Goal: Task Accomplishment & Management: Manage account settings

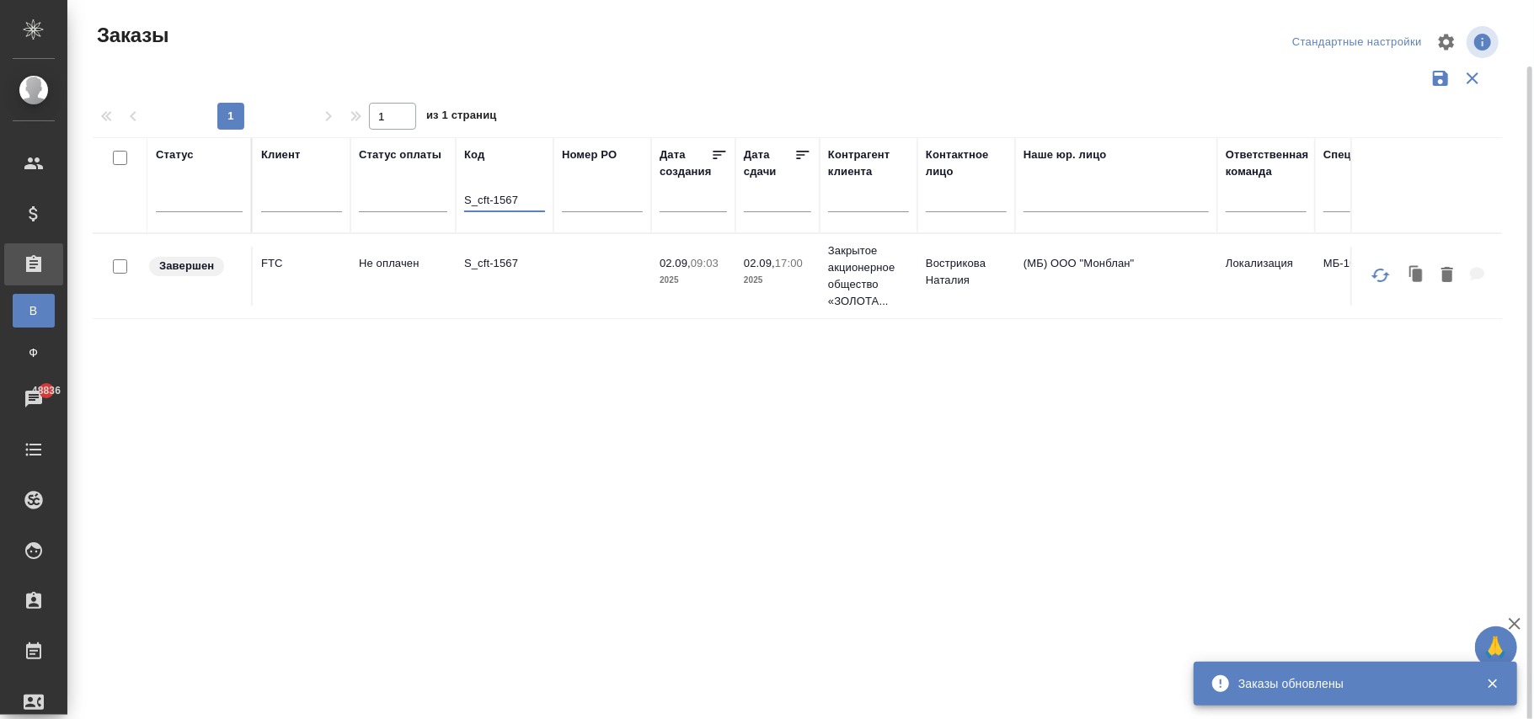
scroll to position [34, 0]
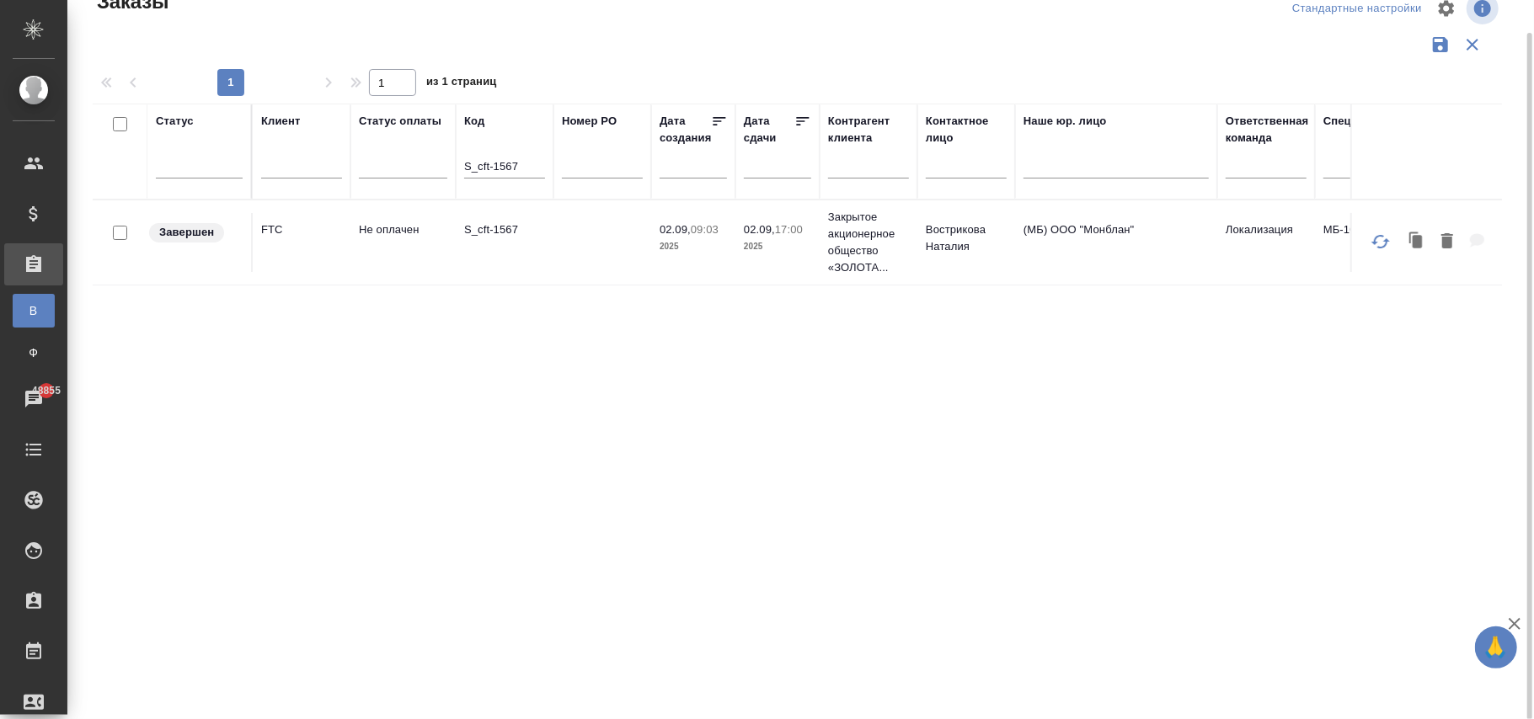
click at [617, 246] on td at bounding box center [602, 242] width 98 height 59
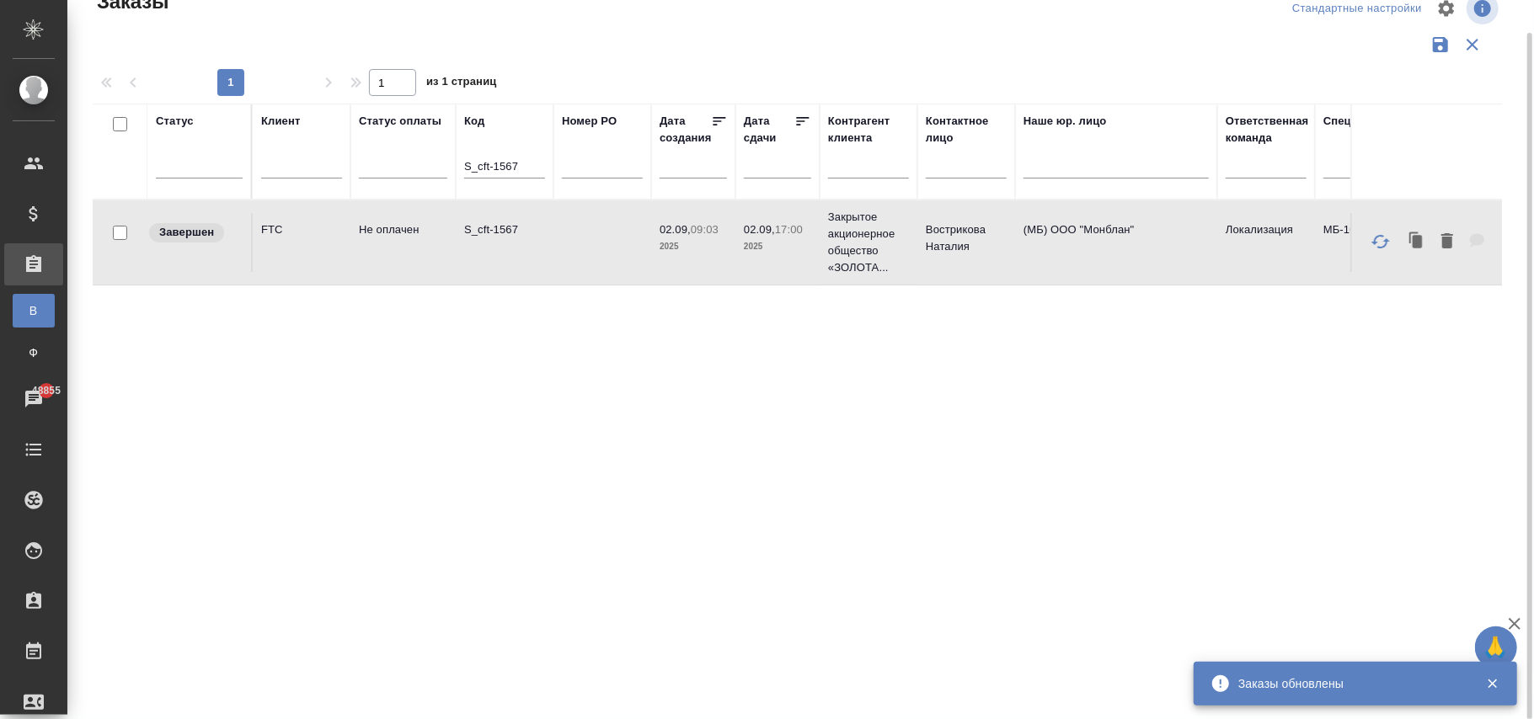
drag, startPoint x: 526, startPoint y: 163, endPoint x: 564, endPoint y: 194, distance: 48.5
click at [526, 163] on input "S_cft-1567" at bounding box center [504, 168] width 81 height 21
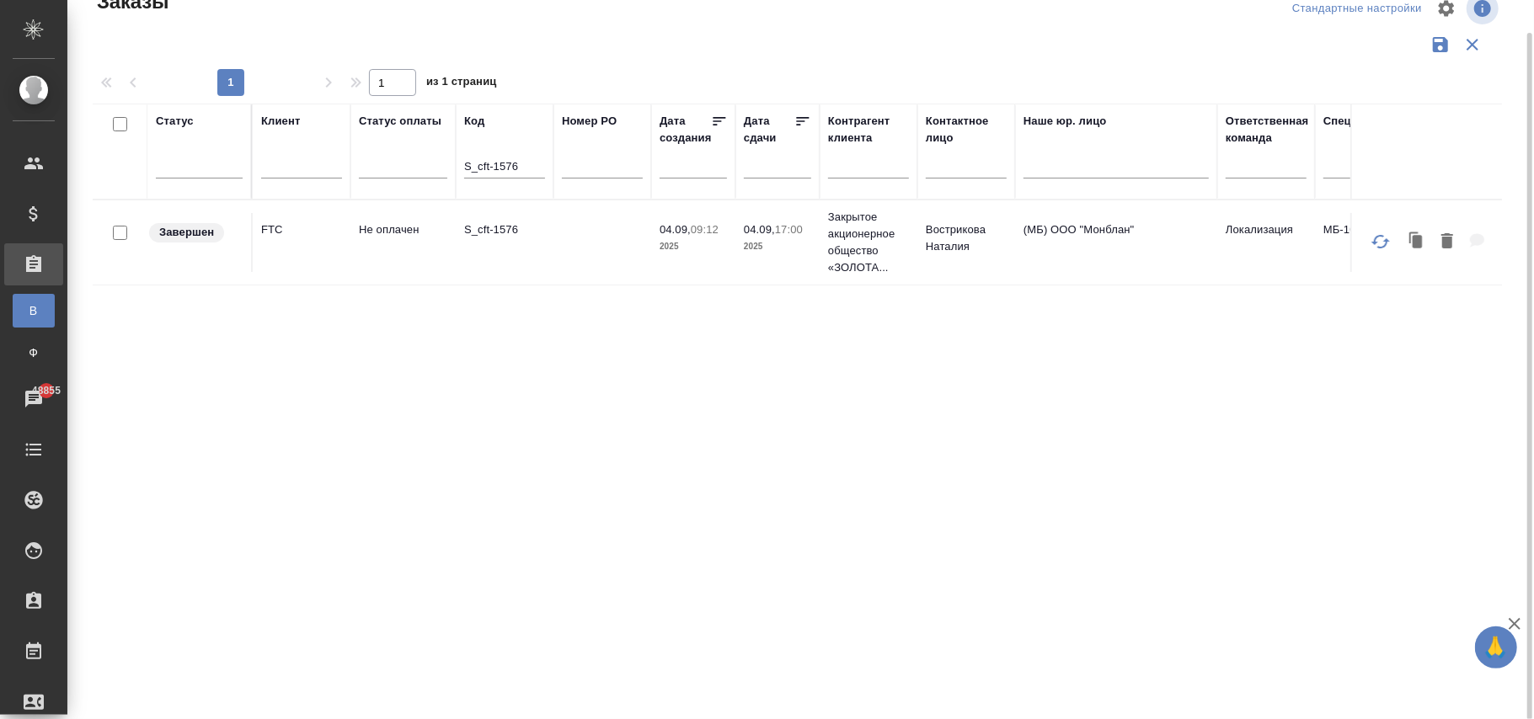
click at [554, 234] on td at bounding box center [602, 242] width 98 height 59
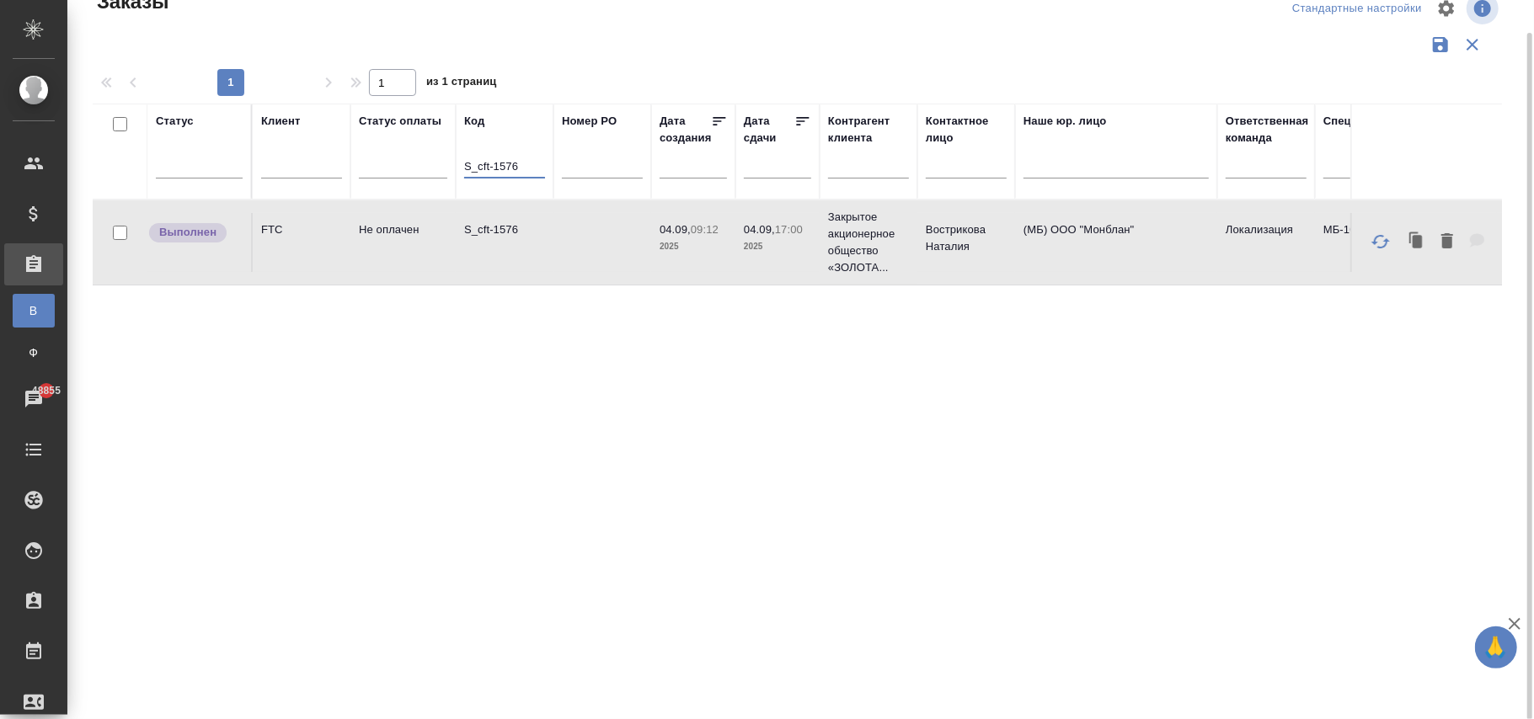
click at [514, 166] on input "S_cft-1576" at bounding box center [504, 168] width 81 height 21
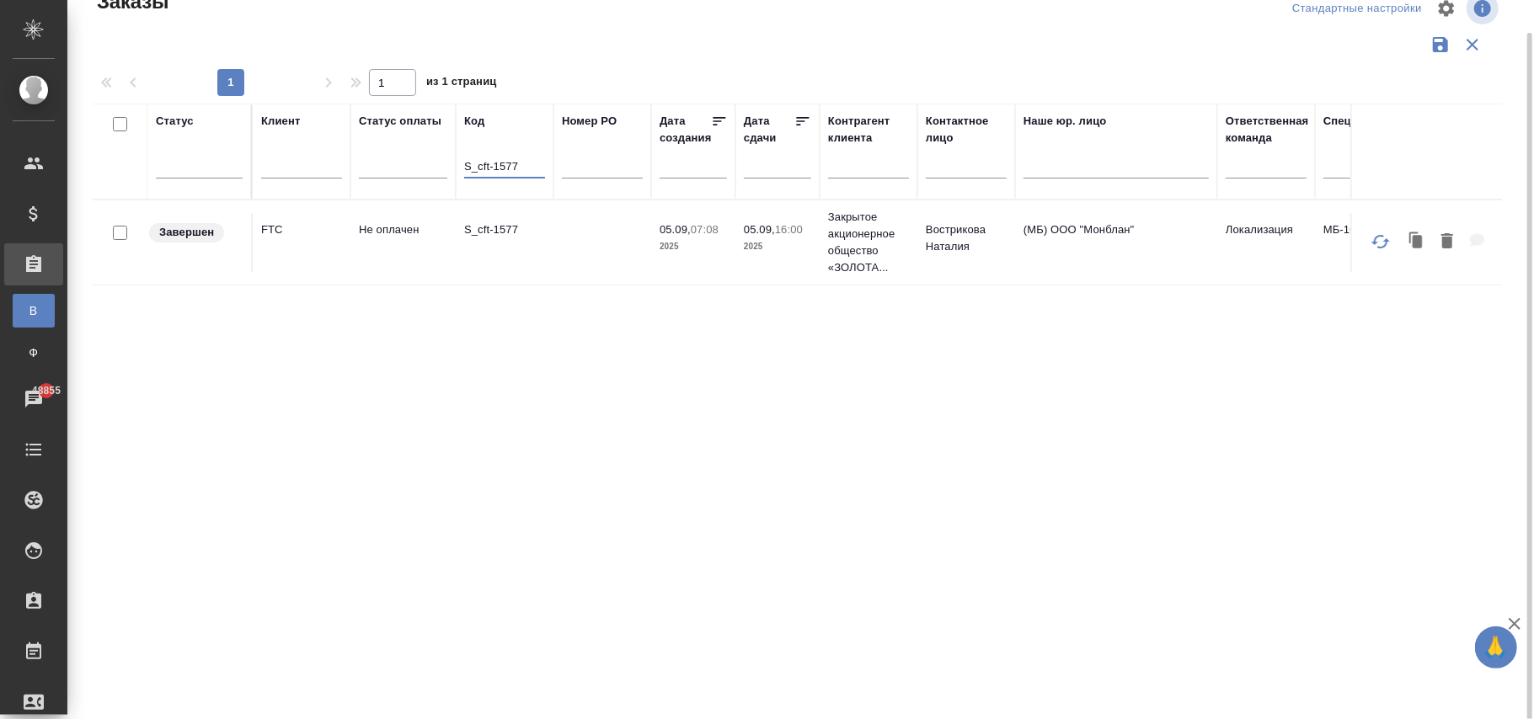
click at [548, 247] on td "S_cft-1577" at bounding box center [505, 242] width 98 height 59
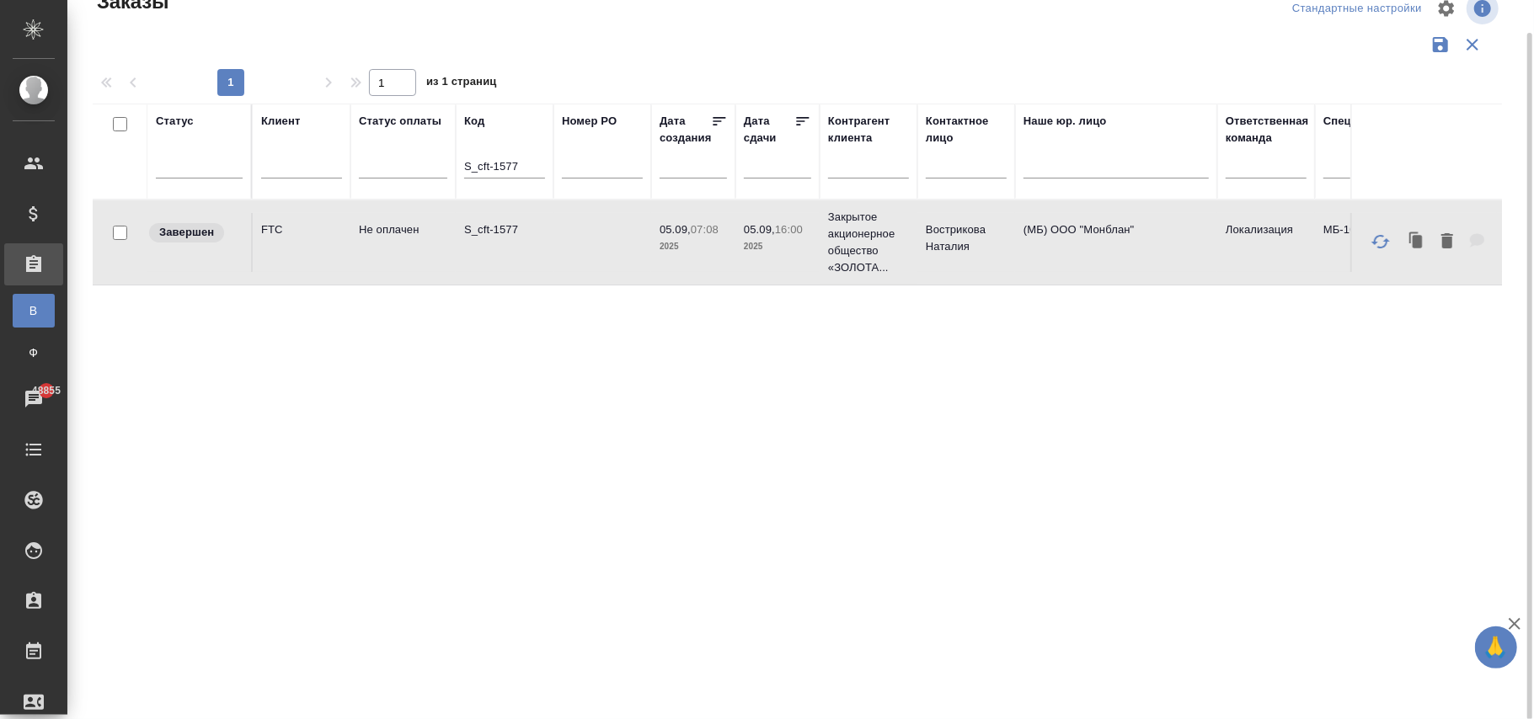
click at [548, 247] on td "S_cft-1577" at bounding box center [505, 242] width 98 height 59
click at [532, 163] on input "S_cft-1577" at bounding box center [504, 168] width 81 height 21
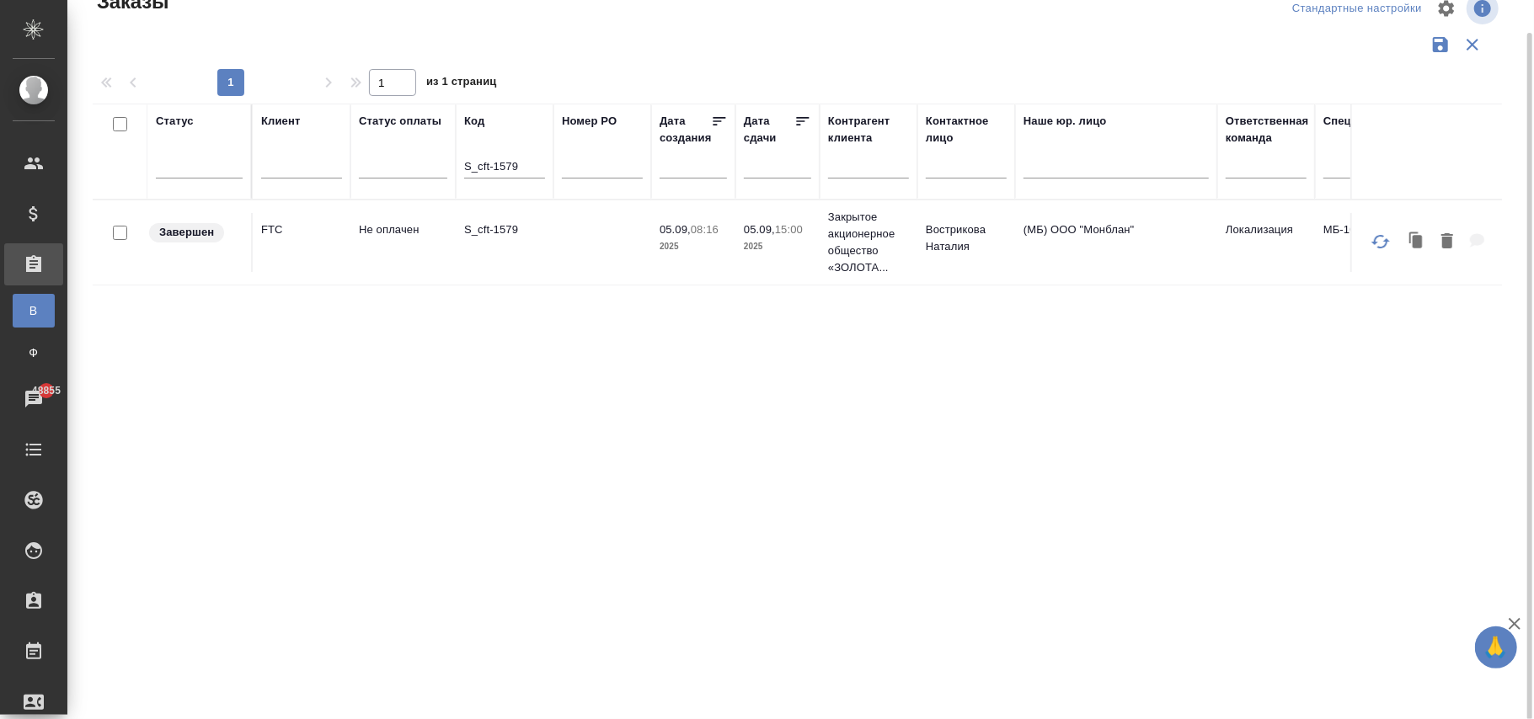
click at [597, 251] on td at bounding box center [602, 242] width 98 height 59
drag, startPoint x: 597, startPoint y: 251, endPoint x: 887, endPoint y: 11, distance: 376.3
click at [598, 251] on td at bounding box center [602, 242] width 98 height 59
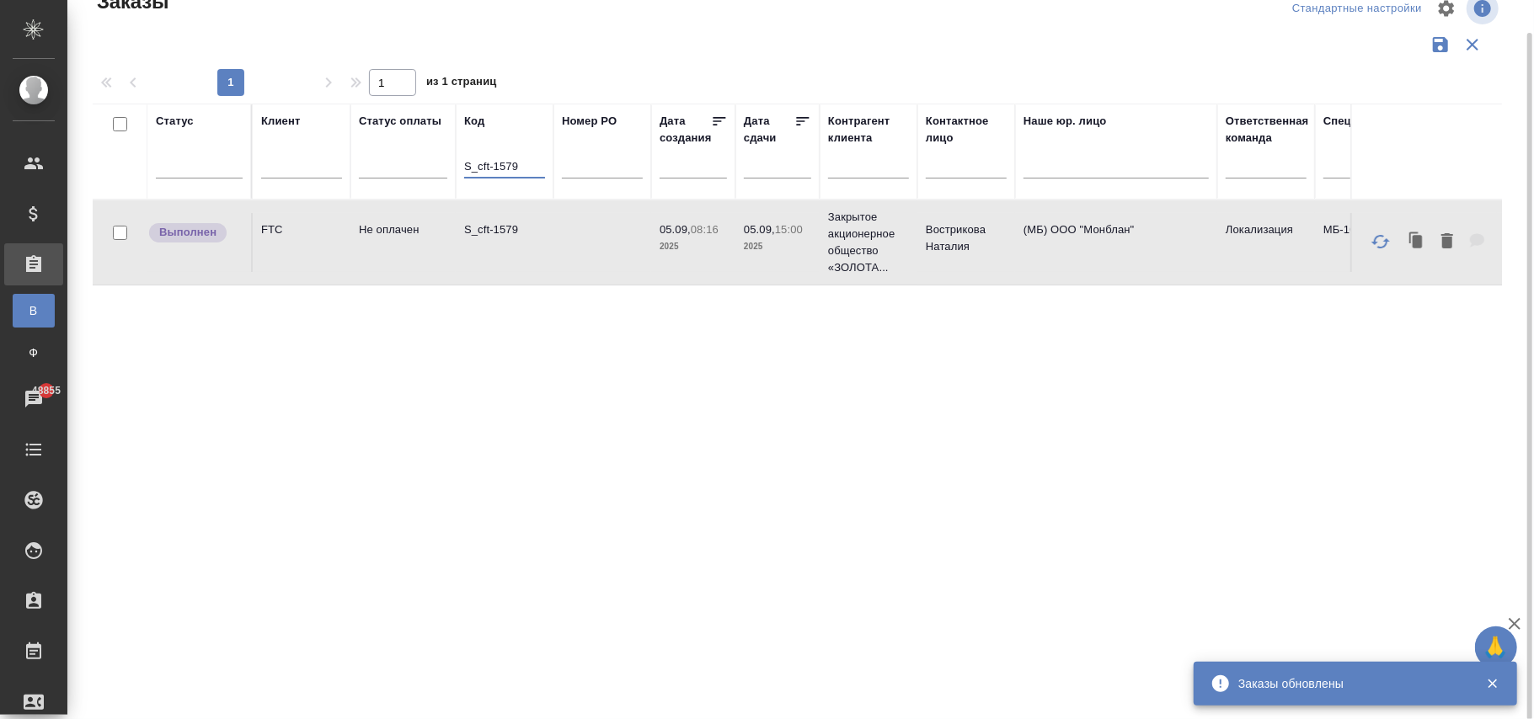
click at [532, 173] on input "S_cft-1579" at bounding box center [504, 168] width 81 height 21
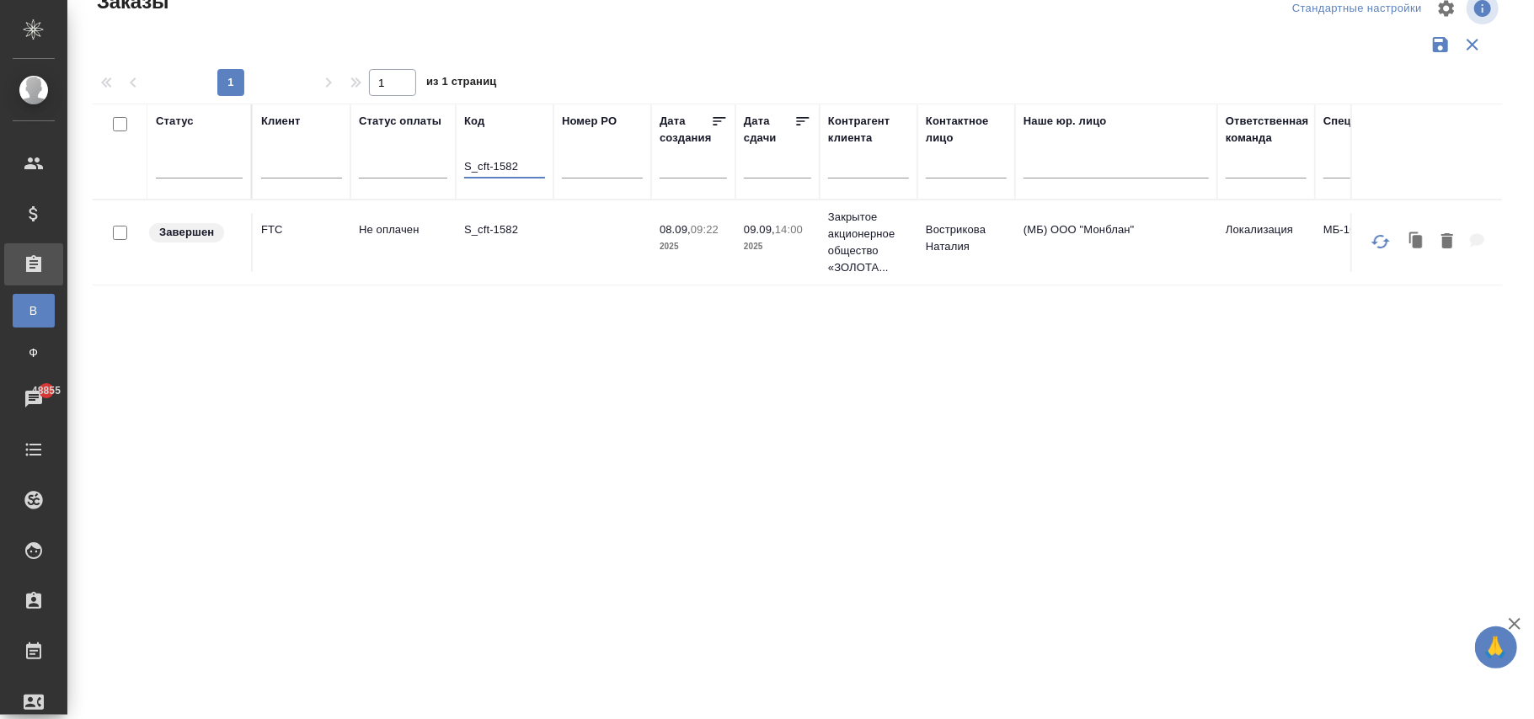
click at [590, 216] on td at bounding box center [602, 242] width 98 height 59
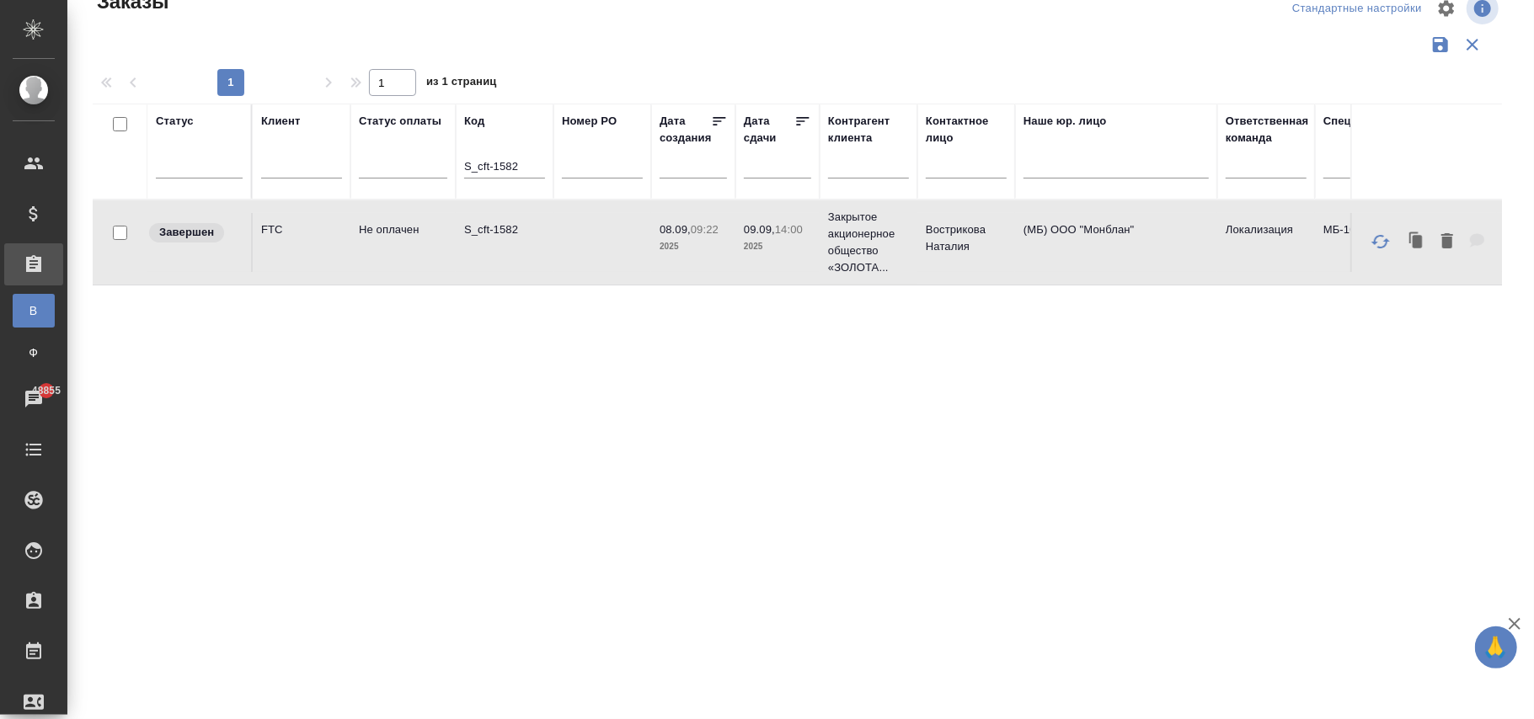
click at [601, 236] on td at bounding box center [602, 242] width 98 height 59
click at [536, 162] on input "S_cft-1582" at bounding box center [504, 168] width 81 height 21
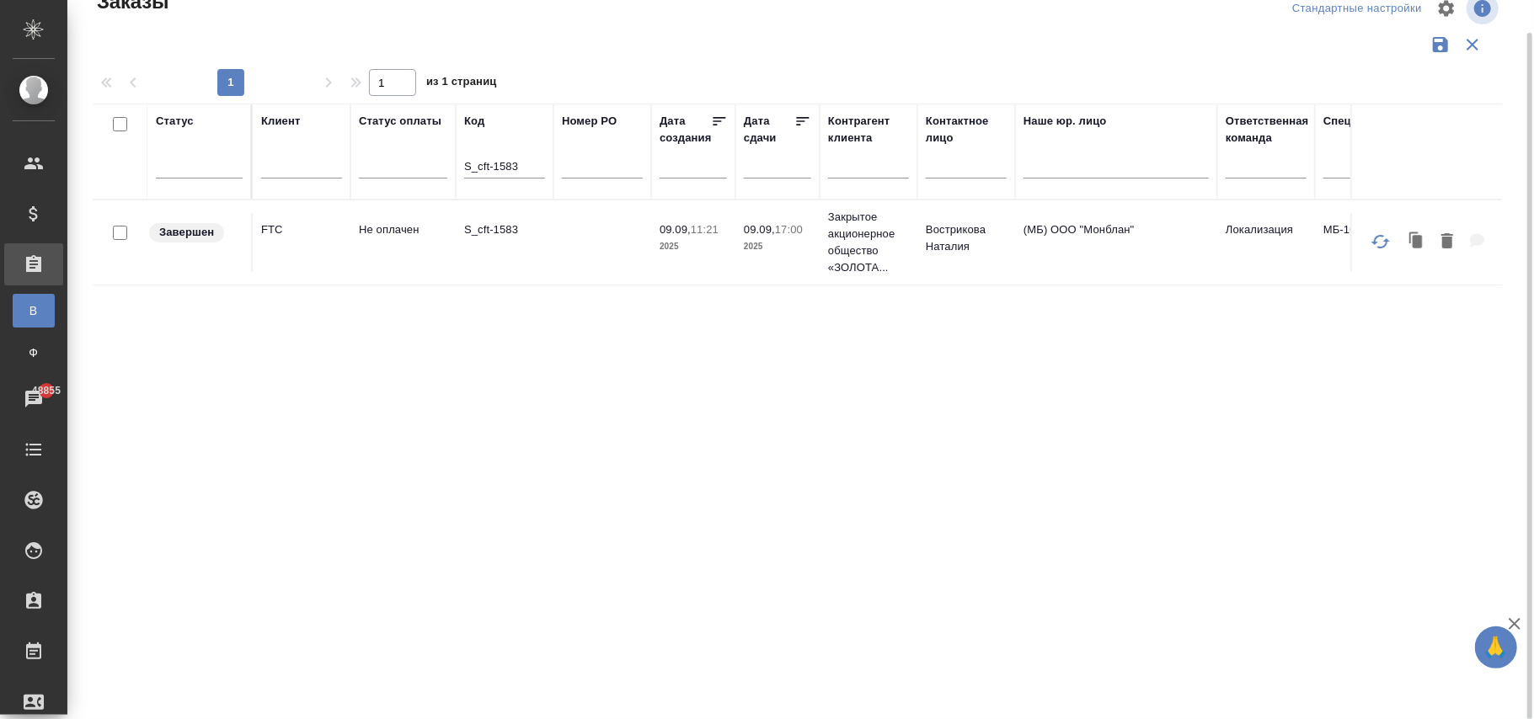
click at [596, 237] on td at bounding box center [602, 242] width 98 height 59
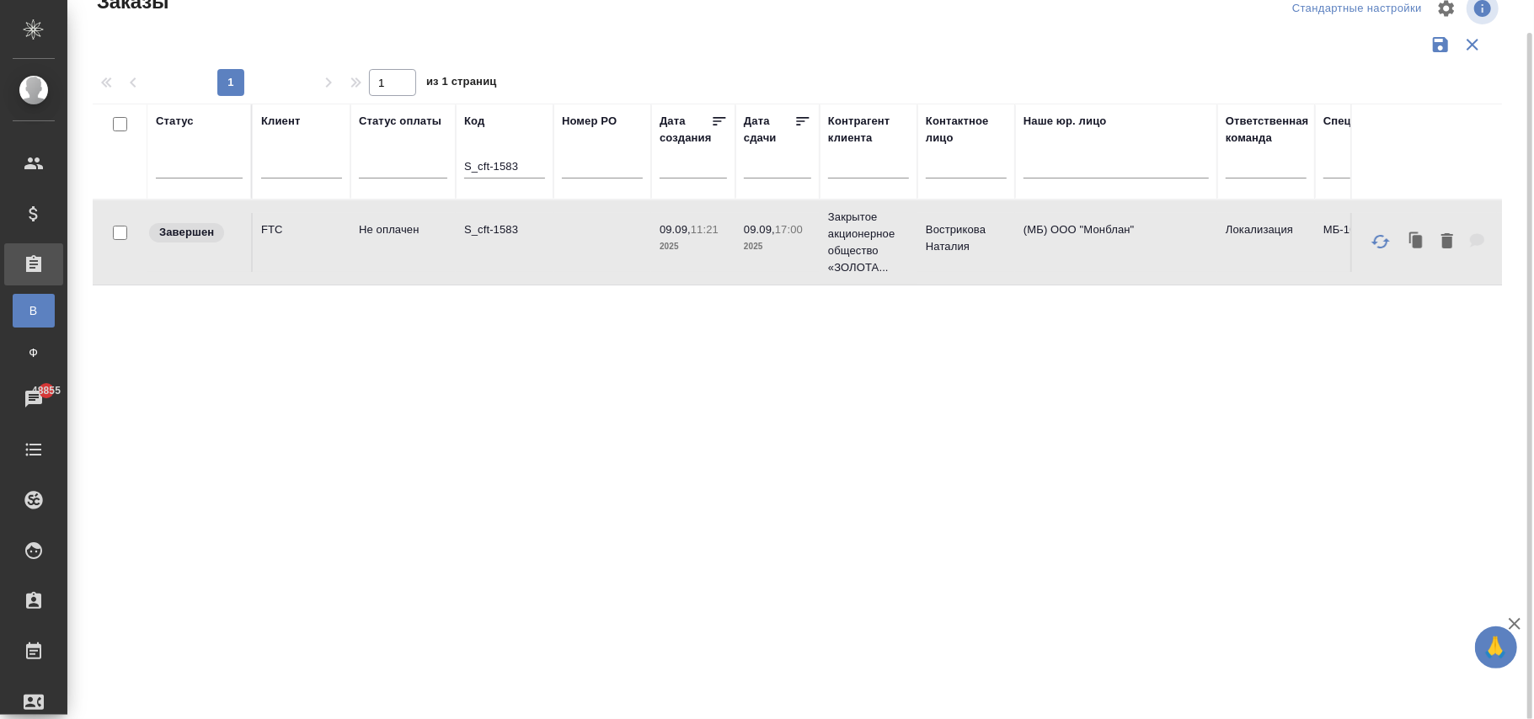
click at [533, 165] on input "S_cft-1583" at bounding box center [504, 168] width 81 height 21
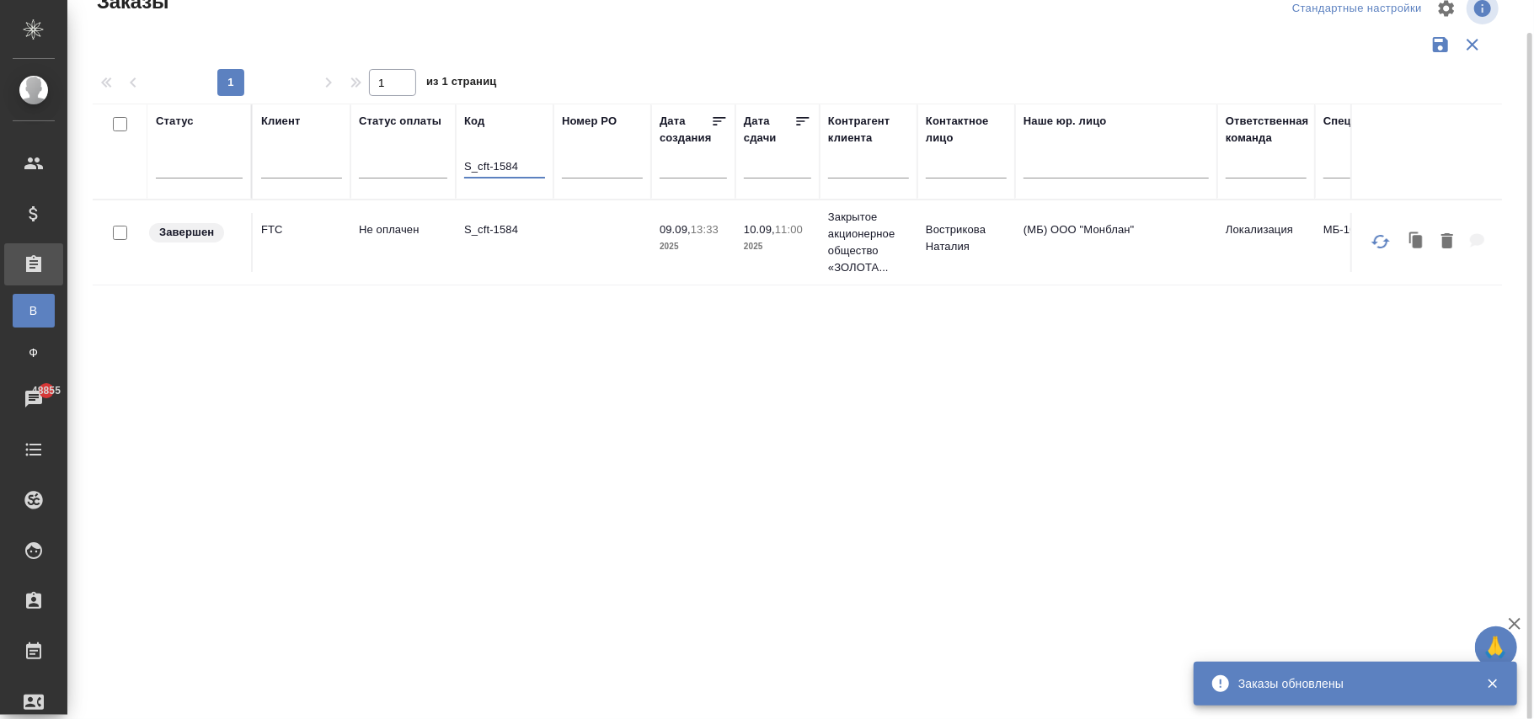
click at [718, 253] on p "2025" at bounding box center [693, 246] width 67 height 17
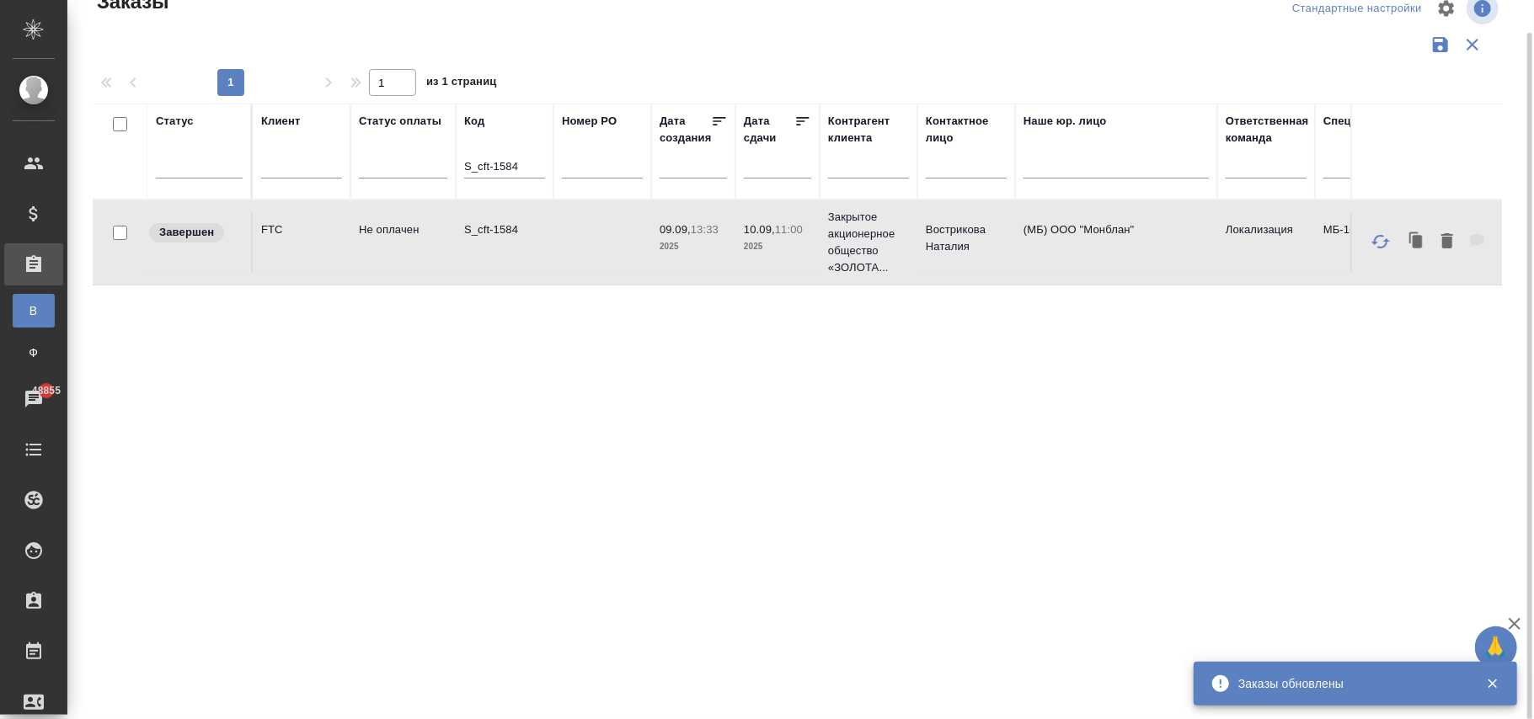
click at [718, 253] on p "2025" at bounding box center [693, 246] width 67 height 17
click at [533, 167] on input "S_cft-1584" at bounding box center [504, 168] width 81 height 21
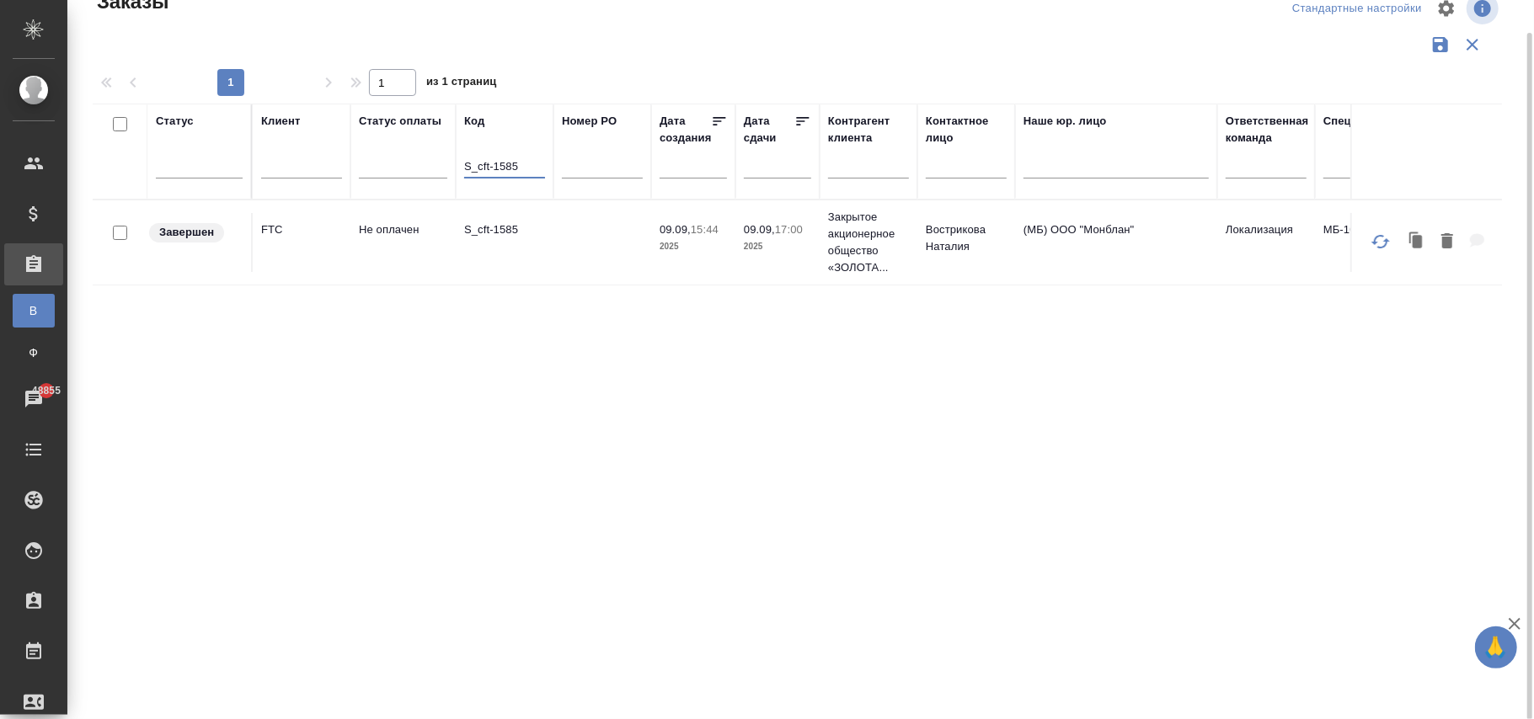
click at [570, 253] on td at bounding box center [602, 242] width 98 height 59
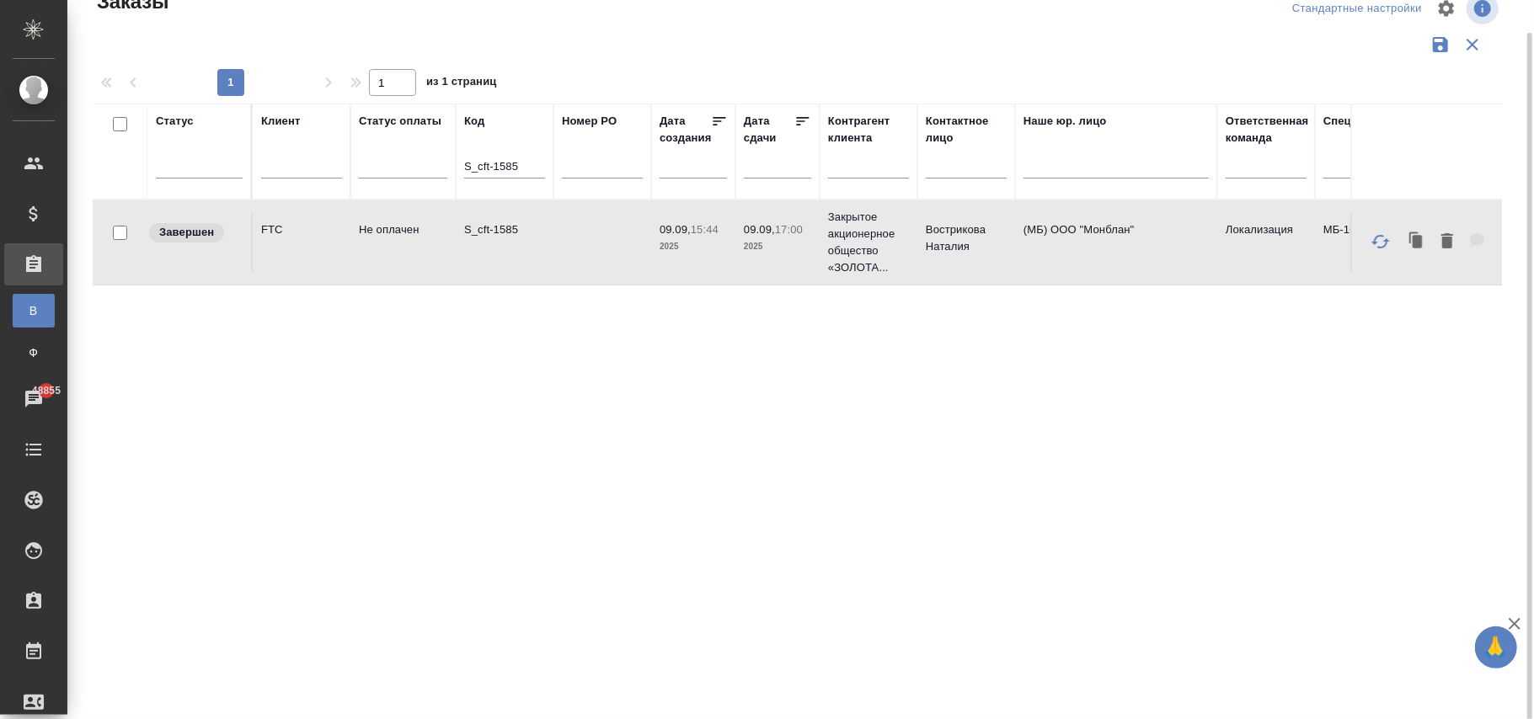
click at [570, 253] on td at bounding box center [602, 242] width 98 height 59
click at [530, 160] on input "S_cft-1585" at bounding box center [504, 168] width 81 height 21
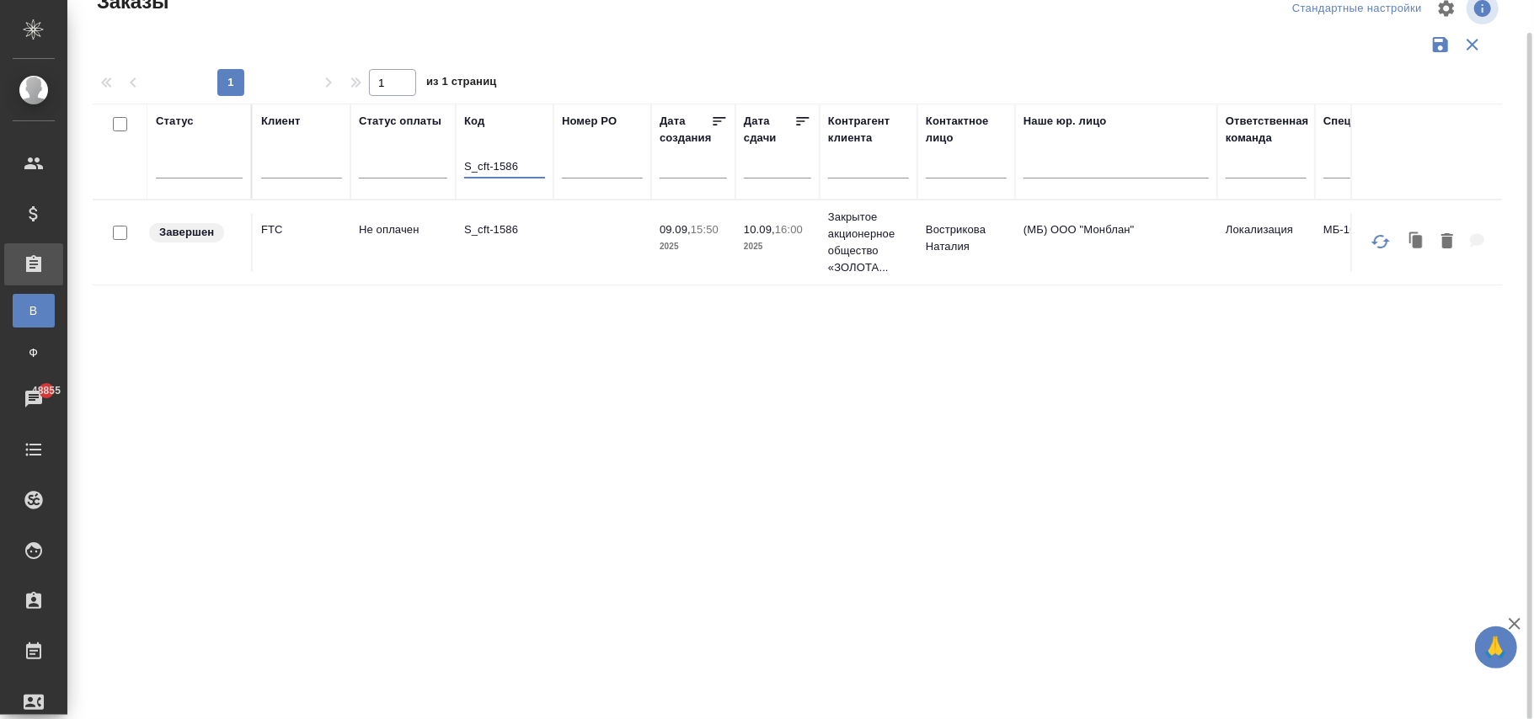
click at [606, 241] on td at bounding box center [602, 242] width 98 height 59
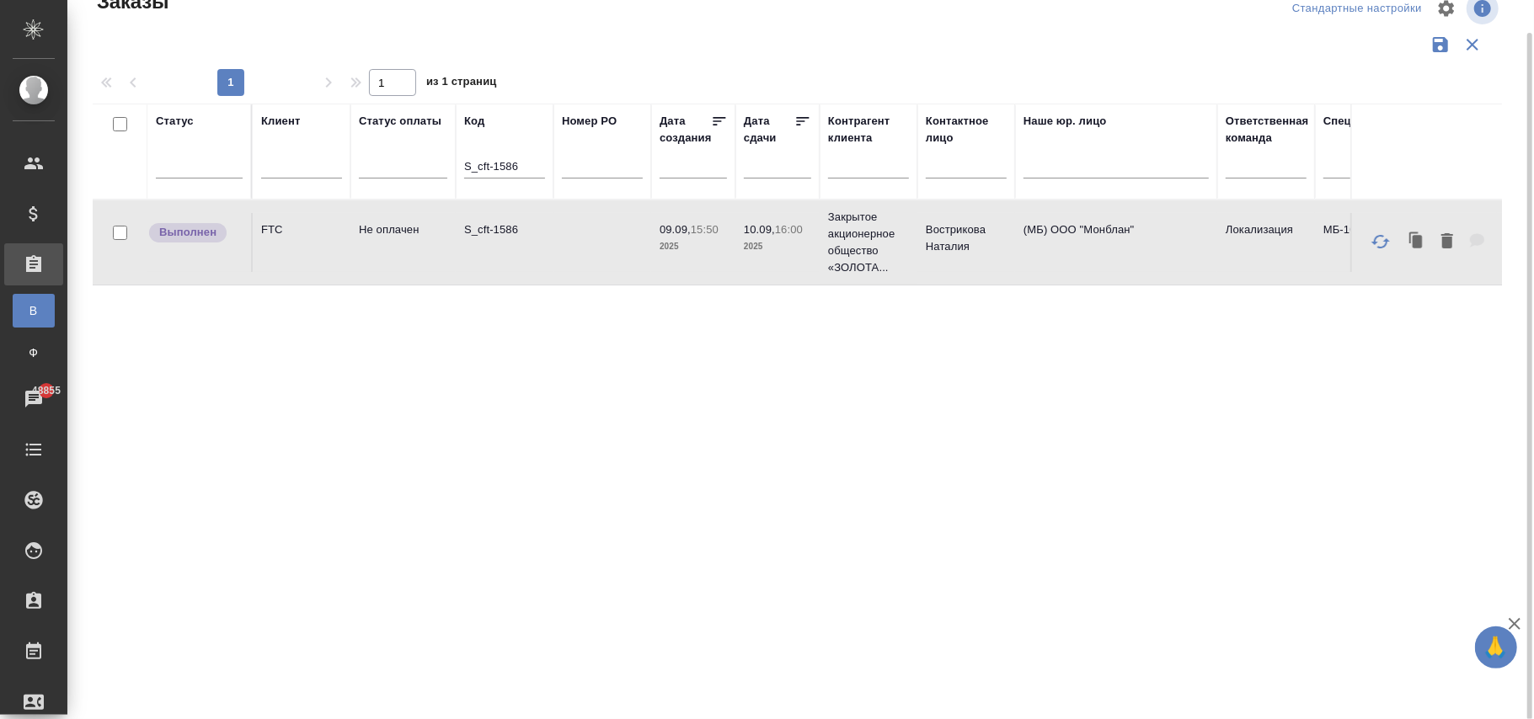
click at [531, 165] on input "S_cft-1586" at bounding box center [504, 168] width 81 height 21
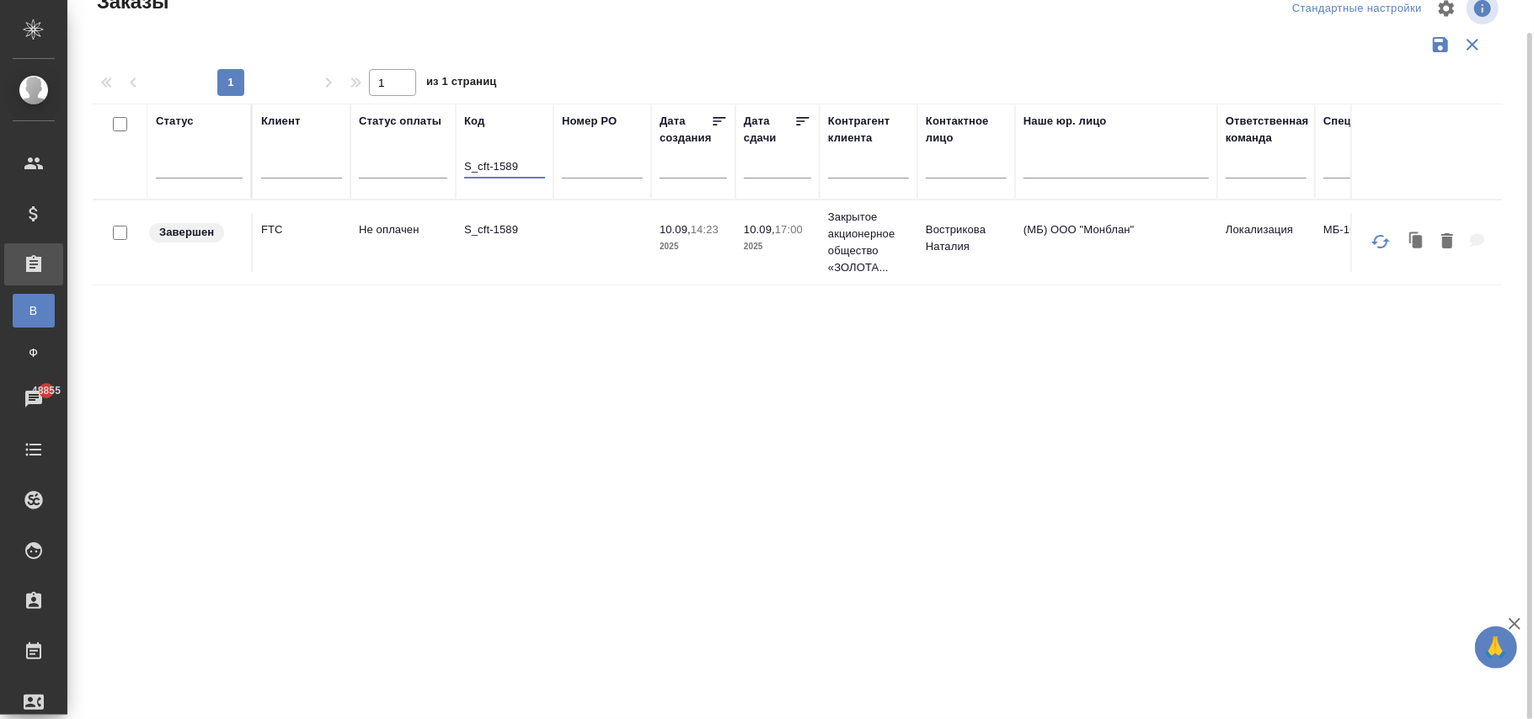
click at [627, 244] on td at bounding box center [602, 242] width 98 height 59
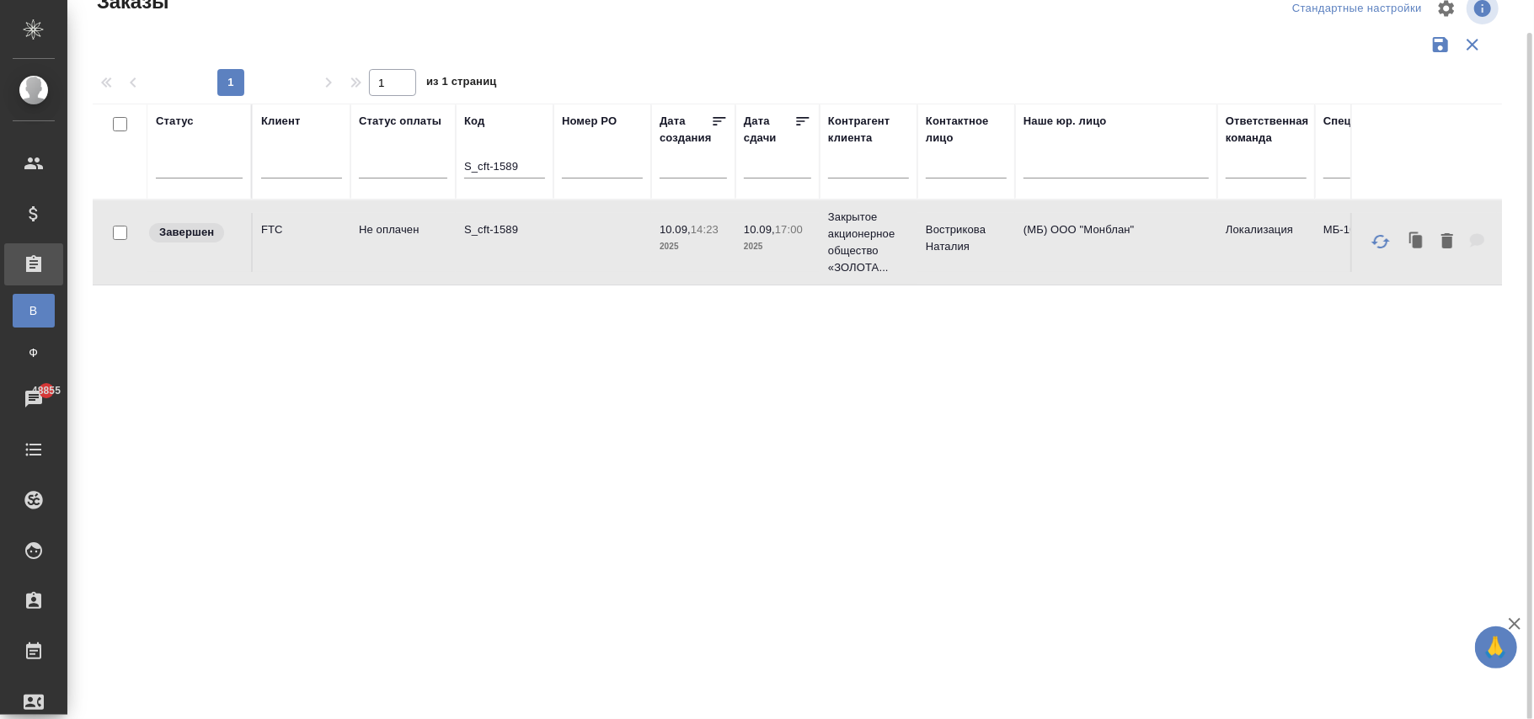
click at [627, 244] on td at bounding box center [602, 242] width 98 height 59
click at [529, 167] on input "S_cft-1589" at bounding box center [504, 168] width 81 height 21
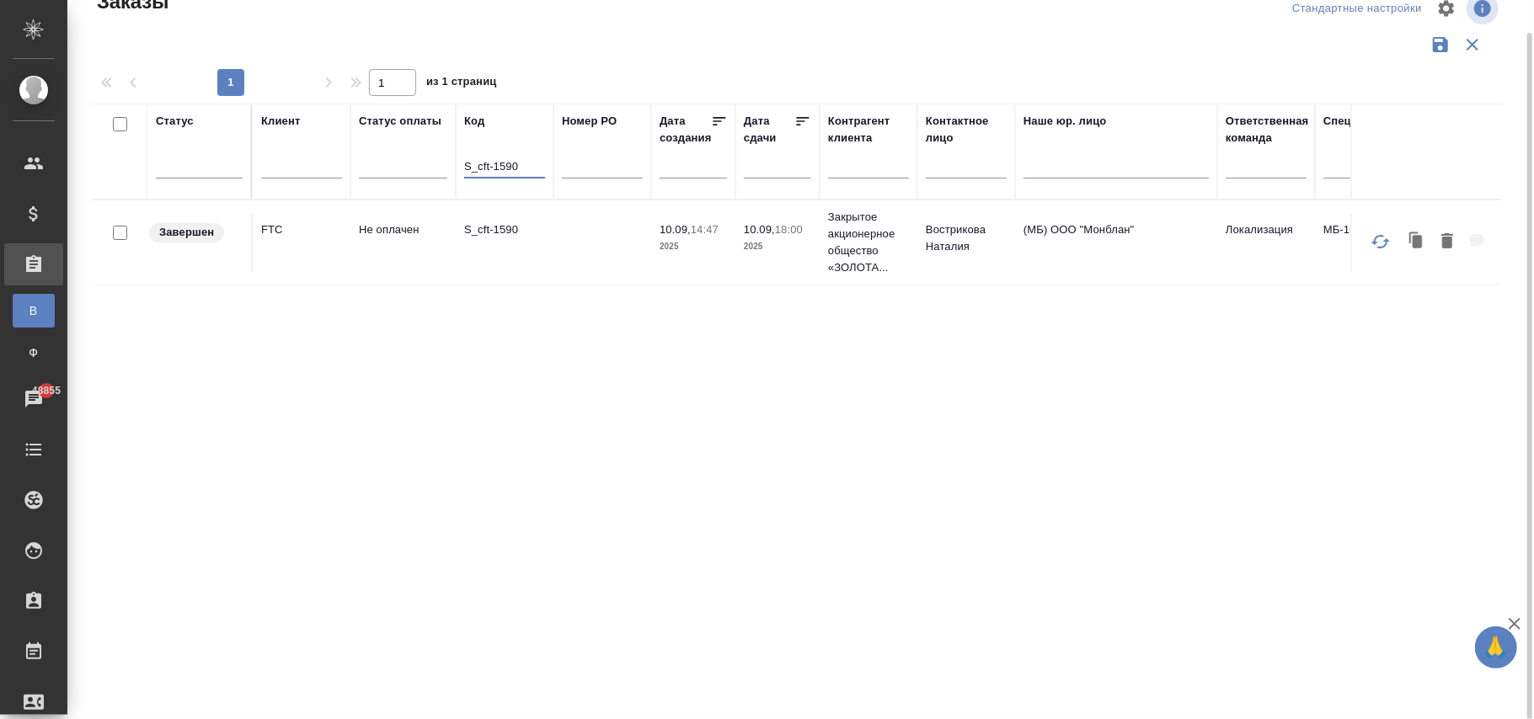
click at [564, 246] on td at bounding box center [602, 242] width 98 height 59
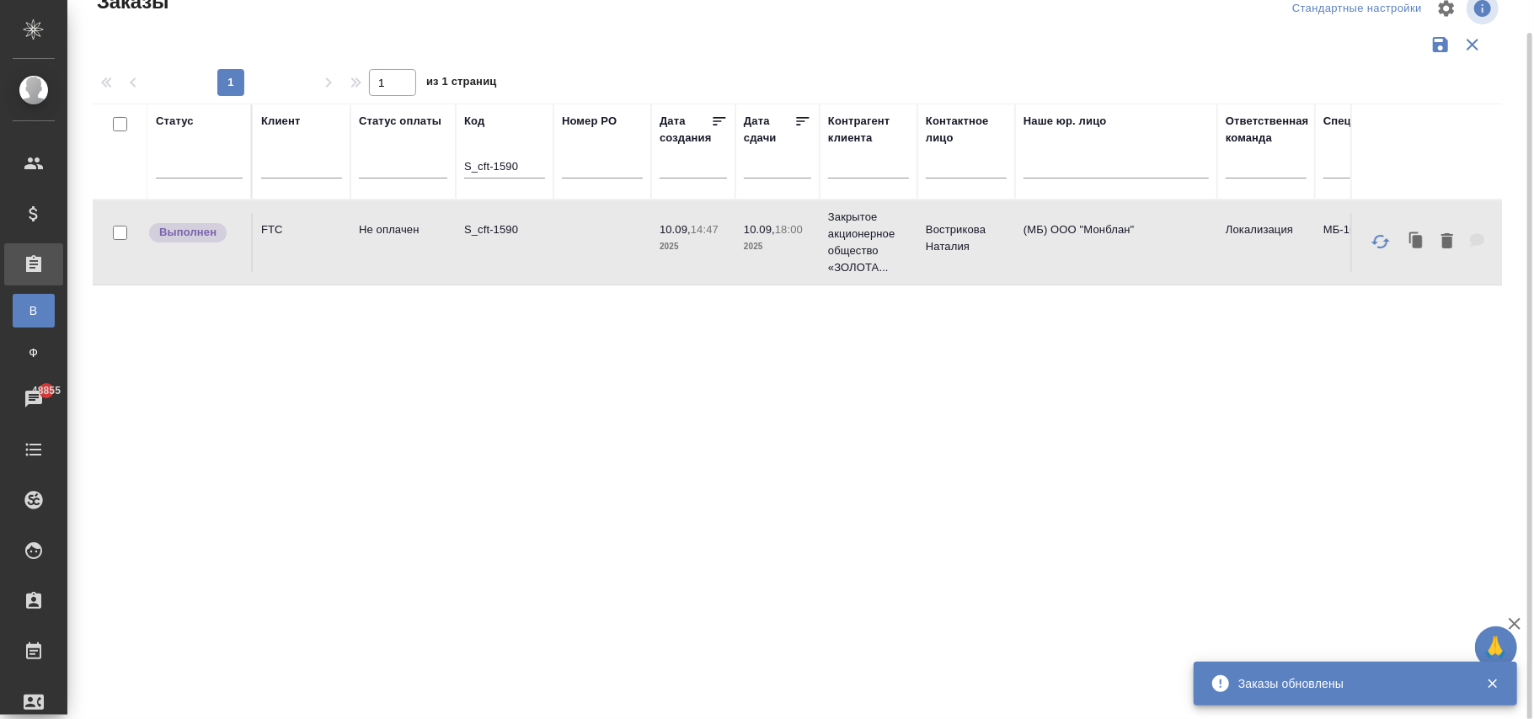
click at [519, 163] on input "S_cft-1590" at bounding box center [504, 168] width 81 height 21
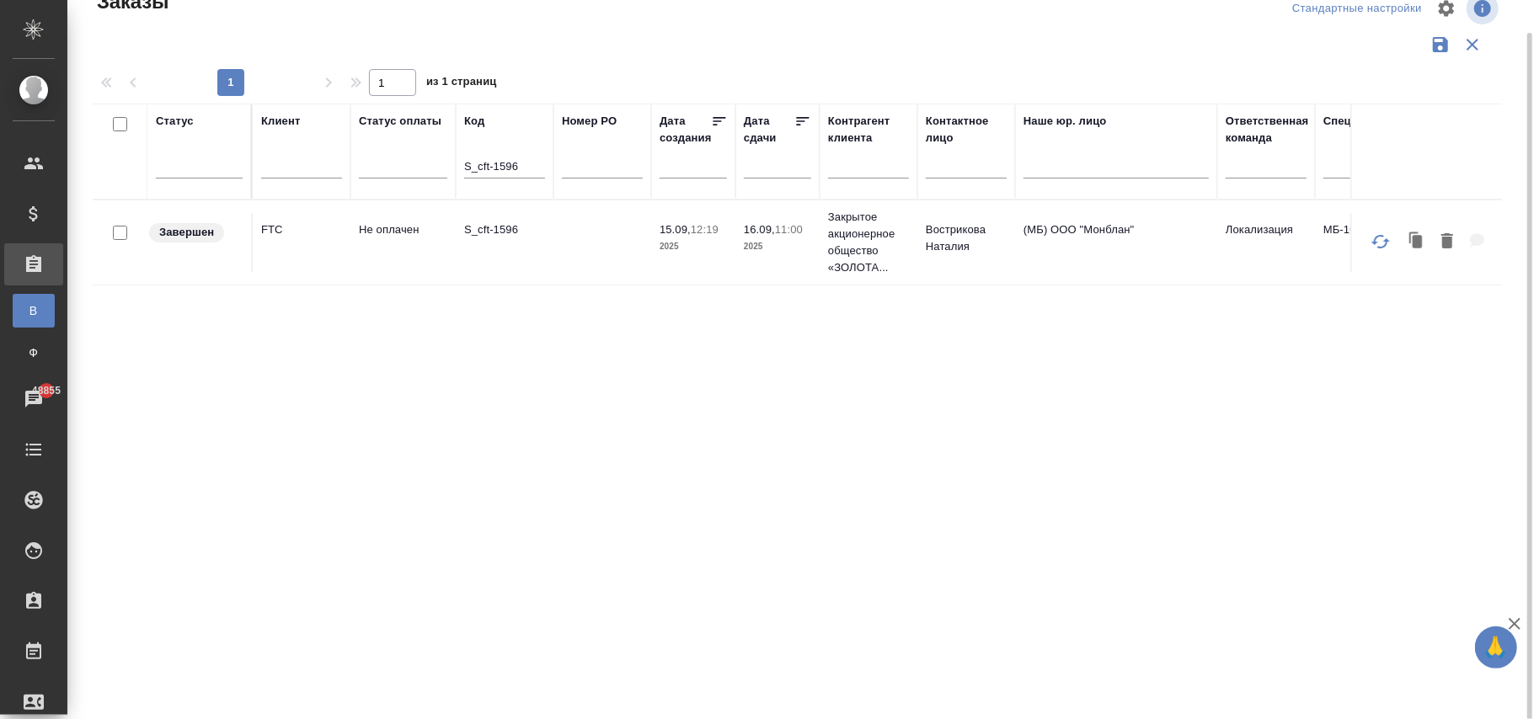
click at [628, 243] on td at bounding box center [602, 242] width 98 height 59
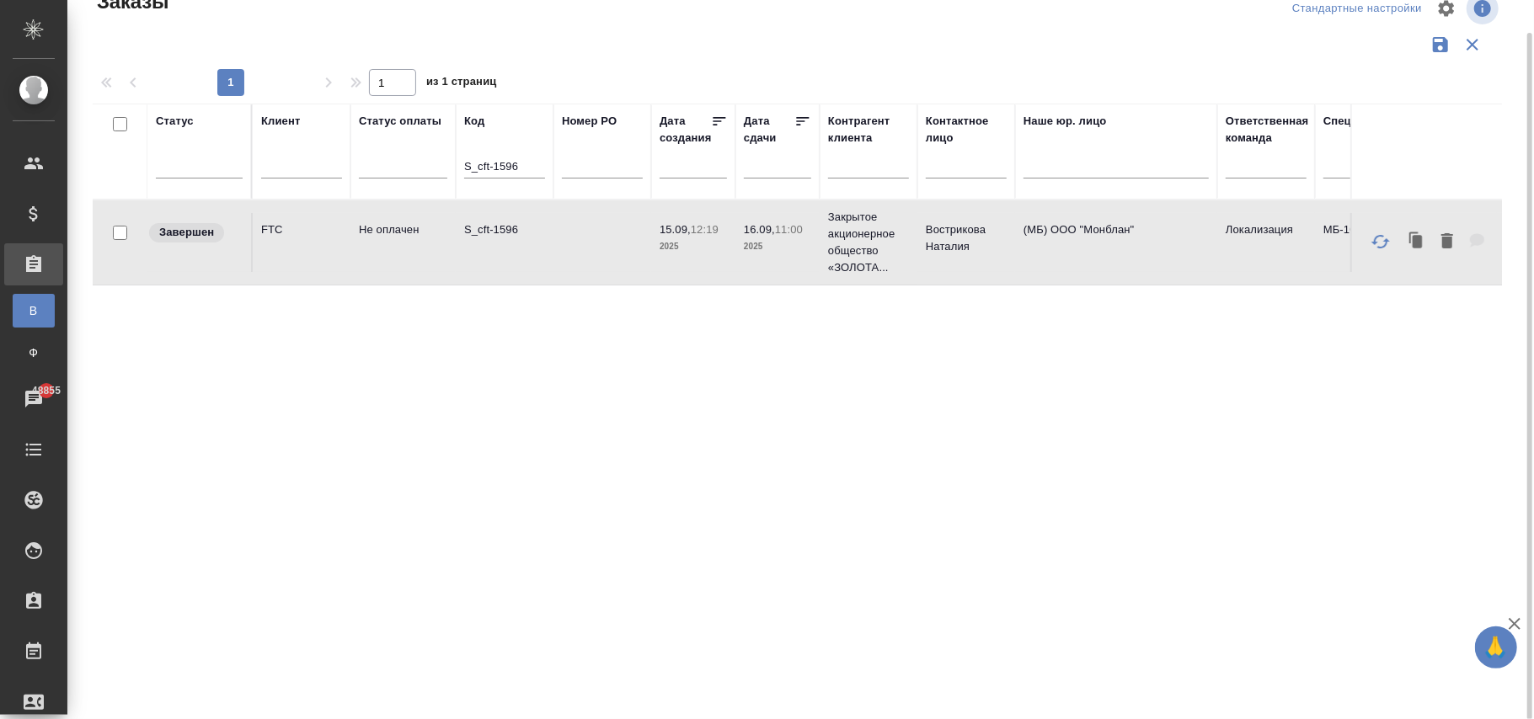
click at [524, 158] on input "S_cft-1596" at bounding box center [504, 168] width 81 height 21
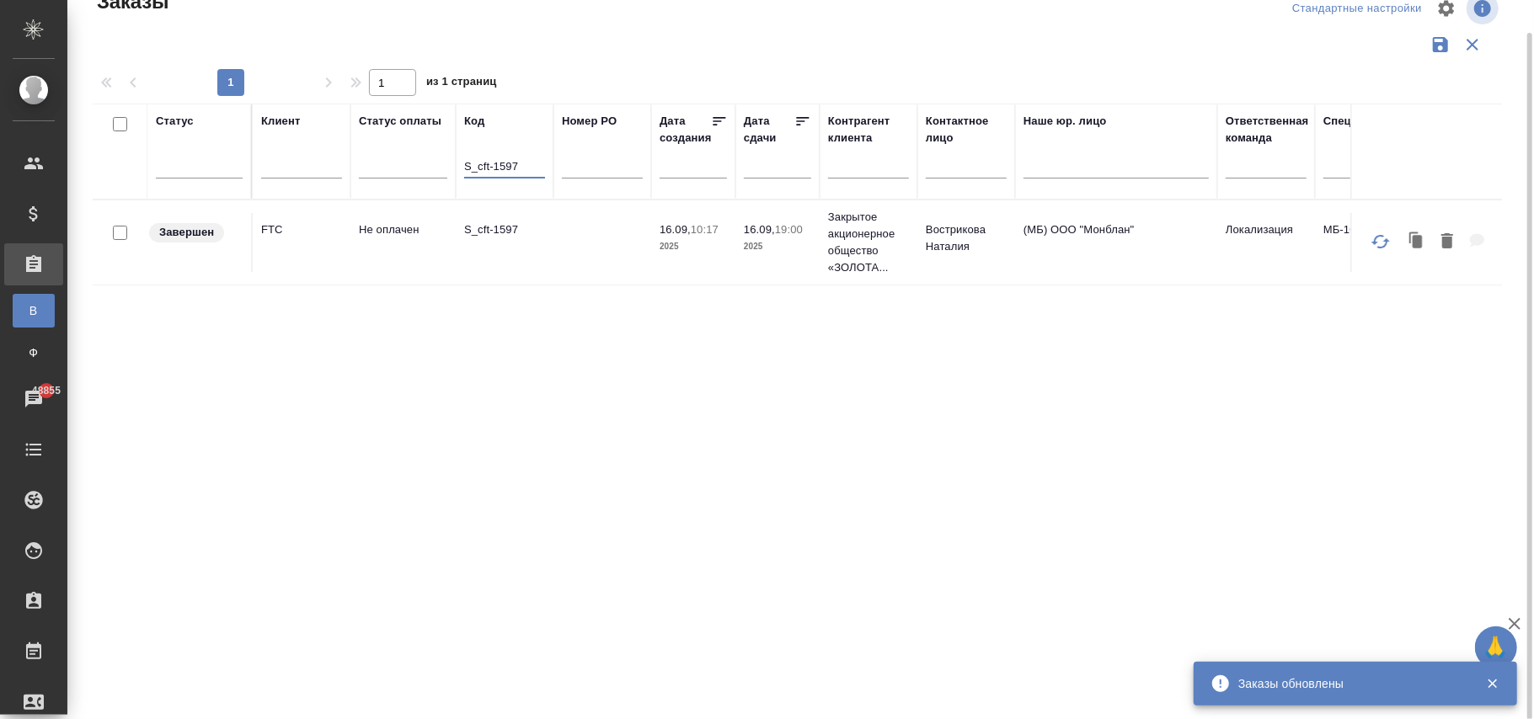
click at [633, 254] on td at bounding box center [602, 242] width 98 height 59
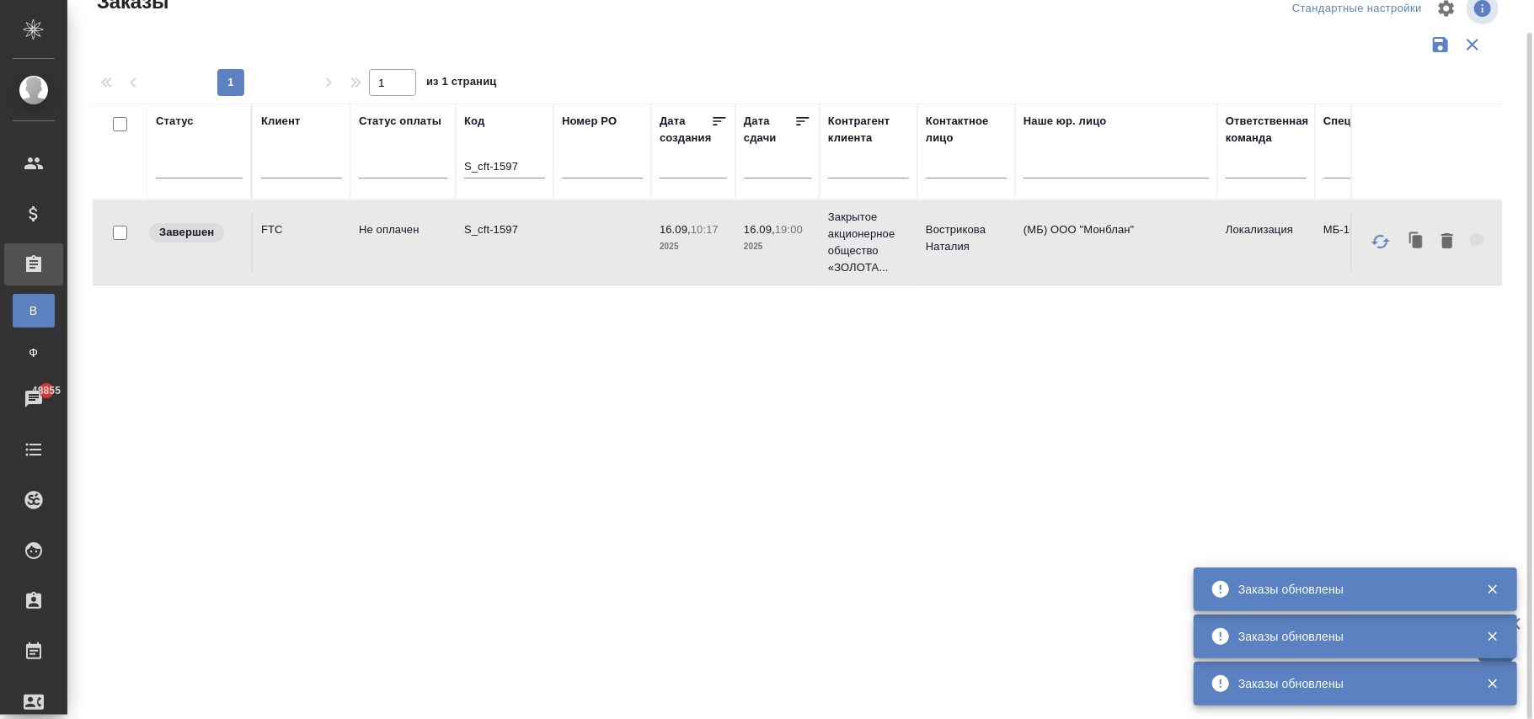
click at [530, 167] on input "S_cft-1597" at bounding box center [504, 168] width 81 height 21
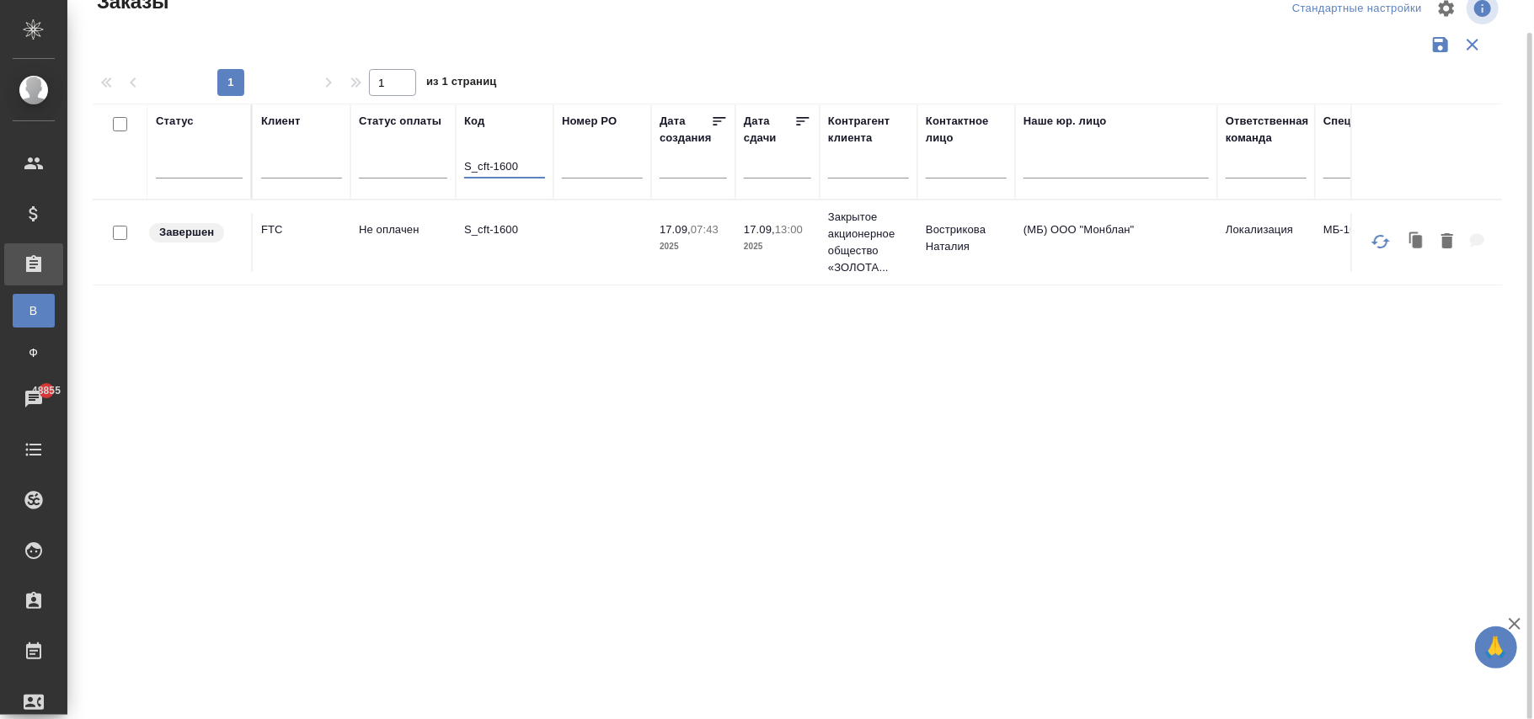
click at [547, 229] on td "S_cft-1600" at bounding box center [505, 242] width 98 height 59
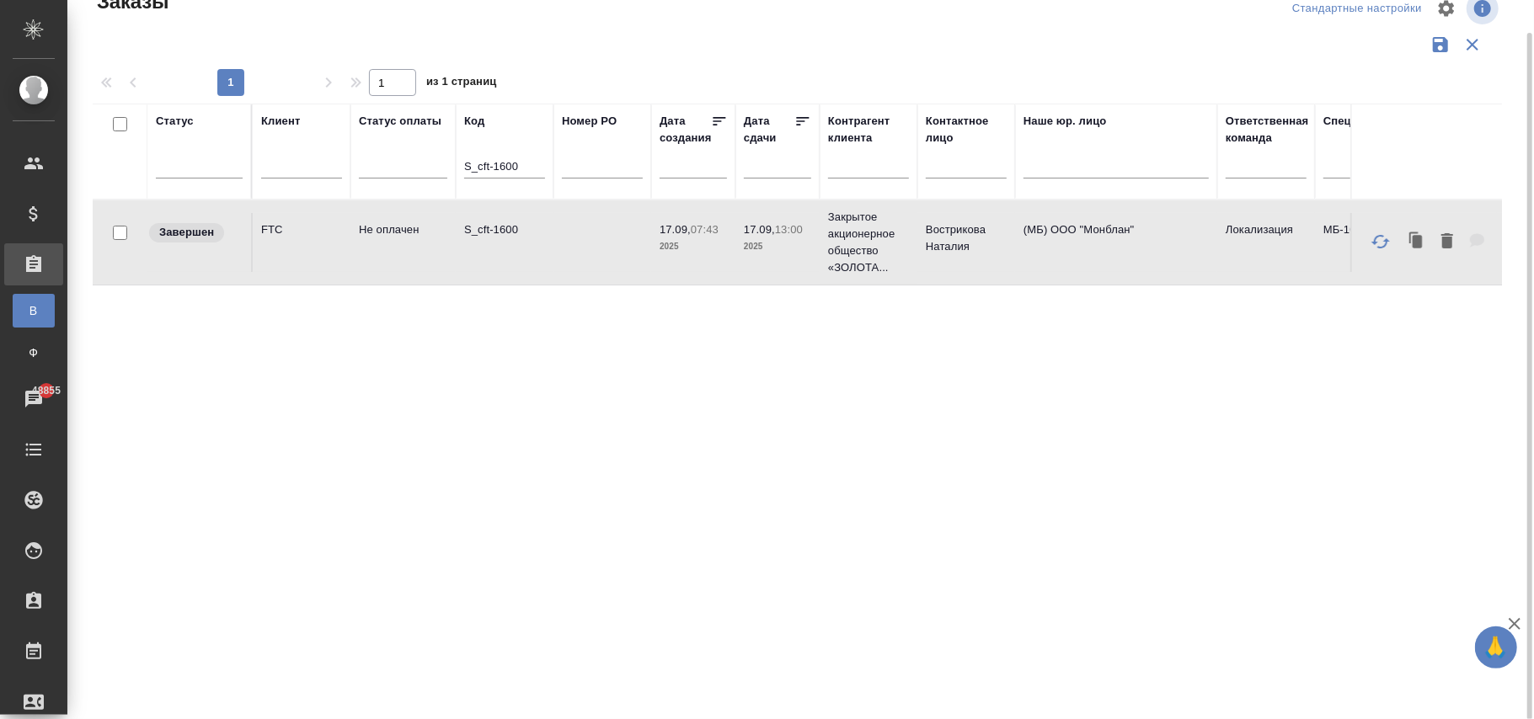
click at [524, 168] on input "S_cft-1600" at bounding box center [504, 168] width 81 height 21
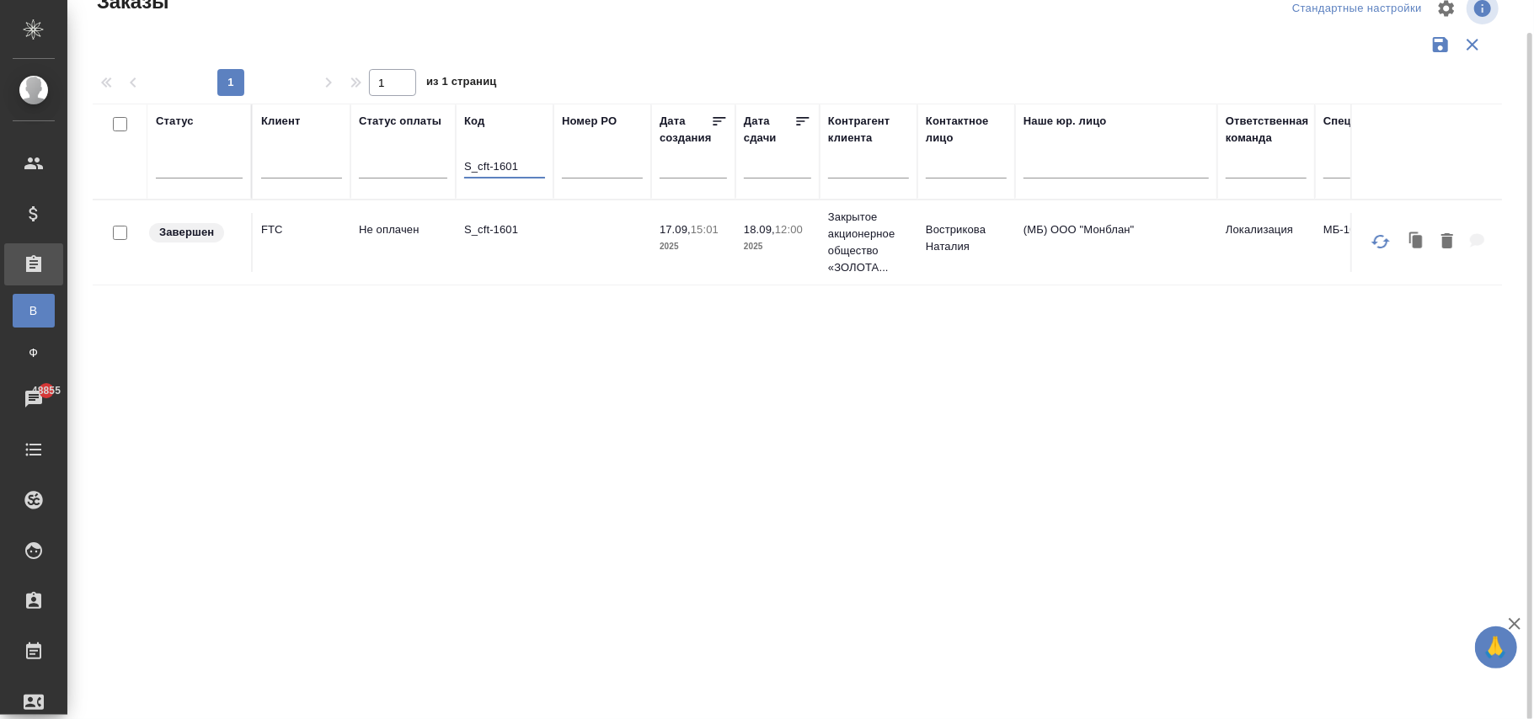
click at [611, 247] on td at bounding box center [602, 242] width 98 height 59
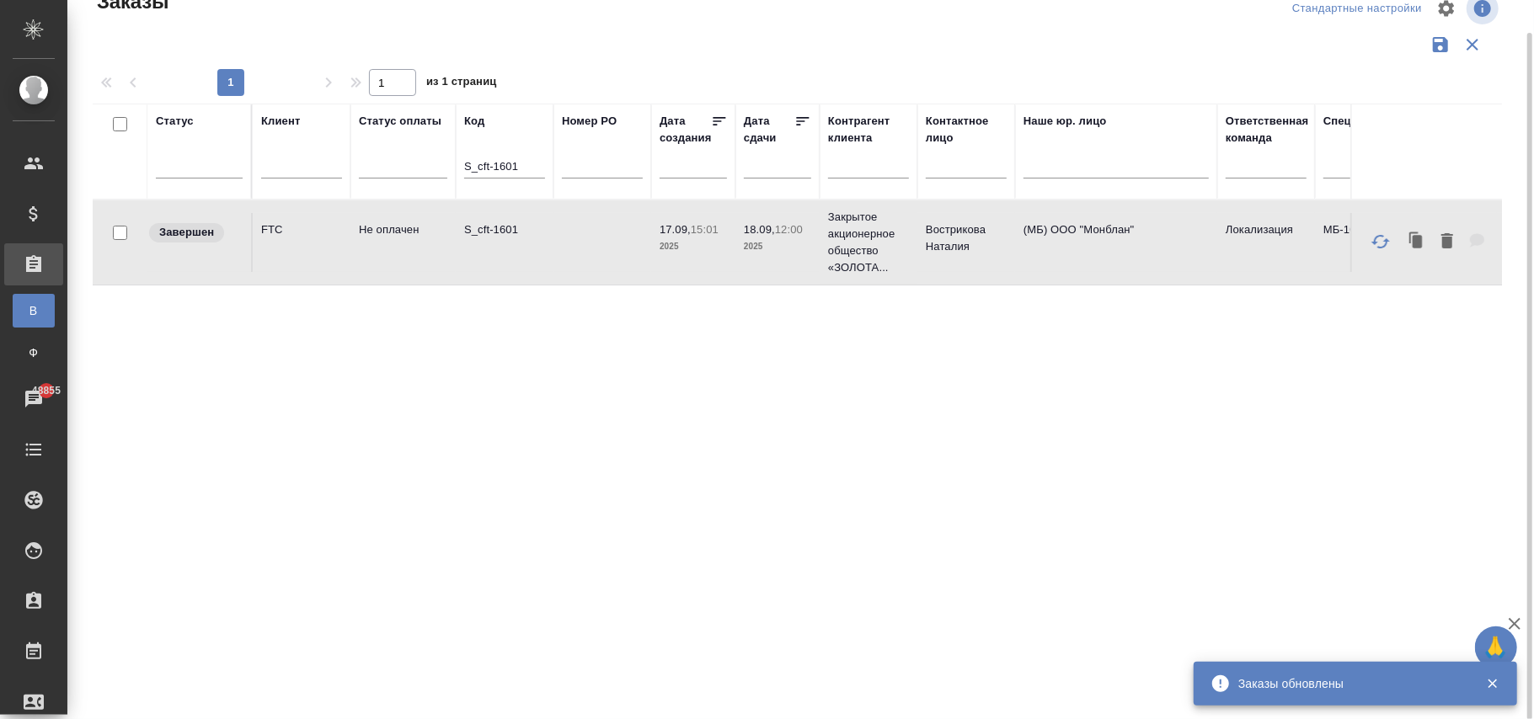
click at [537, 162] on input "S_cft-1601" at bounding box center [504, 168] width 81 height 21
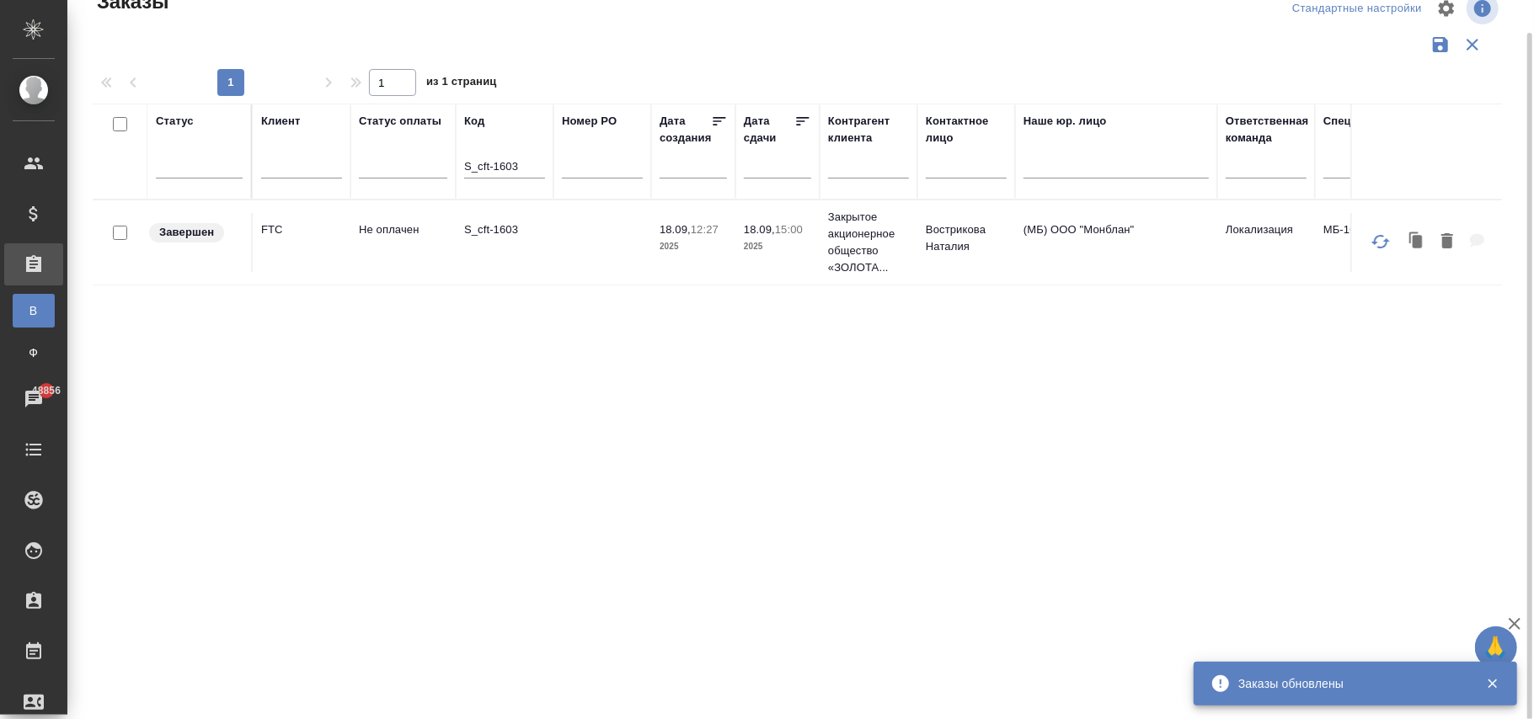
click at [641, 256] on td at bounding box center [602, 242] width 98 height 59
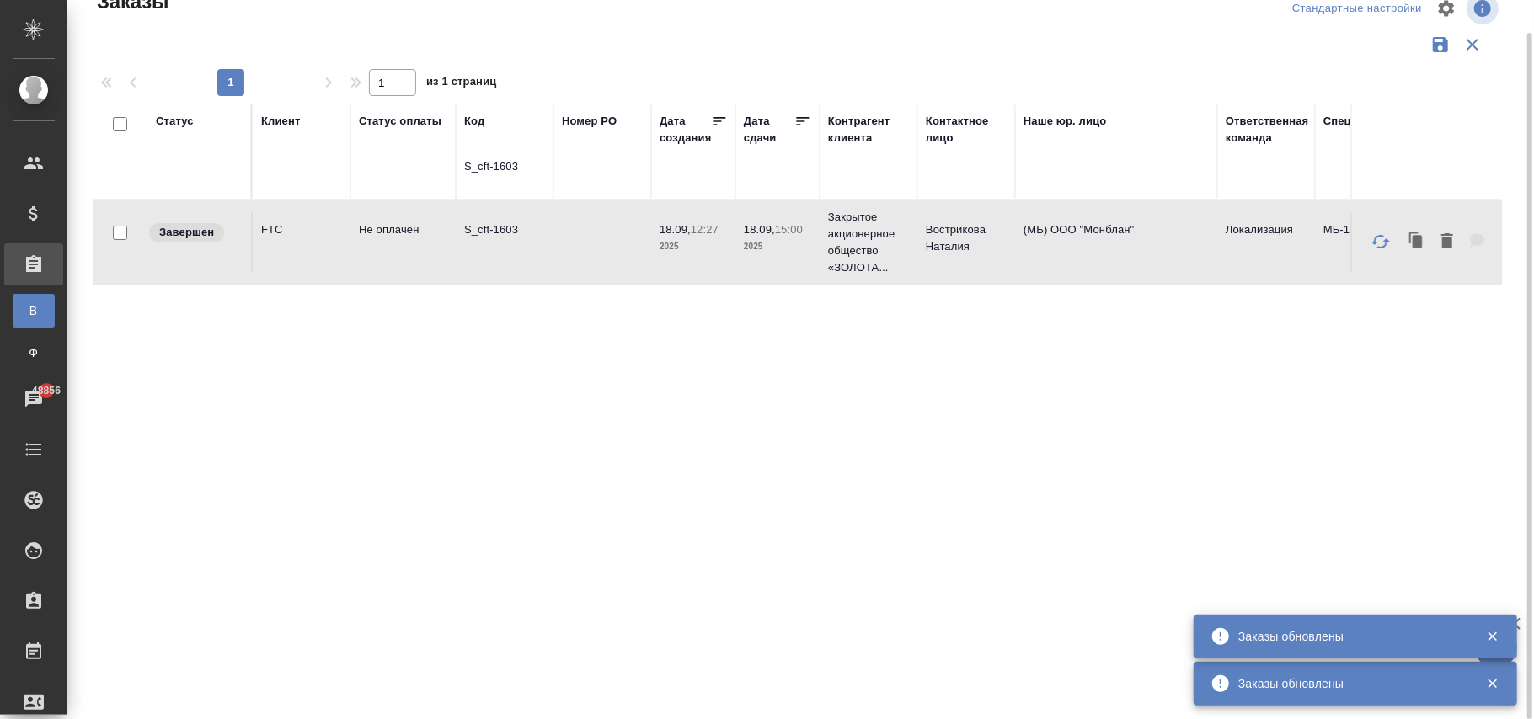
click at [530, 155] on div "S_cft-1603" at bounding box center [504, 169] width 81 height 41
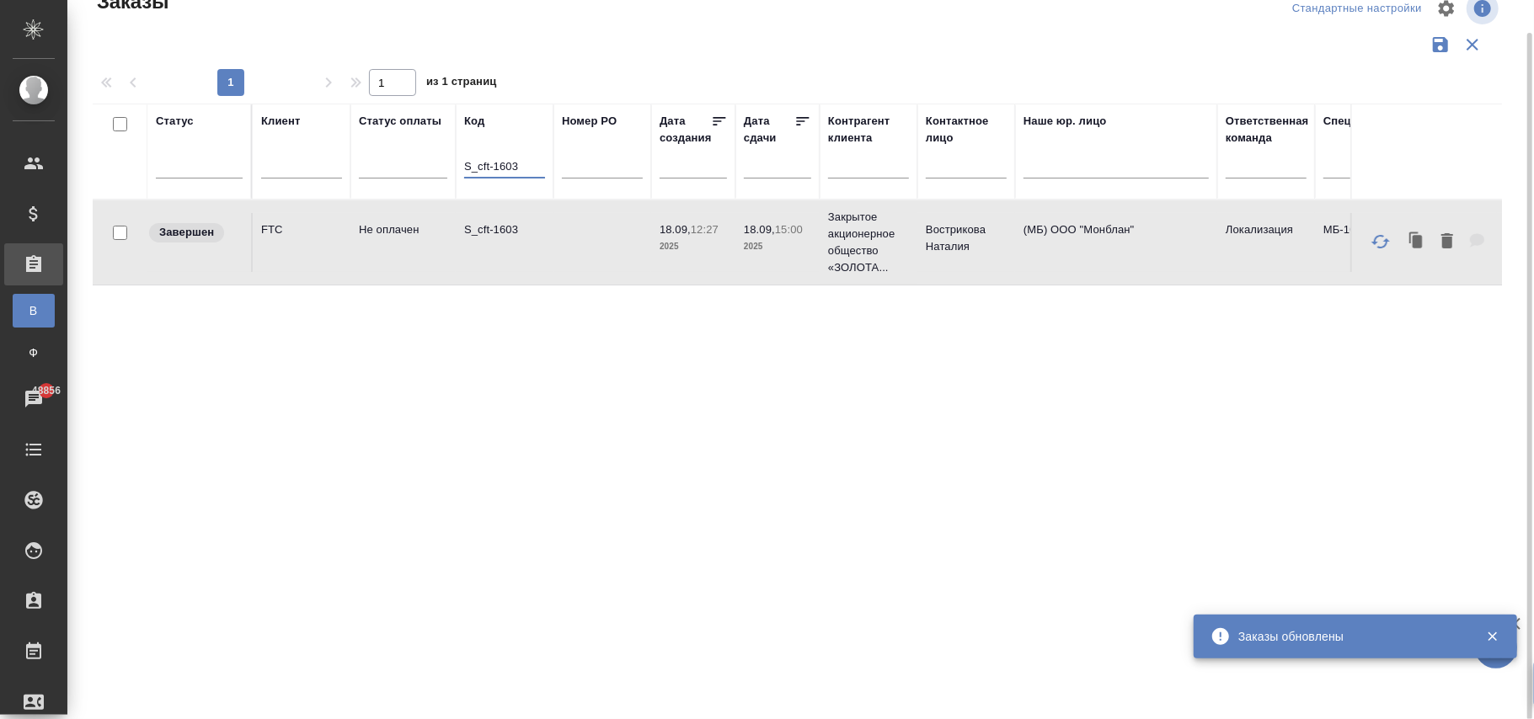
click at [531, 168] on input "S_cft-1603" at bounding box center [504, 168] width 81 height 21
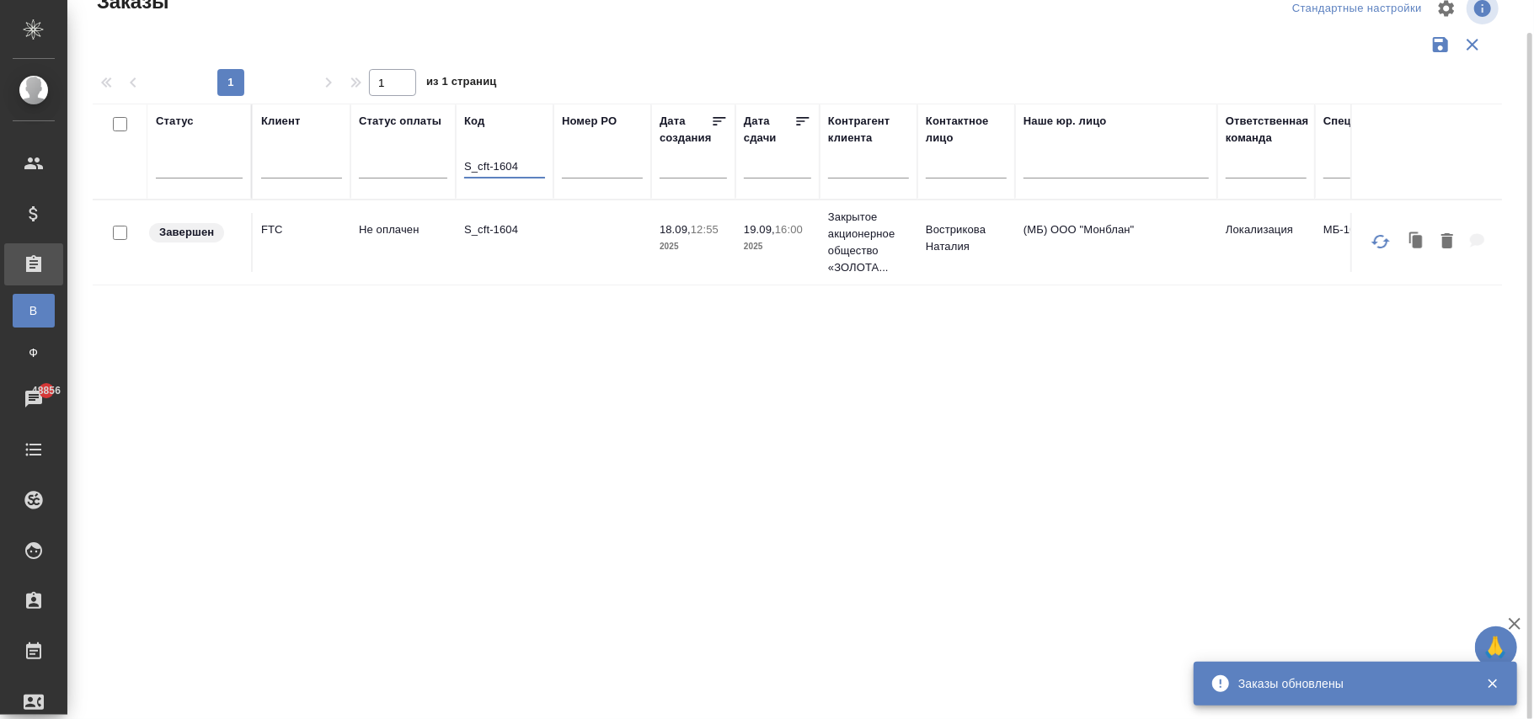
click at [718, 254] on p "2025" at bounding box center [693, 246] width 67 height 17
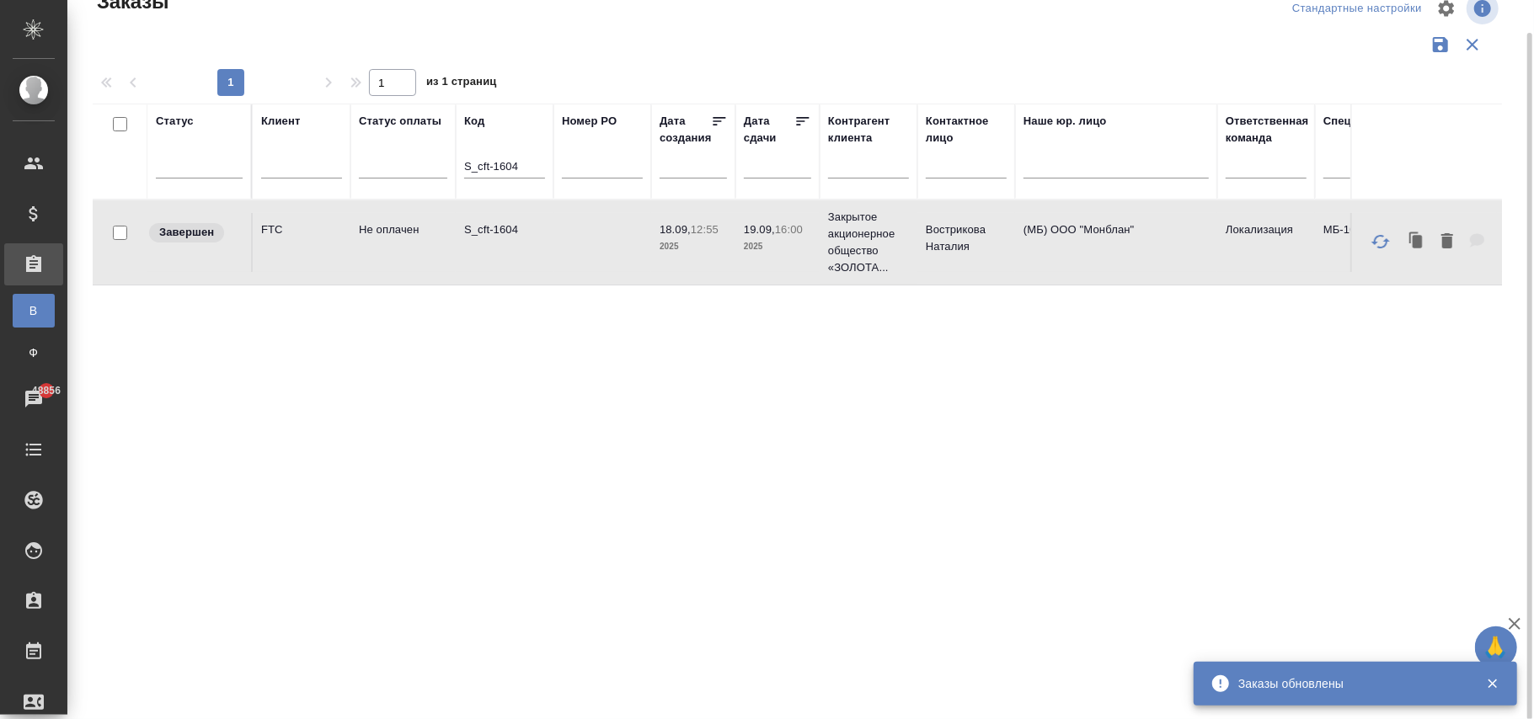
click at [718, 254] on p "2025" at bounding box center [693, 246] width 67 height 17
click at [534, 170] on input "S_cft-1604" at bounding box center [504, 168] width 81 height 21
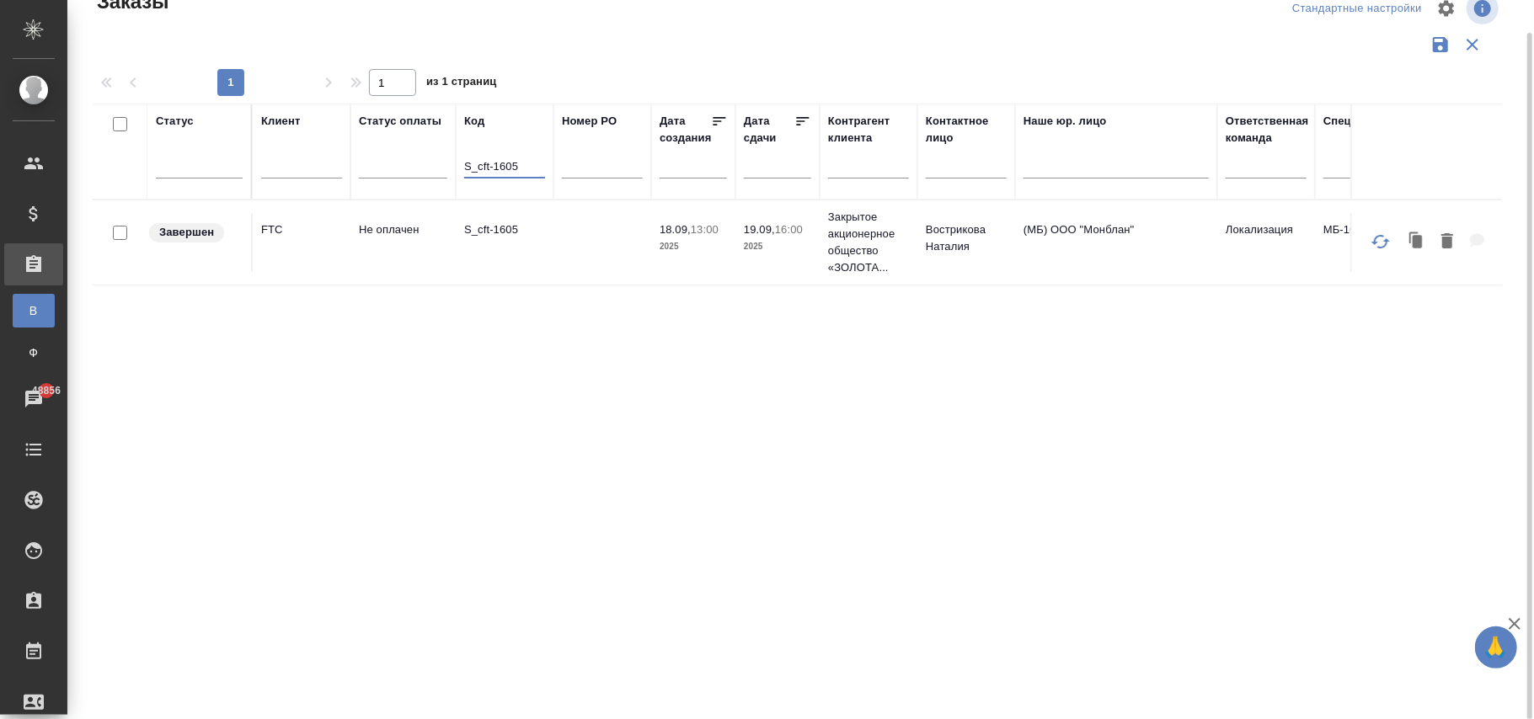
click at [641, 246] on td at bounding box center [602, 242] width 98 height 59
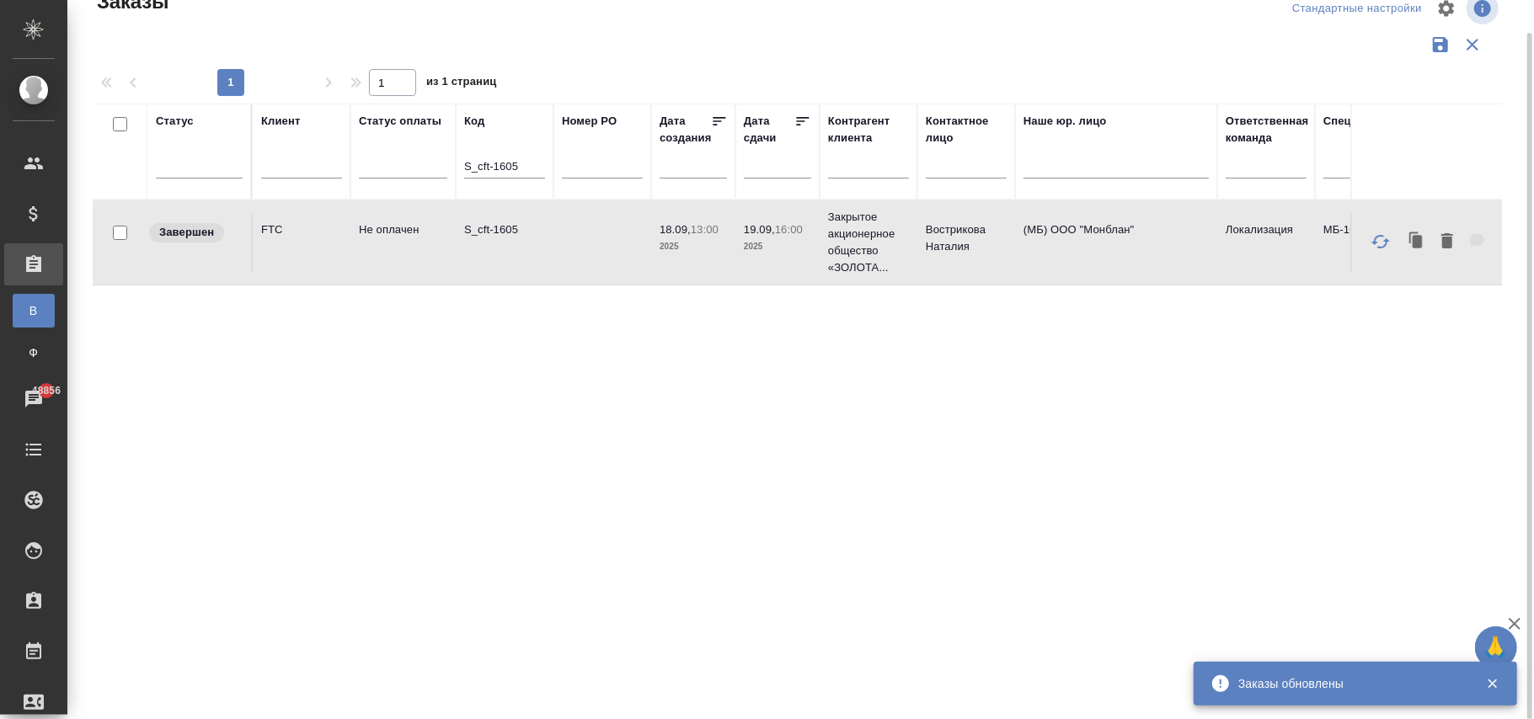
click at [642, 246] on td at bounding box center [602, 242] width 98 height 59
click at [536, 173] on input "S_cft-1605" at bounding box center [504, 168] width 81 height 21
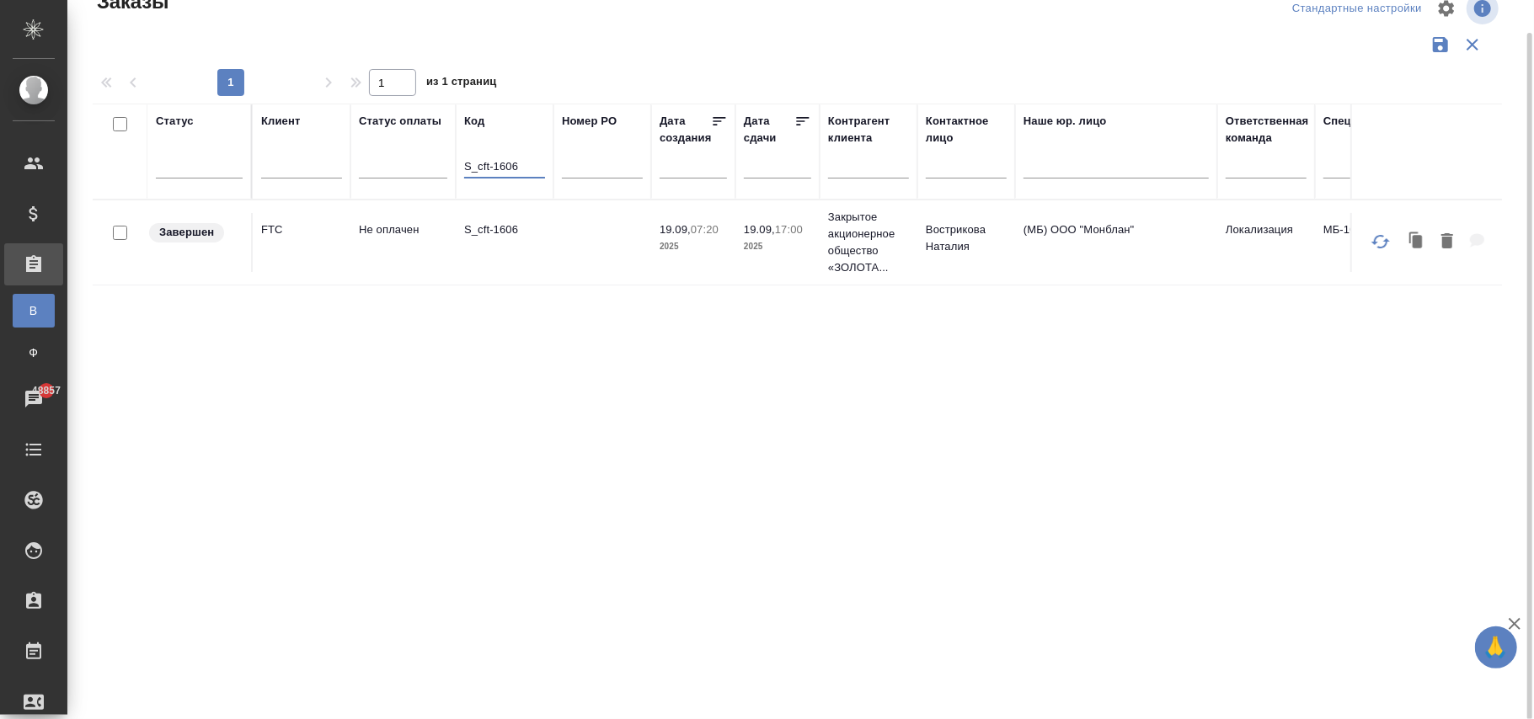
click at [625, 253] on td at bounding box center [602, 242] width 98 height 59
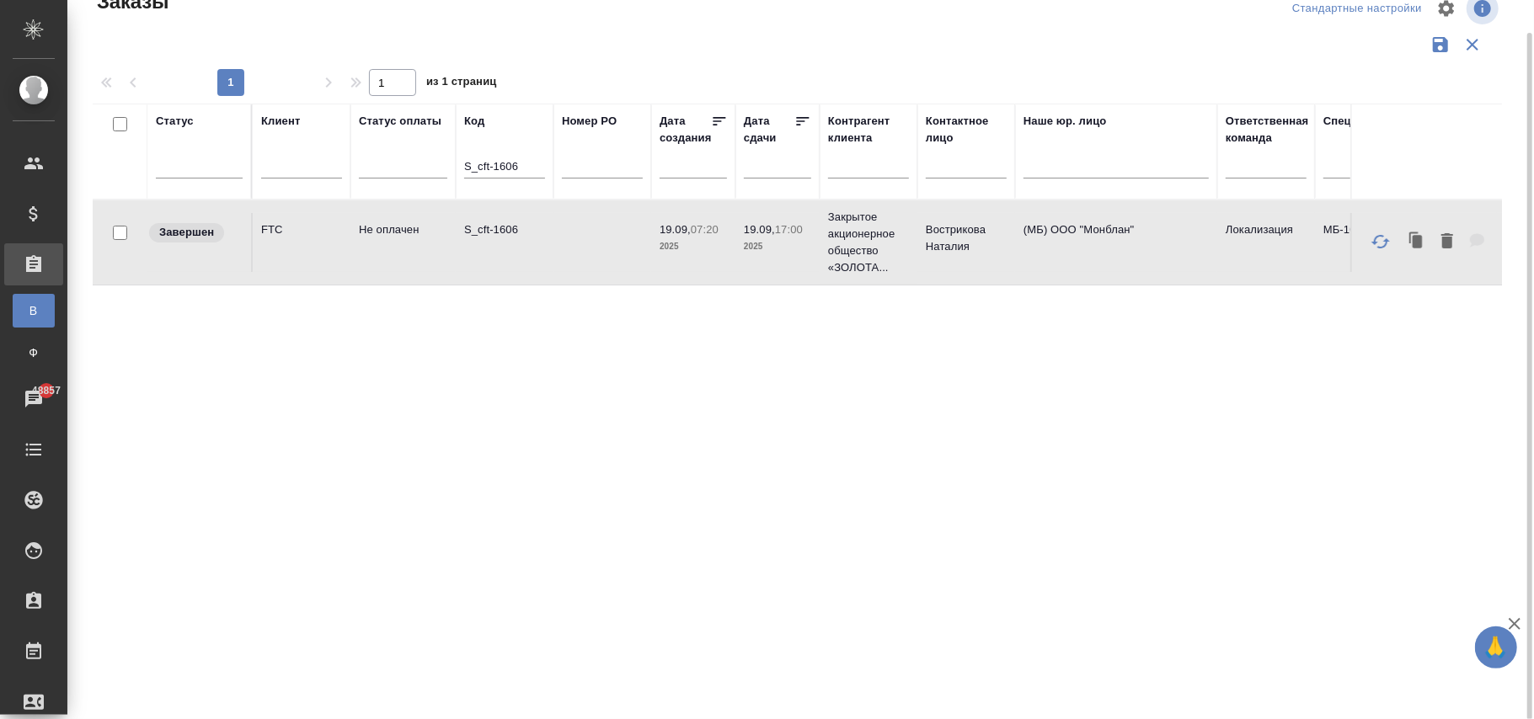
click at [625, 253] on td at bounding box center [602, 242] width 98 height 59
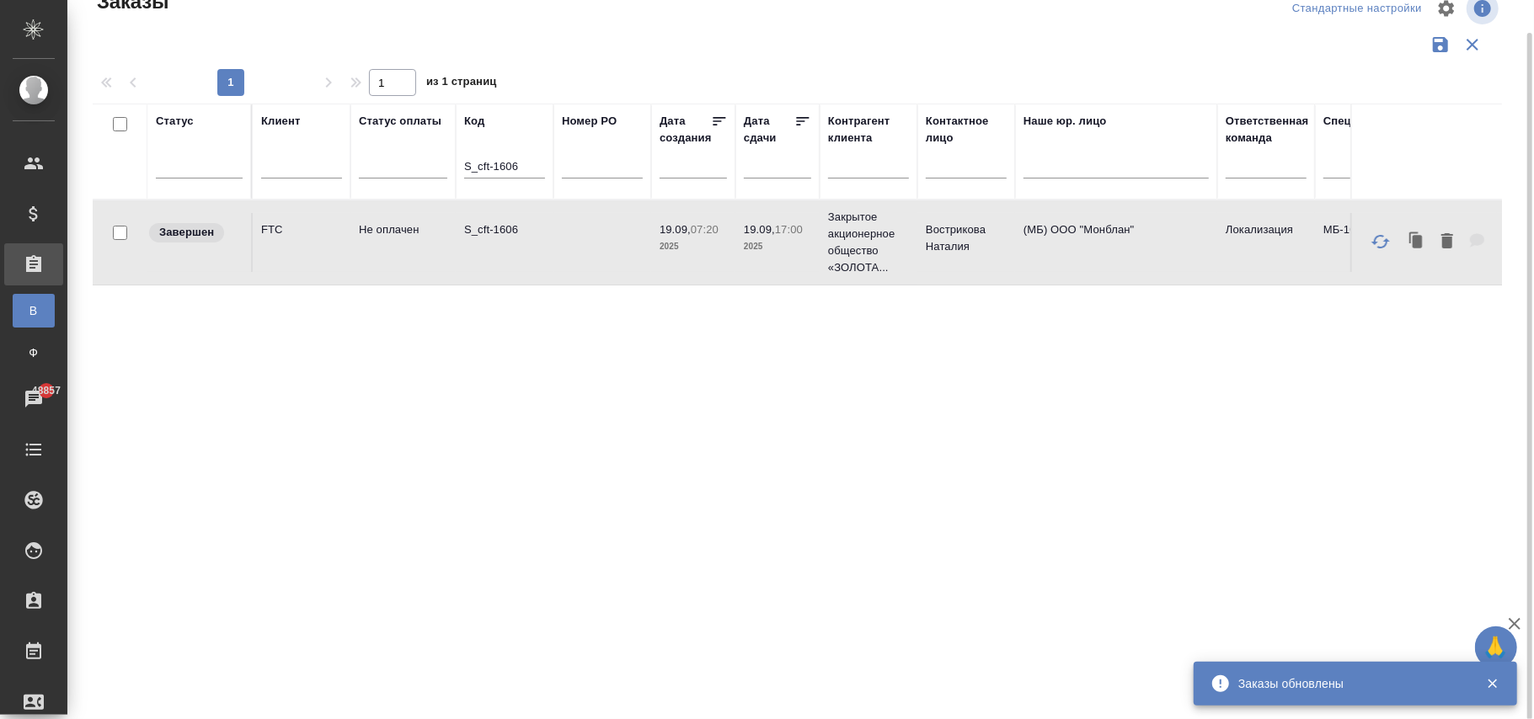
click at [521, 166] on input "S_cft-1606" at bounding box center [504, 168] width 81 height 21
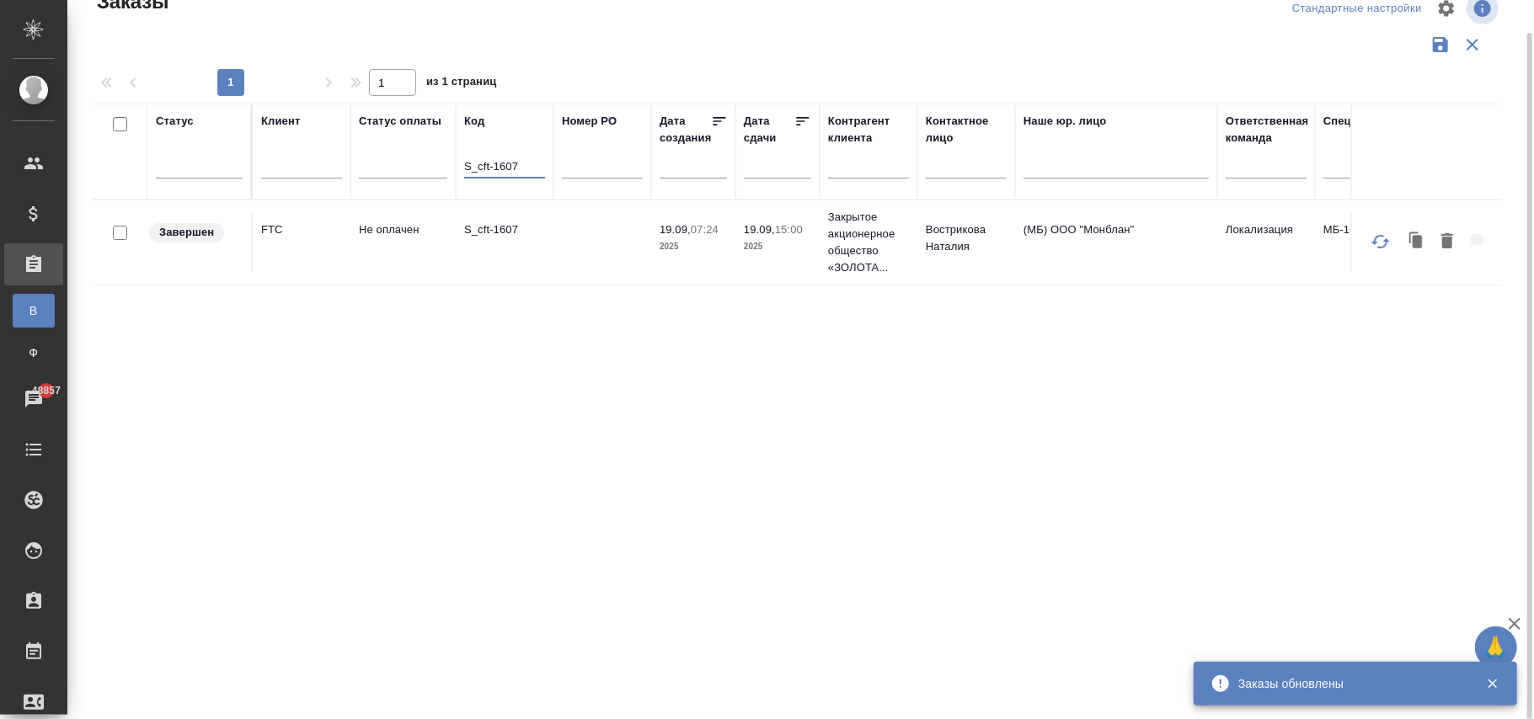
click at [539, 254] on td "S_cft-1607" at bounding box center [505, 242] width 98 height 59
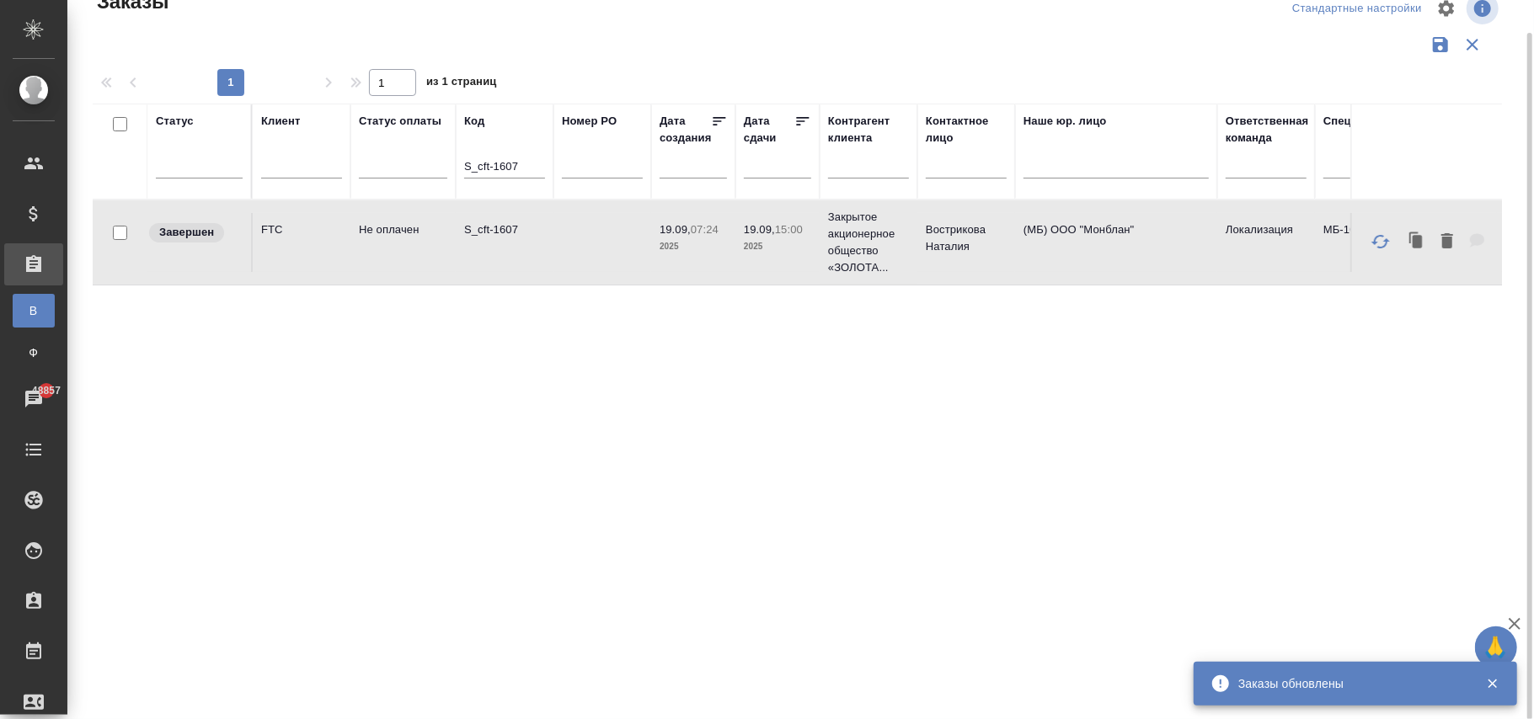
click at [539, 253] on td "S_cft-1607" at bounding box center [505, 242] width 98 height 59
click at [527, 169] on input "S_cft-1607" at bounding box center [504, 168] width 81 height 21
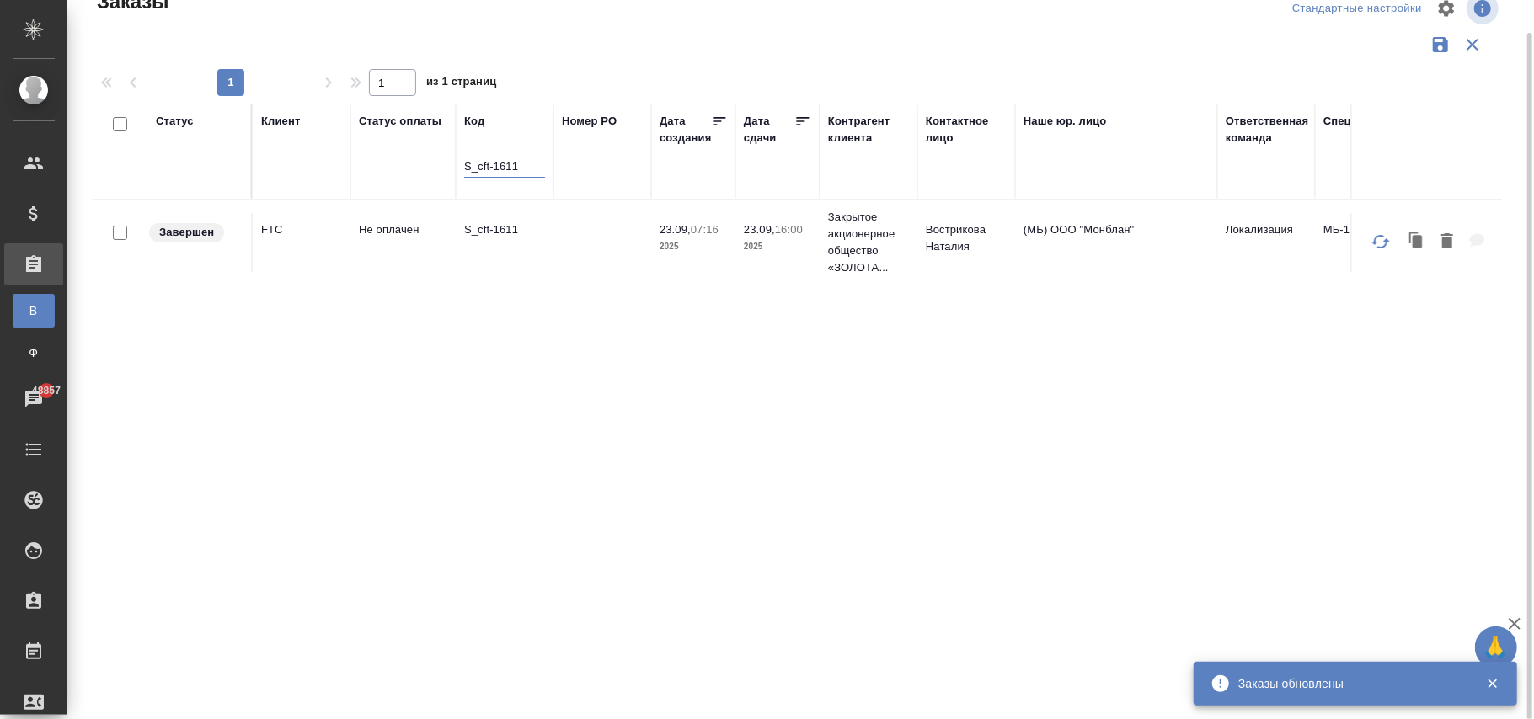
click at [598, 241] on td at bounding box center [602, 242] width 98 height 59
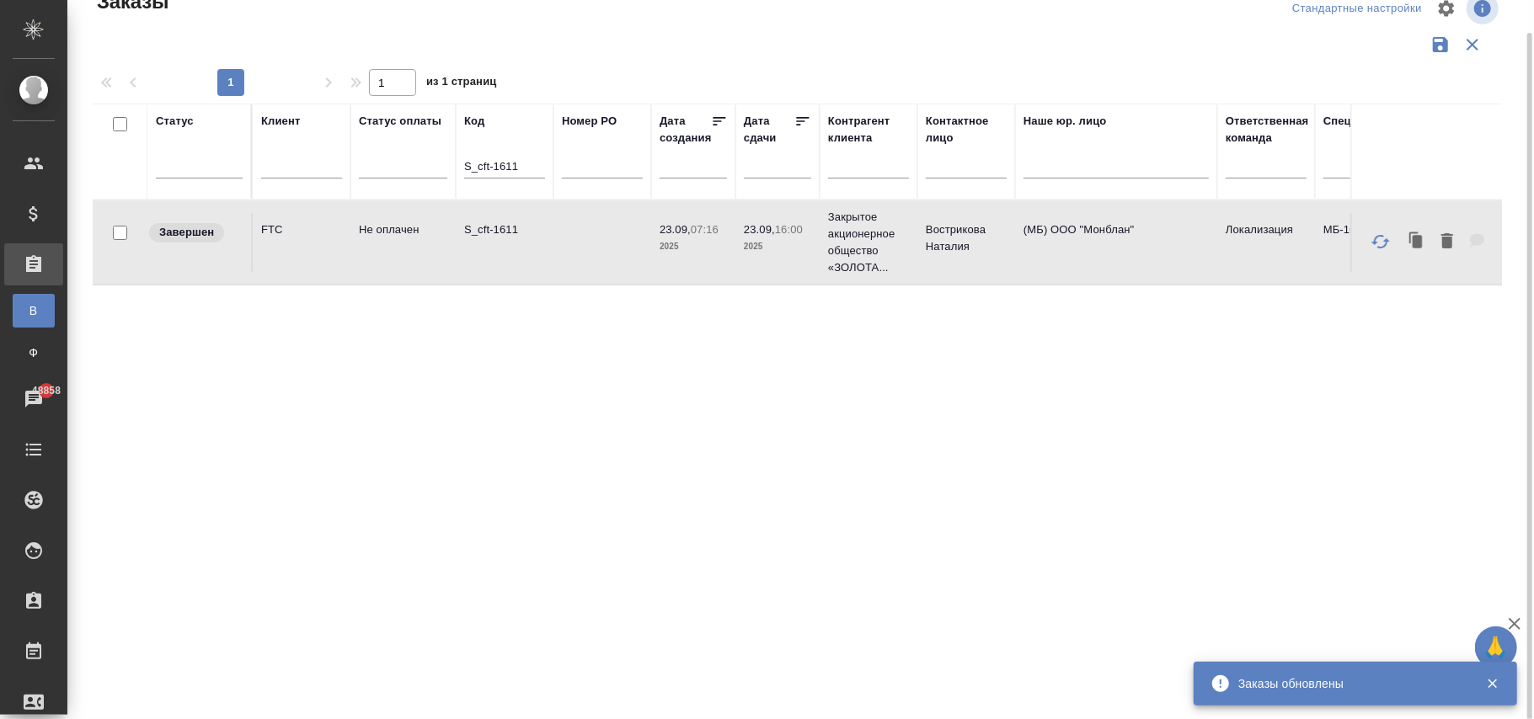
click at [527, 155] on div "S_cft-1611" at bounding box center [504, 169] width 81 height 41
click at [524, 156] on div "S_cft-1611" at bounding box center [504, 169] width 81 height 41
click at [523, 163] on input "S_cft-1611" at bounding box center [504, 168] width 81 height 21
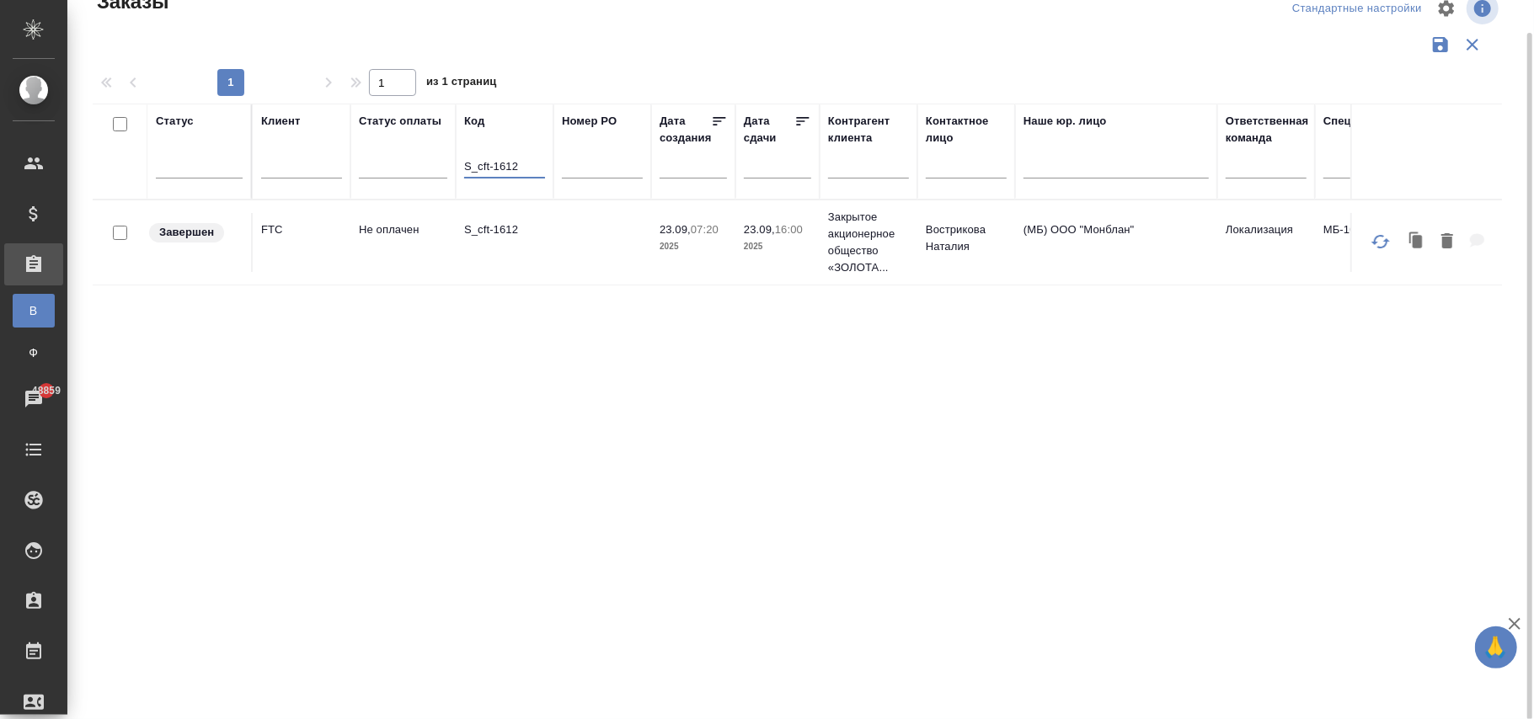
click at [584, 240] on td at bounding box center [602, 242] width 98 height 59
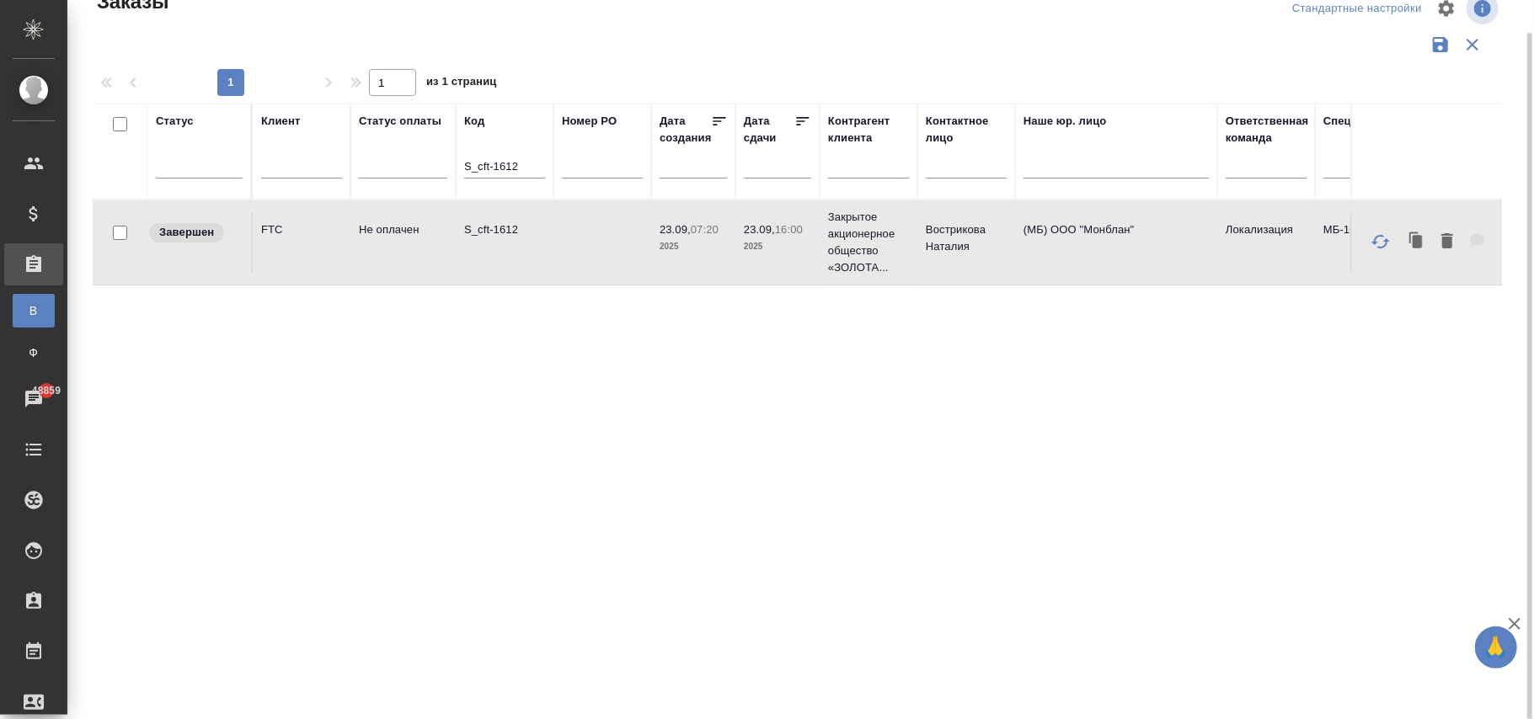
click at [526, 156] on div "S_cft-1612" at bounding box center [504, 169] width 81 height 41
click at [529, 163] on input "S_cft-1612" at bounding box center [504, 168] width 81 height 21
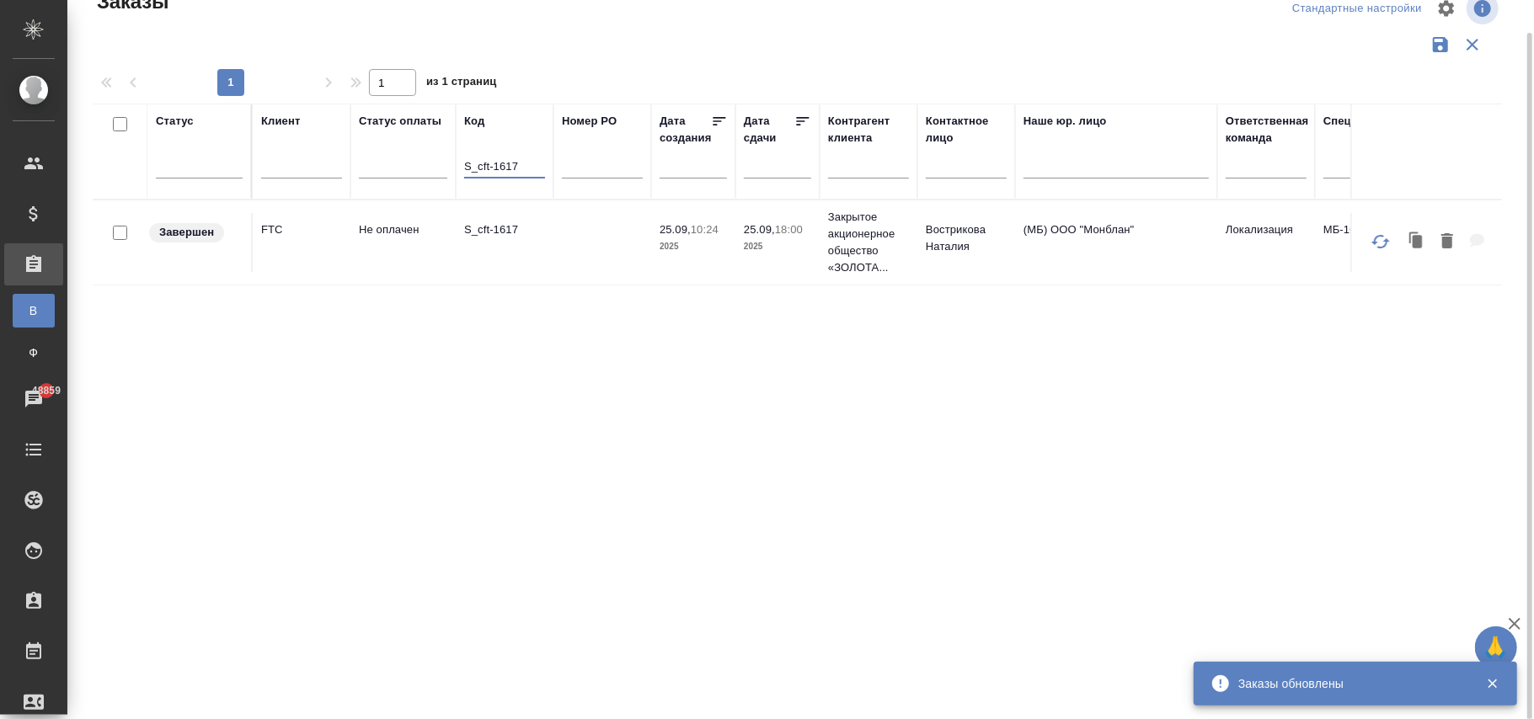
click at [644, 249] on td at bounding box center [602, 242] width 98 height 59
click at [642, 249] on td at bounding box center [602, 242] width 98 height 59
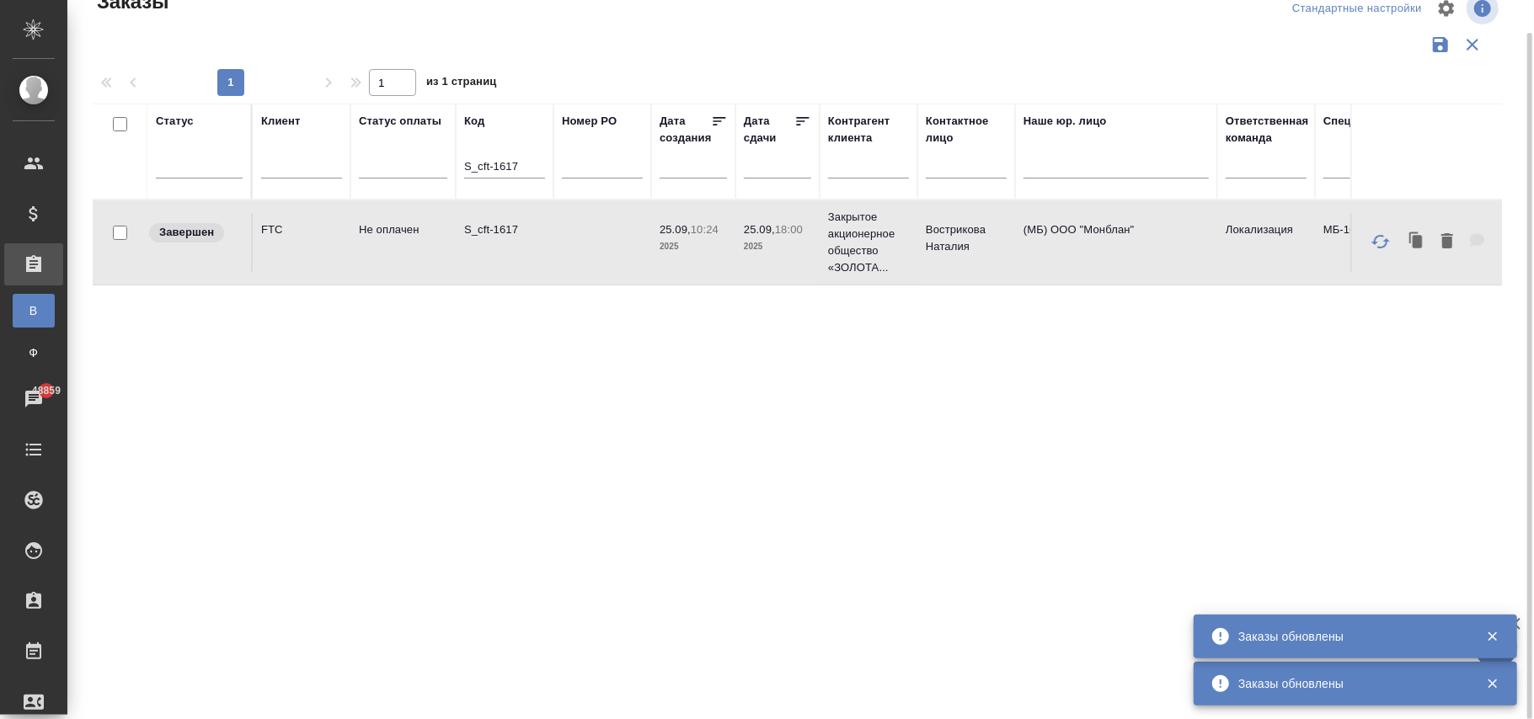
click at [537, 170] on input "S_cft-1617" at bounding box center [504, 168] width 81 height 21
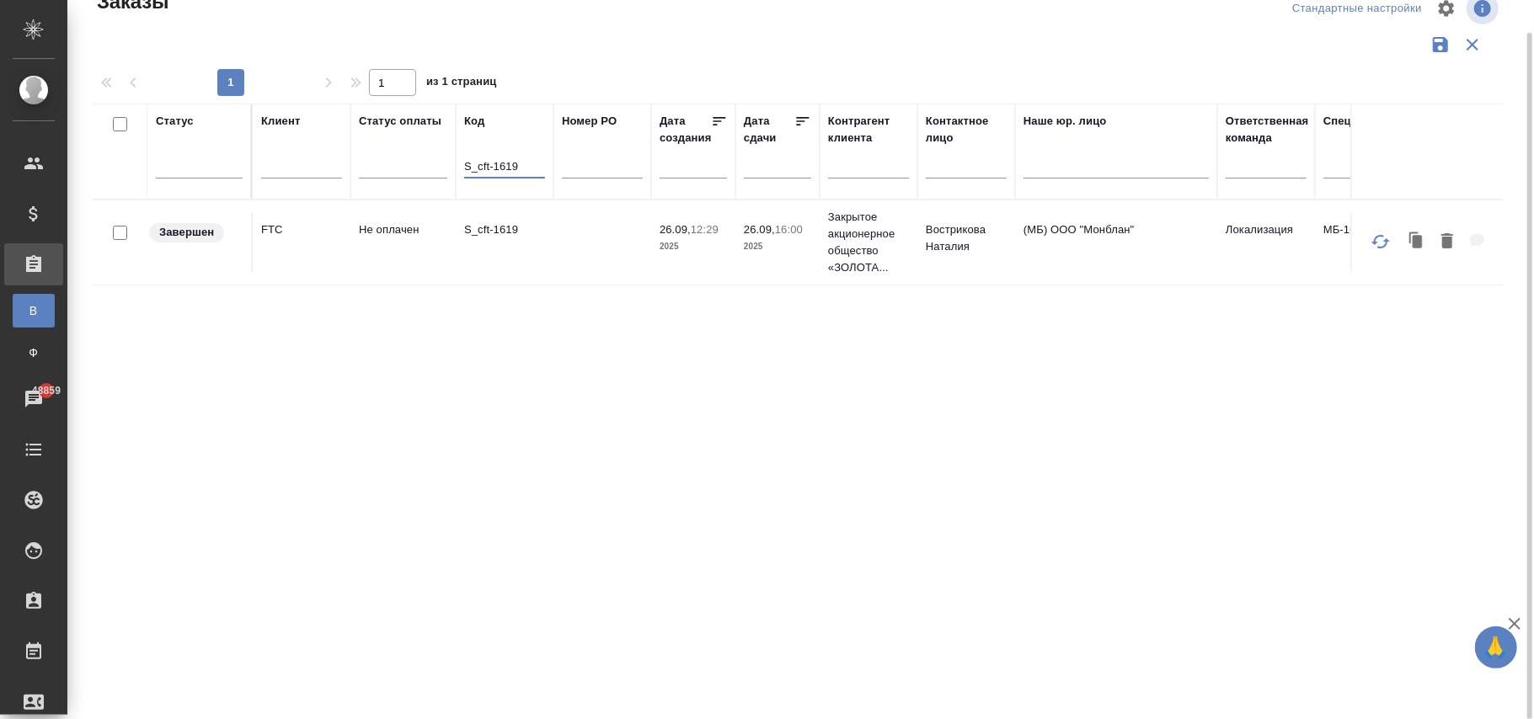
click at [654, 240] on td "26.09, 12:29 2025" at bounding box center [693, 242] width 84 height 59
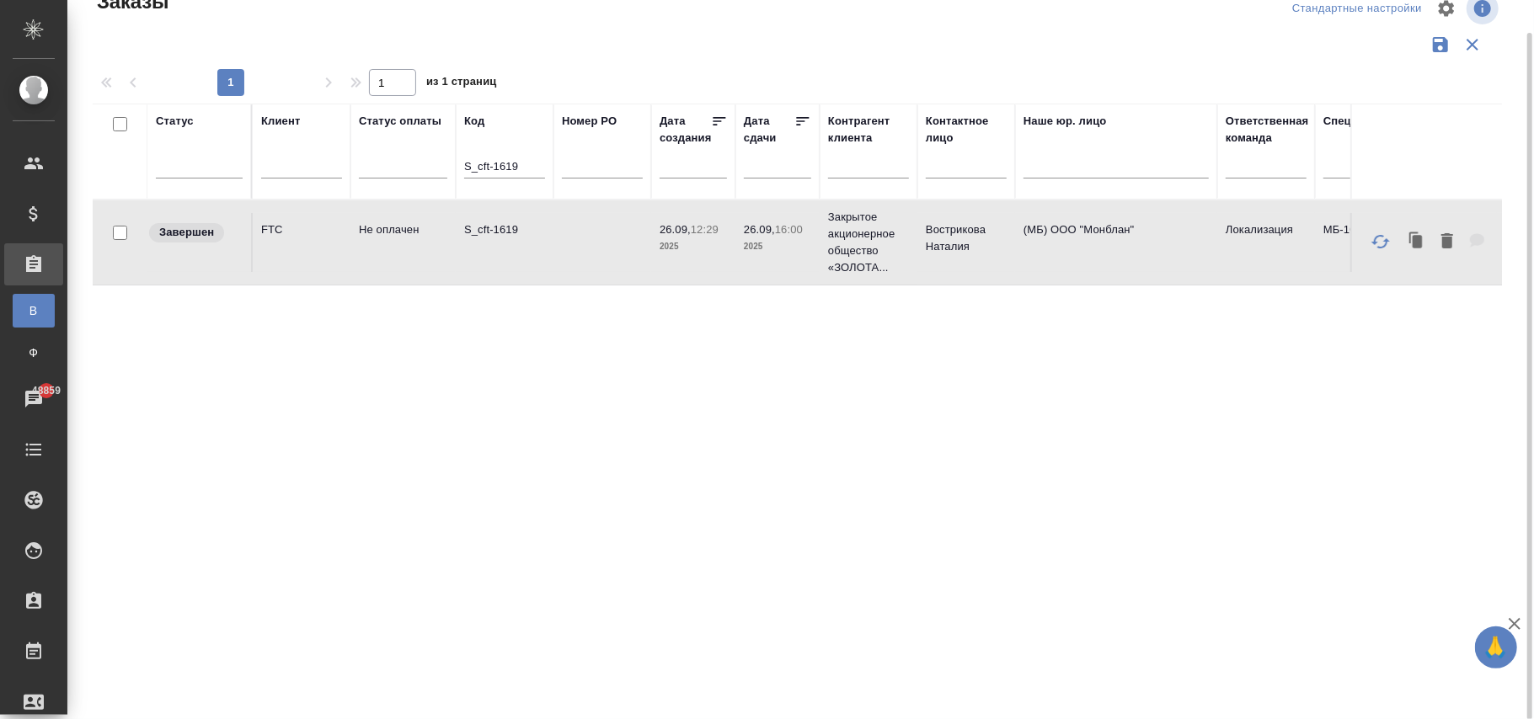
click at [654, 240] on td "26.09, 12:29 2025" at bounding box center [693, 242] width 84 height 59
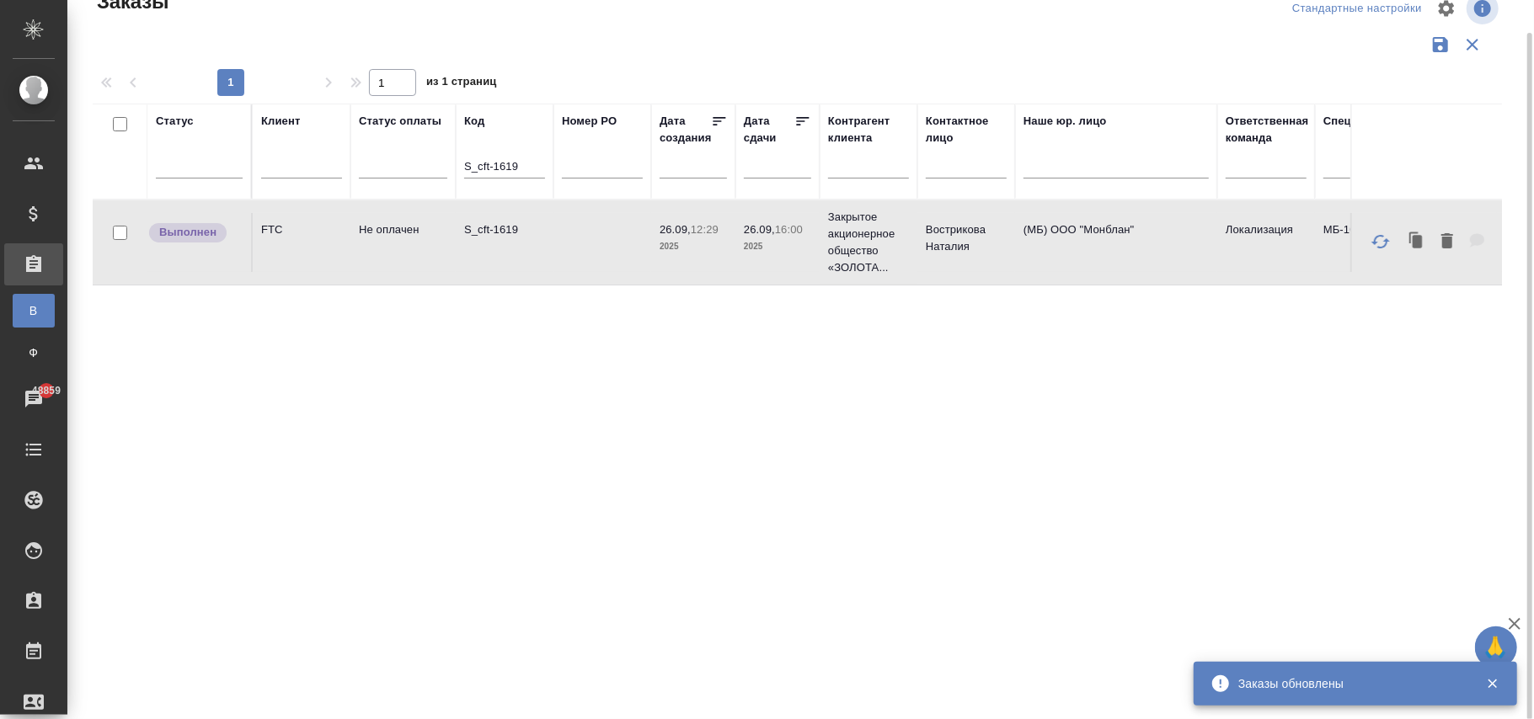
click at [534, 159] on input "S_cft-1619" at bounding box center [504, 168] width 81 height 21
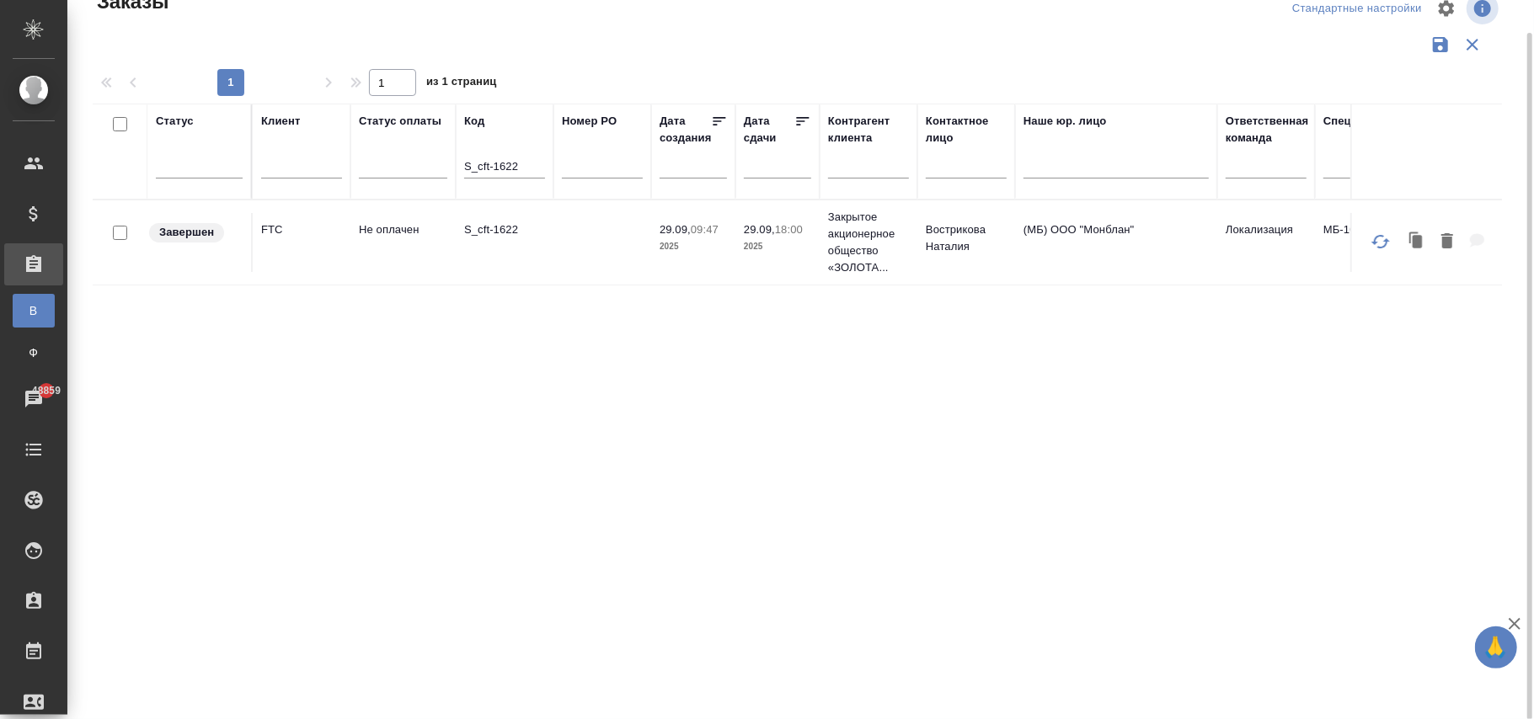
click at [645, 237] on td at bounding box center [602, 242] width 98 height 59
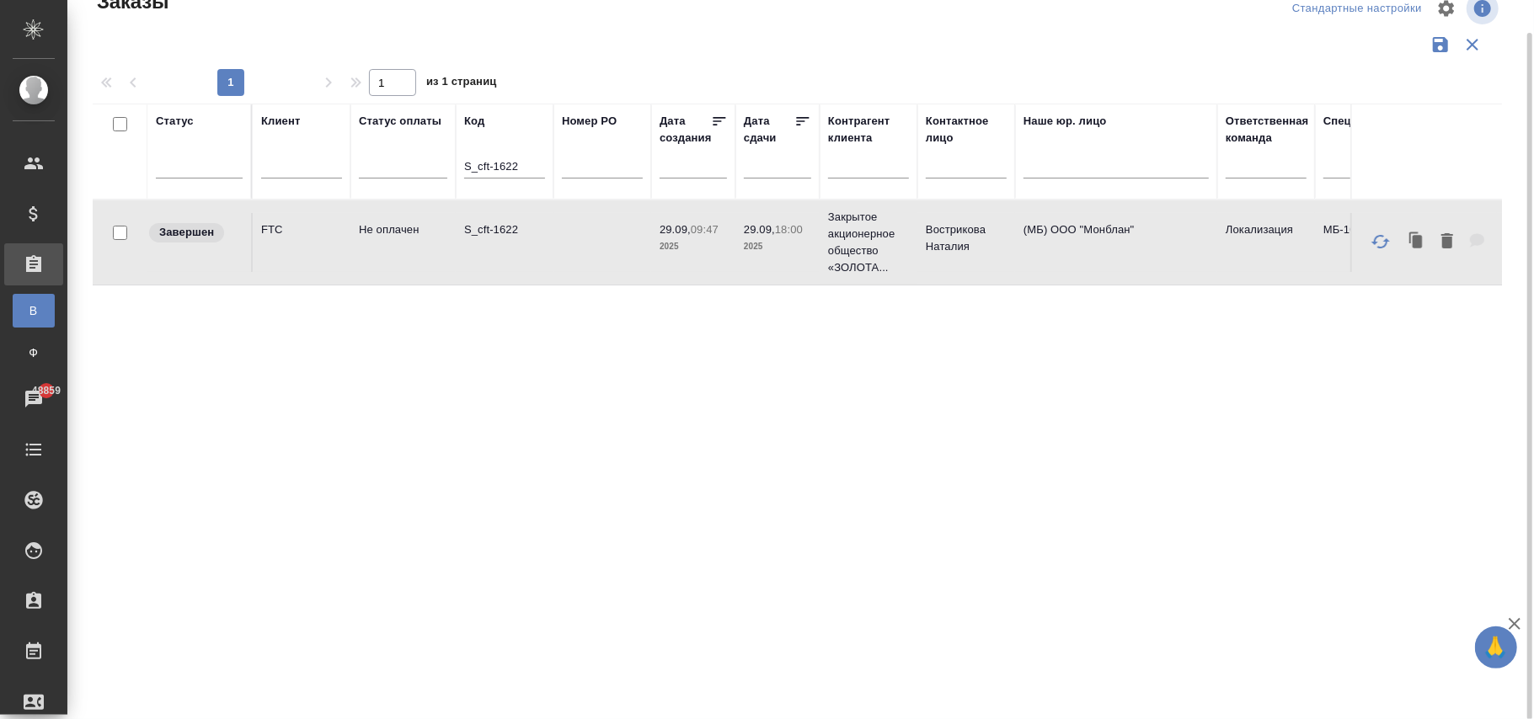
click at [526, 156] on div "S_cft-1622" at bounding box center [504, 169] width 81 height 41
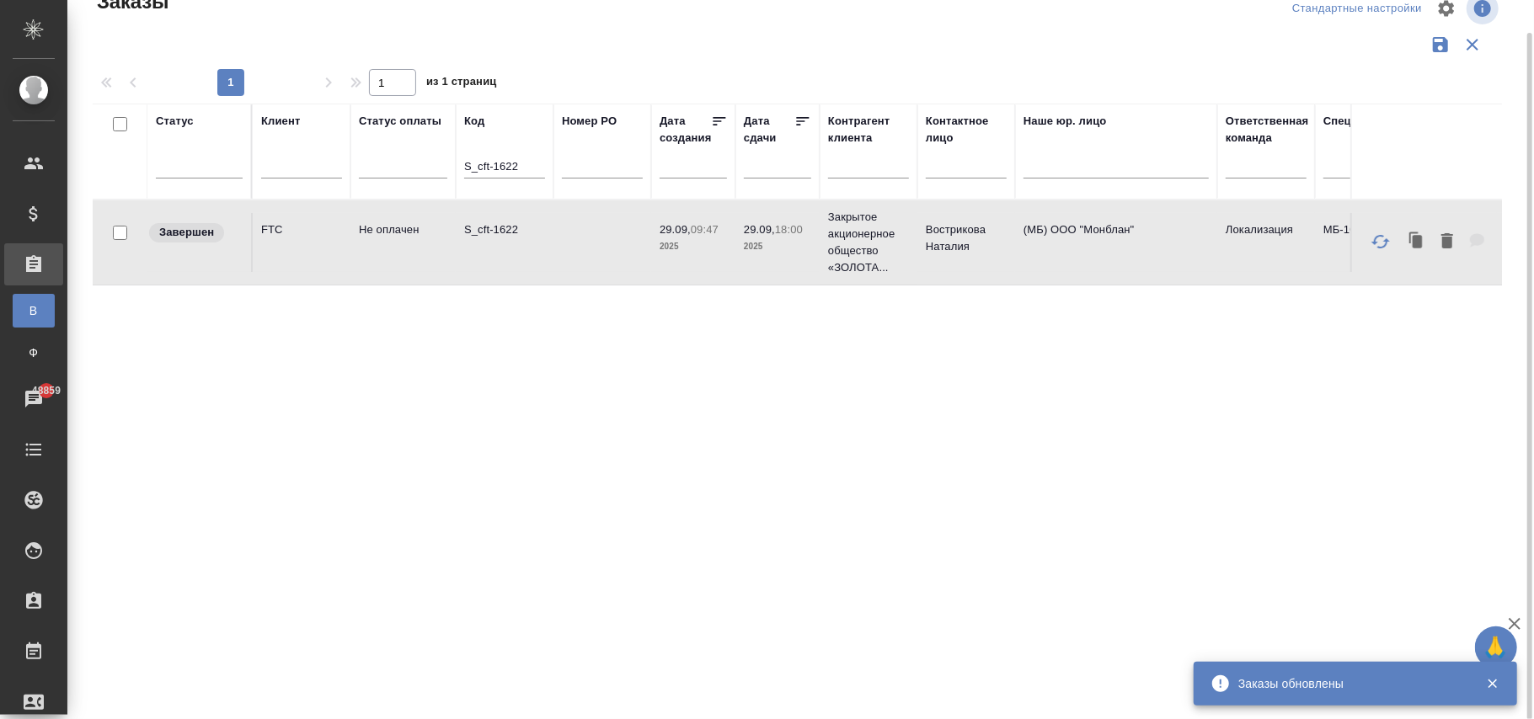
click at [537, 163] on input "S_cft-1622" at bounding box center [504, 168] width 81 height 21
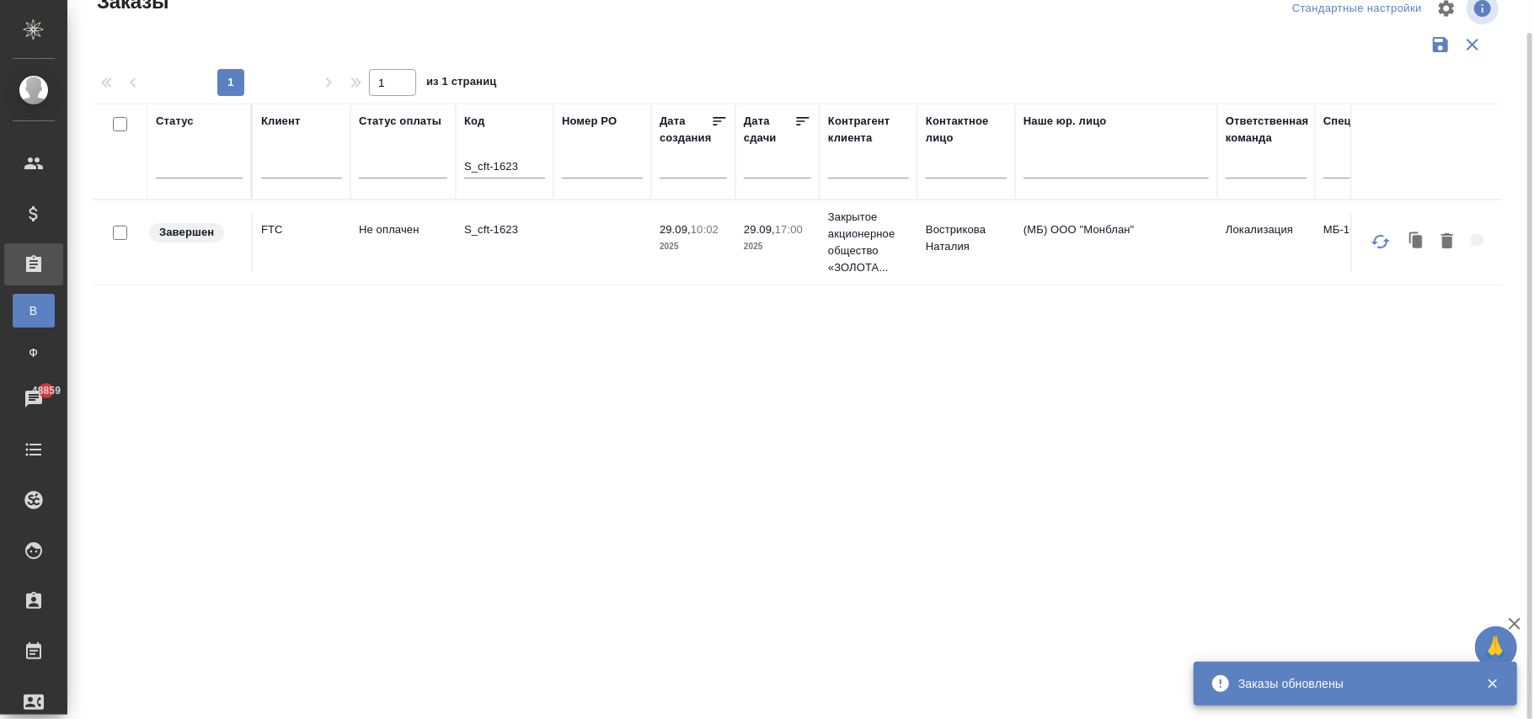
click at [608, 260] on td at bounding box center [602, 242] width 98 height 59
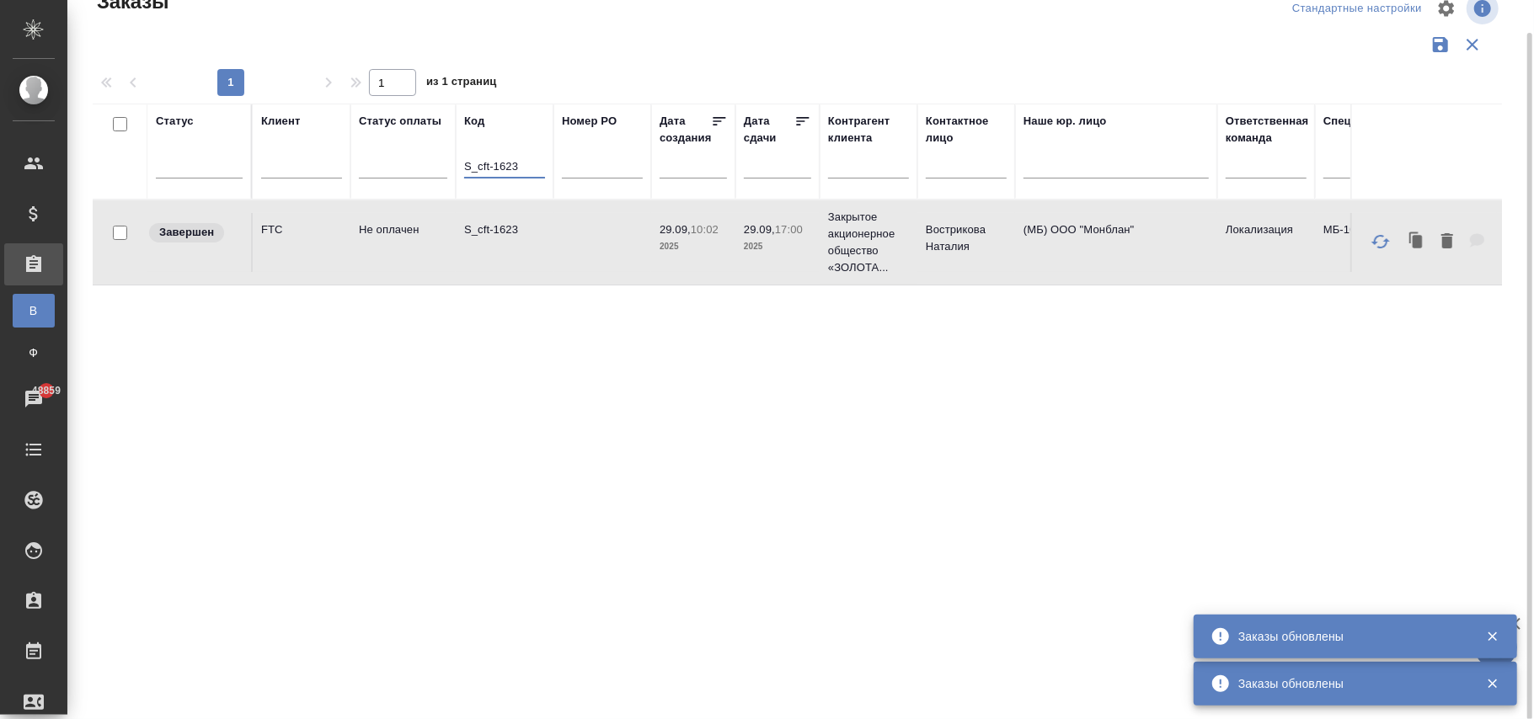
click at [527, 169] on input "S_cft-1623" at bounding box center [504, 168] width 81 height 21
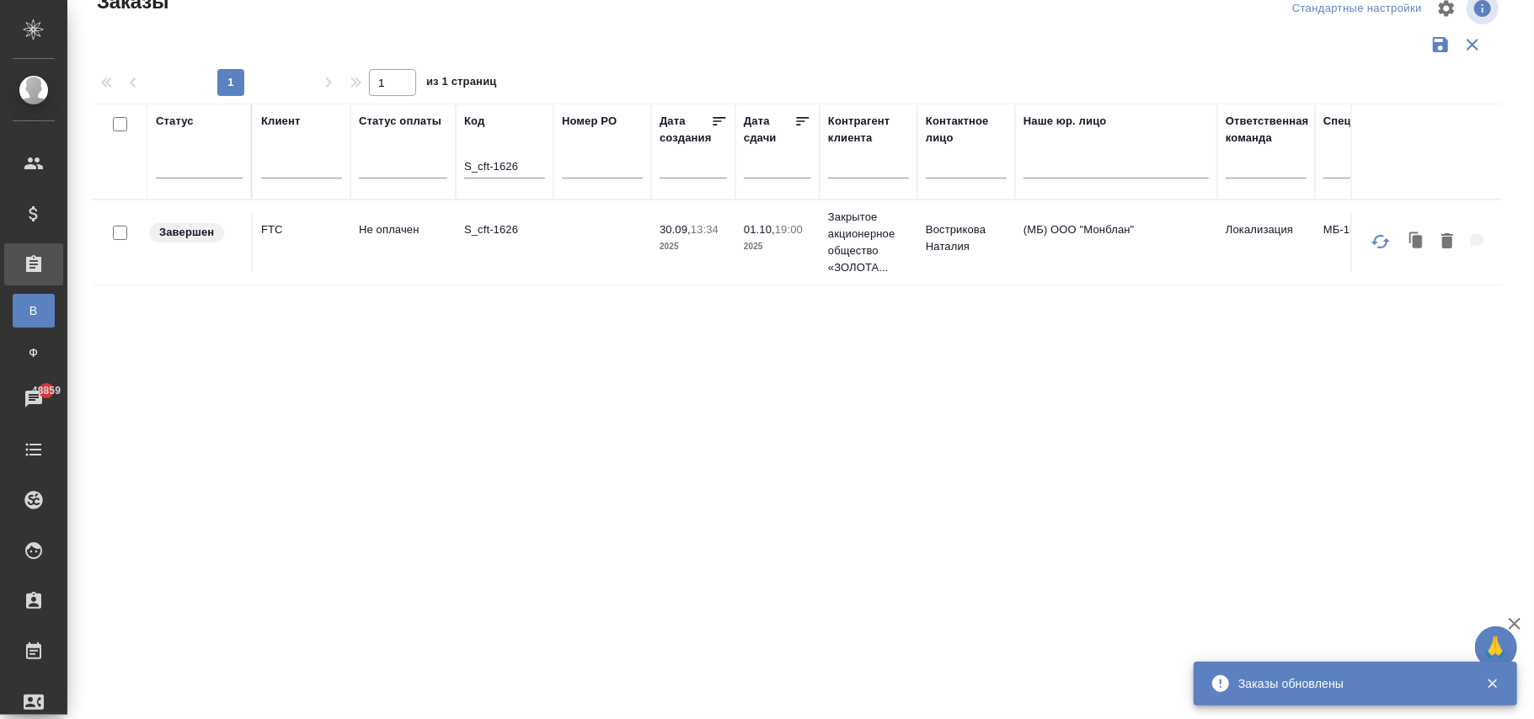
click at [564, 243] on td at bounding box center [602, 242] width 98 height 59
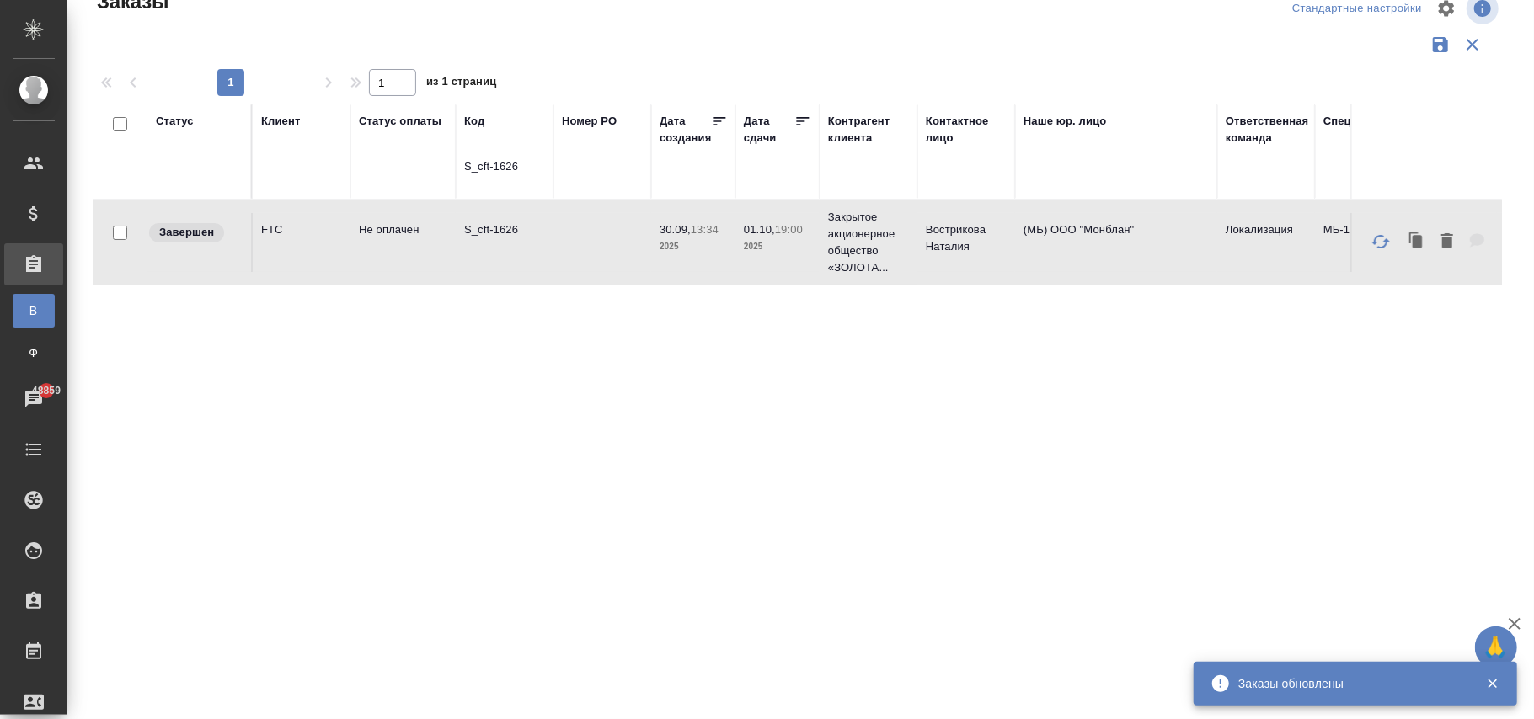
click at [522, 167] on input "S_cft-1626" at bounding box center [504, 168] width 81 height 21
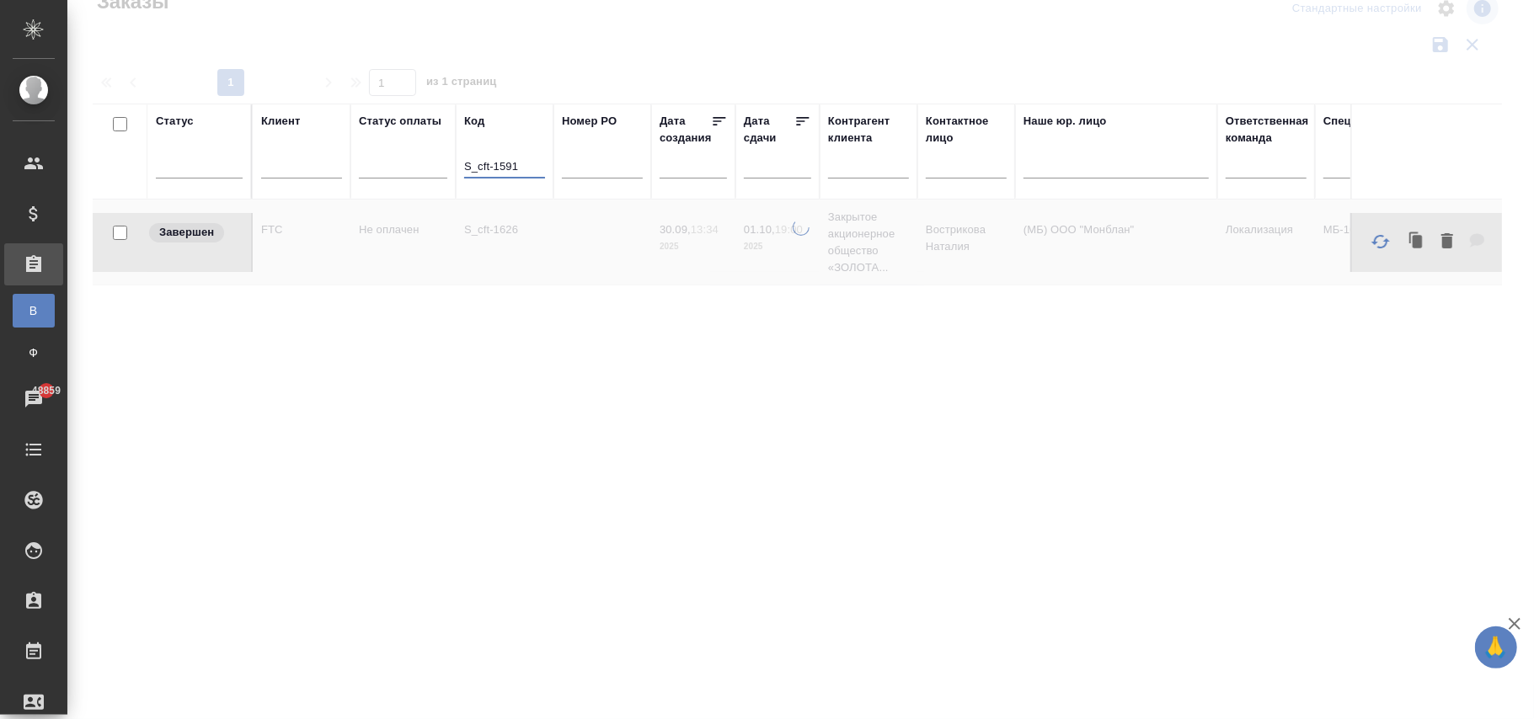
type input "S_cft-1591"
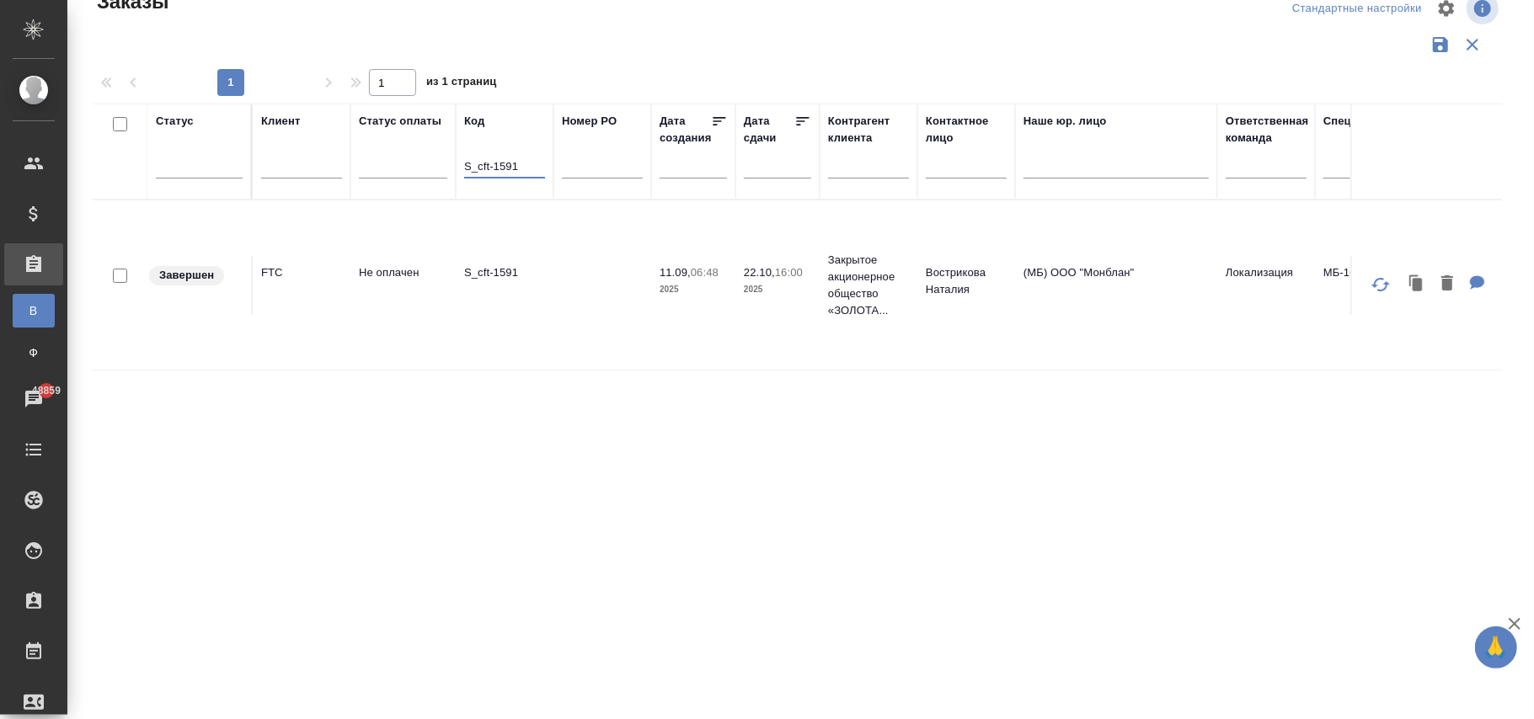
click at [648, 280] on td at bounding box center [602, 285] width 98 height 59
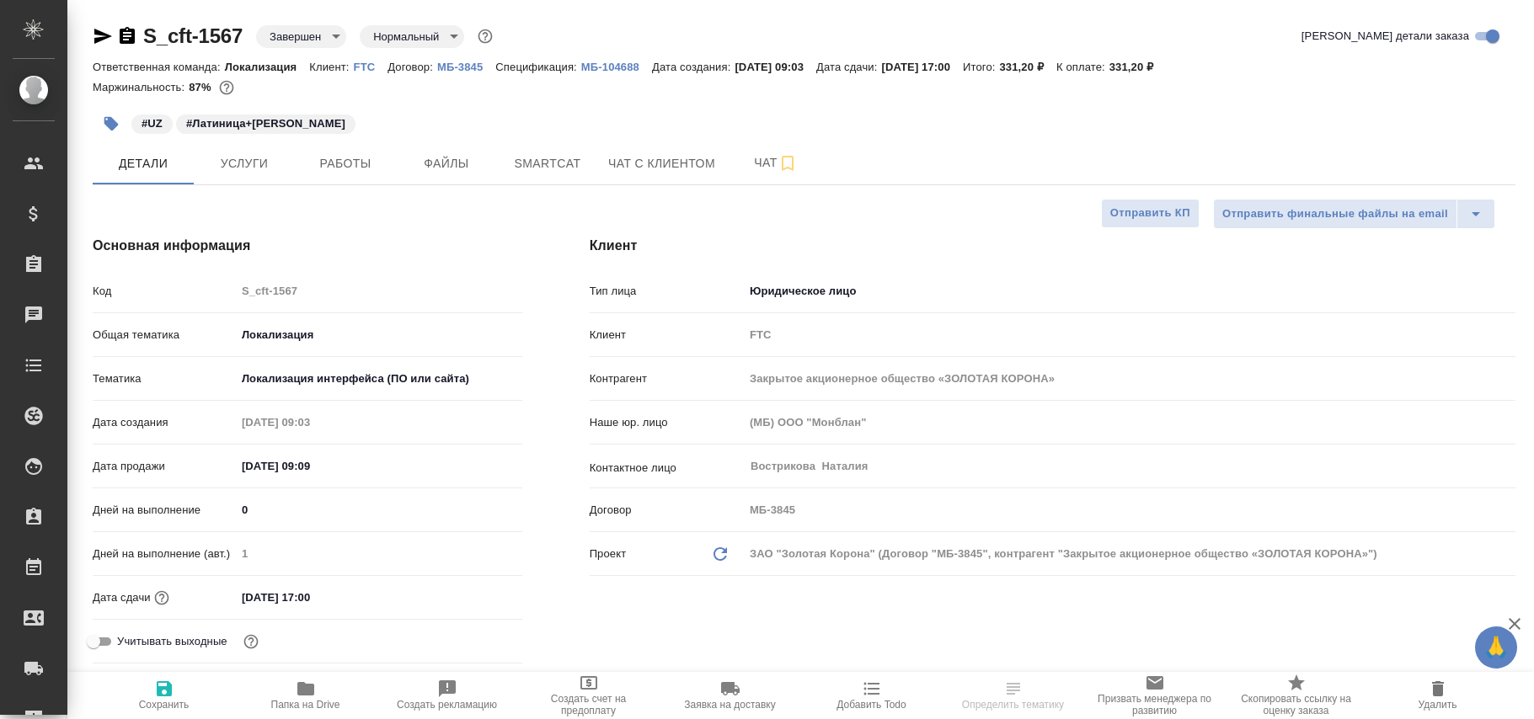
select select "RU"
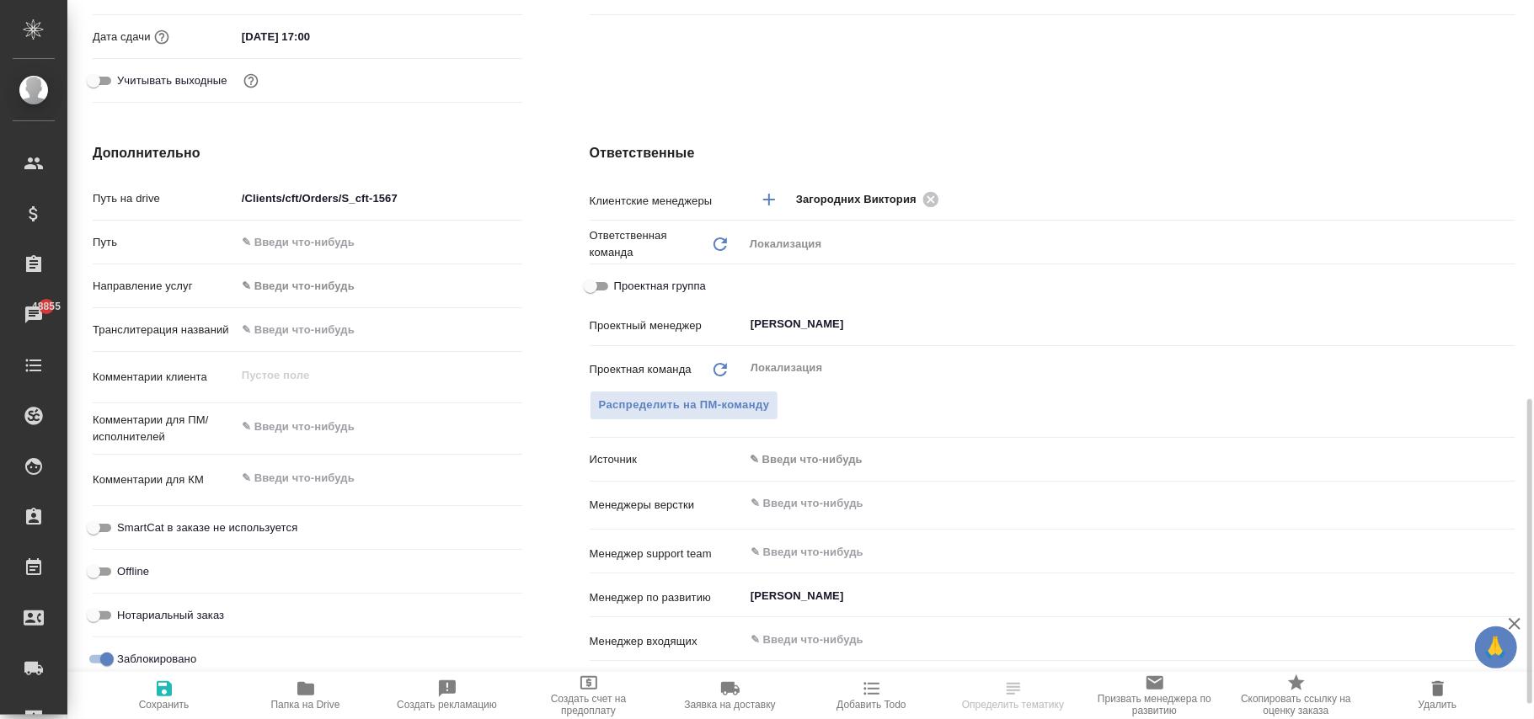
scroll to position [786, 0]
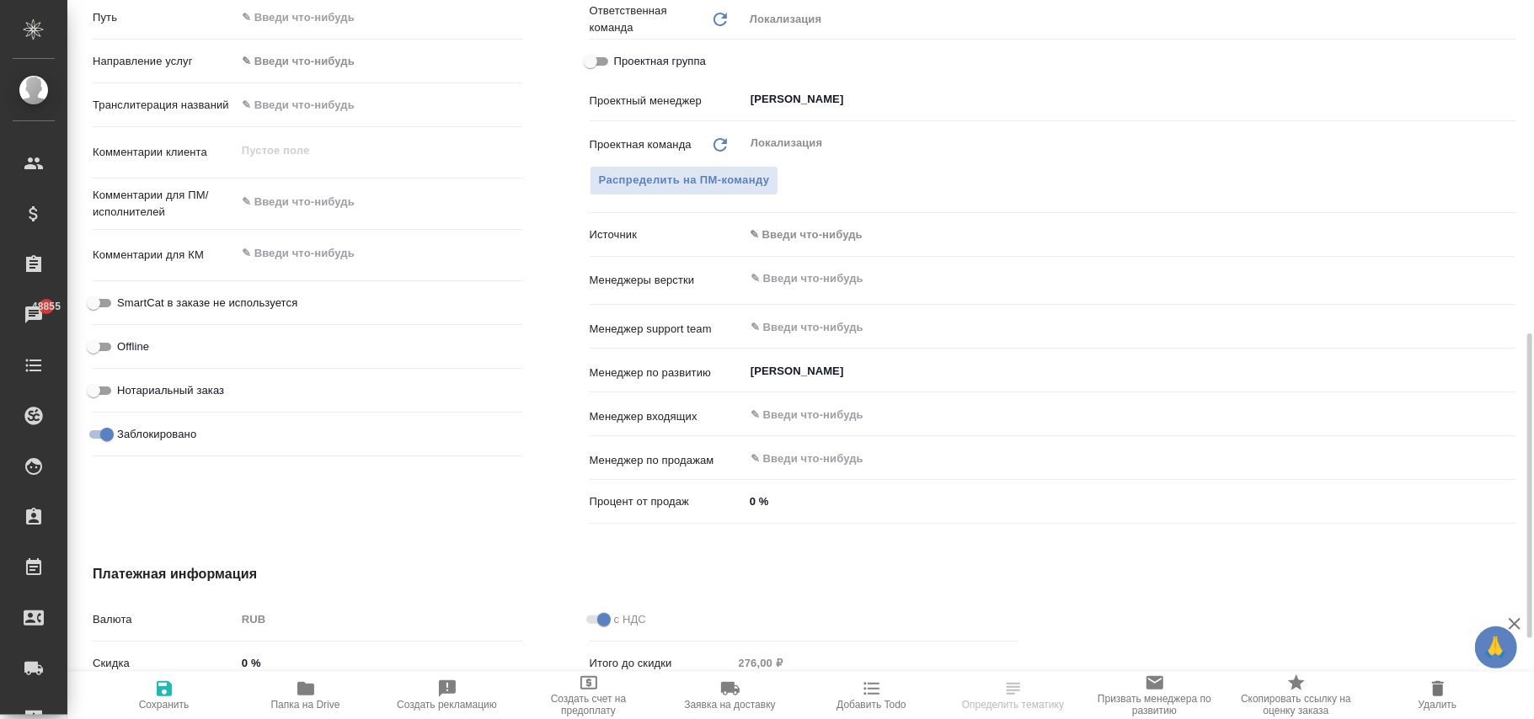
click at [108, 429] on input "Заблокировано" at bounding box center [107, 435] width 61 height 20
checkbox input "false"
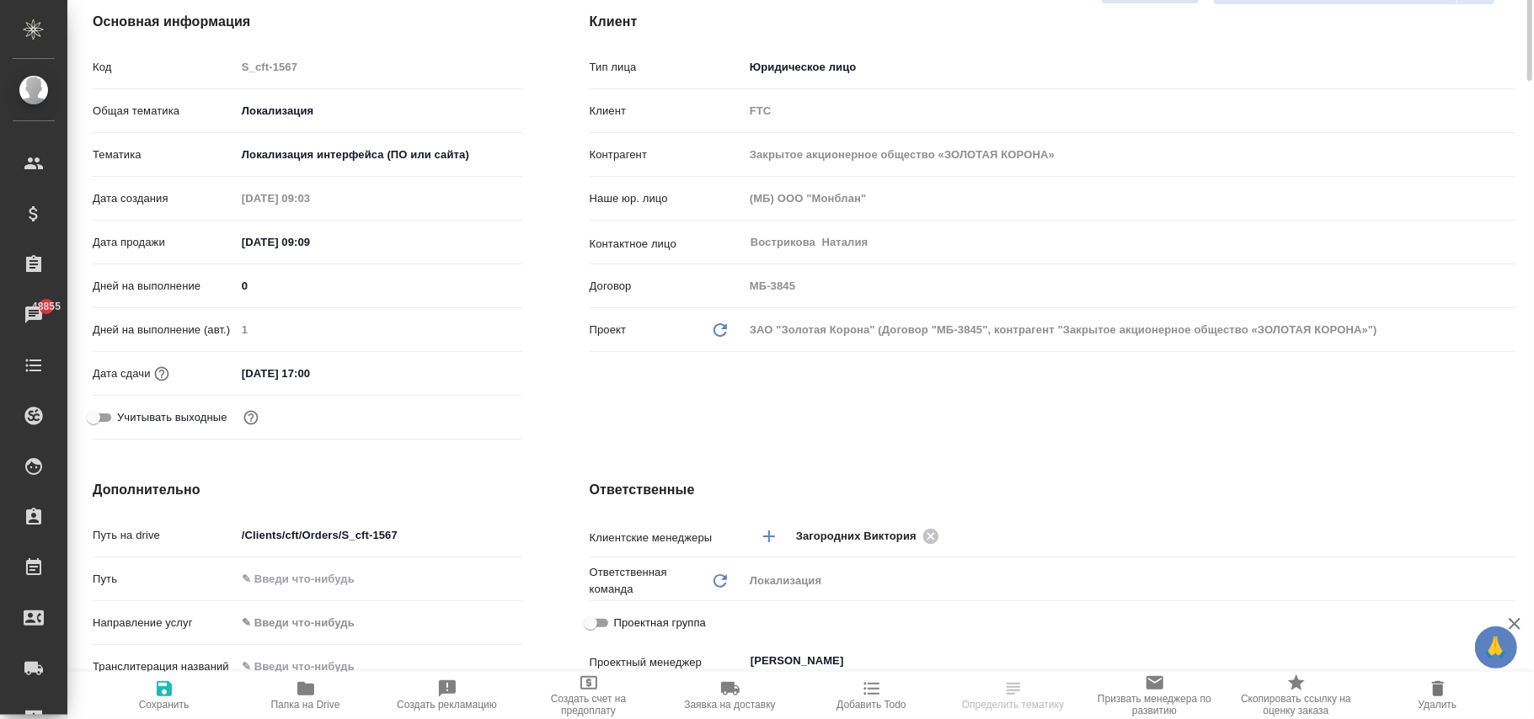
scroll to position [0, 0]
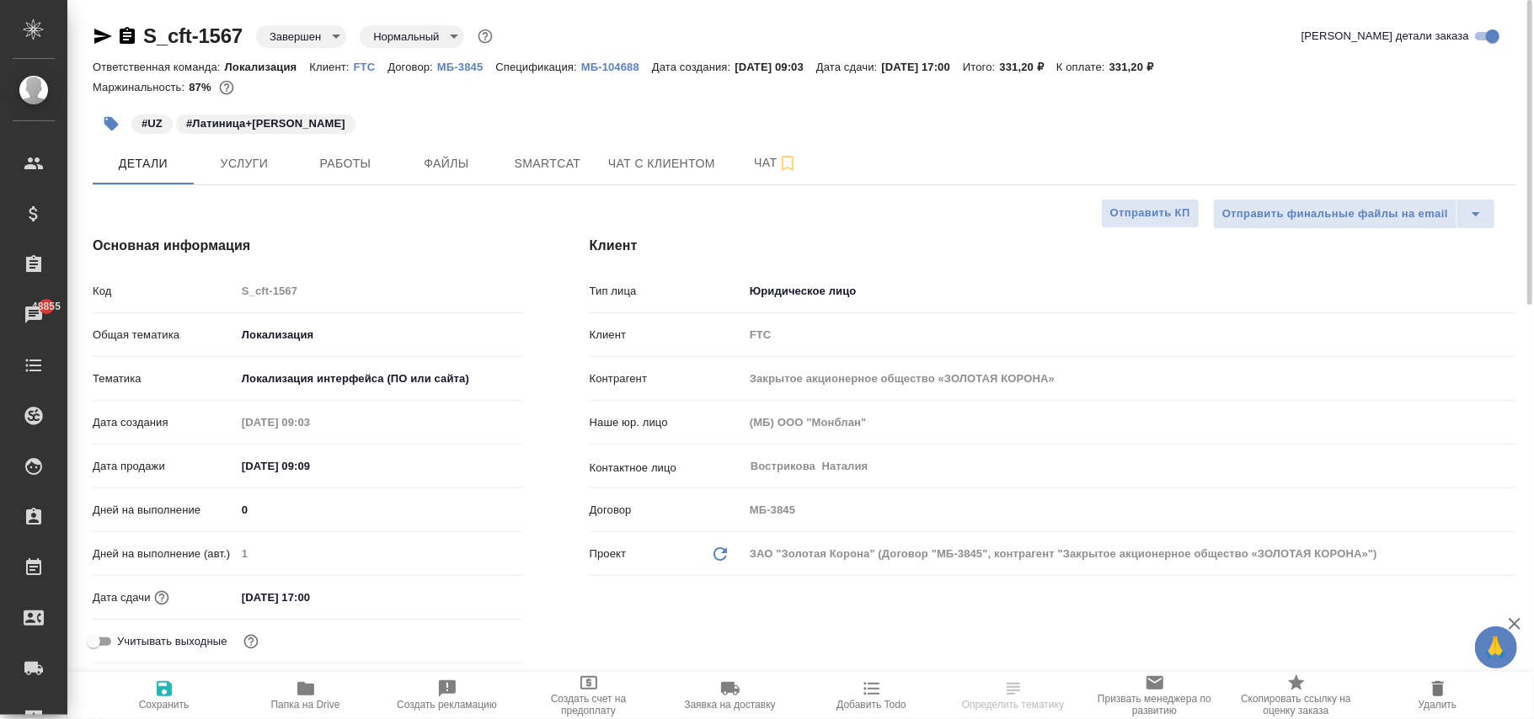
click at [304, 35] on body "🙏 .cls-1 fill:#fff; AWATERA Фокина Наталья n.fokina Клиенты Спецификации Заказы…" at bounding box center [767, 359] width 1534 height 719
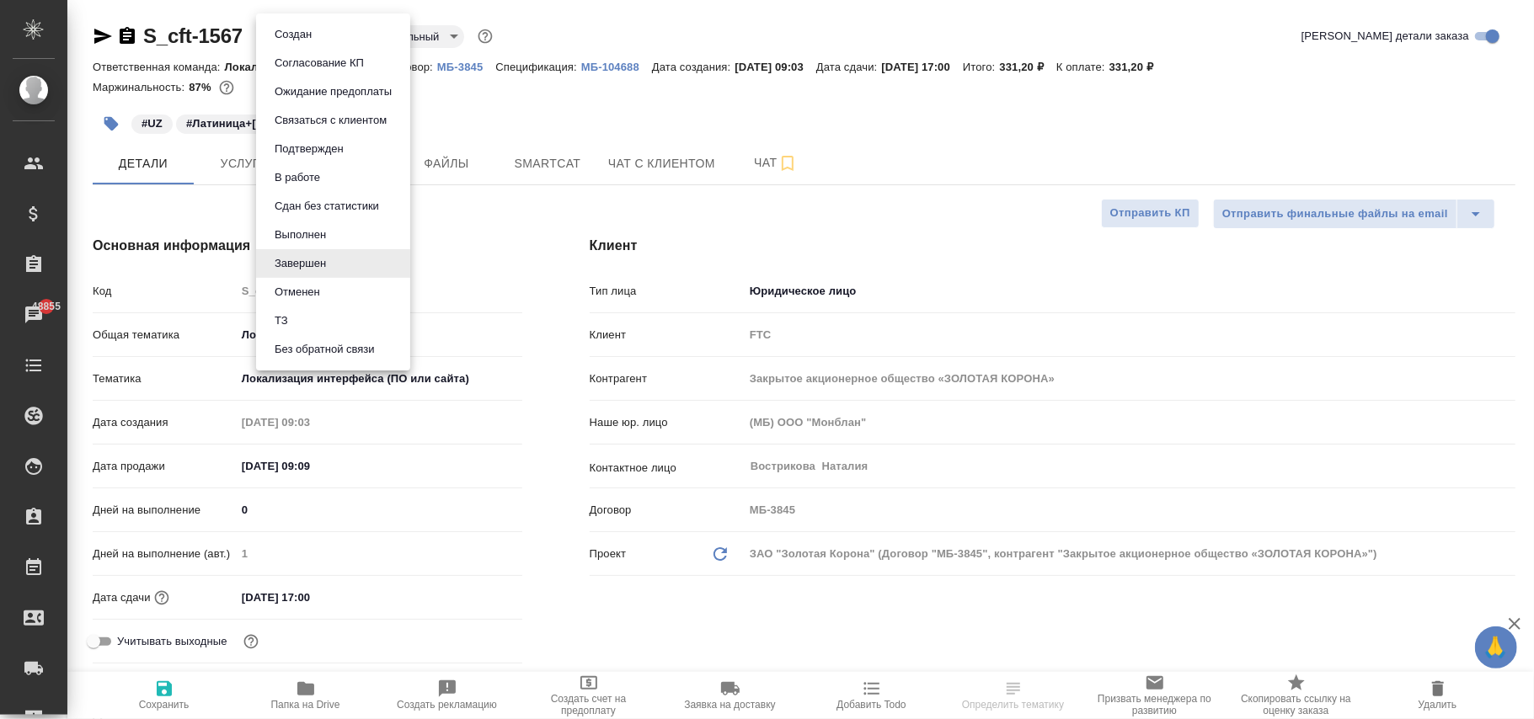
click at [297, 238] on button "Выполнен" at bounding box center [300, 235] width 61 height 19
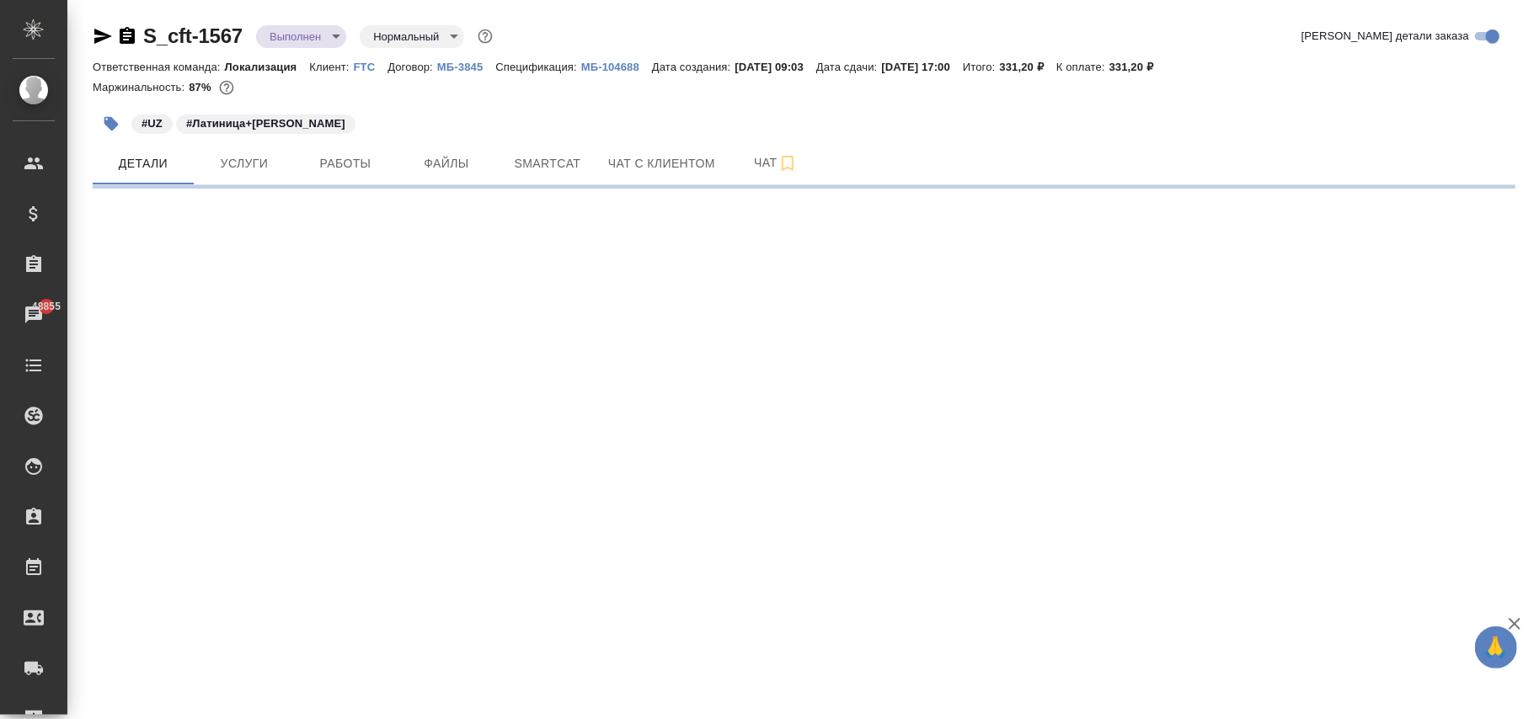
select select "RU"
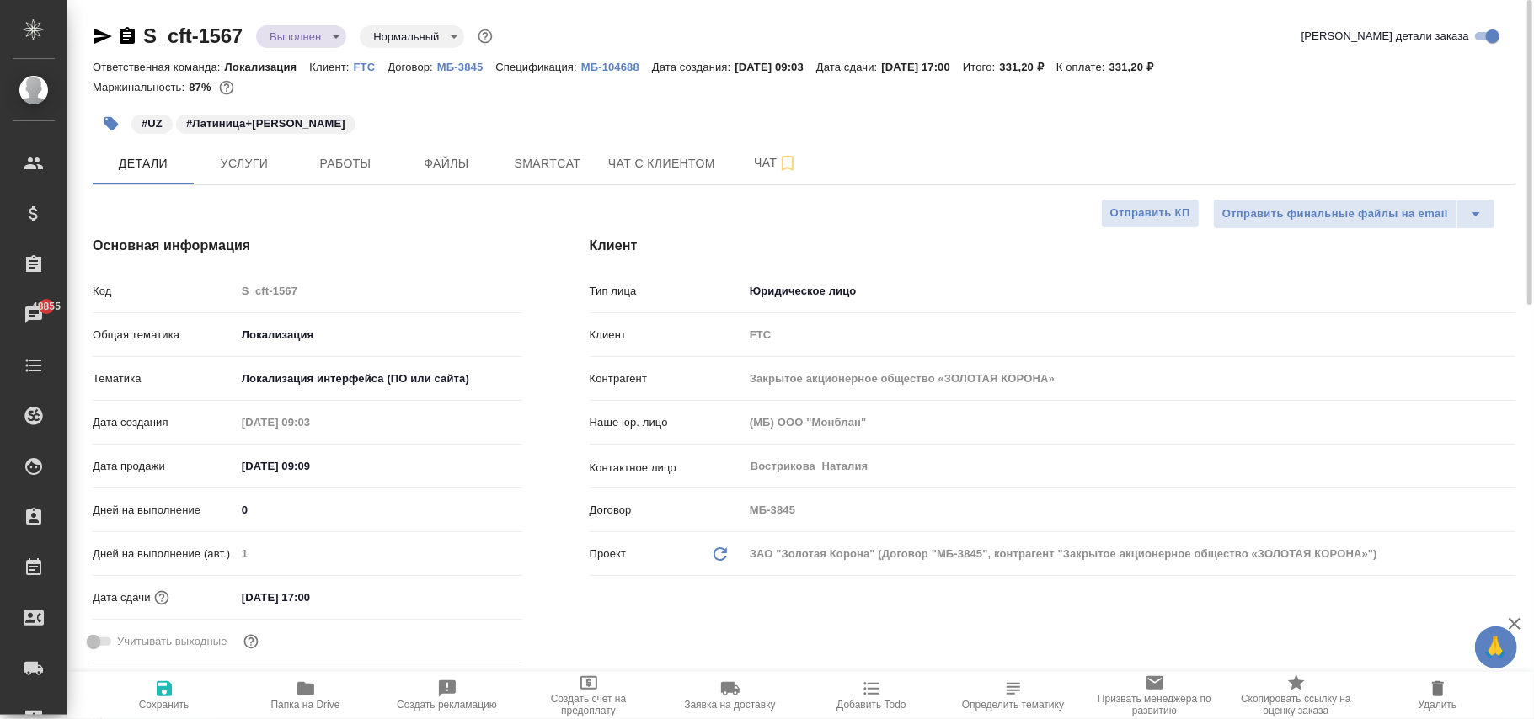
type textarea "x"
click at [168, 692] on icon "button" at bounding box center [164, 688] width 15 height 15
type textarea "x"
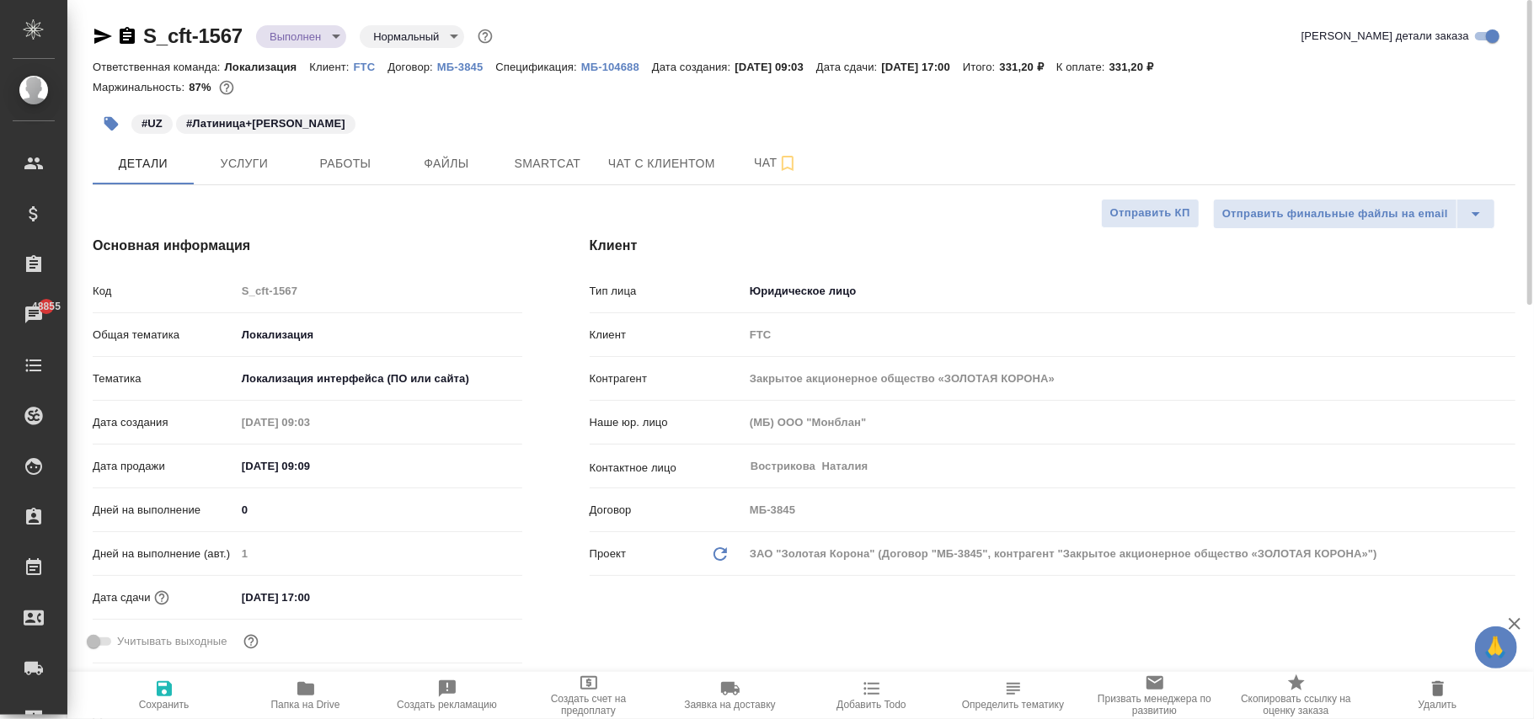
type textarea "x"
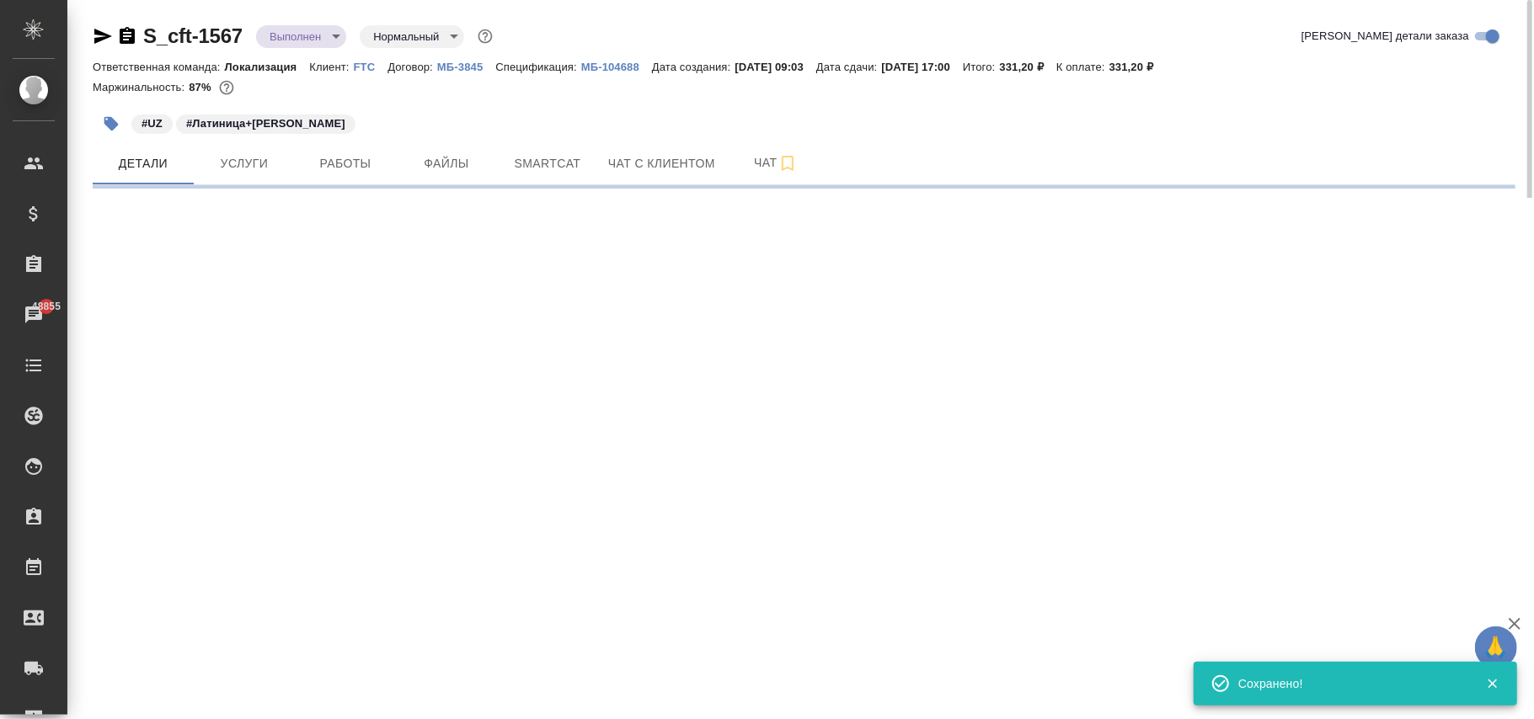
select select "RU"
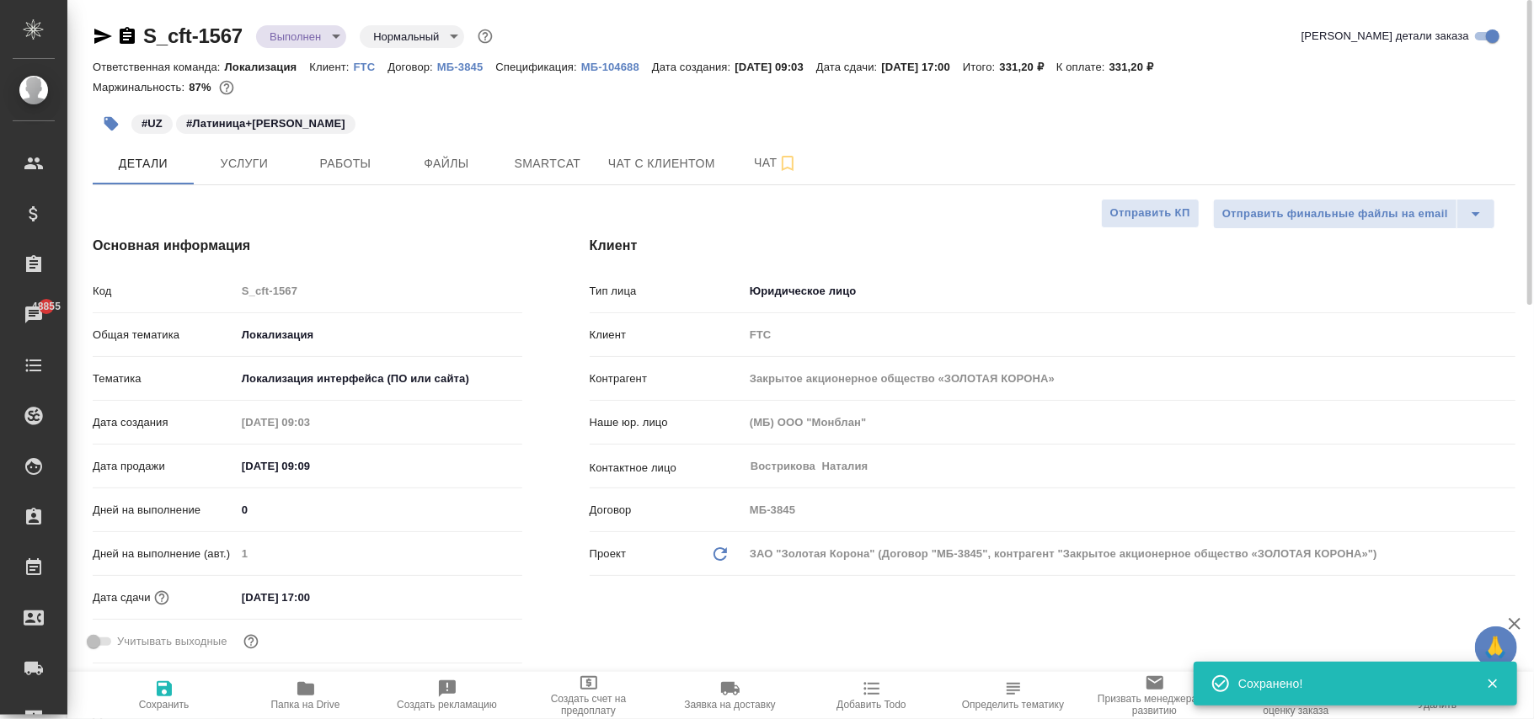
type textarea "x"
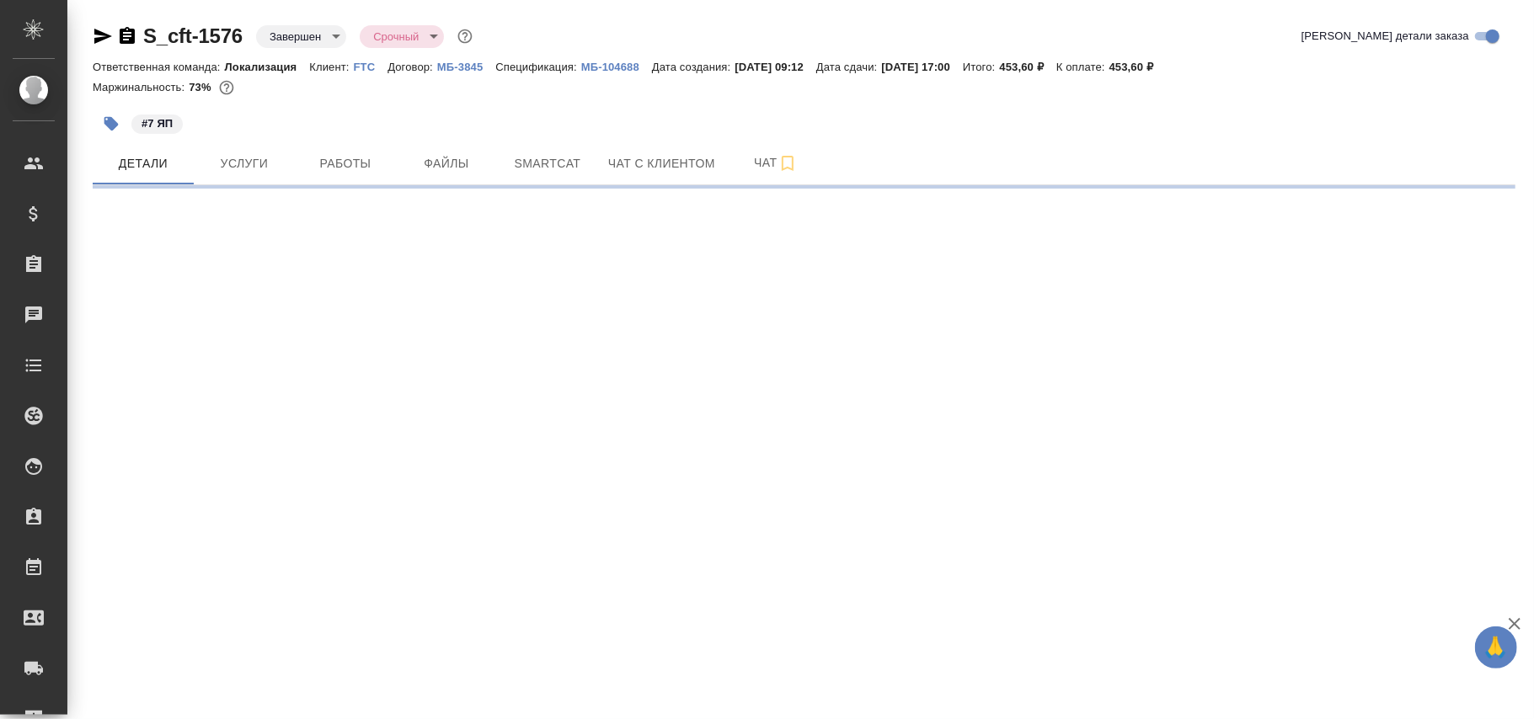
select select "RU"
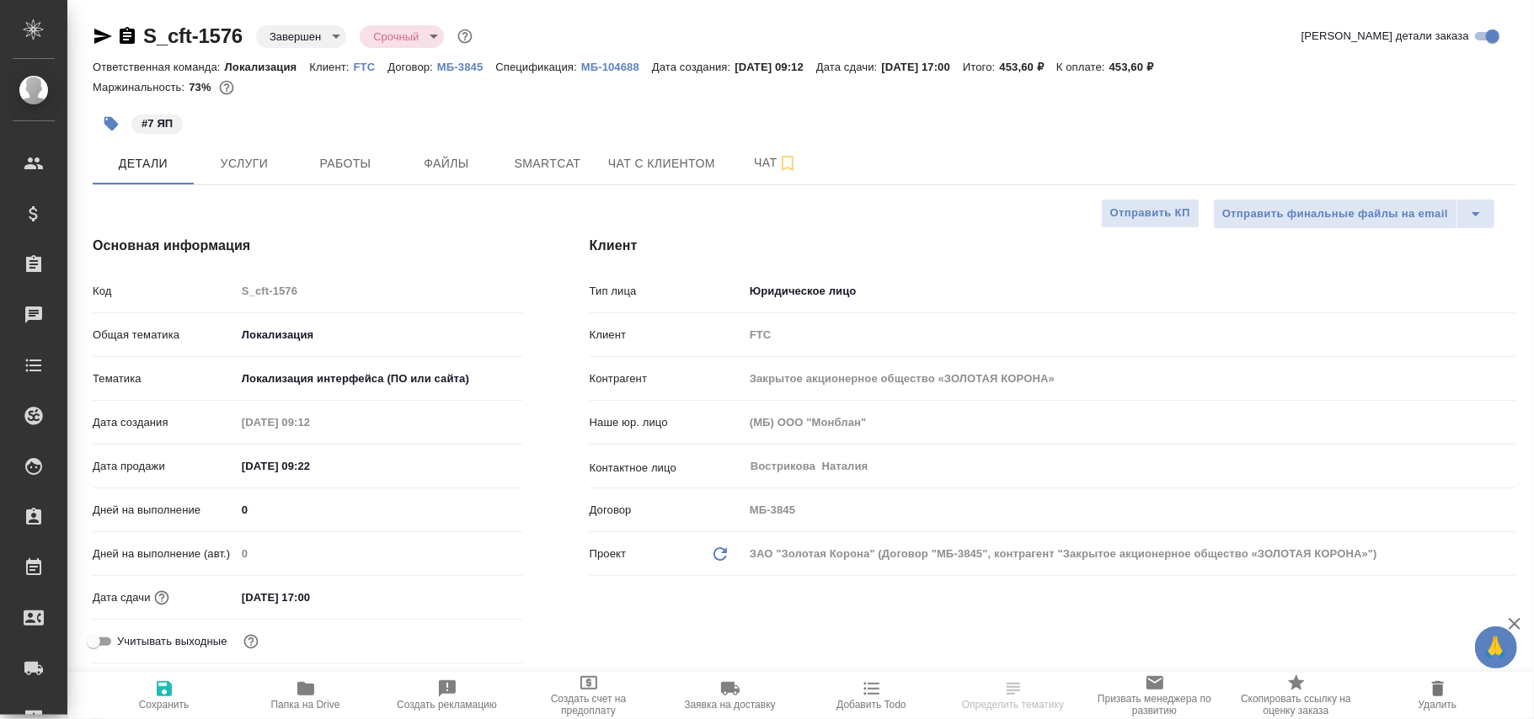
type textarea "x"
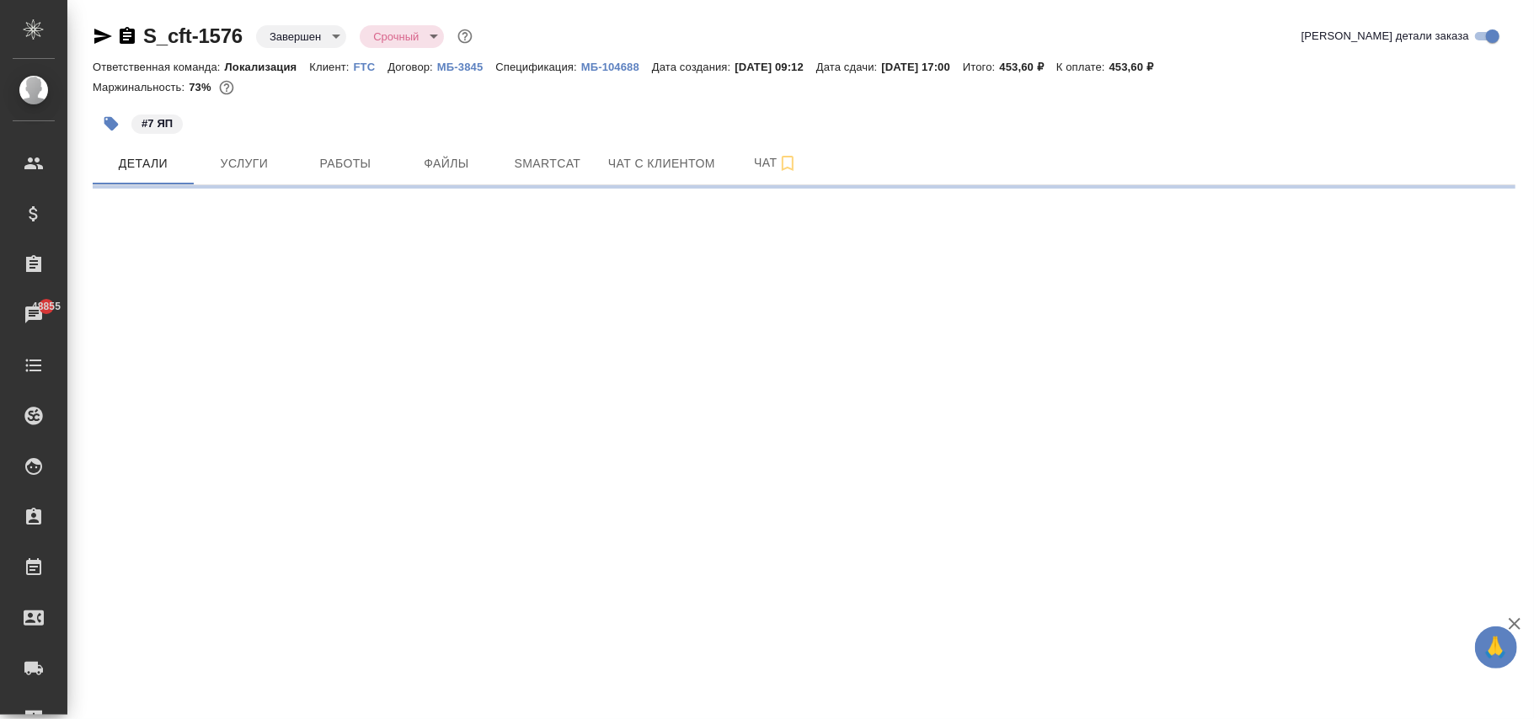
select select "RU"
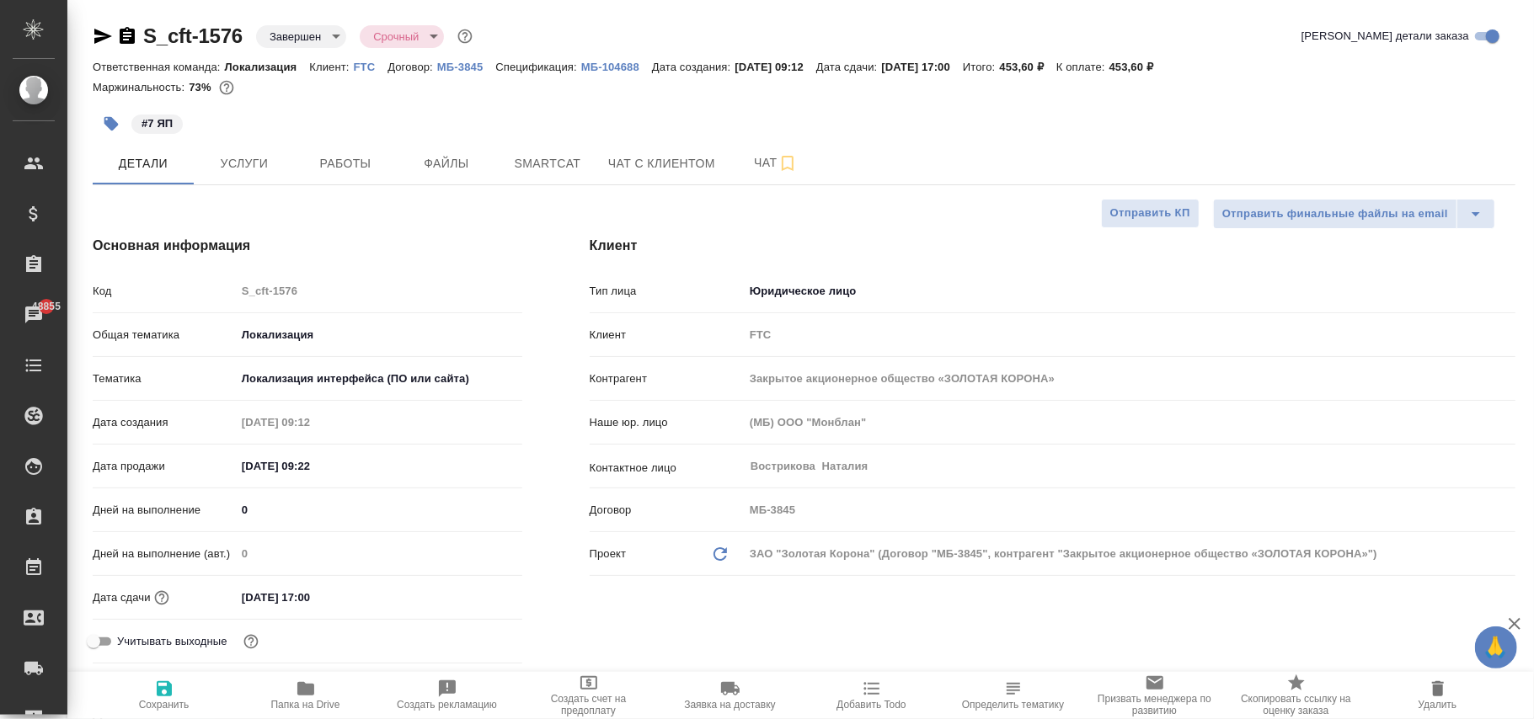
type textarea "x"
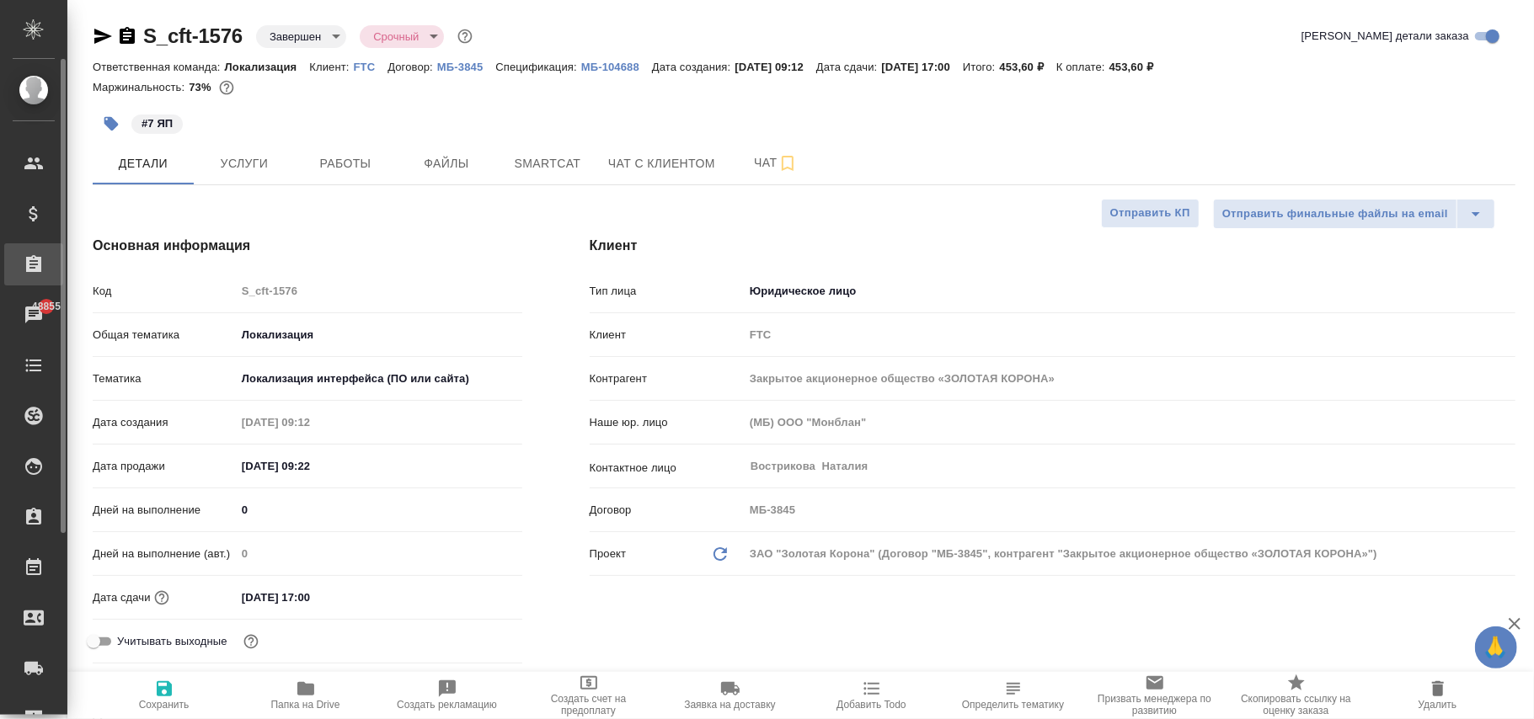
type textarea "x"
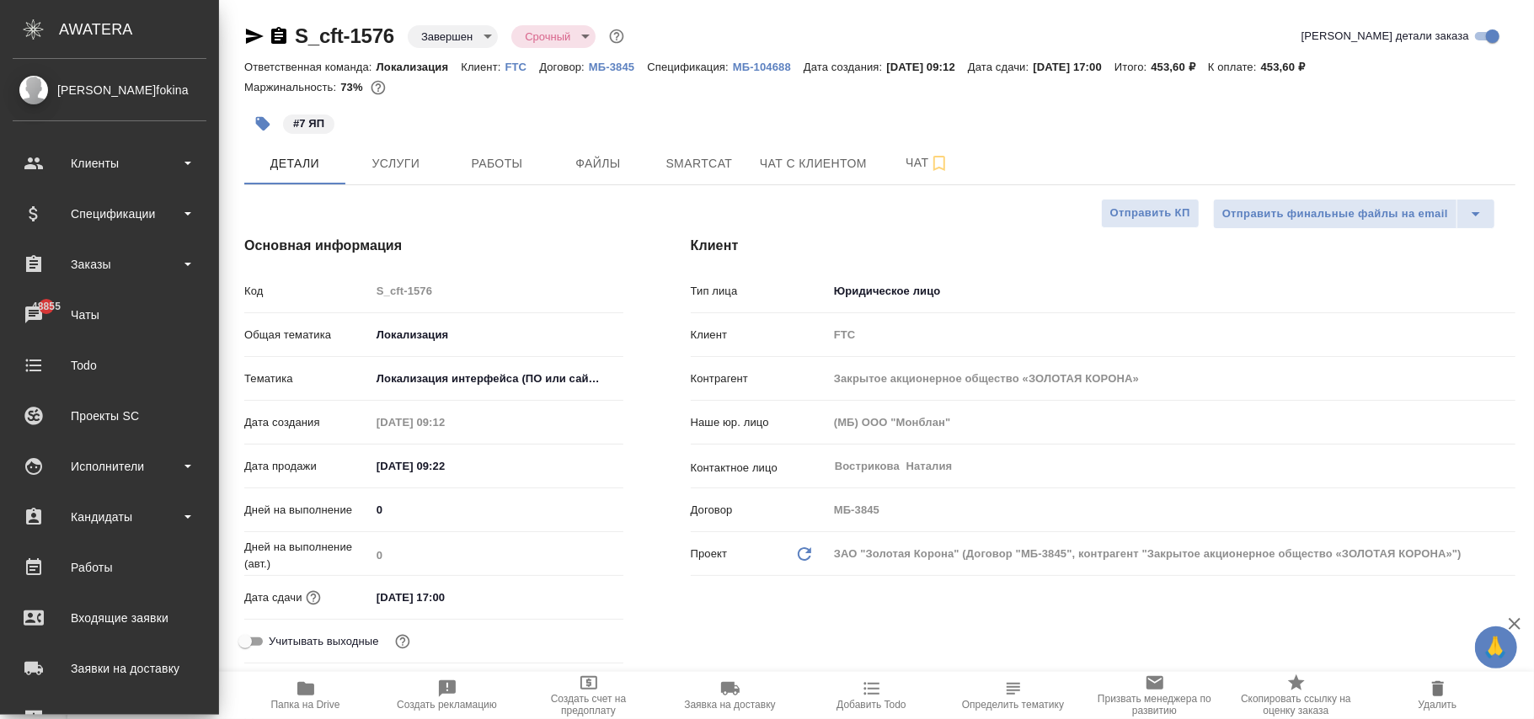
type textarea "x"
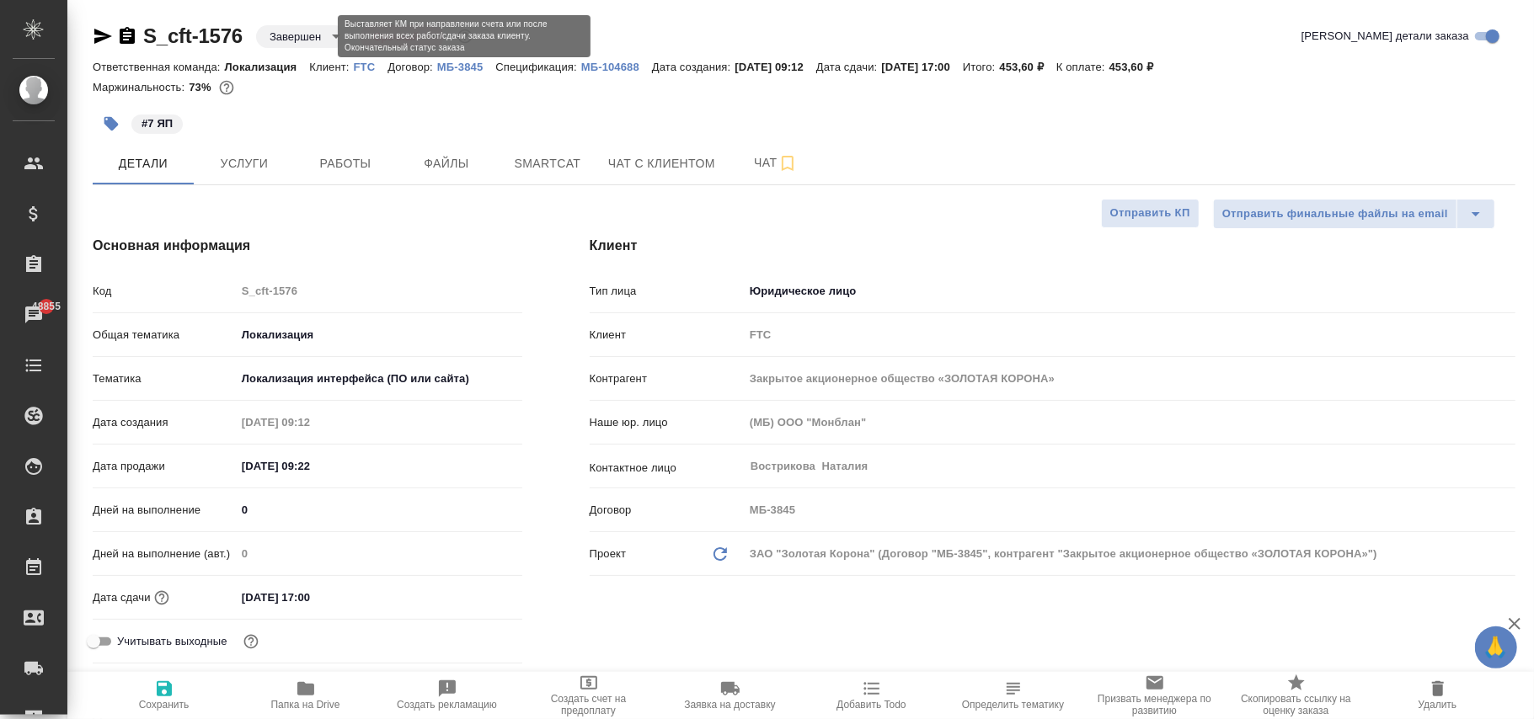
click at [288, 31] on body "🙏 .cls-1 fill:#fff; AWATERA Фокина Наталья n.fokina Клиенты Спецификации Заказы…" at bounding box center [767, 359] width 1534 height 719
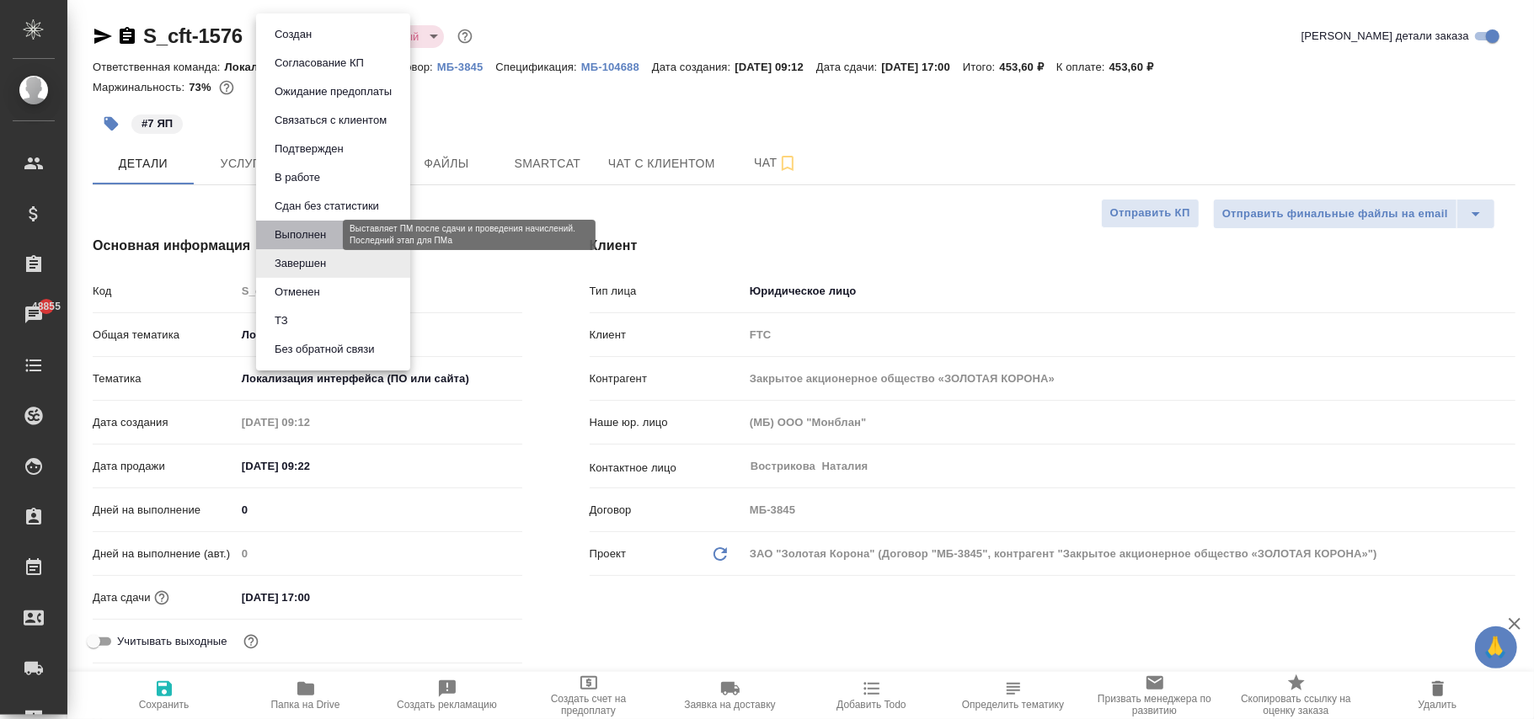
click at [311, 237] on button "Выполнен" at bounding box center [300, 235] width 61 height 19
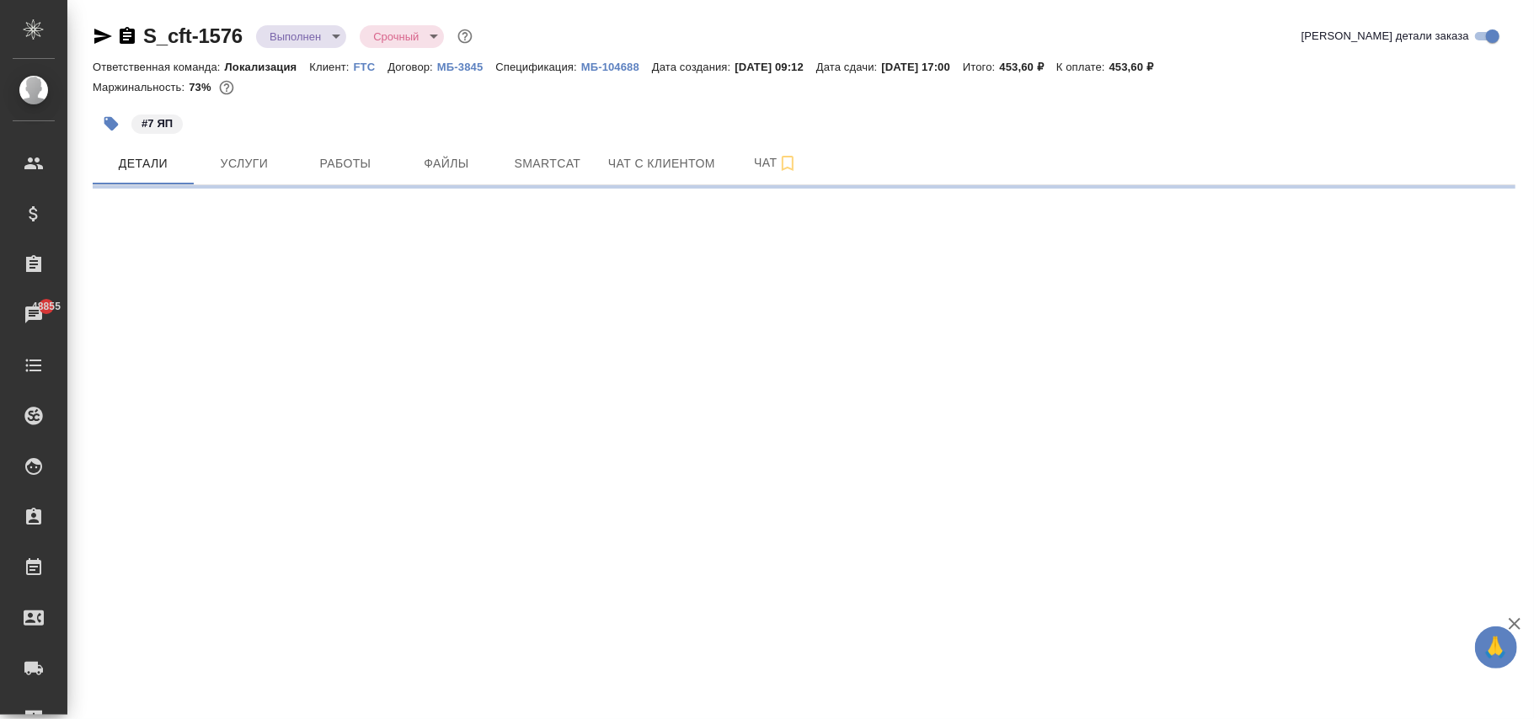
select select "RU"
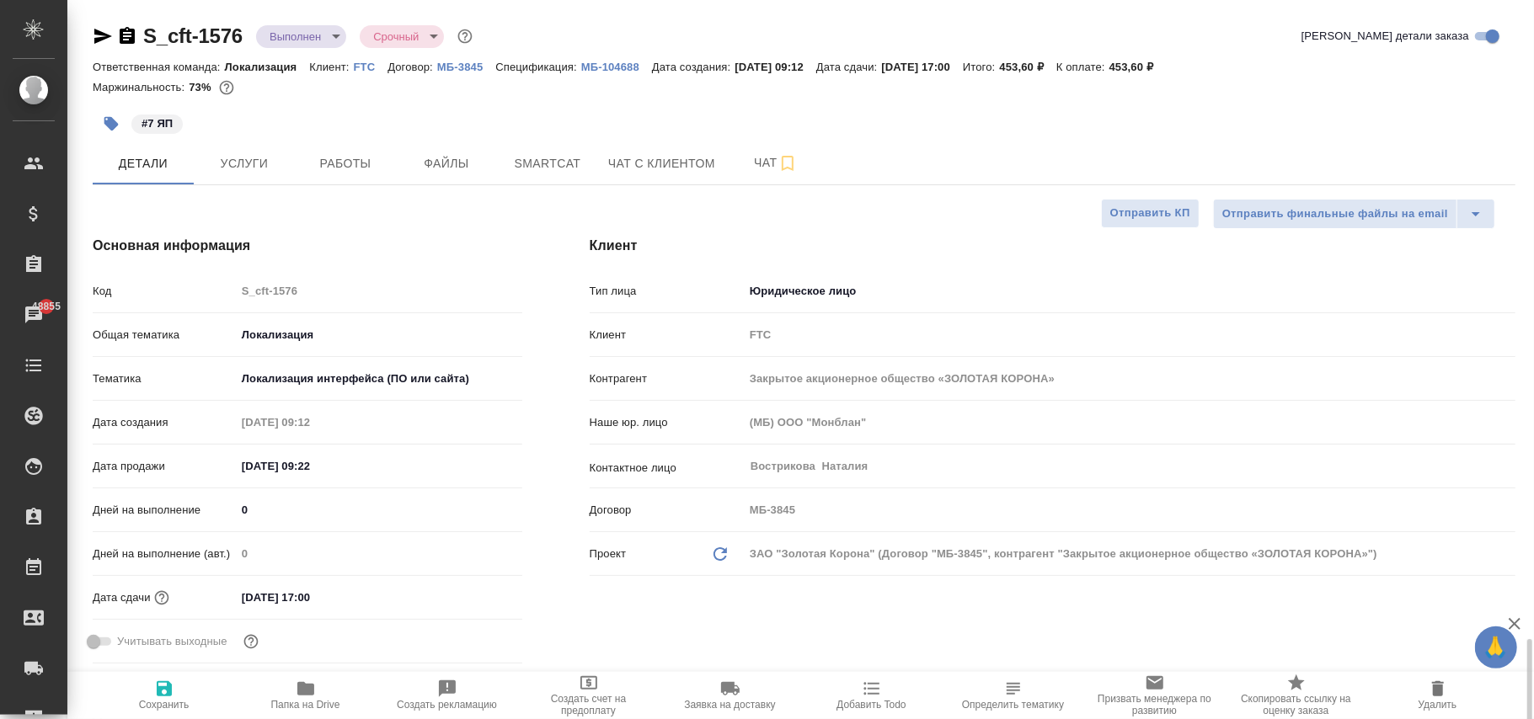
type textarea "x"
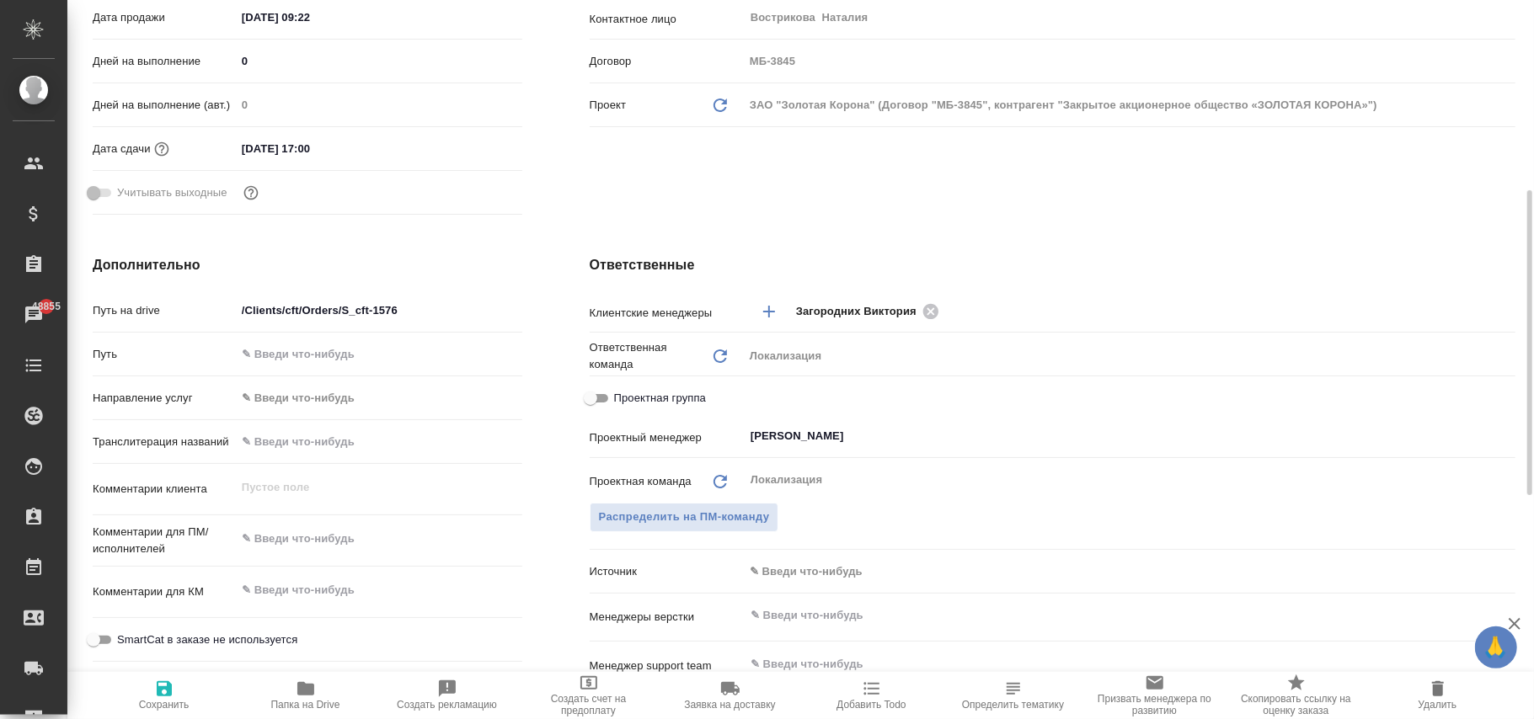
scroll to position [786, 0]
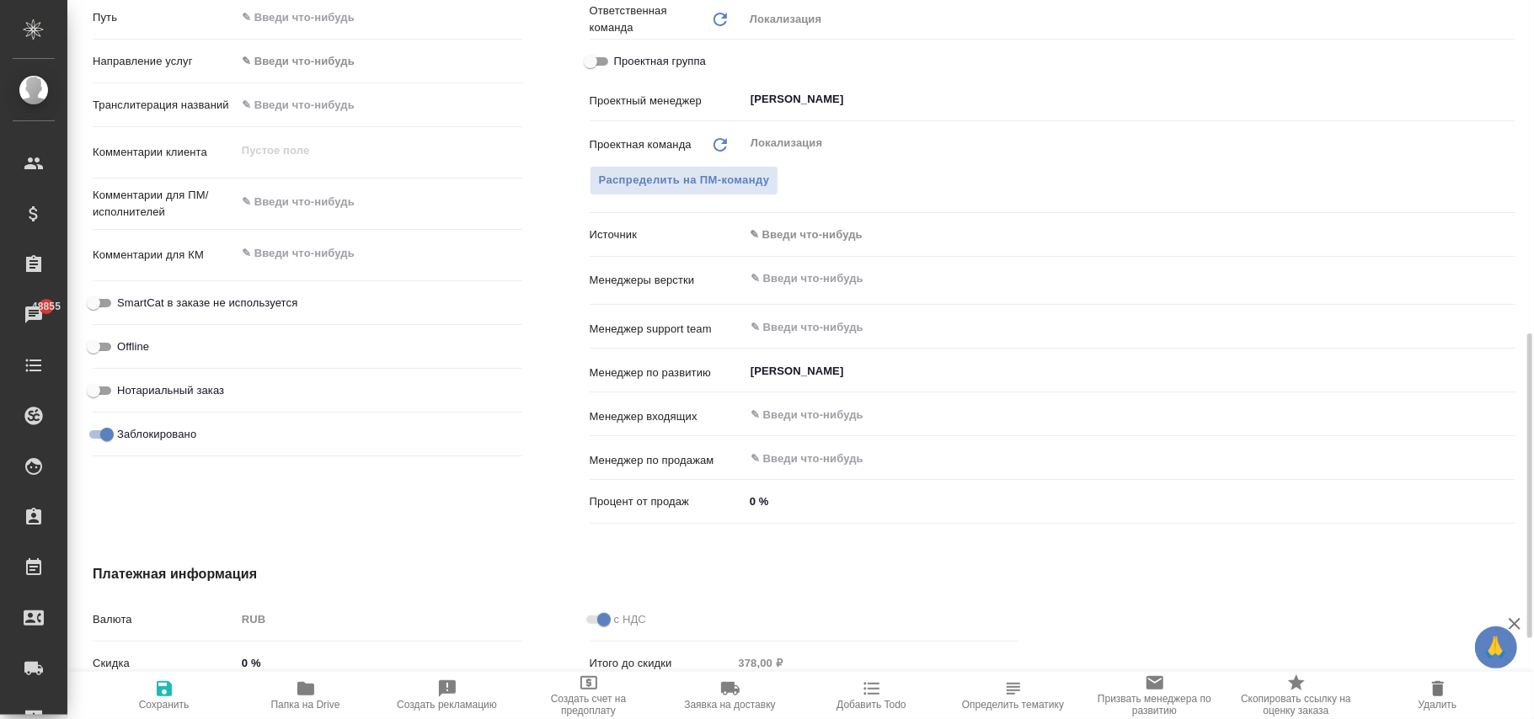
click at [111, 430] on input "Заблокировано" at bounding box center [107, 435] width 61 height 20
checkbox input "false"
type textarea "x"
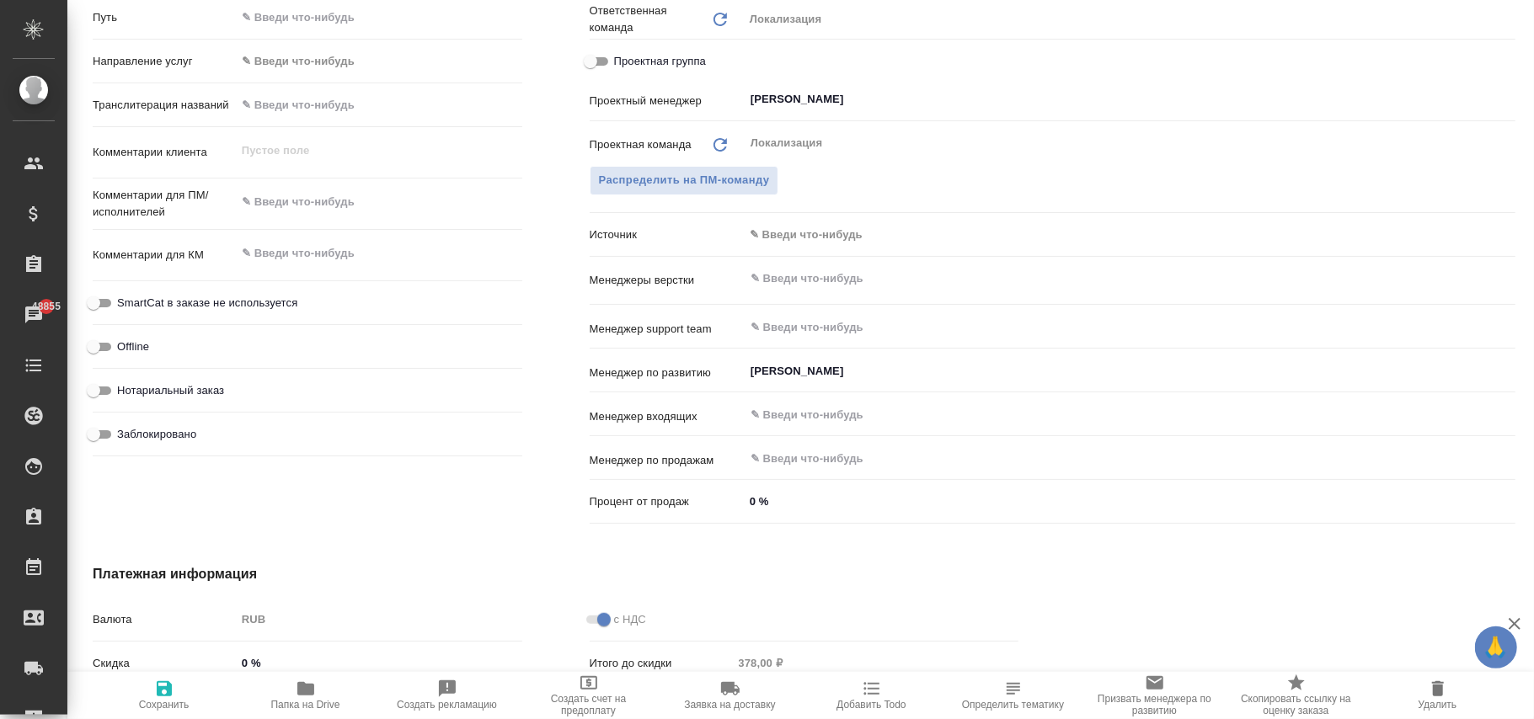
click at [169, 691] on icon "button" at bounding box center [164, 688] width 15 height 15
type textarea "x"
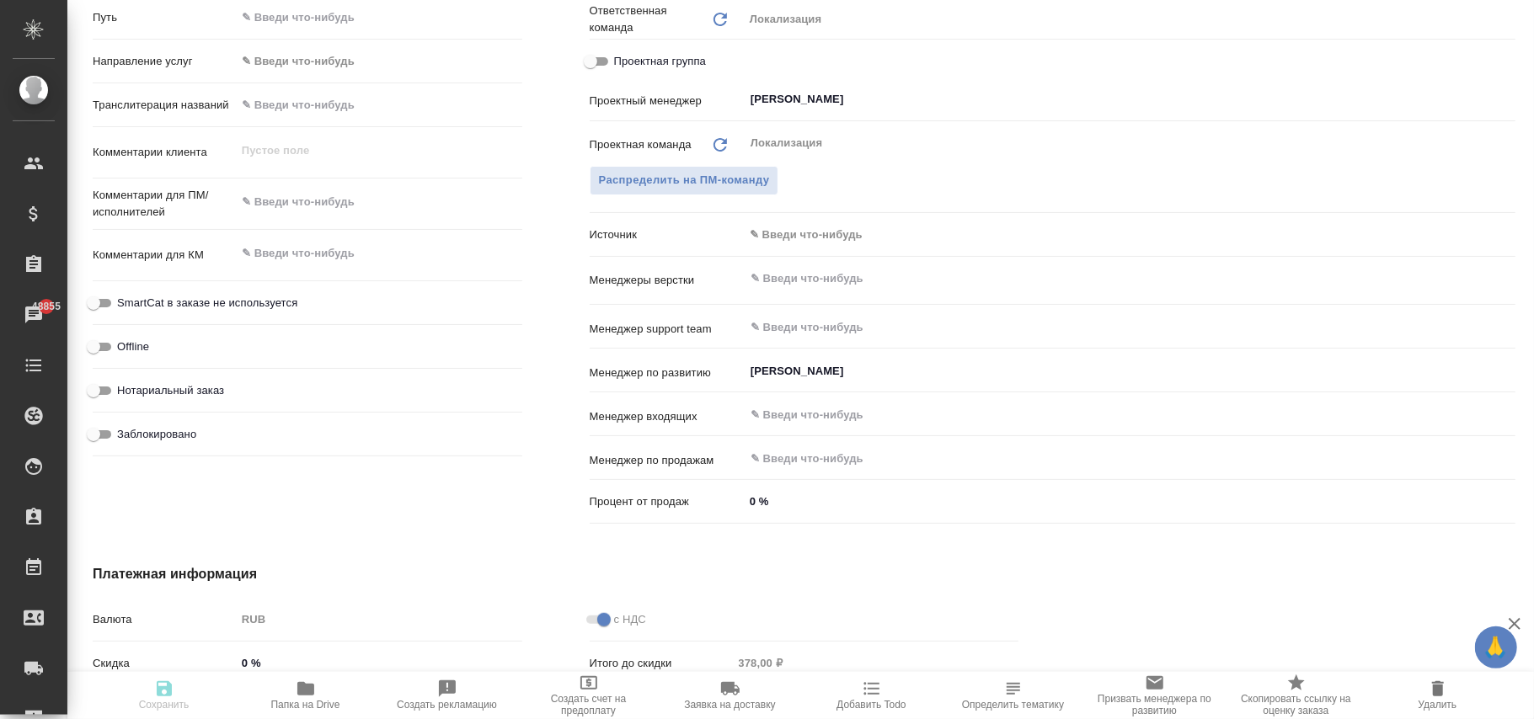
type textarea "x"
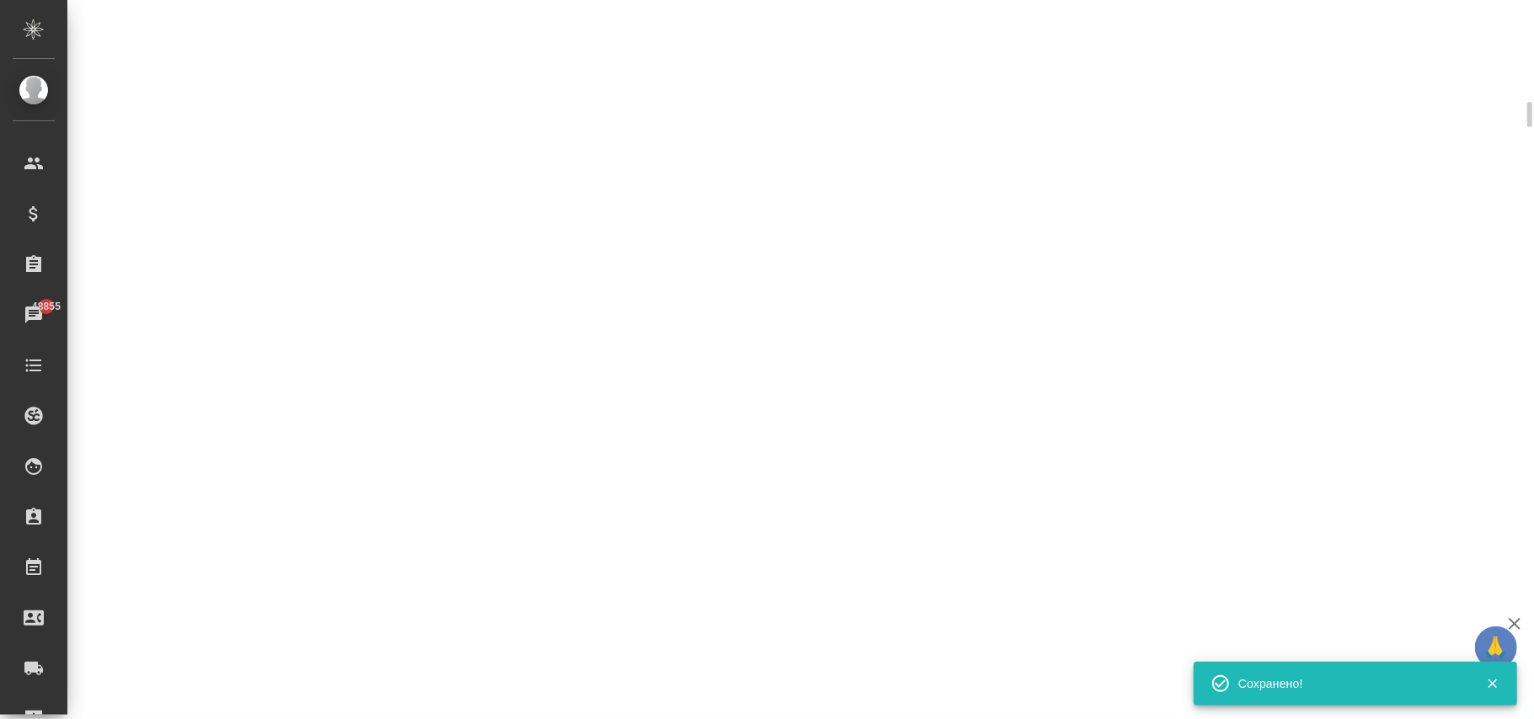
select select "RU"
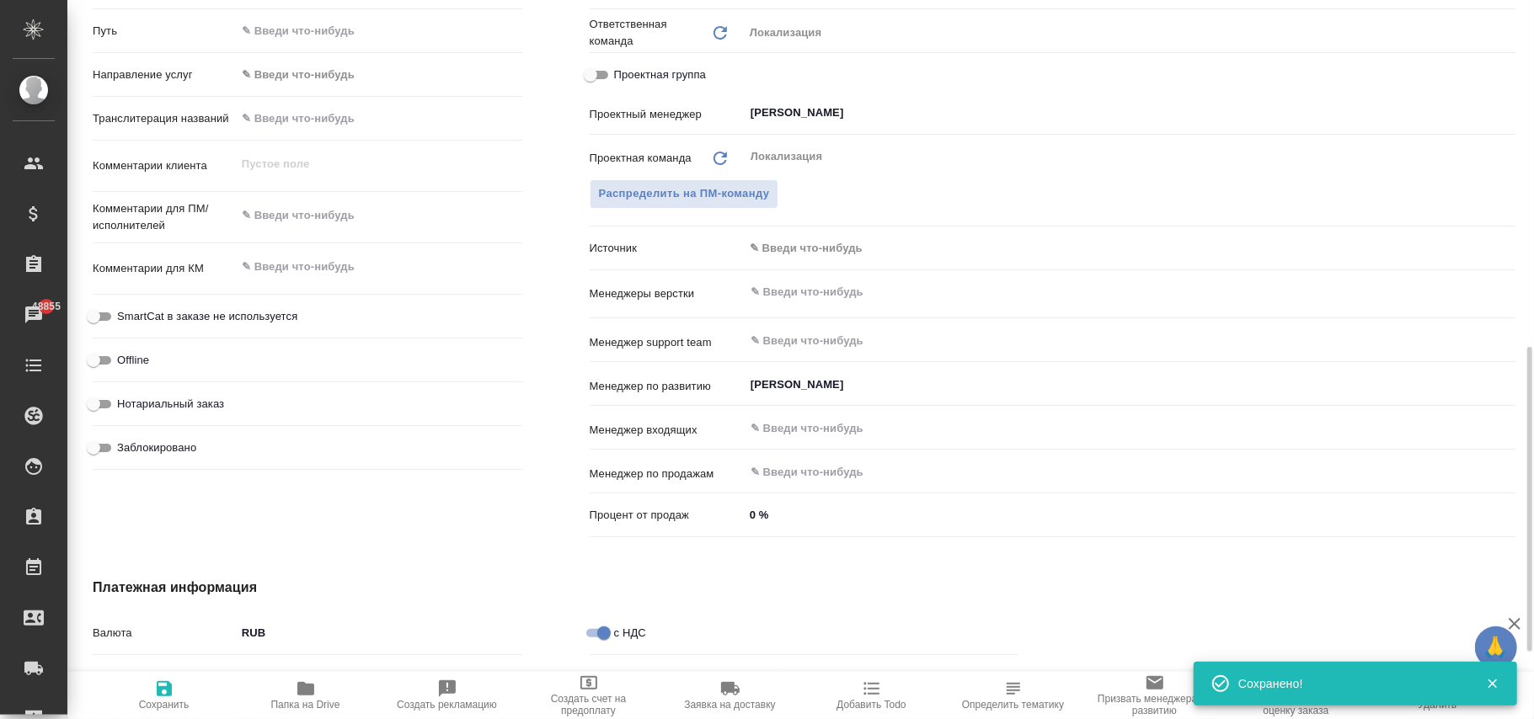
type textarea "x"
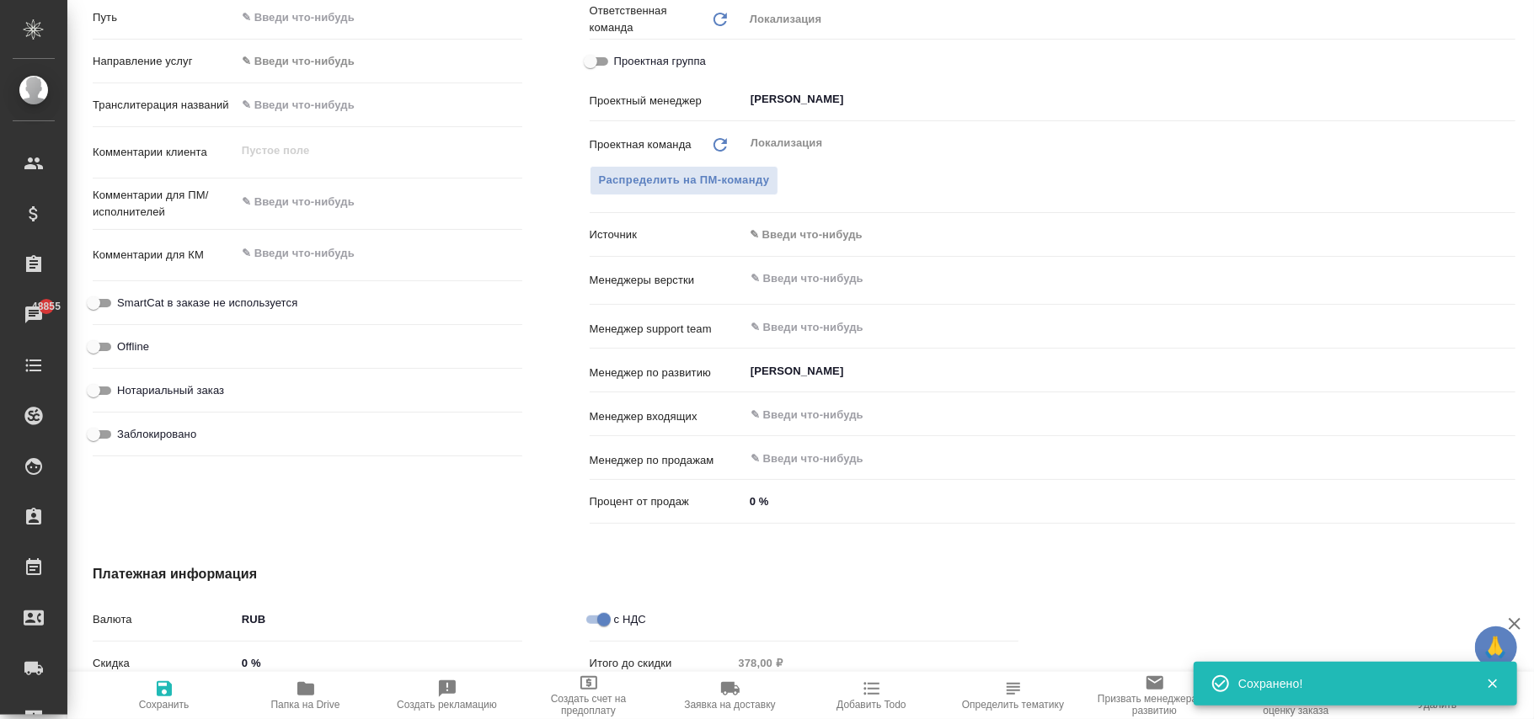
type textarea "x"
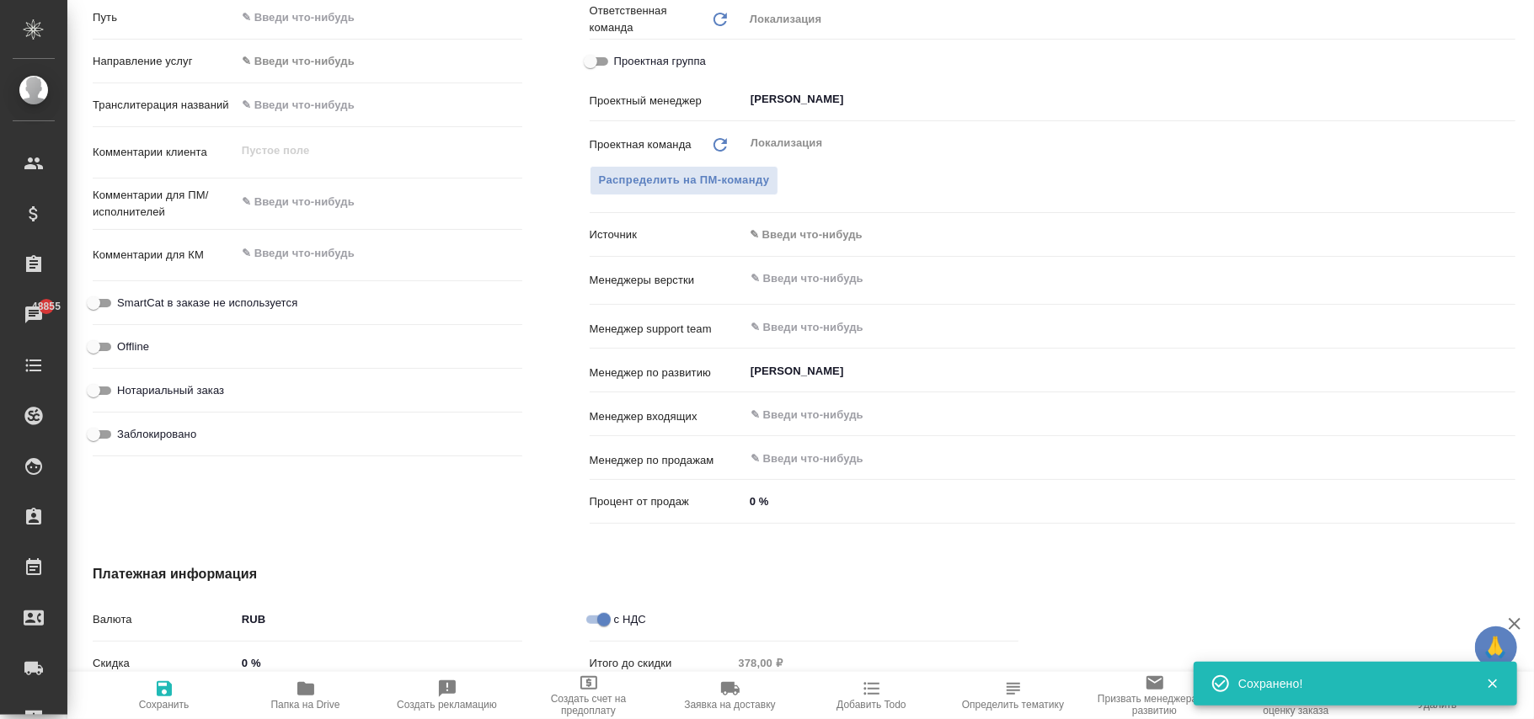
type textarea "x"
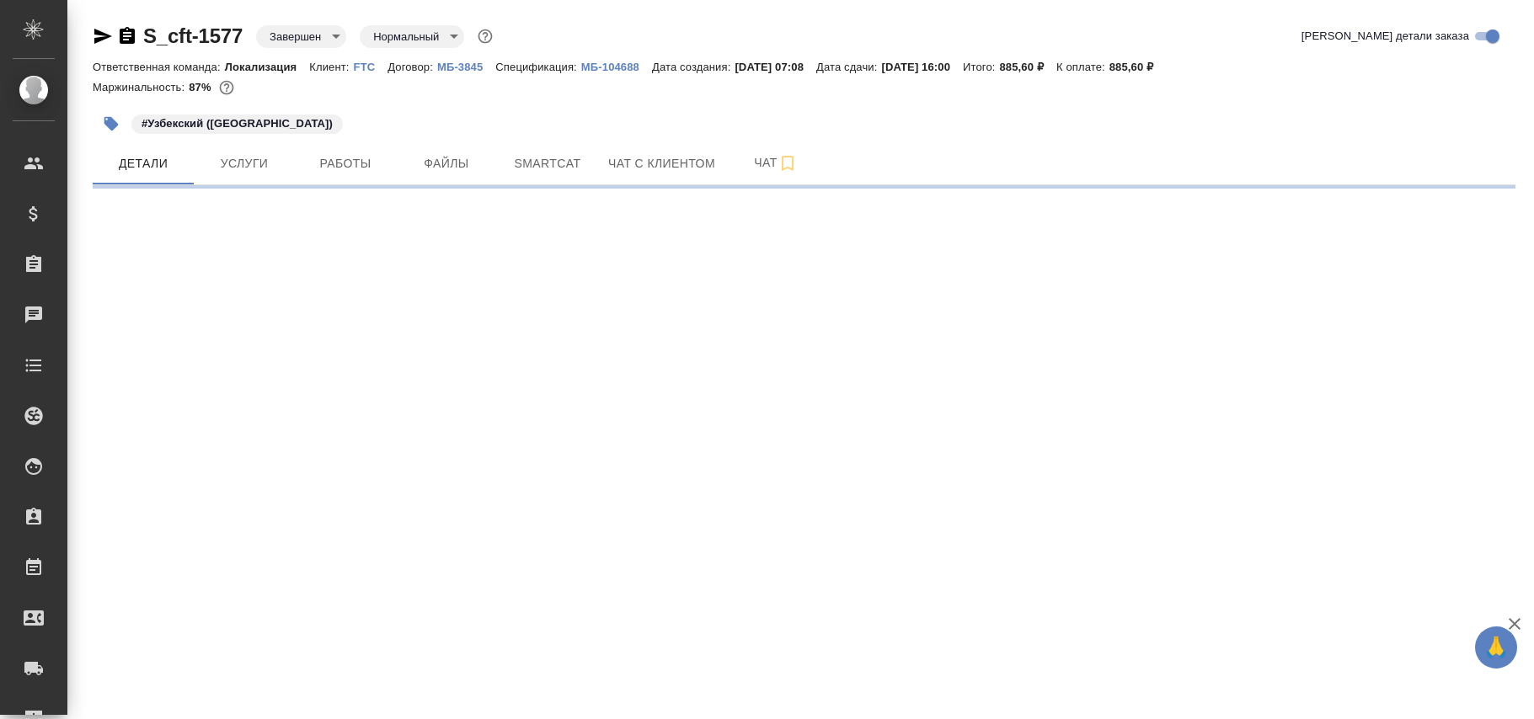
select select "RU"
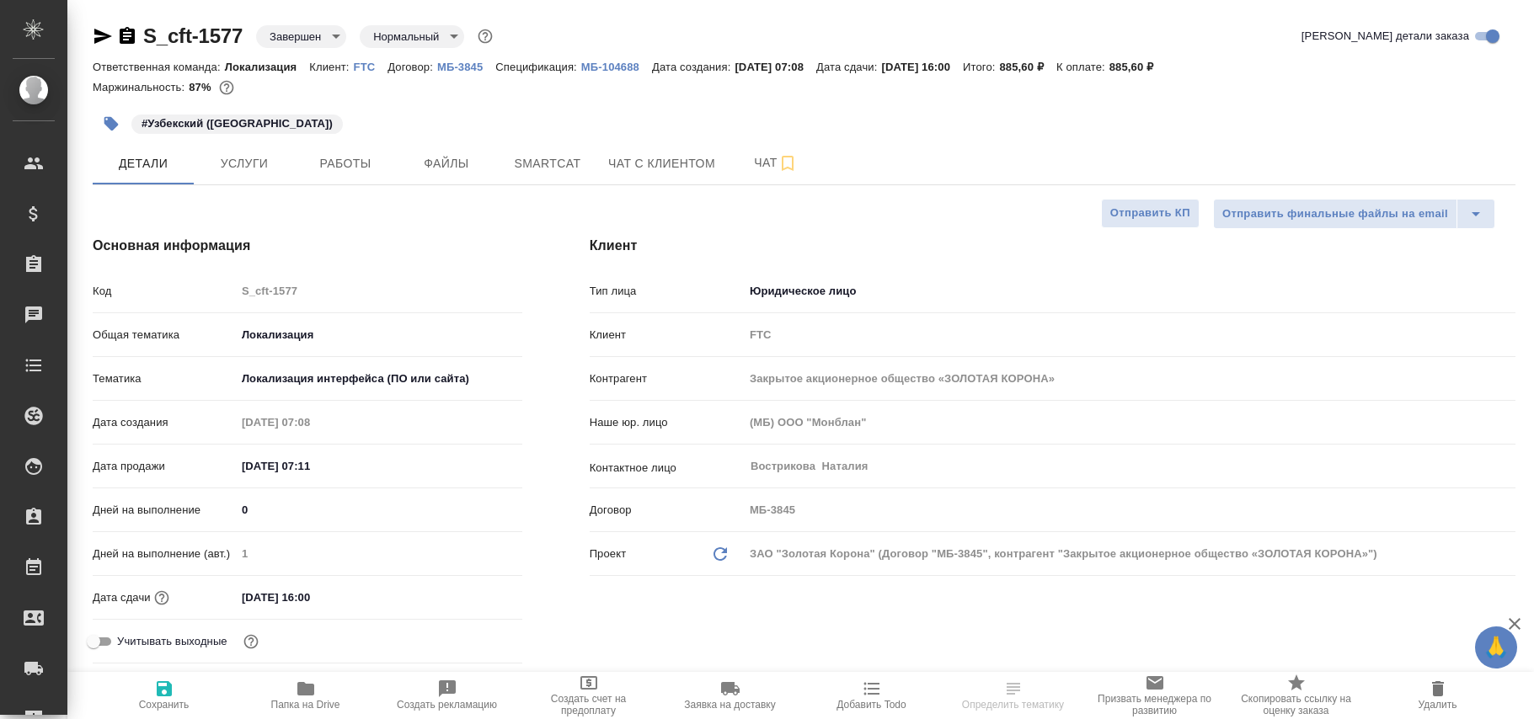
type textarea "x"
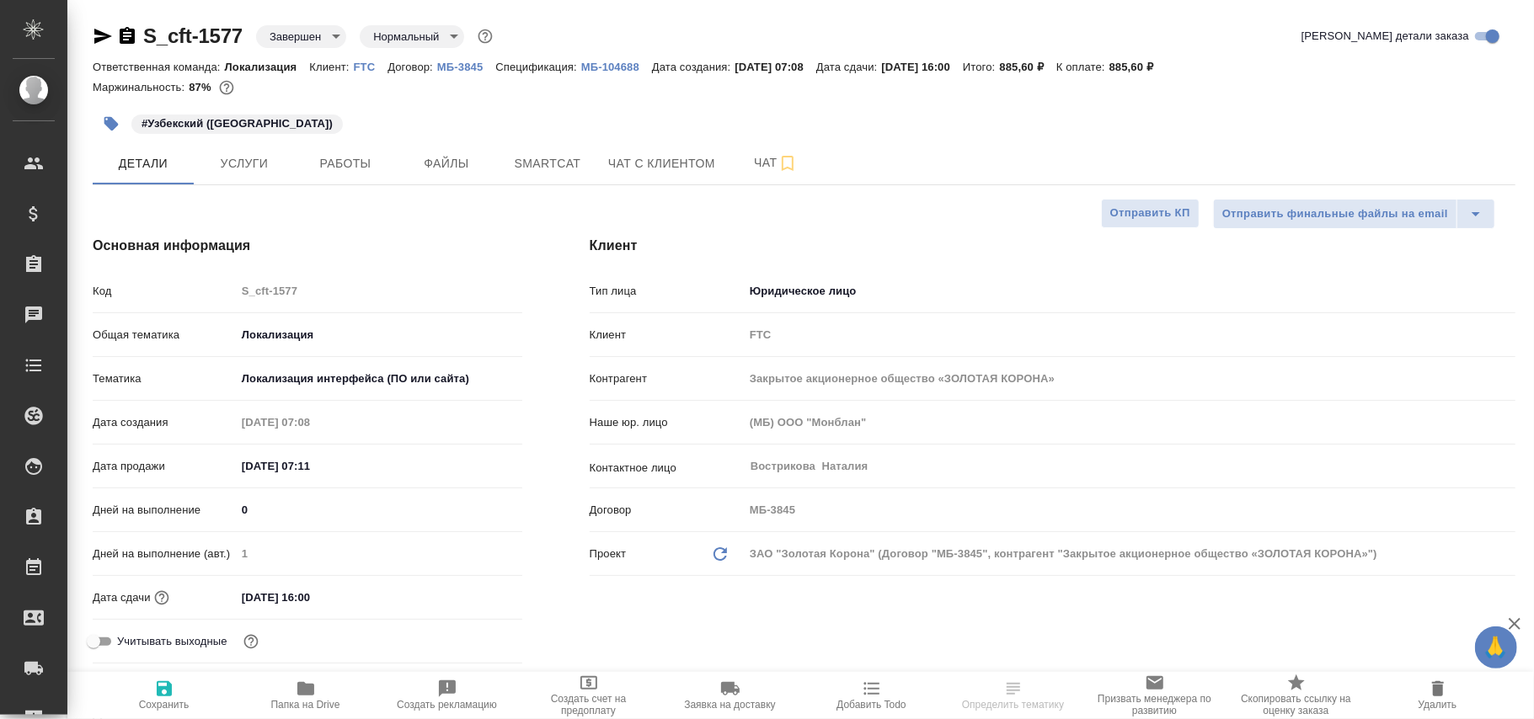
type textarea "x"
click at [317, 34] on body "🙏 .cls-1 fill:#fff; AWATERA Фокина Наталья n.fokina Клиенты Спецификации Заказы…" at bounding box center [767, 359] width 1534 height 719
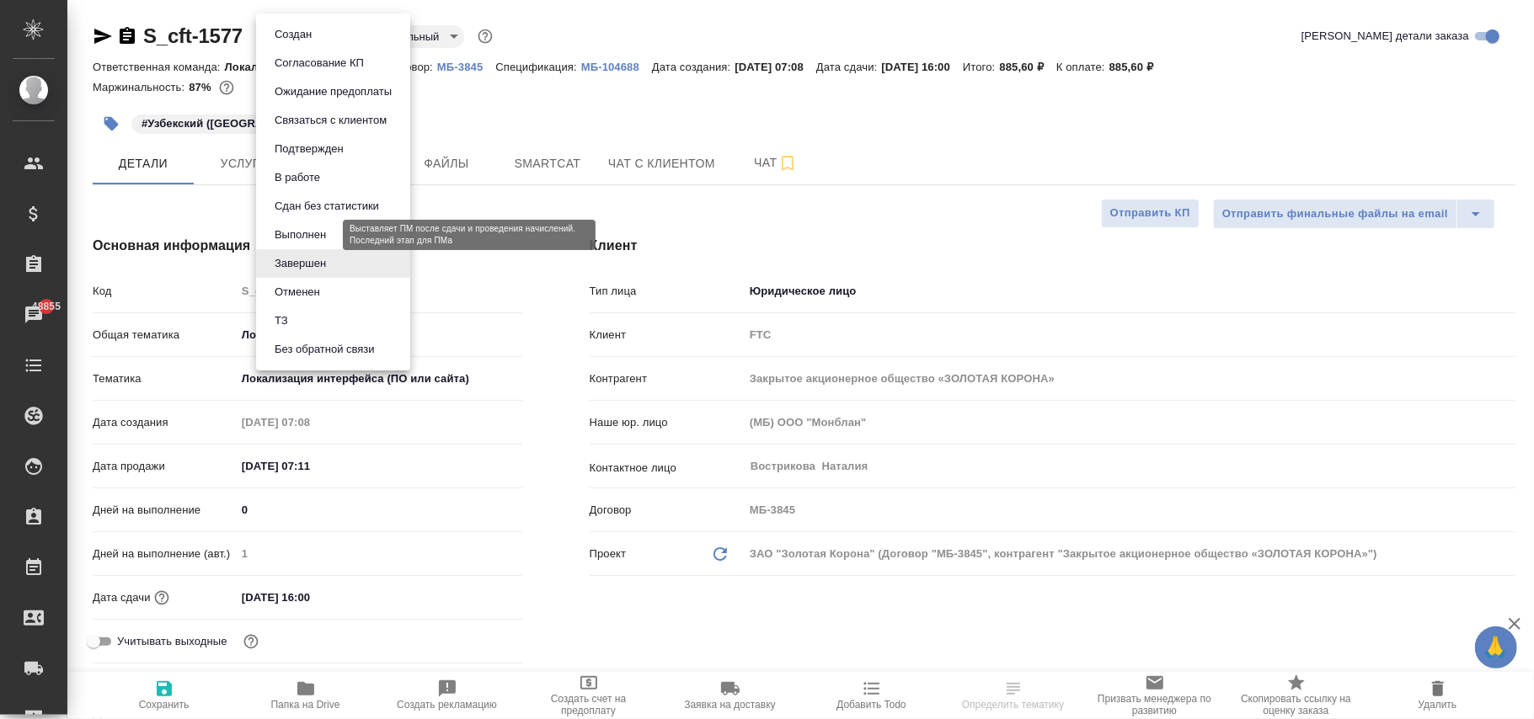
click at [310, 232] on button "Выполнен" at bounding box center [300, 235] width 61 height 19
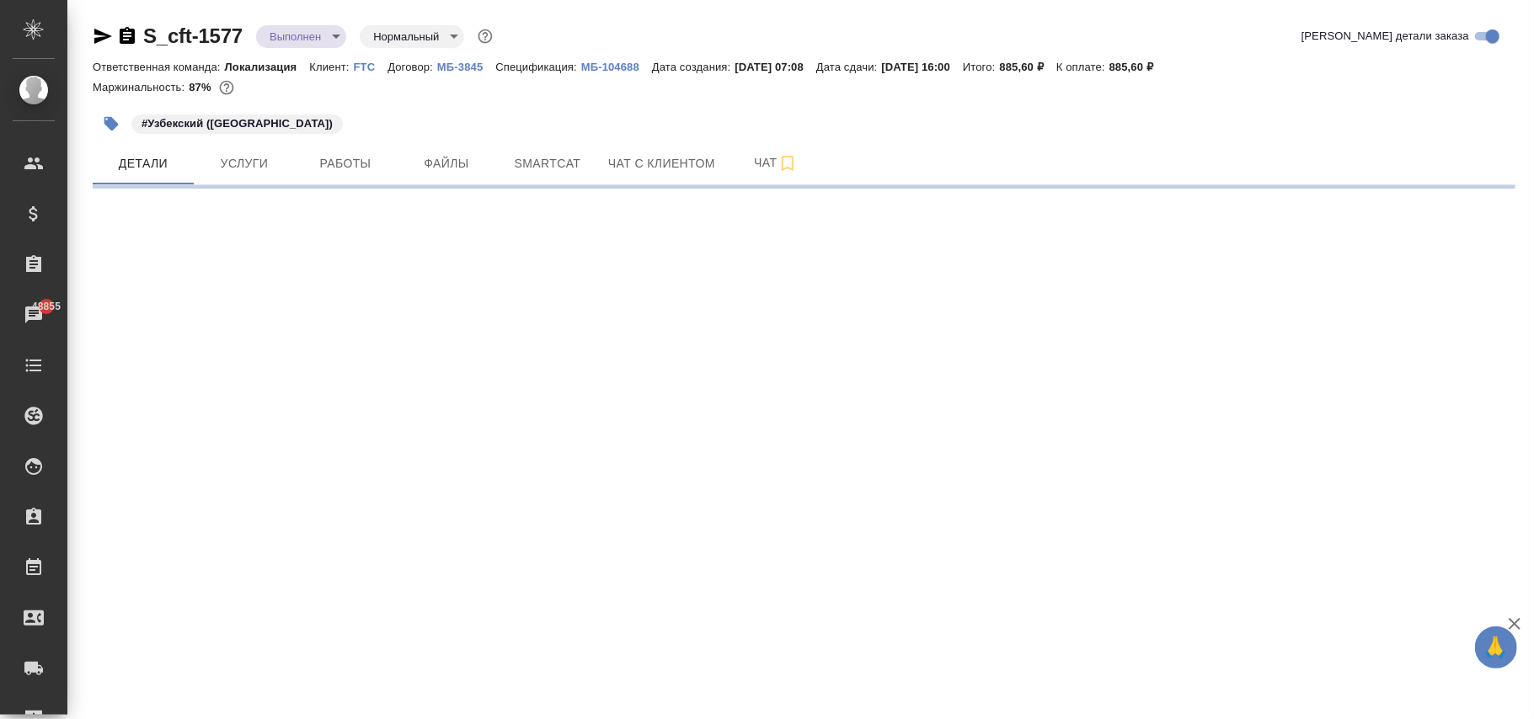
select select "RU"
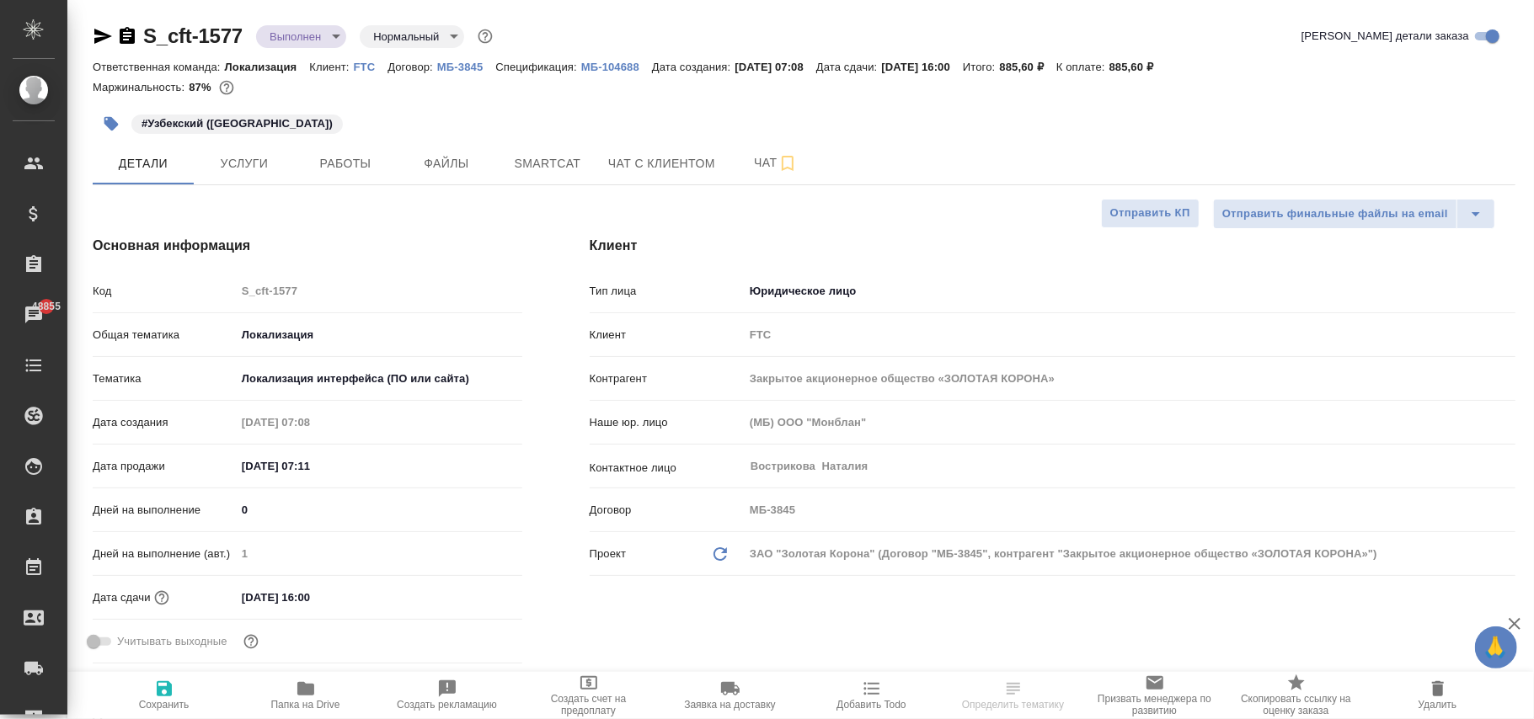
type textarea "x"
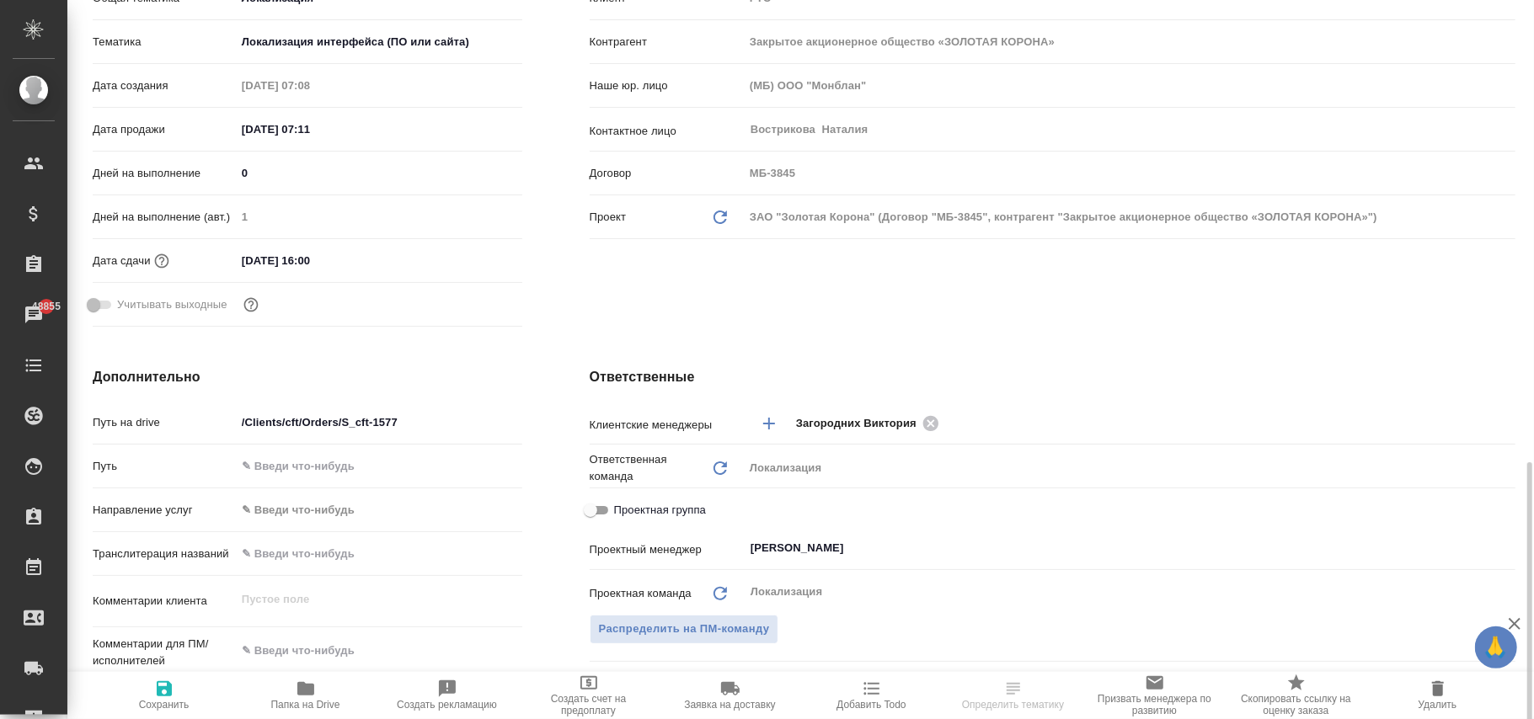
scroll to position [561, 0]
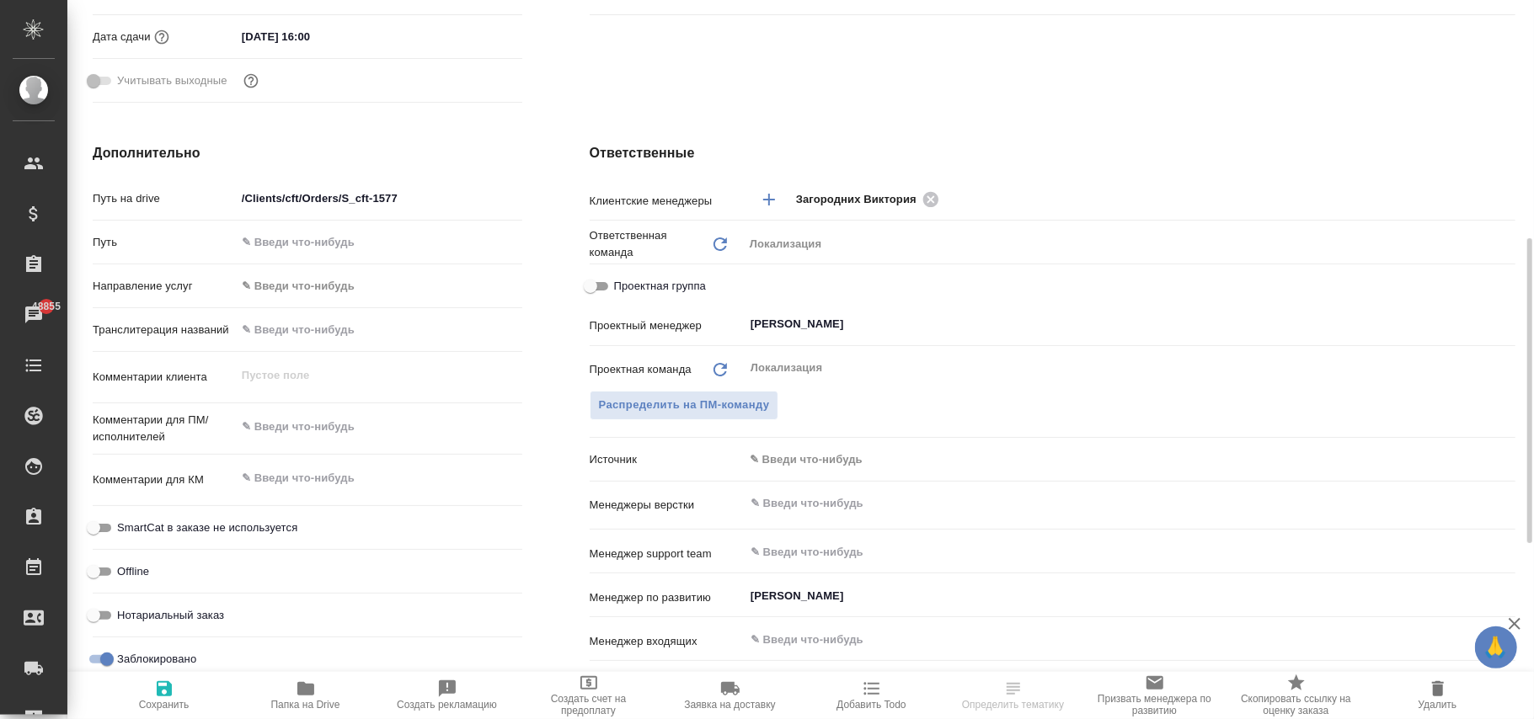
click at [115, 662] on input "Заблокировано" at bounding box center [107, 659] width 61 height 20
checkbox input "false"
type textarea "x"
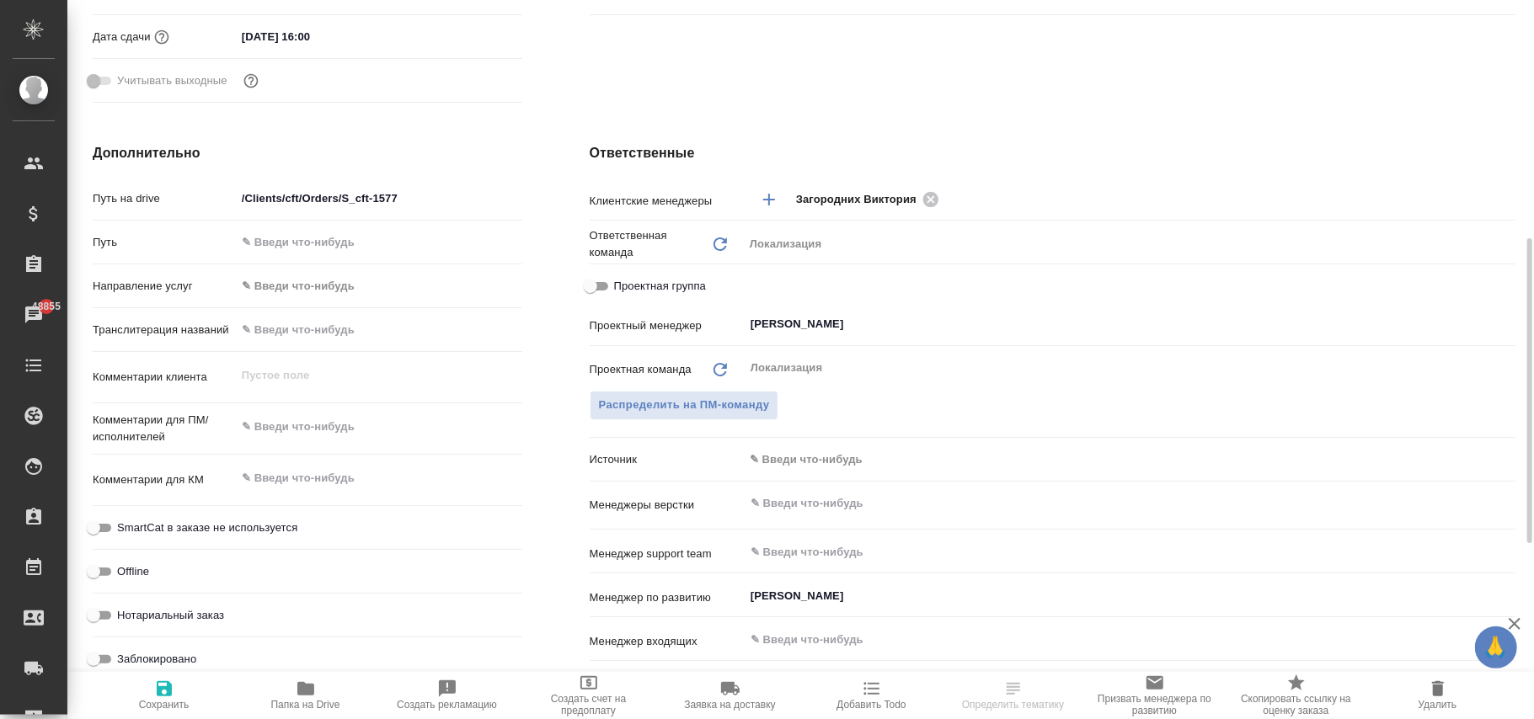
click at [166, 701] on div ".cls-1 fill:#fff; AWATERA Фокина Наталья n.fokina Клиенты Спецификации Заказы 4…" at bounding box center [767, 359] width 1534 height 719
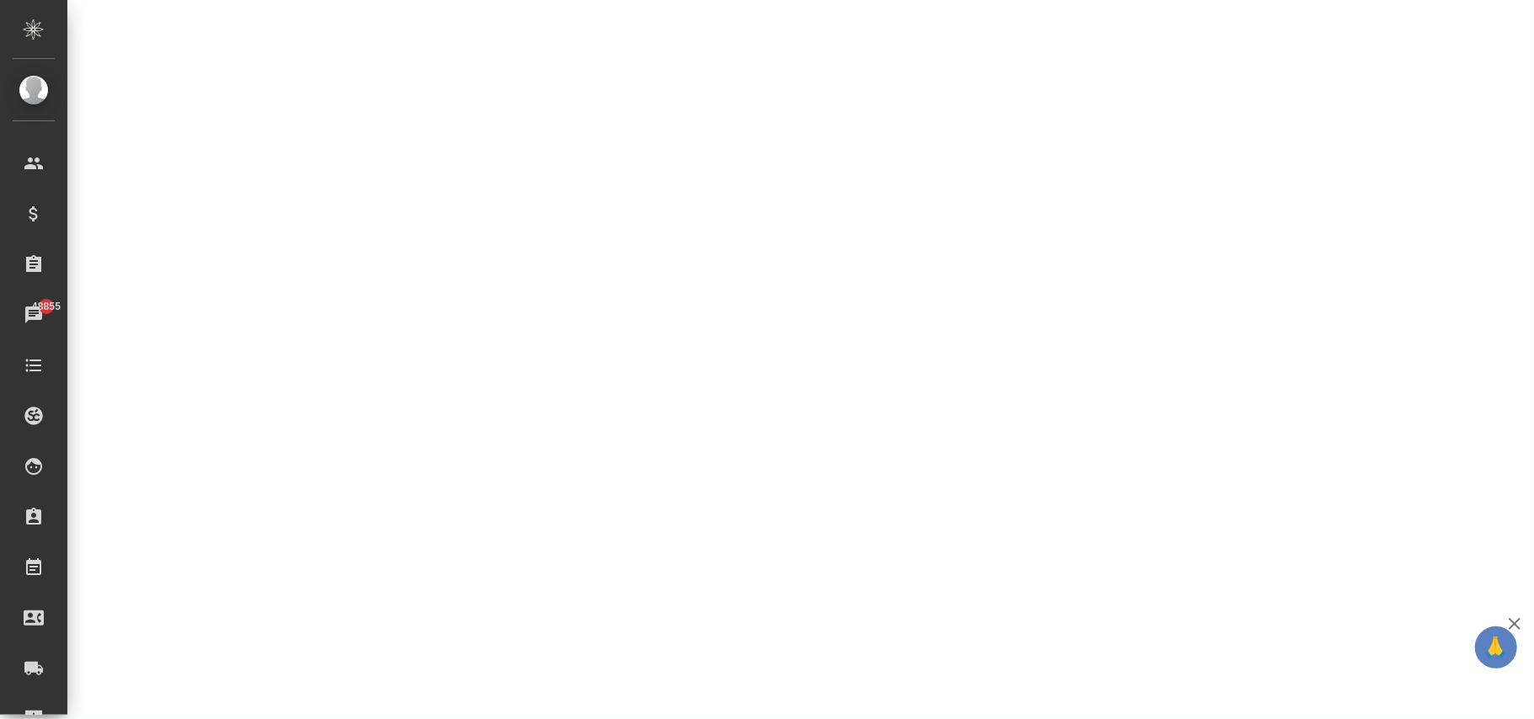
select select "RU"
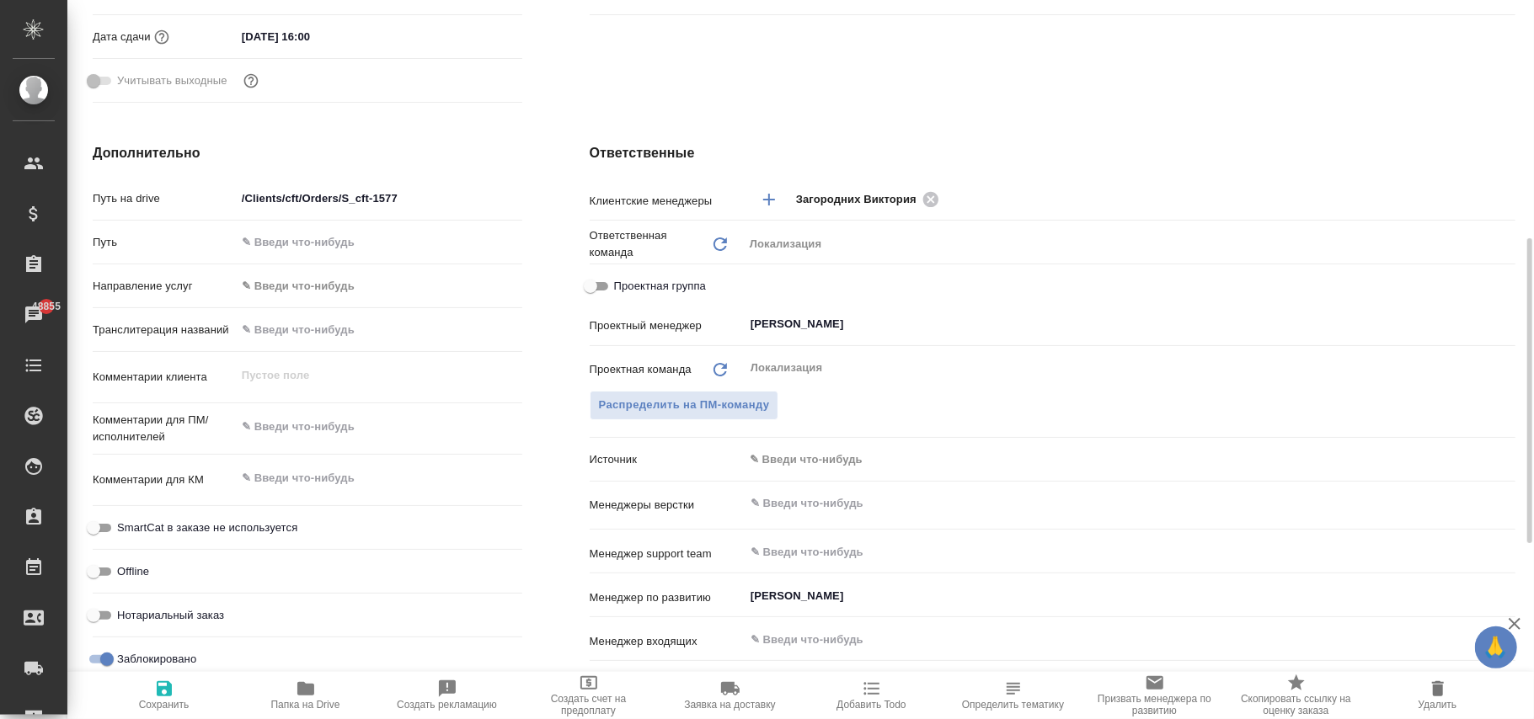
type textarea "x"
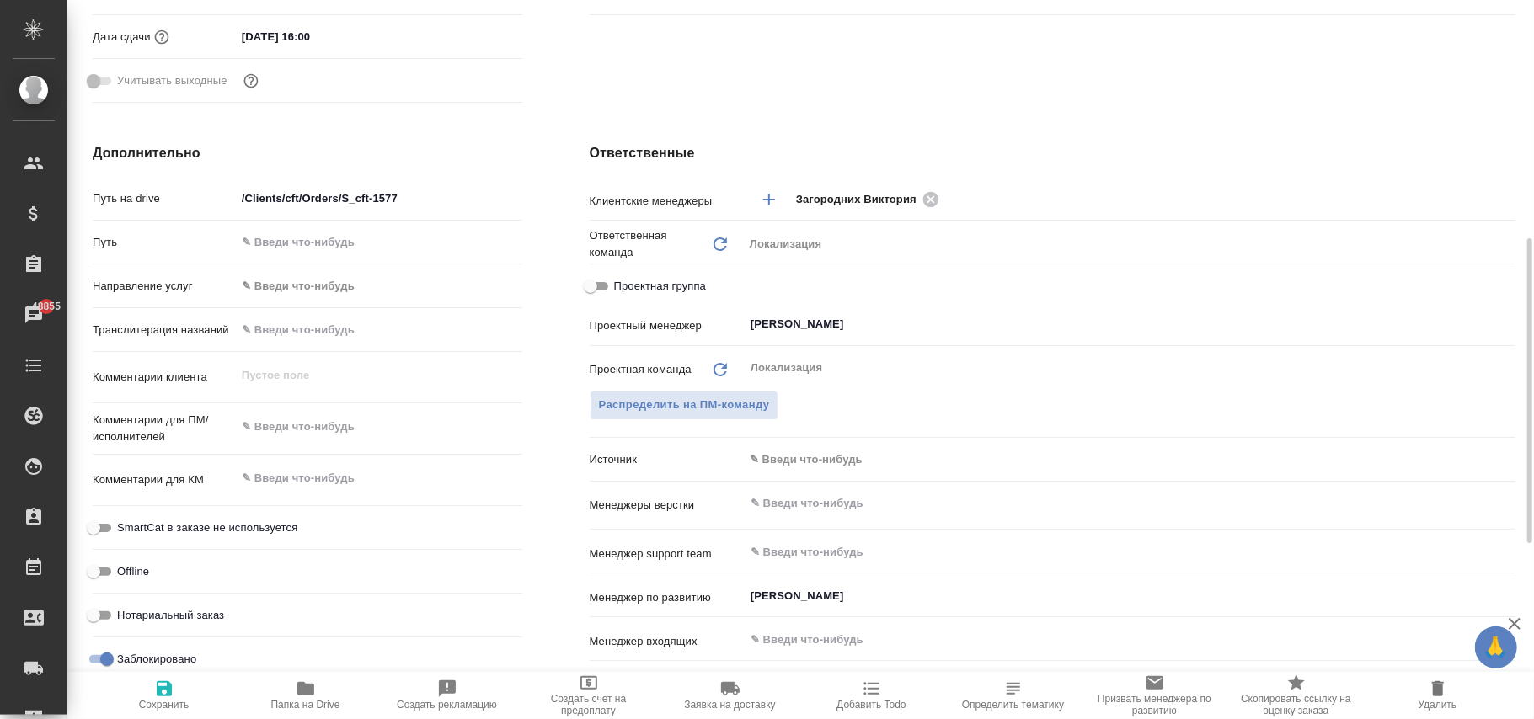
type textarea "x"
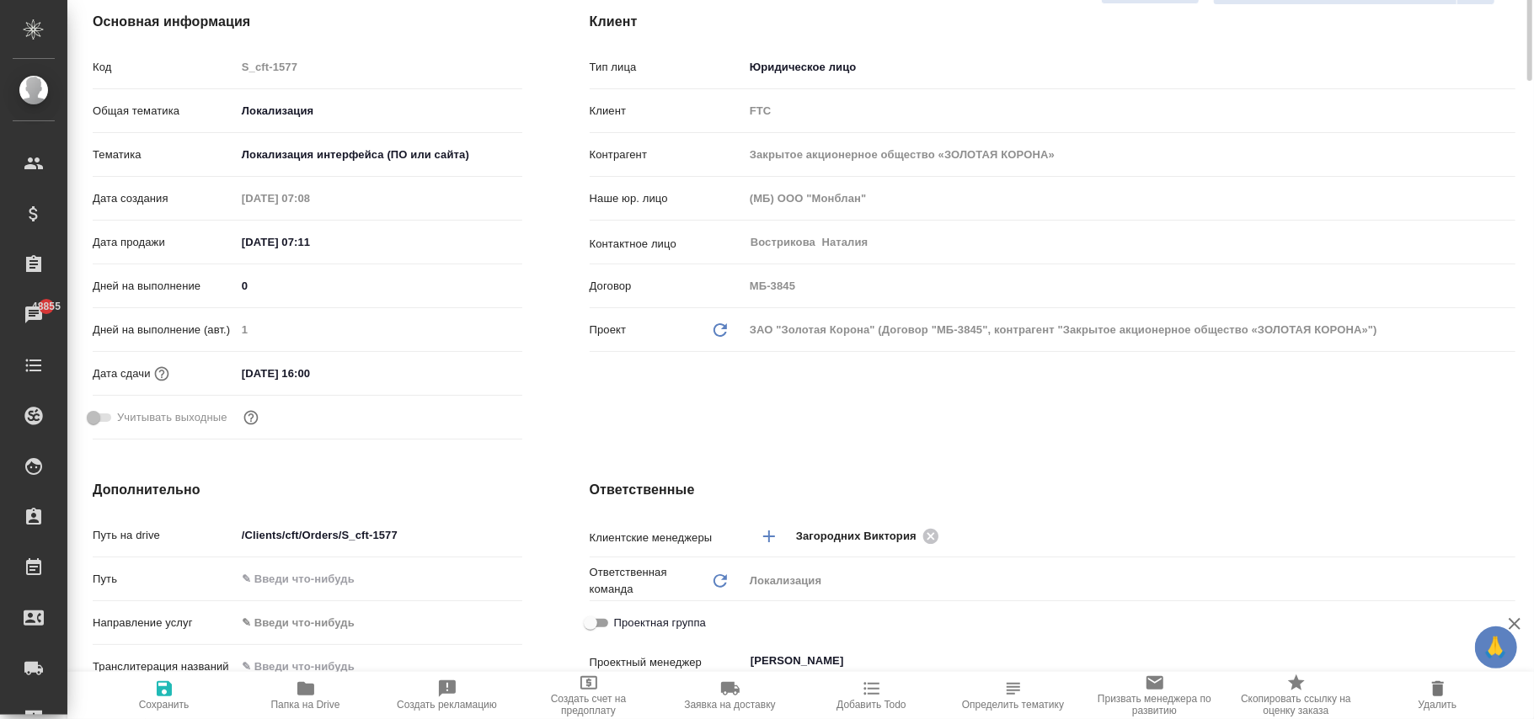
scroll to position [0, 0]
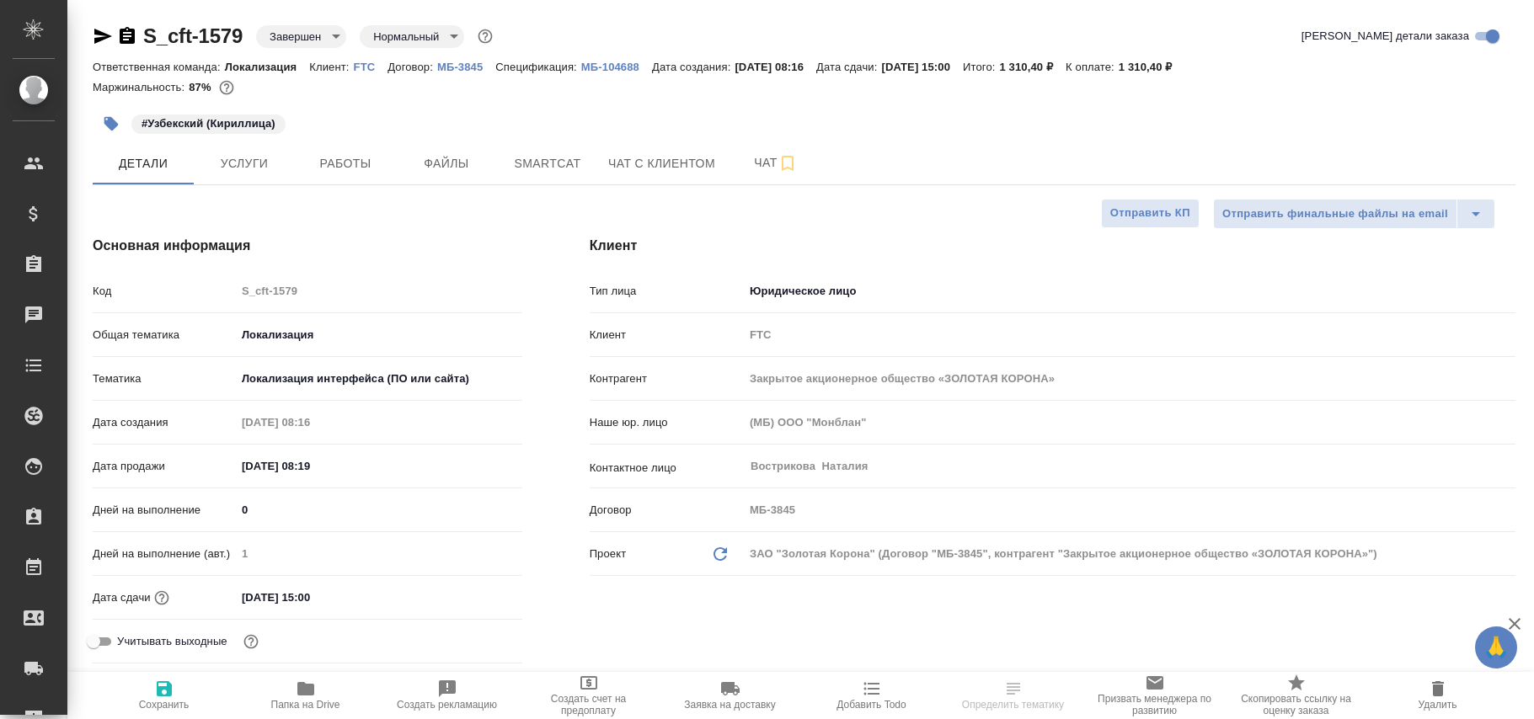
select select "RU"
click at [330, 34] on body "🙏 .cls-1 fill:#fff; AWATERA Фокина Наталья n.fokina Клиенты Спецификации Заказы…" at bounding box center [767, 359] width 1534 height 719
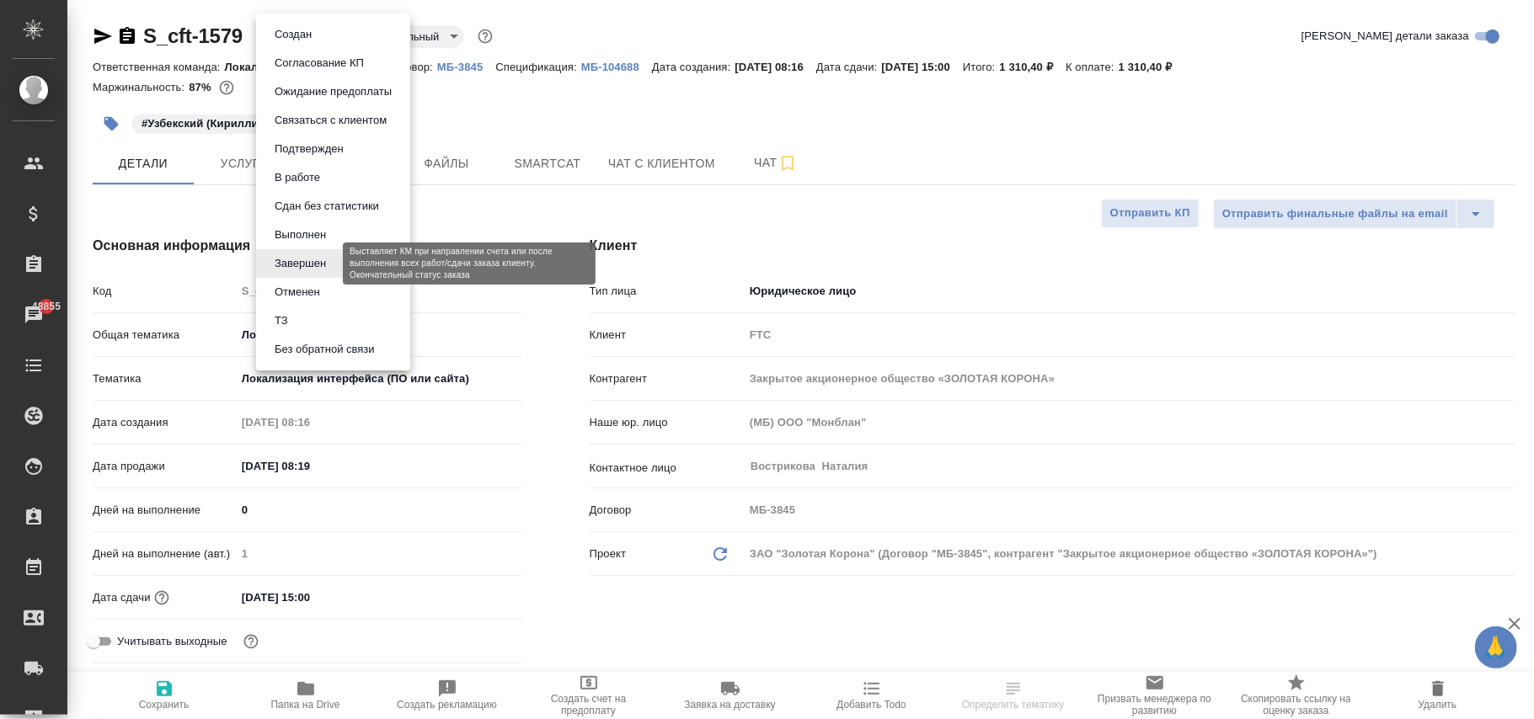
click at [313, 236] on button "Выполнен" at bounding box center [300, 235] width 61 height 19
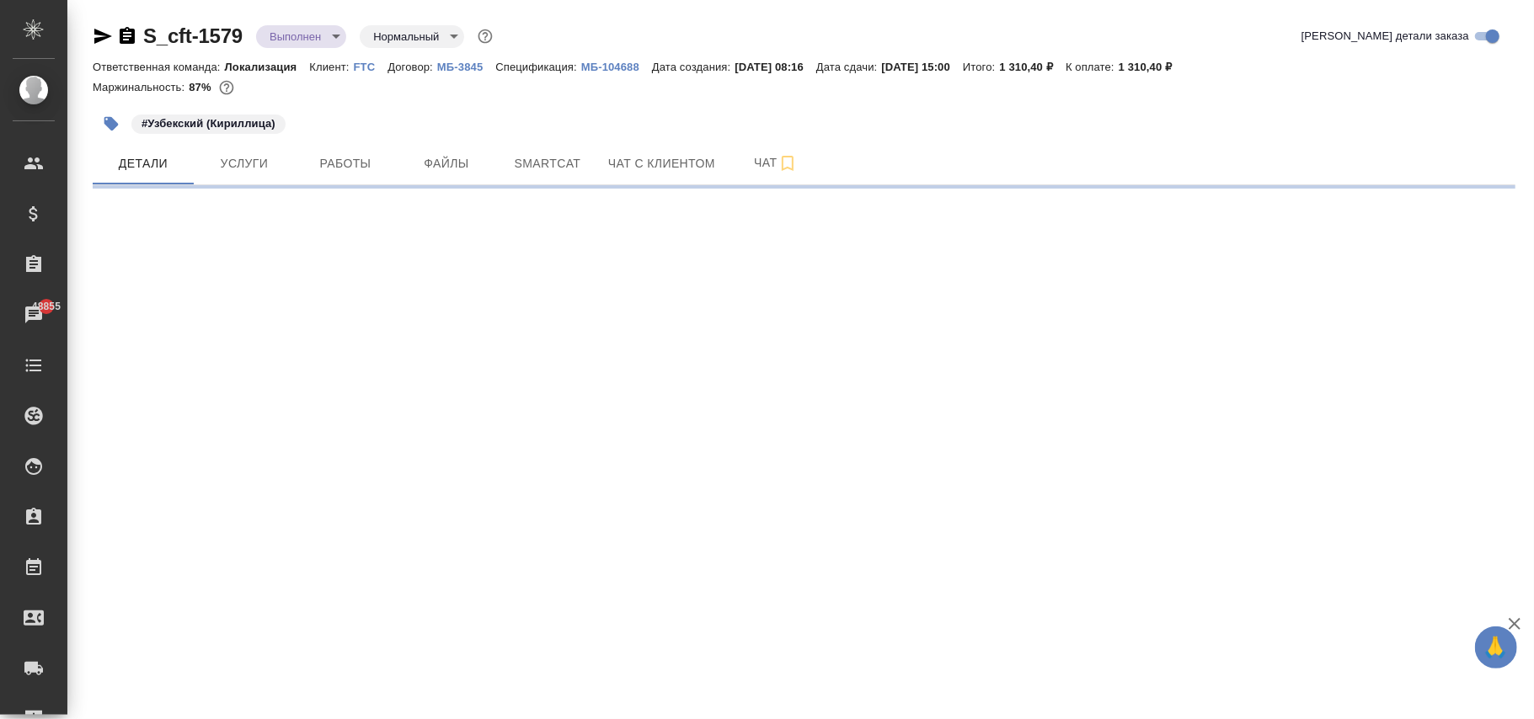
select select "RU"
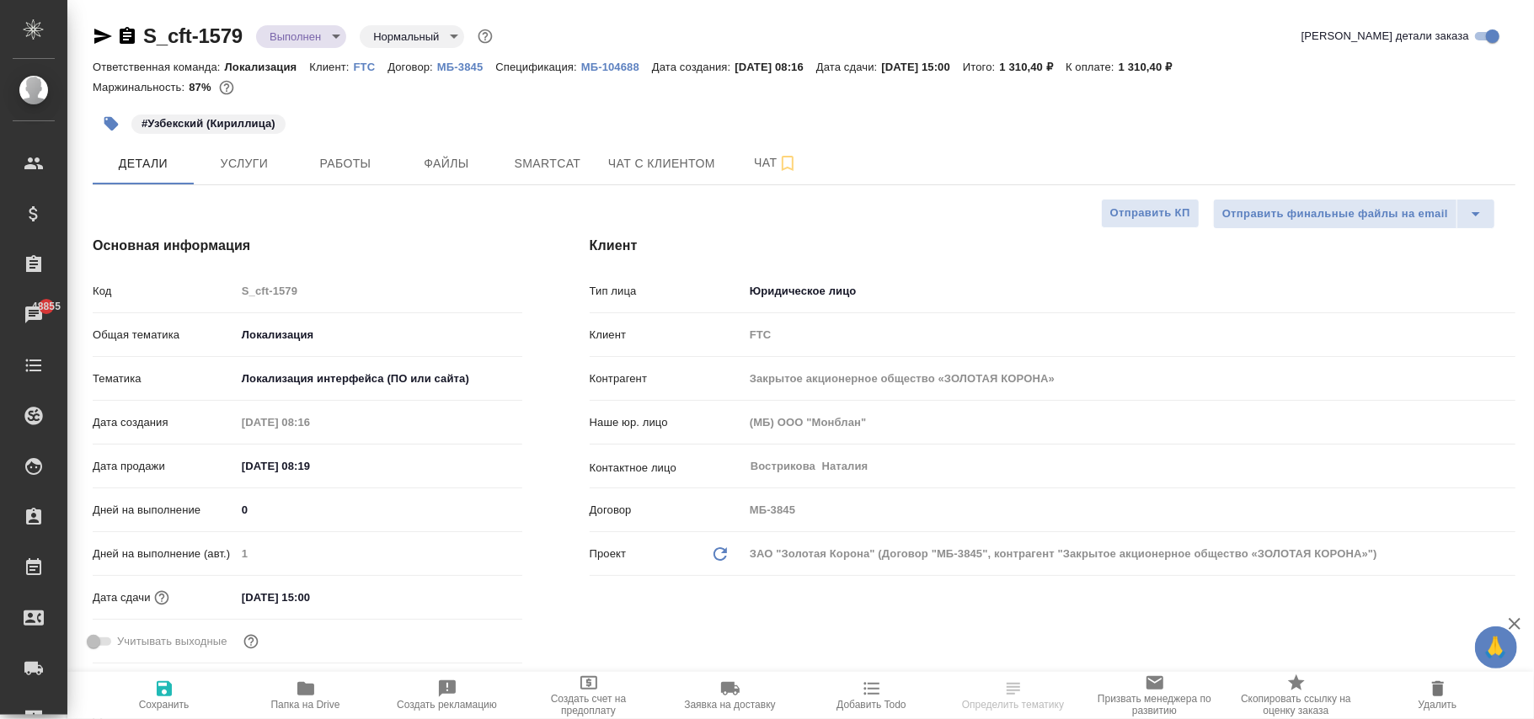
type textarea "x"
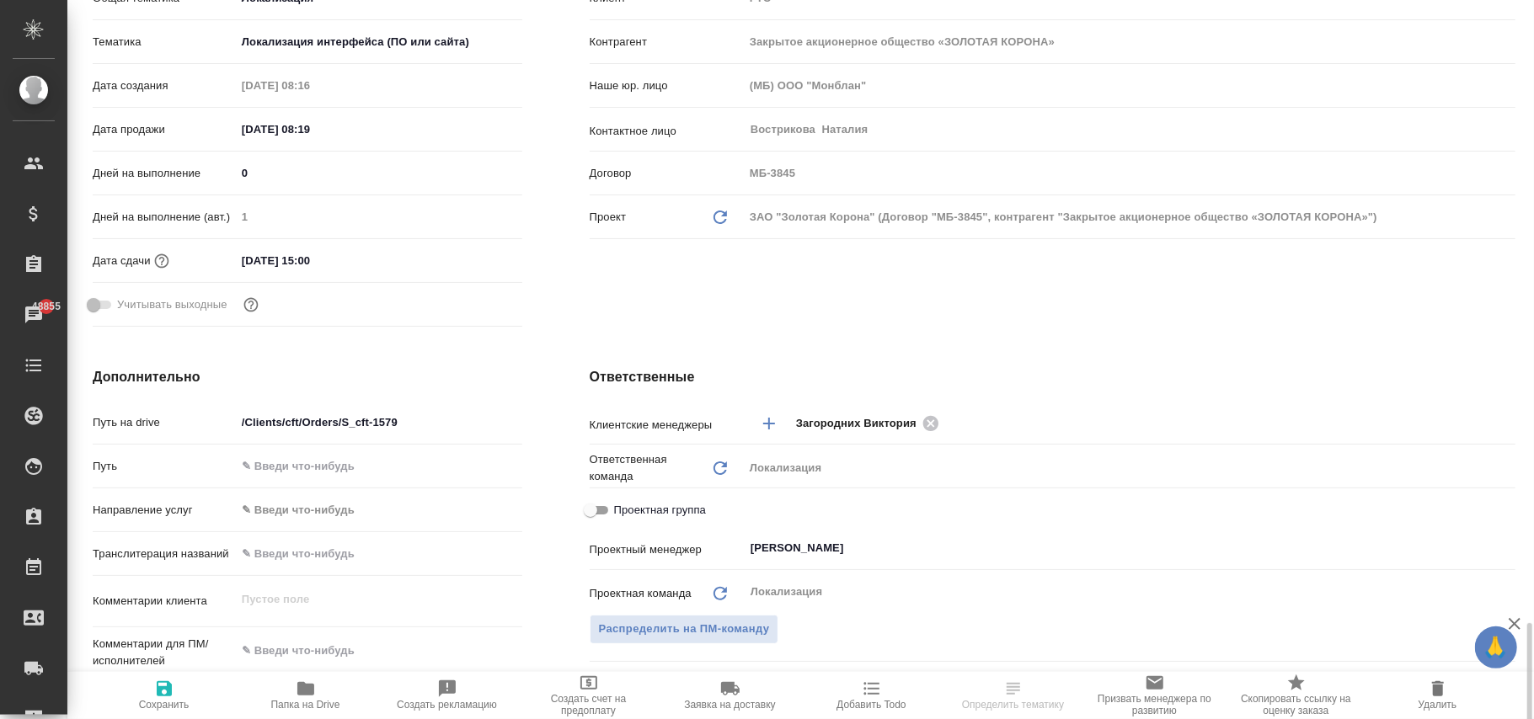
scroll to position [674, 0]
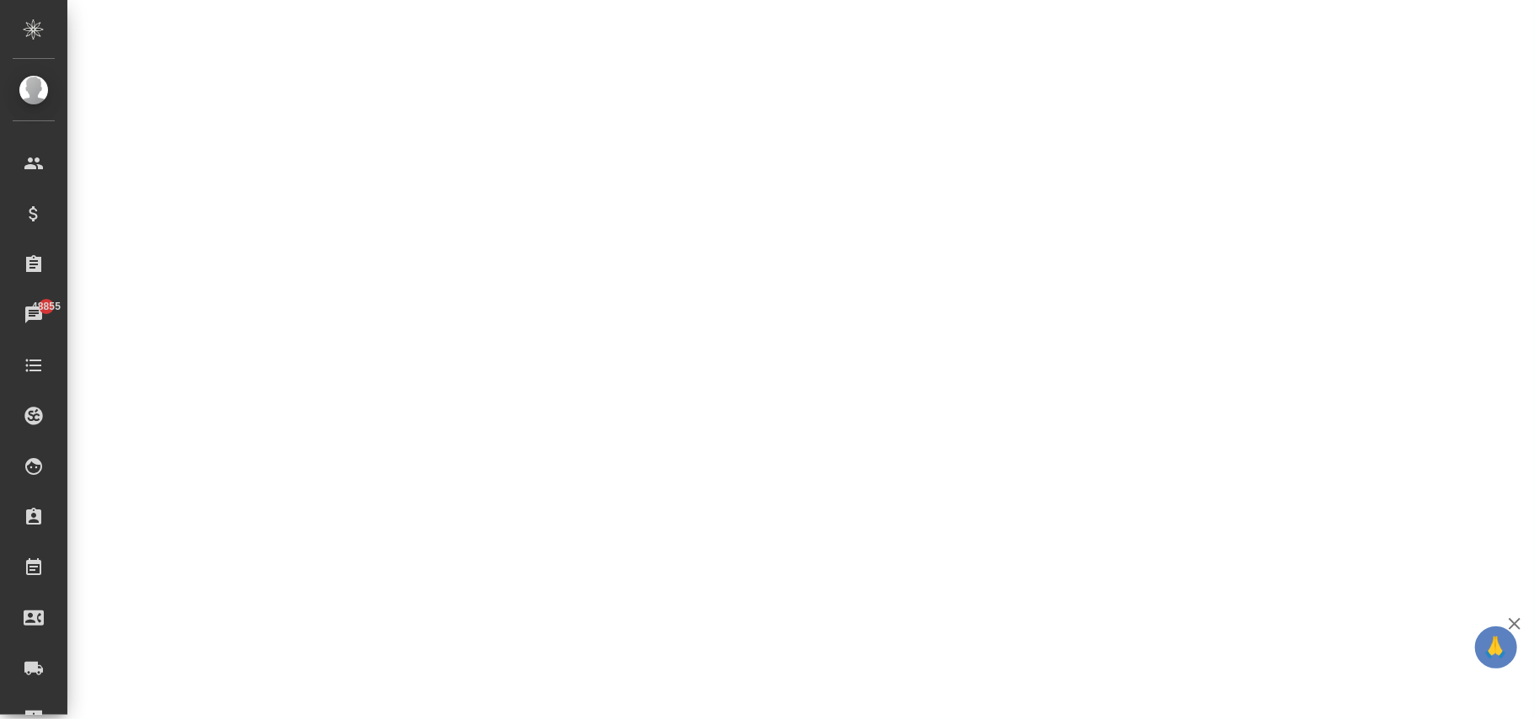
click at [99, 543] on div ".cls-1 fill:#fff; AWATERA Фокина Наталья n.fokina Клиенты Спецификации Заказы 4…" at bounding box center [767, 359] width 1534 height 719
select select "RU"
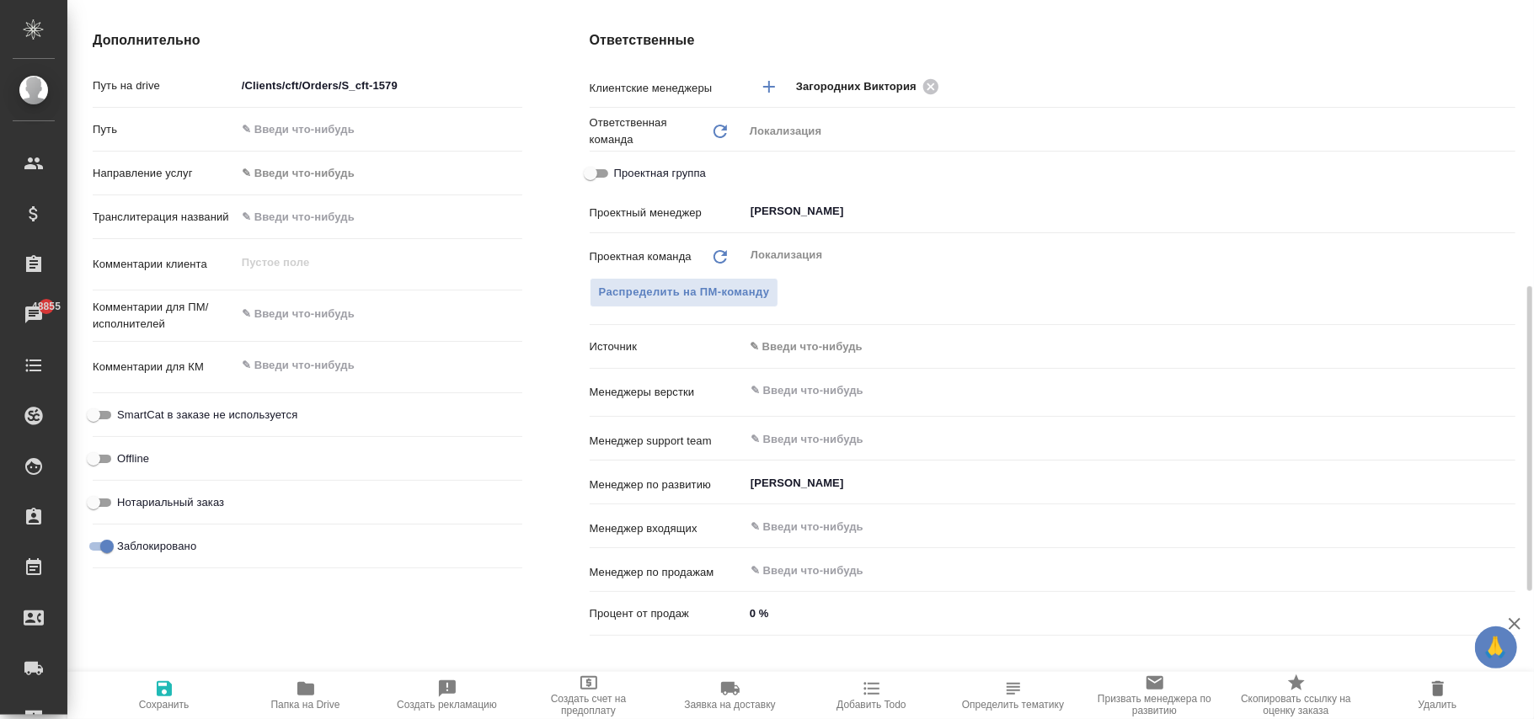
type textarea "x"
drag, startPoint x: 98, startPoint y: 543, endPoint x: 163, endPoint y: 645, distance: 121.3
click at [96, 544] on input "Заблокировано" at bounding box center [107, 547] width 61 height 20
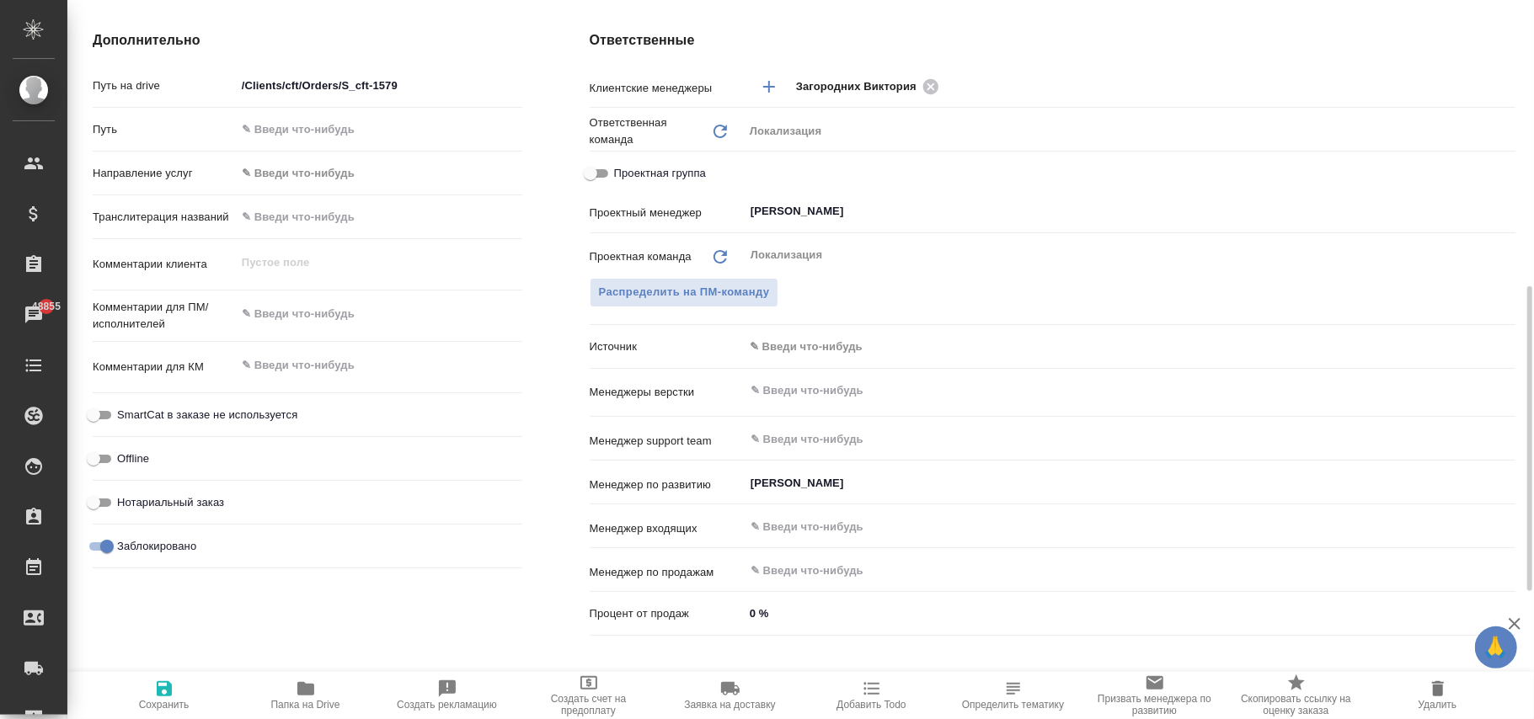
checkbox input "false"
type textarea "x"
drag, startPoint x: 165, startPoint y: 682, endPoint x: 401, endPoint y: 381, distance: 382.8
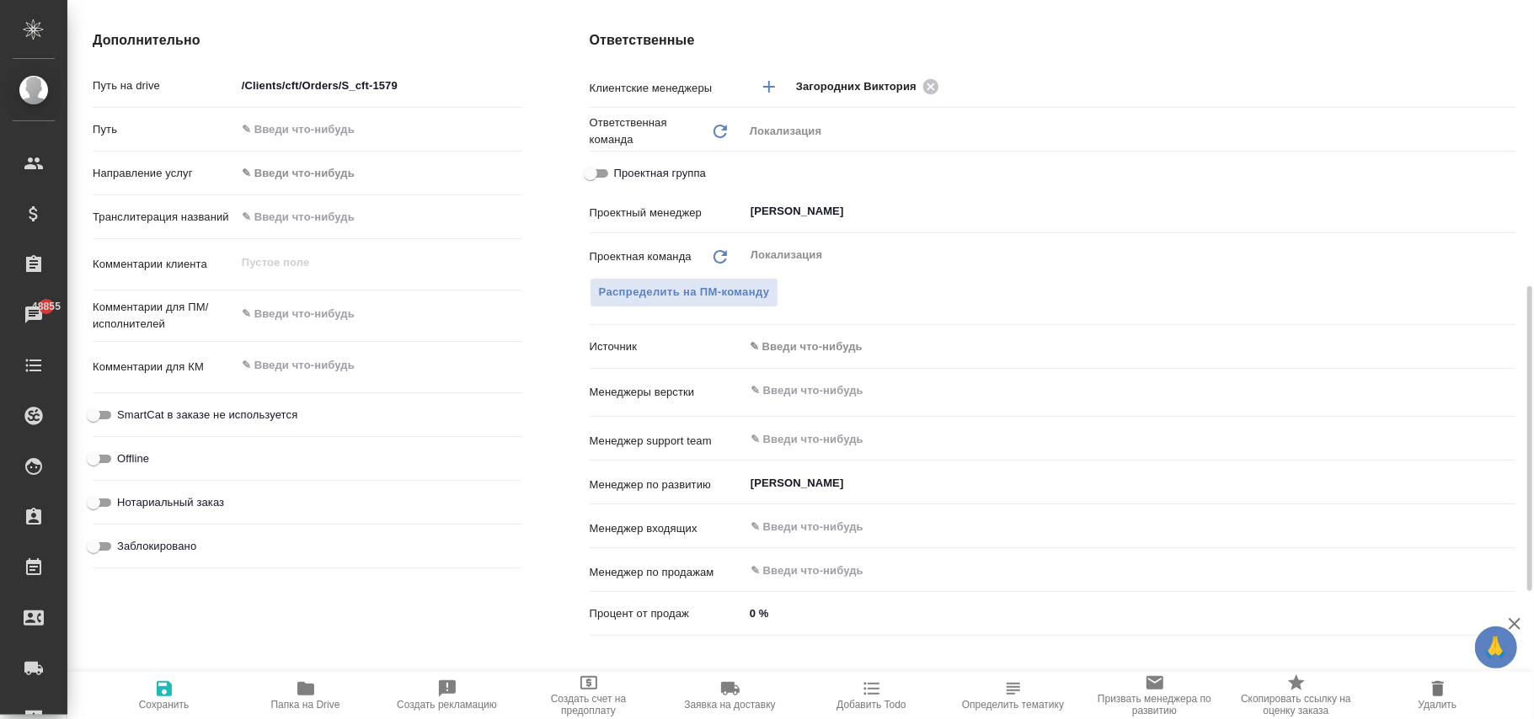
click at [165, 684] on icon "button" at bounding box center [164, 688] width 15 height 15
type textarea "x"
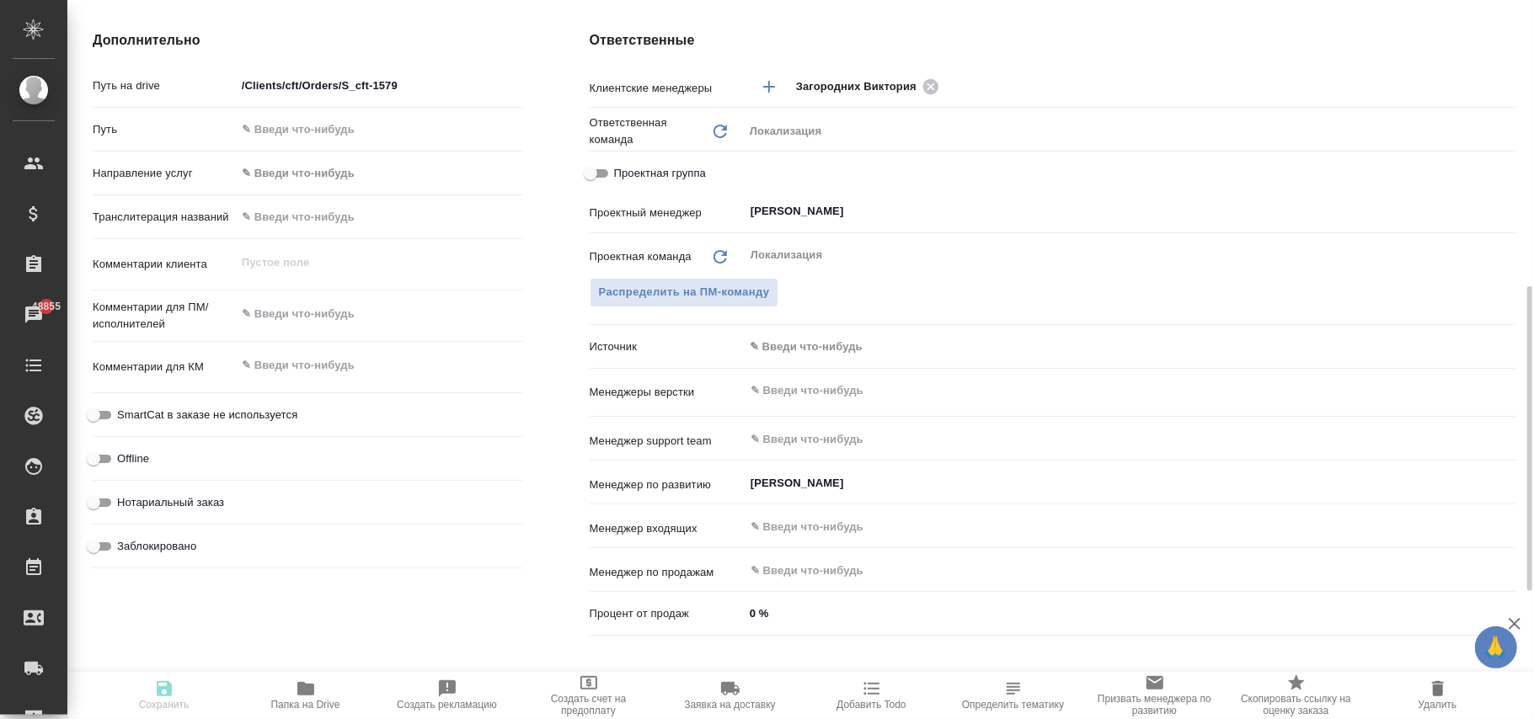
type textarea "x"
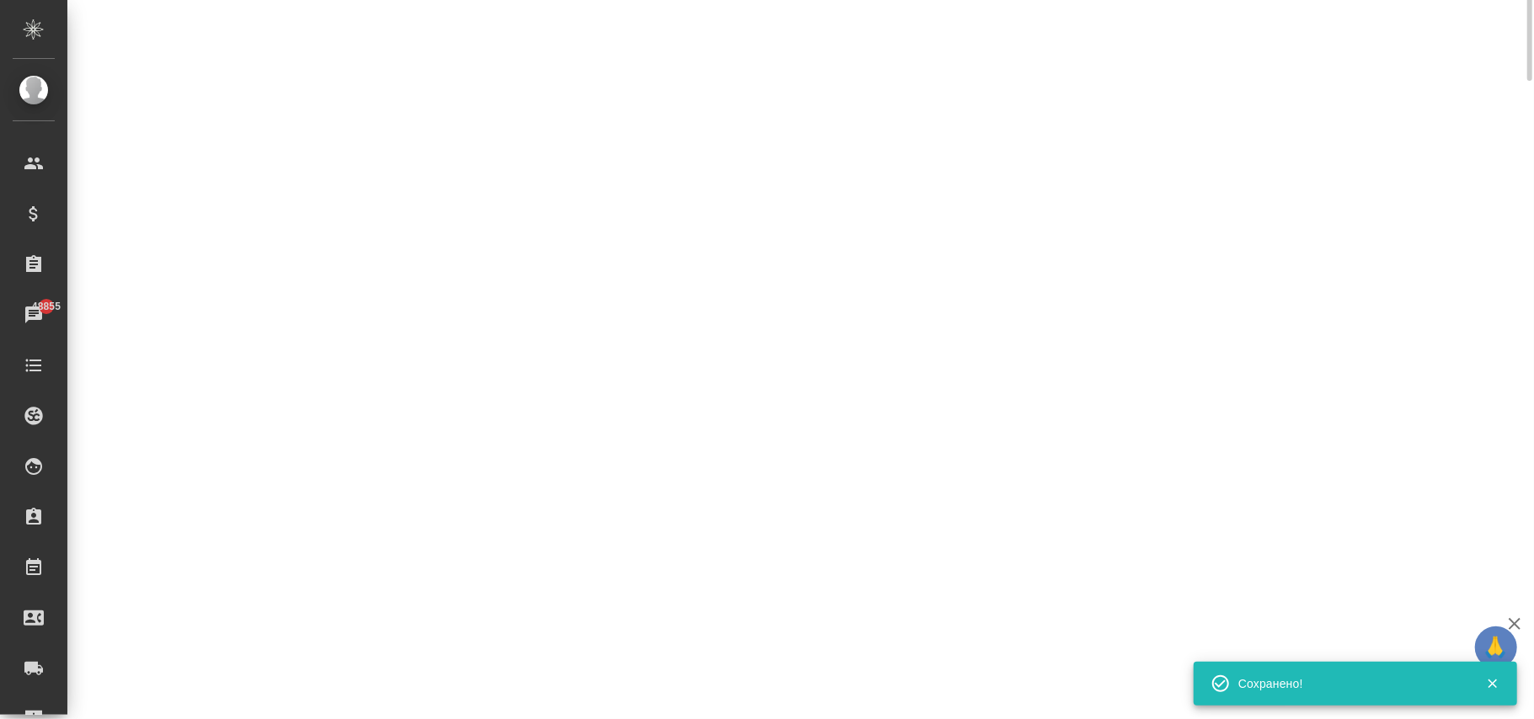
scroll to position [0, 0]
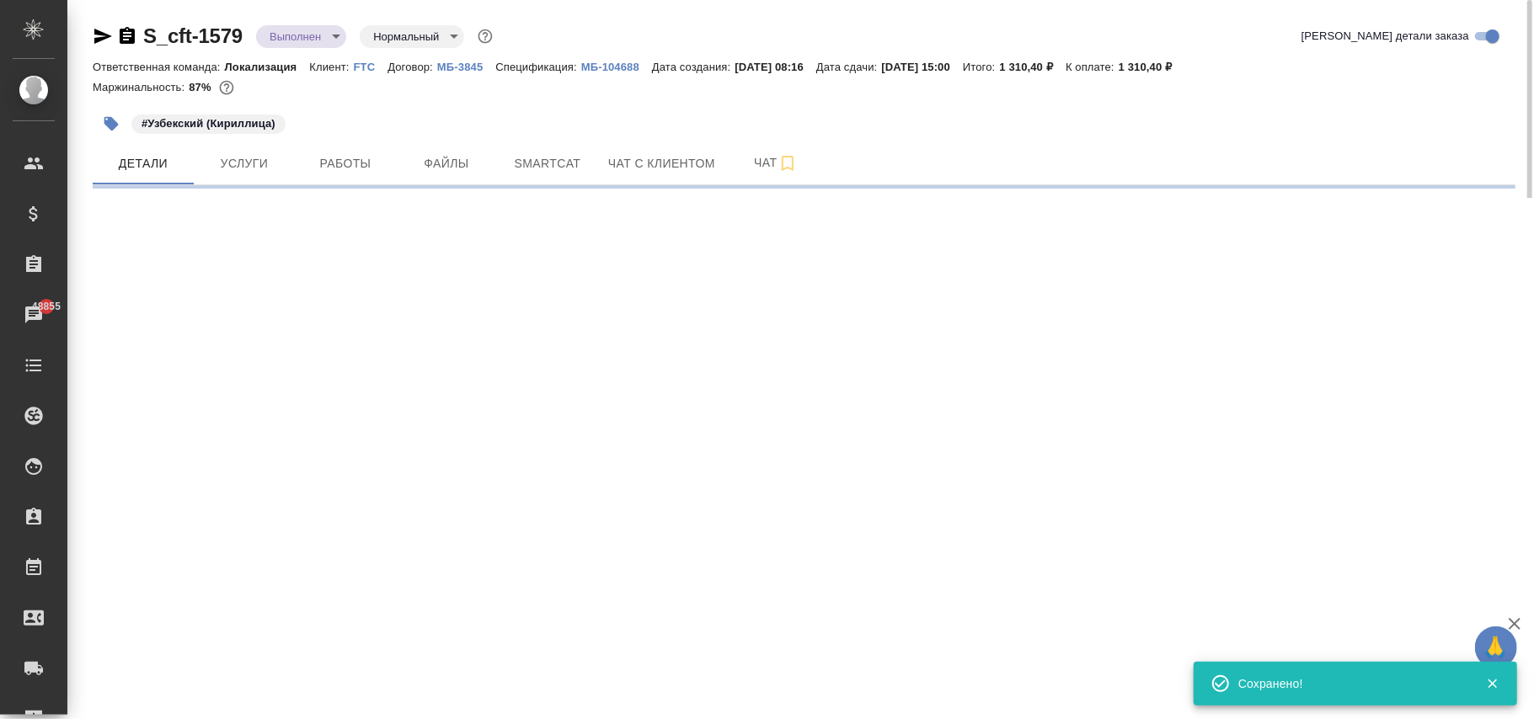
select select "RU"
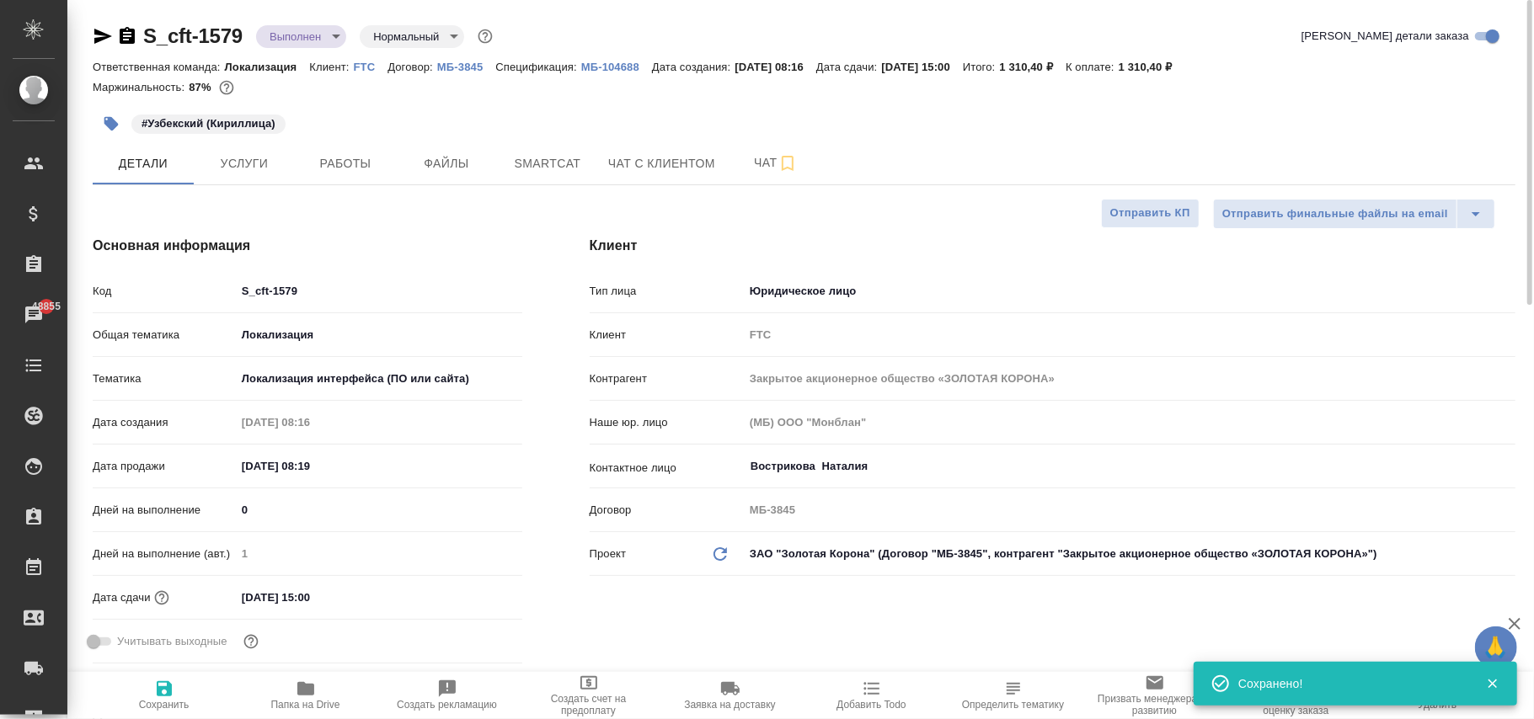
type textarea "x"
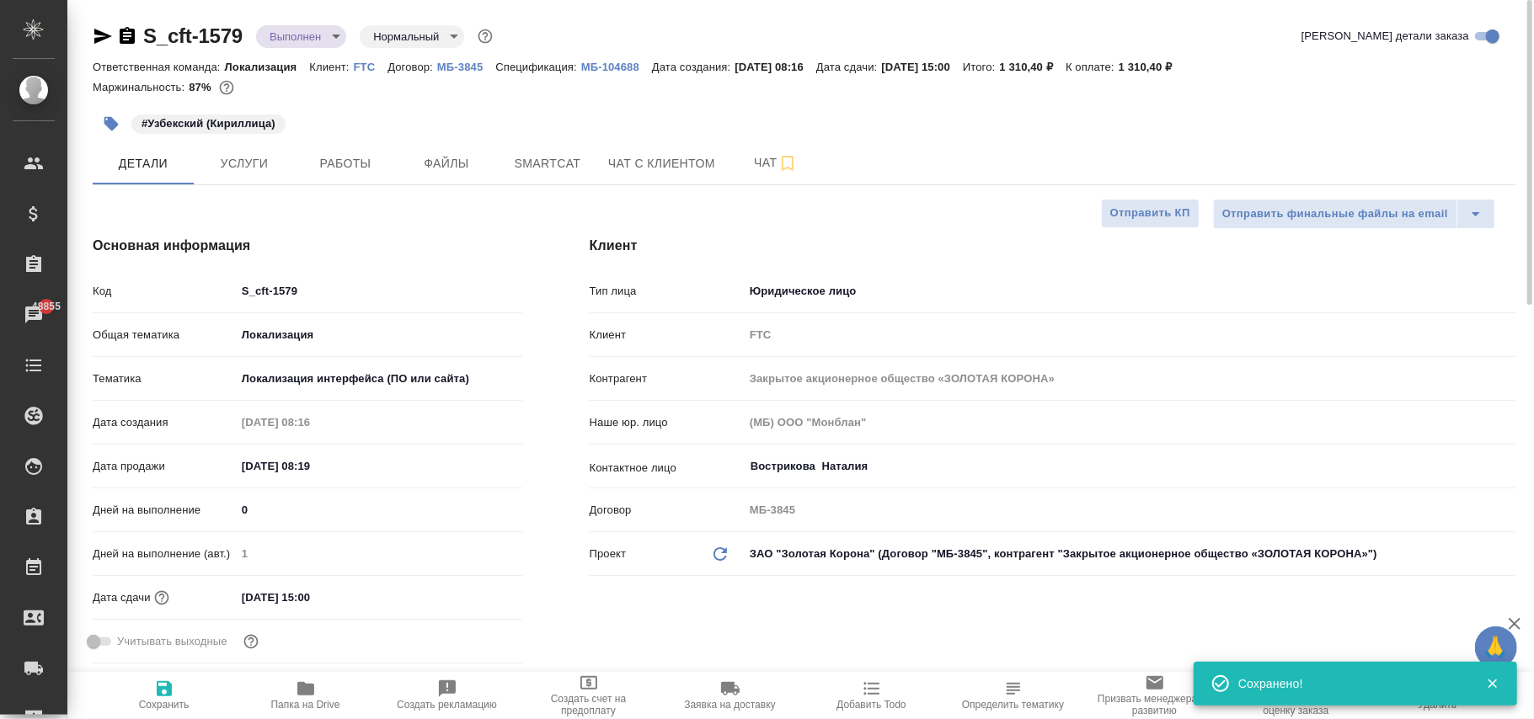
type textarea "x"
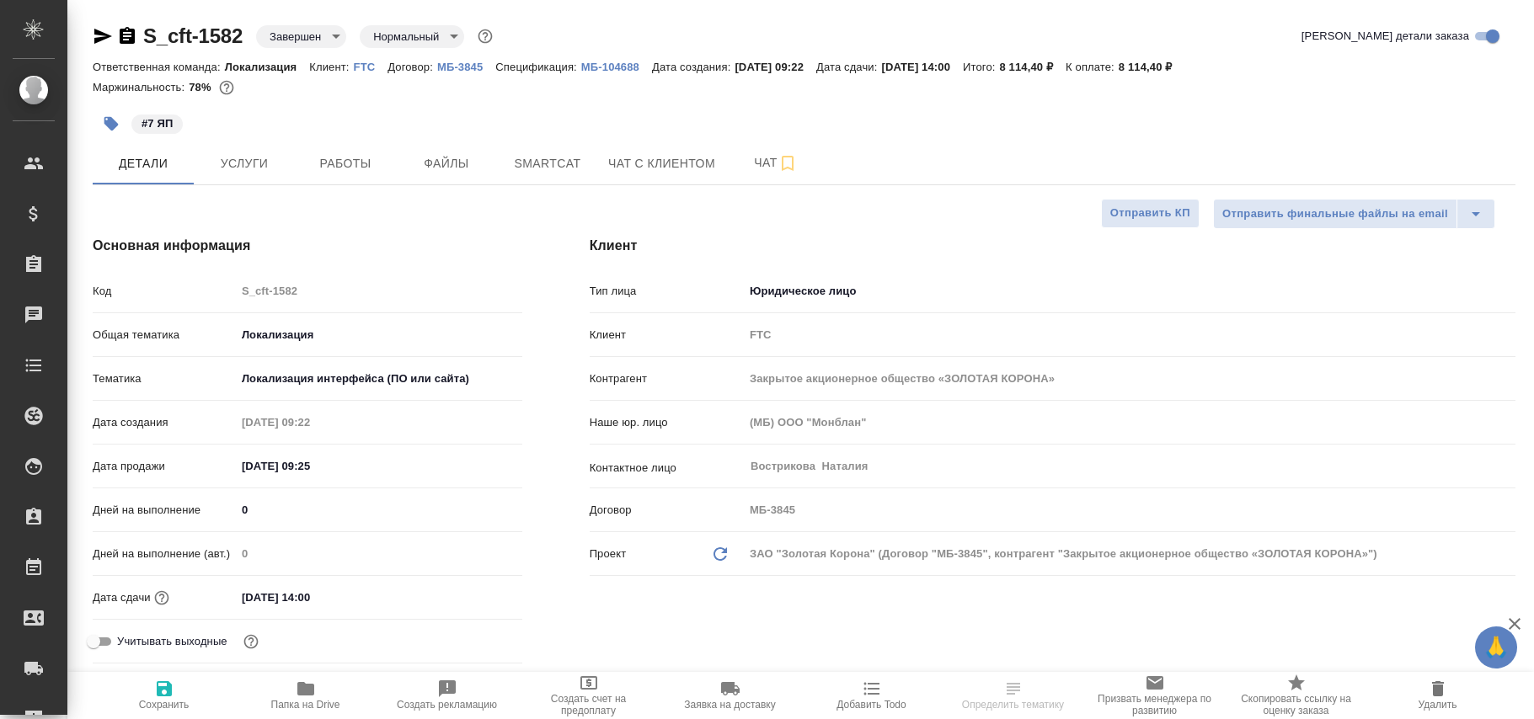
select select "RU"
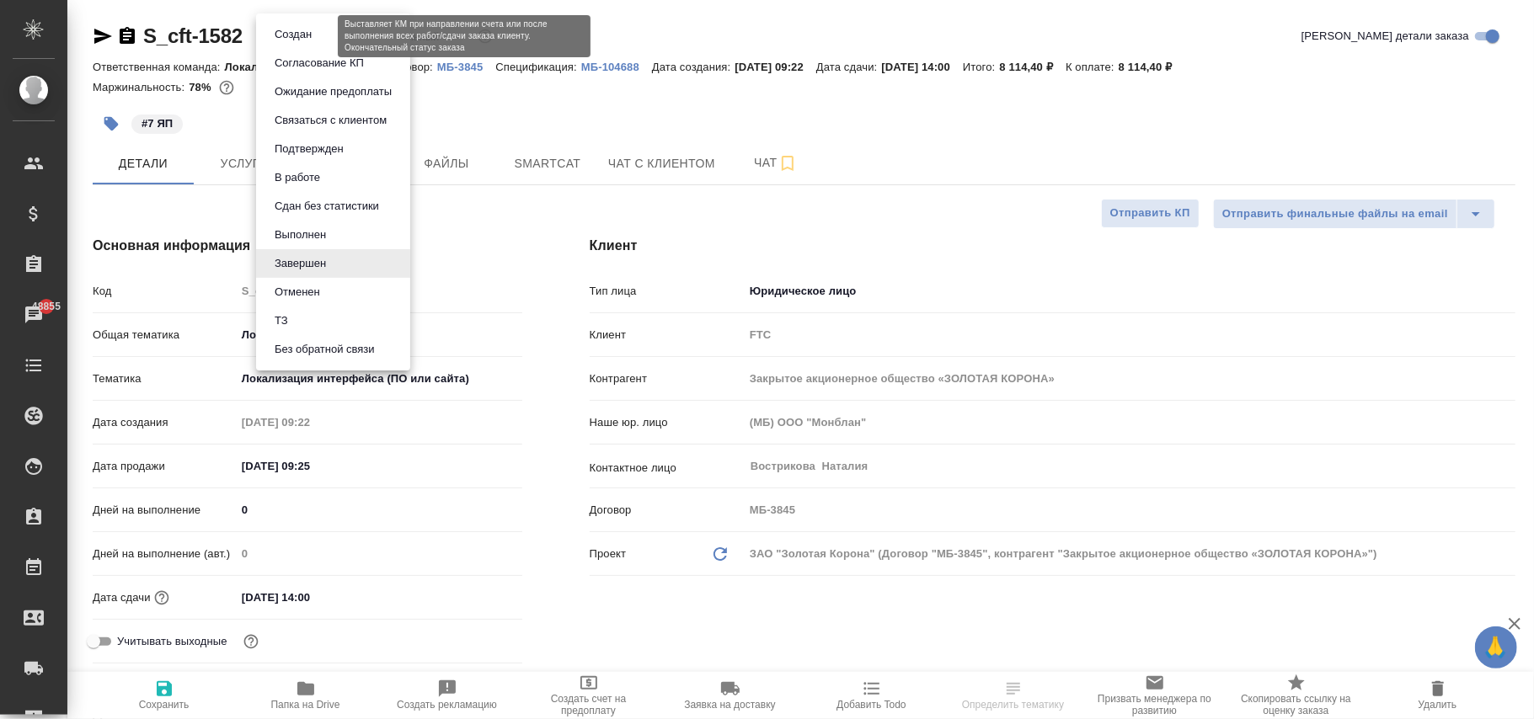
click at [308, 40] on body "🙏 .cls-1 fill:#fff; AWATERA [PERSON_NAME]fokina Клиенты Спецификации Заказы 488…" at bounding box center [767, 359] width 1534 height 719
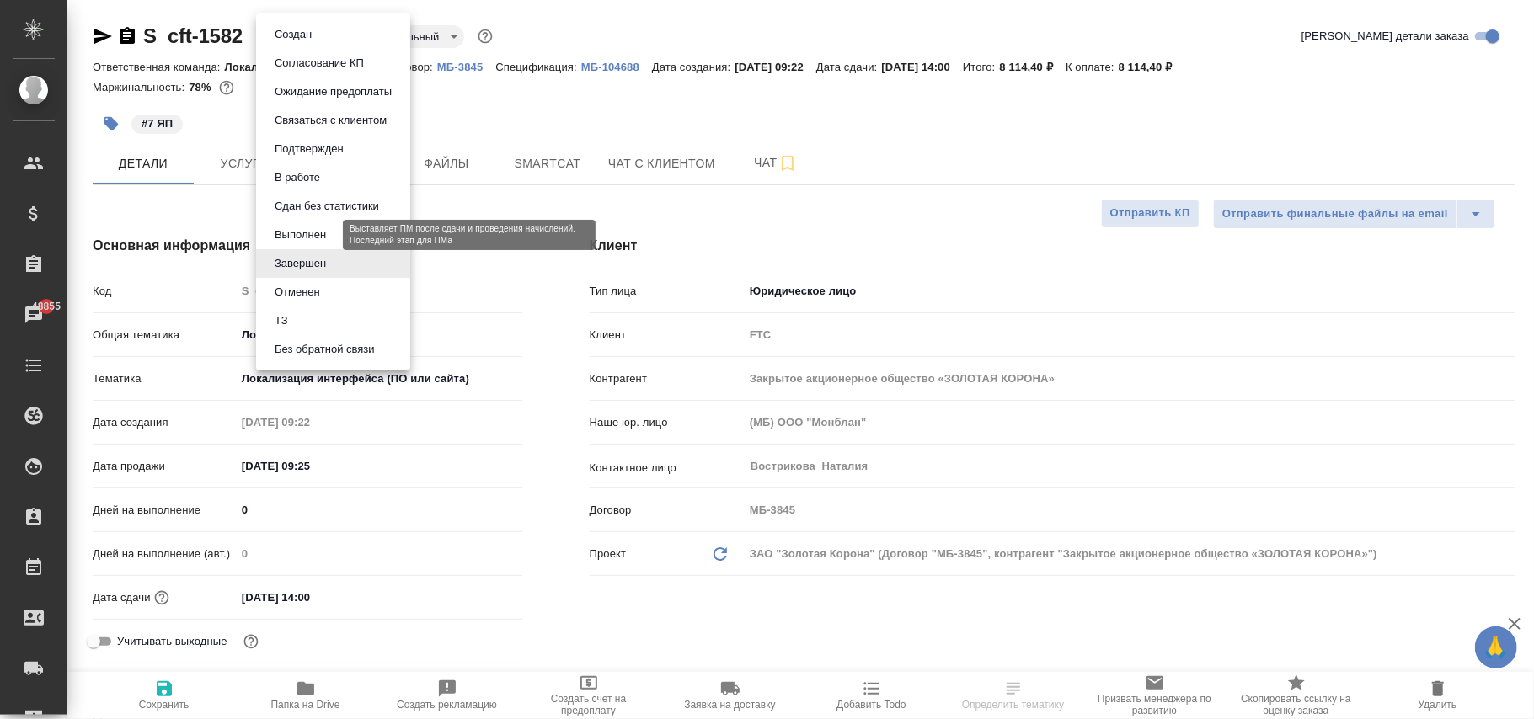
click at [302, 230] on button "Выполнен" at bounding box center [300, 235] width 61 height 19
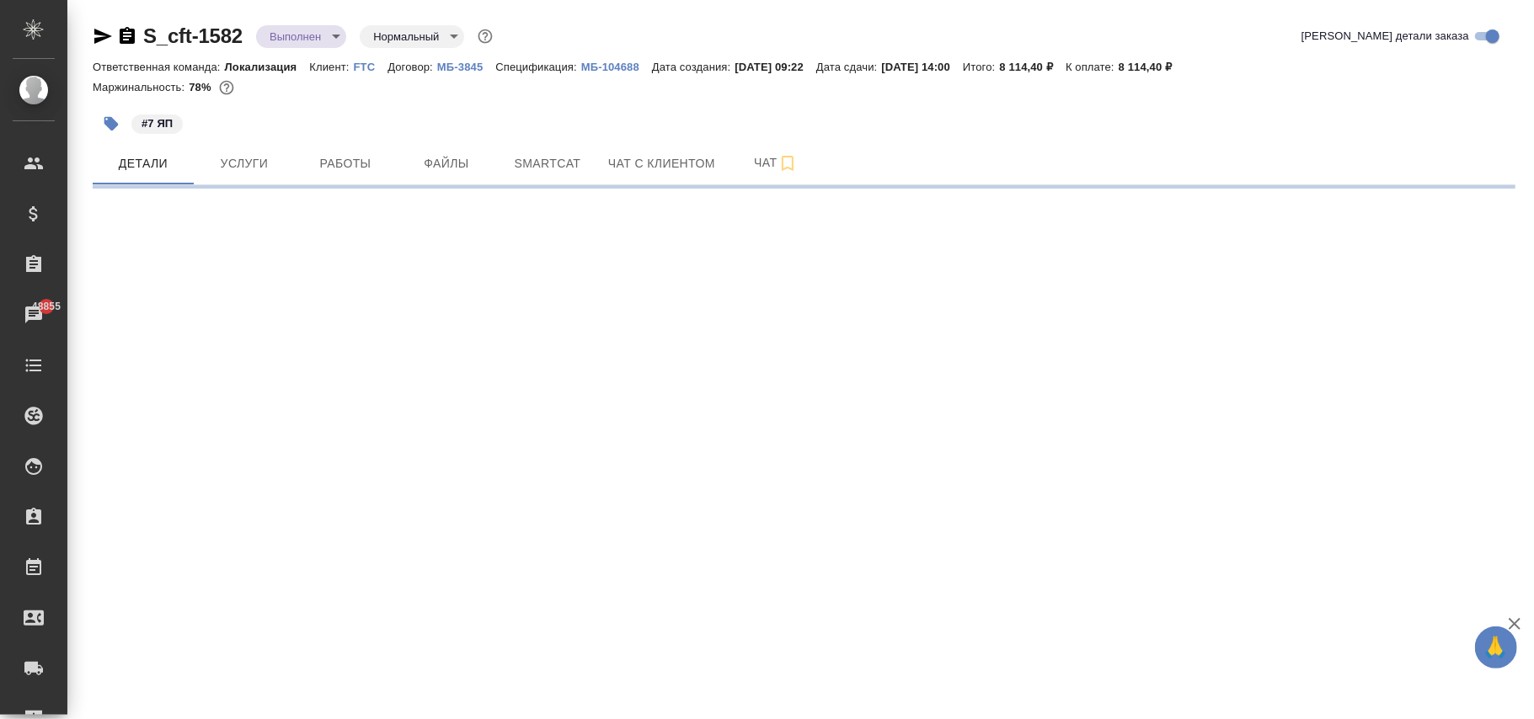
select select "RU"
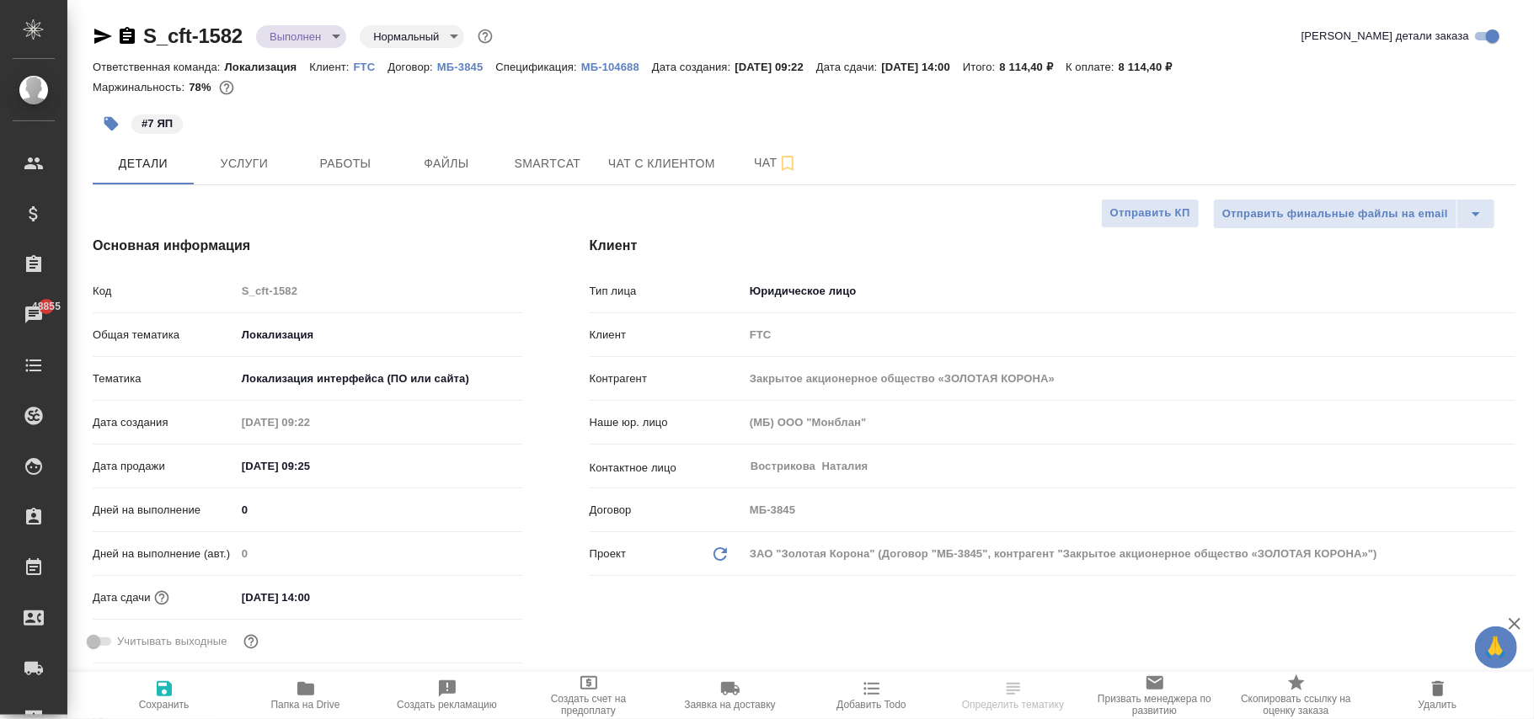
type textarea "x"
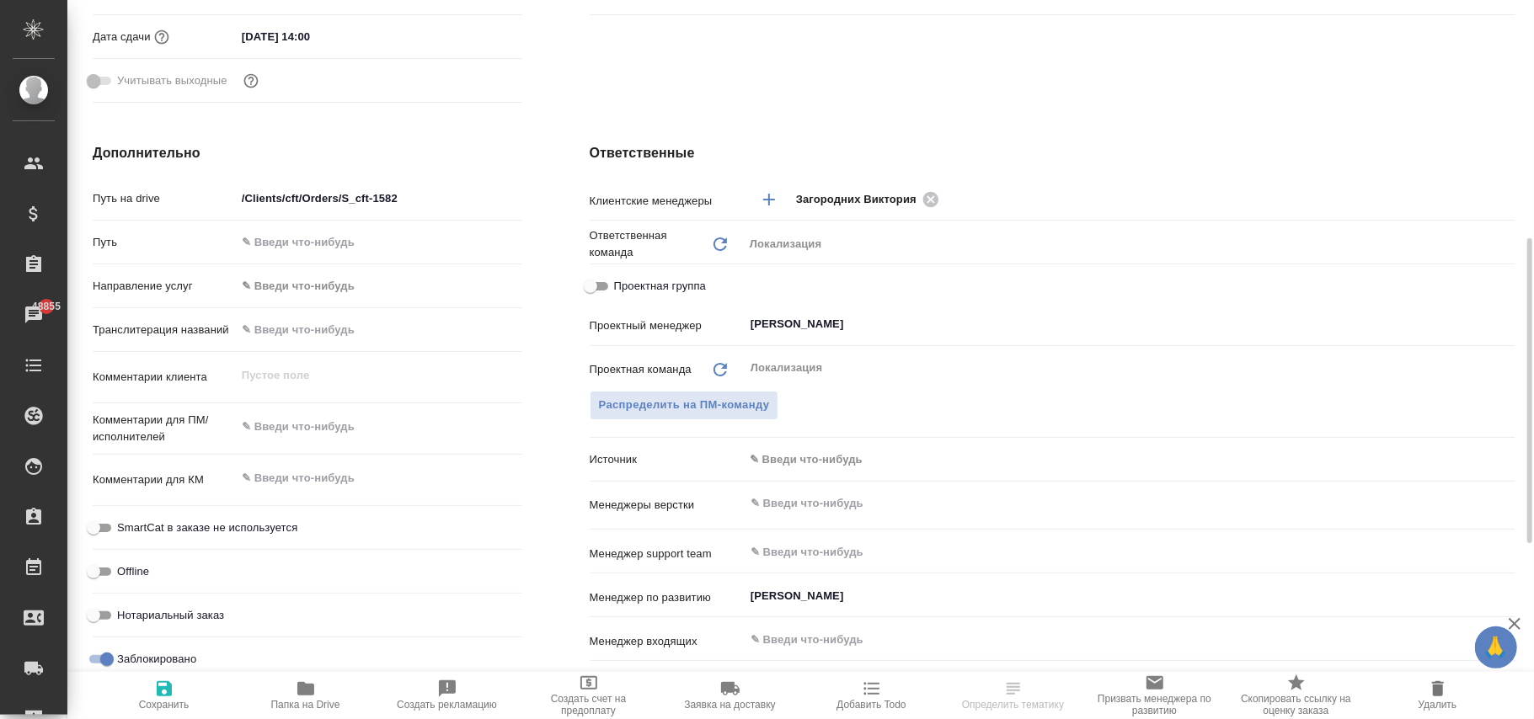
scroll to position [674, 0]
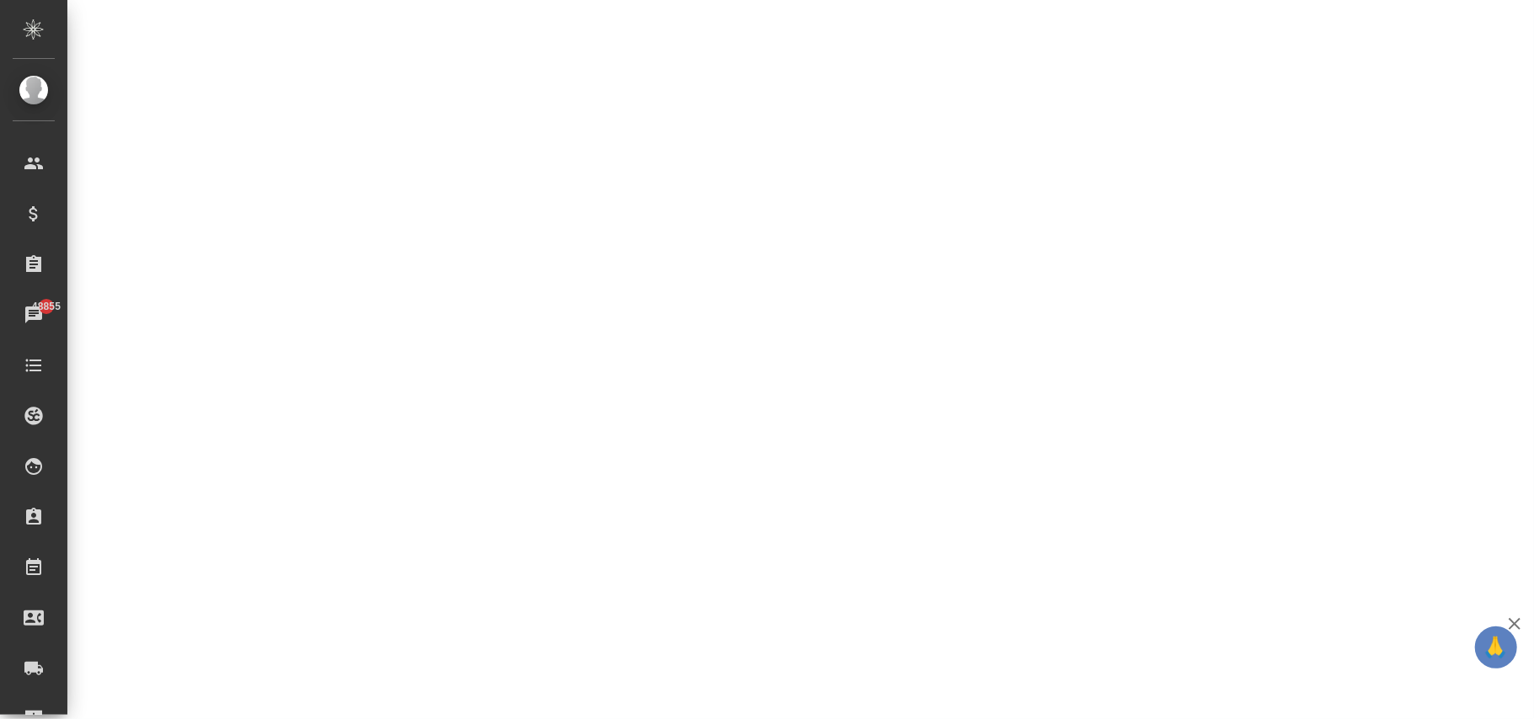
select select "RU"
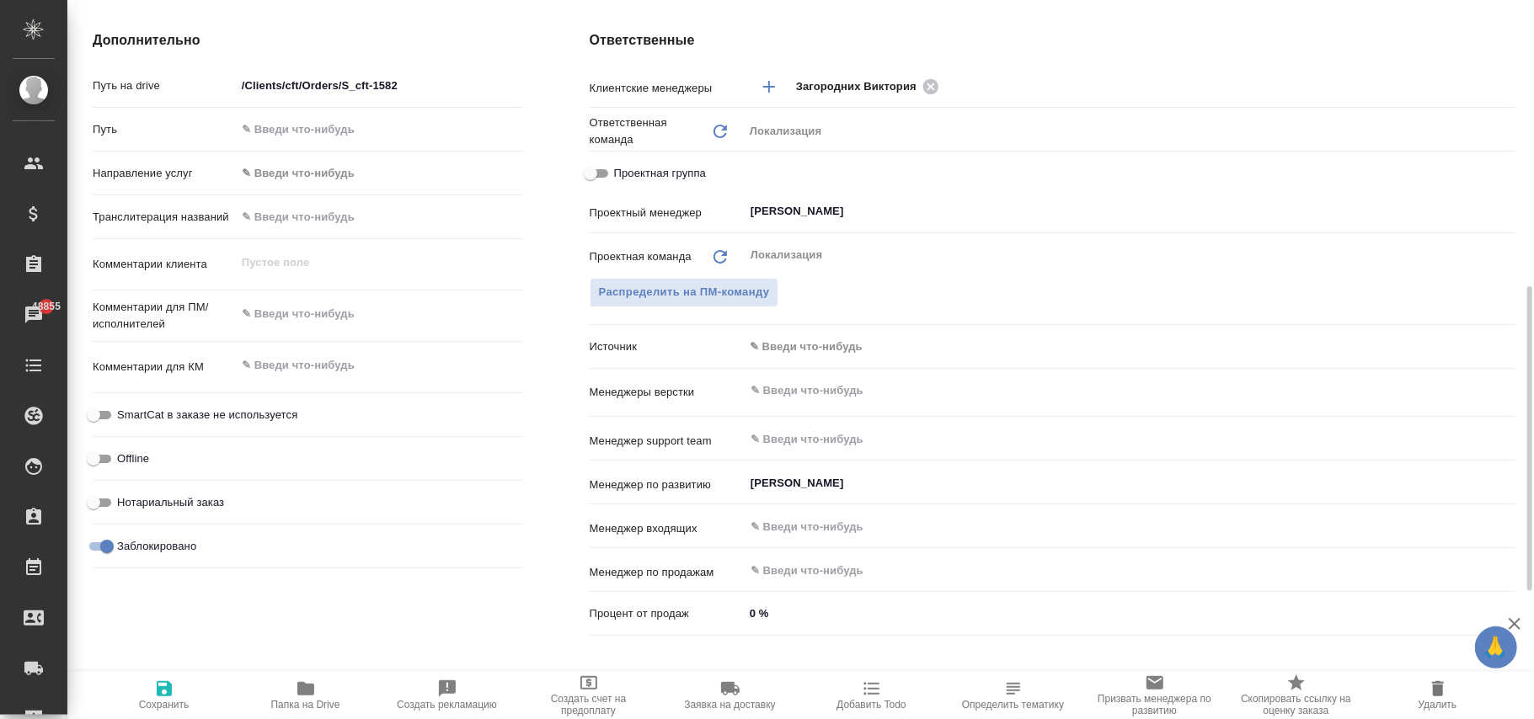
type textarea "x"
click at [99, 546] on input "Заблокировано" at bounding box center [107, 547] width 61 height 20
checkbox input "false"
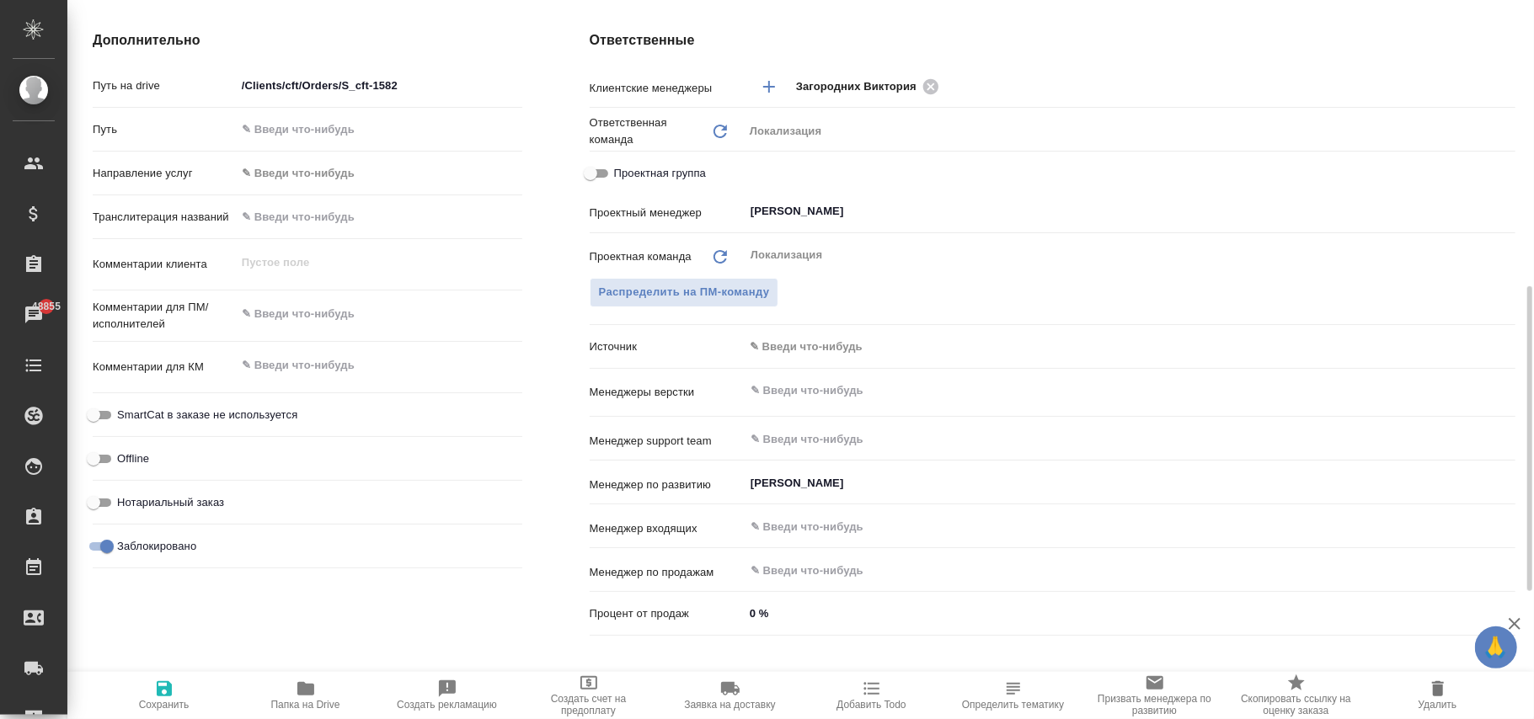
type textarea "x"
click at [165, 702] on span "Сохранить" at bounding box center [164, 705] width 51 height 12
type textarea "x"
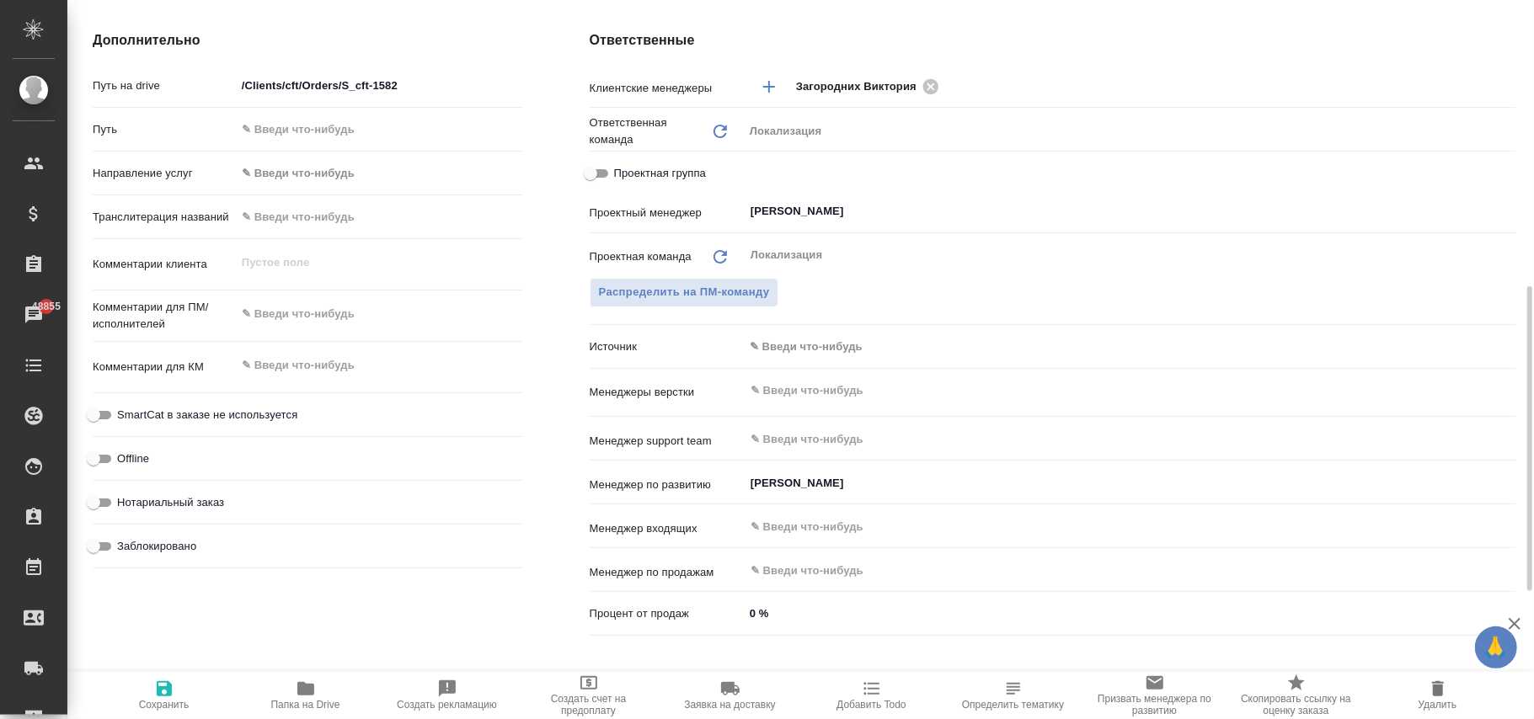
type textarea "x"
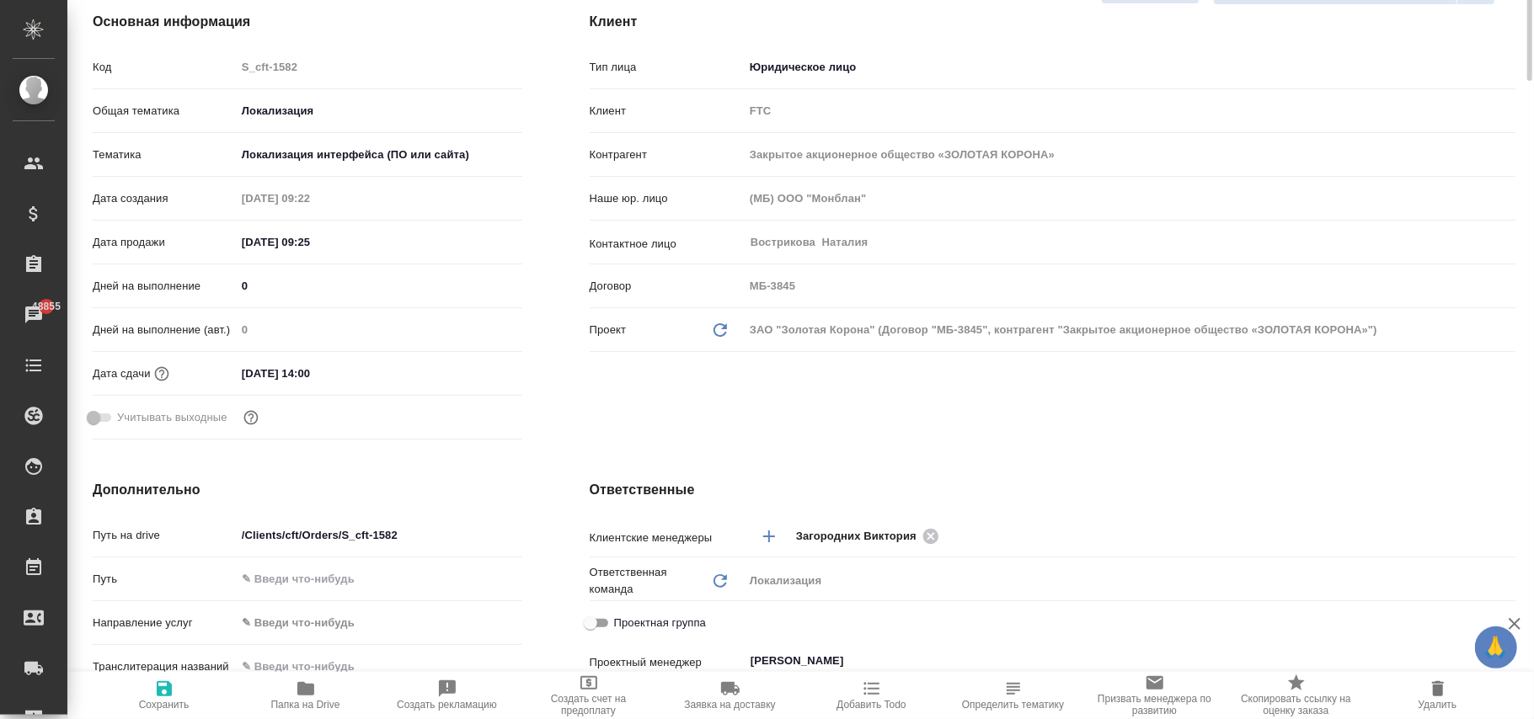
scroll to position [0, 0]
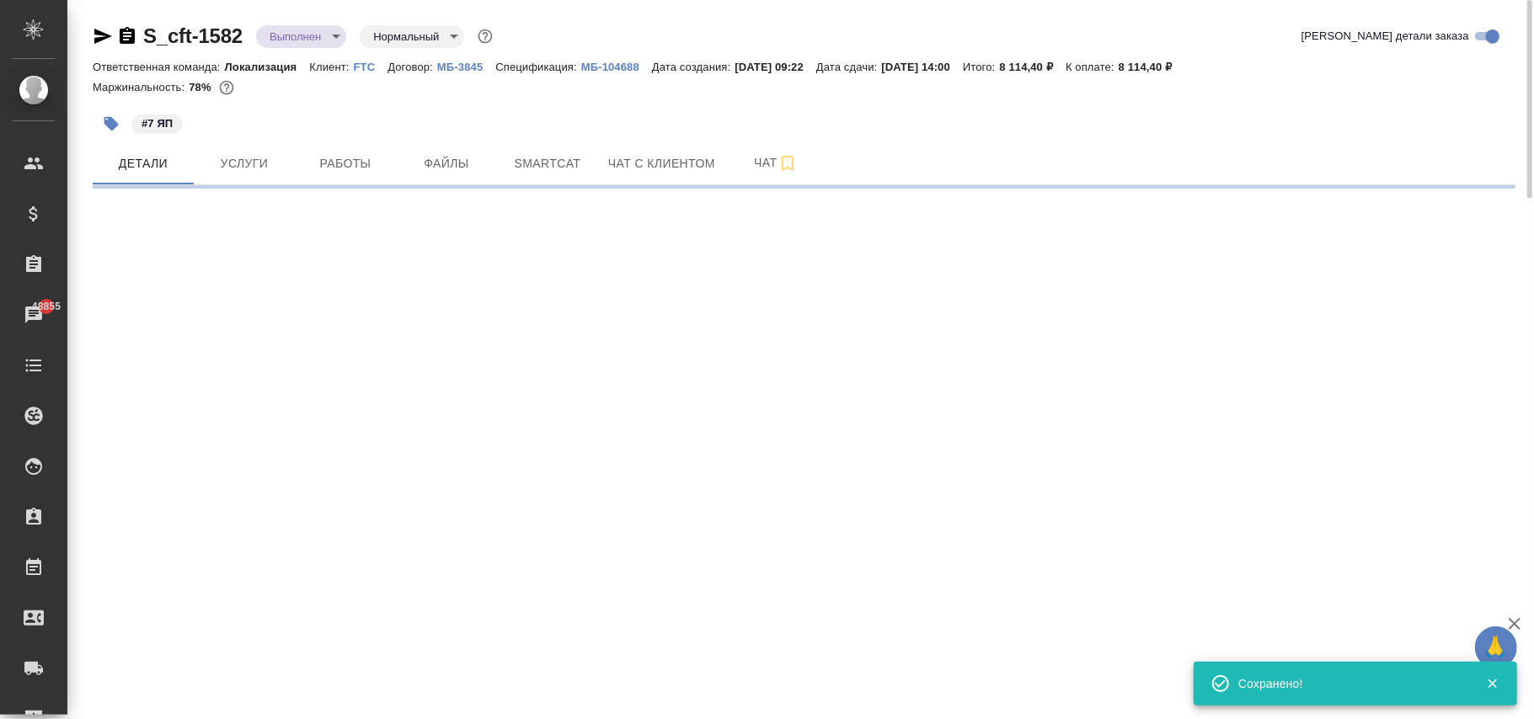
select select "RU"
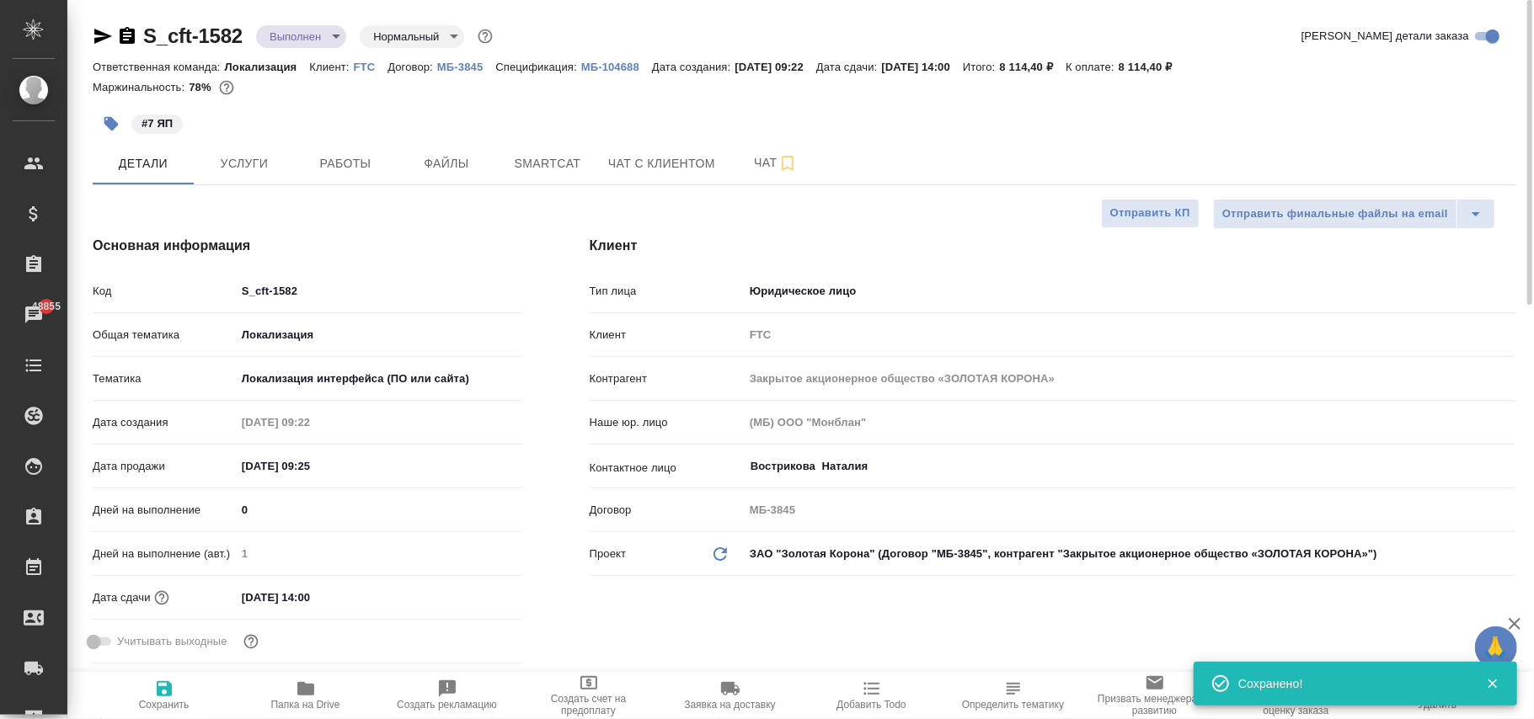
type textarea "x"
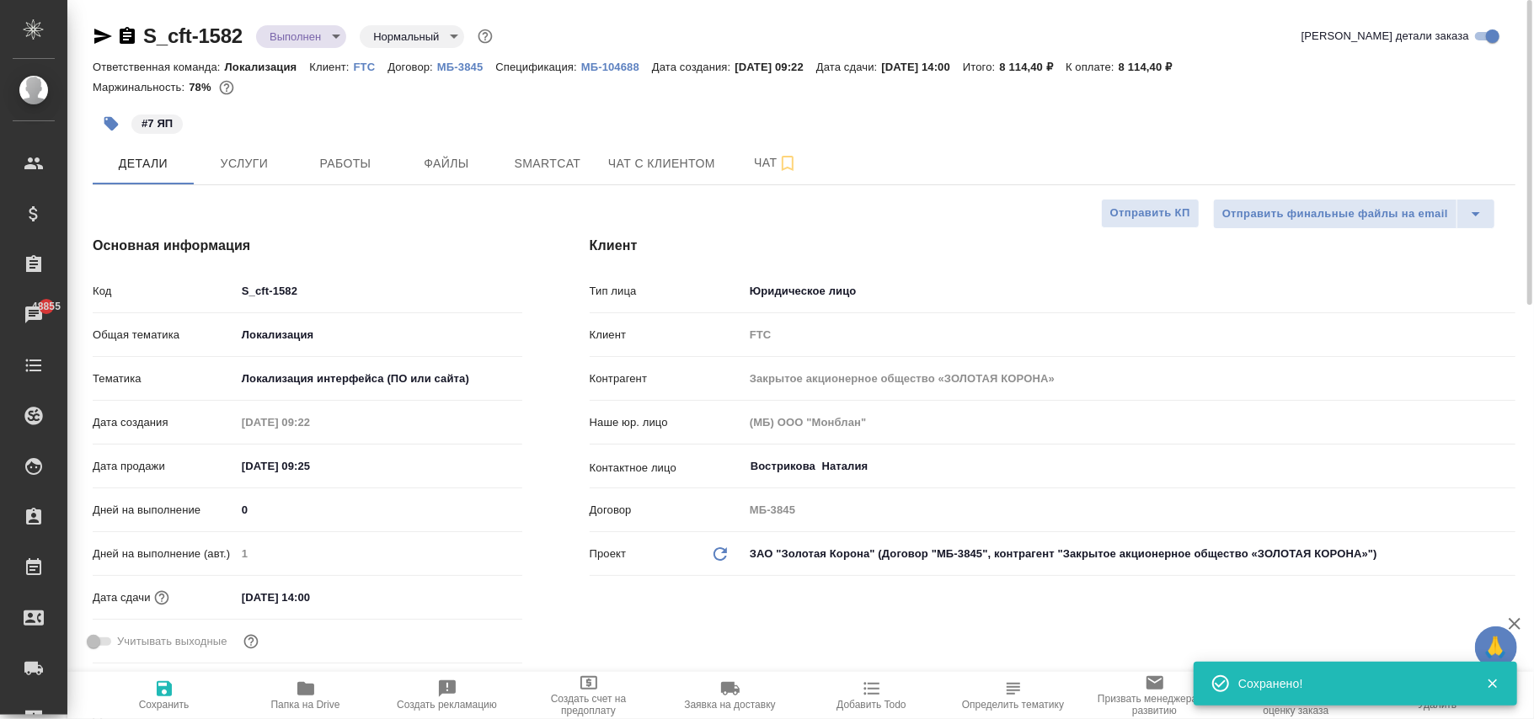
type textarea "x"
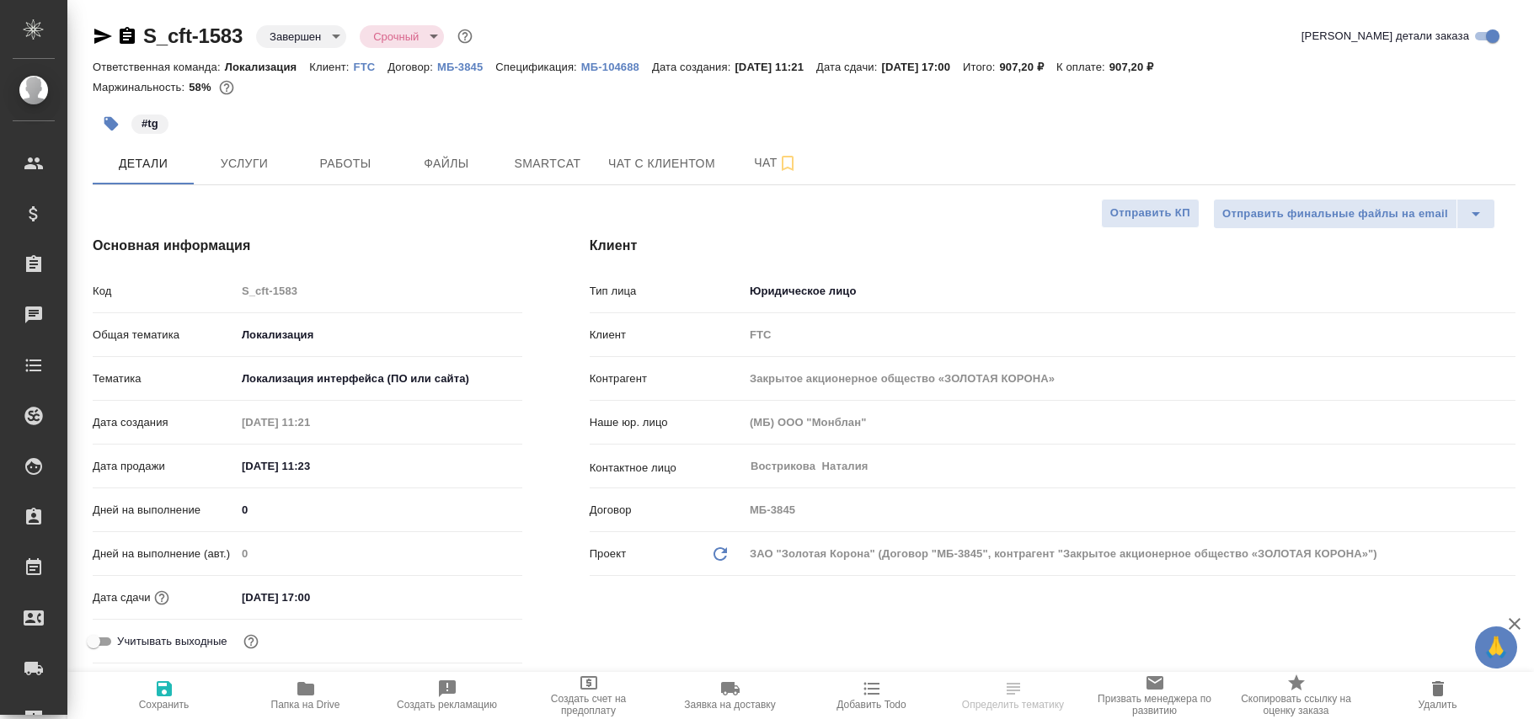
select select "RU"
click at [315, 32] on body "🙏 .cls-1 fill:#fff; AWATERA [PERSON_NAME]fokina Клиенты Спецификации Заказы 488…" at bounding box center [767, 359] width 1534 height 719
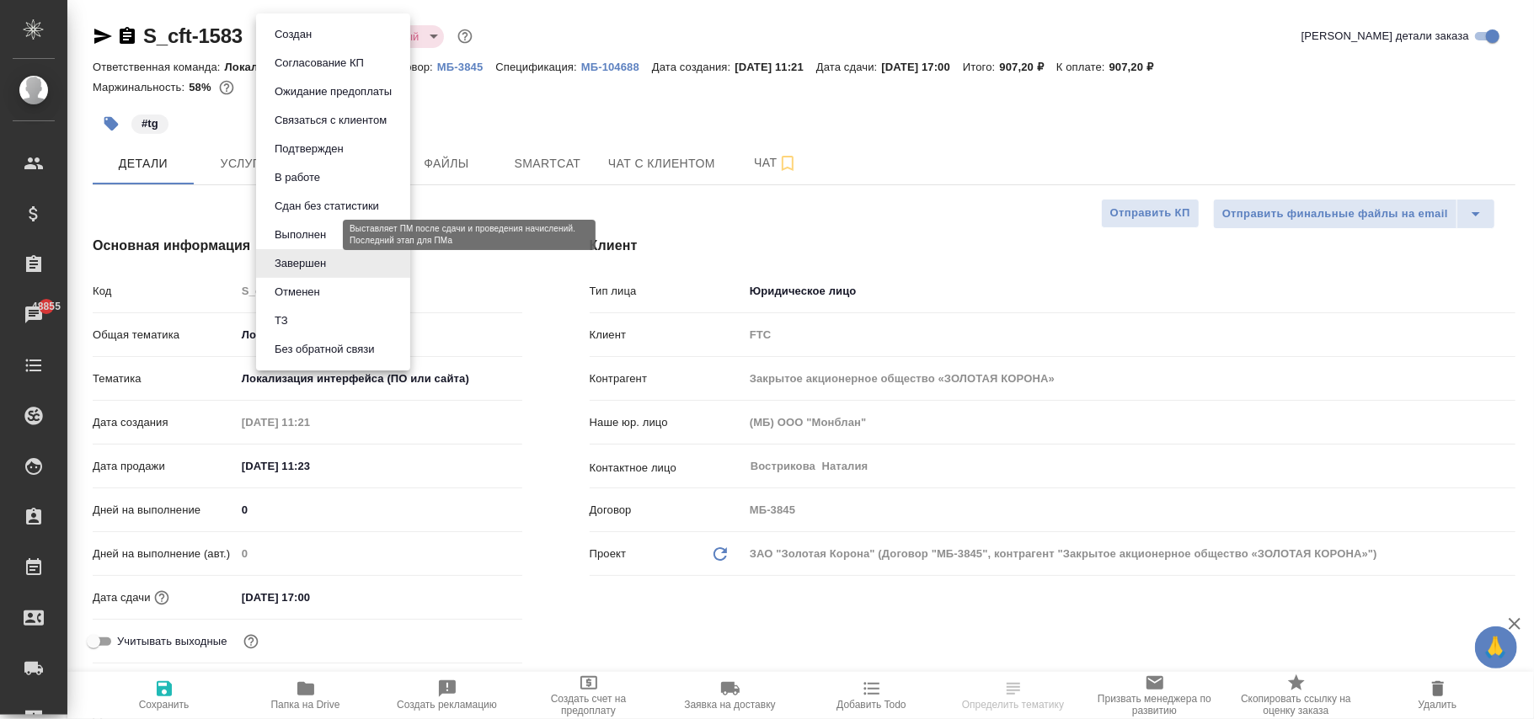
click at [312, 230] on button "Выполнен" at bounding box center [300, 235] width 61 height 19
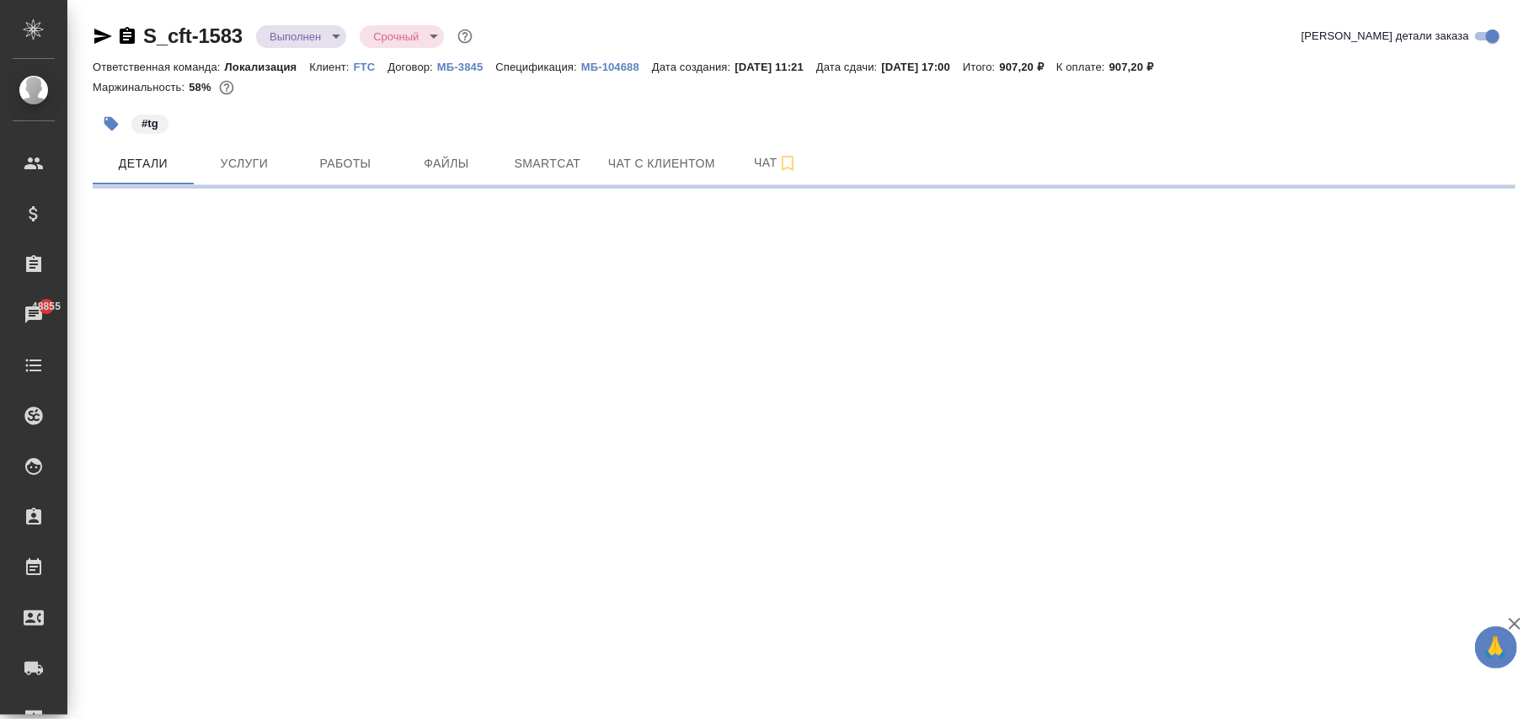
select select "RU"
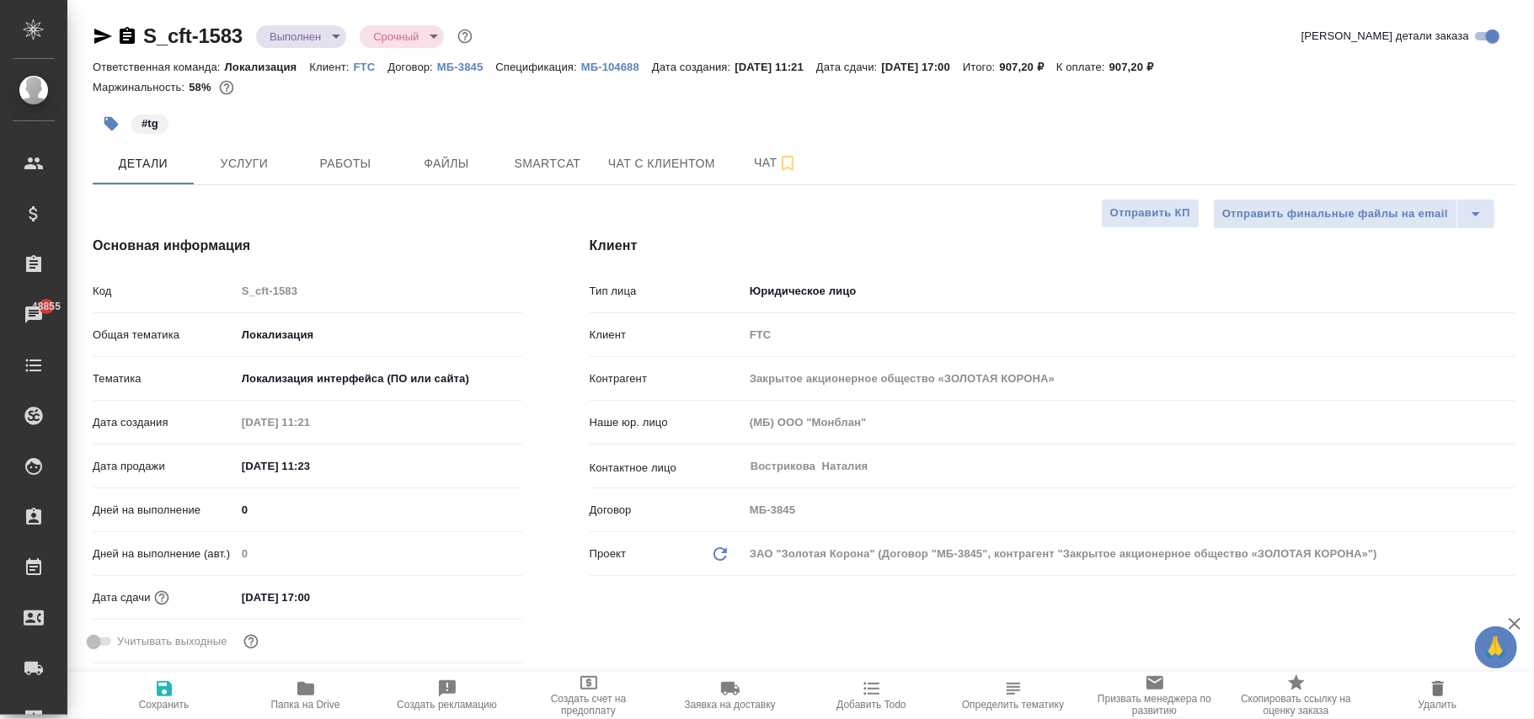
type textarea "x"
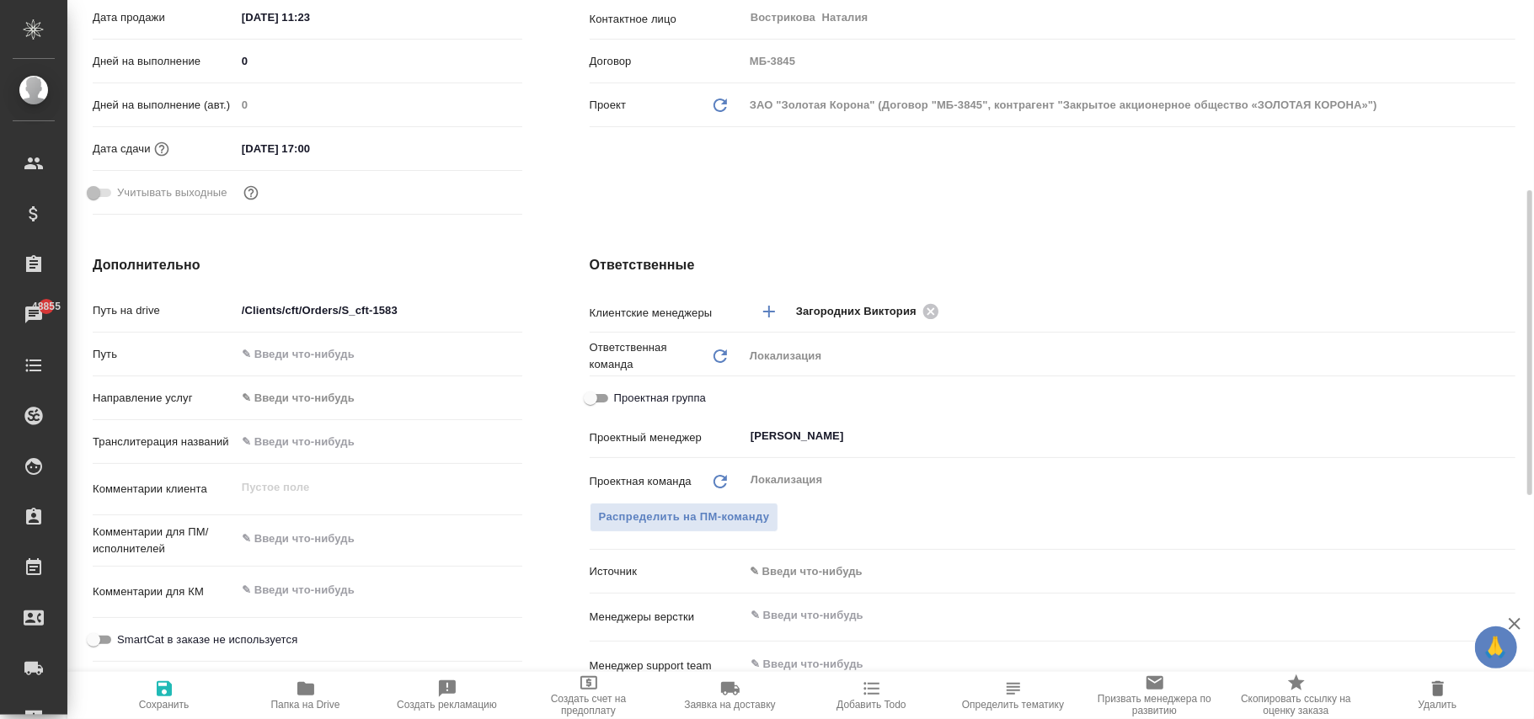
scroll to position [674, 0]
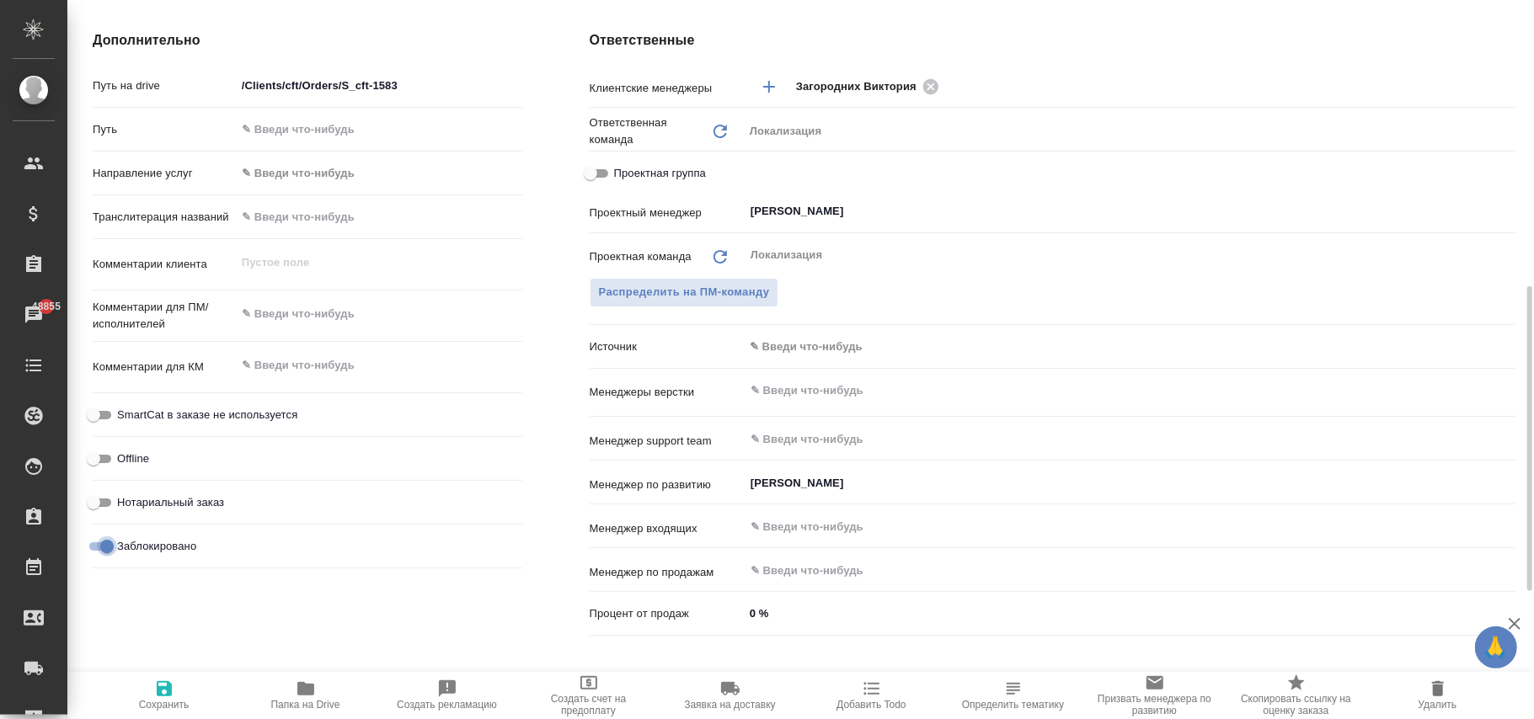
click at [109, 542] on input "Заблокировано" at bounding box center [107, 547] width 61 height 20
checkbox input "false"
type textarea "x"
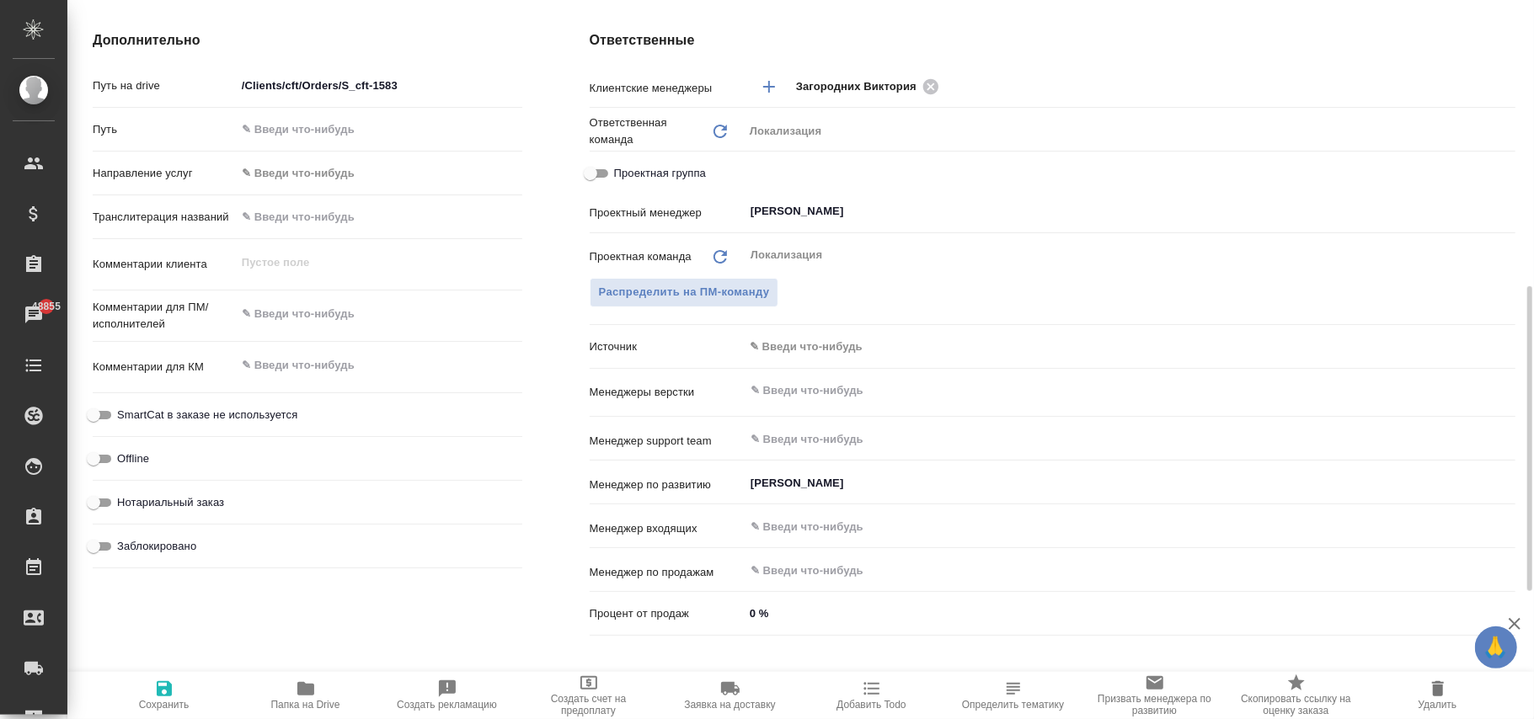
click at [163, 699] on span "Сохранить" at bounding box center [164, 705] width 51 height 12
type textarea "x"
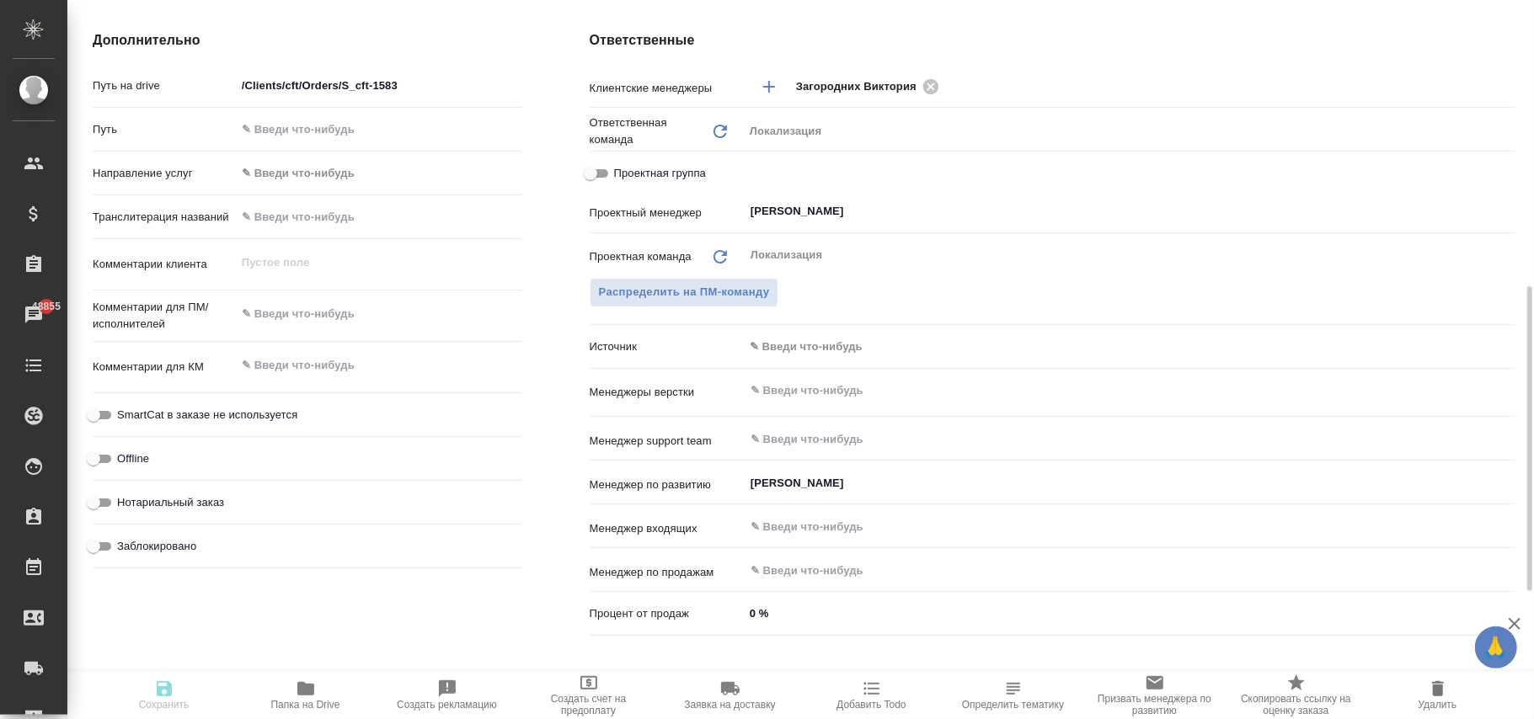
type textarea "x"
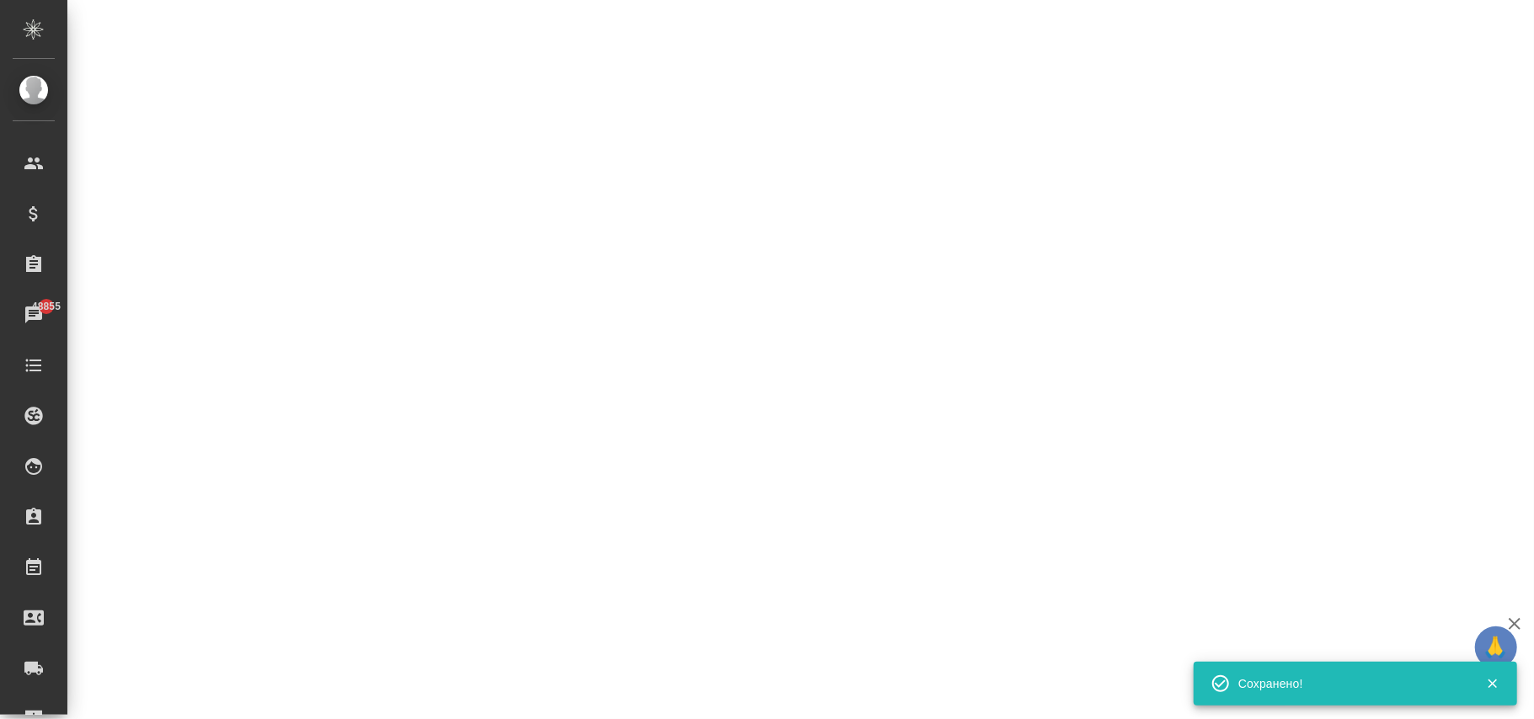
select select "RU"
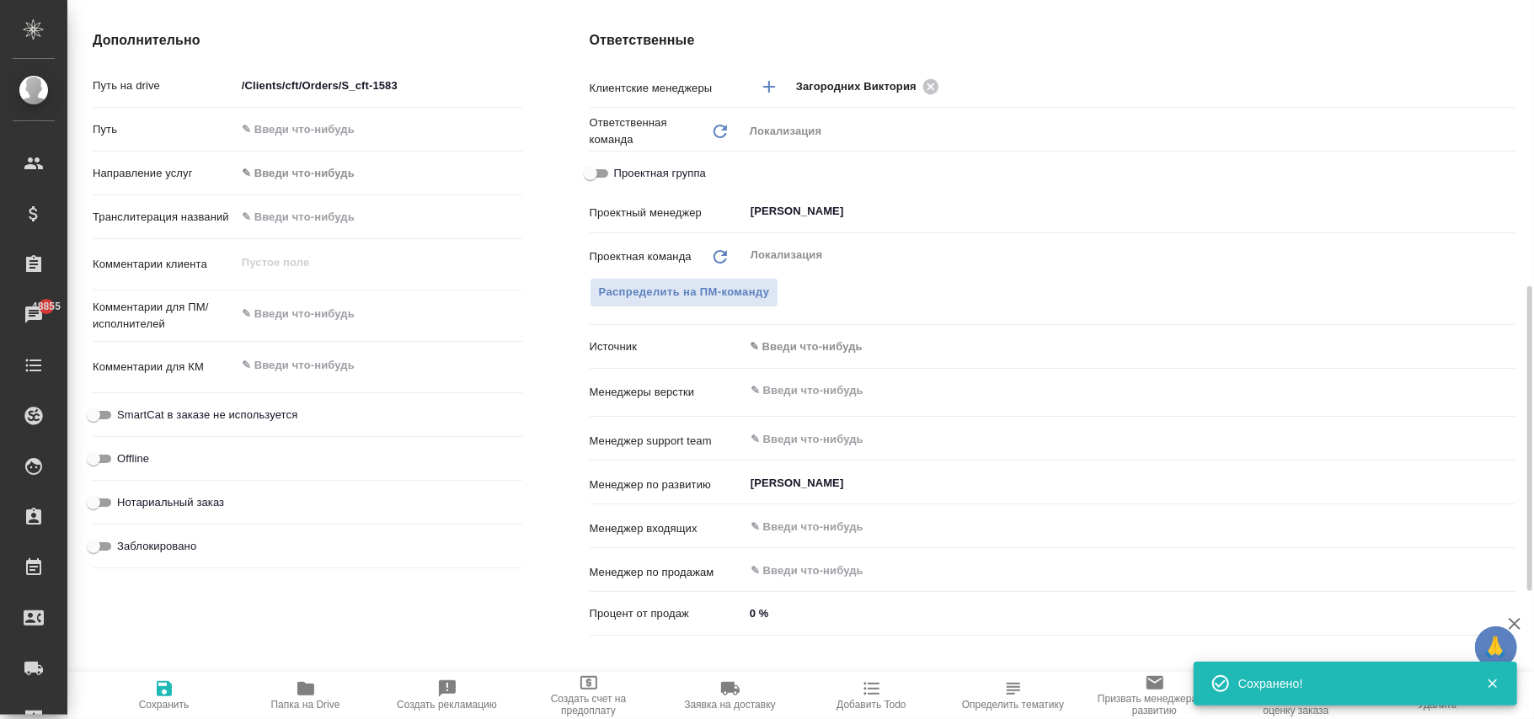
type textarea "x"
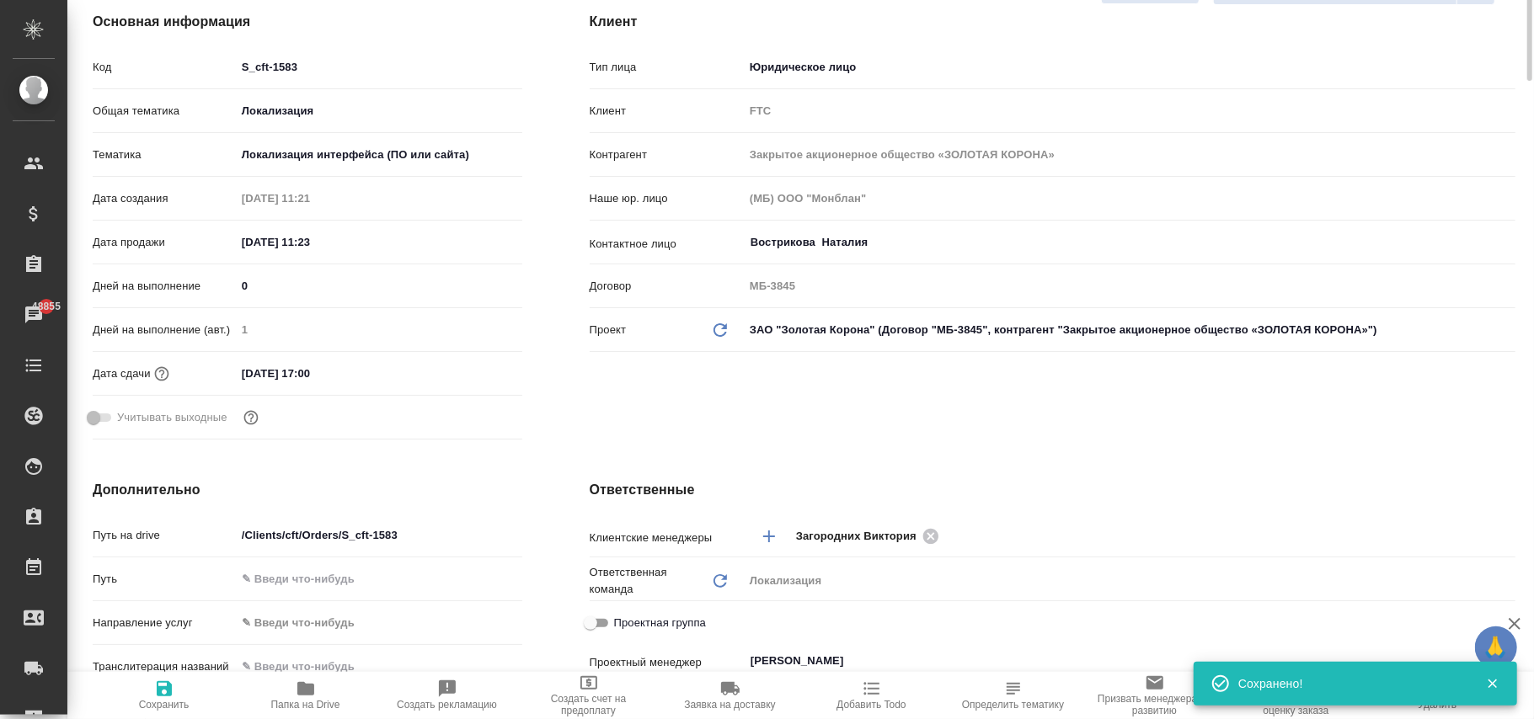
scroll to position [0, 0]
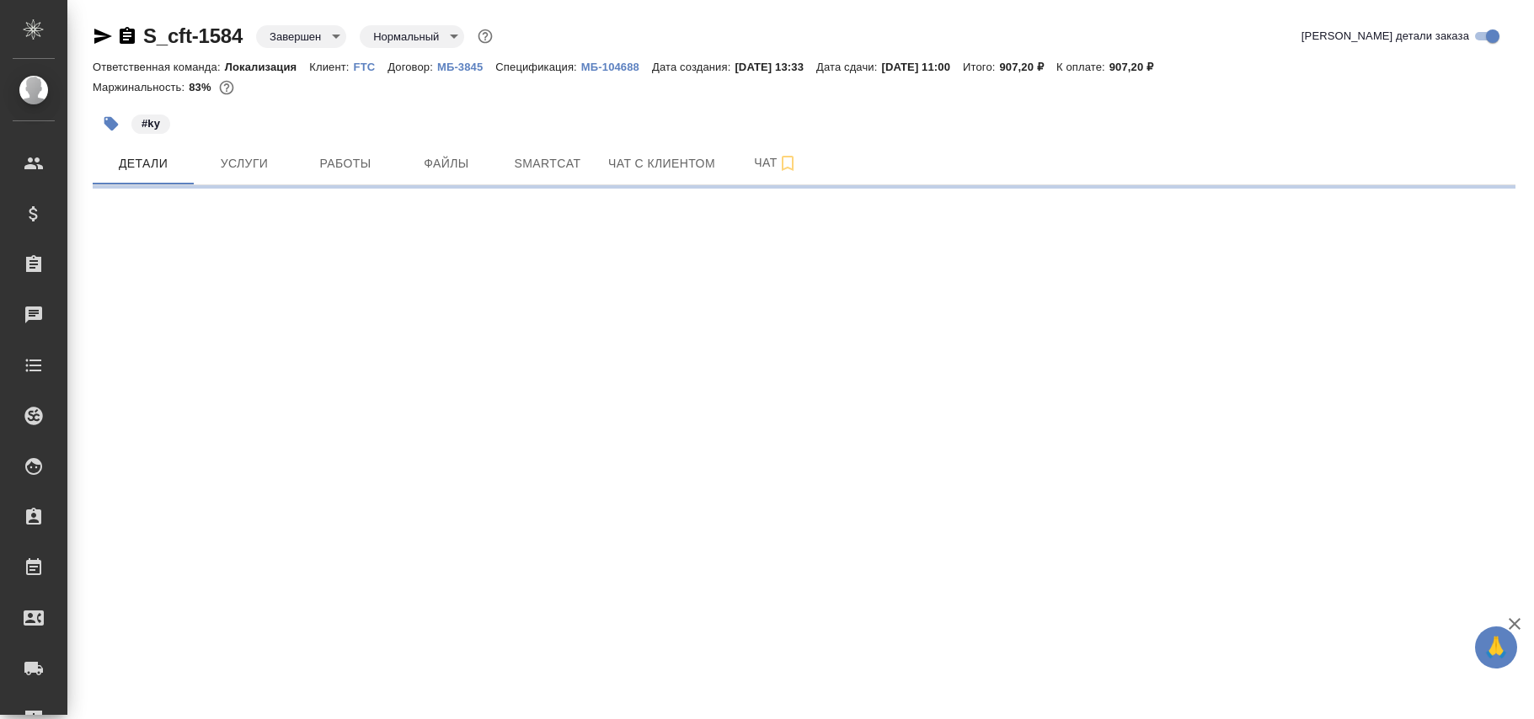
select select "RU"
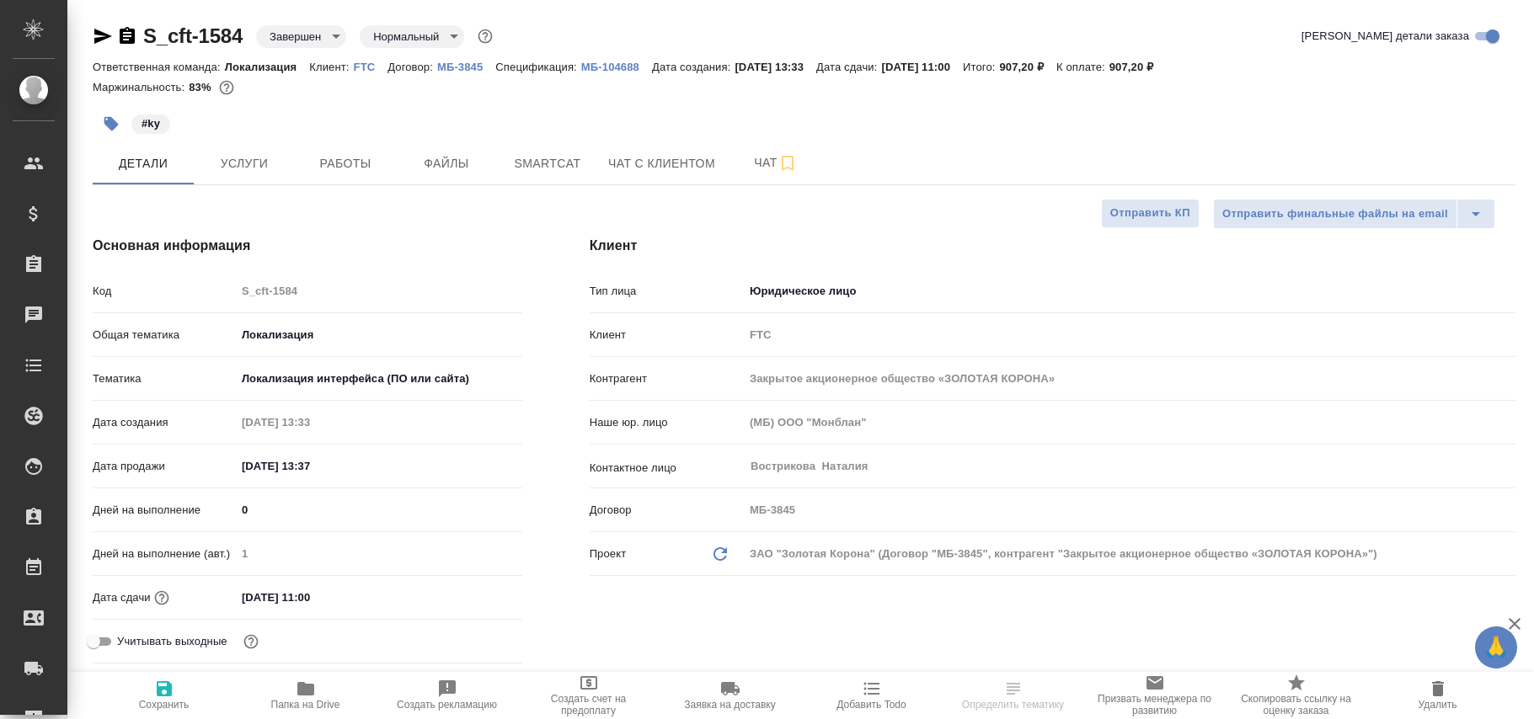
type textarea "x"
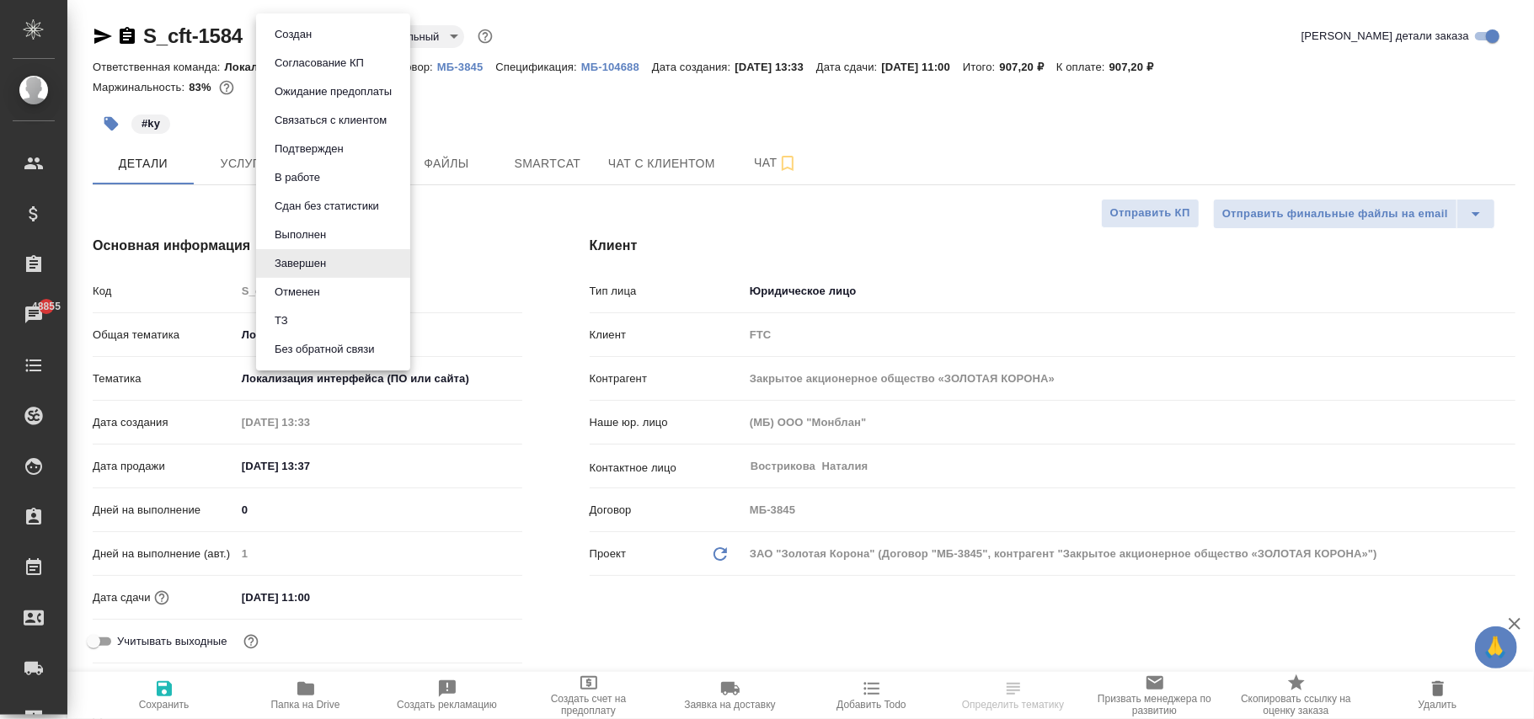
click at [317, 35] on body "🙏 .cls-1 fill:#fff; AWATERA Фокина Наталья n.fokina Клиенты Спецификации Заказы…" at bounding box center [767, 359] width 1534 height 719
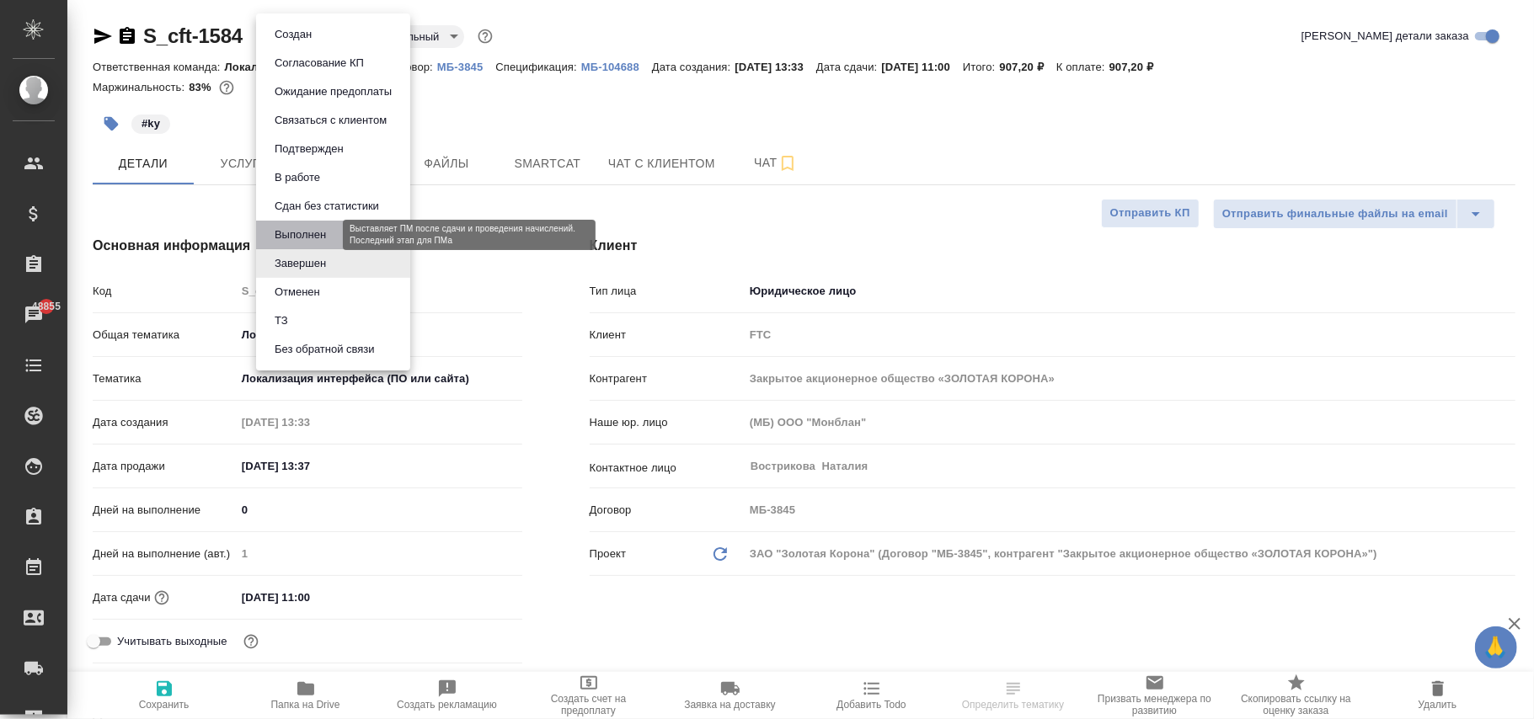
click at [294, 229] on button "Выполнен" at bounding box center [300, 235] width 61 height 19
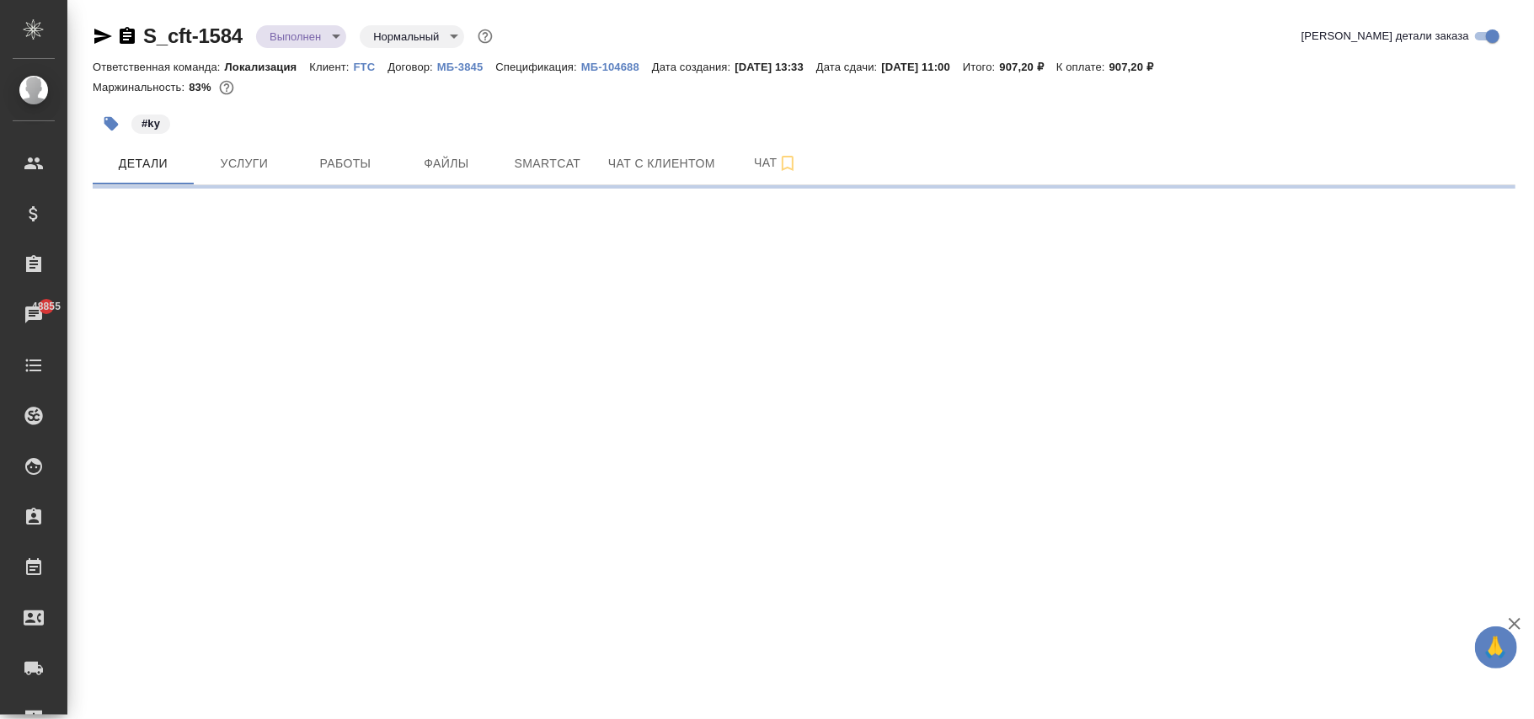
select select "RU"
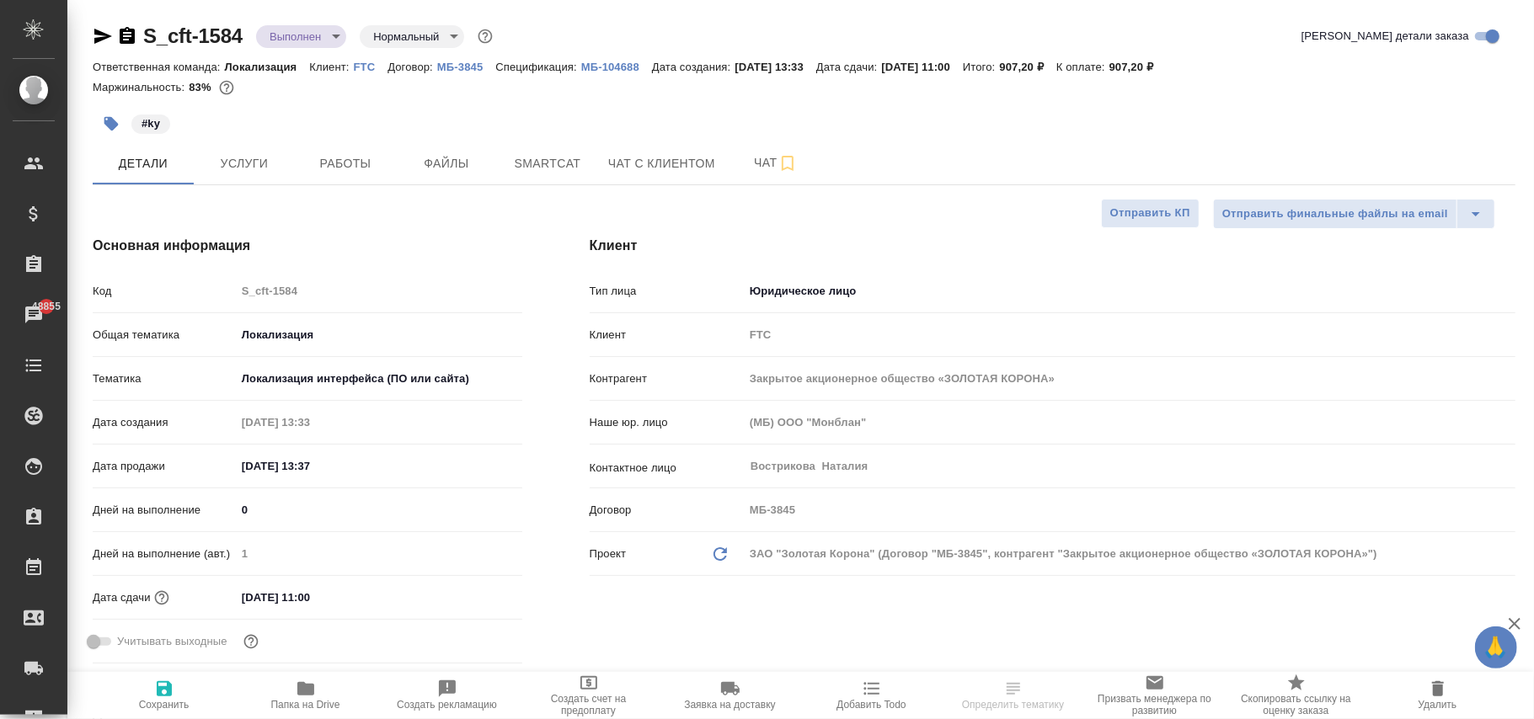
type textarea "x"
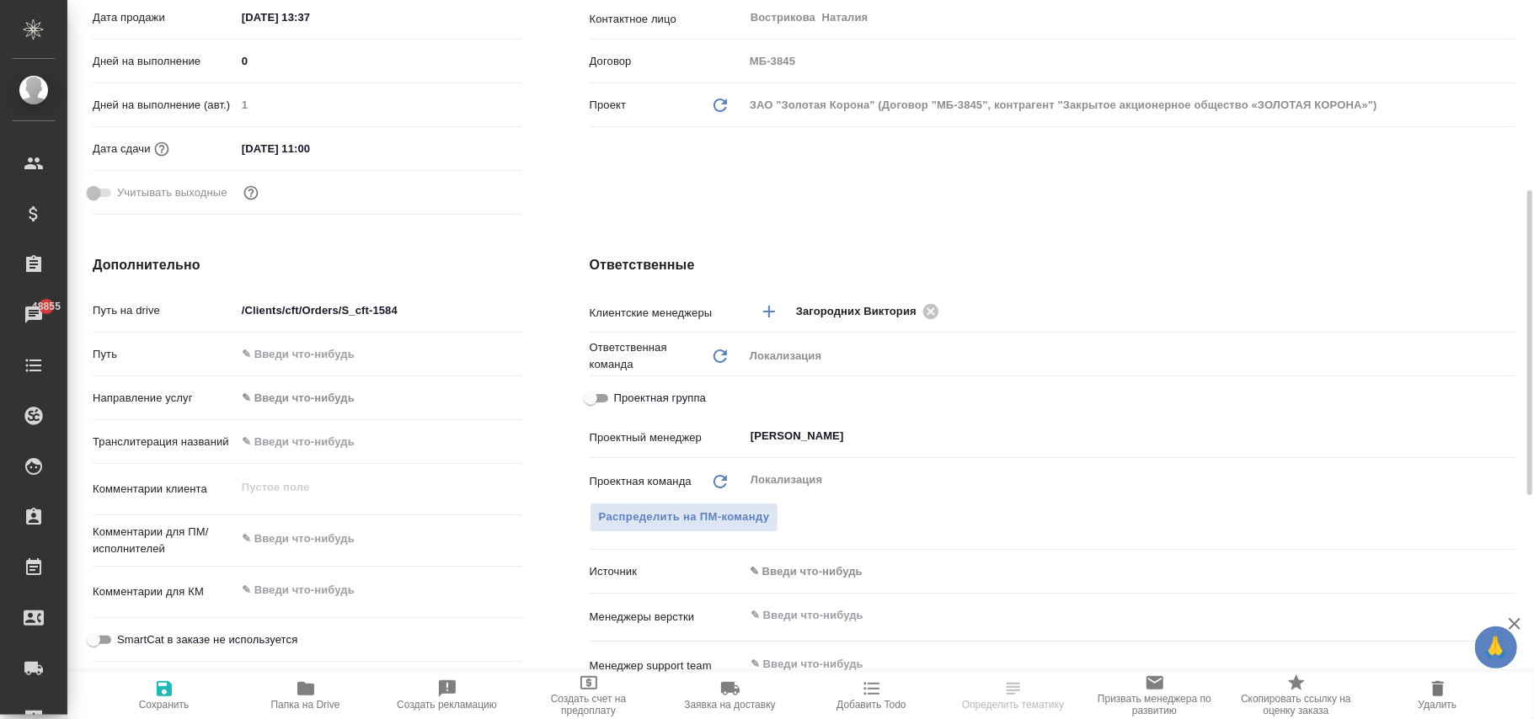
scroll to position [674, 0]
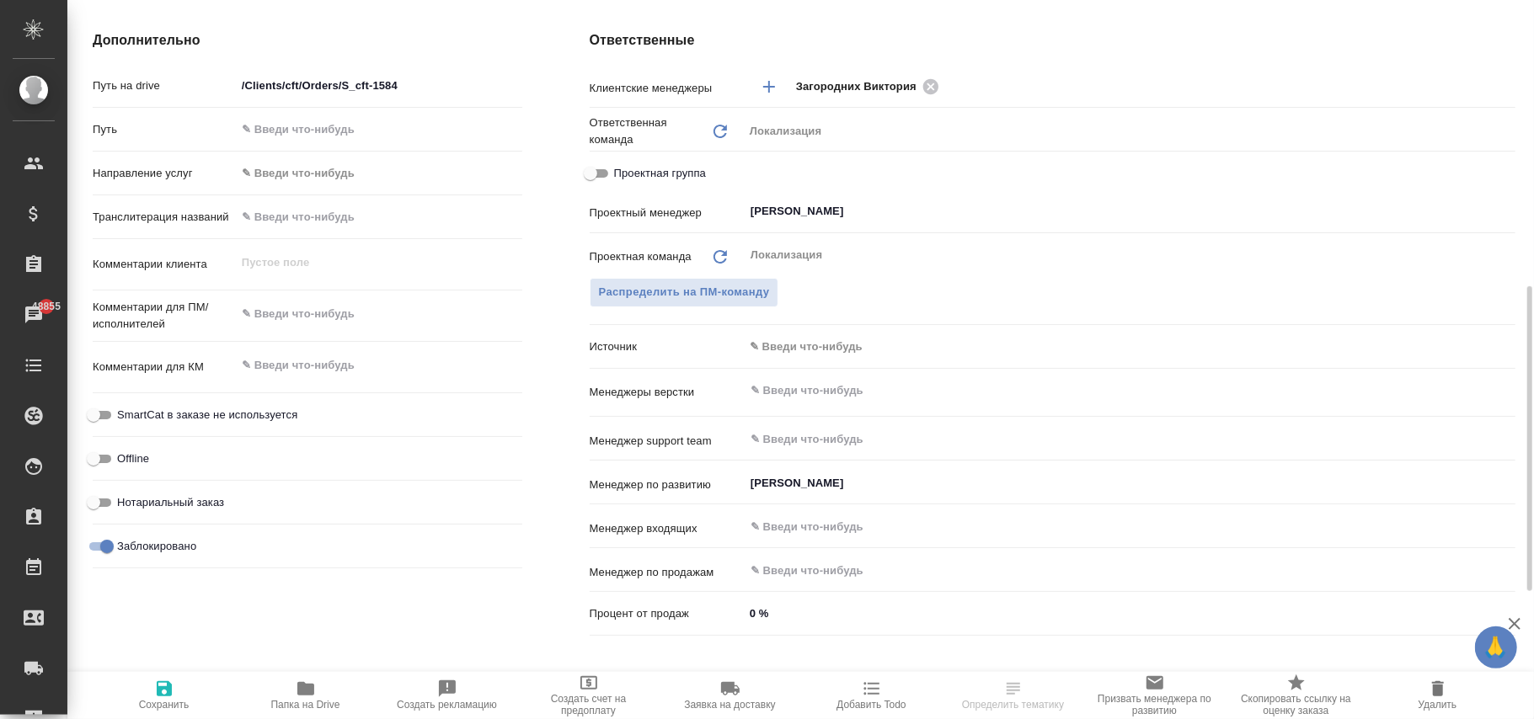
drag, startPoint x: 105, startPoint y: 548, endPoint x: 162, endPoint y: 672, distance: 136.8
click at [108, 553] on input "Заблокировано" at bounding box center [107, 547] width 61 height 20
checkbox input "false"
type textarea "x"
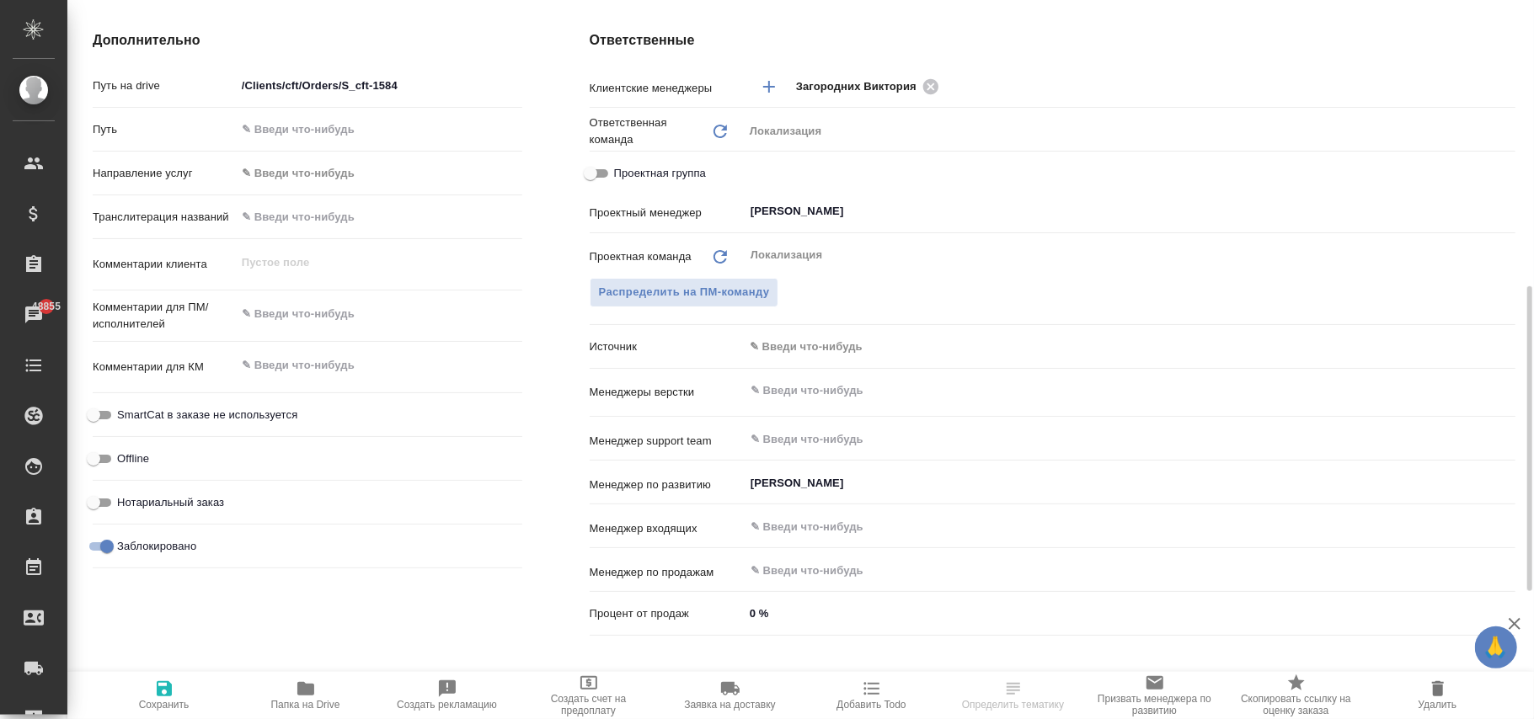
type textarea "x"
click at [163, 695] on div ".cls-1 fill:#fff; AWATERA Фокина Наталья n.fokina Клиенты Спецификации Заказы 4…" at bounding box center [767, 359] width 1534 height 719
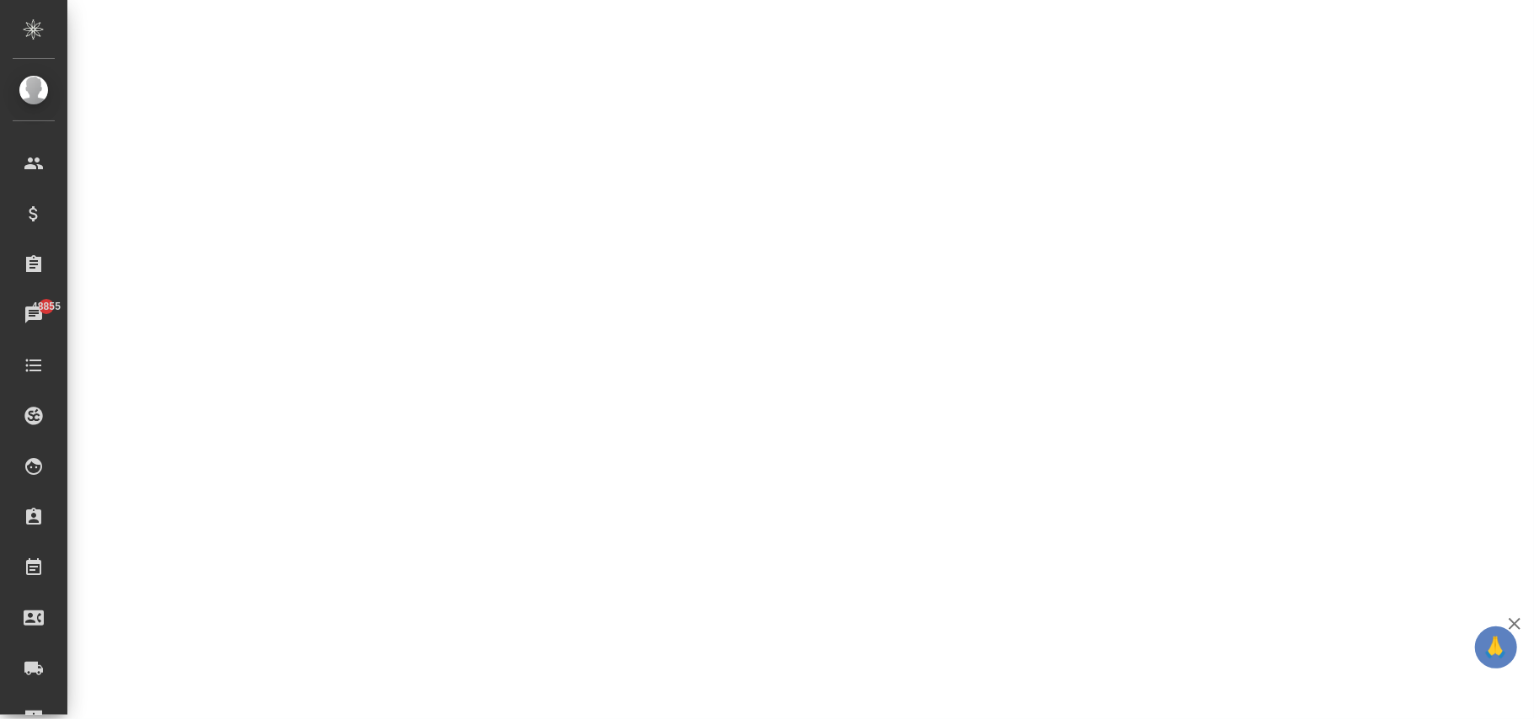
select select "RU"
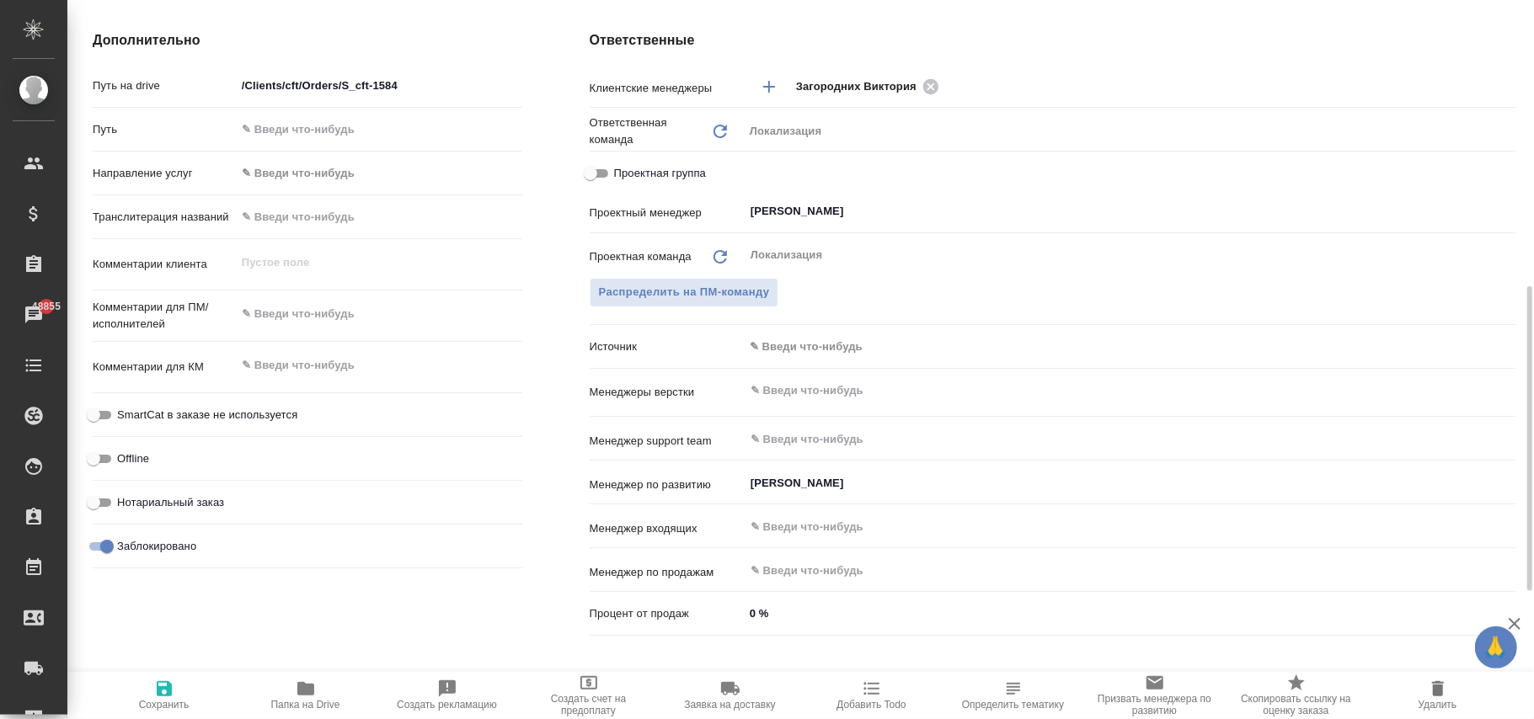
type textarea "x"
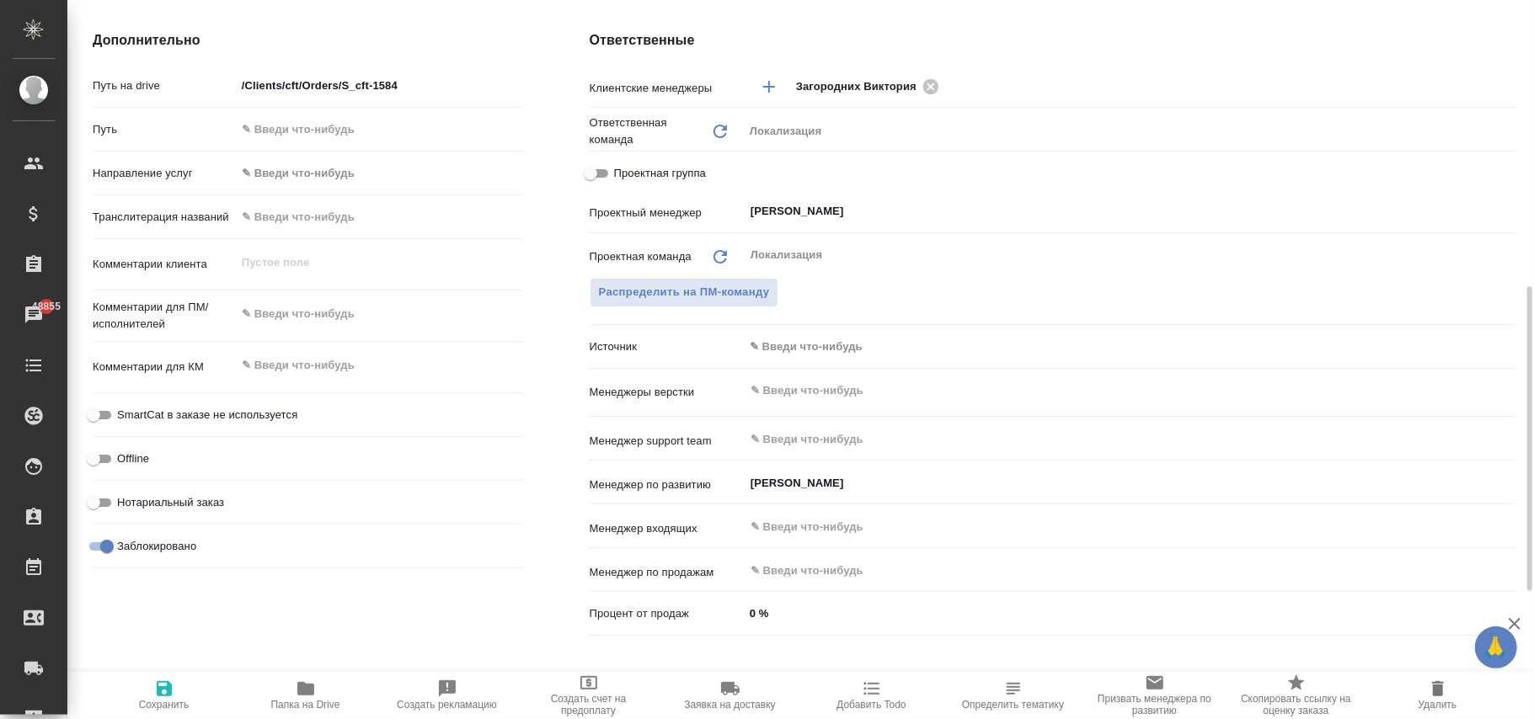
type textarea "x"
click at [95, 550] on input "Заблокировано" at bounding box center [107, 547] width 61 height 20
checkbox input "false"
type textarea "x"
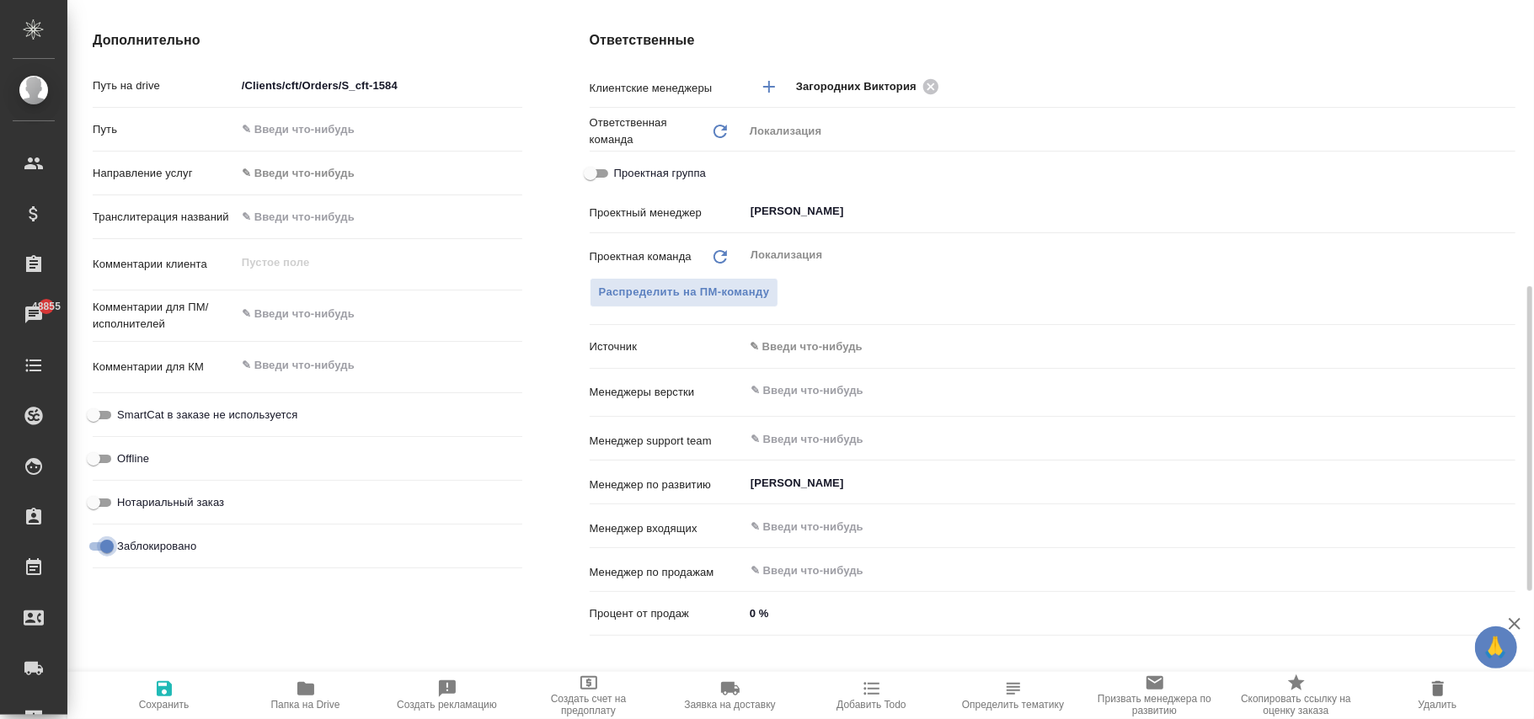
type textarea "x"
click at [174, 692] on span "Сохранить" at bounding box center [164, 695] width 121 height 32
type textarea "x"
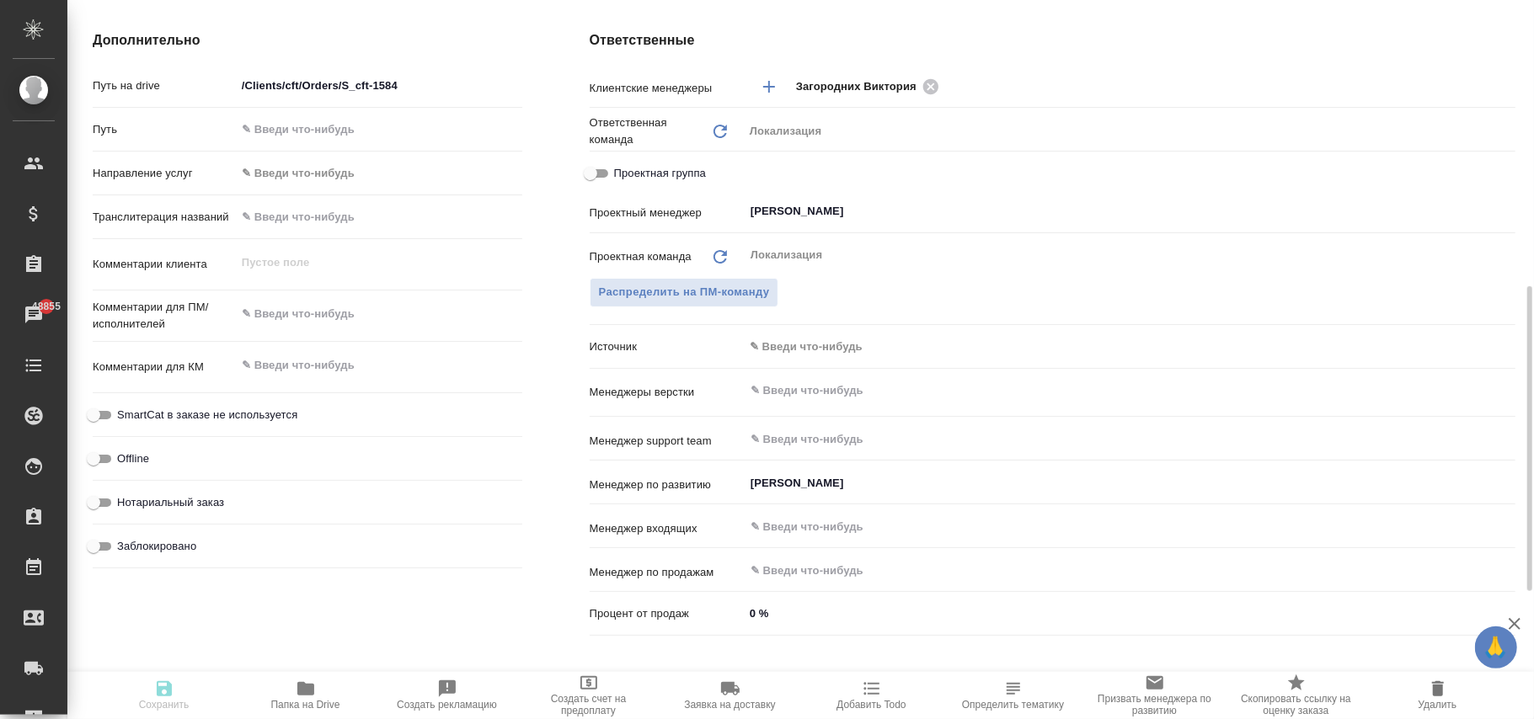
type textarea "x"
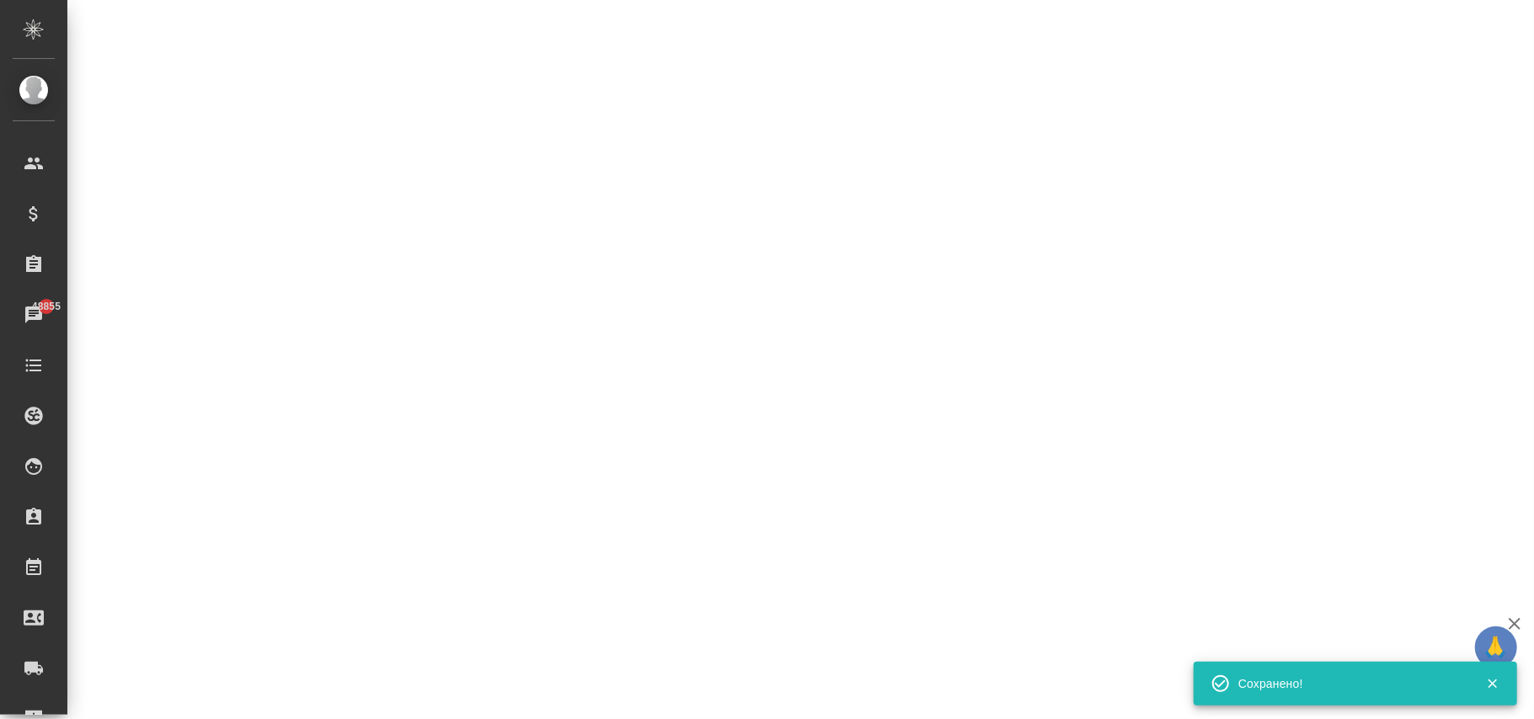
select select "RU"
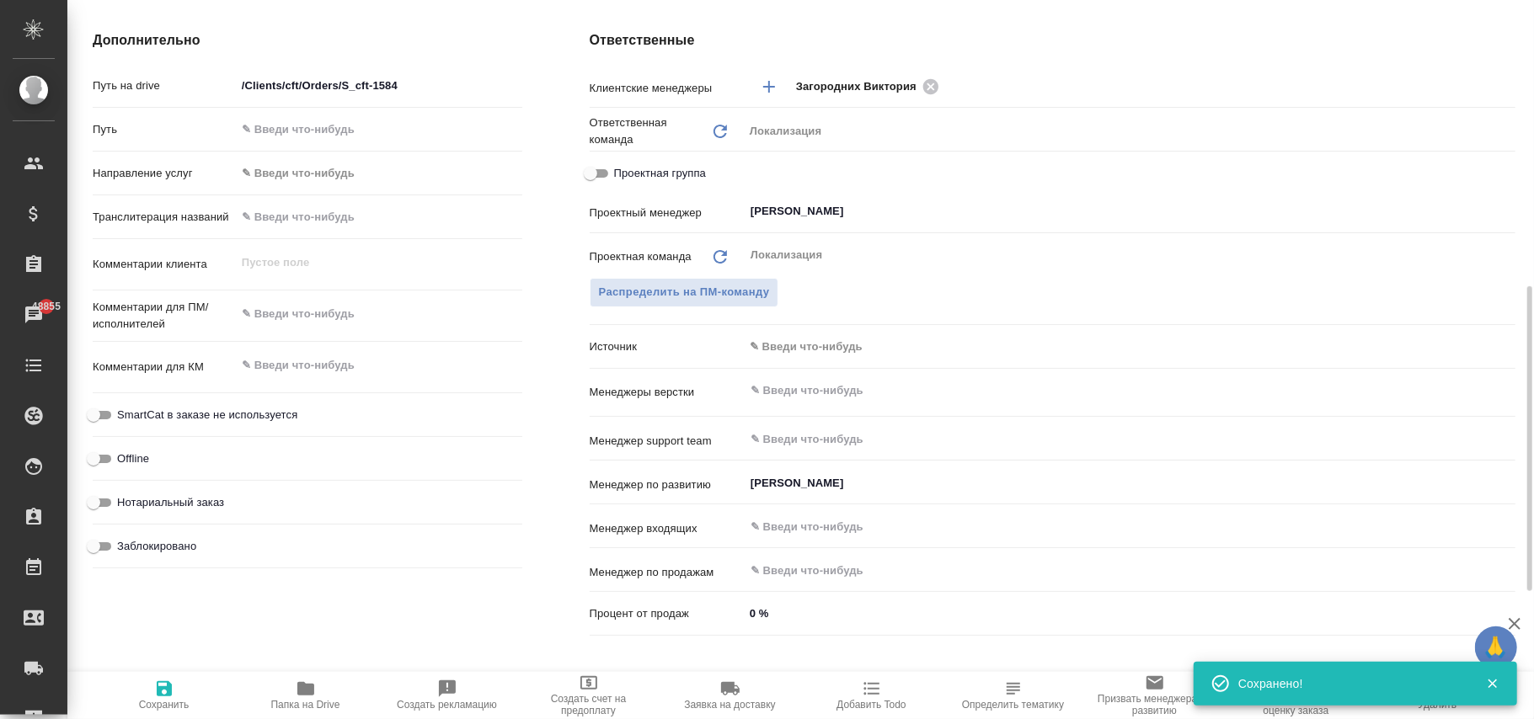
type textarea "x"
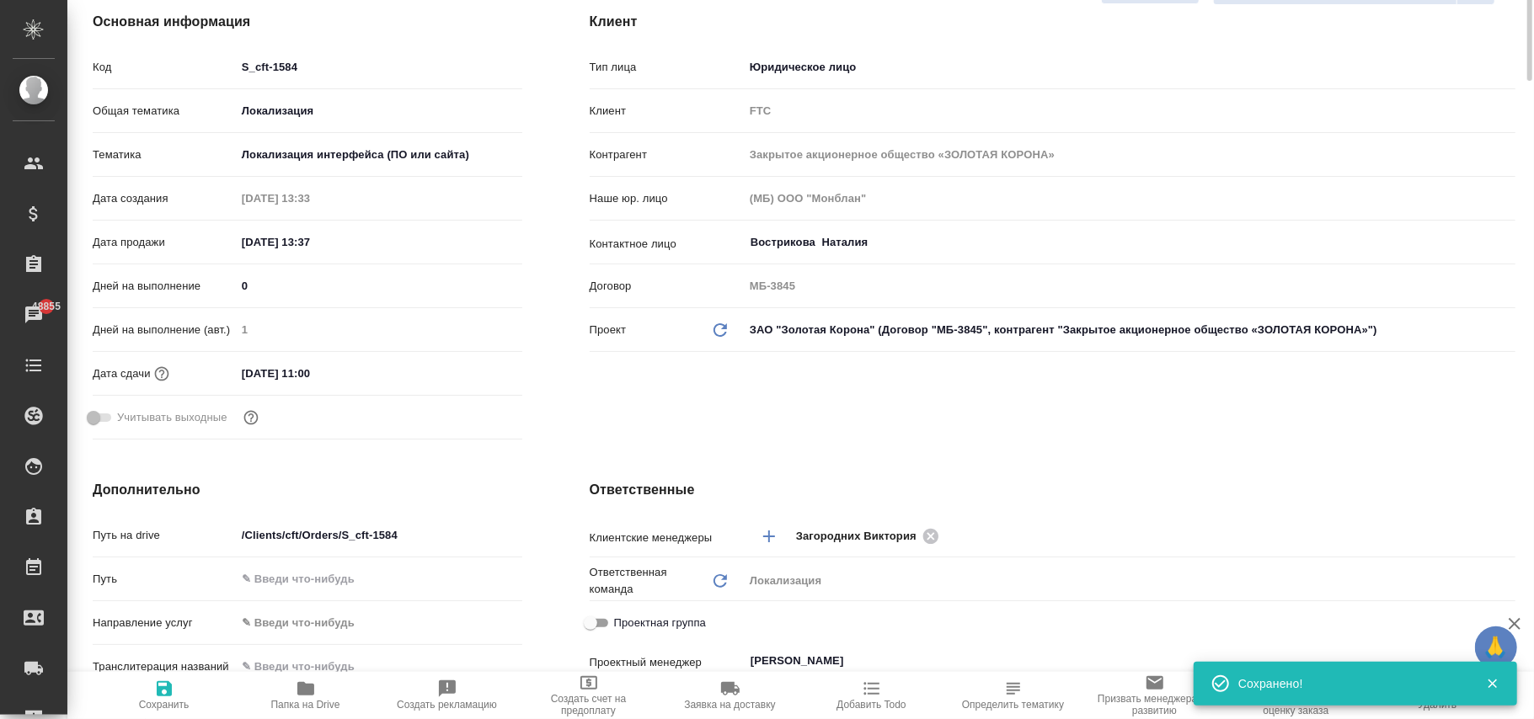
scroll to position [0, 0]
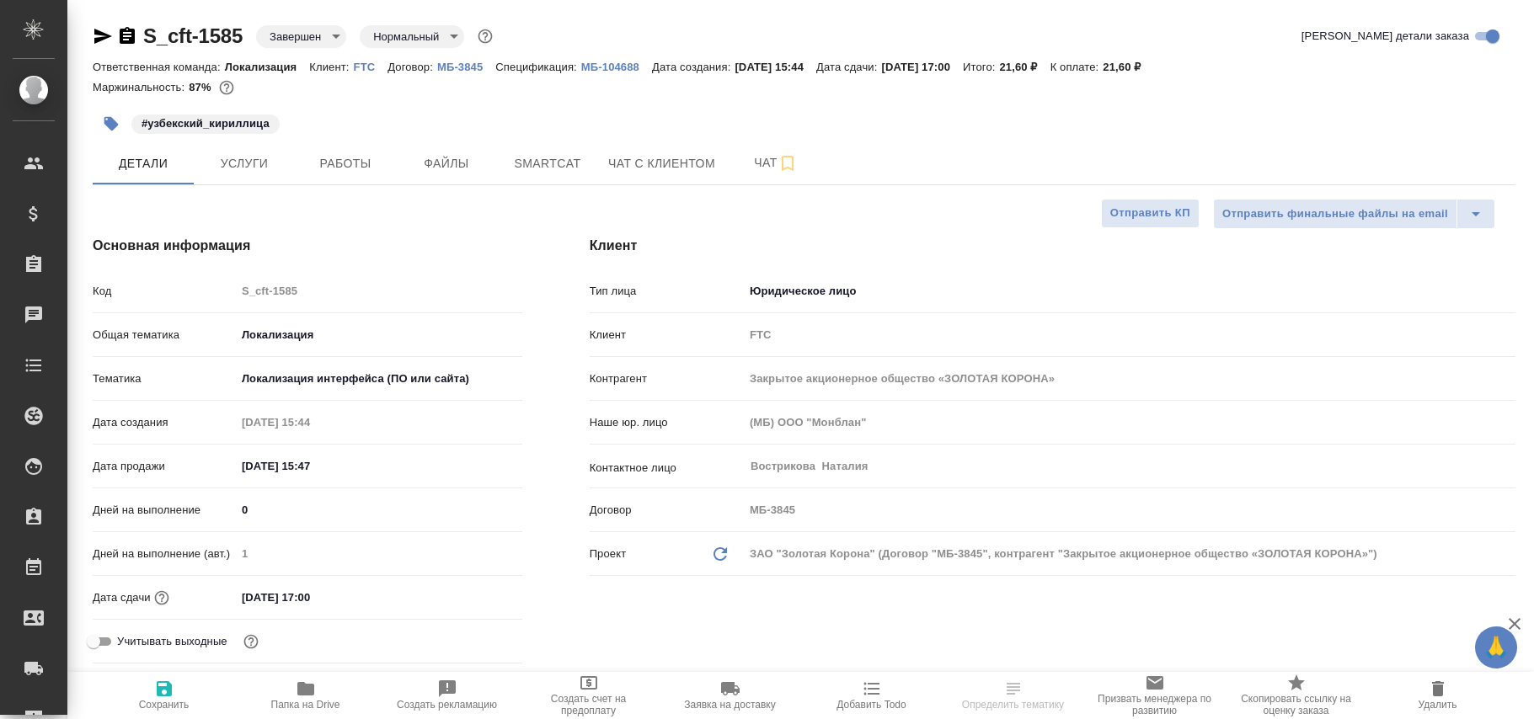
select select "RU"
click at [276, 47] on body "🙏 .cls-1 fill:#fff; AWATERA [PERSON_NAME]fokina Клиенты Спецификации Заказы Чат…" at bounding box center [767, 359] width 1534 height 719
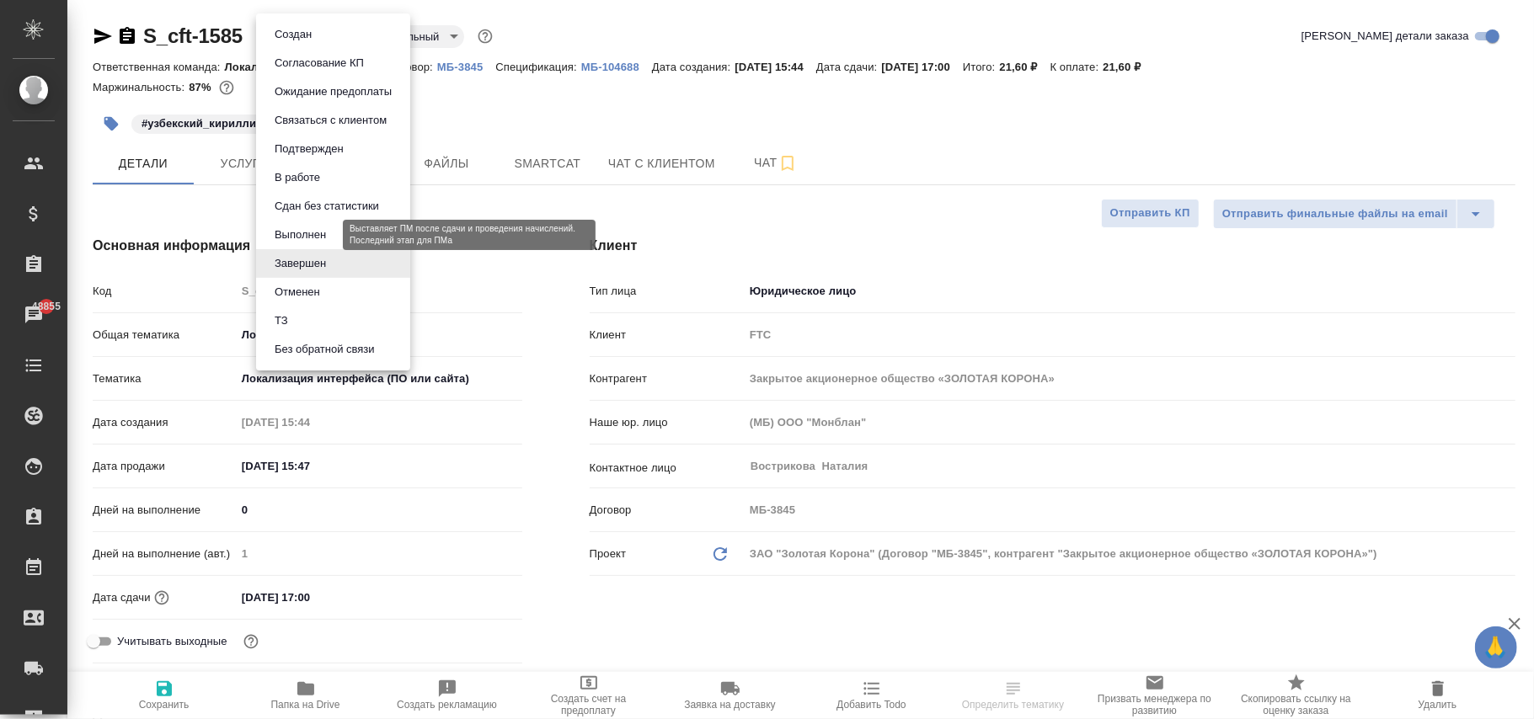
click at [303, 238] on button "Выполнен" at bounding box center [300, 235] width 61 height 19
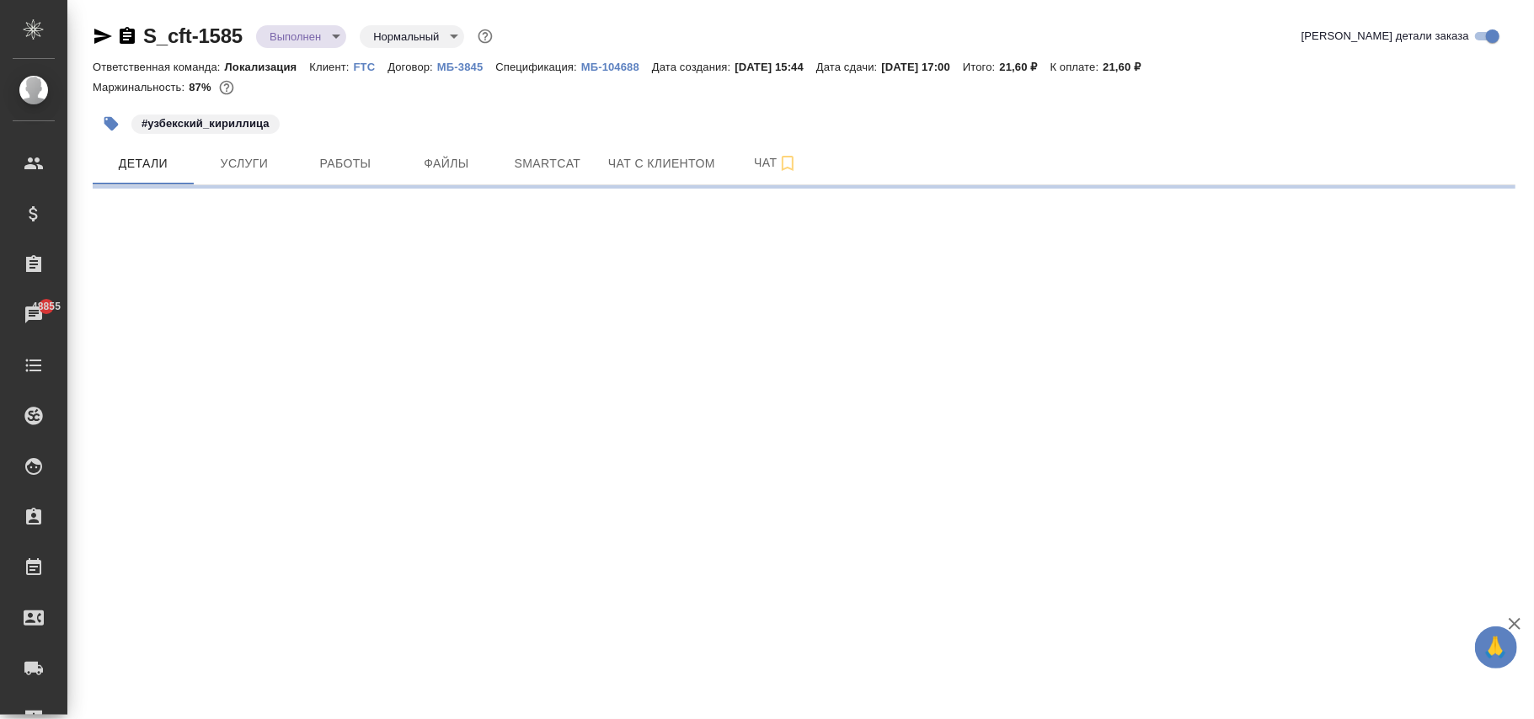
select select "RU"
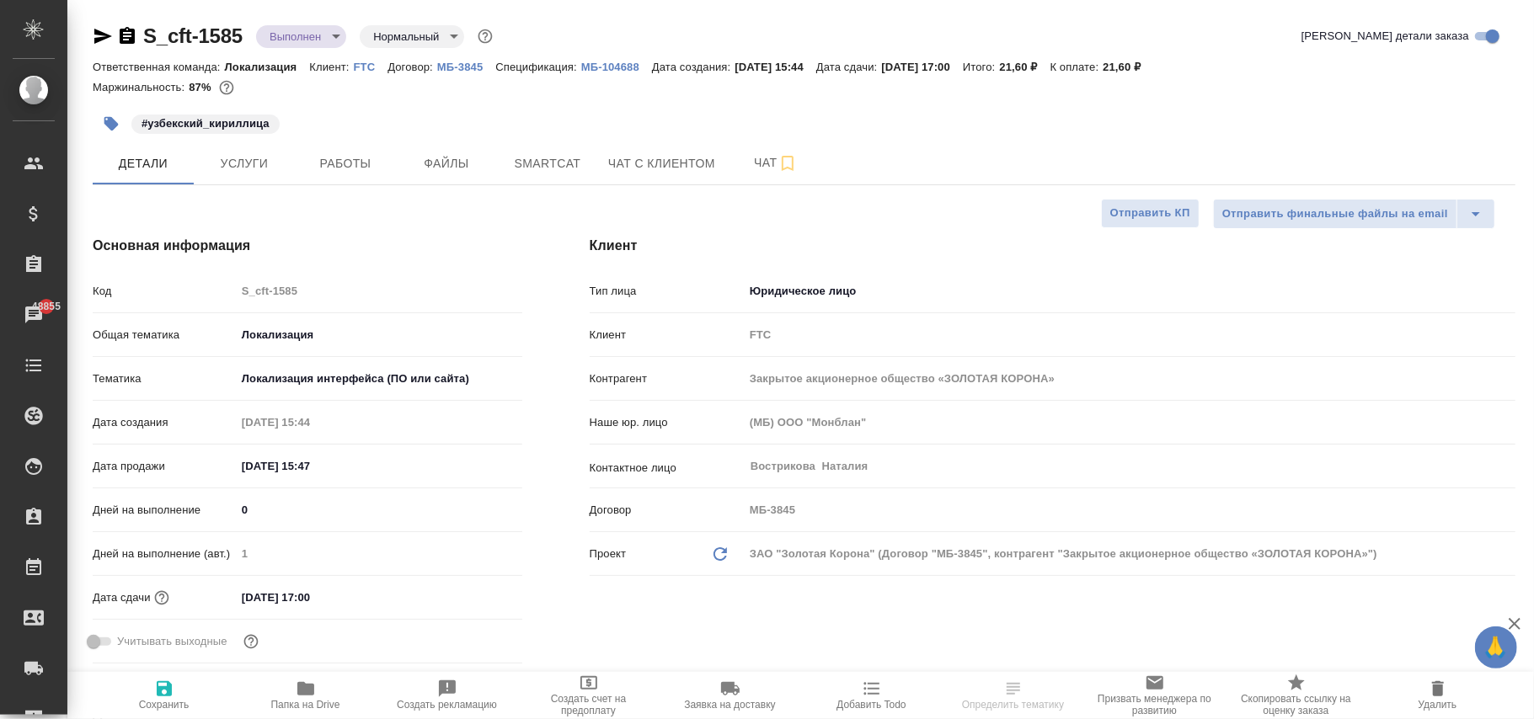
type textarea "x"
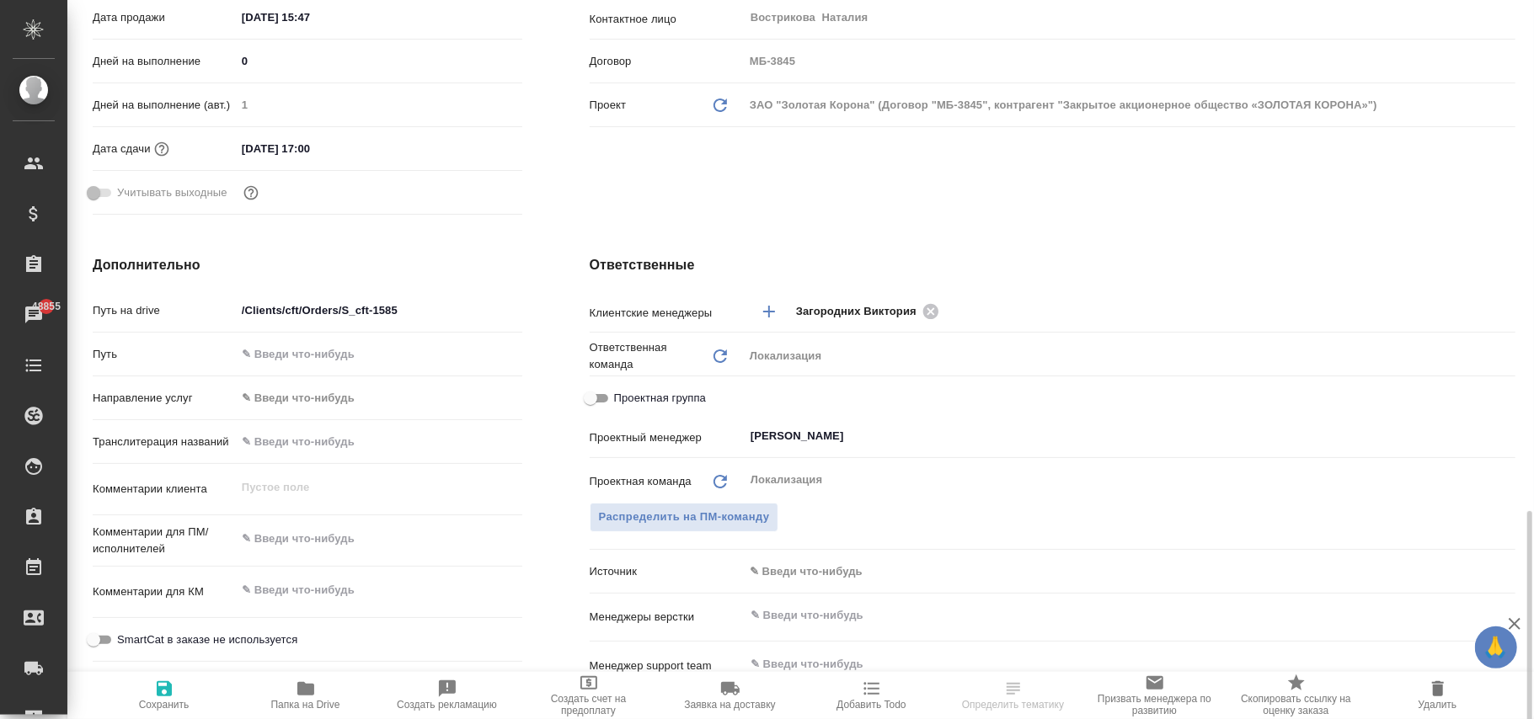
scroll to position [674, 0]
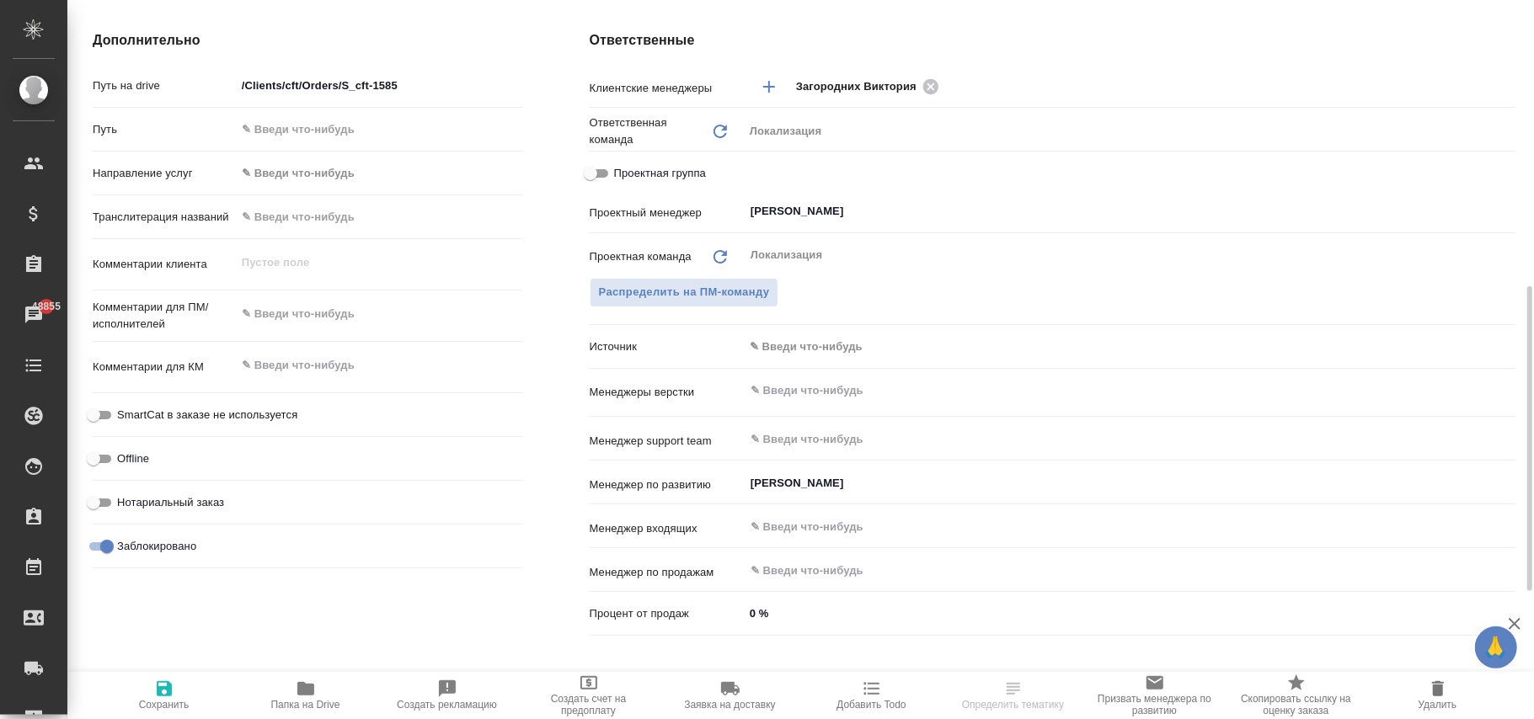
drag, startPoint x: 112, startPoint y: 547, endPoint x: 125, endPoint y: 638, distance: 92.7
click at [112, 549] on input "Заблокировано" at bounding box center [107, 547] width 61 height 20
checkbox input "false"
type textarea "x"
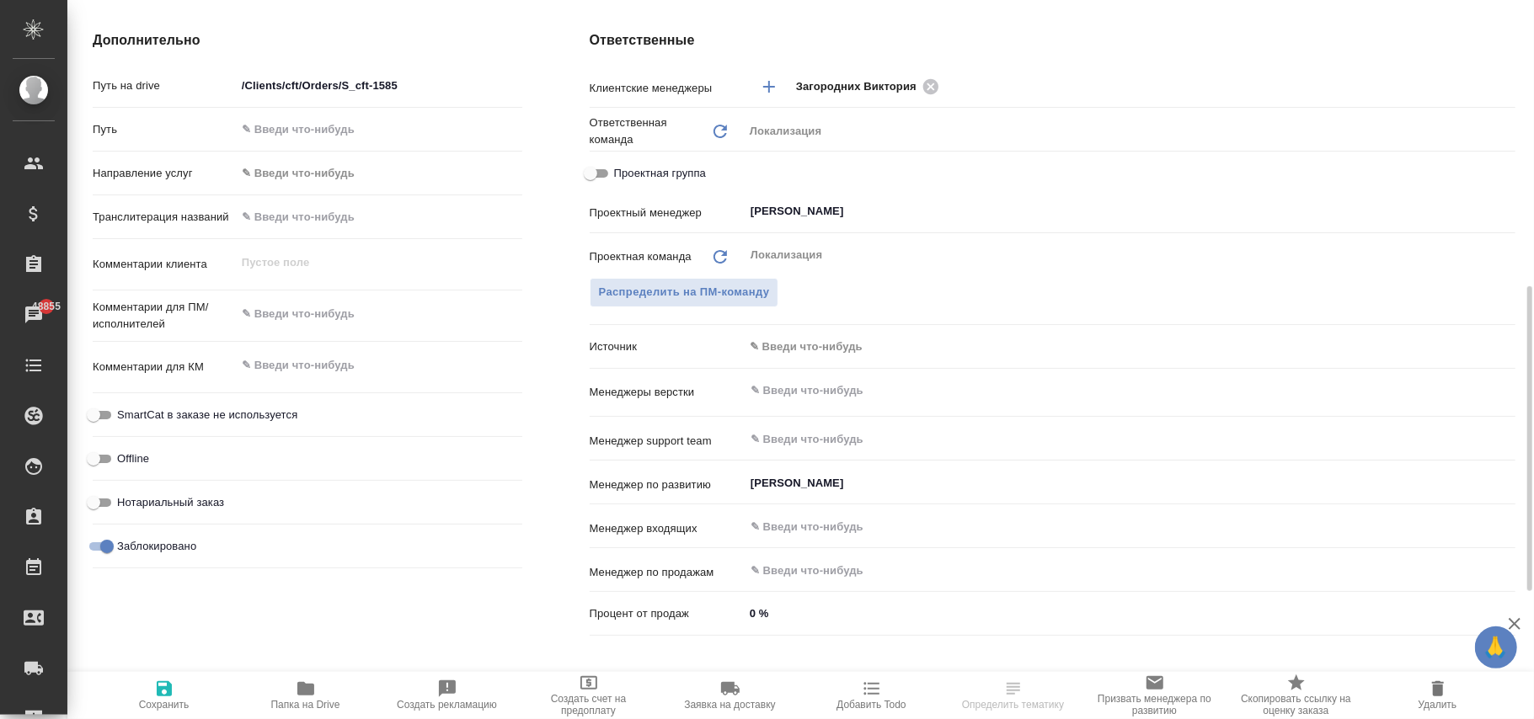
type textarea "x"
click at [157, 689] on icon "button" at bounding box center [164, 688] width 15 height 15
type textarea "x"
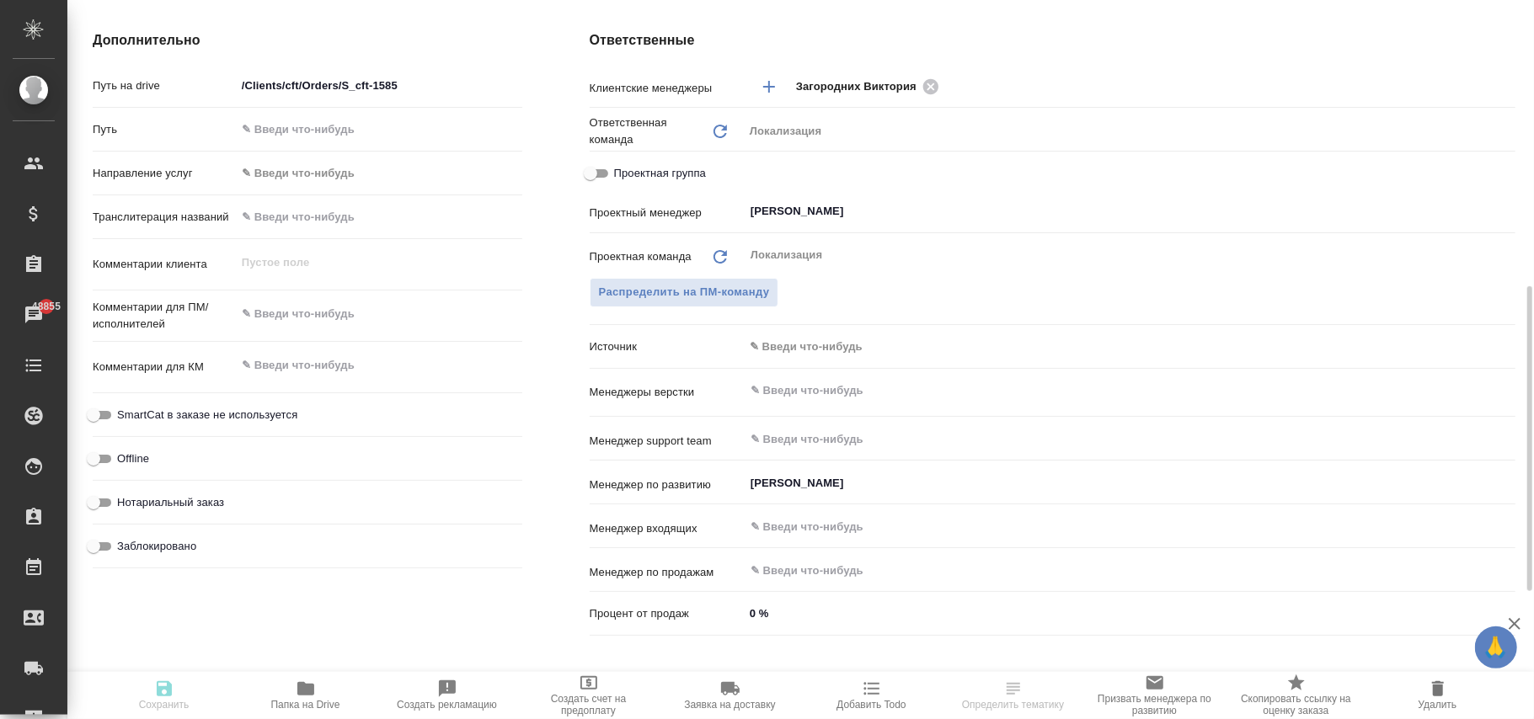
type textarea "x"
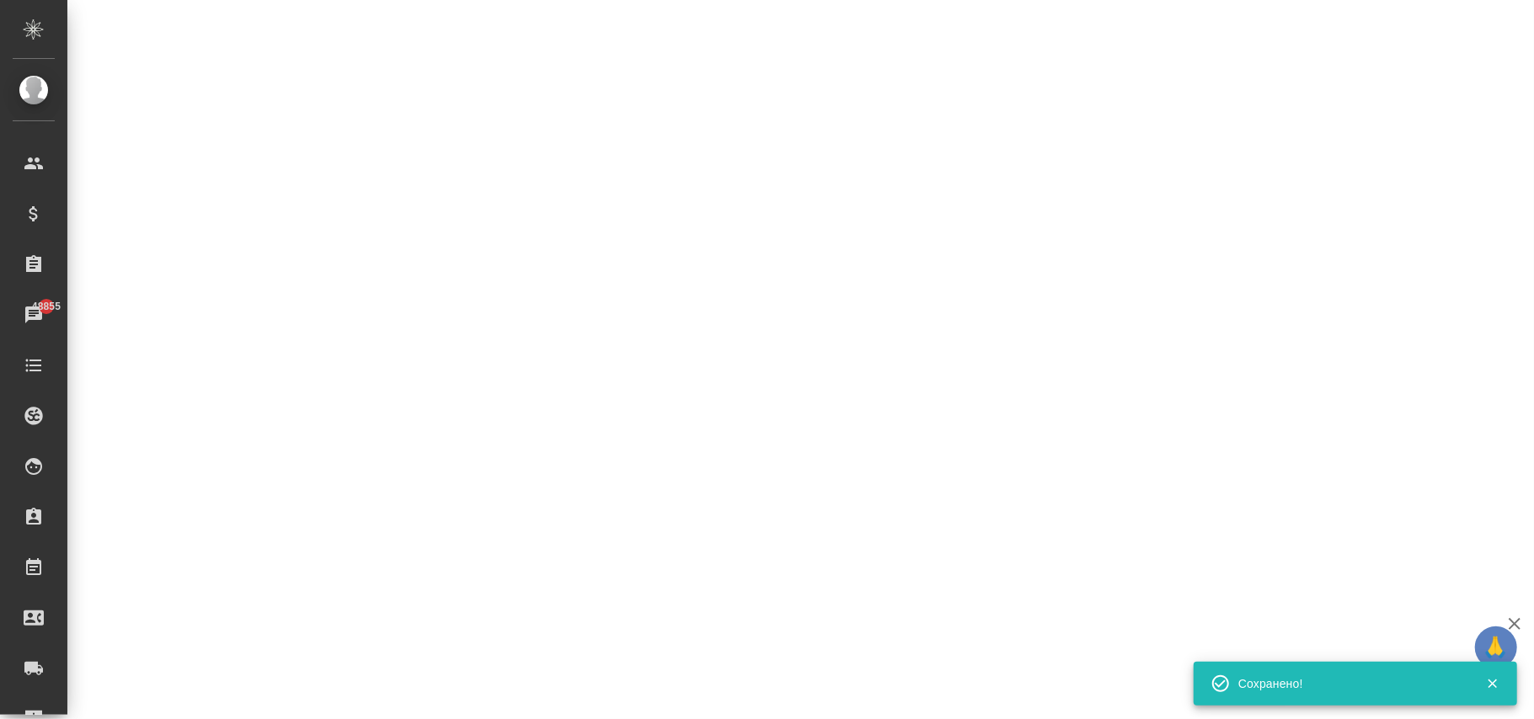
select select "RU"
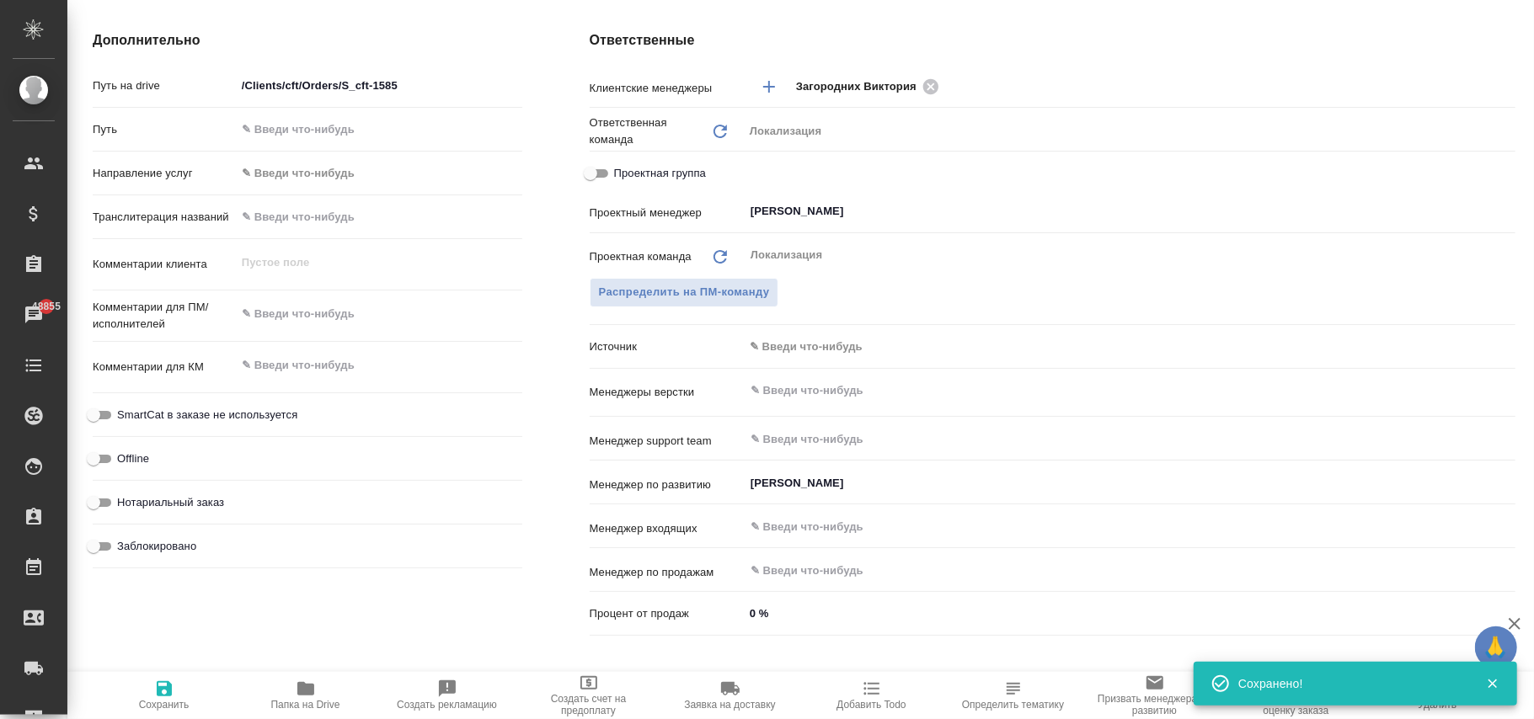
scroll to position [0, 0]
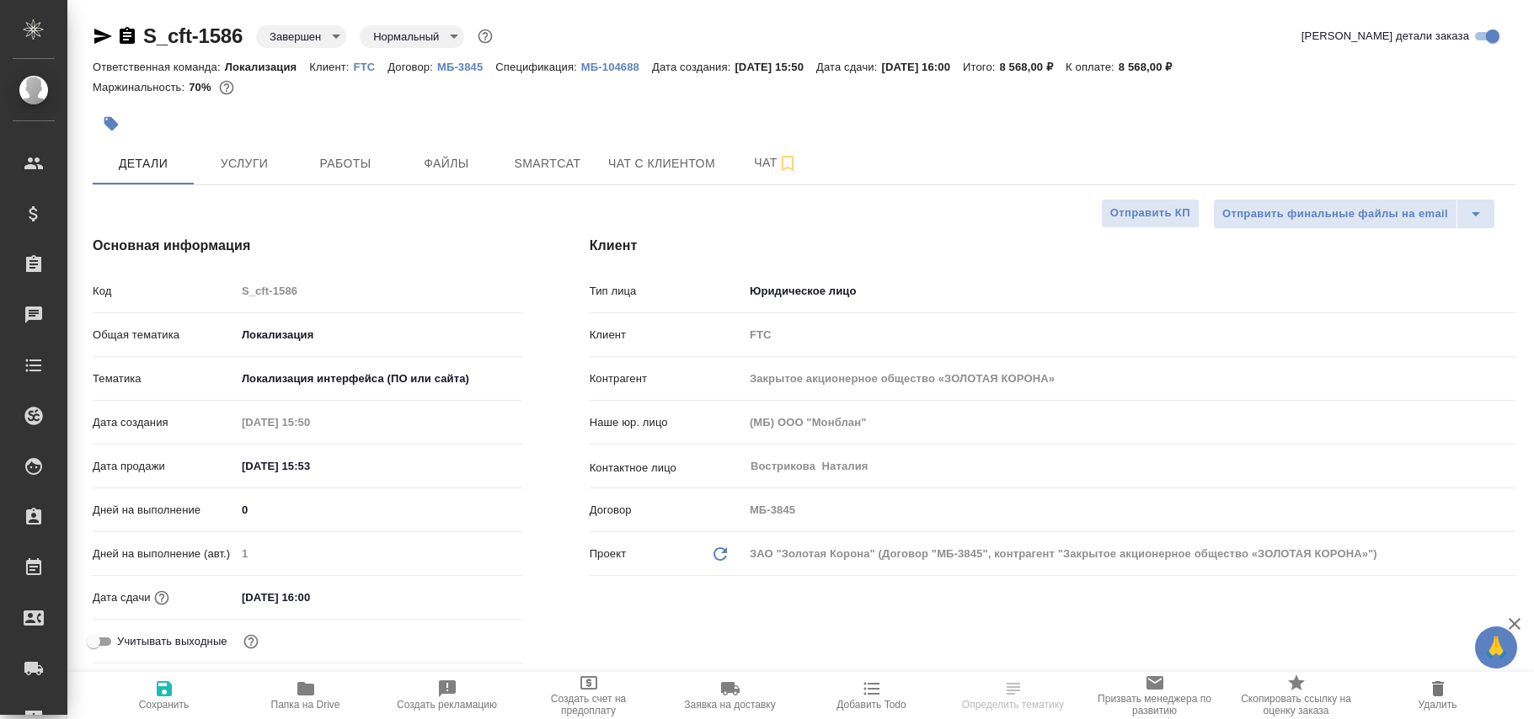
select select "RU"
click at [313, 38] on body "🙏 .cls-1 fill:#fff; AWATERA [PERSON_NAME] [PERSON_NAME]fokina Клиенты Специфика…" at bounding box center [767, 359] width 1534 height 719
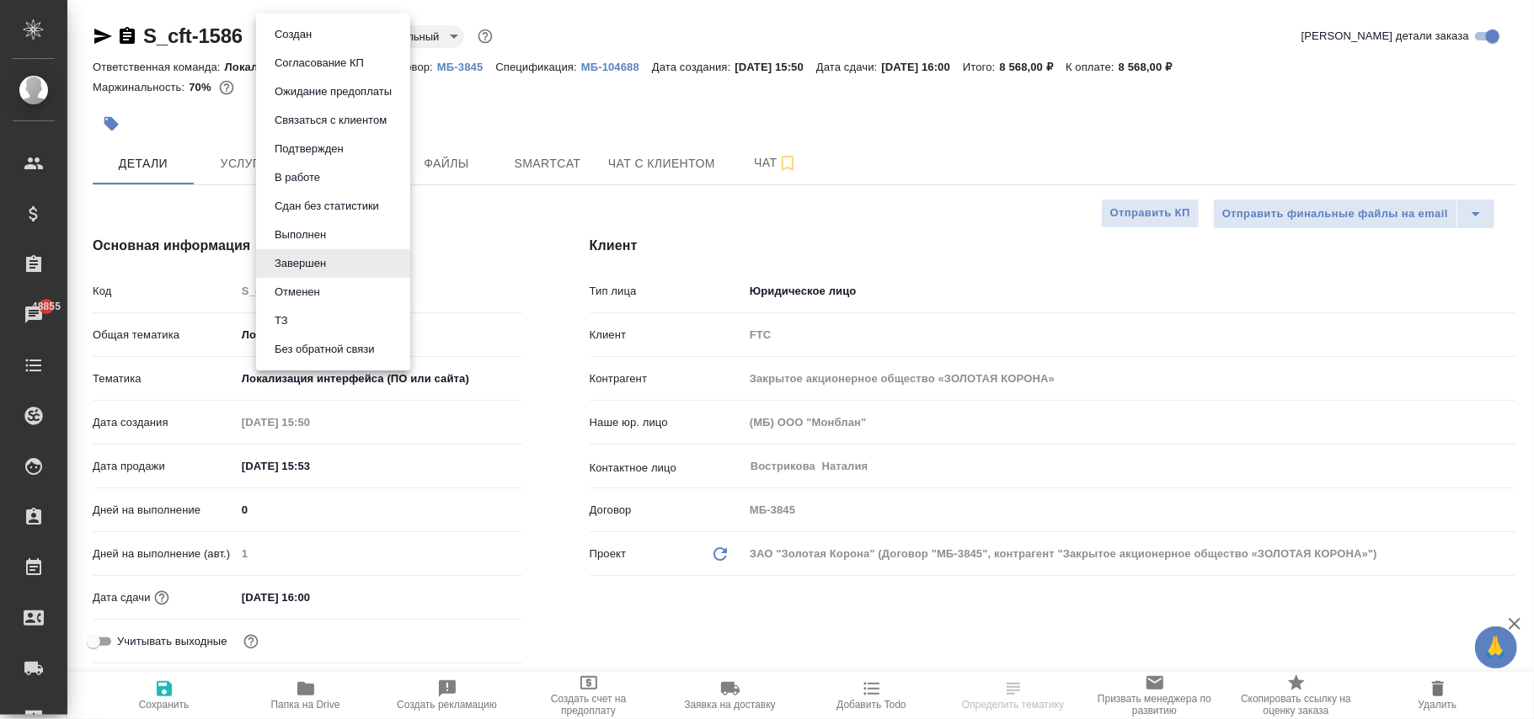
click at [303, 239] on button "Выполнен" at bounding box center [300, 235] width 61 height 19
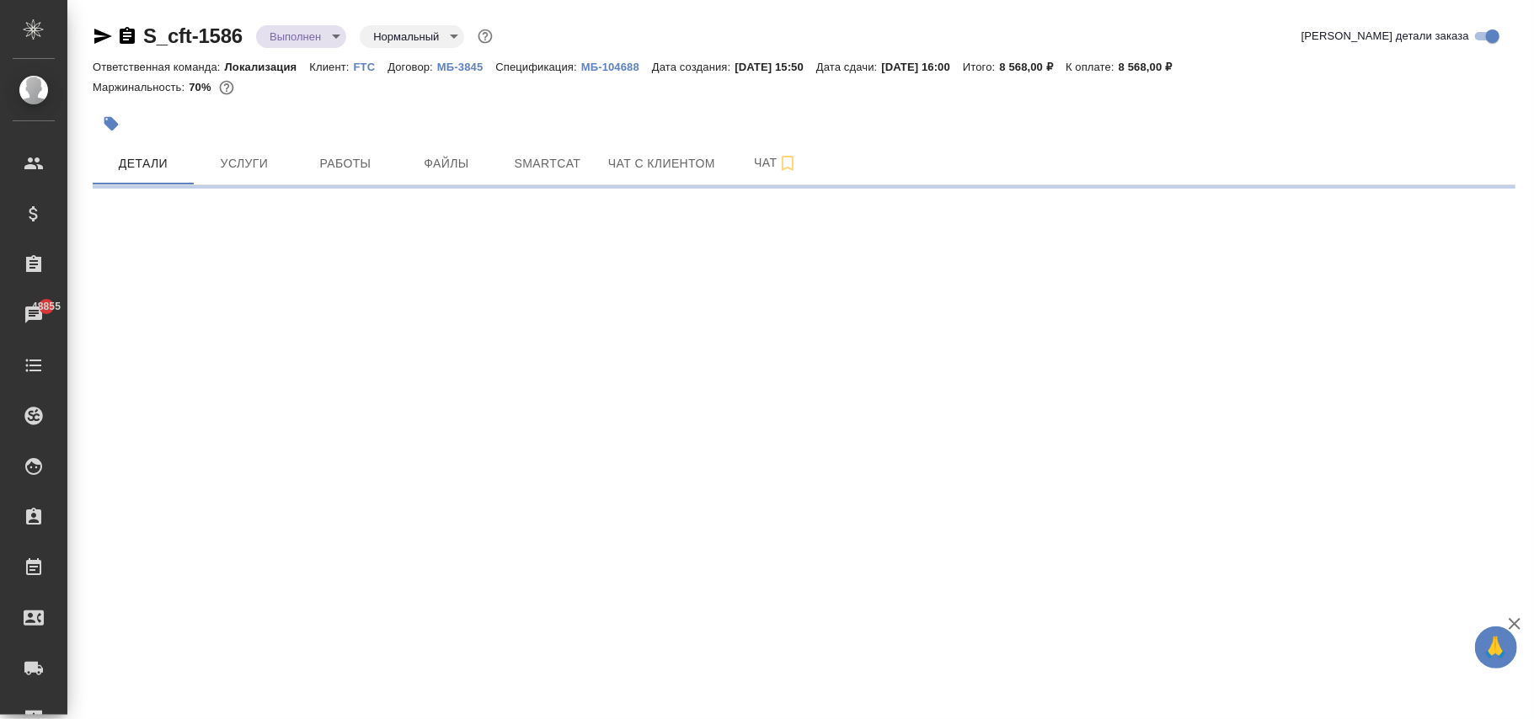
select select "RU"
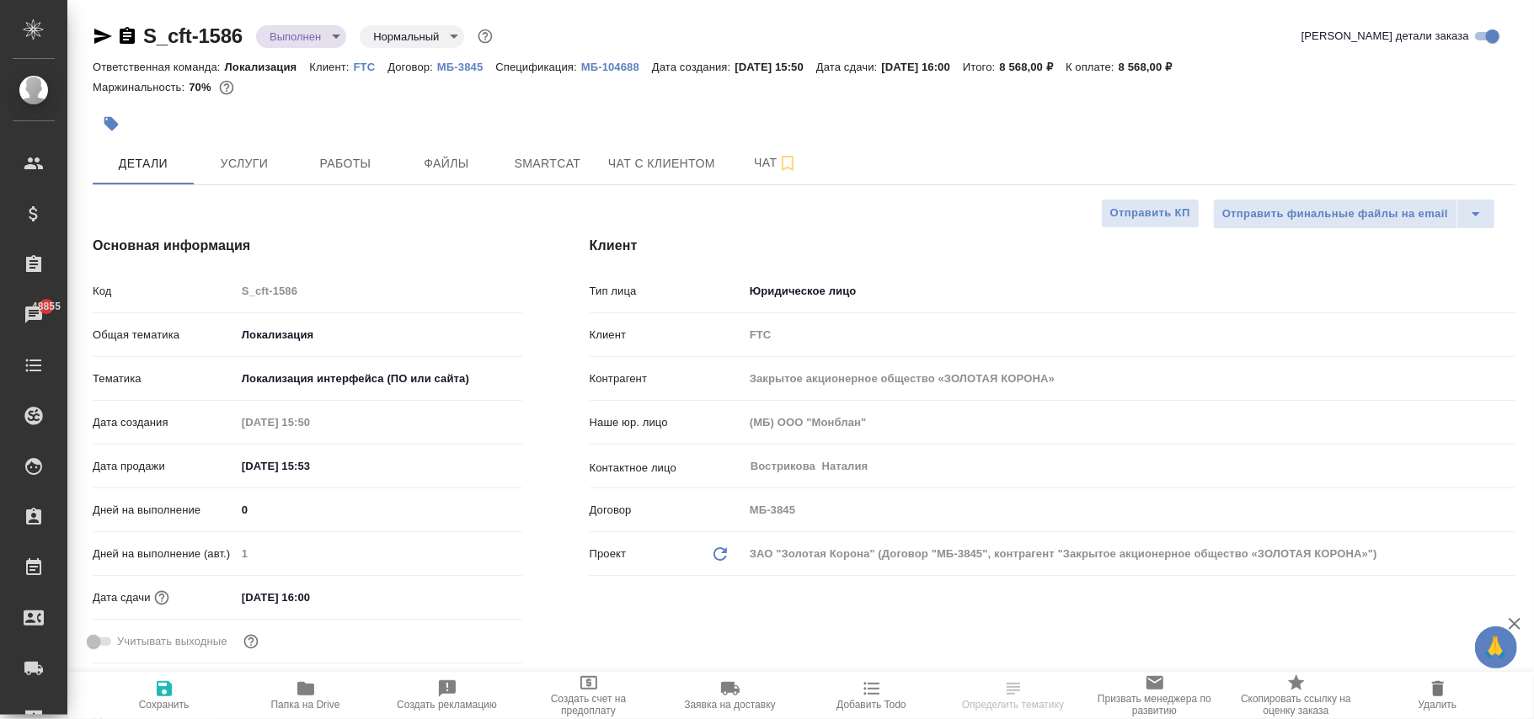
type textarea "x"
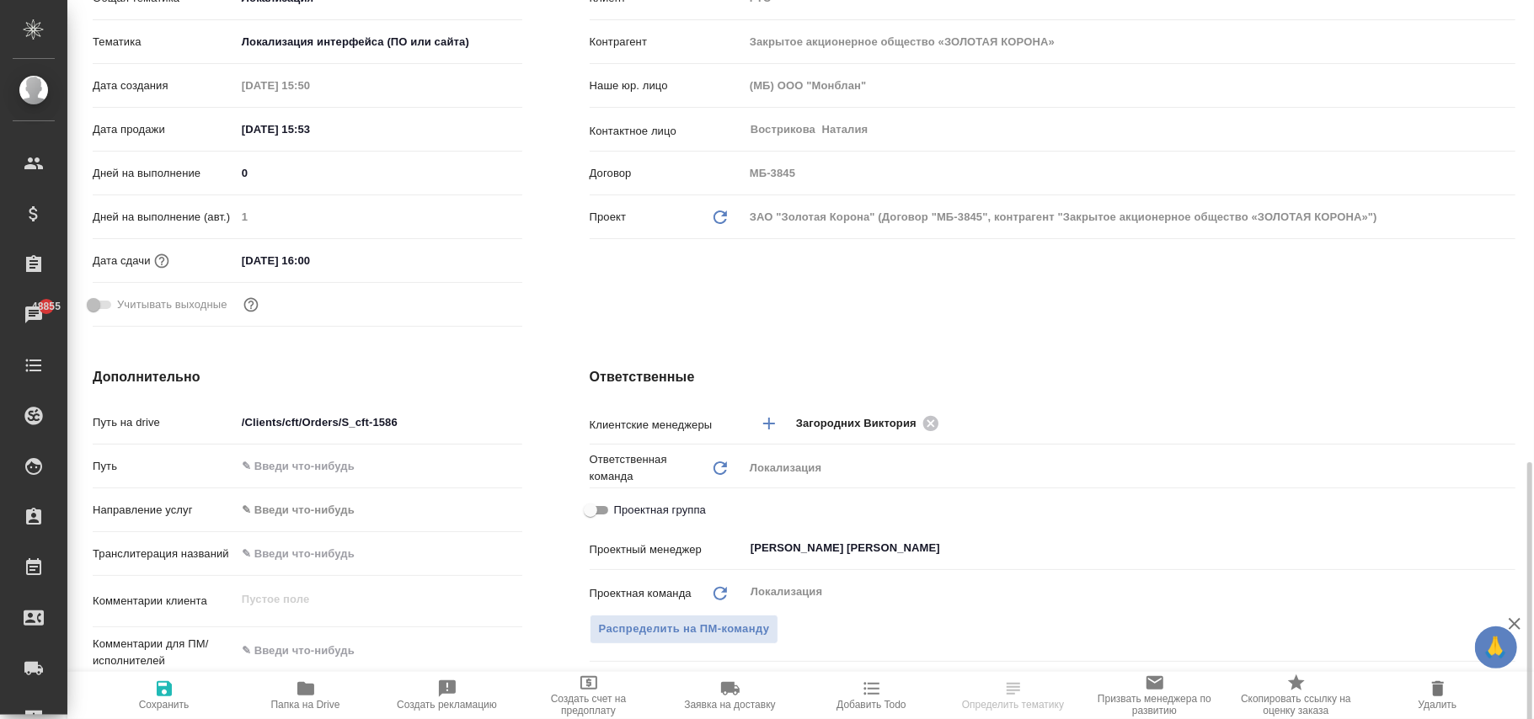
scroll to position [561, 0]
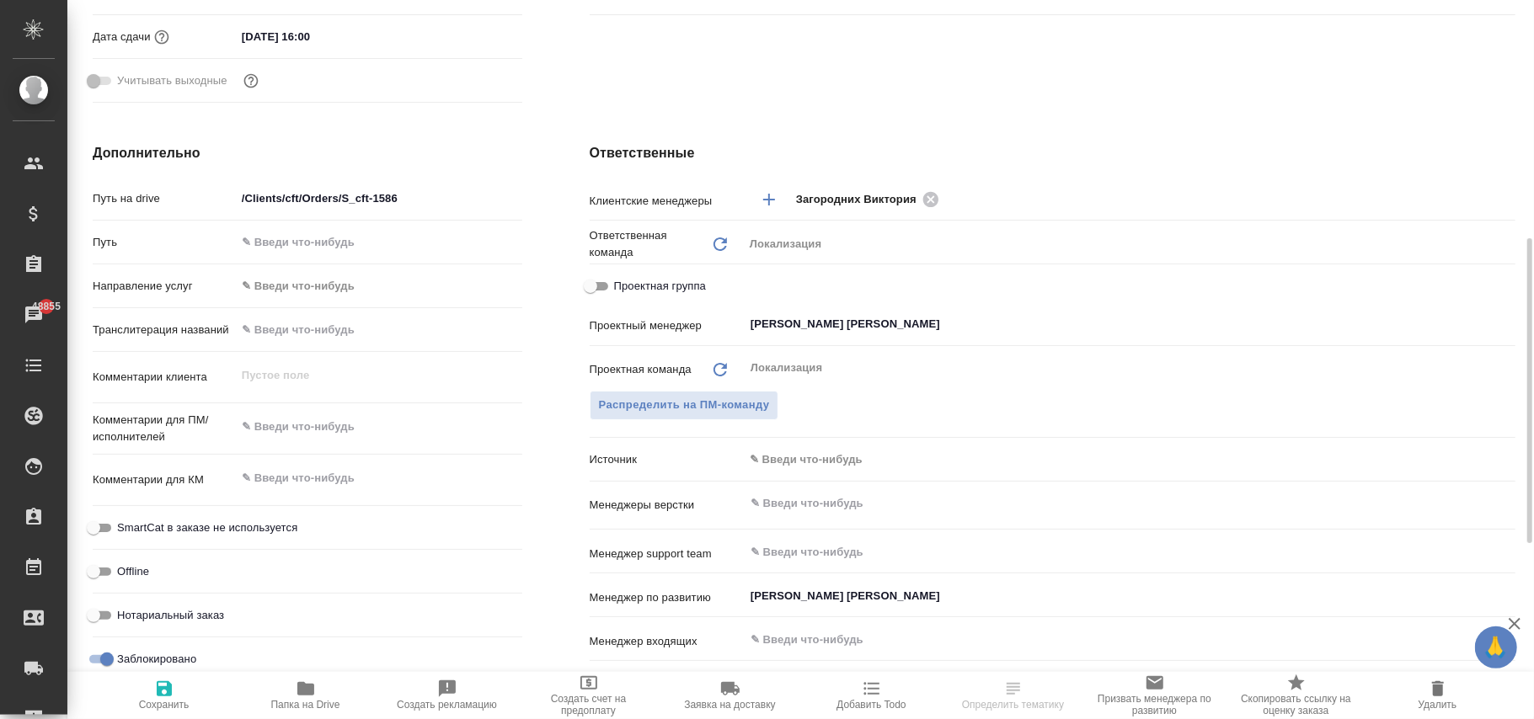
click at [99, 655] on input "Заблокировано" at bounding box center [107, 659] width 61 height 20
checkbox input "false"
type textarea "x"
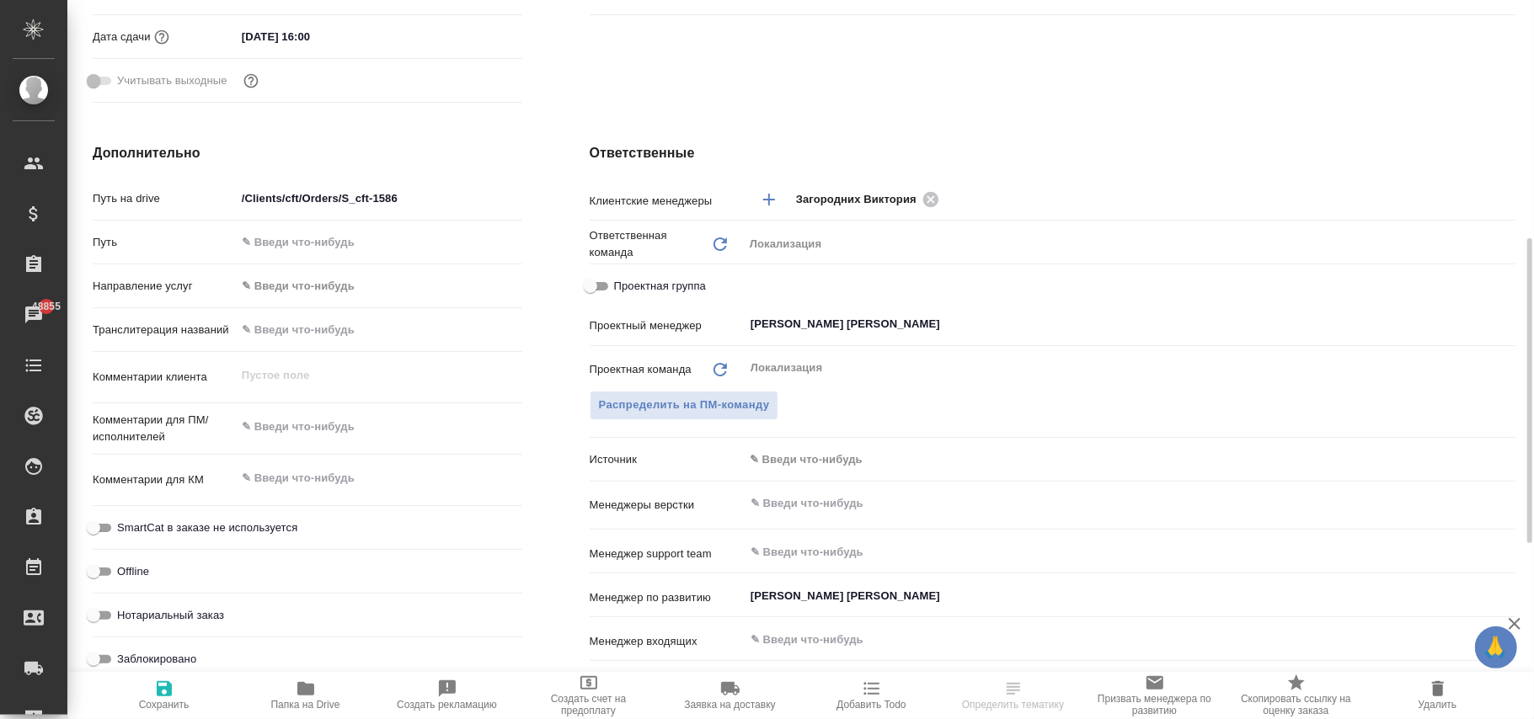
click at [173, 699] on span "Сохранить" at bounding box center [164, 705] width 51 height 12
type textarea "x"
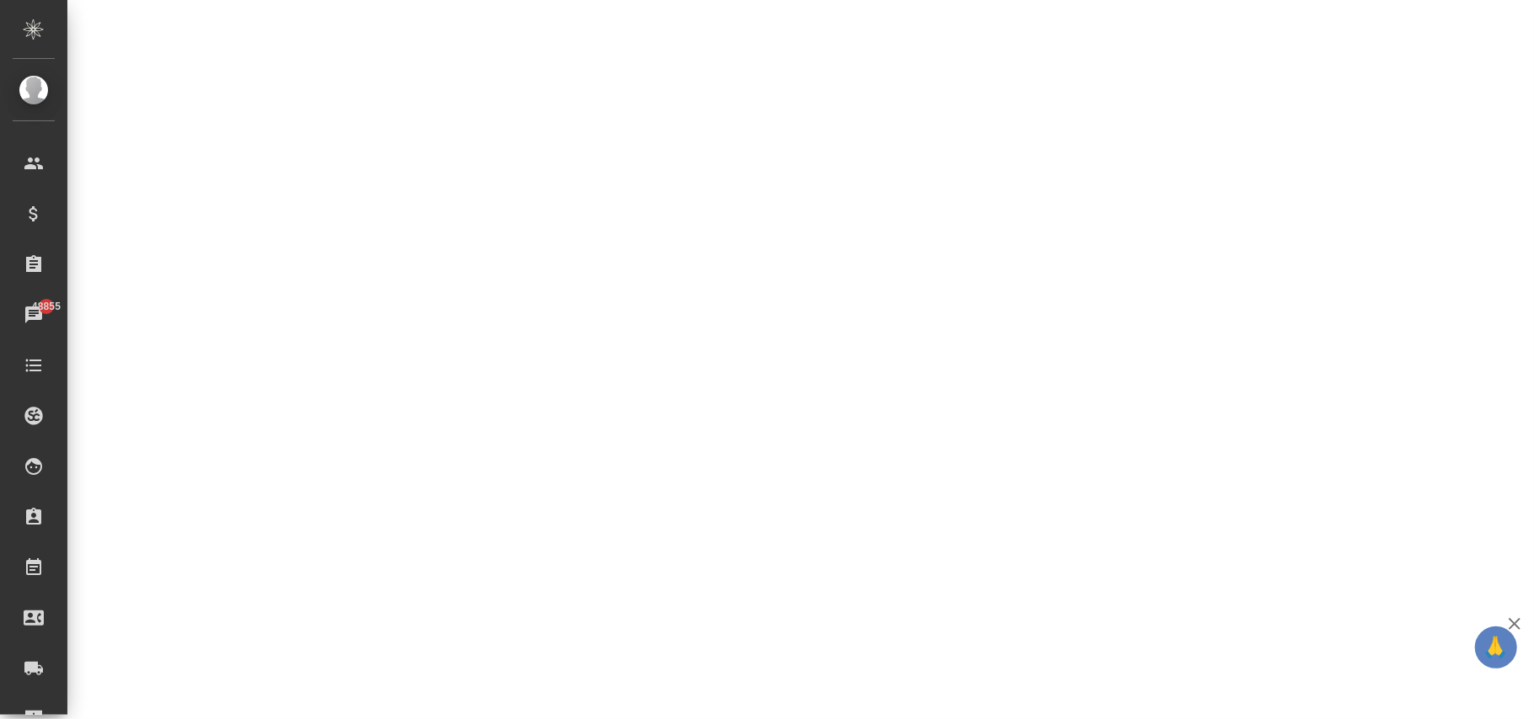
select select "RU"
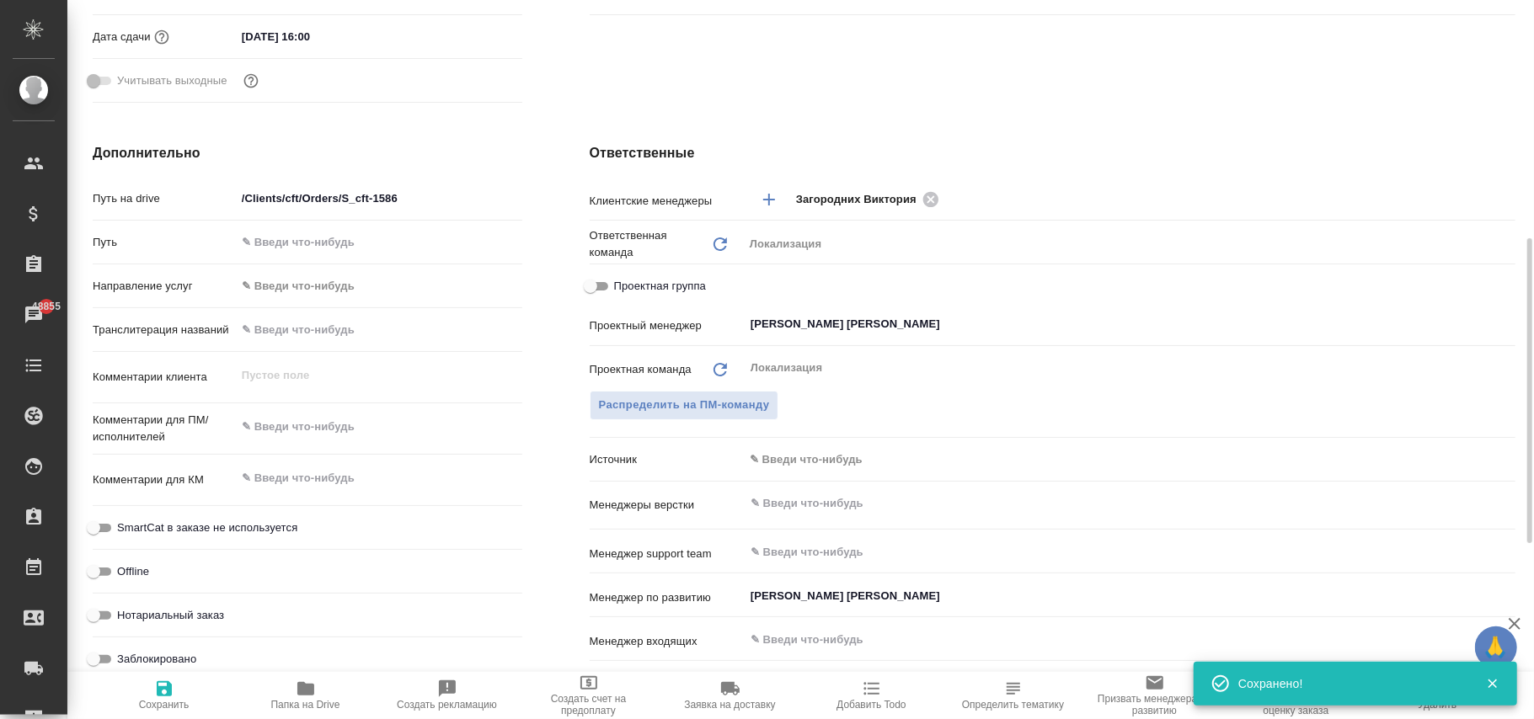
type textarea "x"
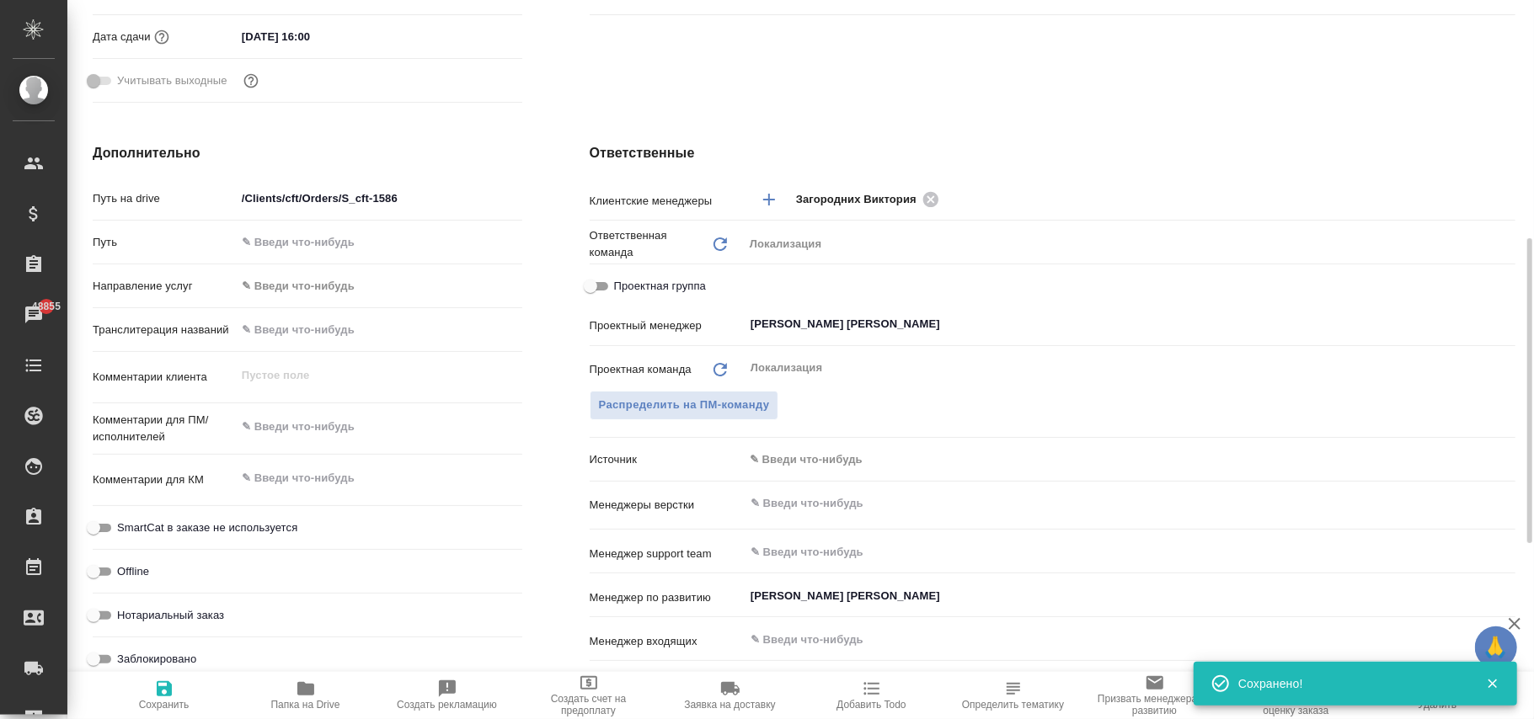
type textarea "x"
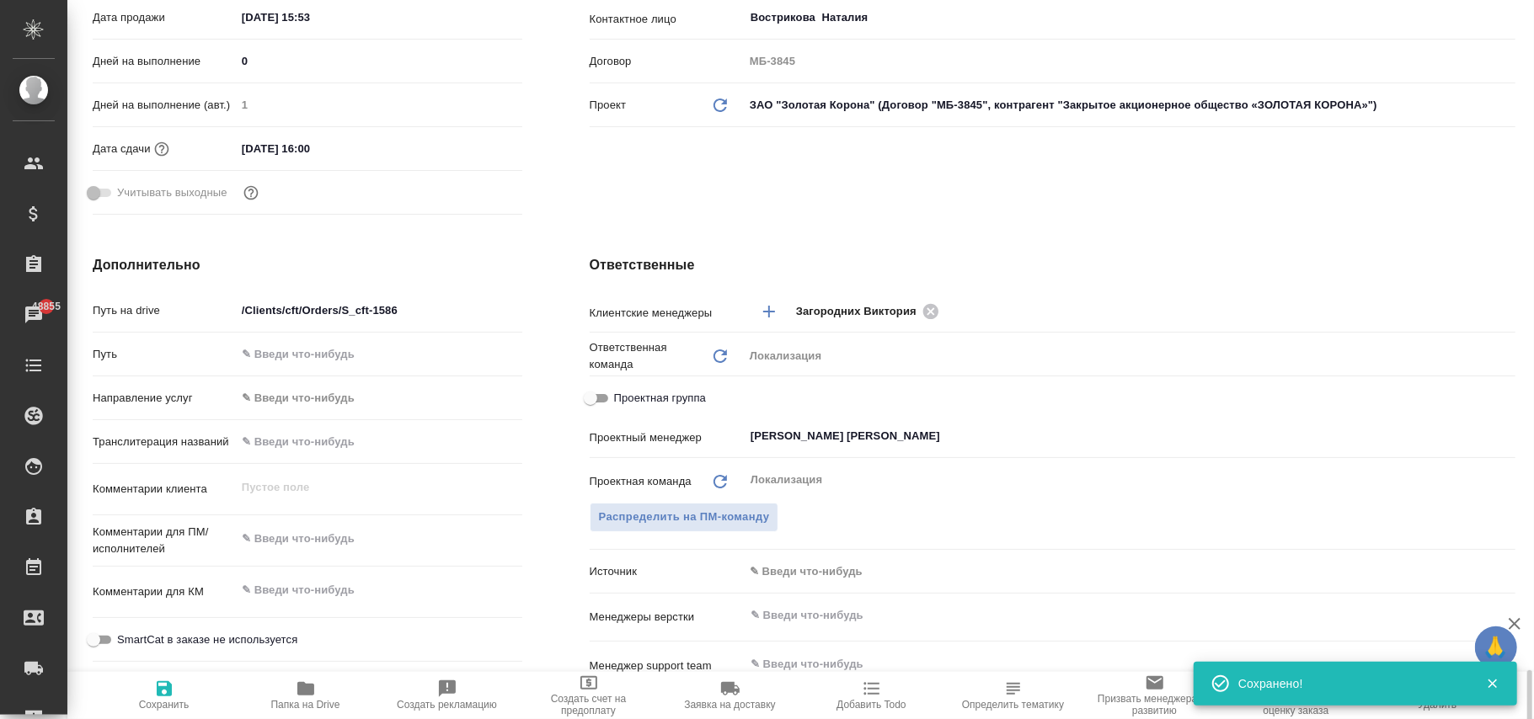
scroll to position [786, 0]
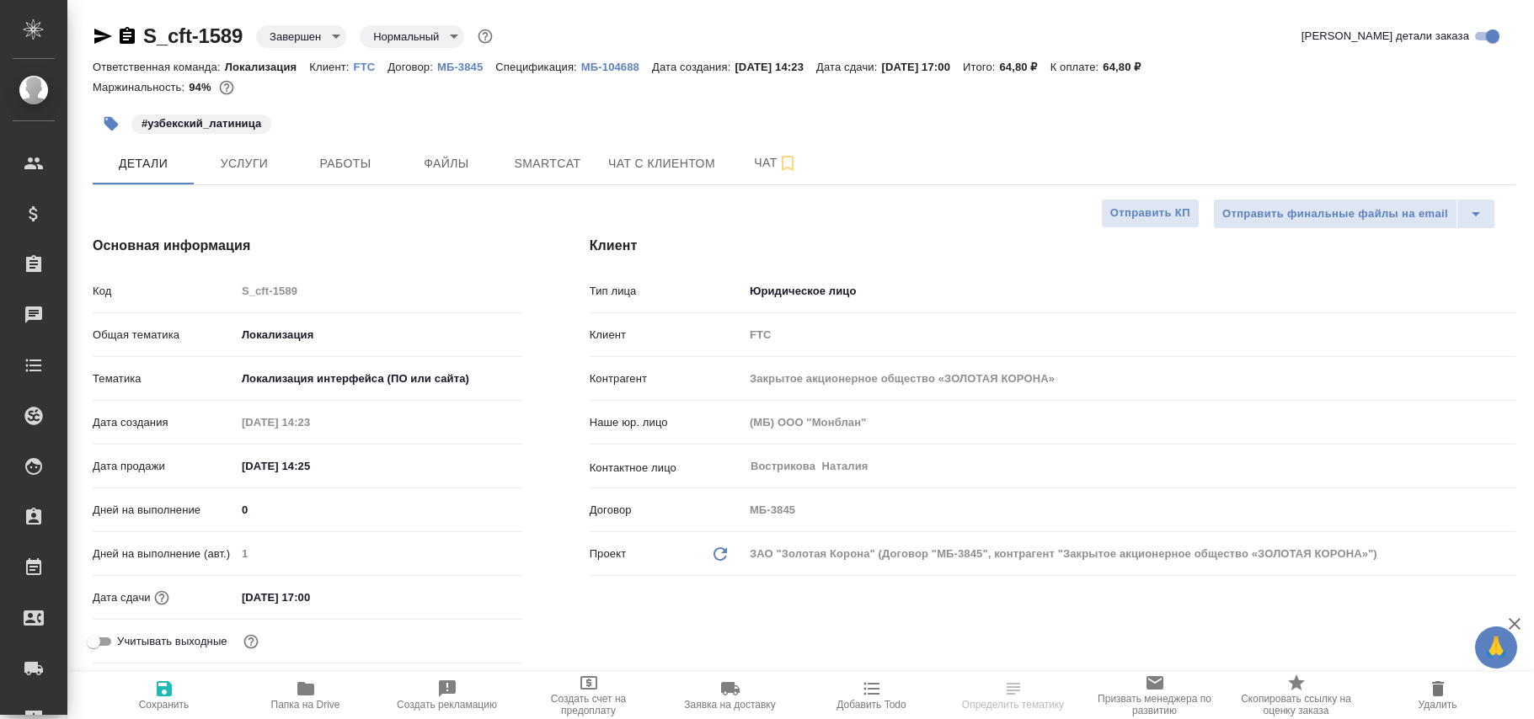
select select "RU"
click at [307, 38] on body "🙏 .cls-1 fill:#fff; AWATERA [PERSON_NAME]fokina Клиенты Спецификации Заказы 488…" at bounding box center [767, 359] width 1534 height 719
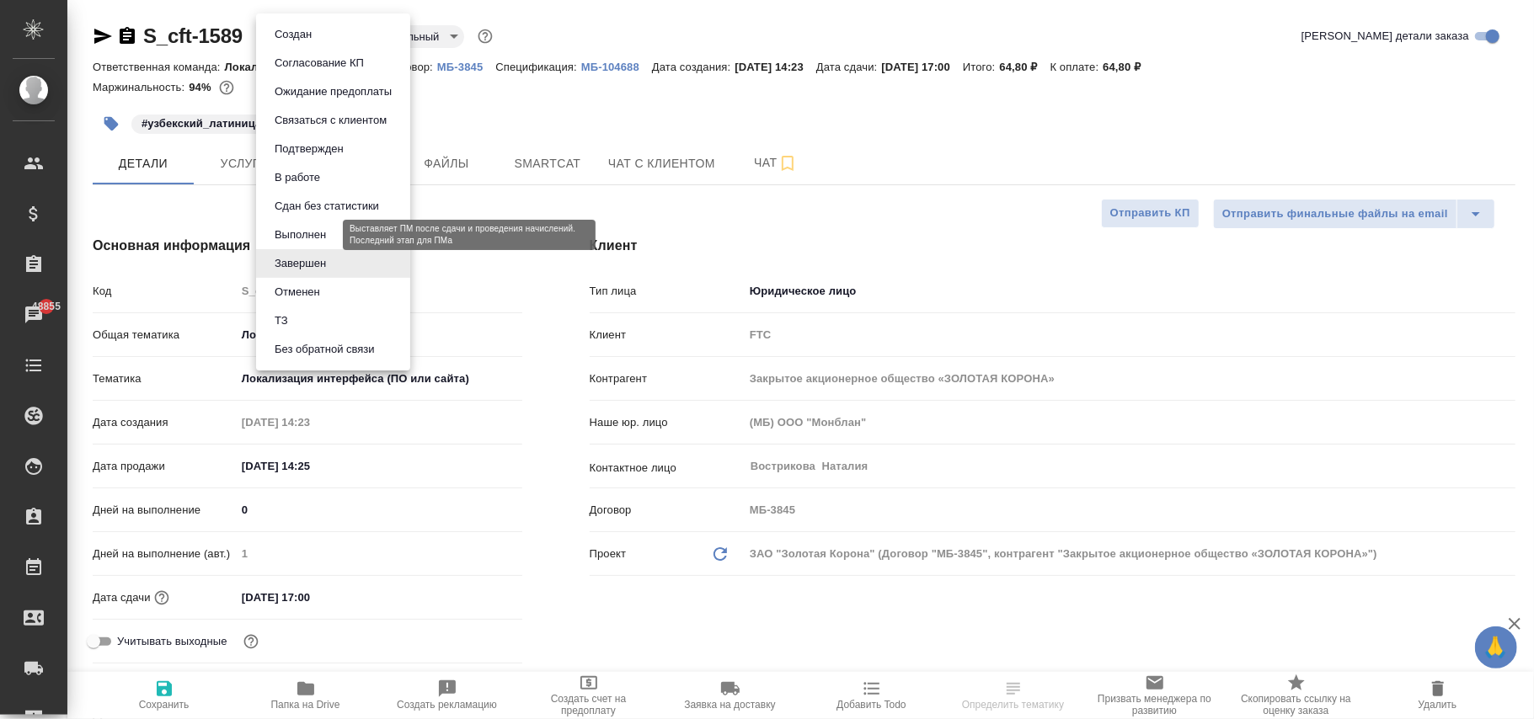
click at [305, 227] on button "Выполнен" at bounding box center [300, 235] width 61 height 19
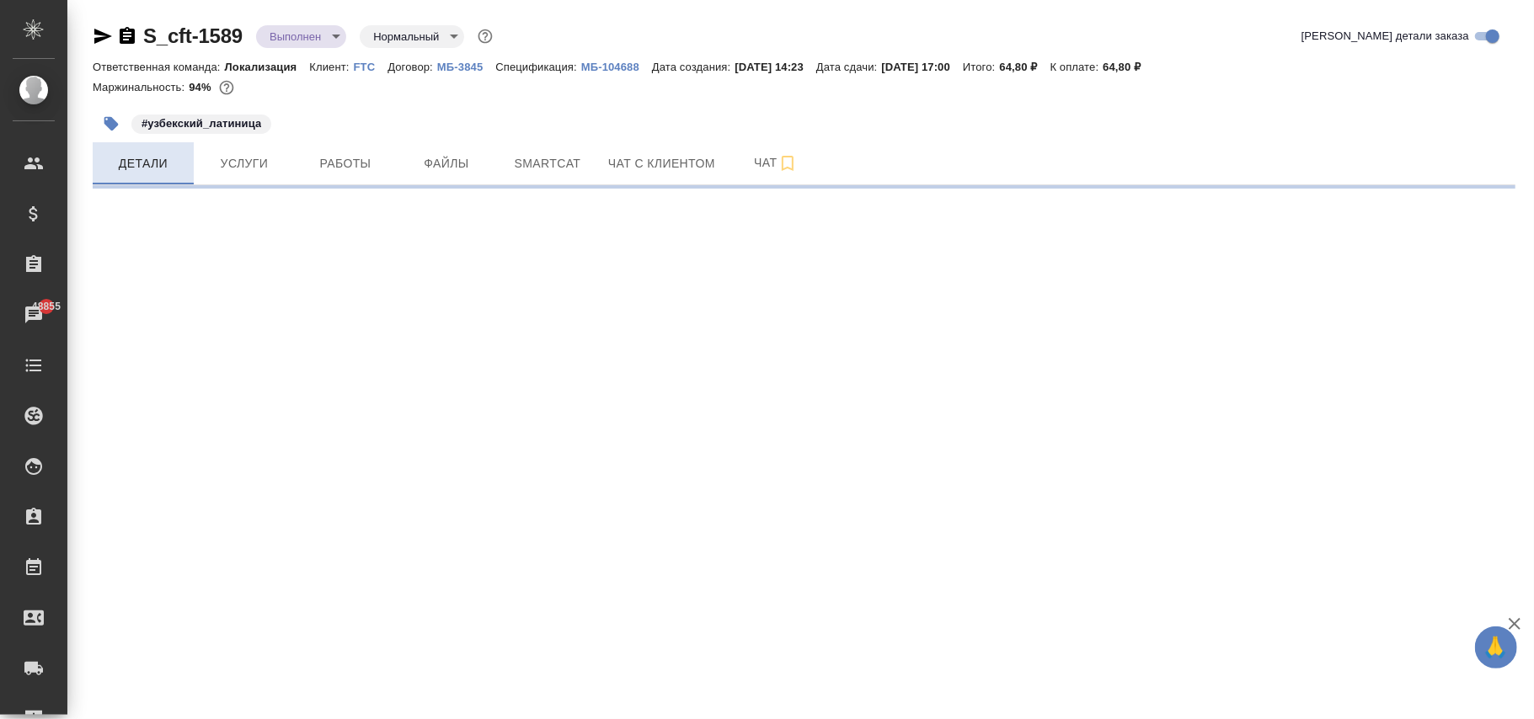
select select "RU"
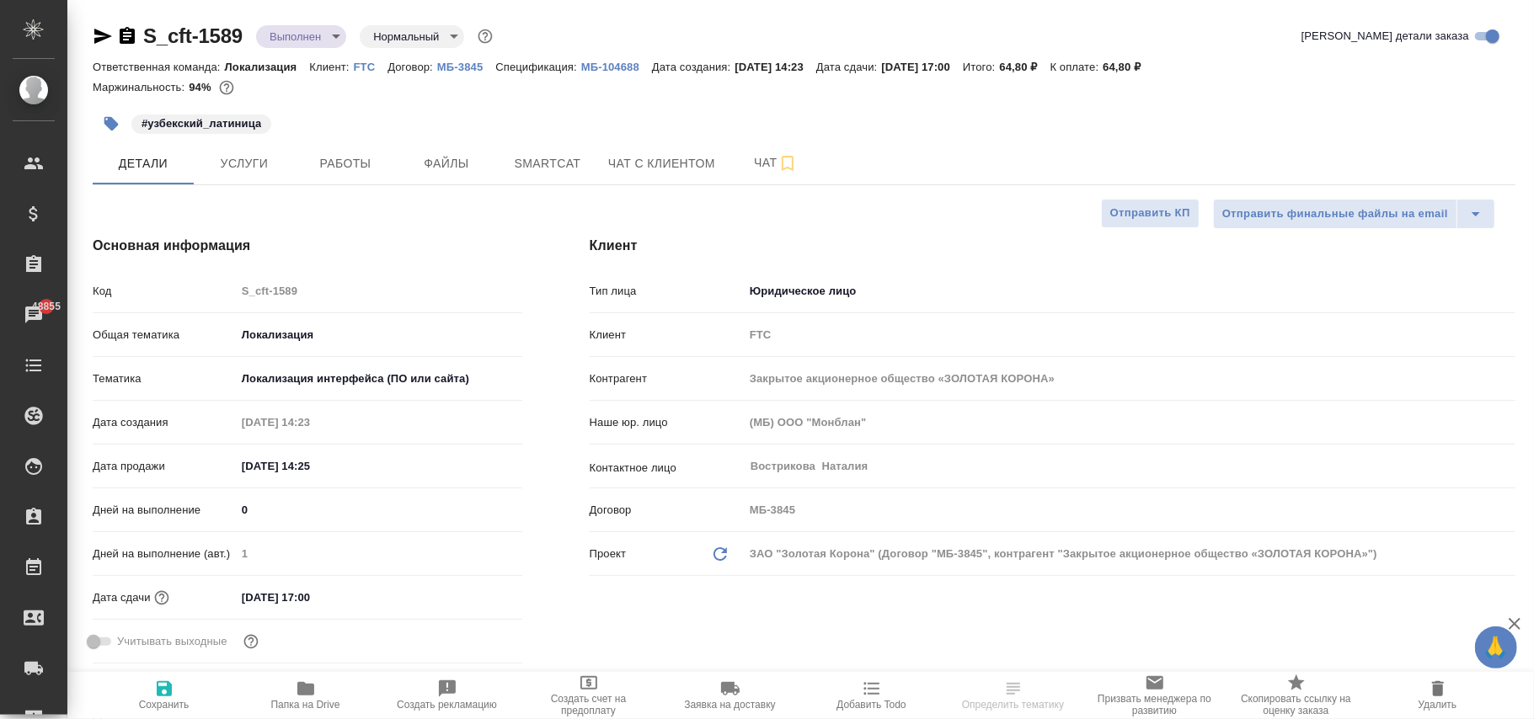
type textarea "x"
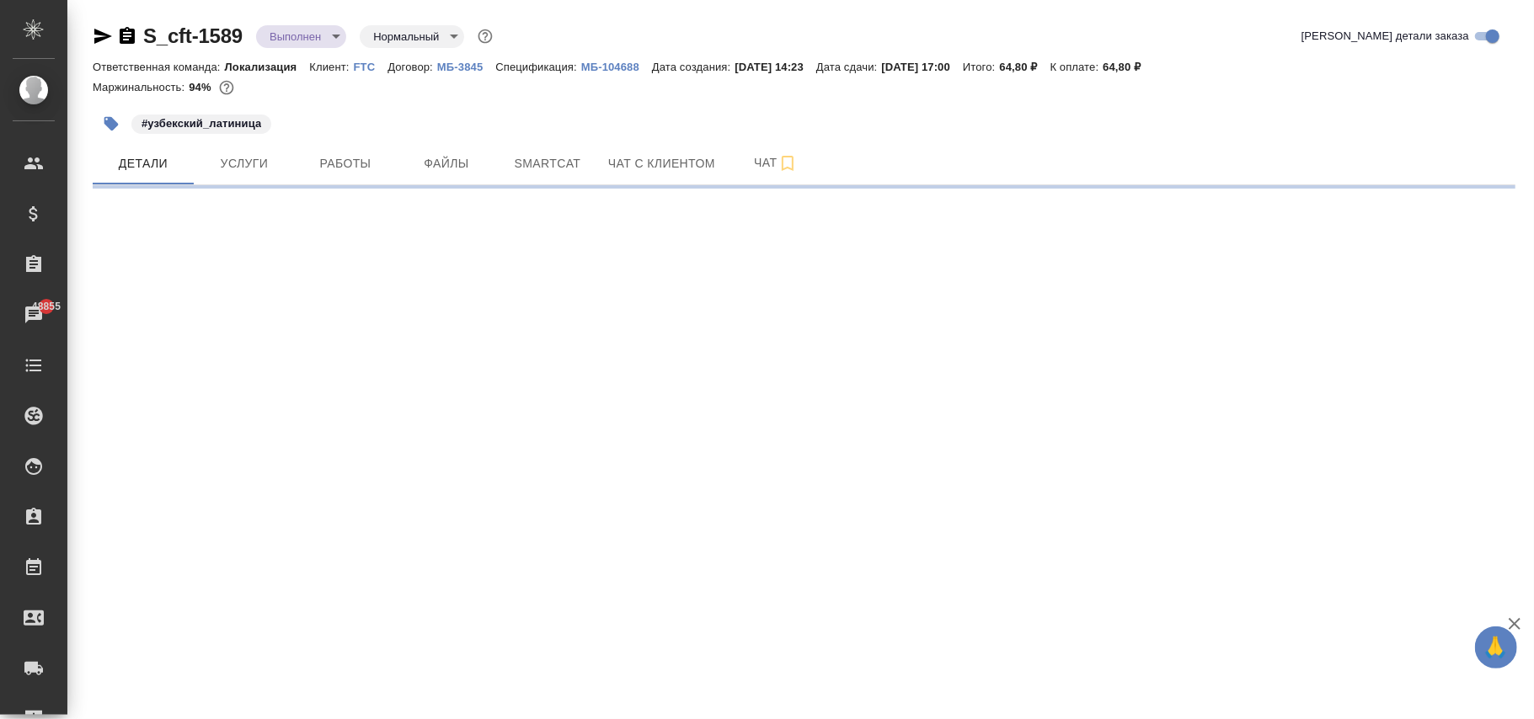
select select "RU"
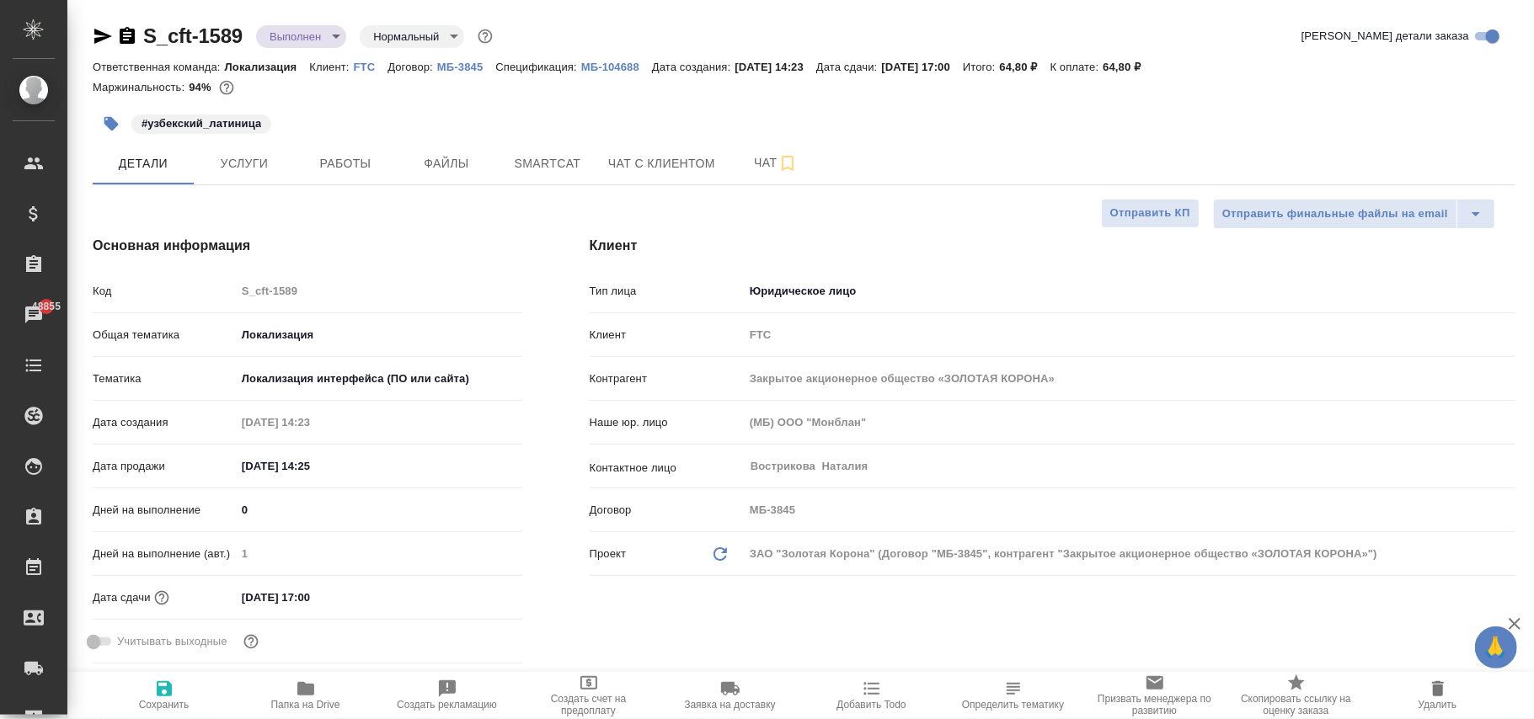
type textarea "x"
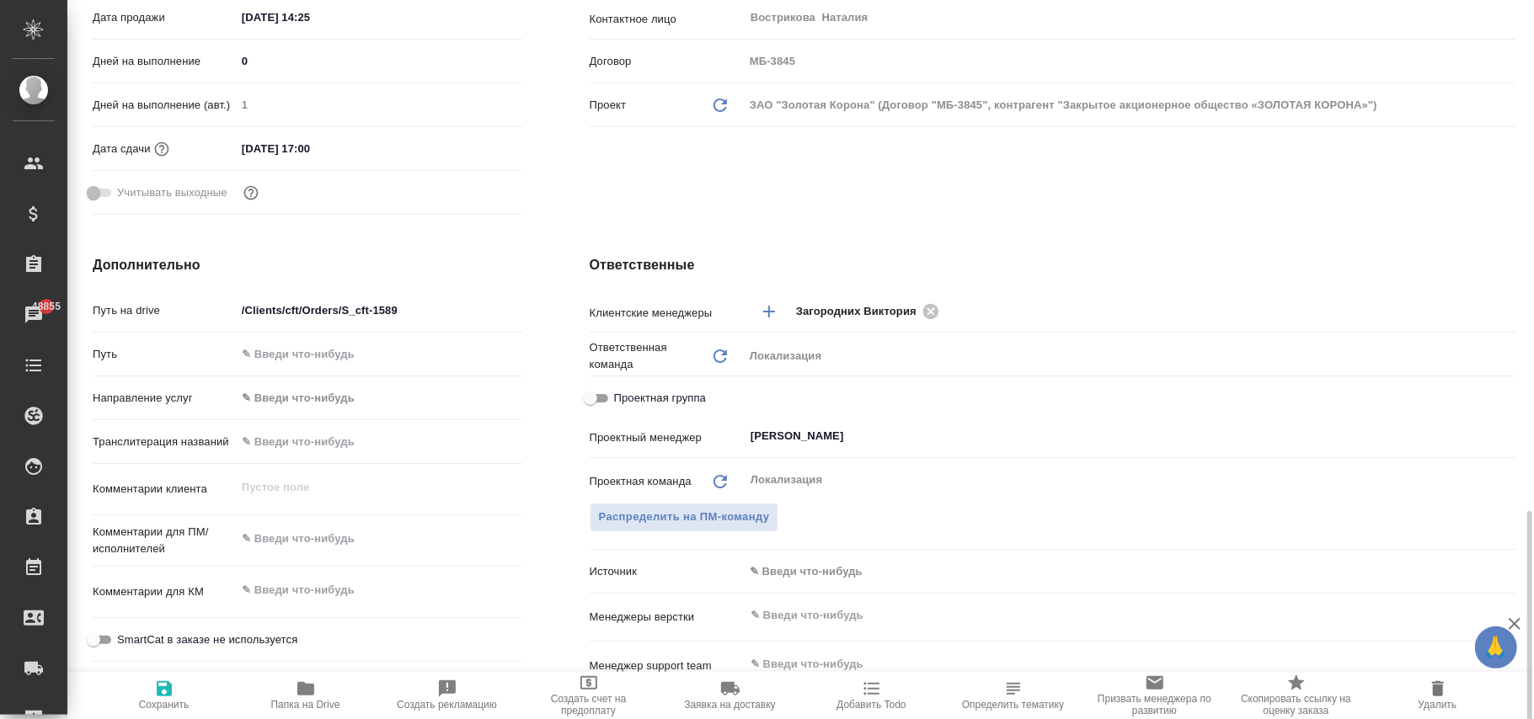
scroll to position [674, 0]
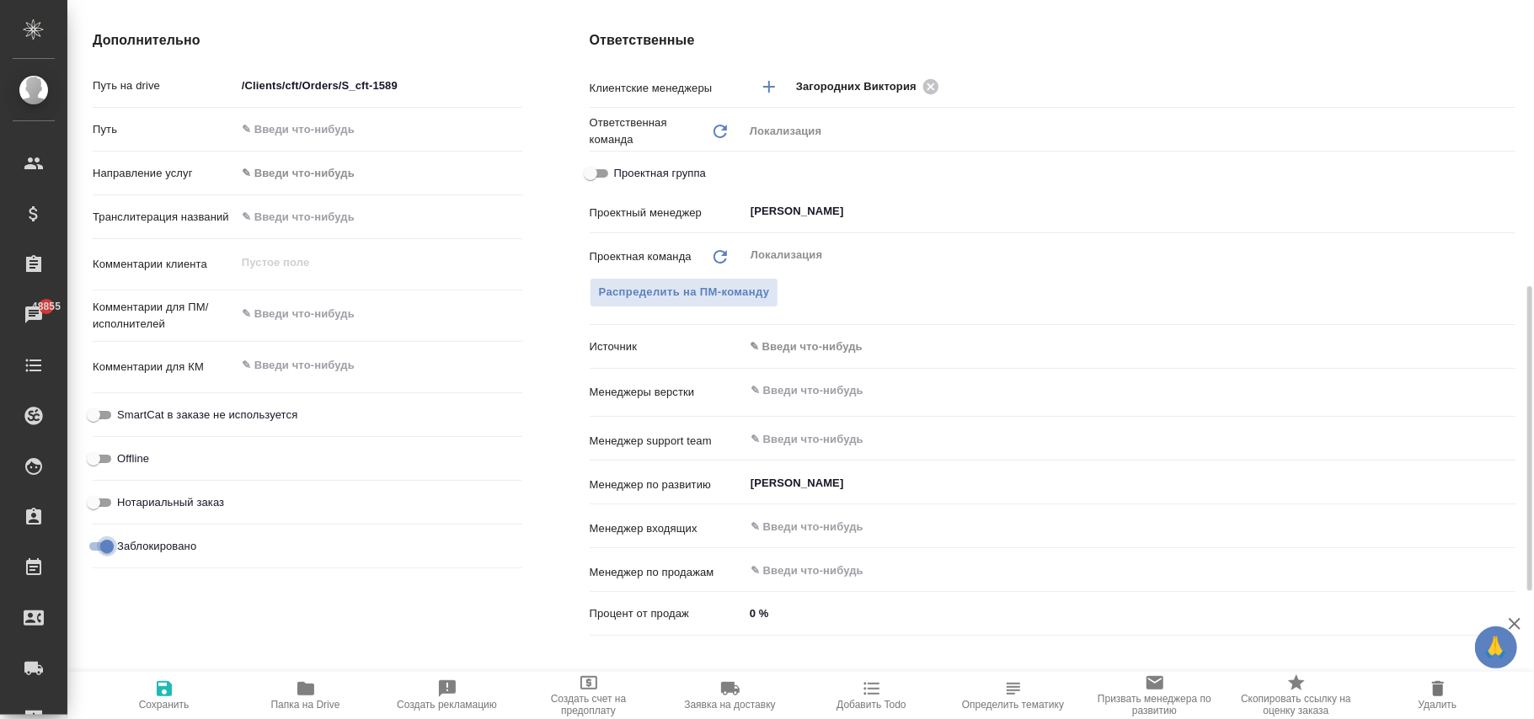
drag, startPoint x: 103, startPoint y: 549, endPoint x: 155, endPoint y: 692, distance: 152.4
click at [104, 548] on input "Заблокировано" at bounding box center [107, 547] width 61 height 20
checkbox input "false"
type textarea "x"
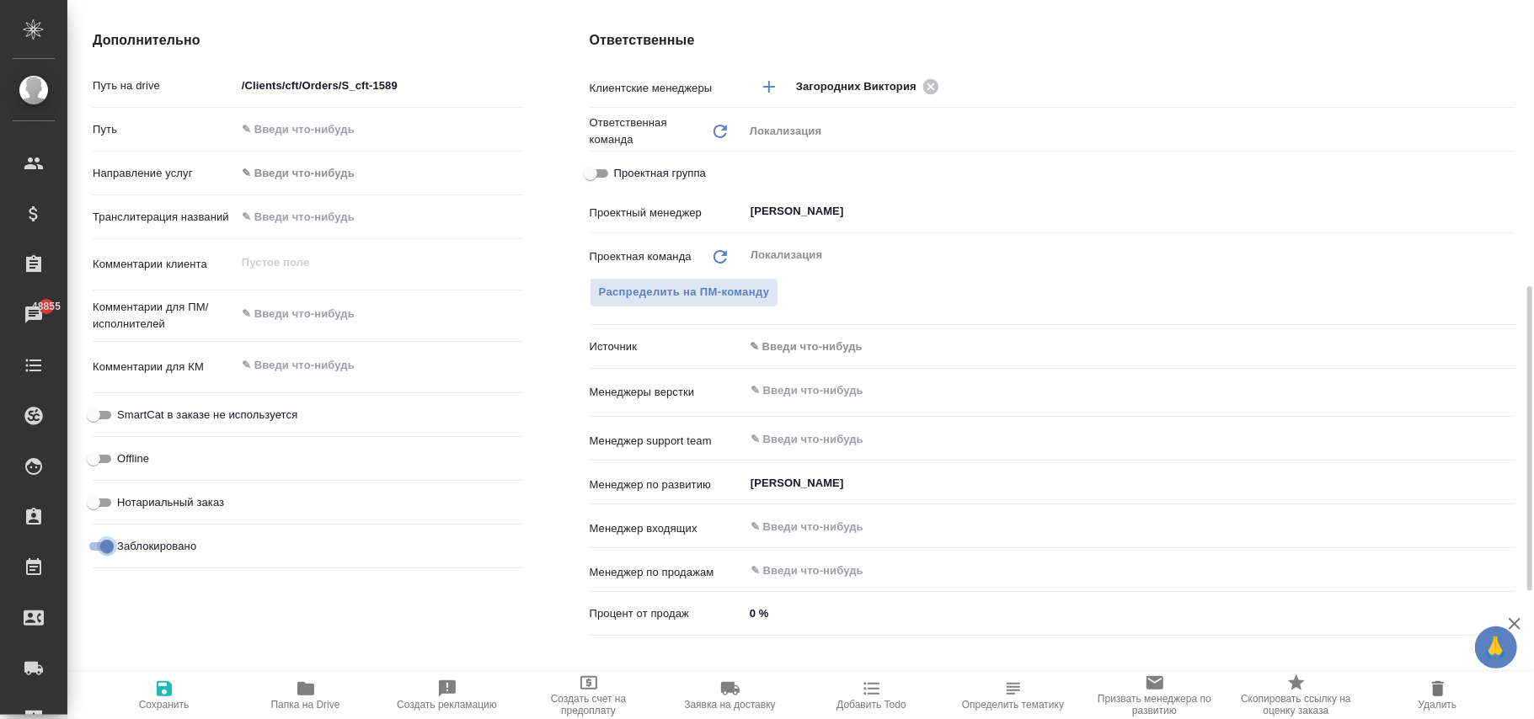
type textarea "x"
click at [172, 705] on span "Сохранить" at bounding box center [164, 705] width 51 height 12
type textarea "x"
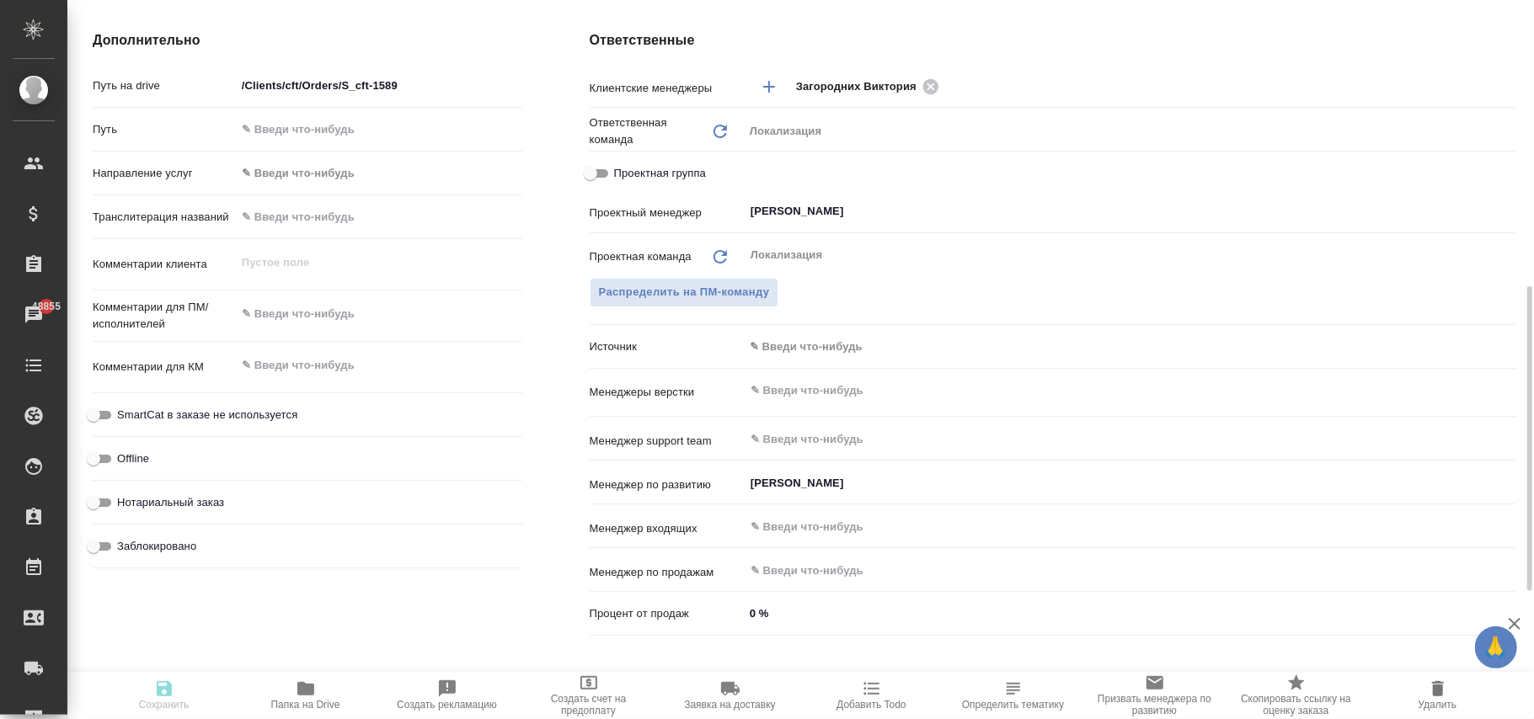
type textarea "x"
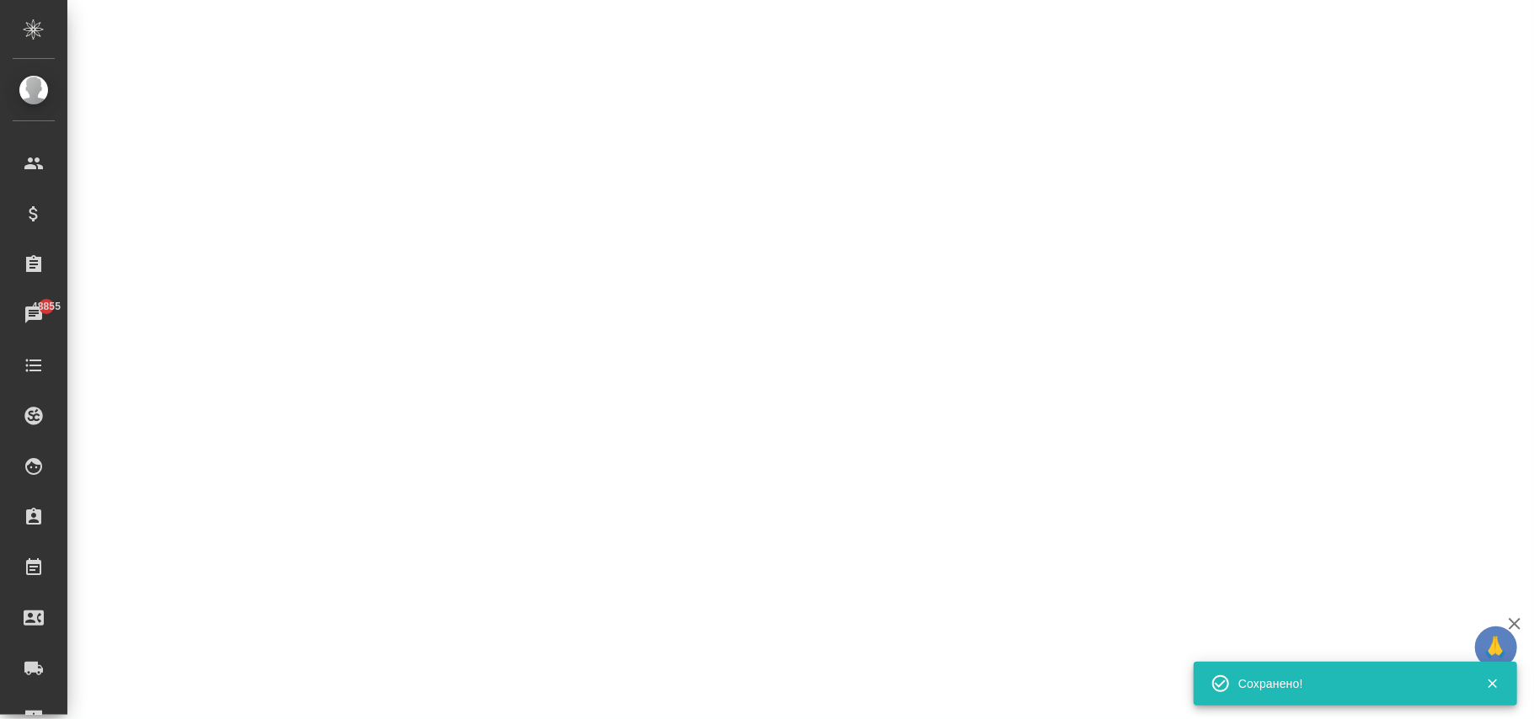
select select "RU"
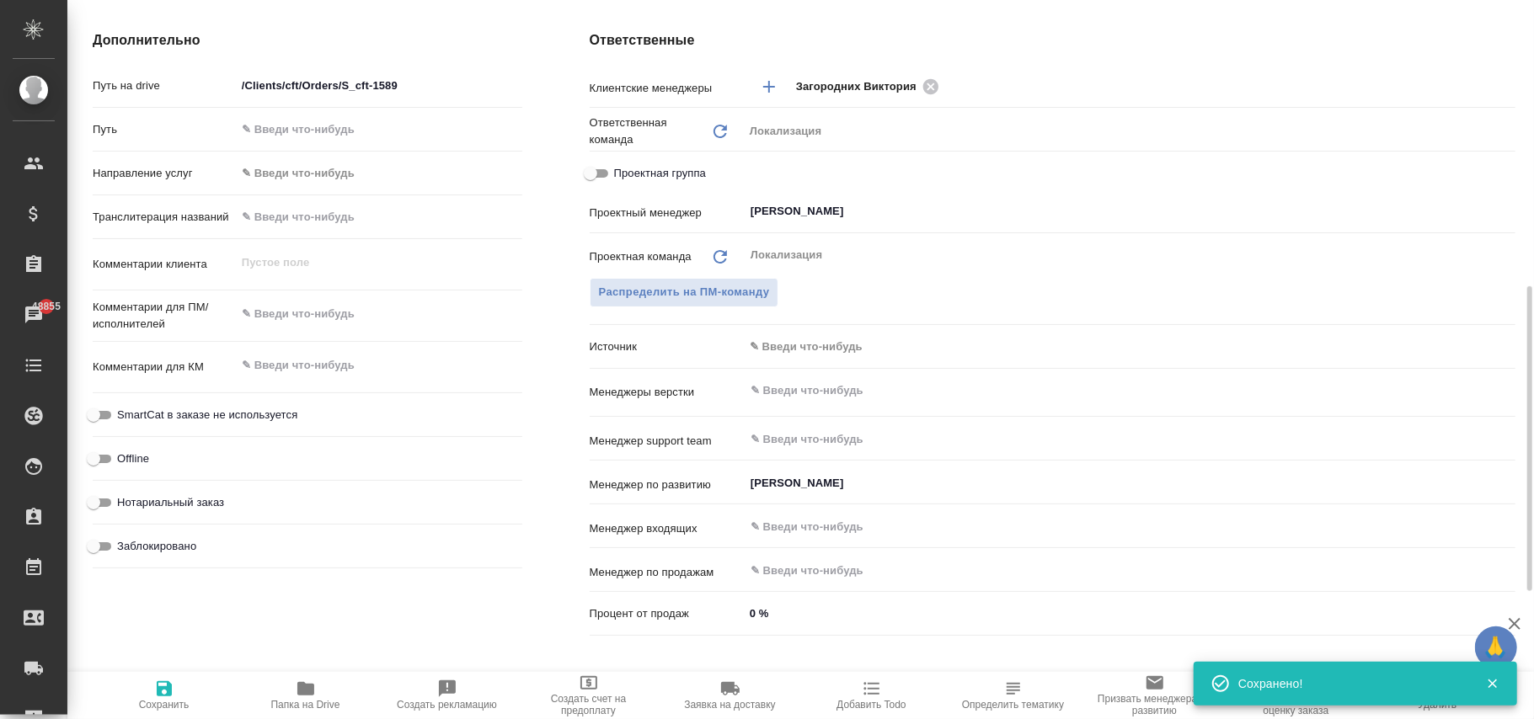
type textarea "x"
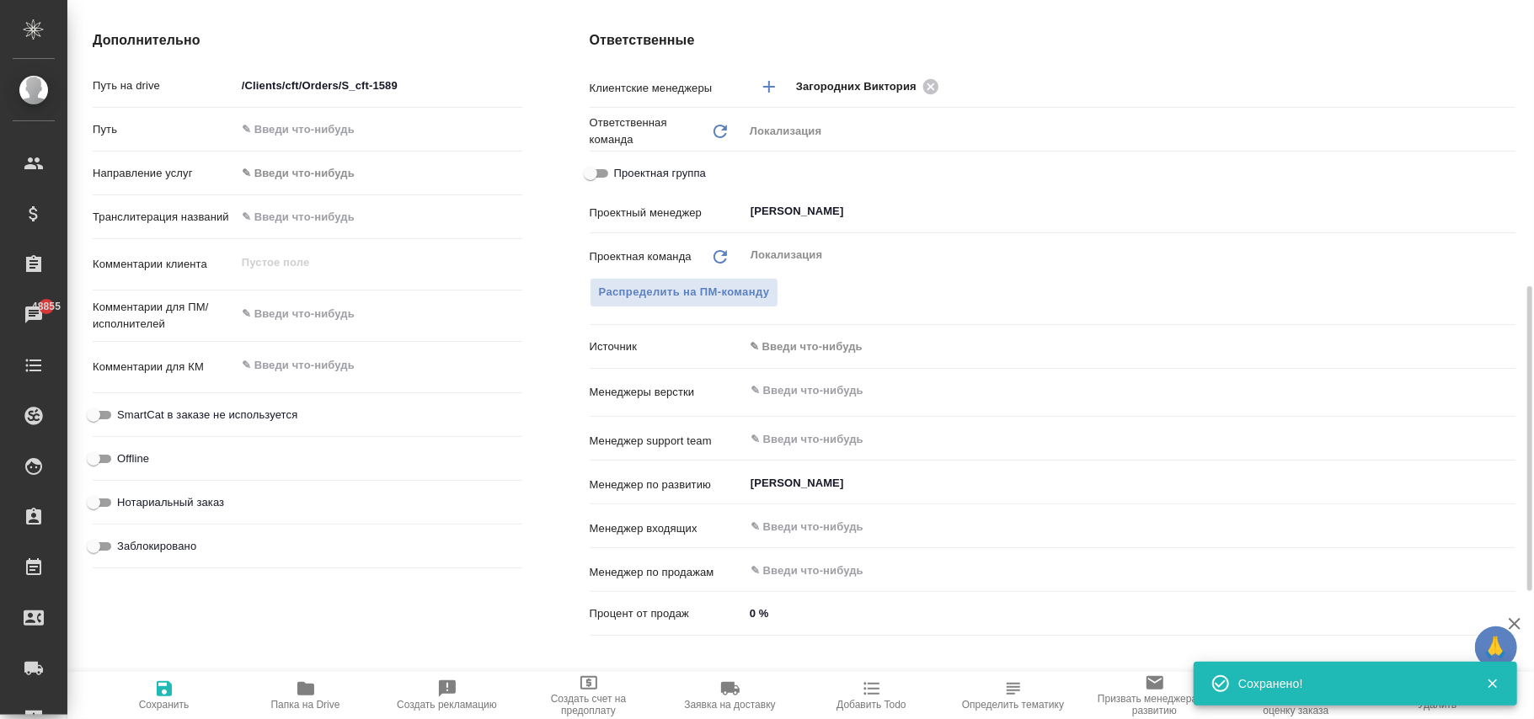
type textarea "x"
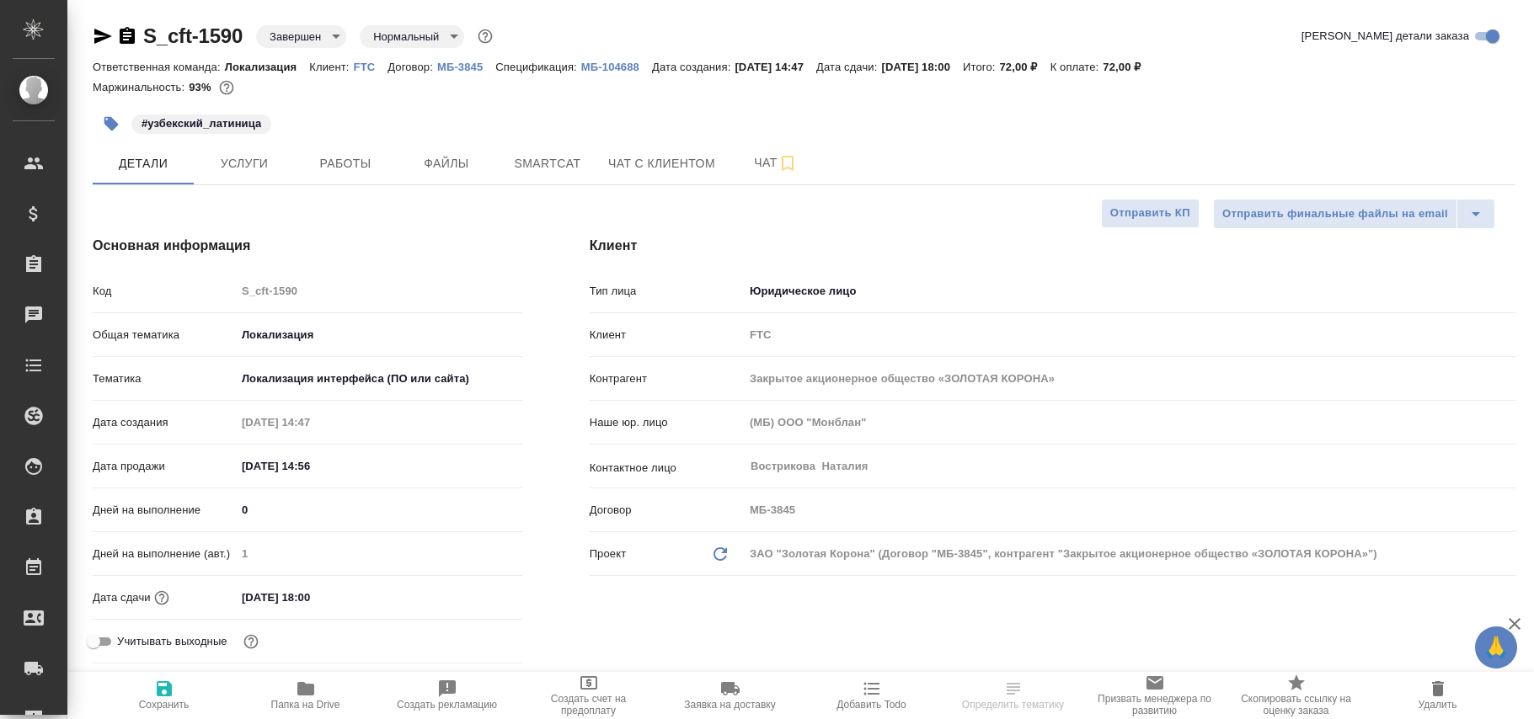
select select "RU"
click at [303, 37] on body "🙏 .cls-1 fill:#fff; AWATERA [PERSON_NAME]fokina Клиенты Спецификации Заказы 488…" at bounding box center [767, 359] width 1534 height 719
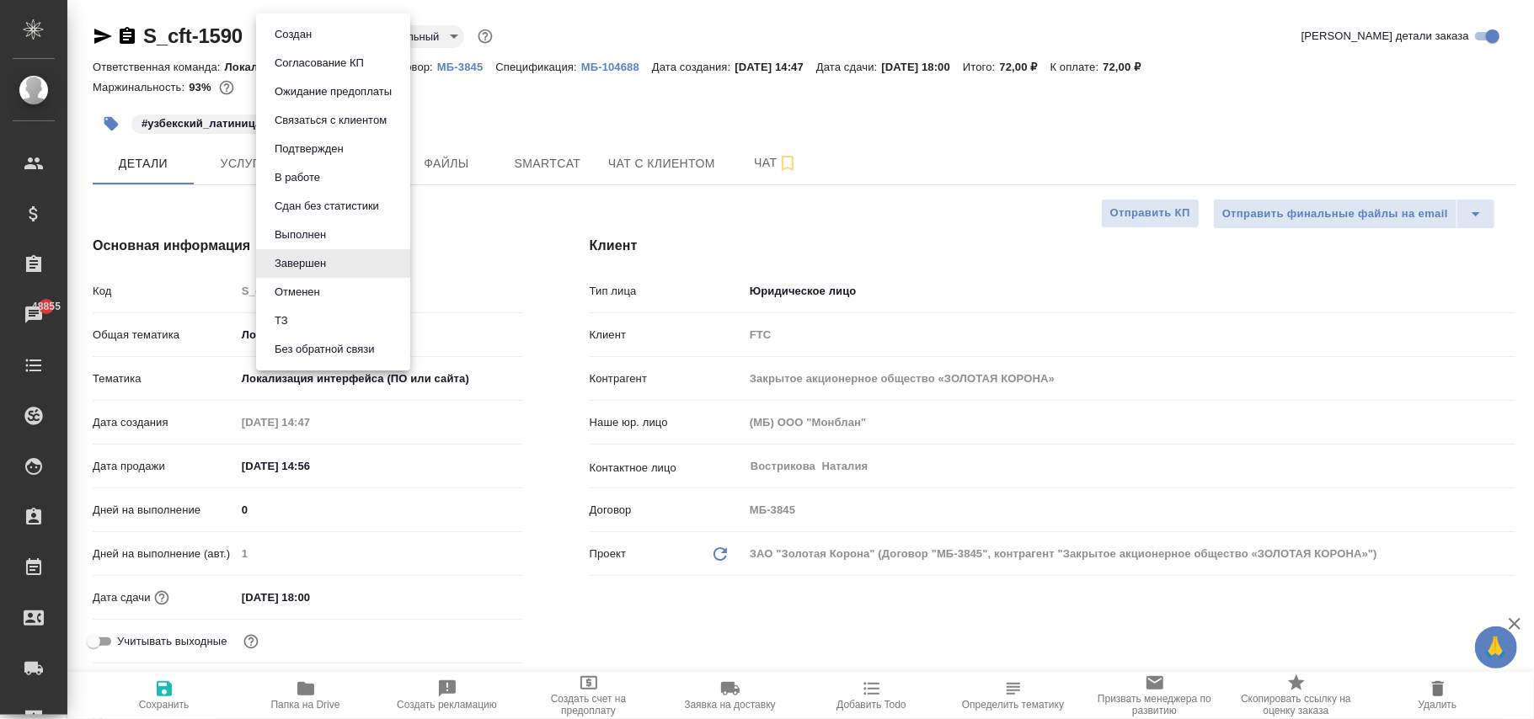
type textarea "x"
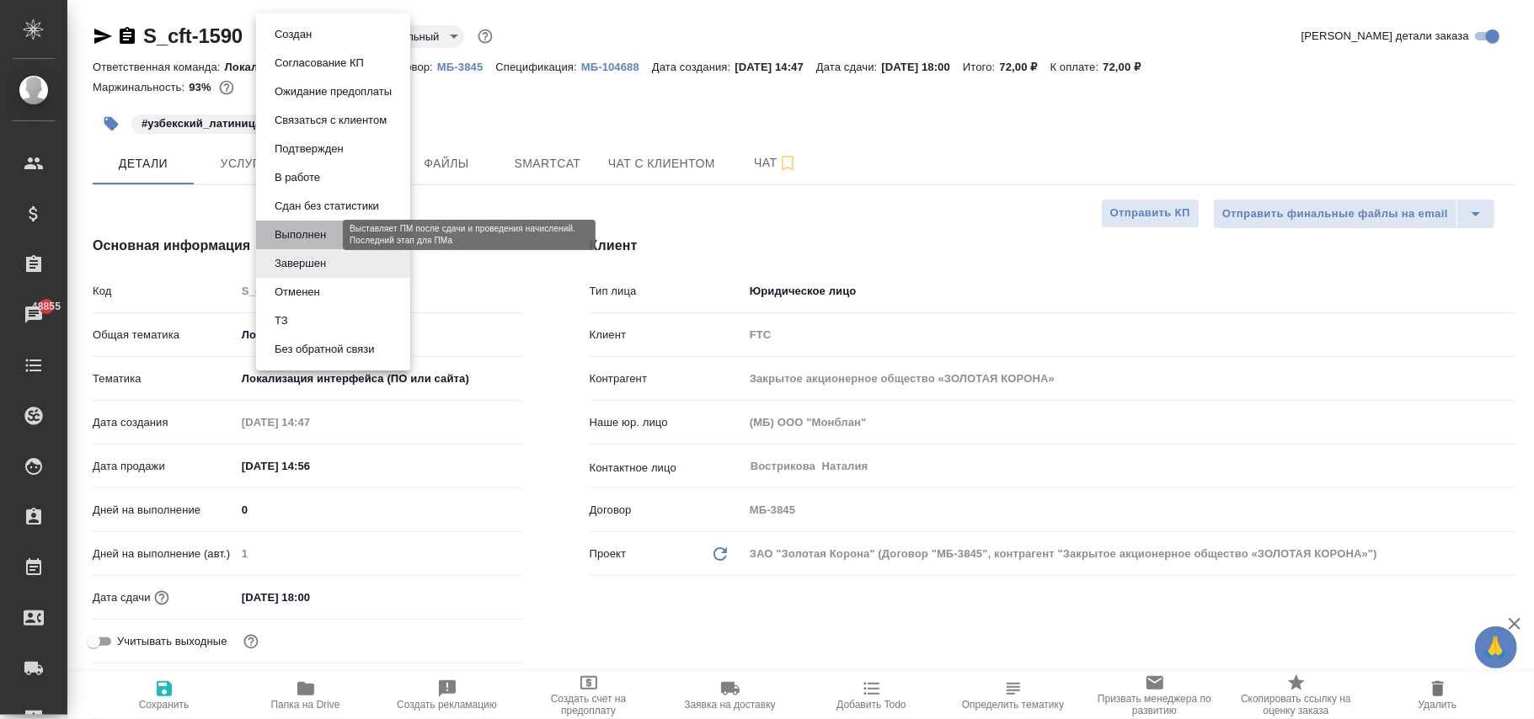
click at [314, 233] on button "Выполнен" at bounding box center [300, 235] width 61 height 19
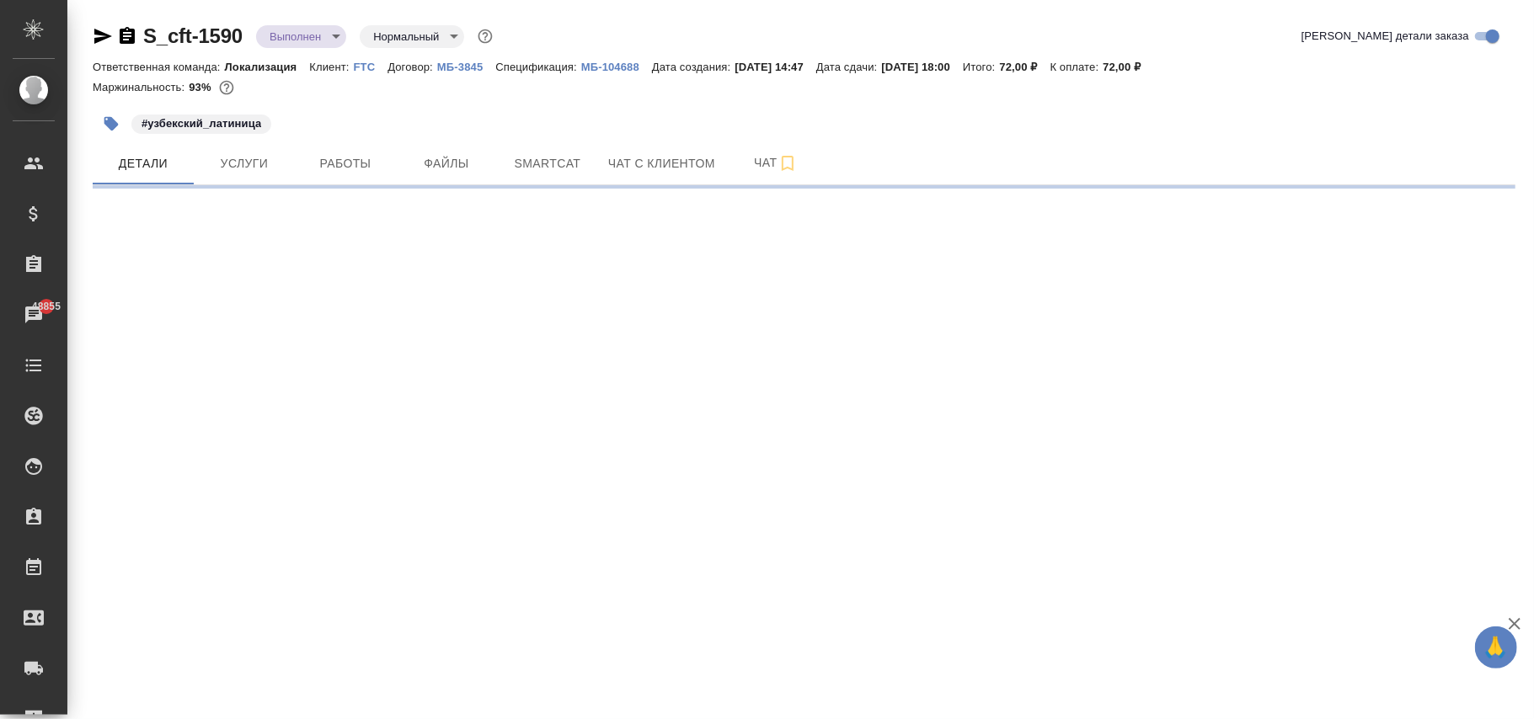
select select "RU"
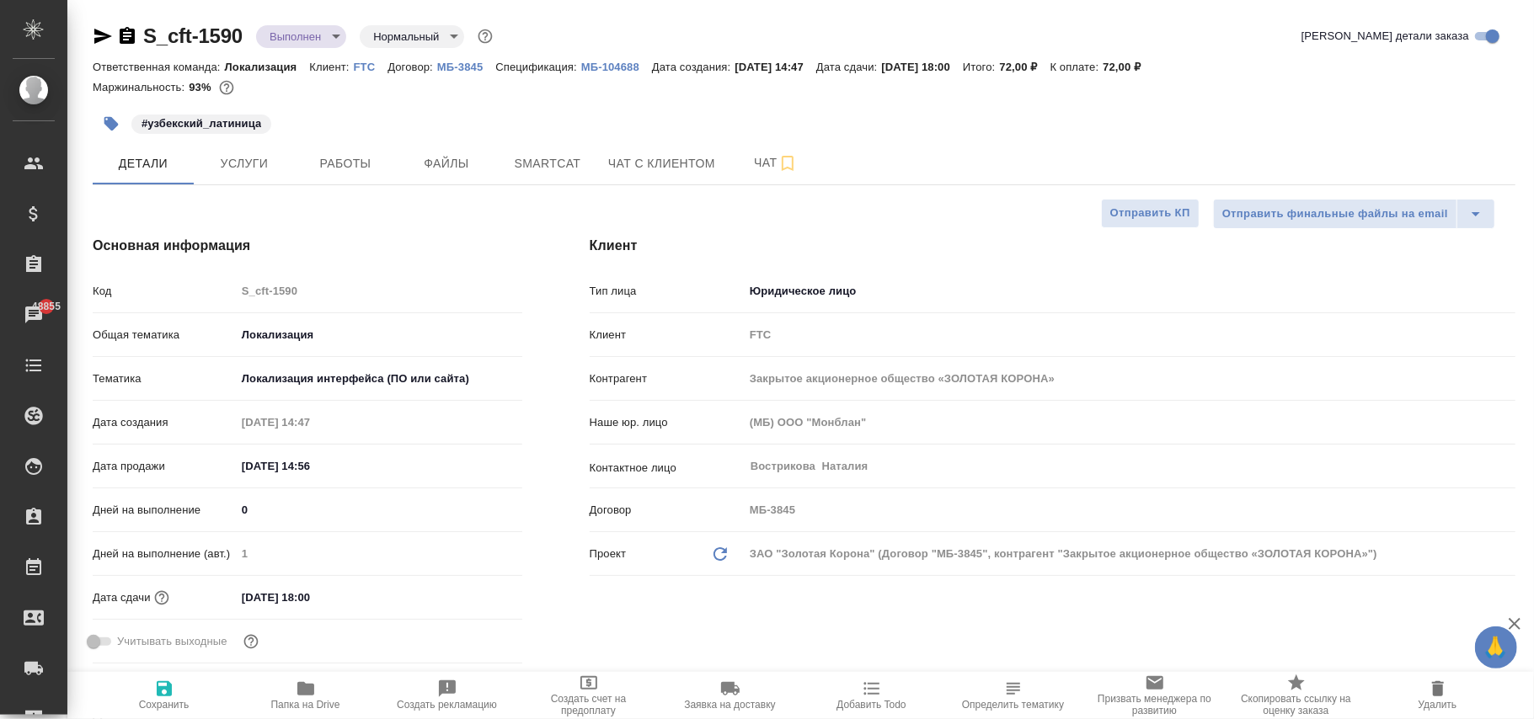
type textarea "x"
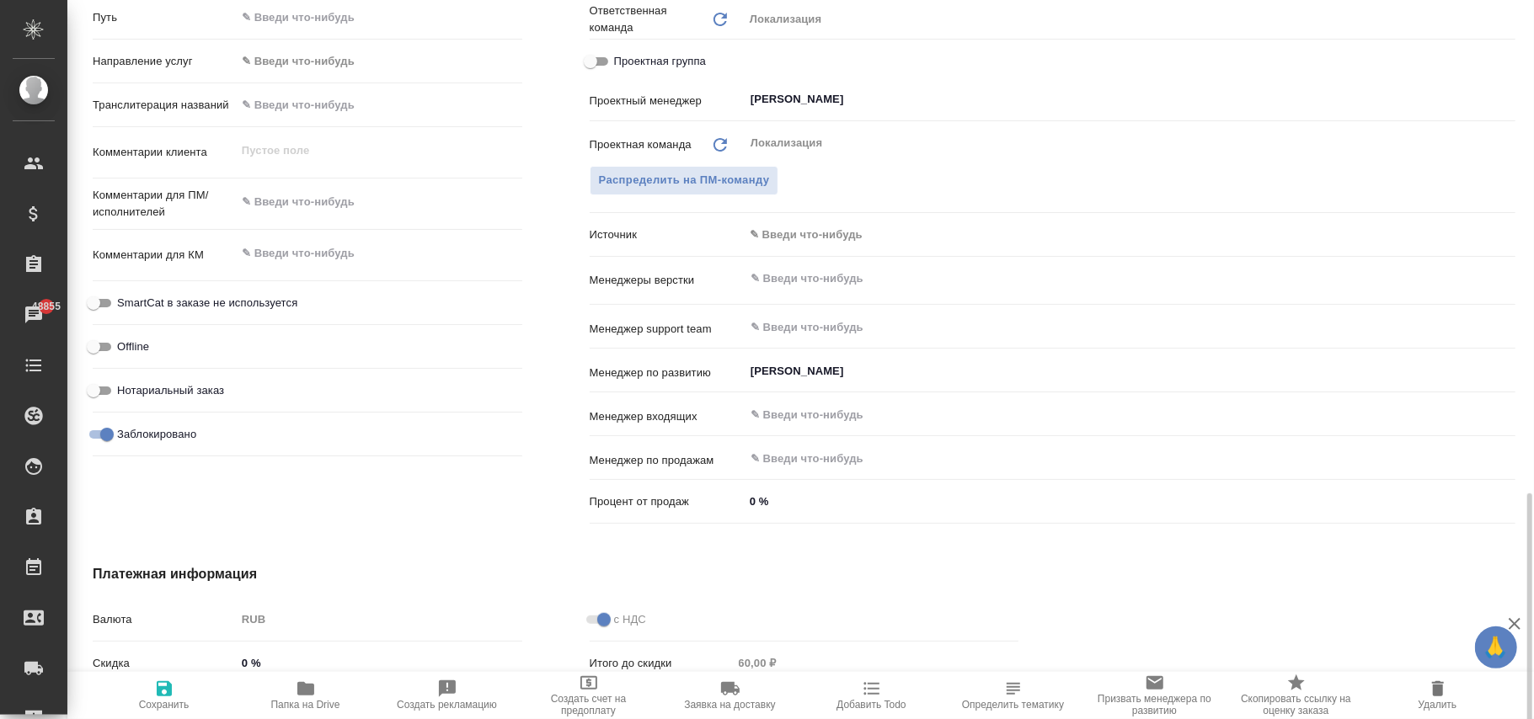
scroll to position [898, 0]
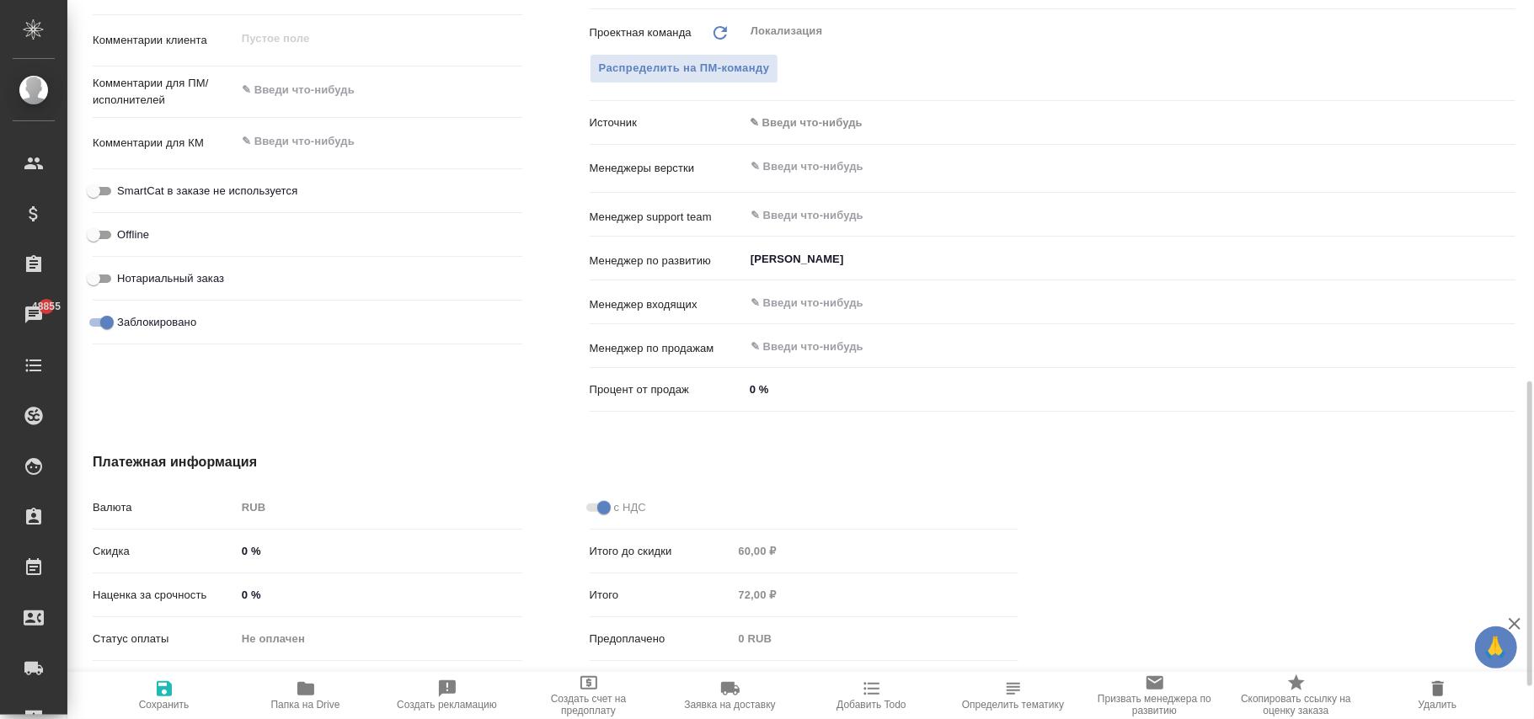
click at [98, 320] on input "Заблокировано" at bounding box center [107, 322] width 61 height 20
checkbox input "false"
type textarea "x"
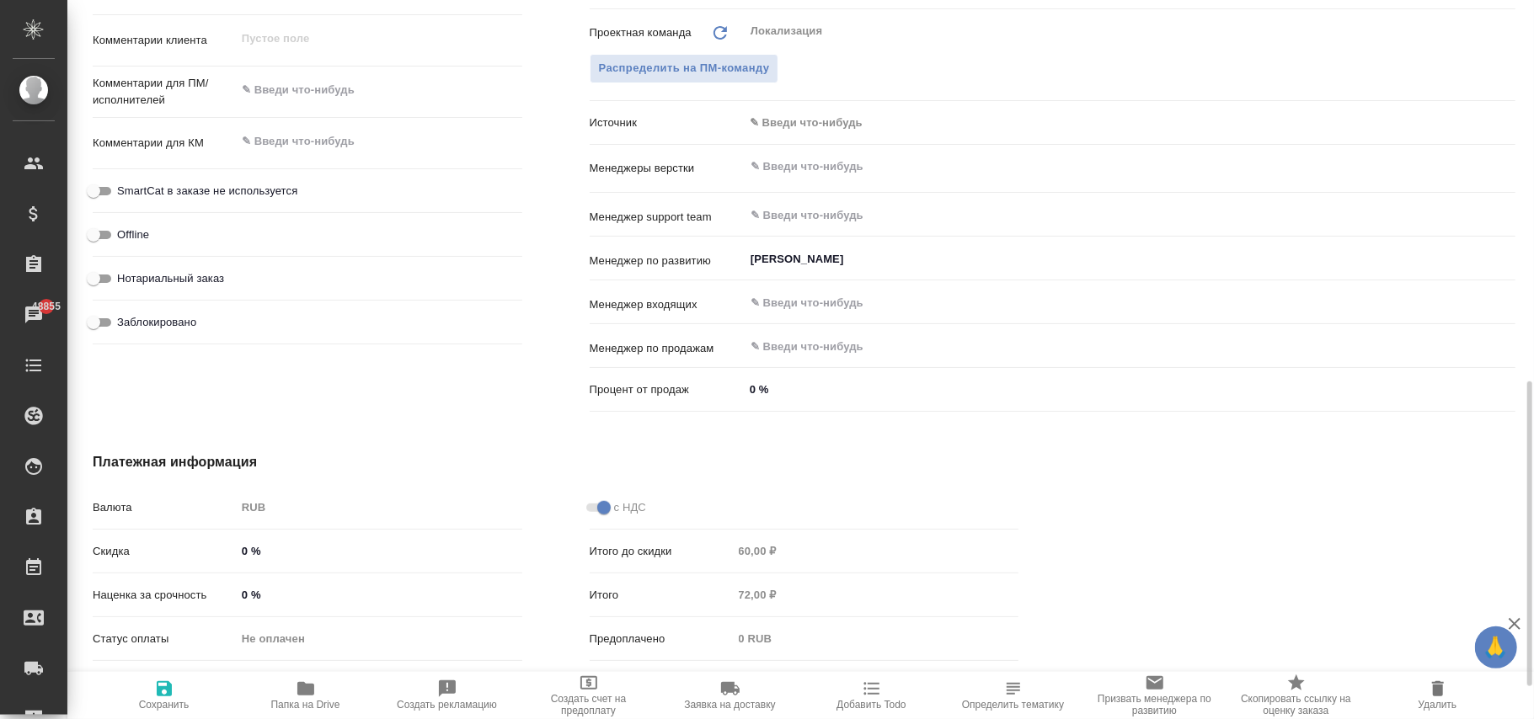
click at [170, 687] on icon "button" at bounding box center [164, 688] width 15 height 15
type textarea "x"
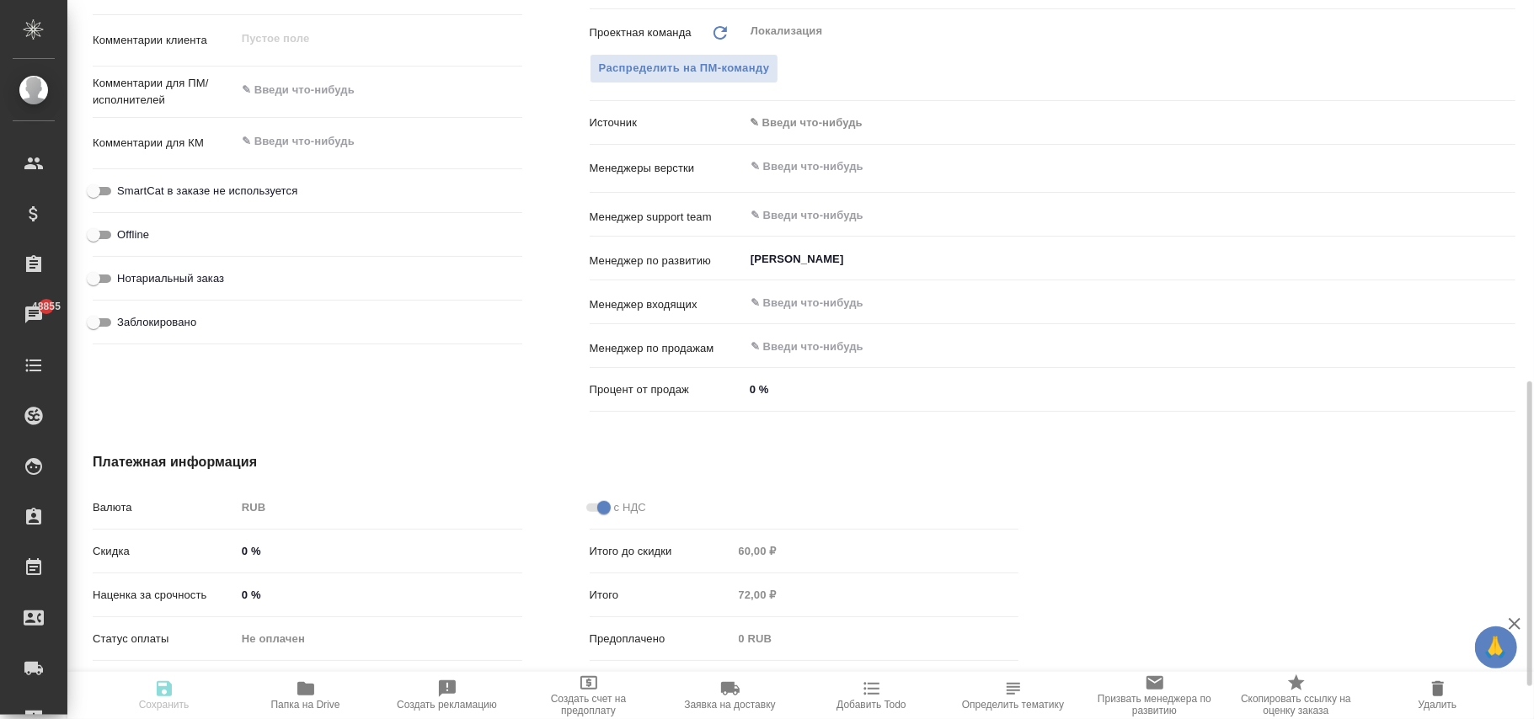
type textarea "x"
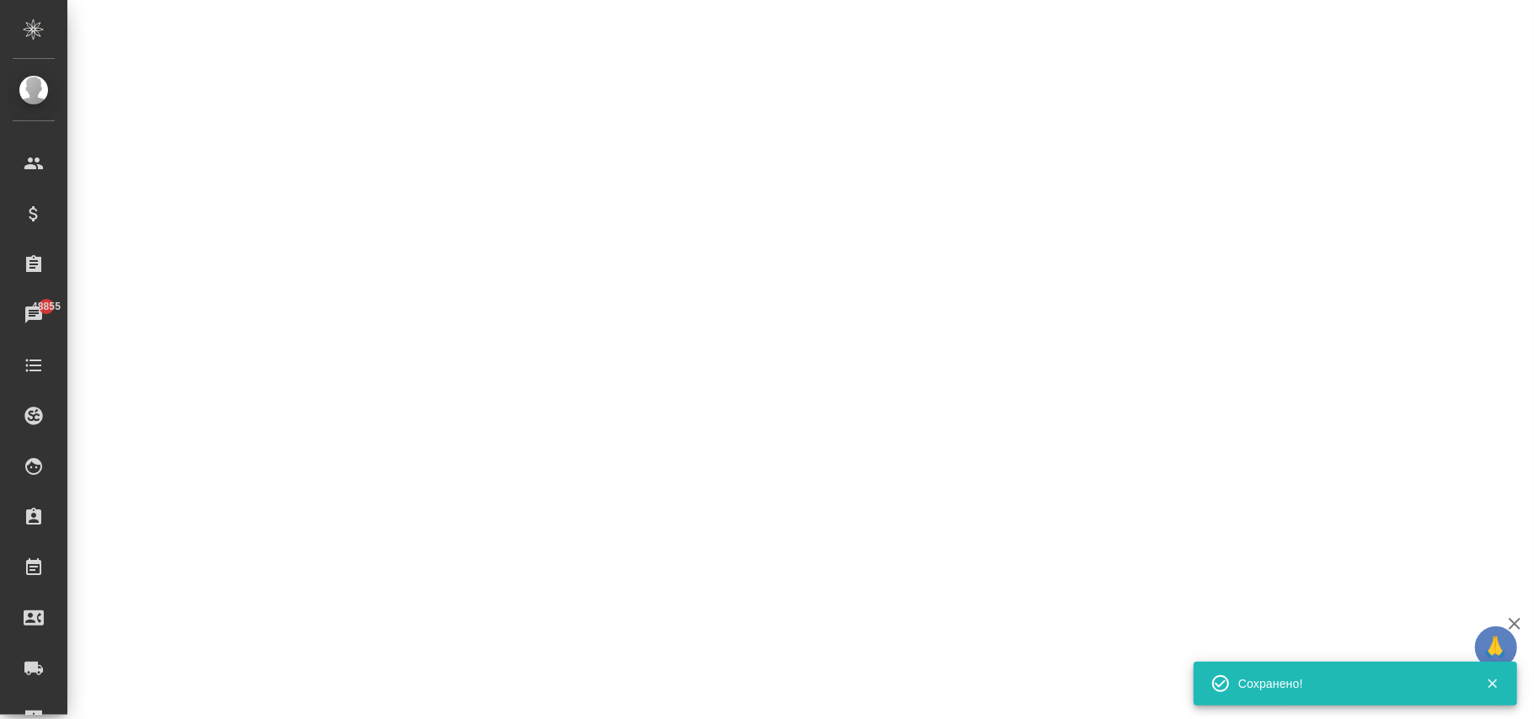
select select "RU"
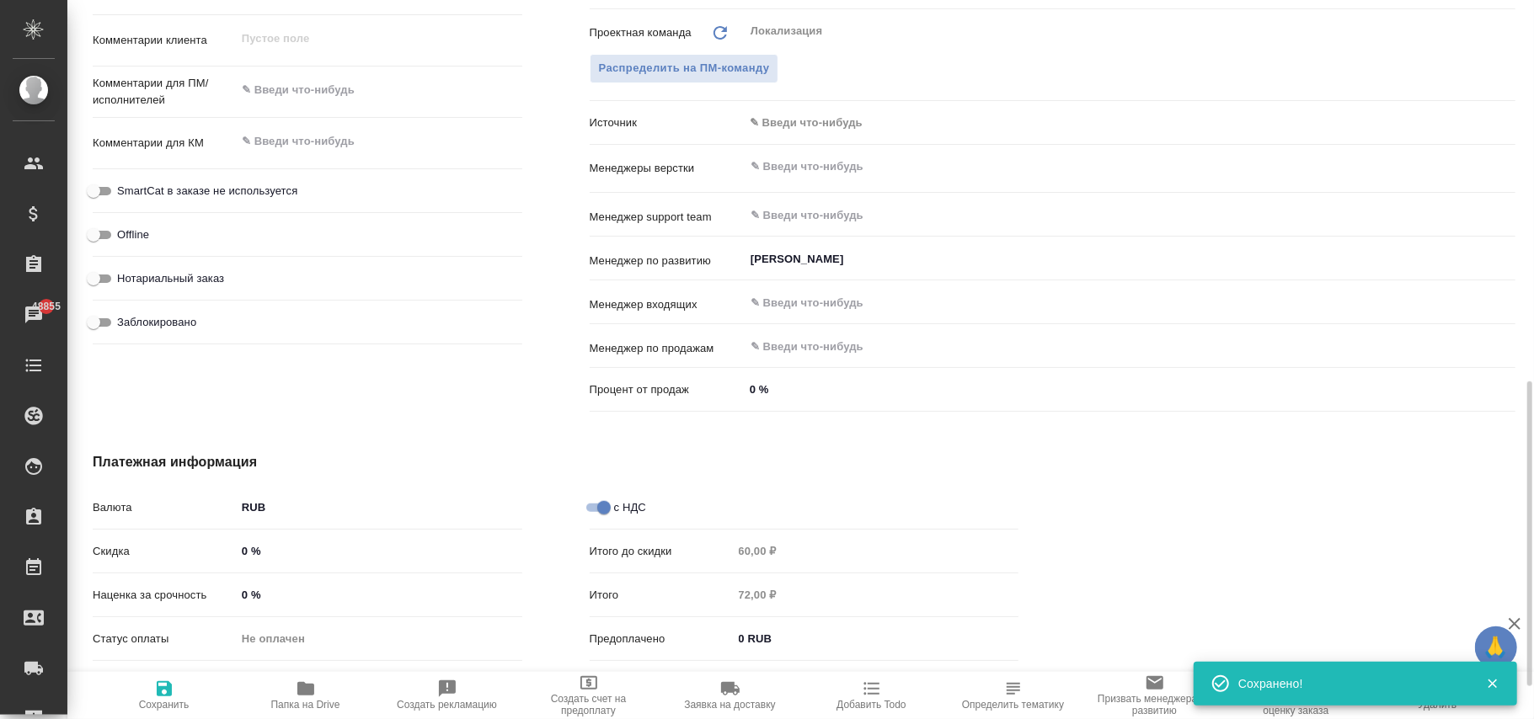
type textarea "x"
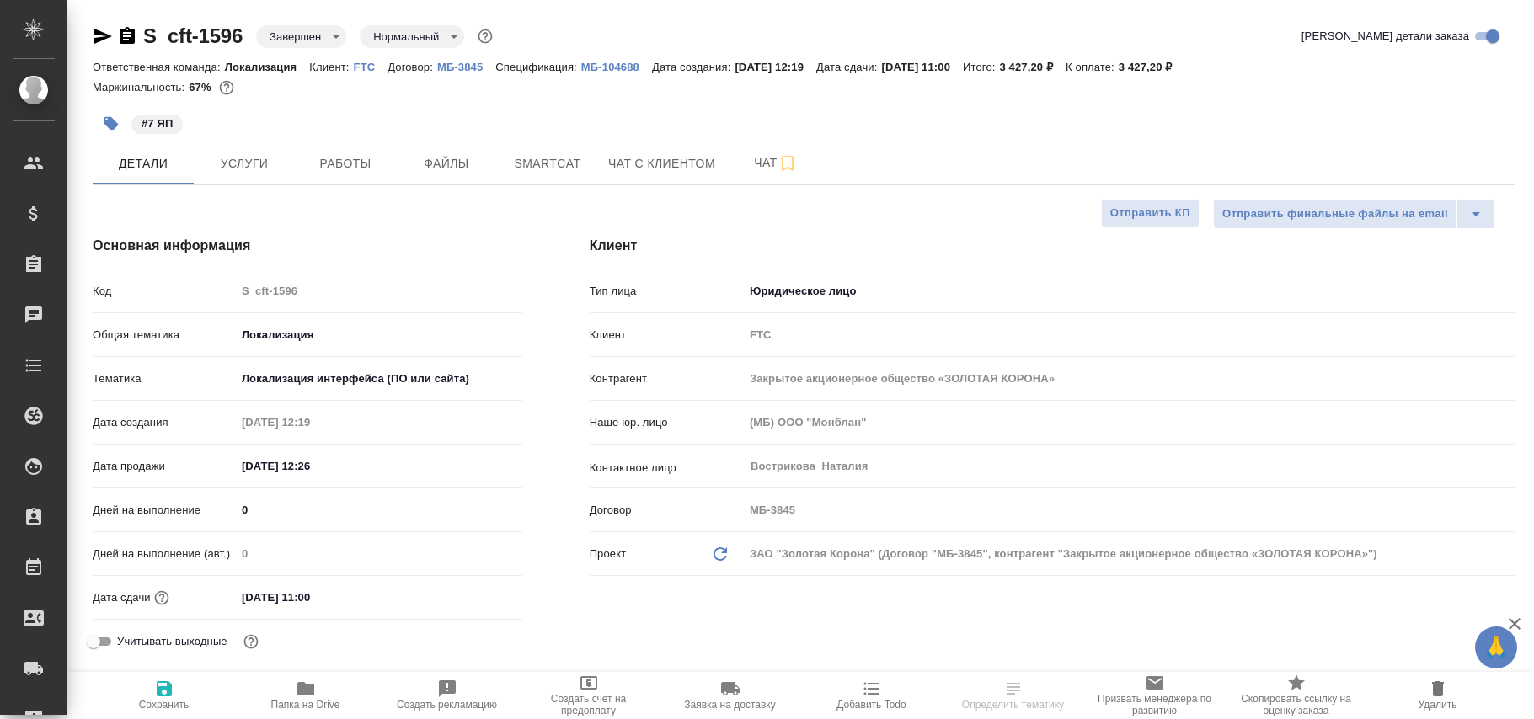
select select "RU"
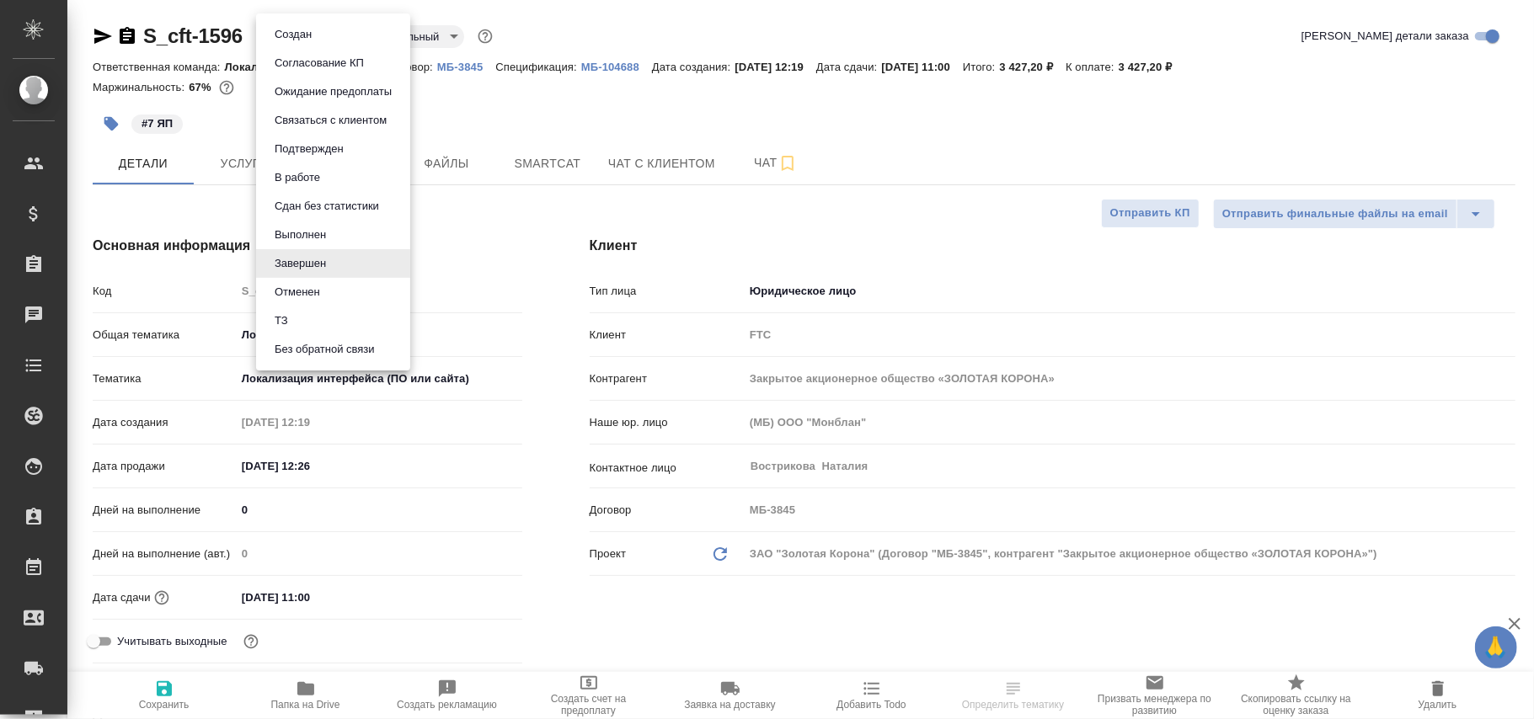
click at [317, 38] on body "🙏 .cls-1 fill:#fff; AWATERA [PERSON_NAME]fokina Клиенты Спецификации Заказы Чат…" at bounding box center [767, 359] width 1534 height 719
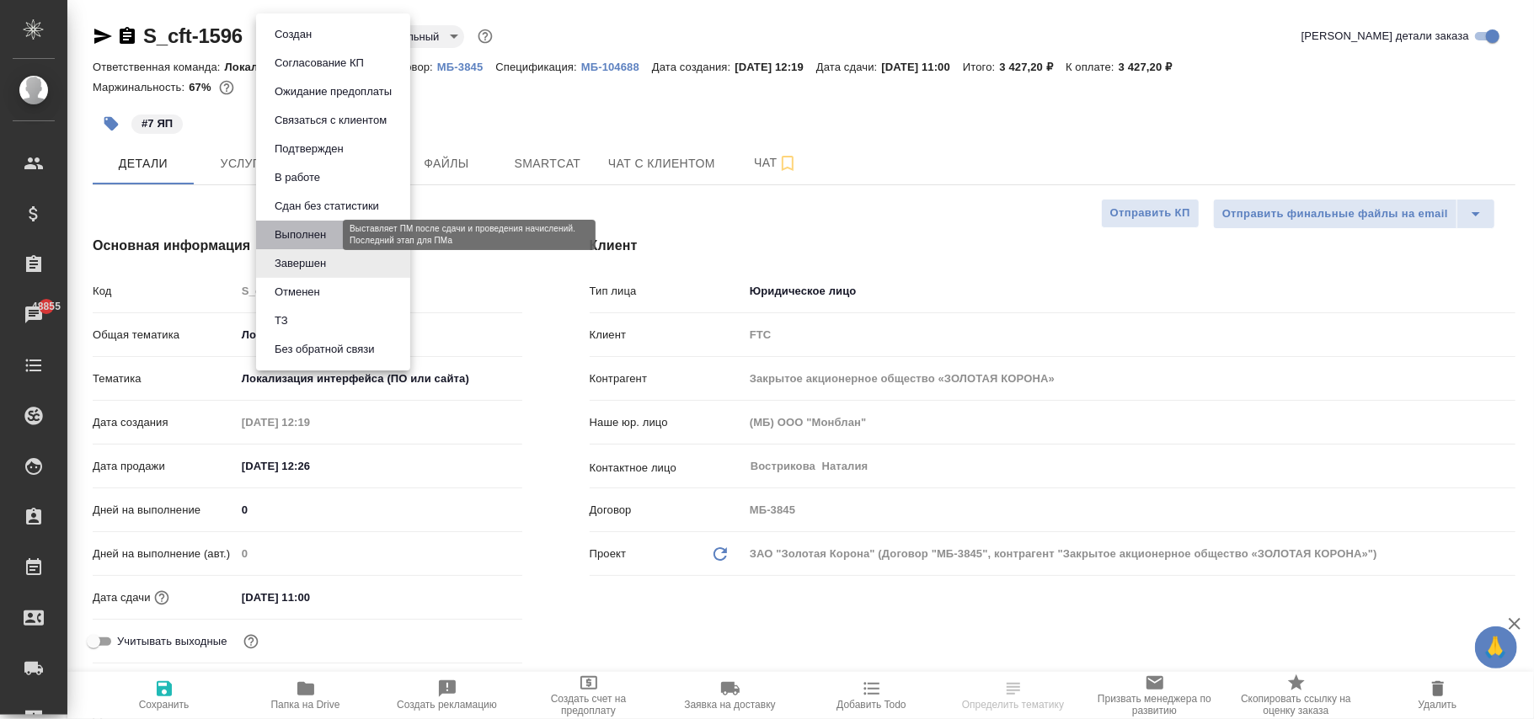
click at [301, 236] on button "Выполнен" at bounding box center [300, 235] width 61 height 19
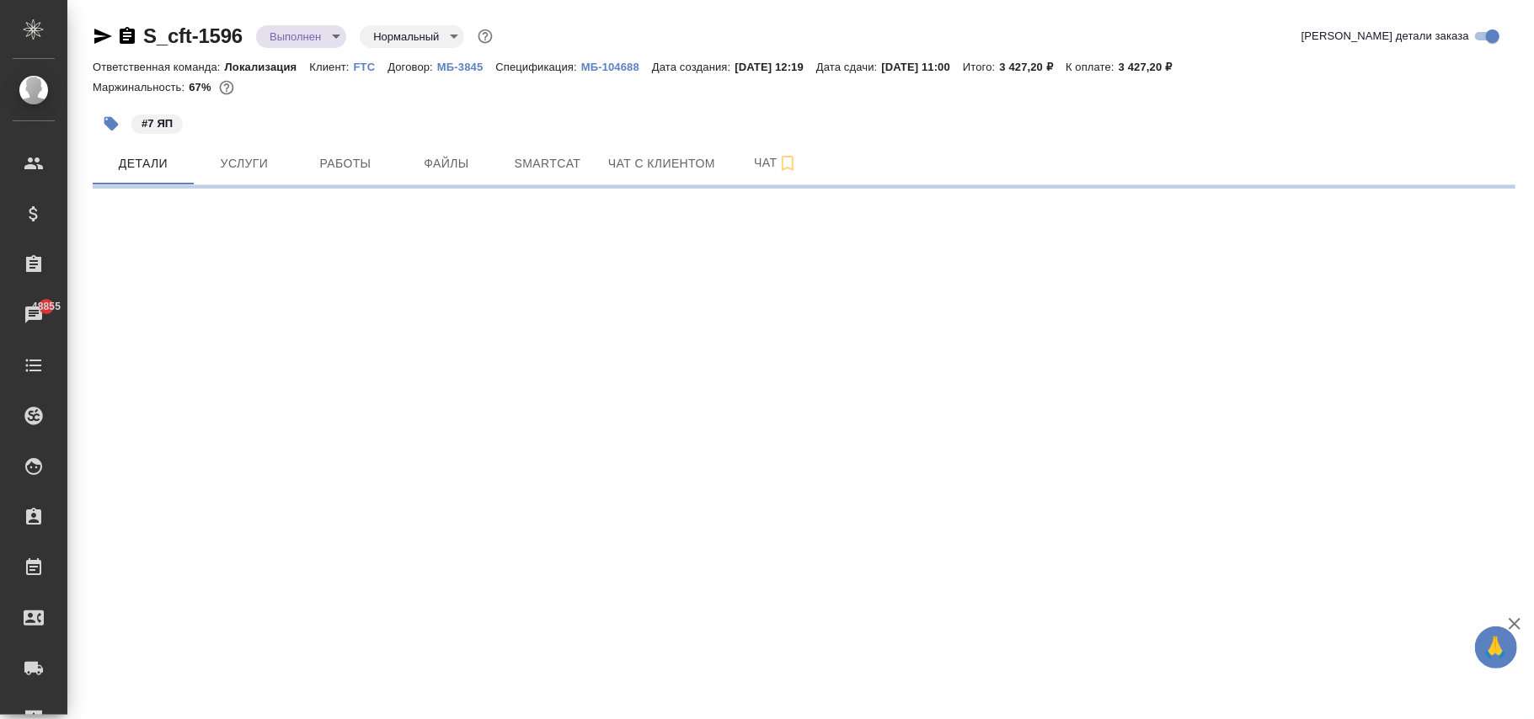
select select "RU"
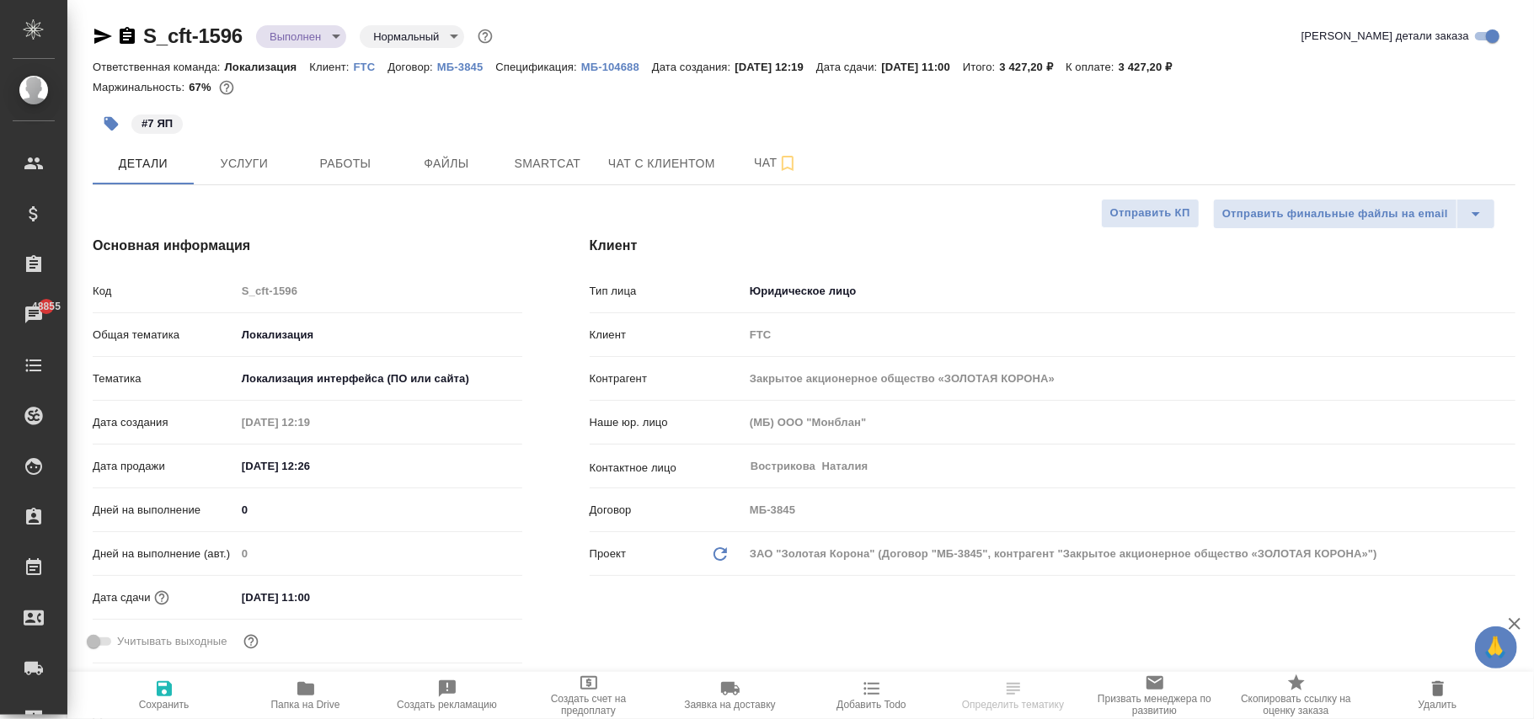
type textarea "x"
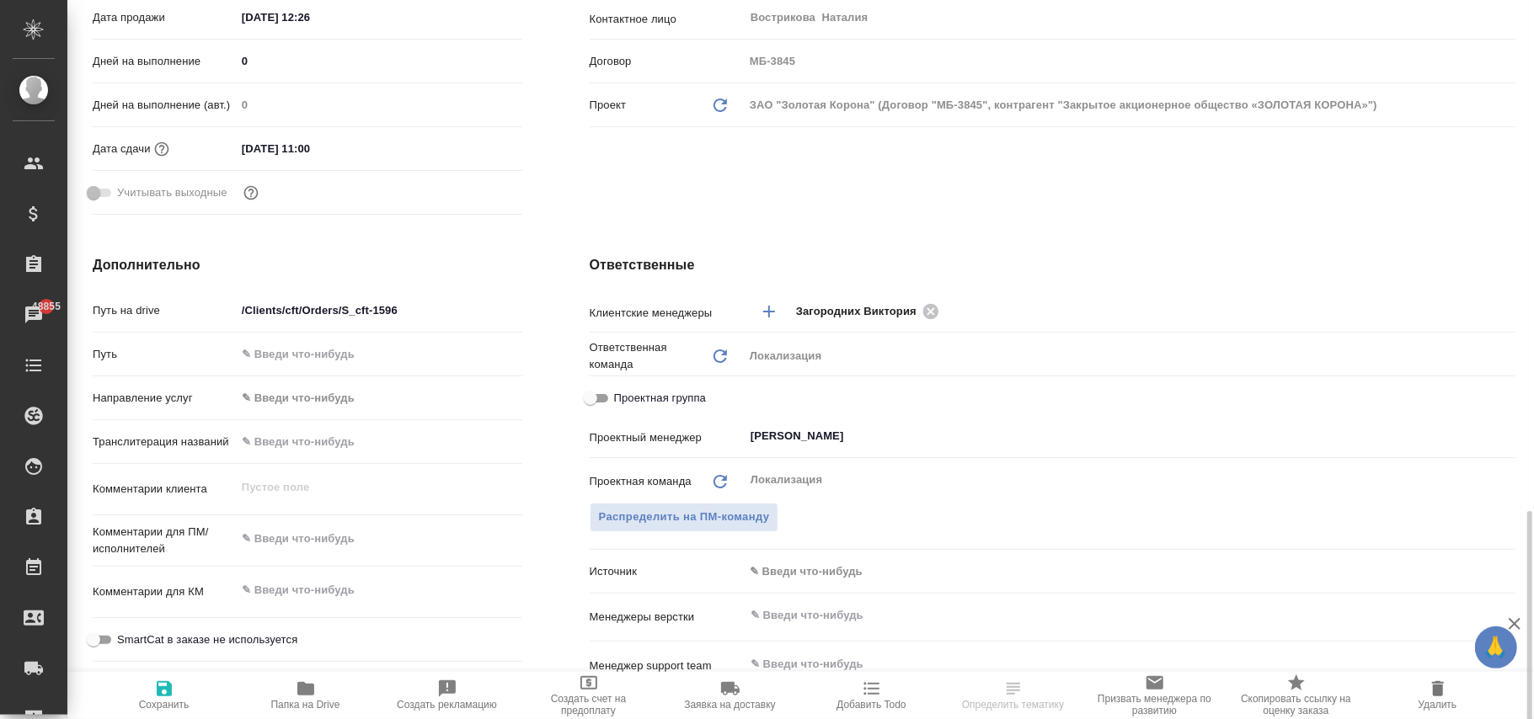
scroll to position [674, 0]
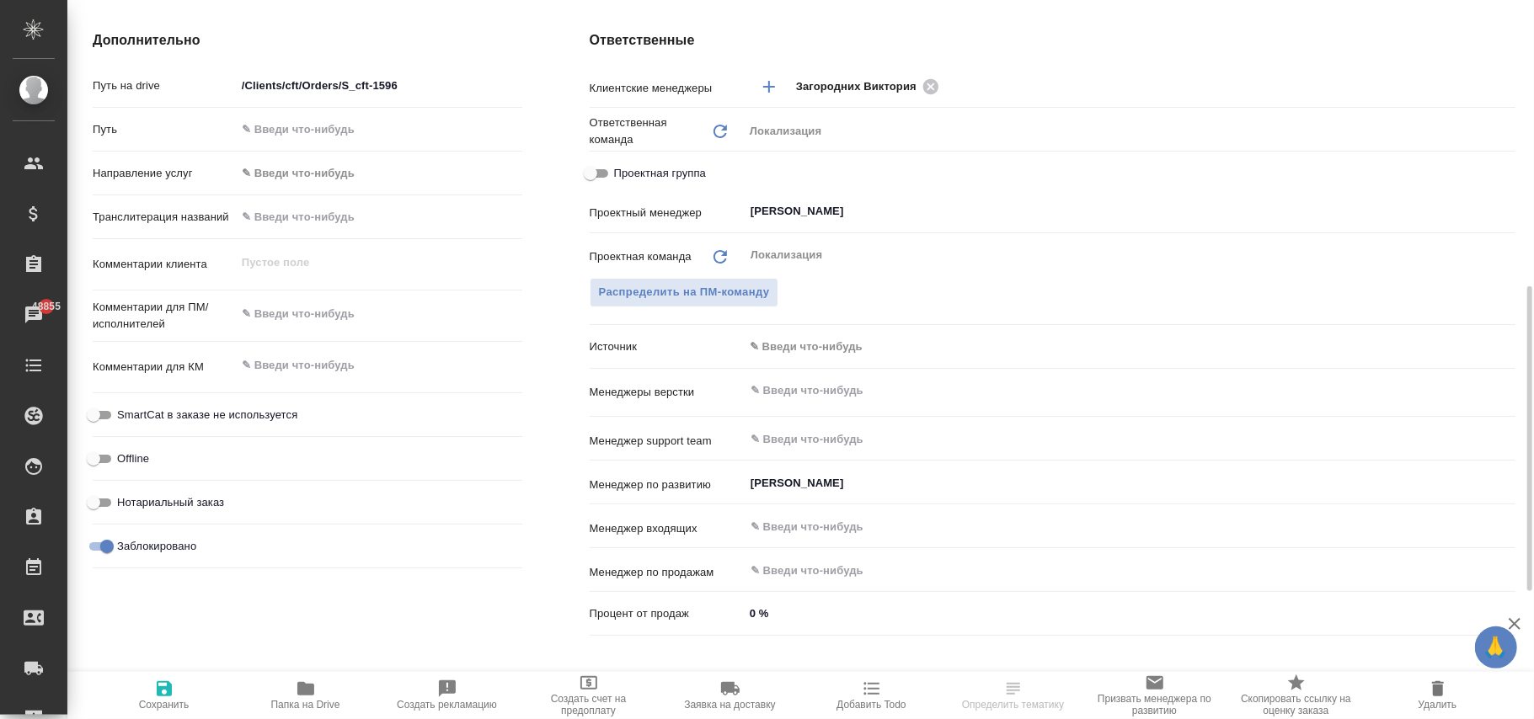
drag, startPoint x: 111, startPoint y: 543, endPoint x: 136, endPoint y: 598, distance: 60.0
click at [111, 547] on input "Заблокировано" at bounding box center [107, 547] width 61 height 20
checkbox input "false"
type textarea "x"
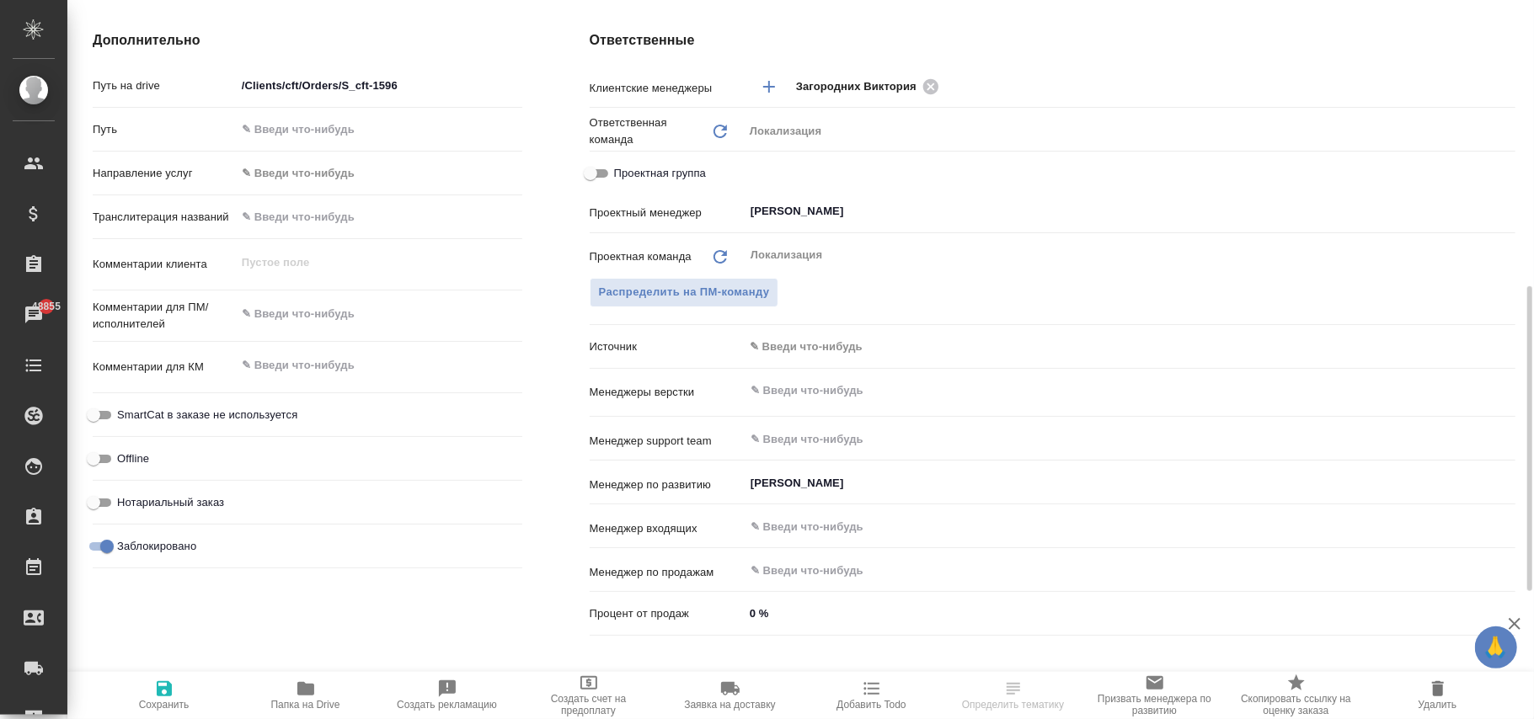
type textarea "x"
click at [169, 689] on icon "button" at bounding box center [164, 688] width 15 height 15
type textarea "x"
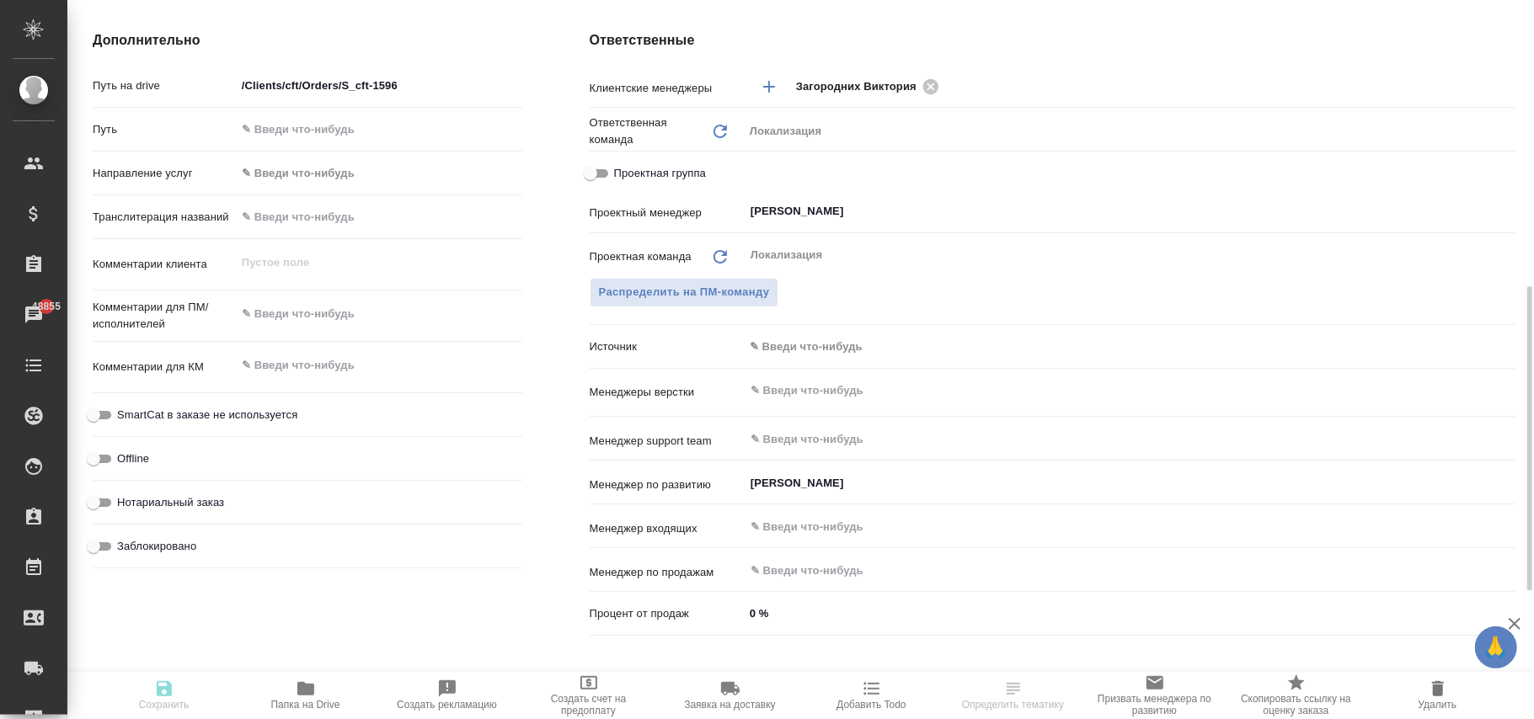
type textarea "x"
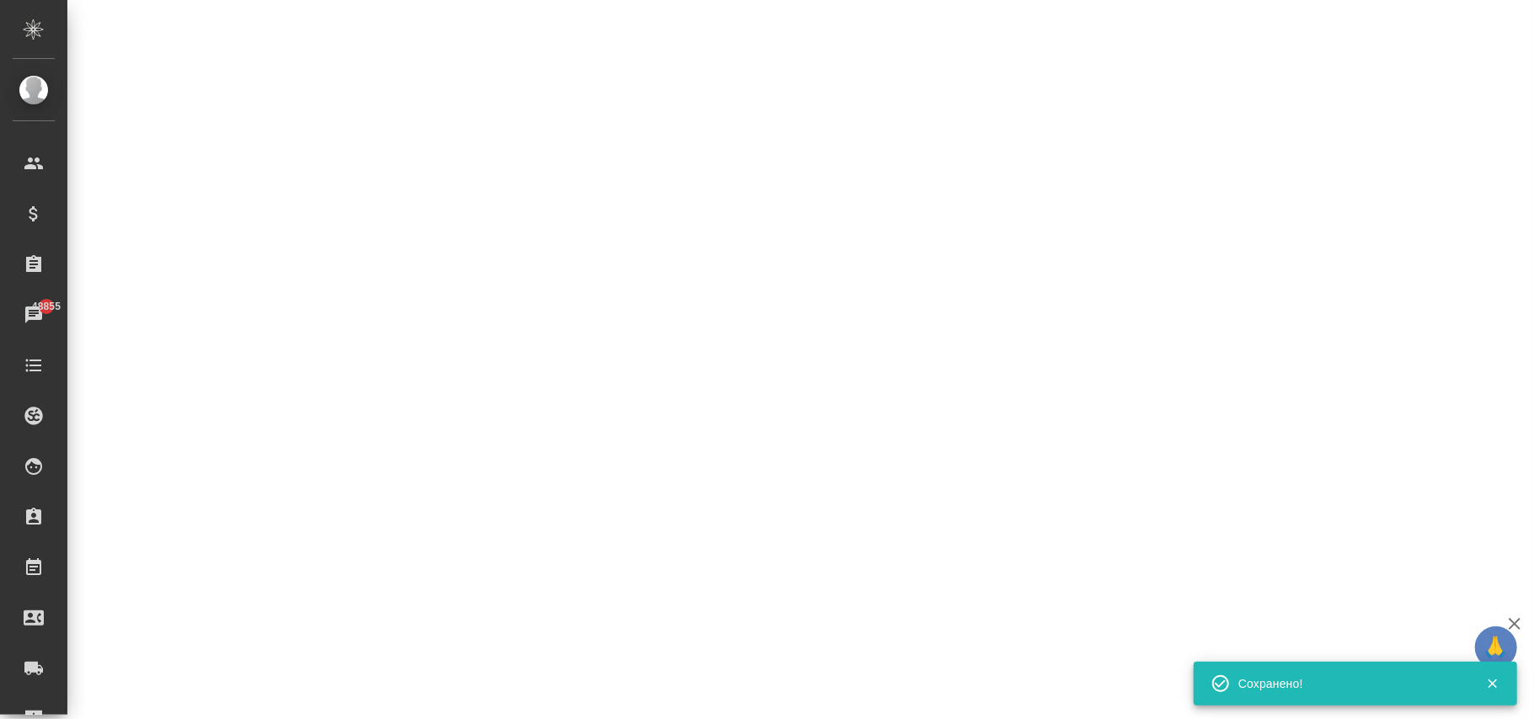
select select "RU"
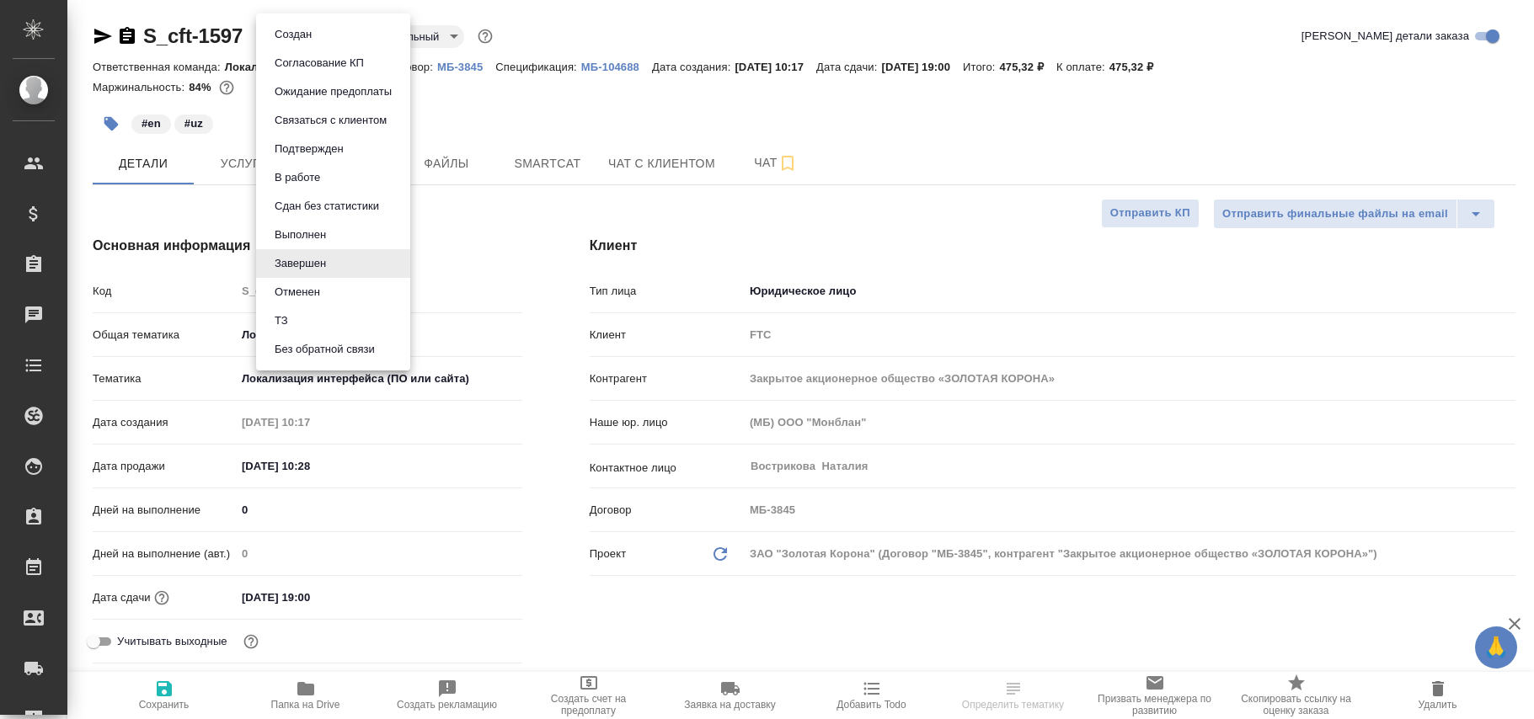
select select "RU"
type textarea "x"
click at [303, 233] on button "Выполнен" at bounding box center [300, 235] width 61 height 19
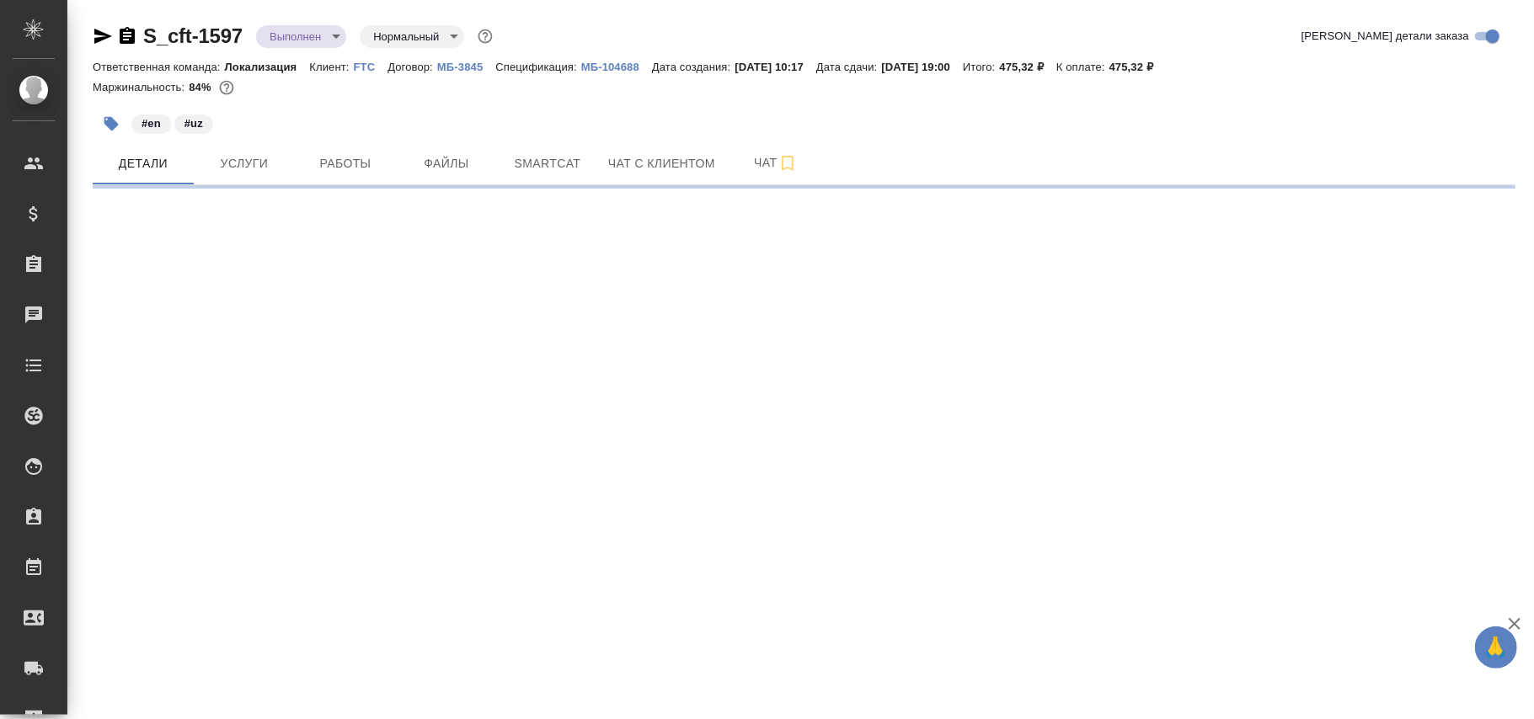
select select "RU"
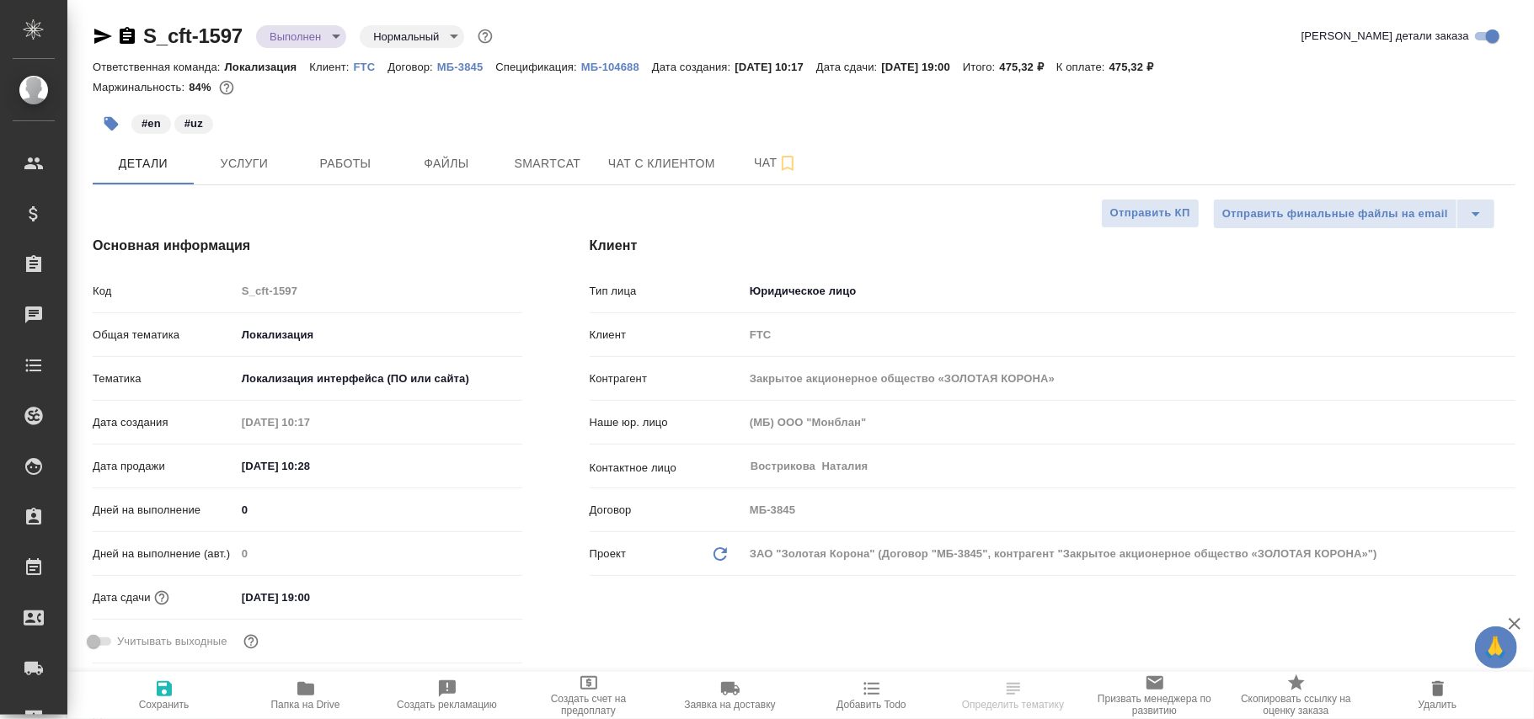
type textarea "x"
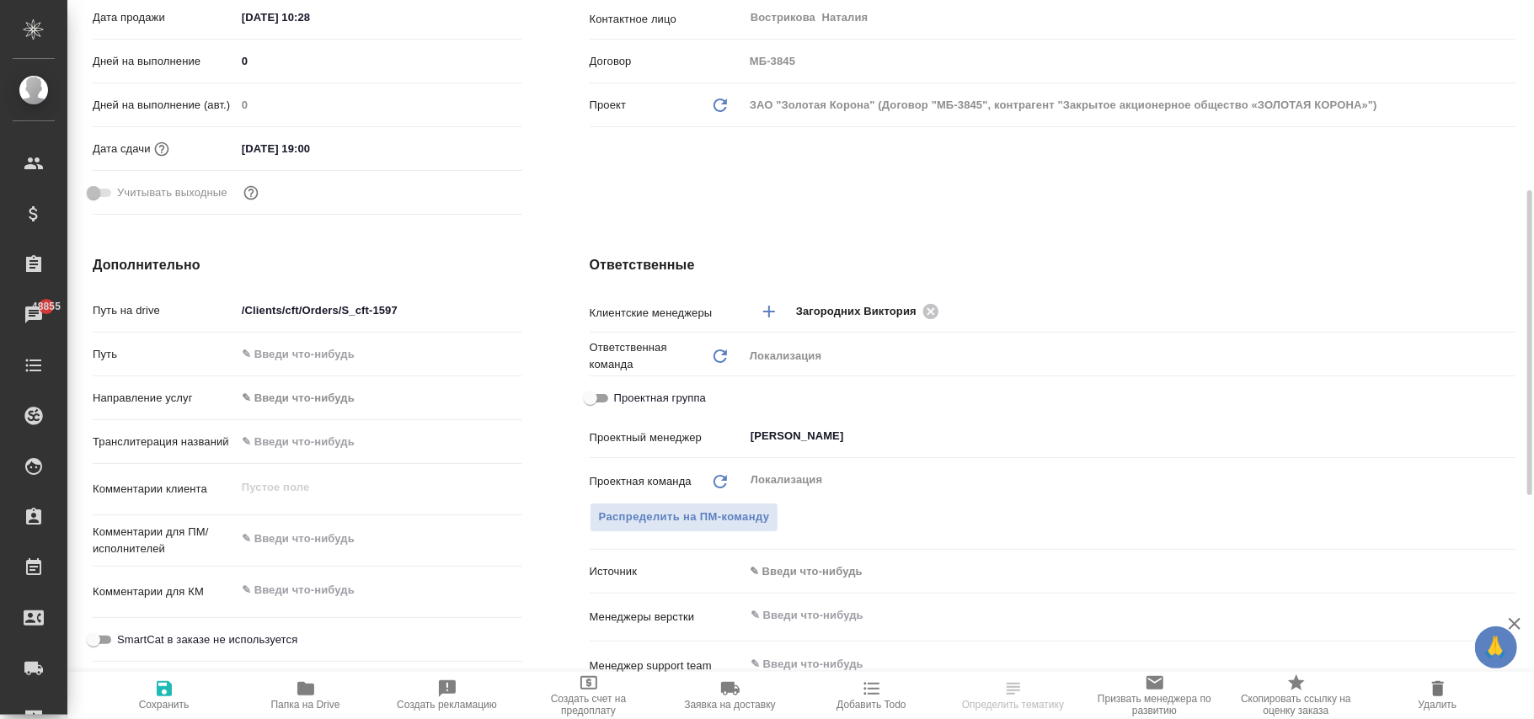
scroll to position [674, 0]
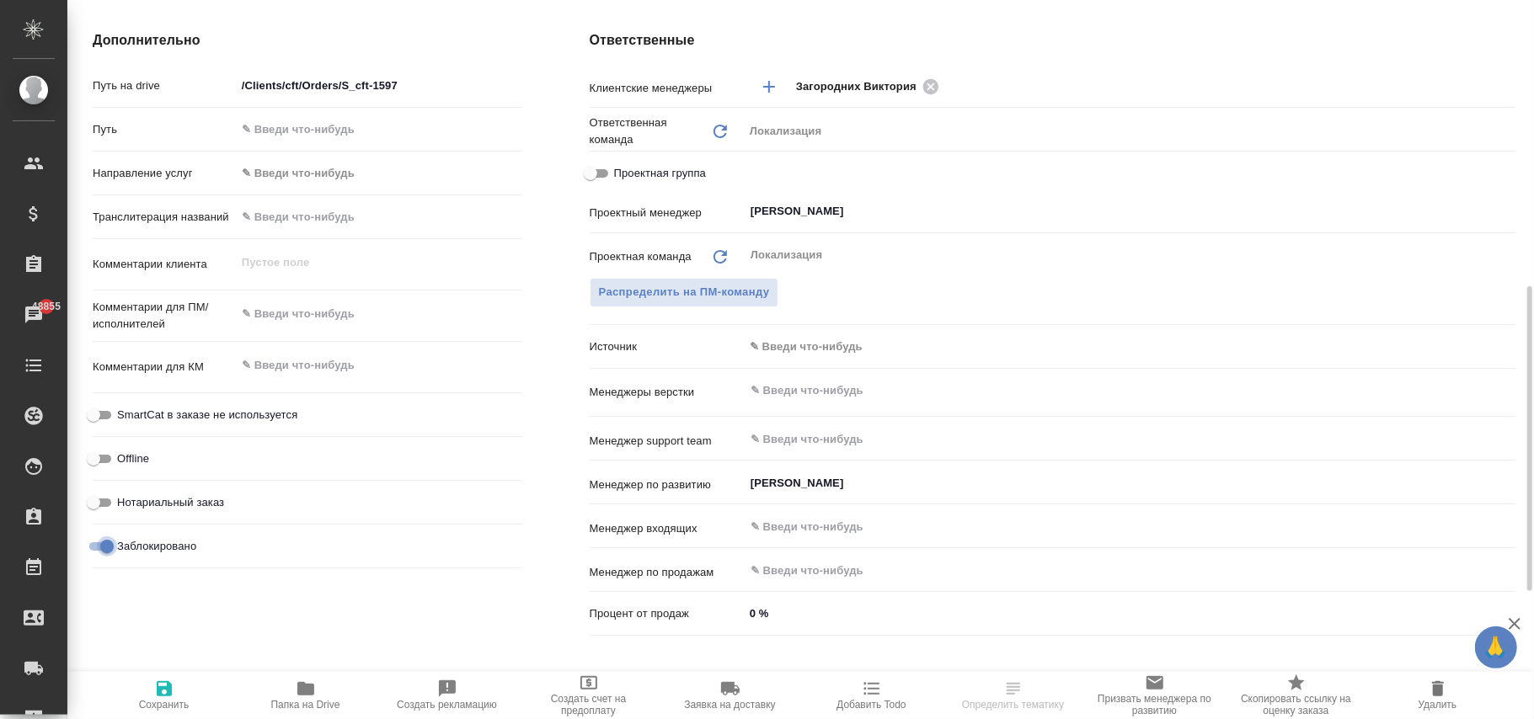
click at [99, 549] on input "Заблокировано" at bounding box center [107, 547] width 61 height 20
checkbox input "false"
type textarea "x"
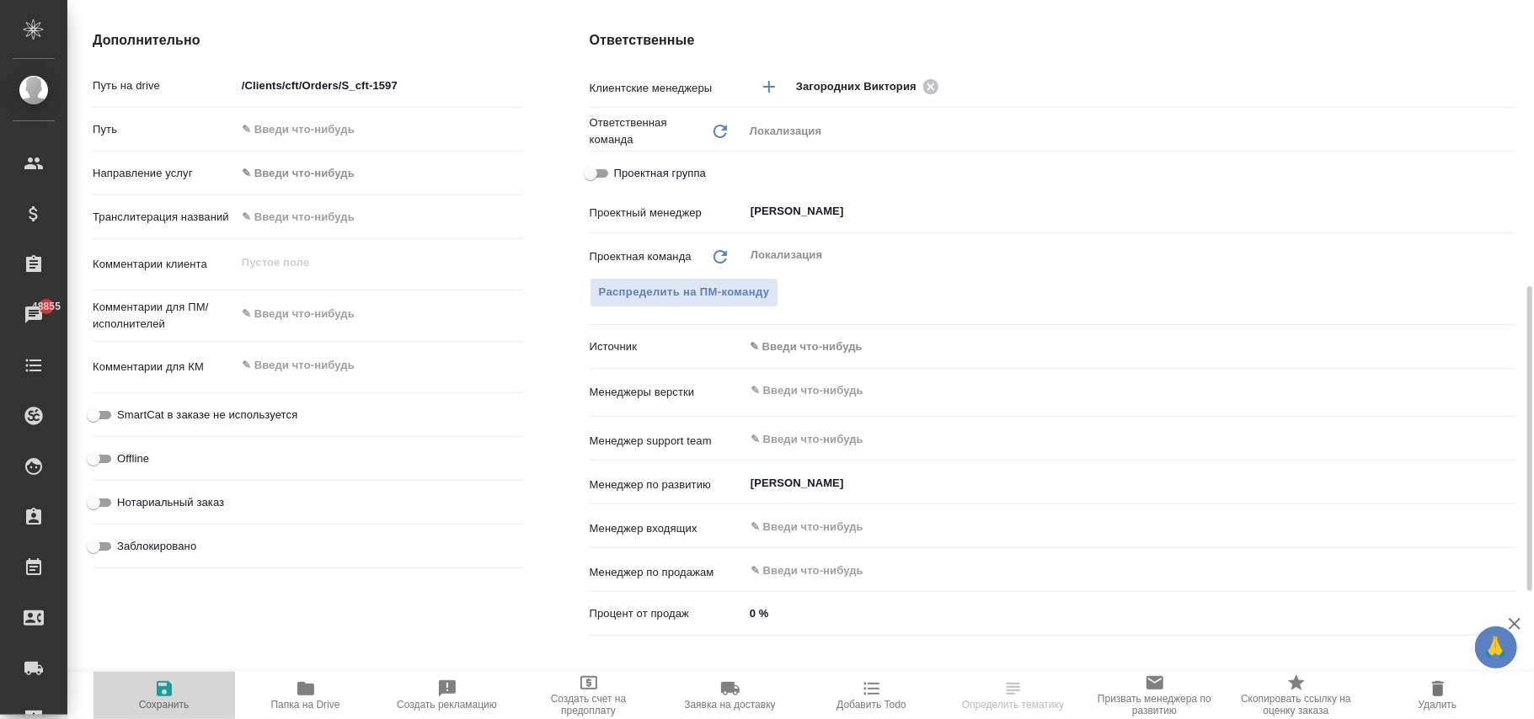
drag, startPoint x: 162, startPoint y: 692, endPoint x: 463, endPoint y: 17, distance: 739.0
click at [165, 692] on icon "button" at bounding box center [164, 689] width 20 height 20
type textarea "x"
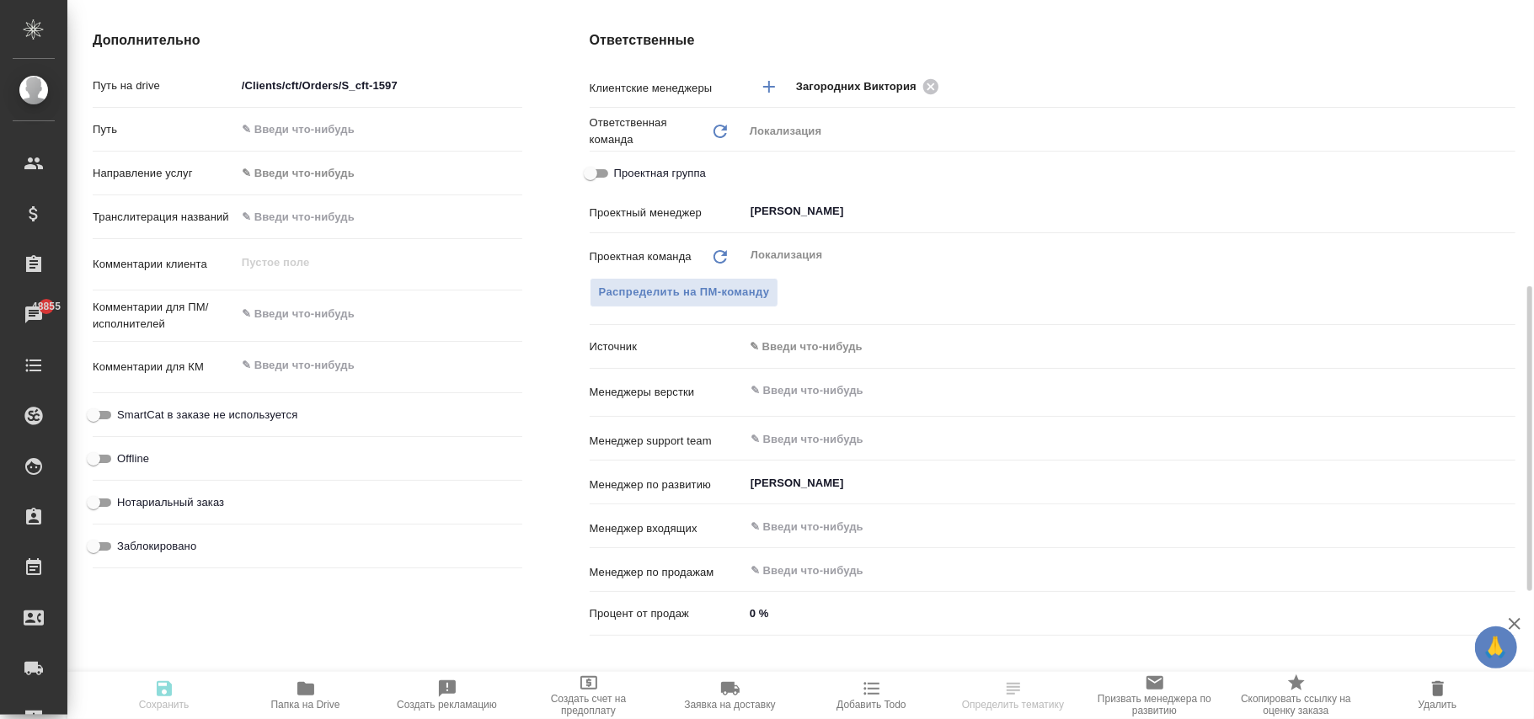
type textarea "x"
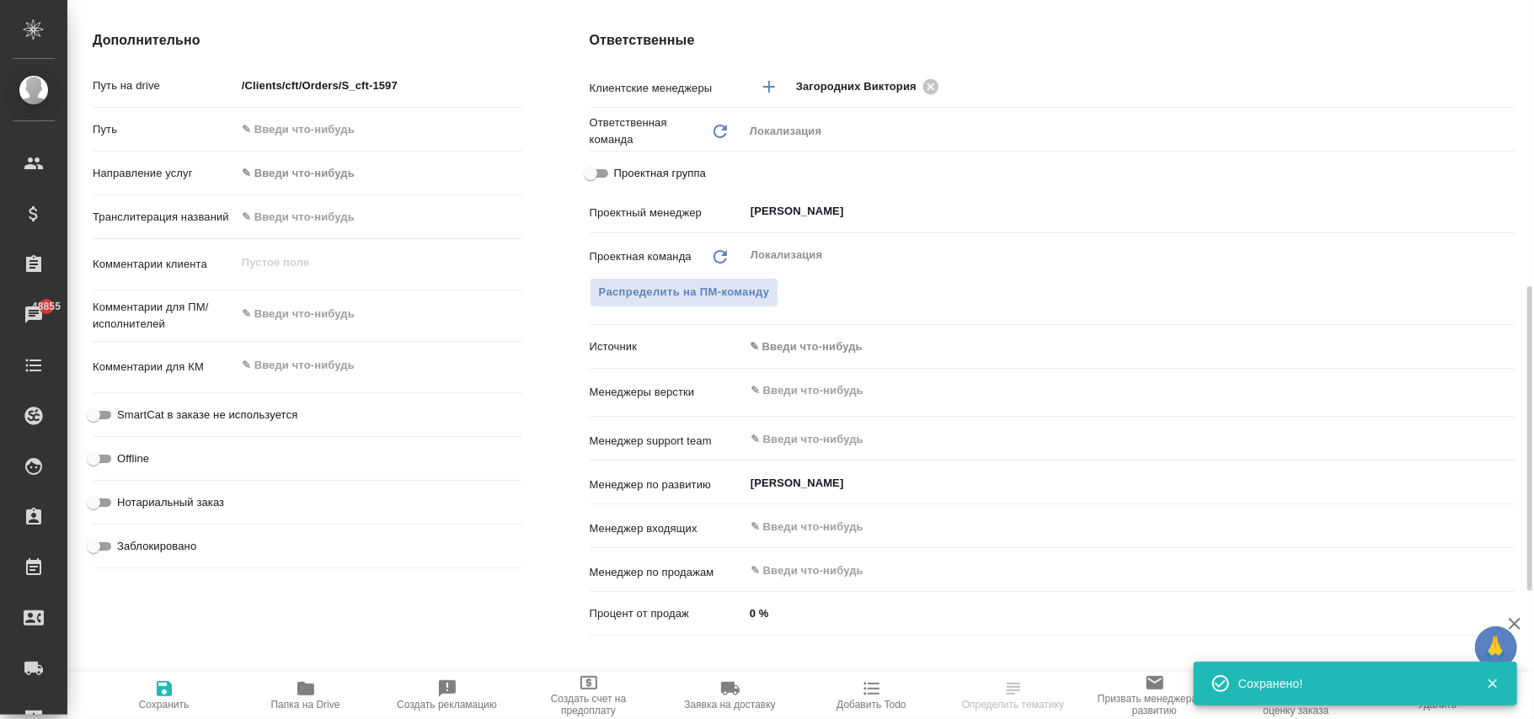
select select "RU"
type textarea "x"
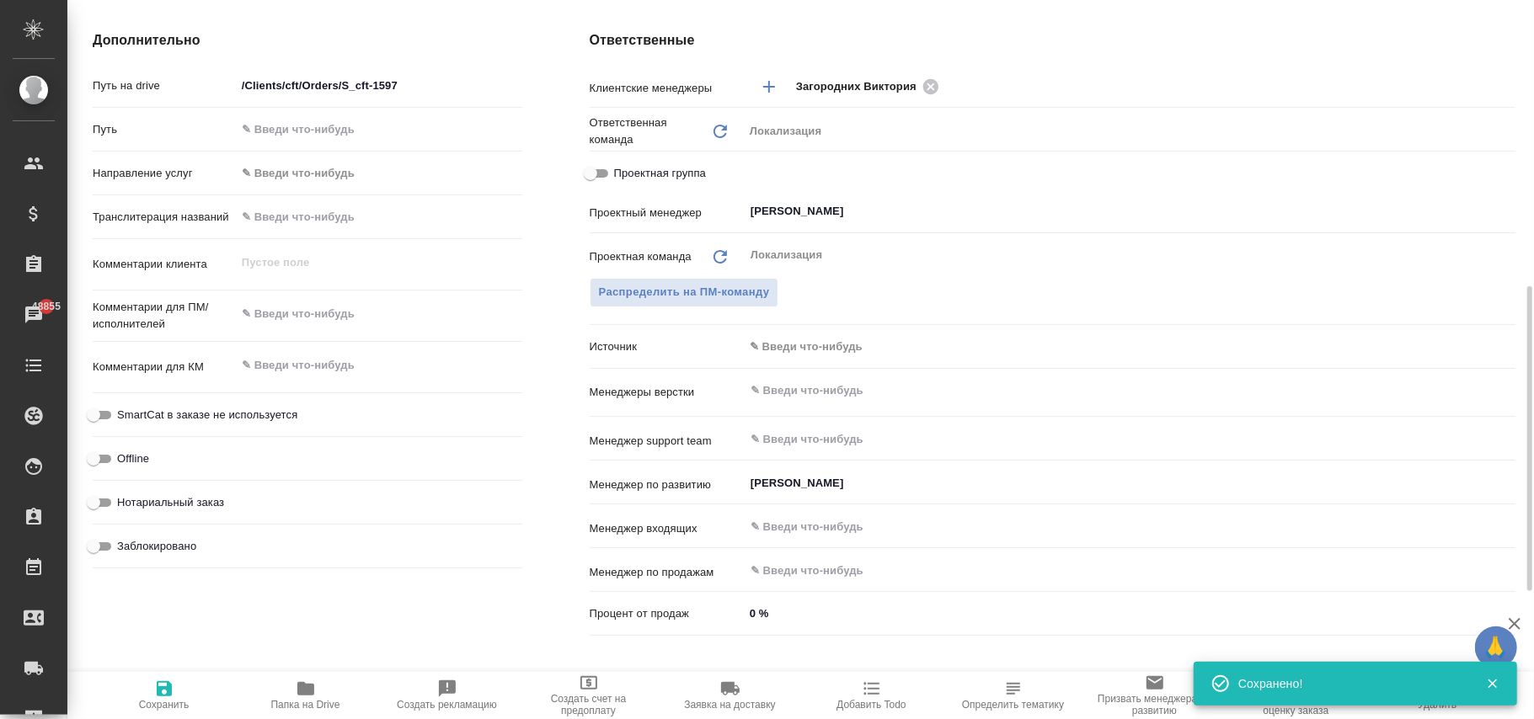
type textarea "x"
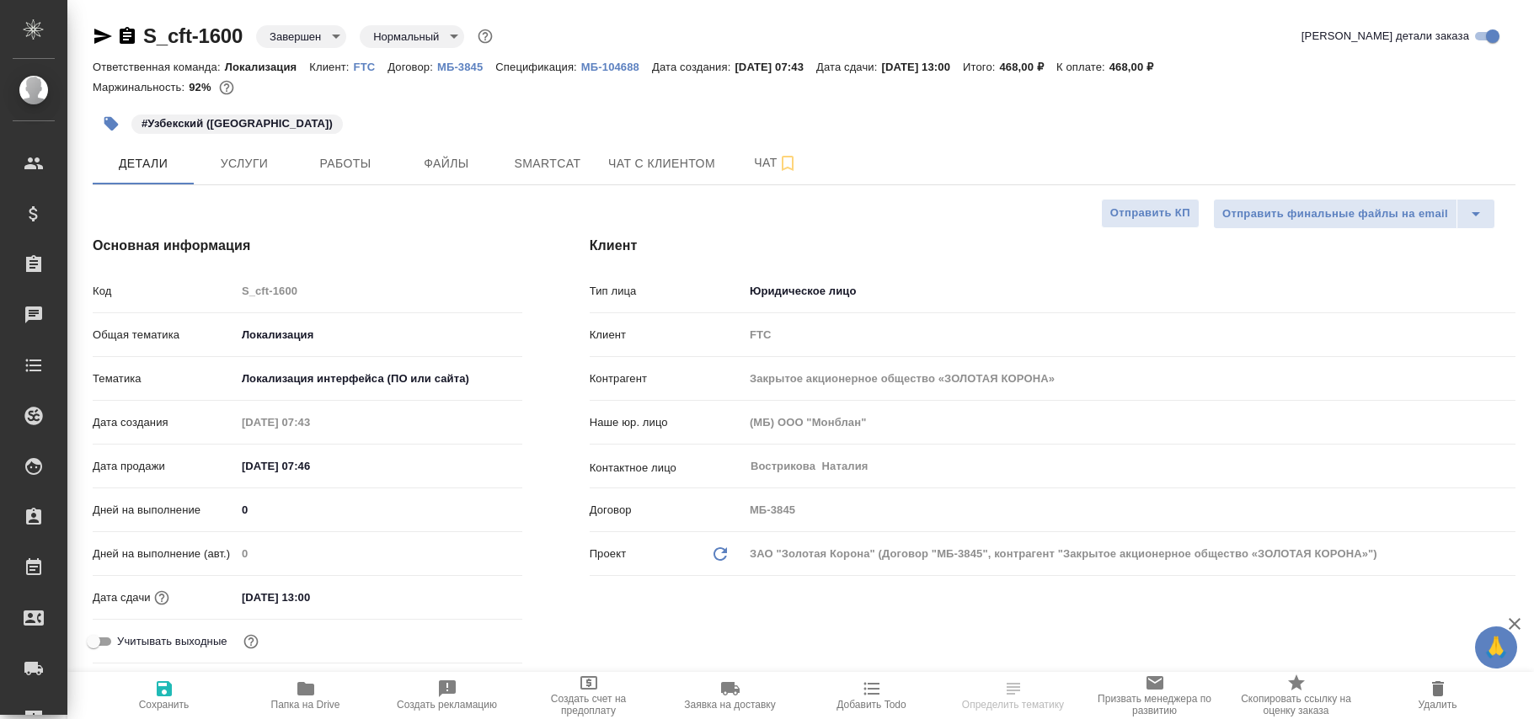
select select "RU"
click at [318, 37] on body "🙏 .cls-1 fill:#fff; AWATERA [PERSON_NAME]fokina Клиенты Спецификации Заказы Чат…" at bounding box center [767, 359] width 1534 height 719
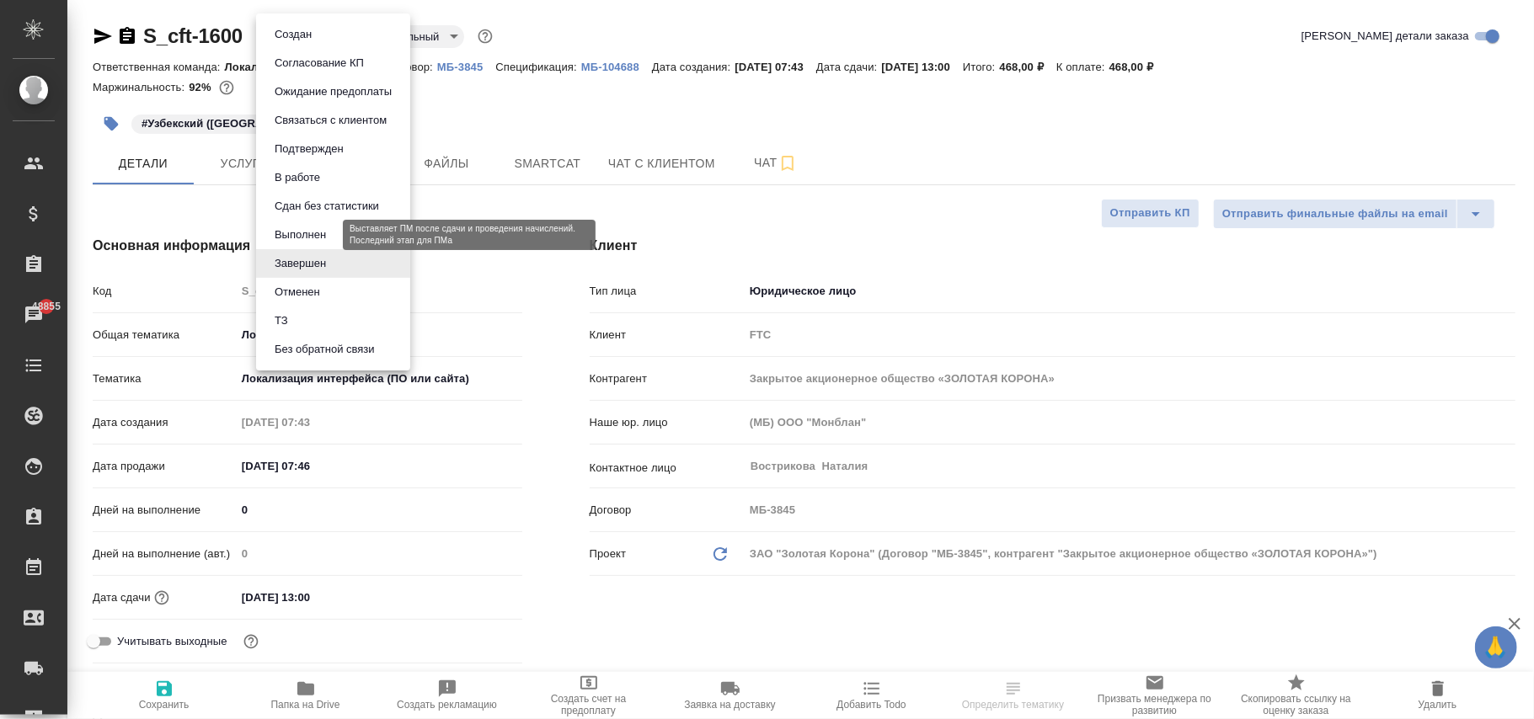
click at [304, 232] on button "Выполнен" at bounding box center [300, 235] width 61 height 19
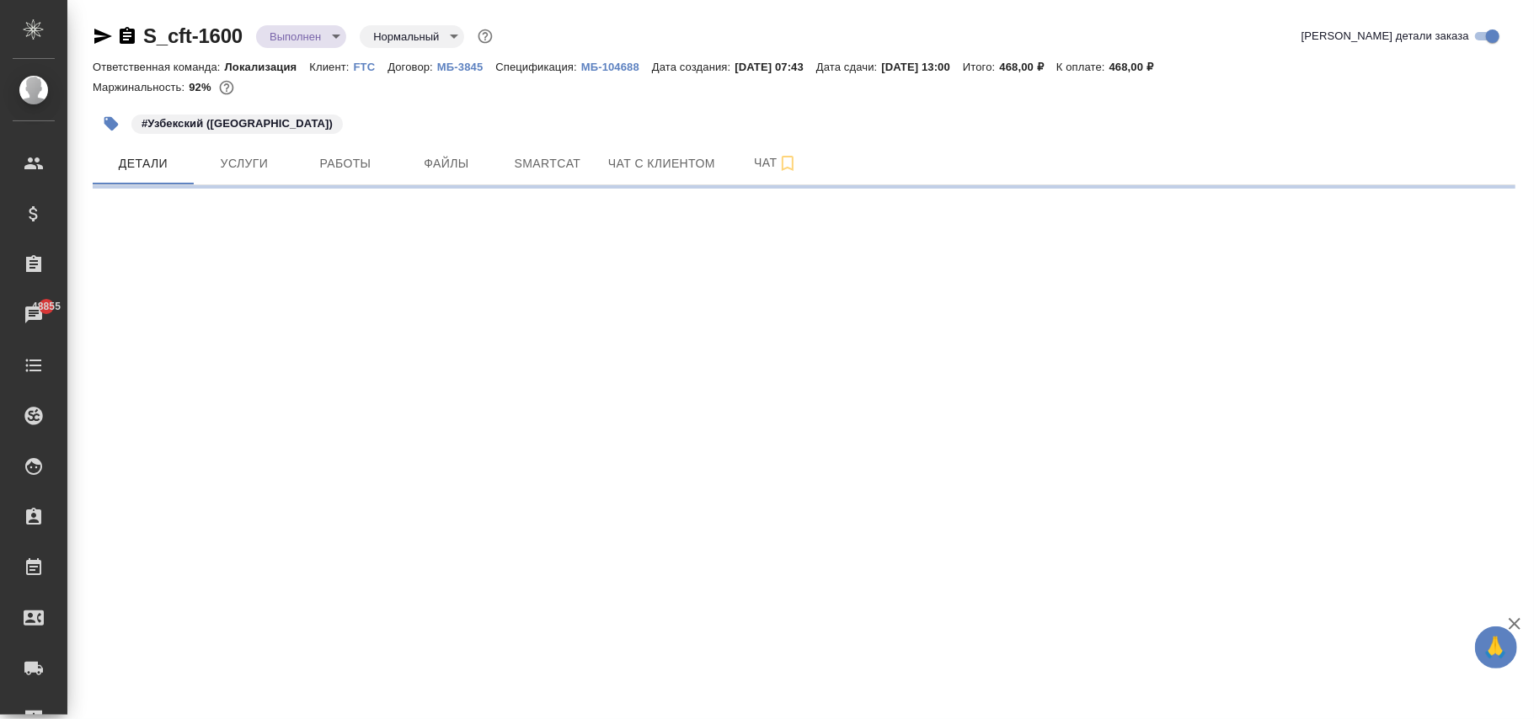
select select "RU"
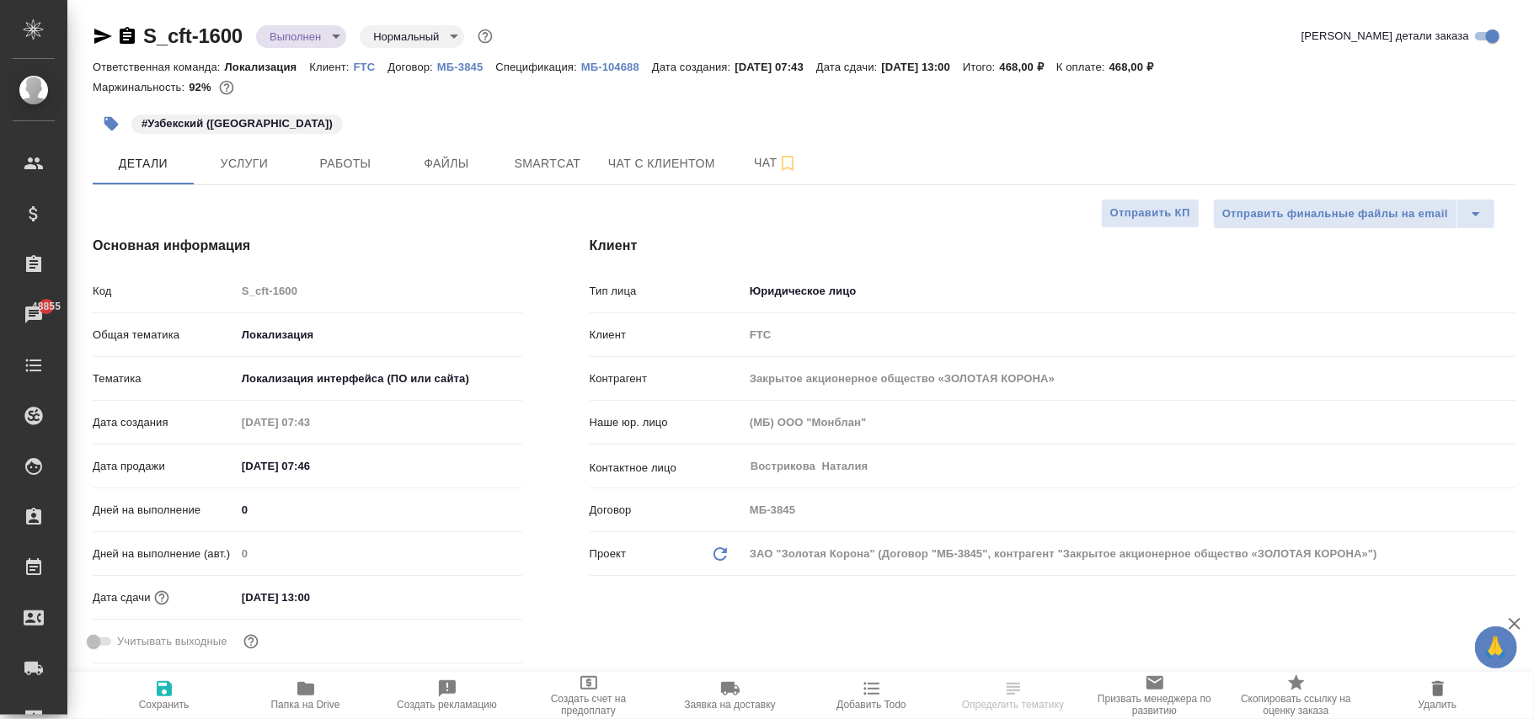
type textarea "x"
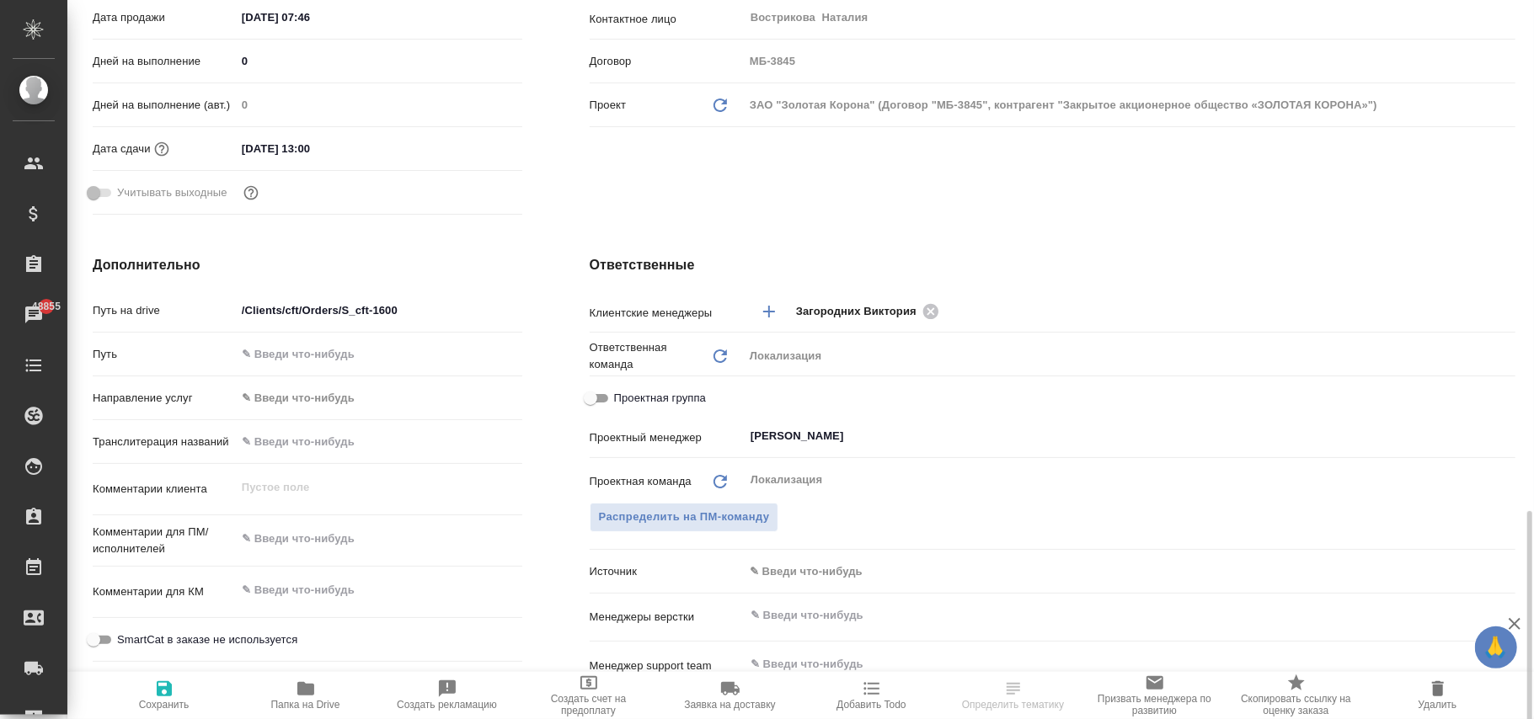
scroll to position [674, 0]
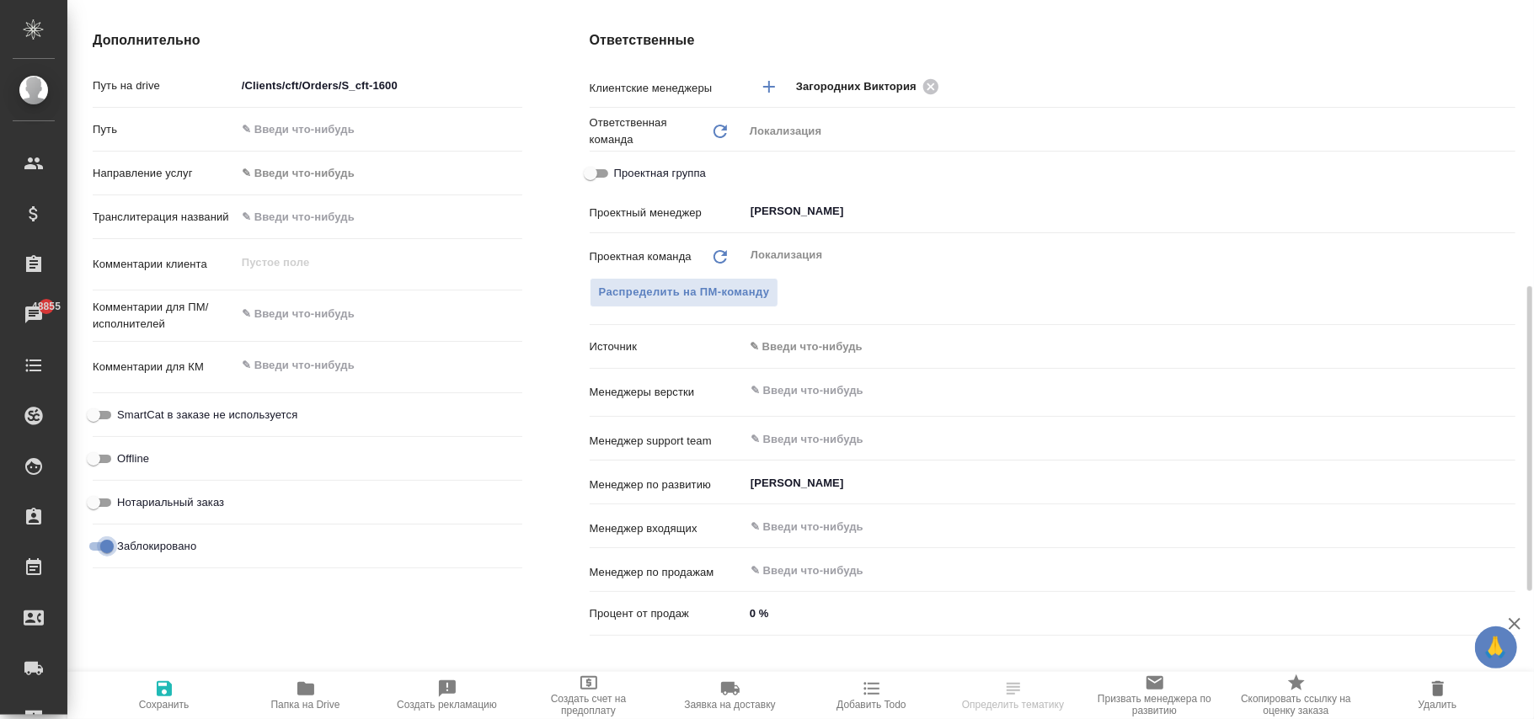
click at [101, 544] on input "Заблокировано" at bounding box center [107, 547] width 61 height 20
checkbox input "false"
type textarea "x"
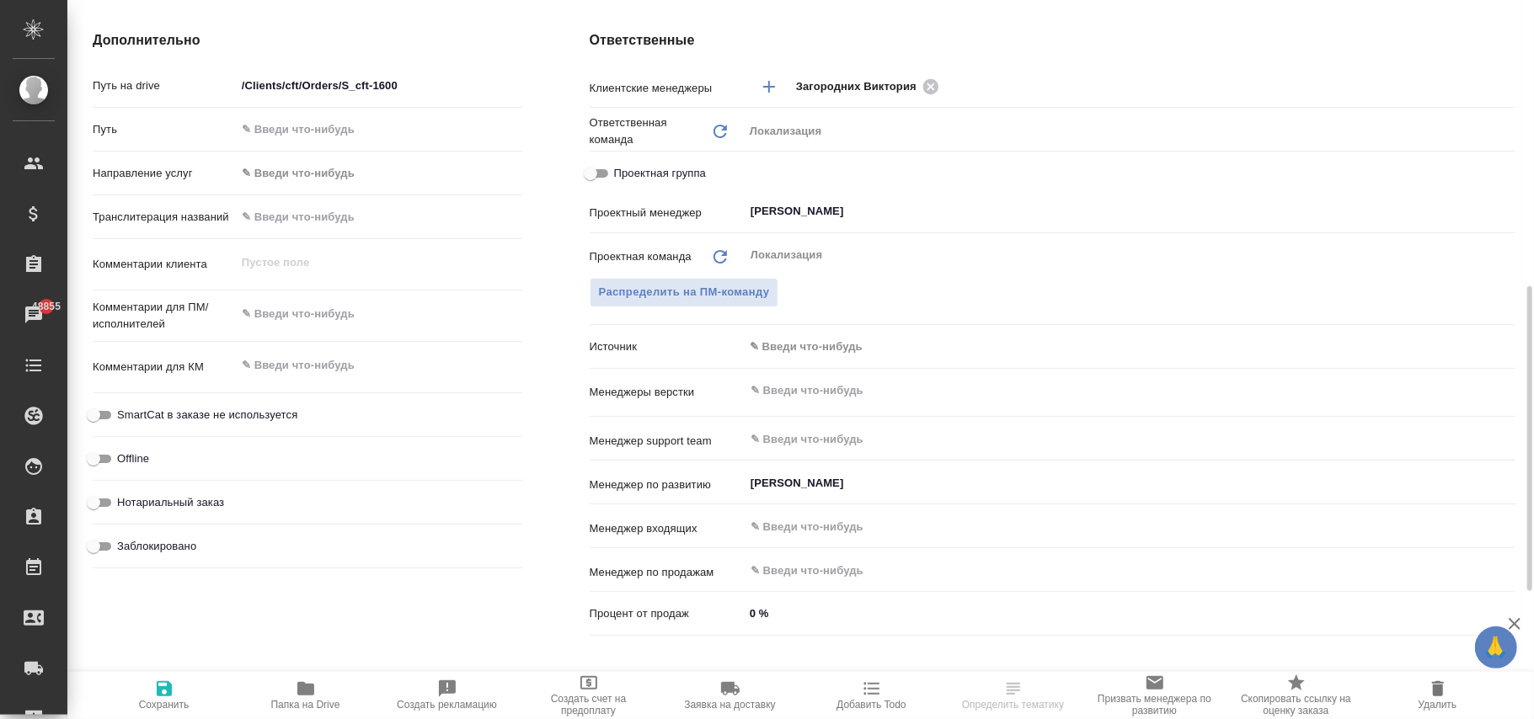
click at [166, 695] on icon "button" at bounding box center [164, 688] width 15 height 15
type textarea "x"
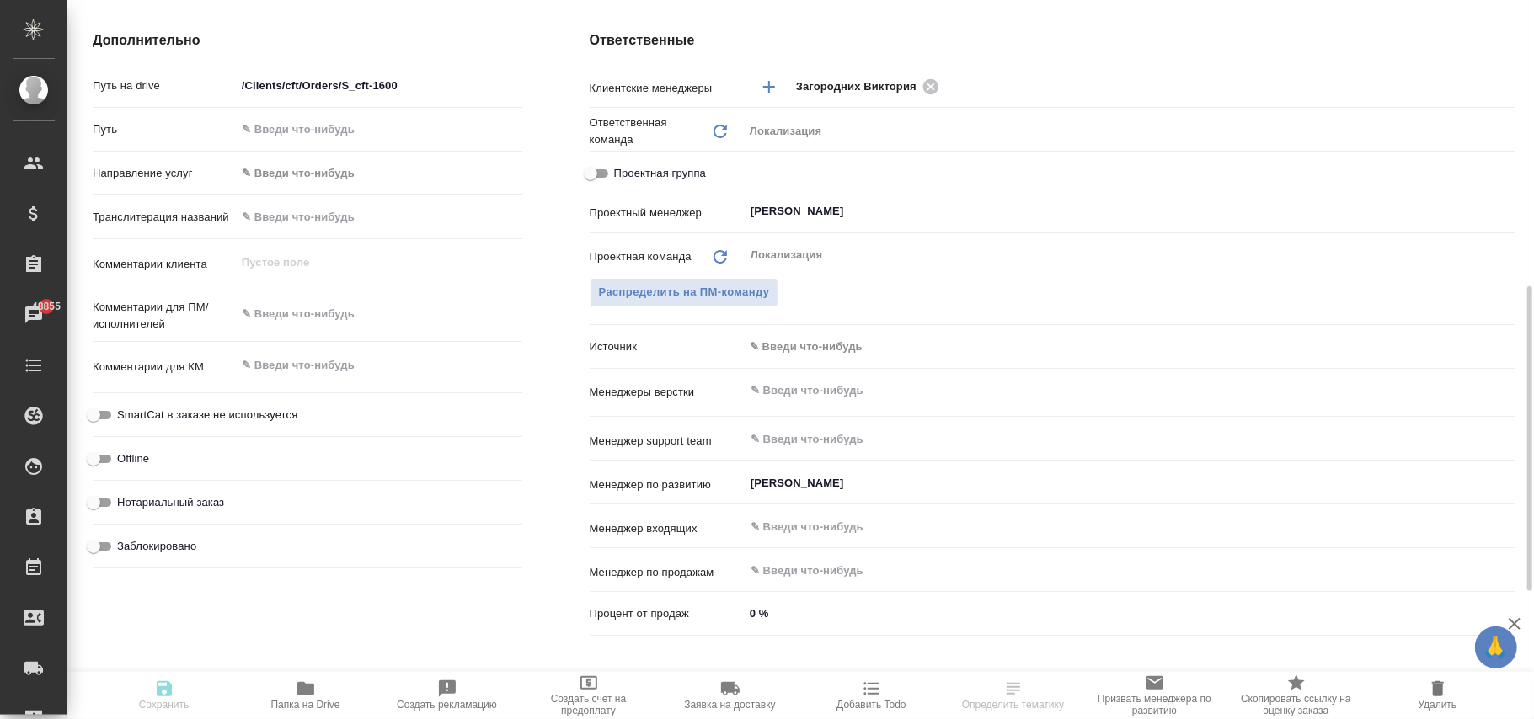
type textarea "x"
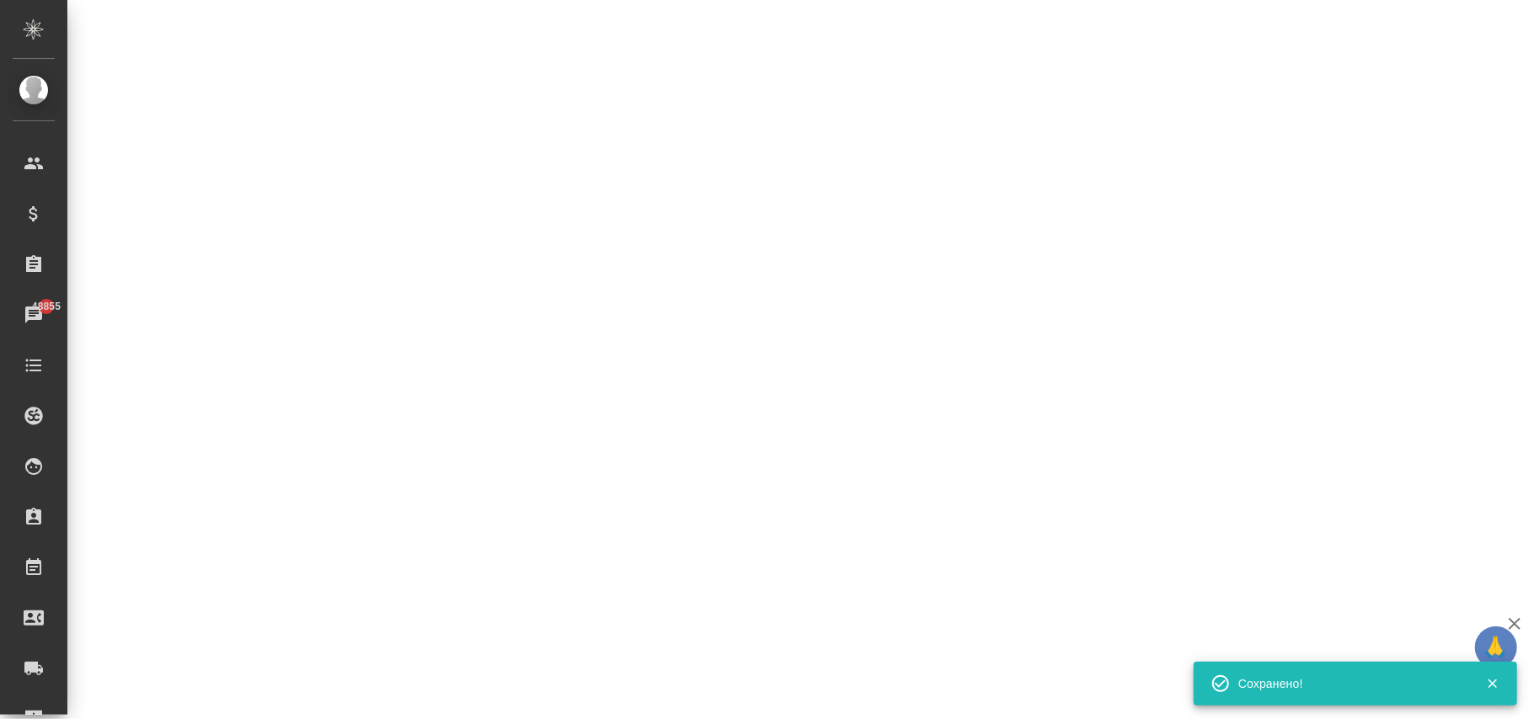
select select "RU"
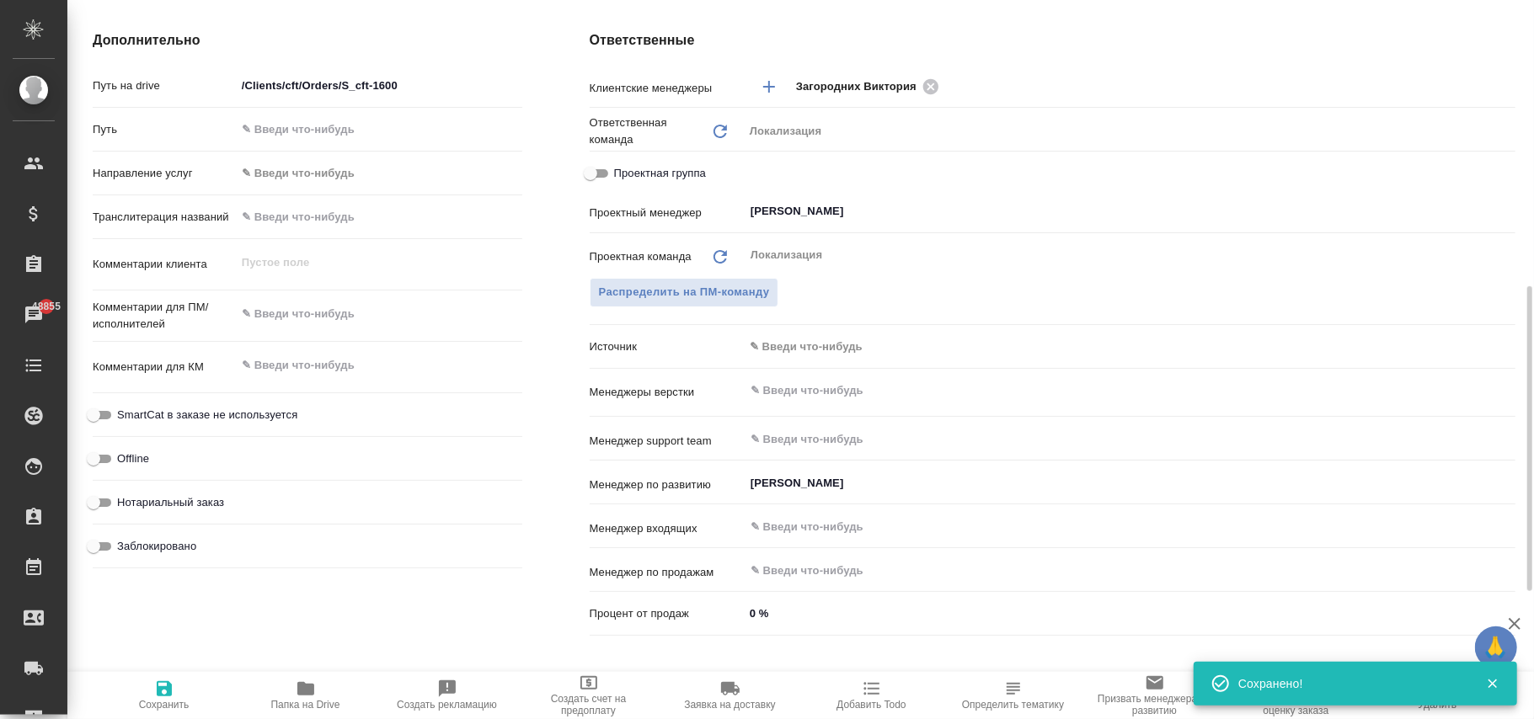
type textarea "x"
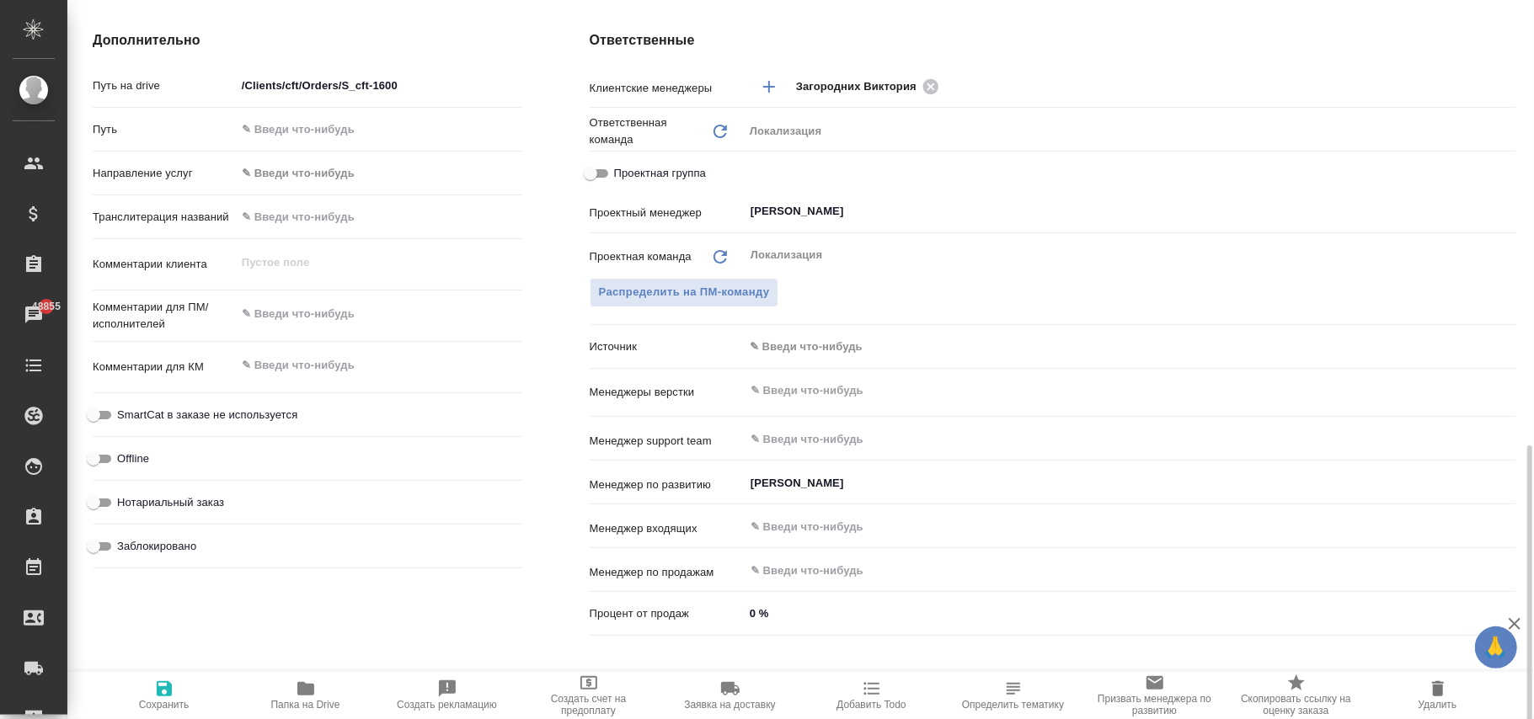
scroll to position [786, 0]
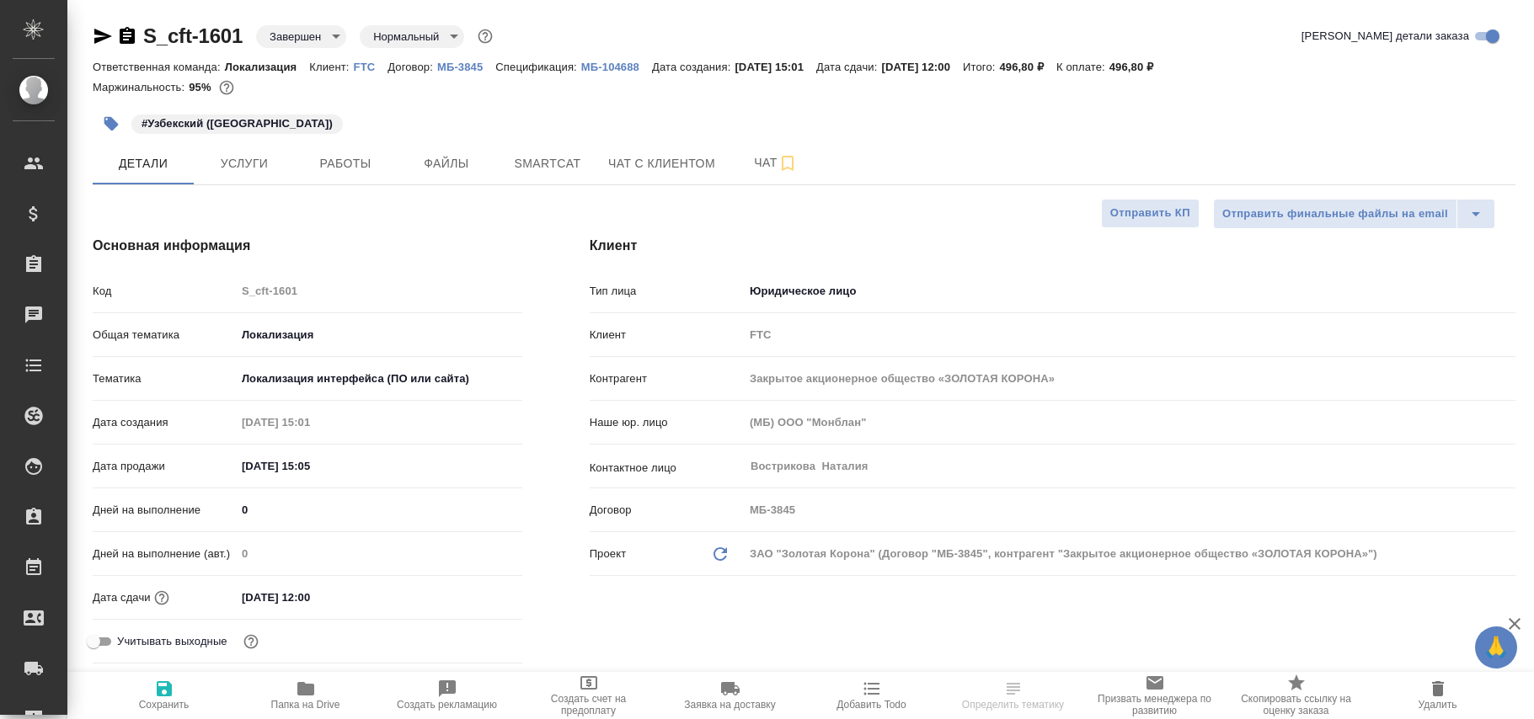
select select "RU"
click at [312, 35] on body "🙏 .cls-1 fill:#fff; AWATERA [PERSON_NAME]fokina Клиенты Спецификации Заказы 488…" at bounding box center [767, 359] width 1534 height 719
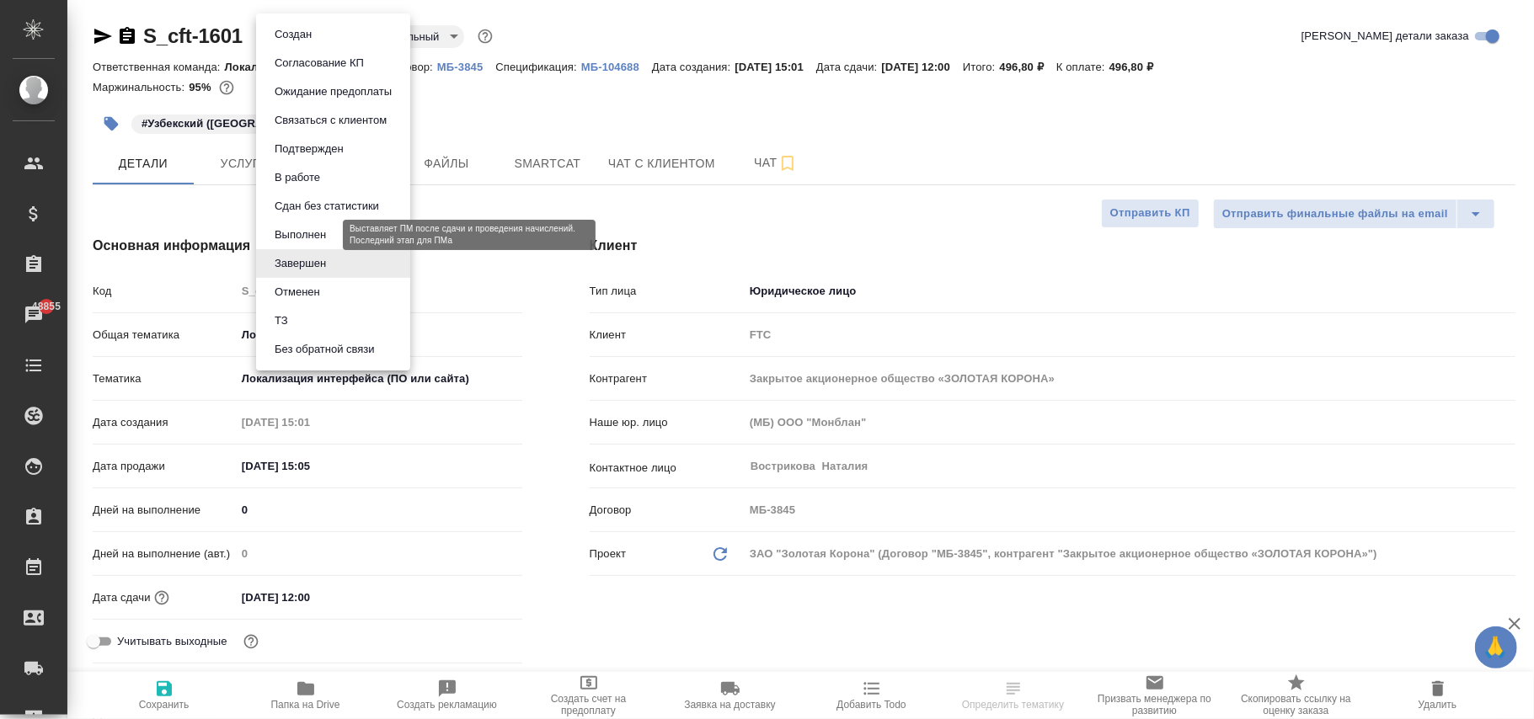
click at [304, 233] on button "Выполнен" at bounding box center [300, 235] width 61 height 19
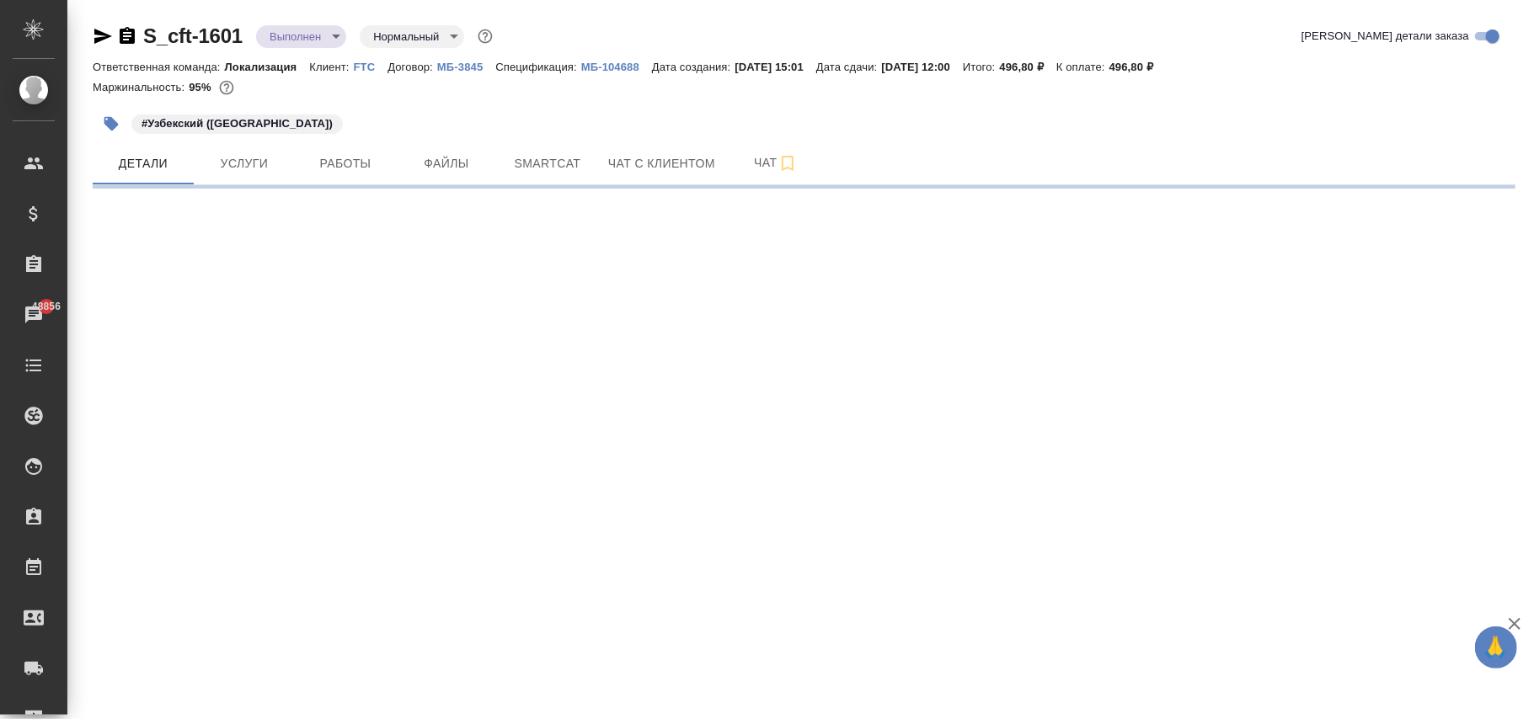
select select "RU"
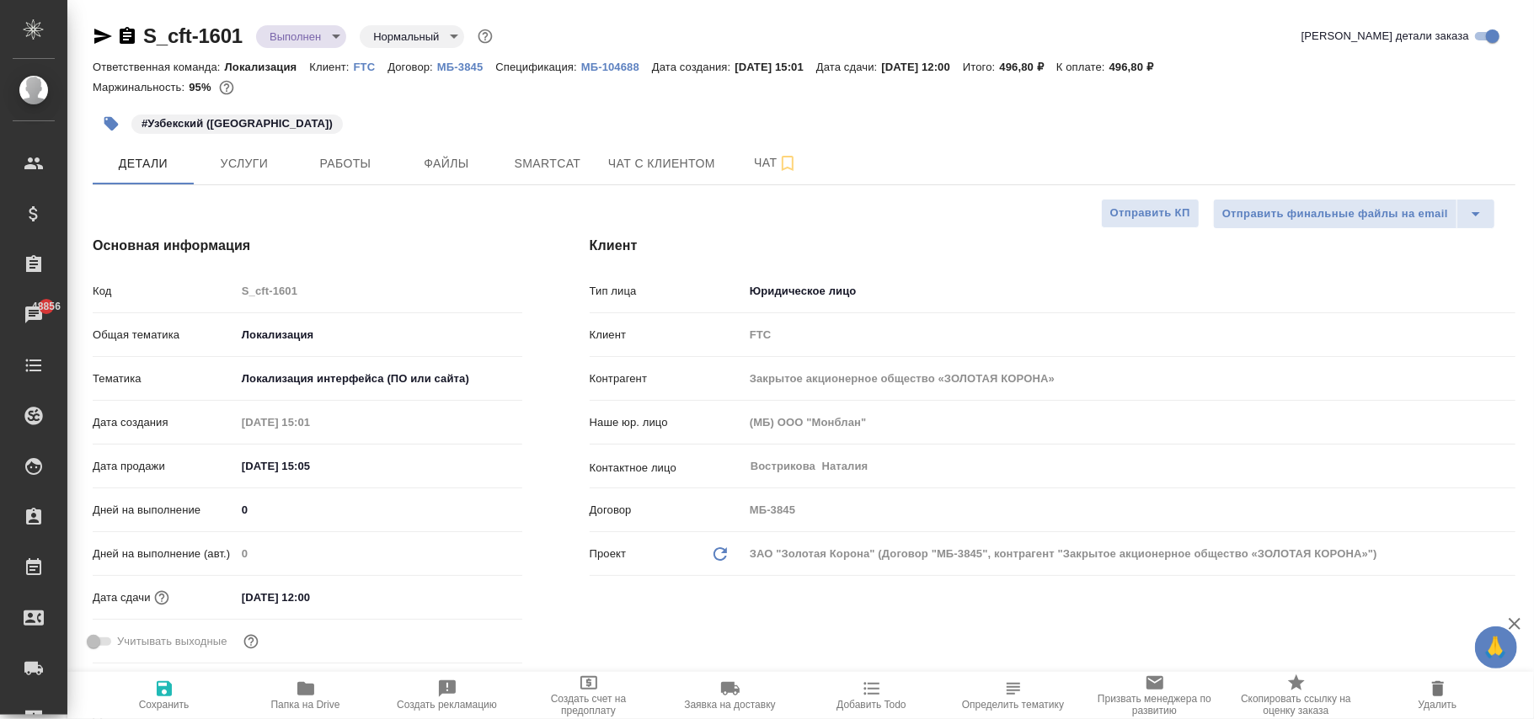
type textarea "x"
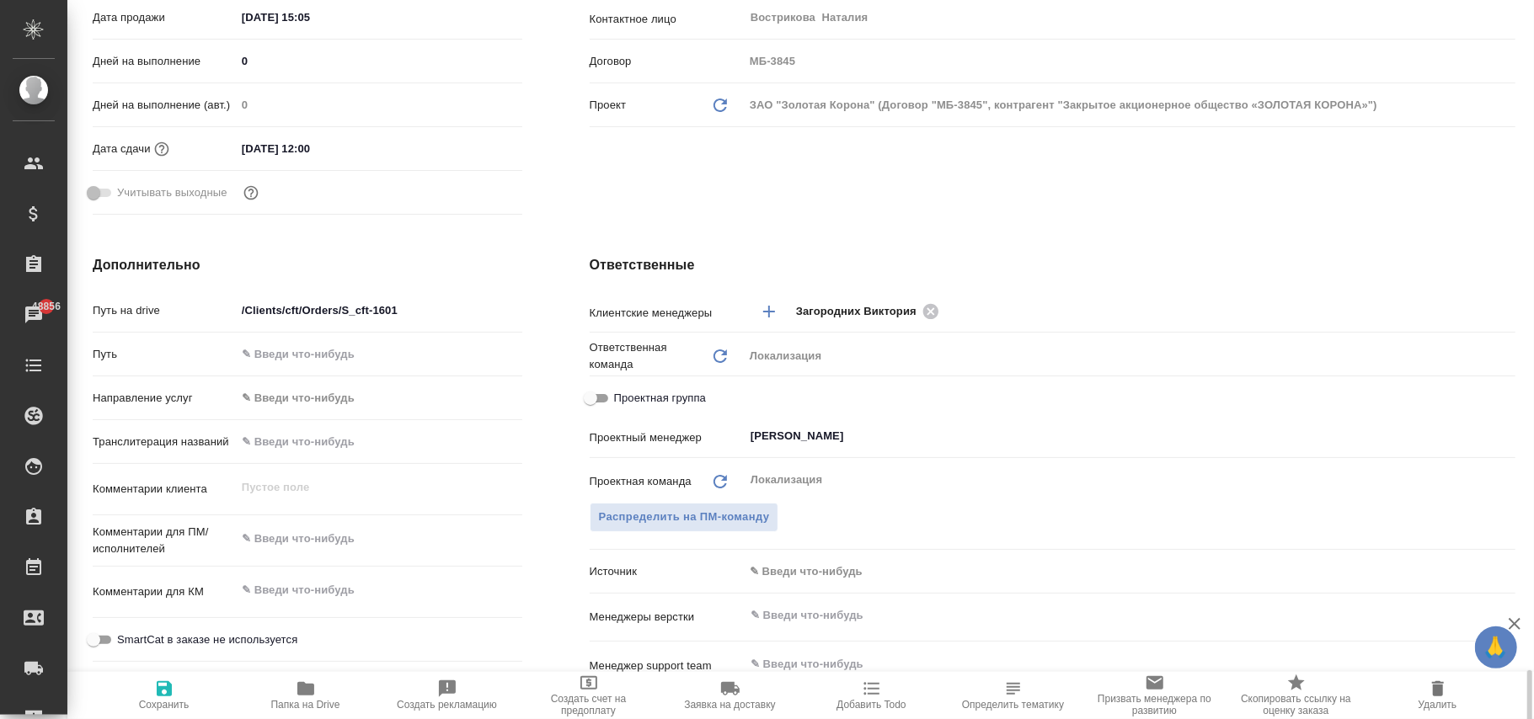
scroll to position [786, 0]
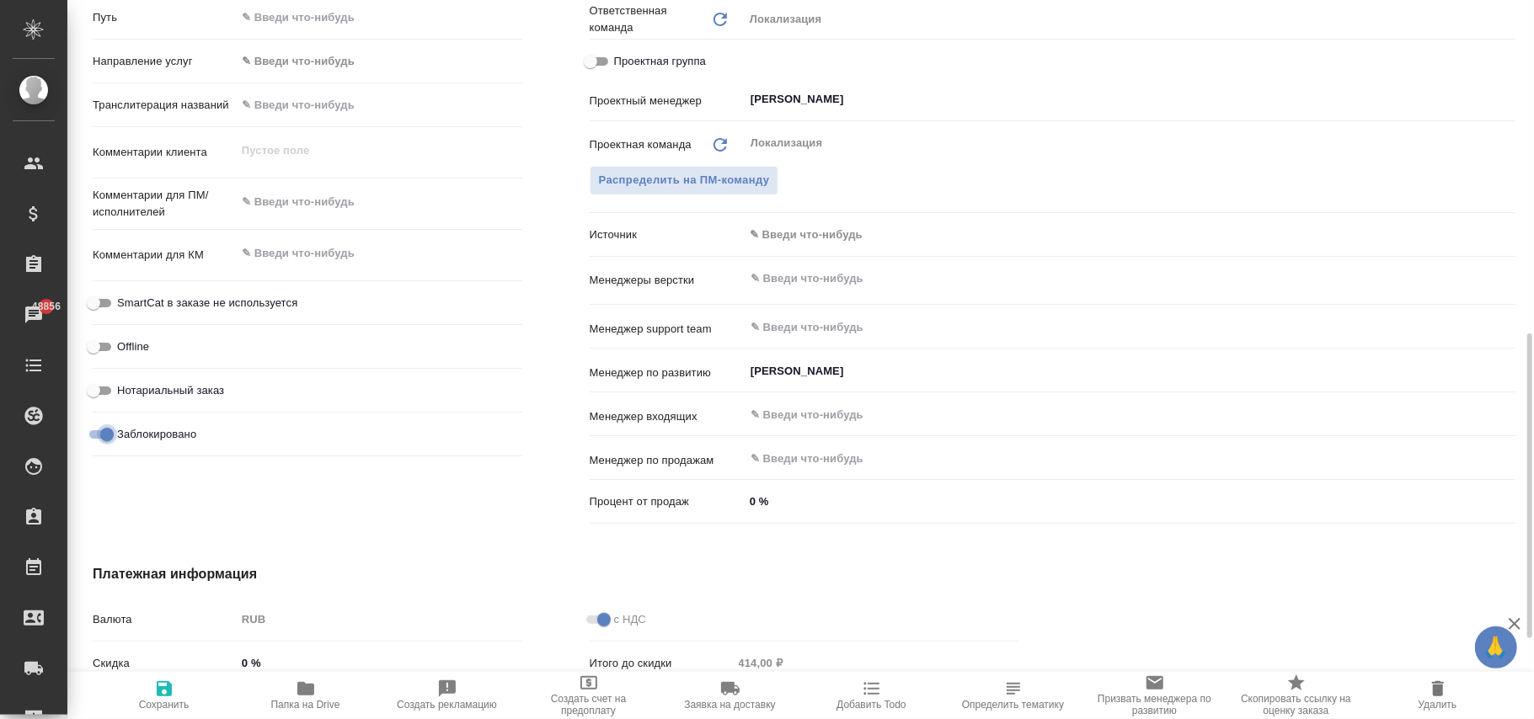
drag, startPoint x: 88, startPoint y: 435, endPoint x: 133, endPoint y: 494, distance: 74.5
click at [89, 438] on input "Заблокировано" at bounding box center [107, 435] width 61 height 20
checkbox input "false"
type textarea "x"
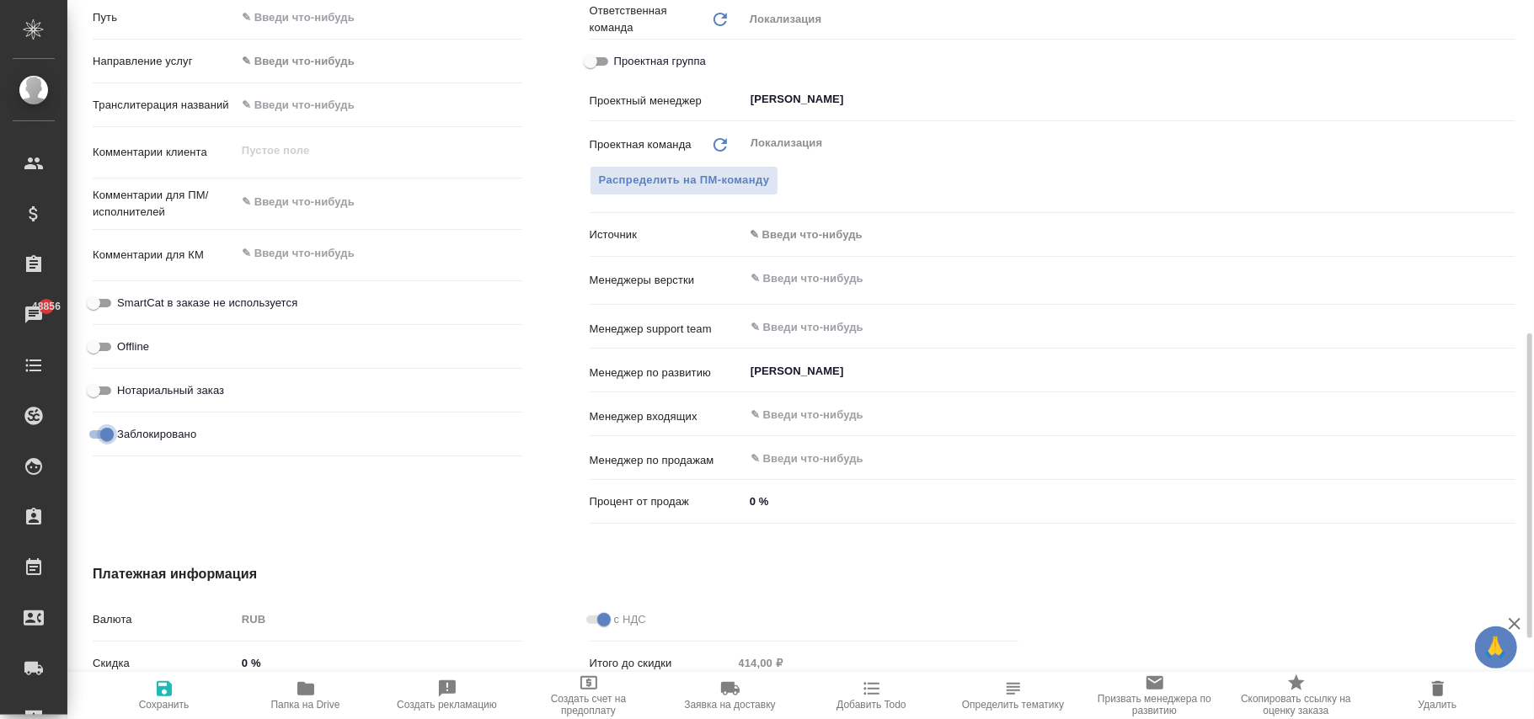
type textarea "x"
click at [162, 681] on icon "button" at bounding box center [164, 689] width 20 height 20
type textarea "x"
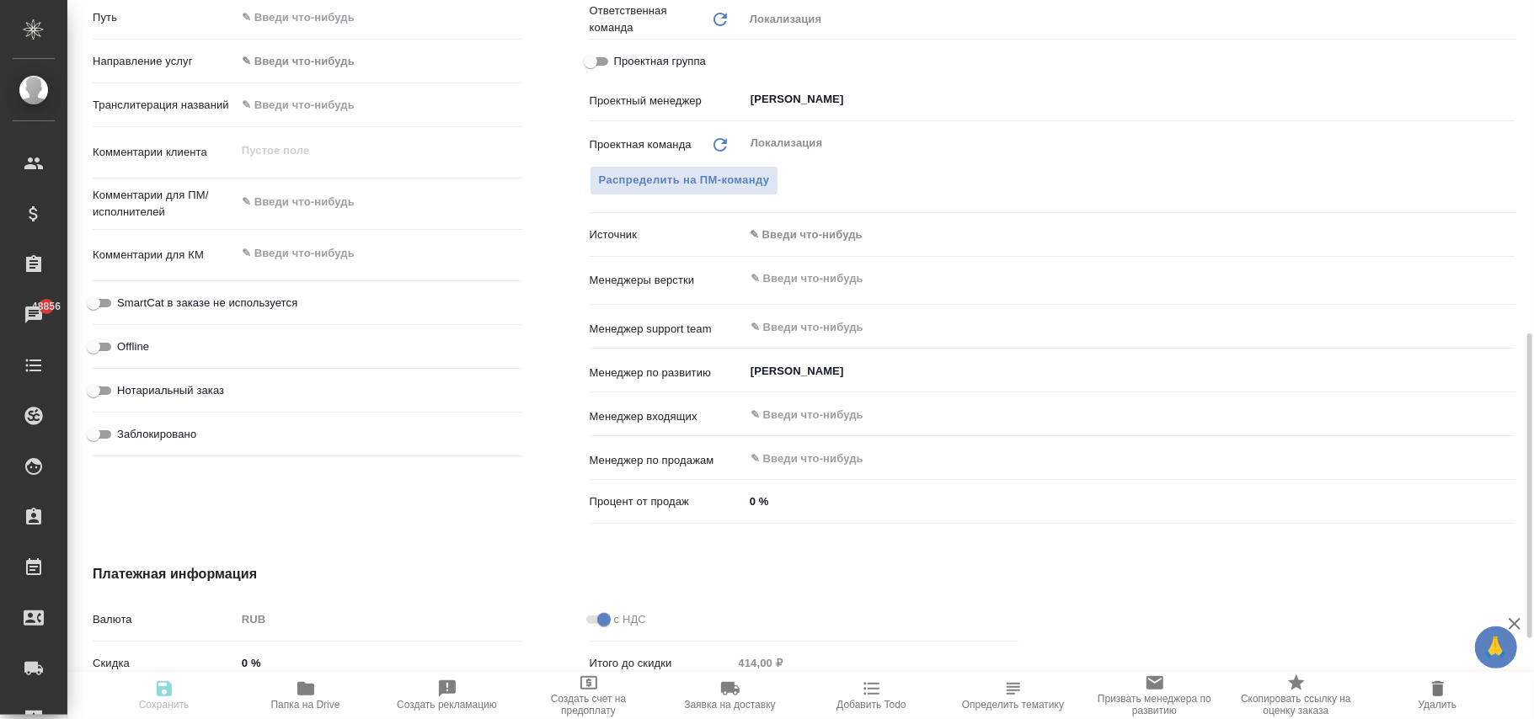
type textarea "x"
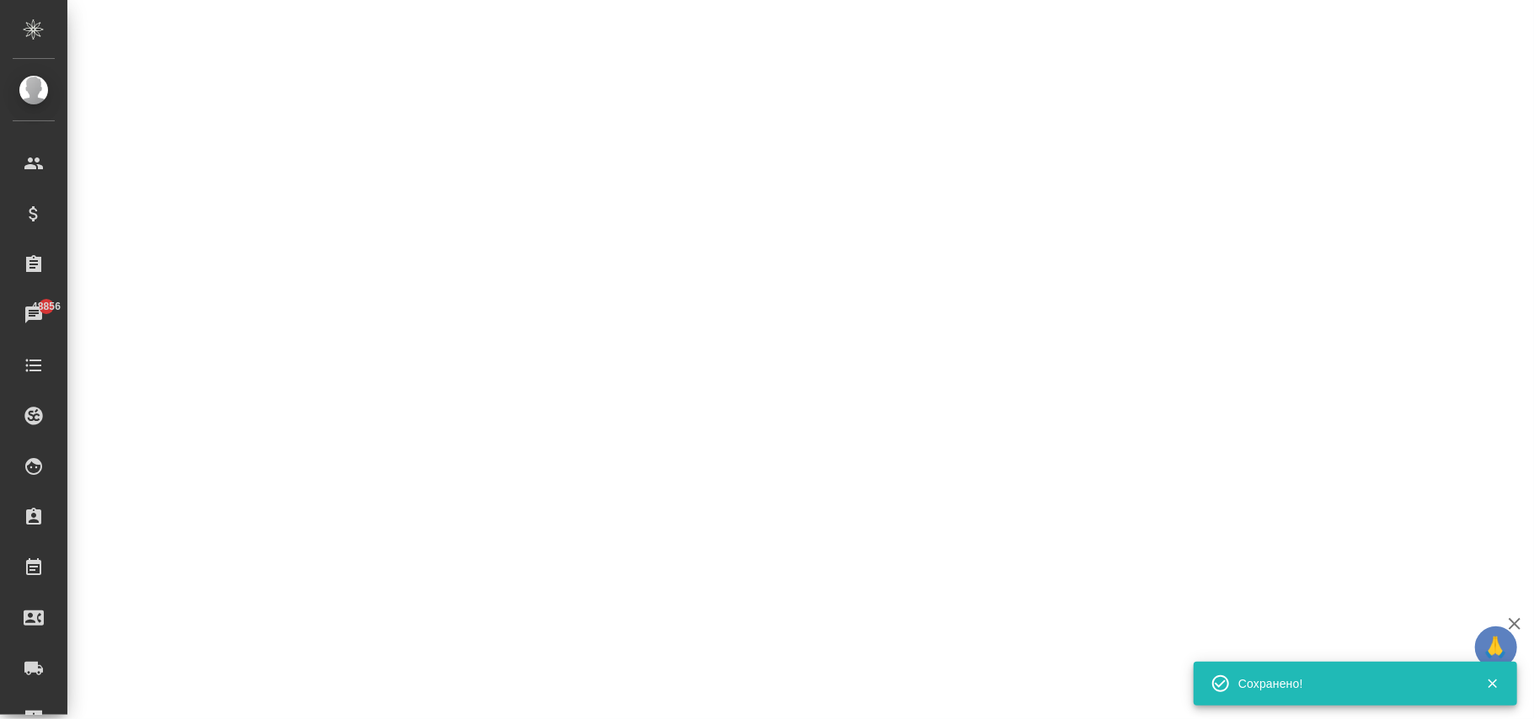
select select "RU"
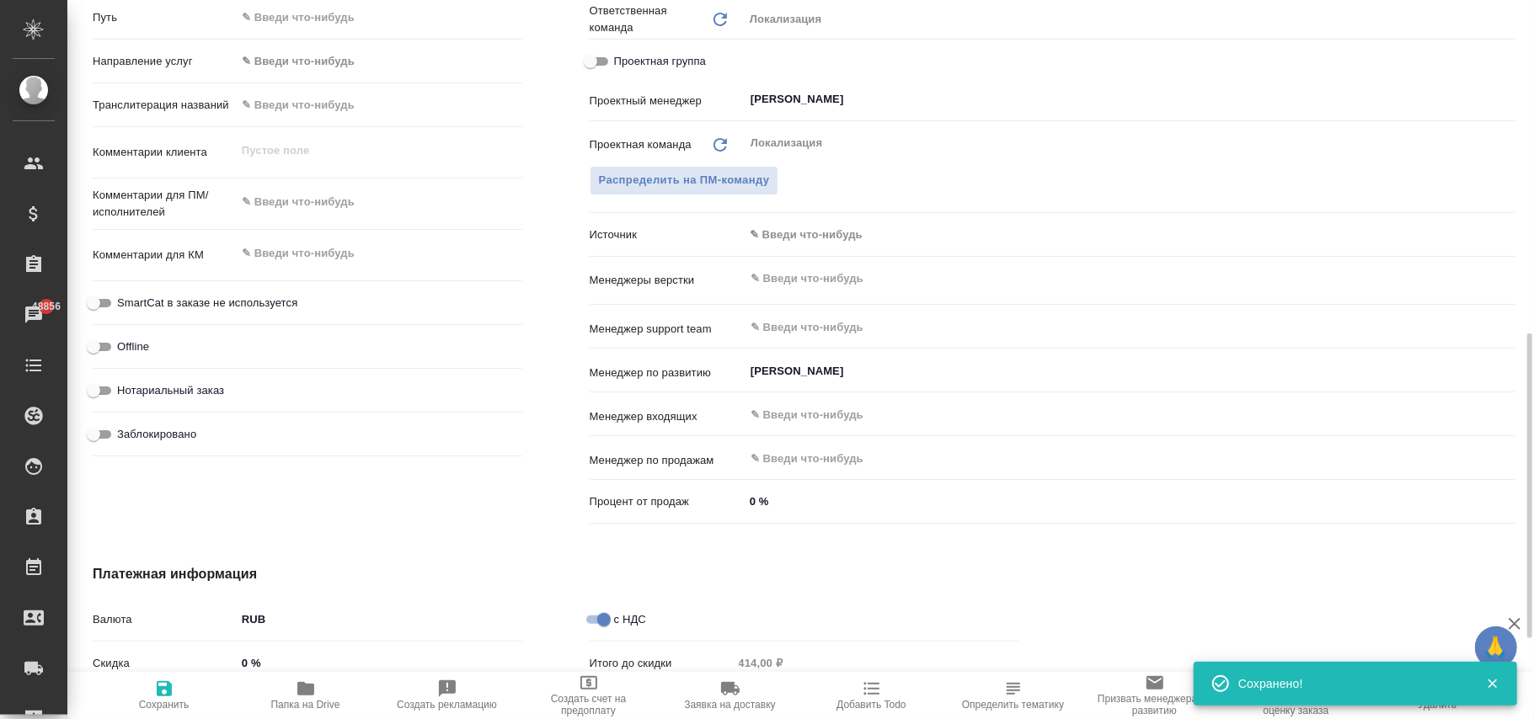
type textarea "x"
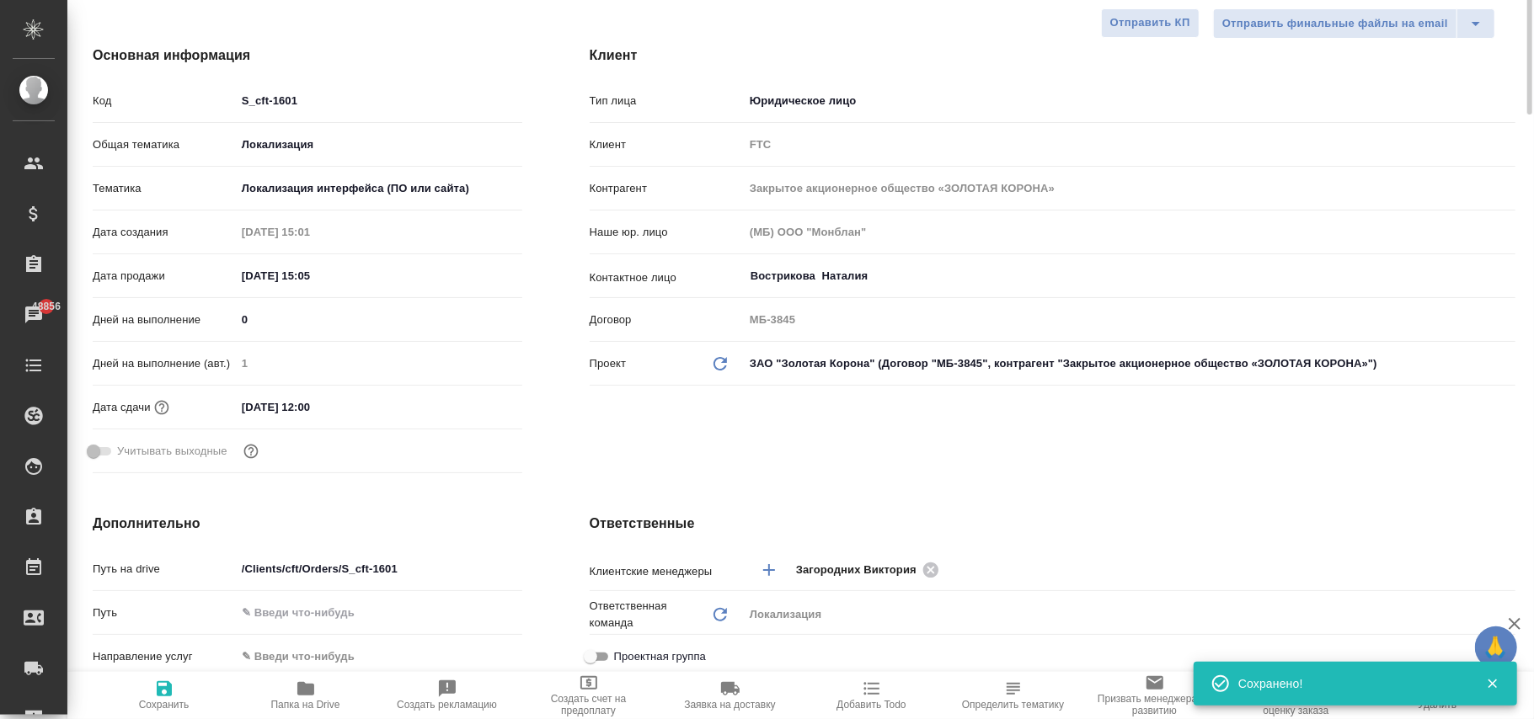
scroll to position [0, 0]
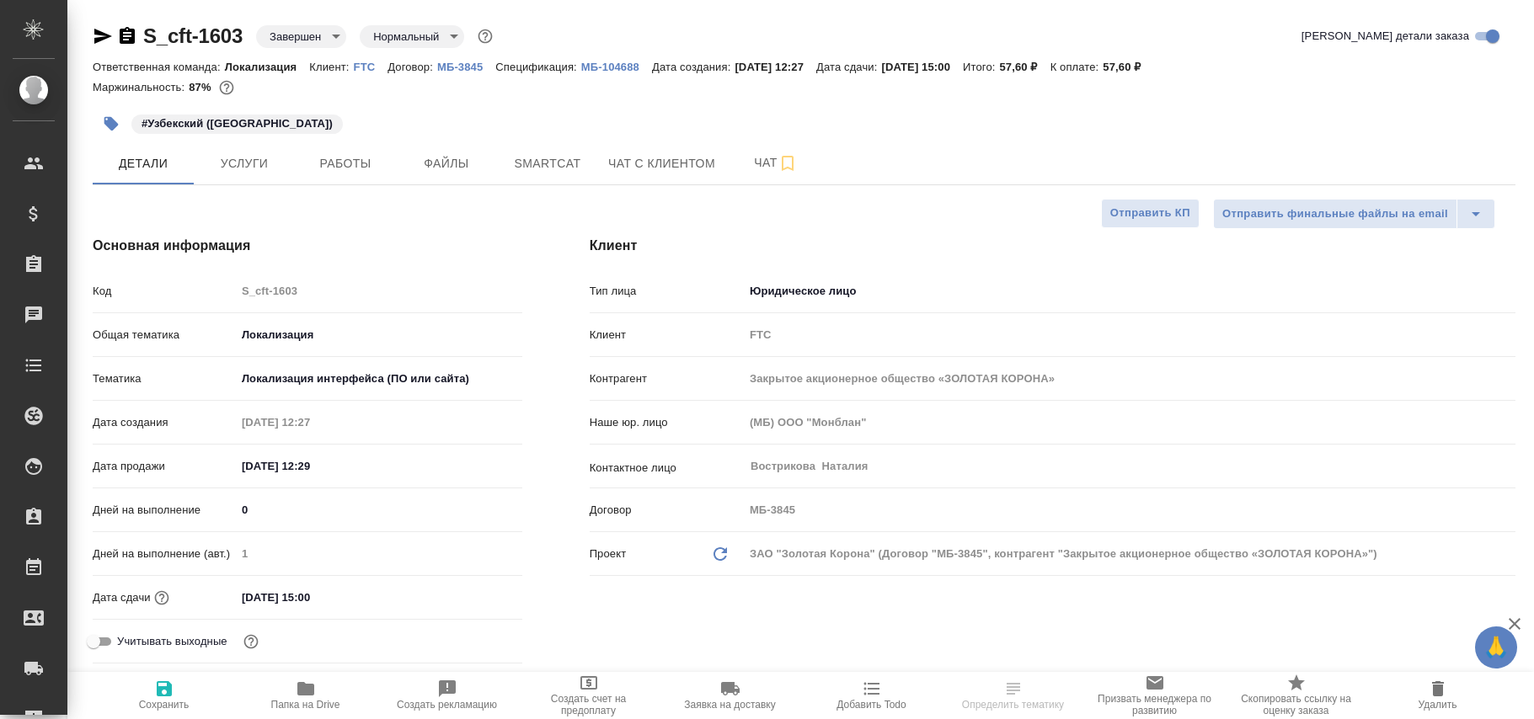
select select "RU"
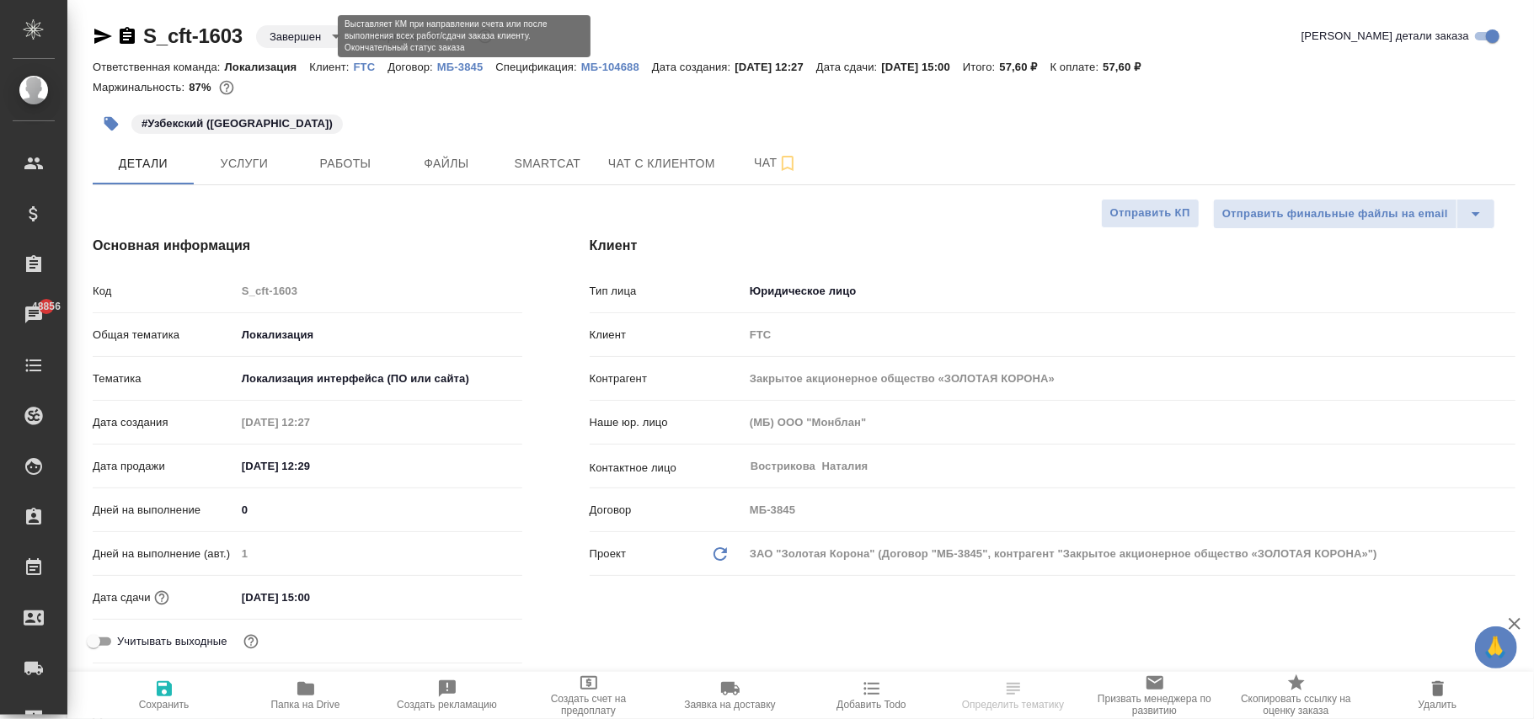
click at [297, 38] on body "🙏 .cls-1 fill:#fff; AWATERA Фокина Наталья n.fokina Клиенты Спецификации Заказы…" at bounding box center [767, 359] width 1534 height 719
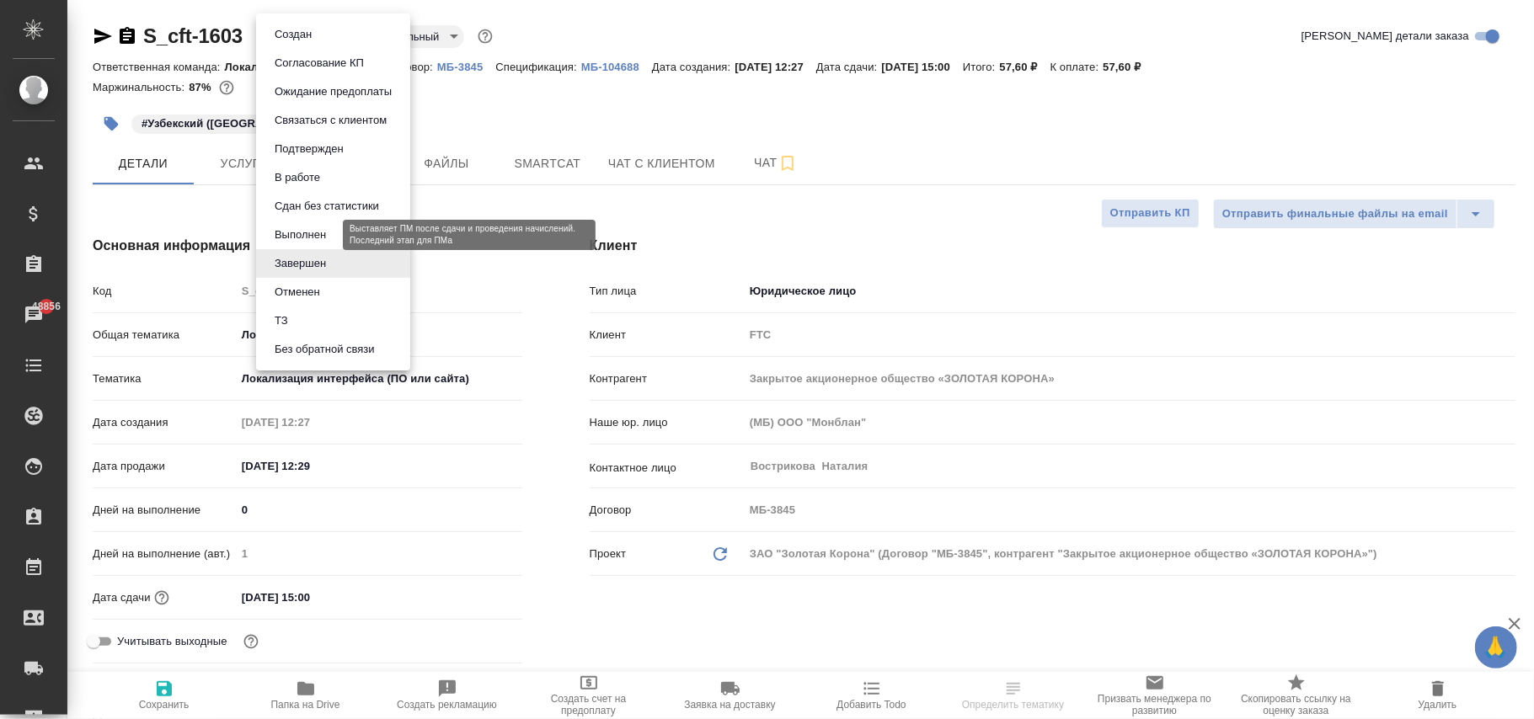
click at [312, 237] on button "Выполнен" at bounding box center [300, 235] width 61 height 19
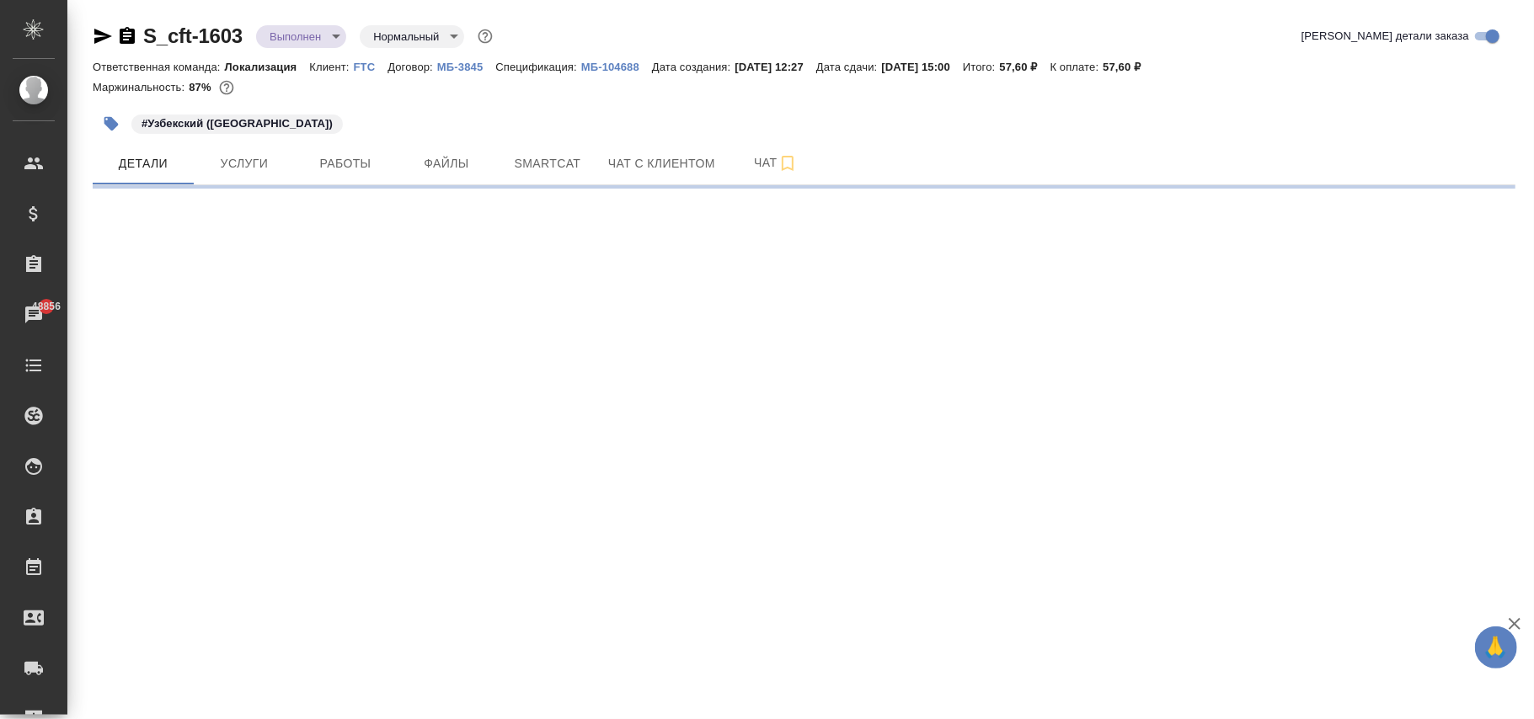
select select "RU"
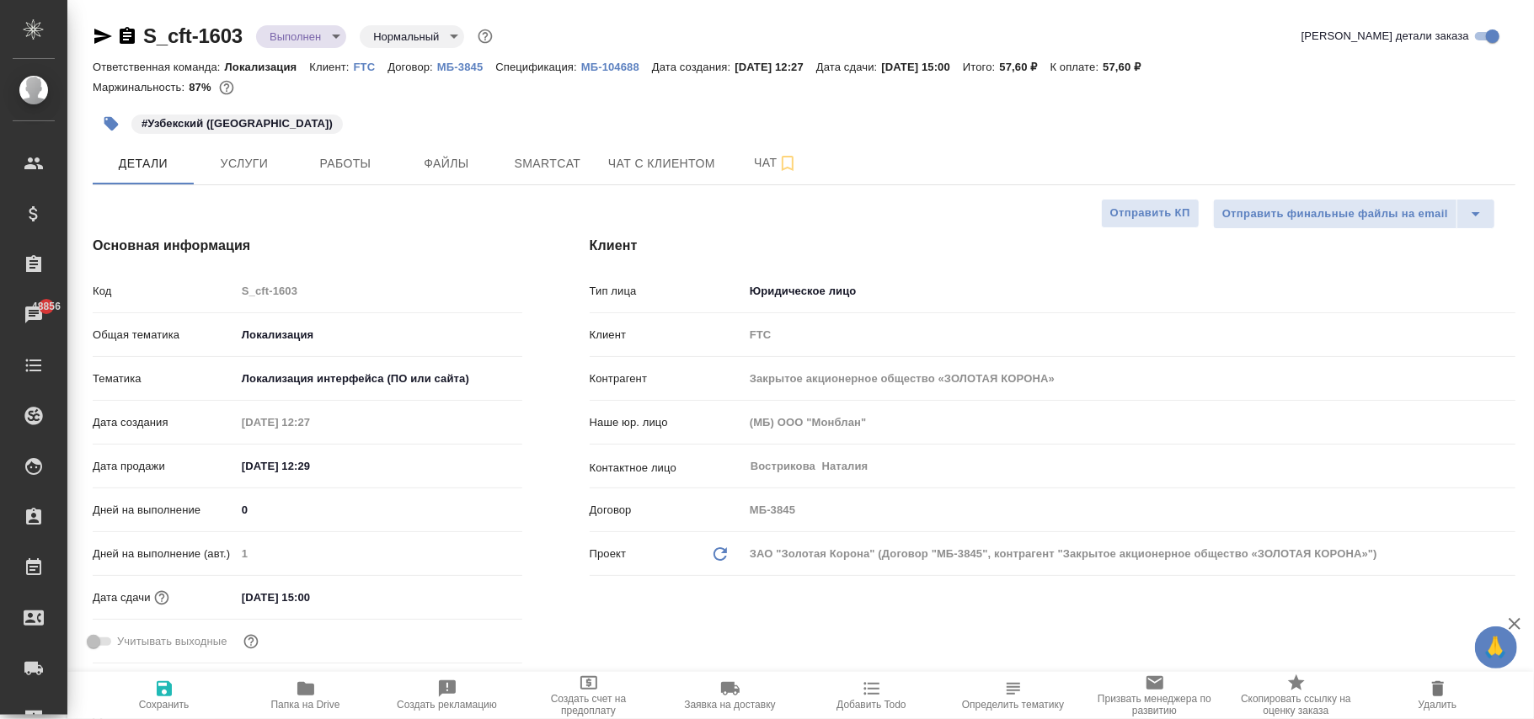
type textarea "x"
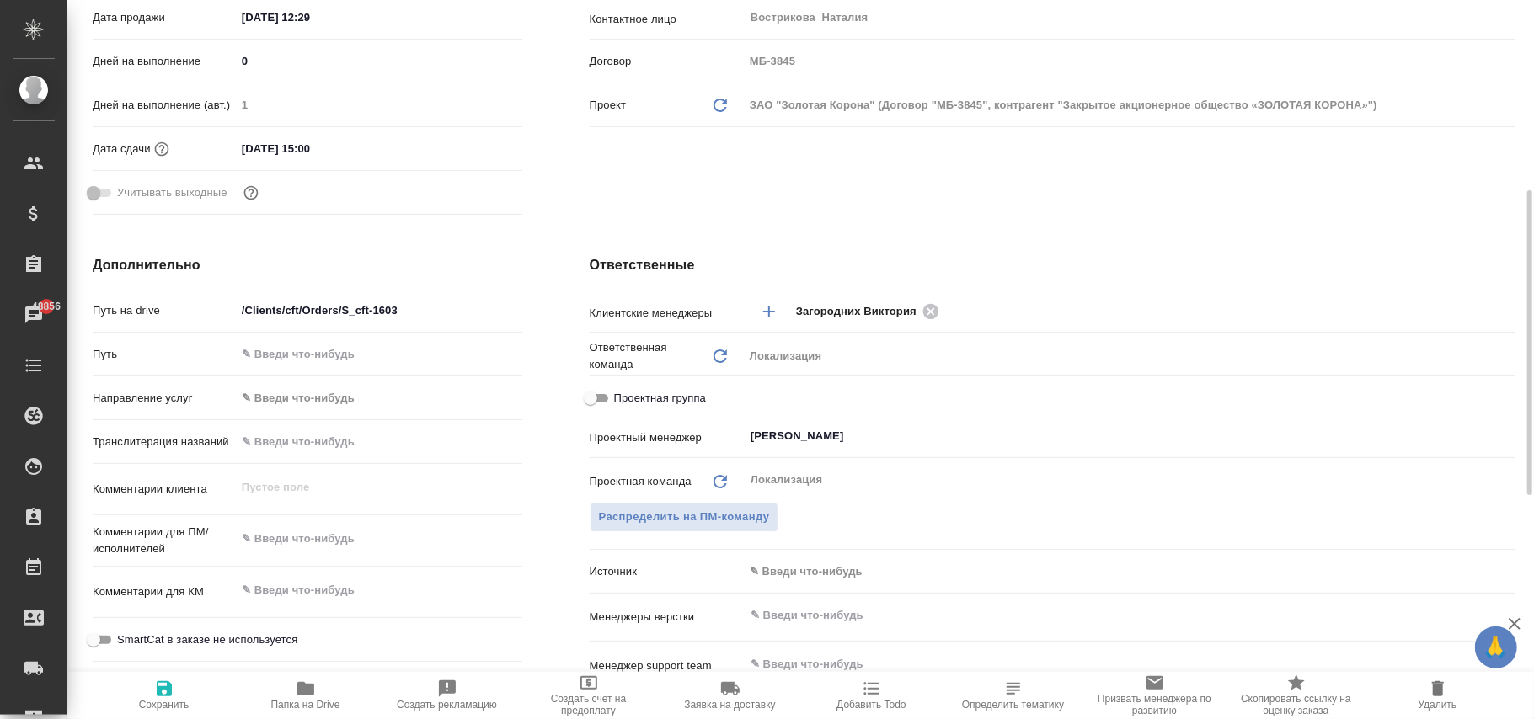
scroll to position [786, 0]
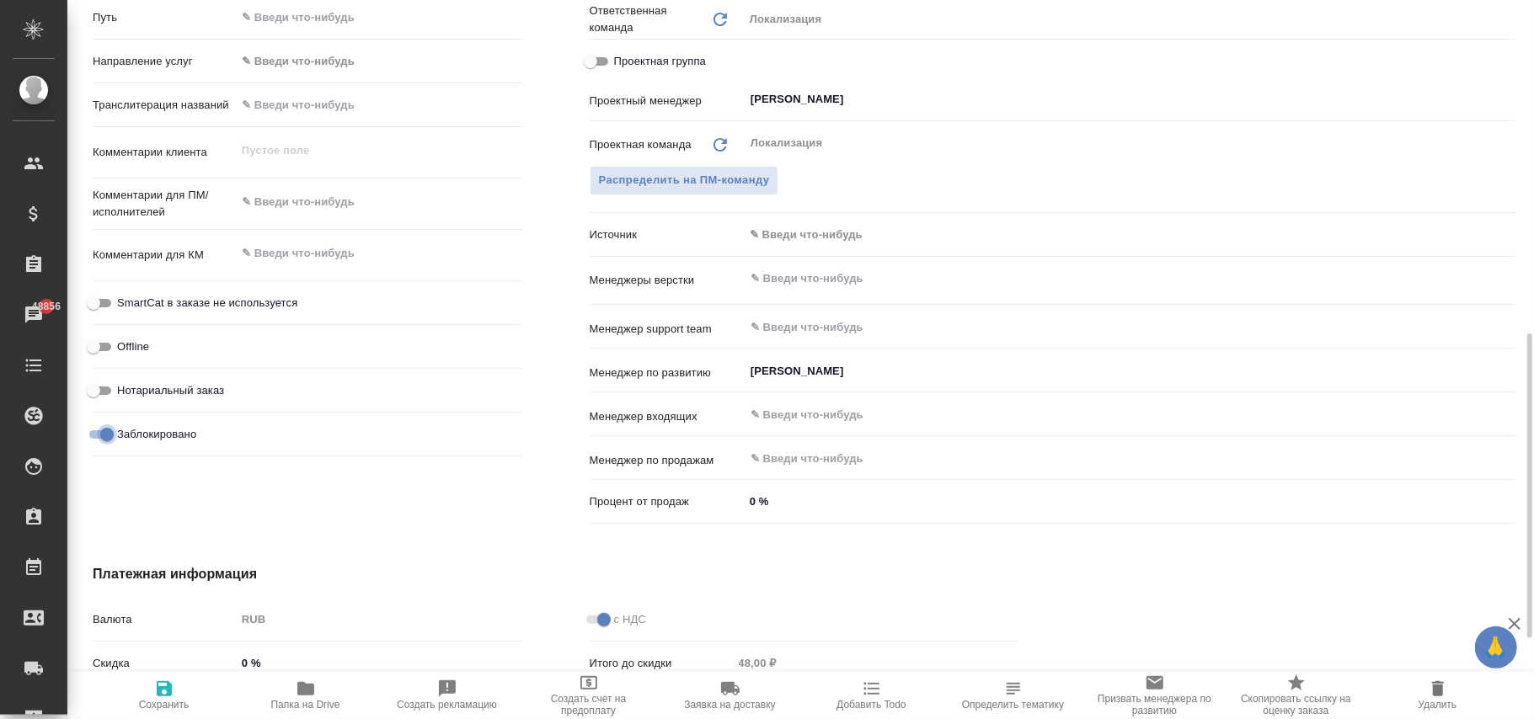
click at [99, 436] on input "Заблокировано" at bounding box center [107, 435] width 61 height 20
checkbox input "false"
type textarea "x"
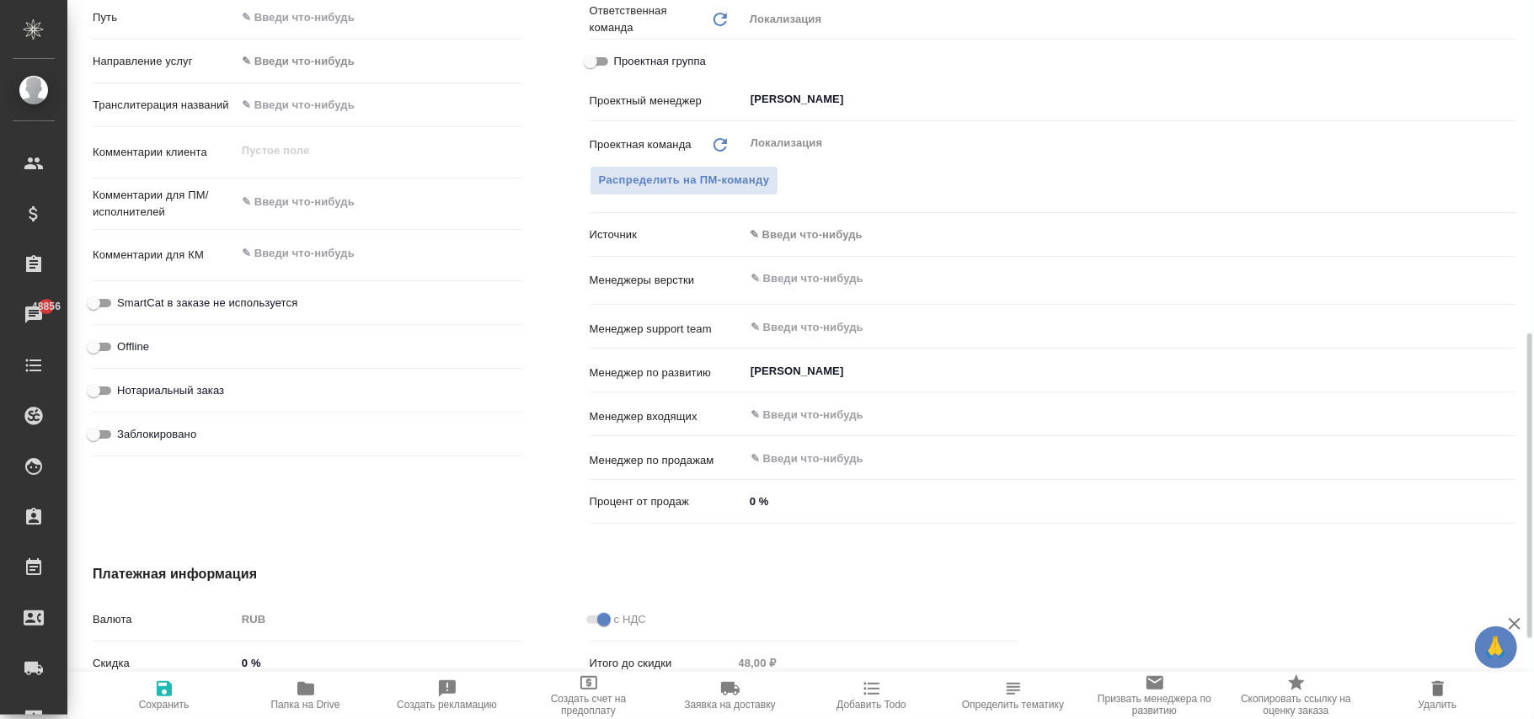
drag, startPoint x: 155, startPoint y: 681, endPoint x: 463, endPoint y: 68, distance: 686.3
click at [163, 681] on icon "button" at bounding box center [164, 689] width 20 height 20
type textarea "x"
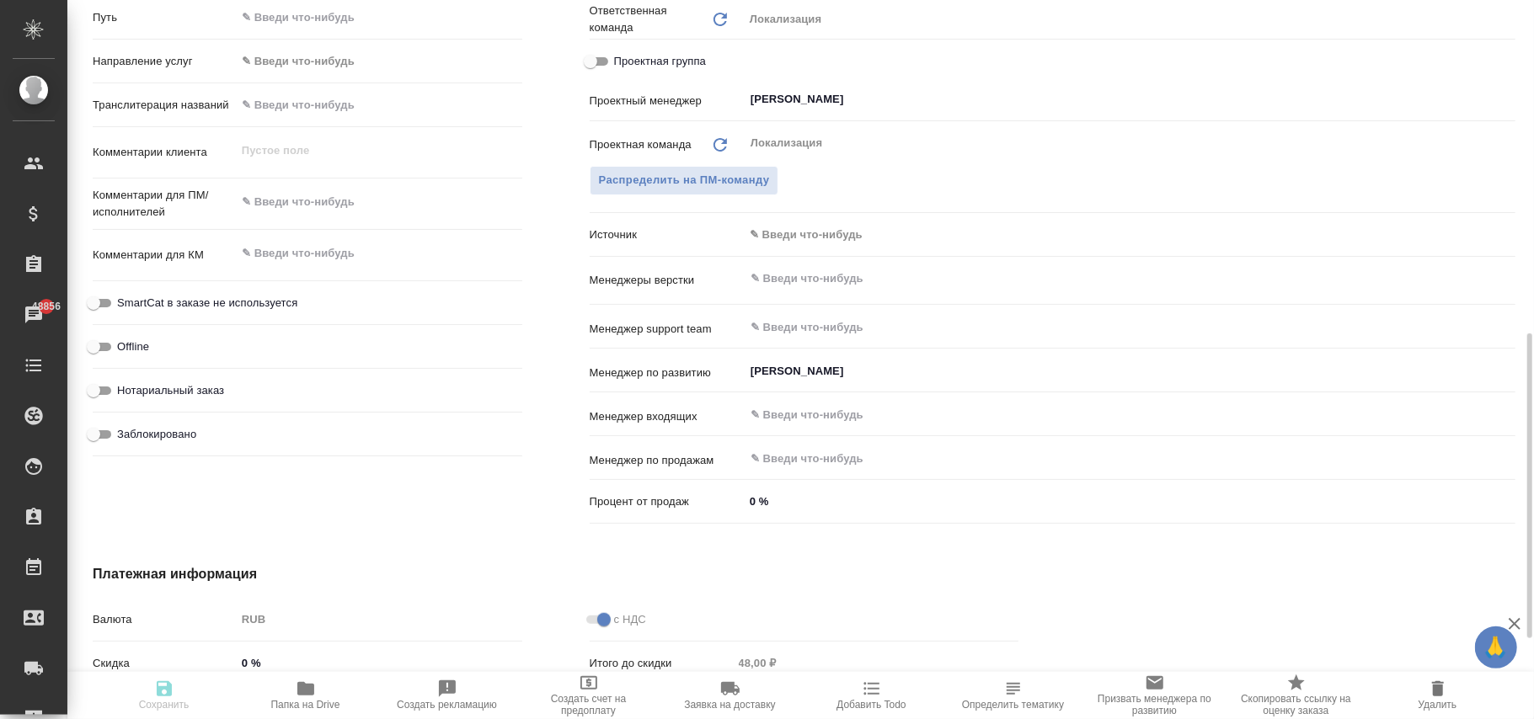
type textarea "x"
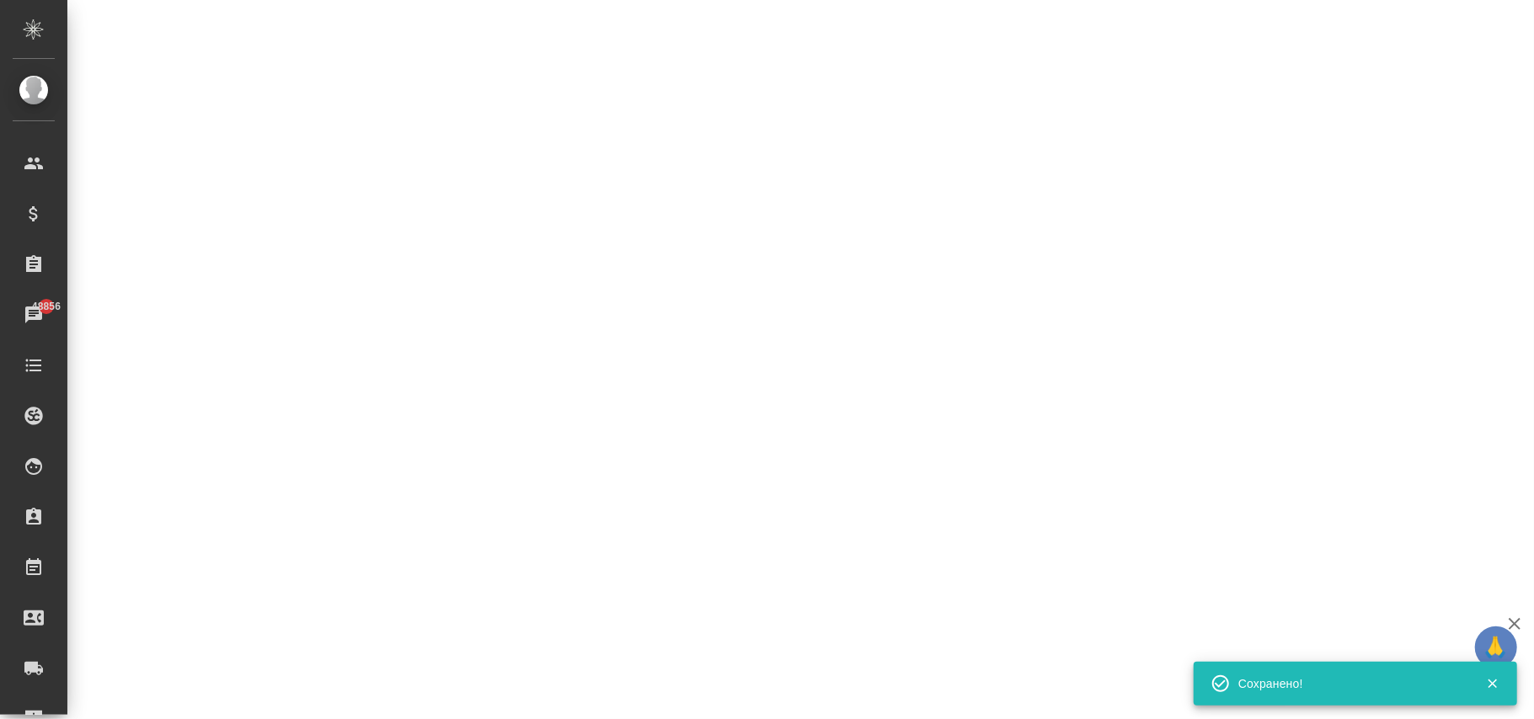
select select "RU"
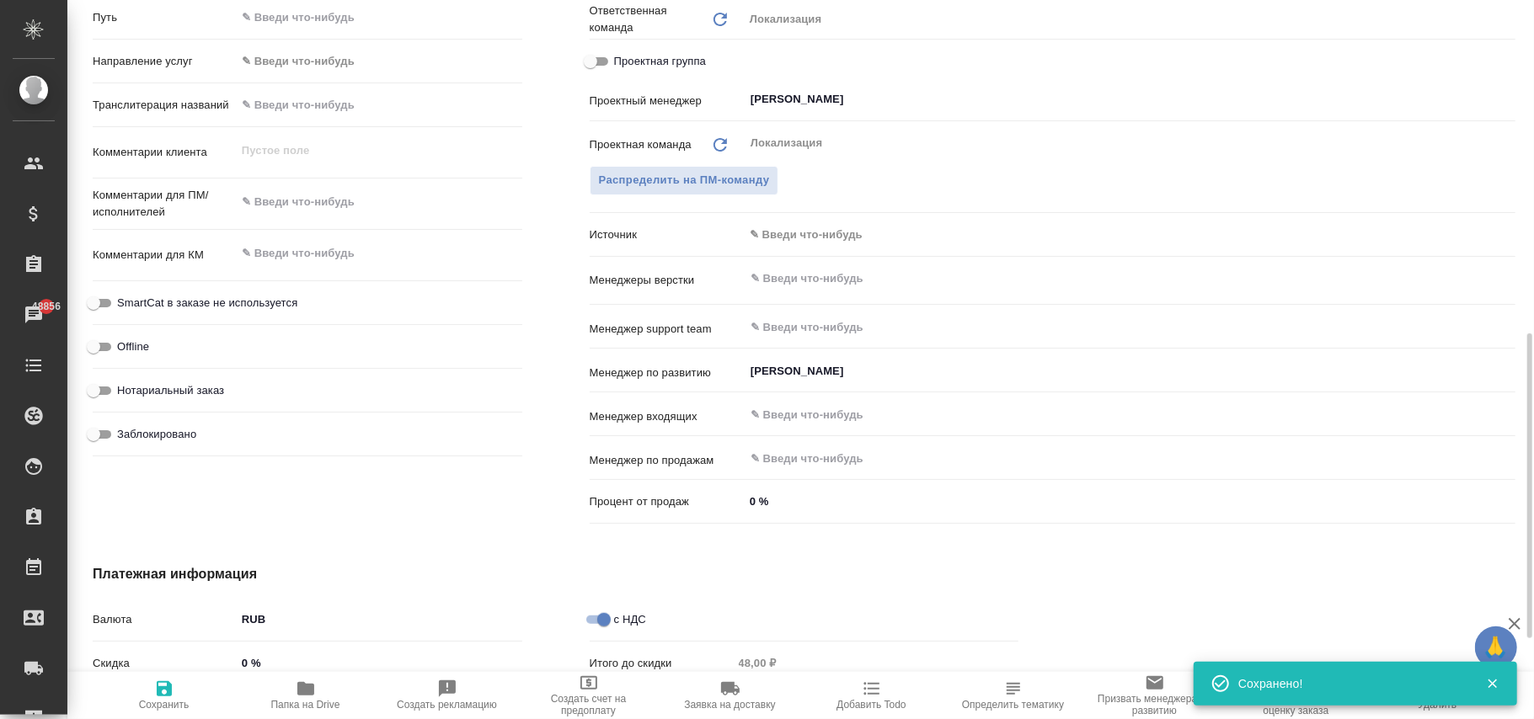
type textarea "x"
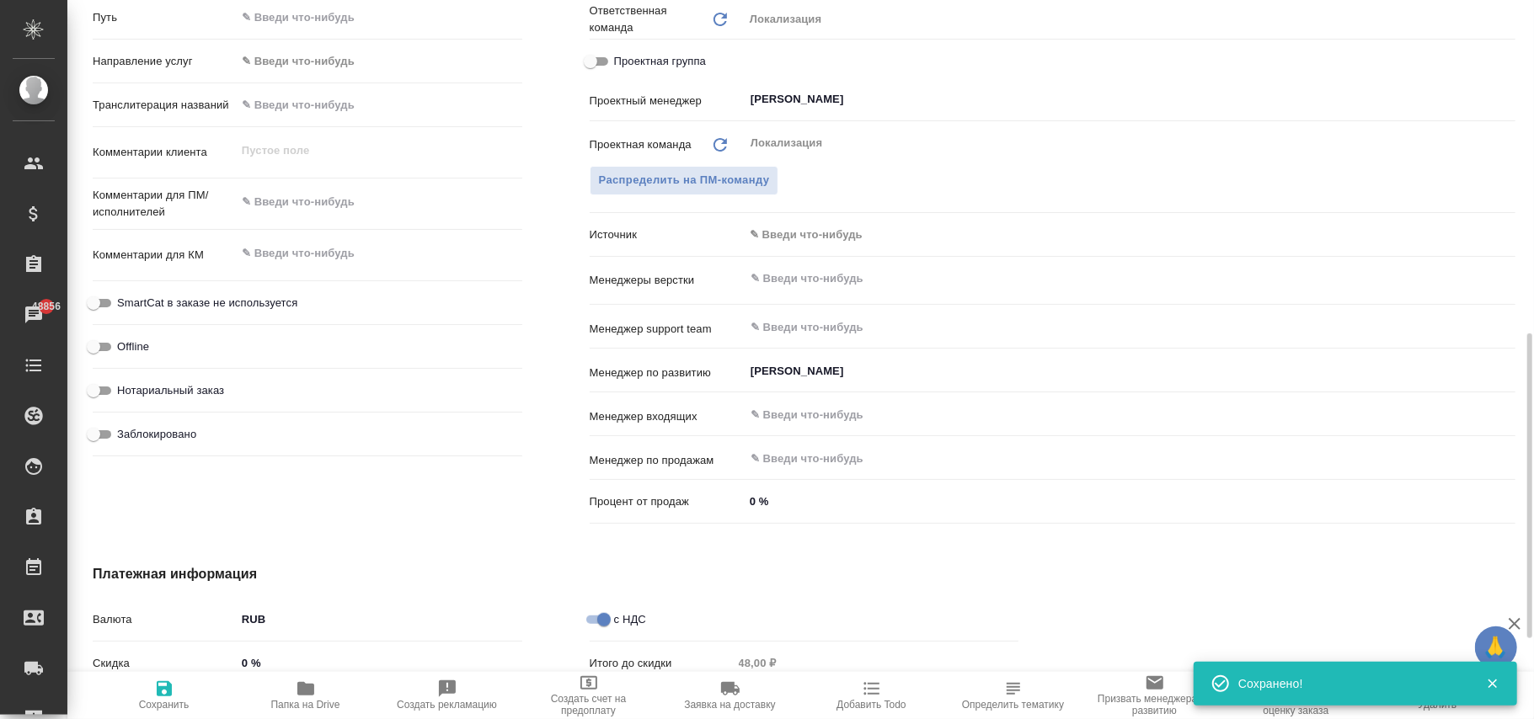
type textarea "x"
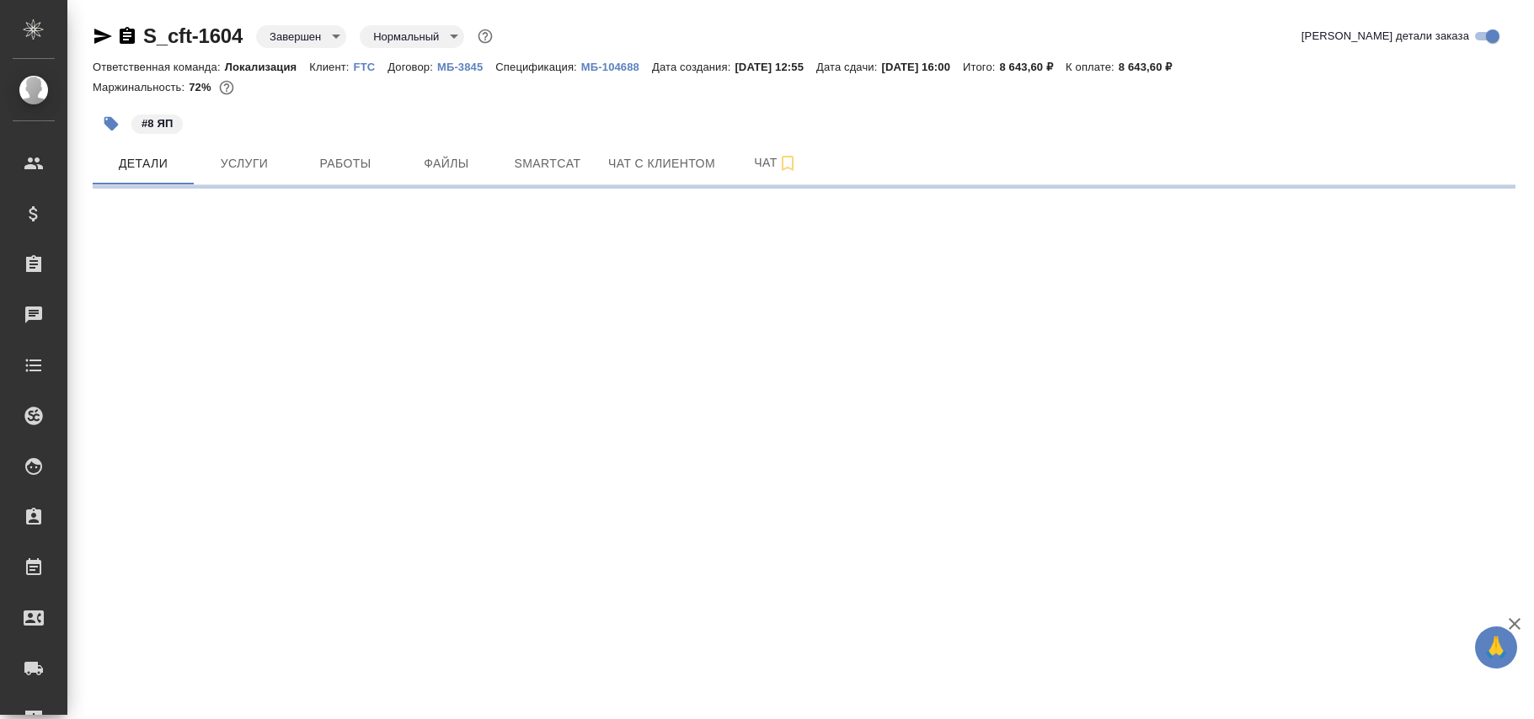
select select "RU"
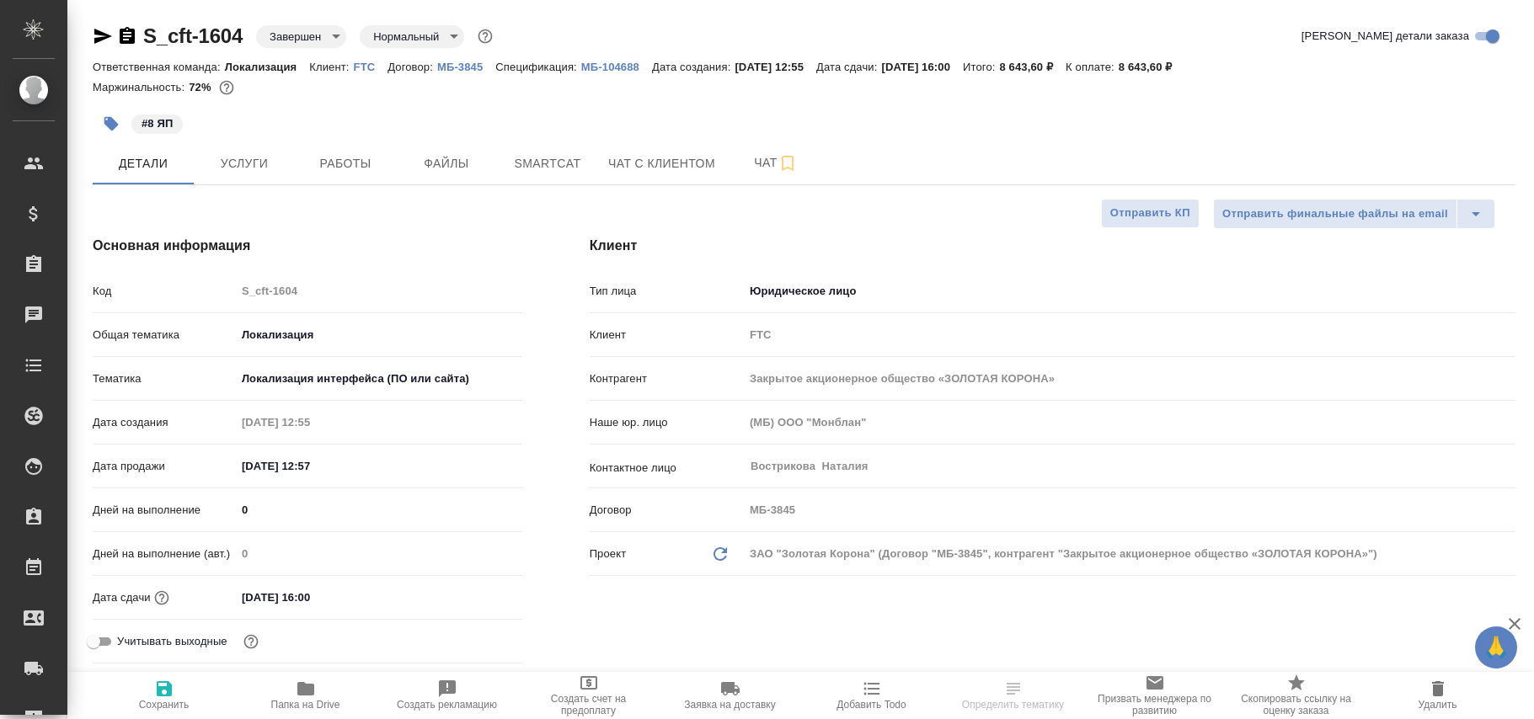
type textarea "x"
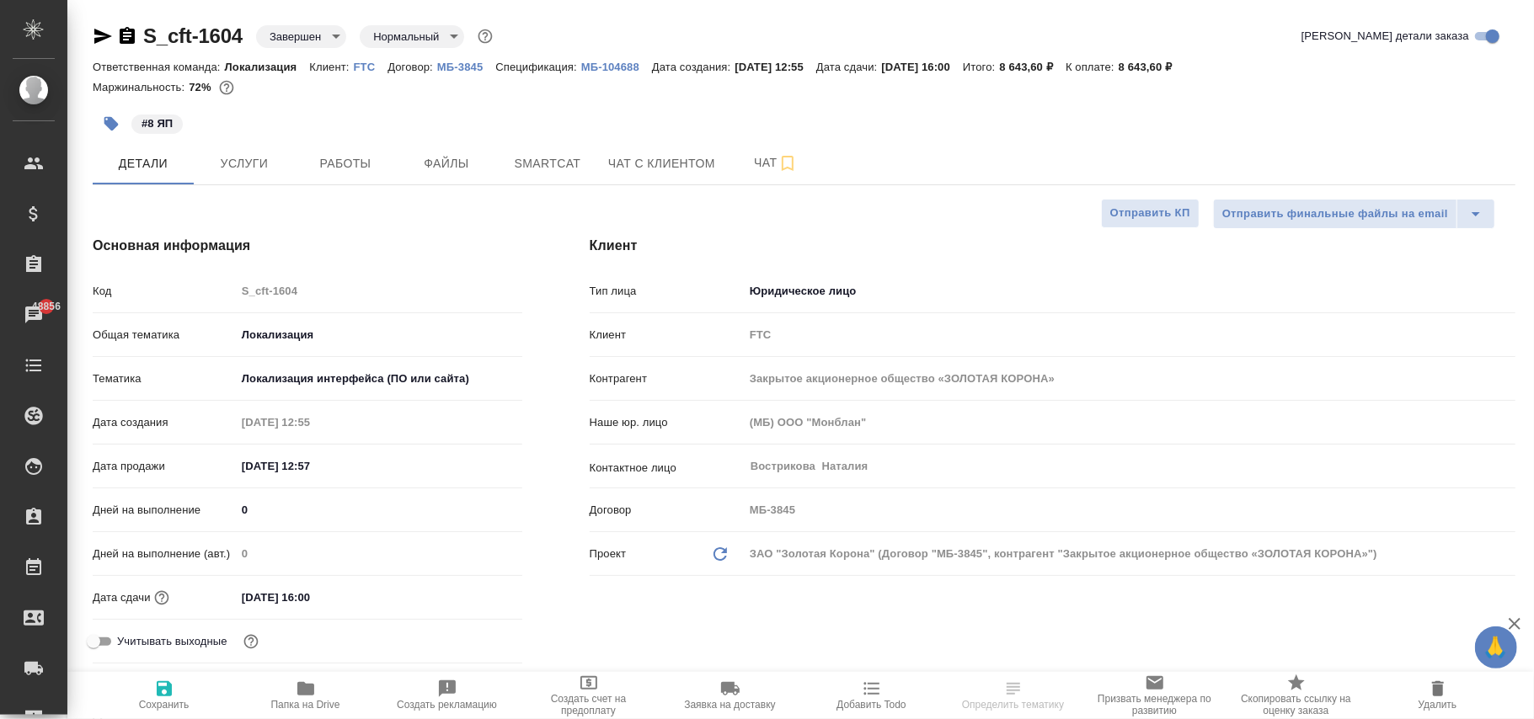
type textarea "x"
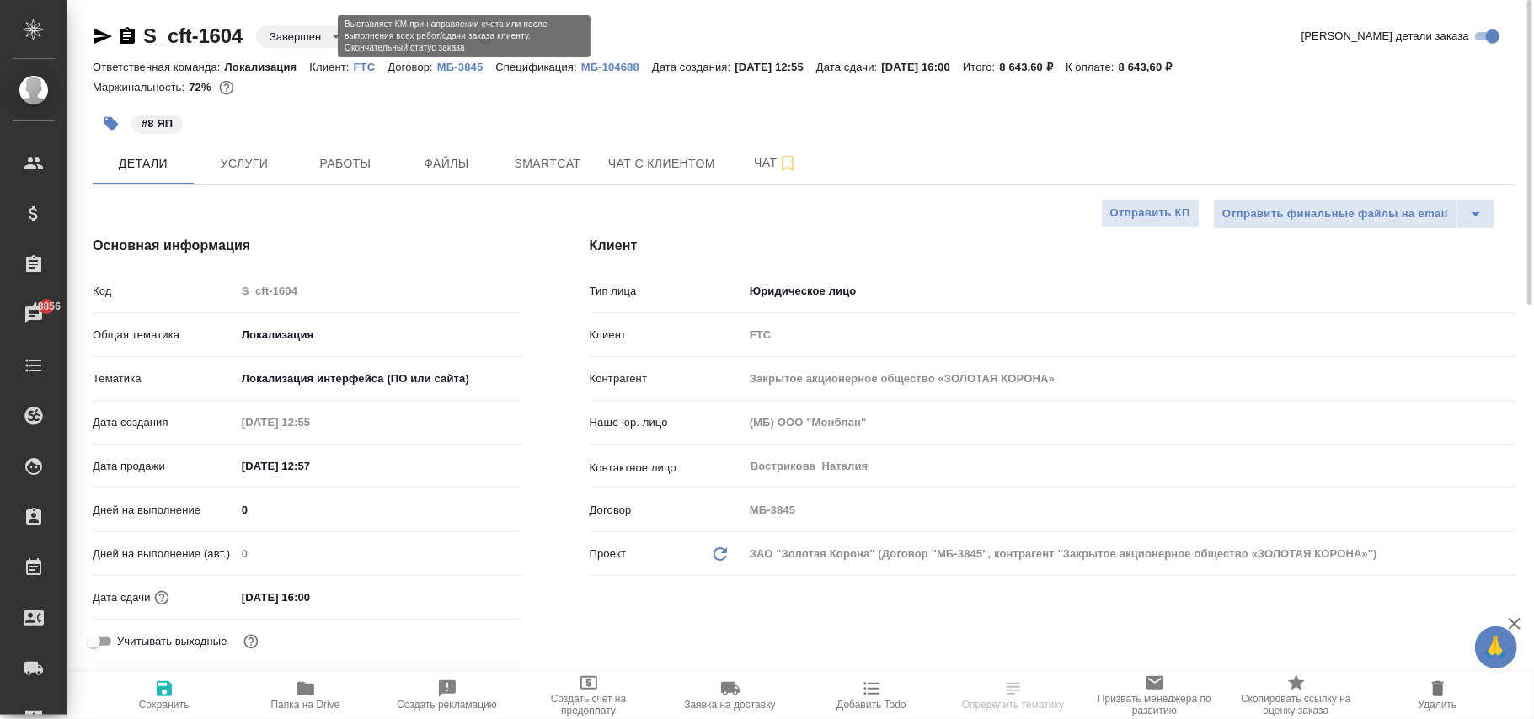
click at [307, 25] on body "🙏 .cls-1 fill:#fff; AWATERA [PERSON_NAME]fokina Клиенты Спецификации Заказы 488…" at bounding box center [767, 359] width 1534 height 719
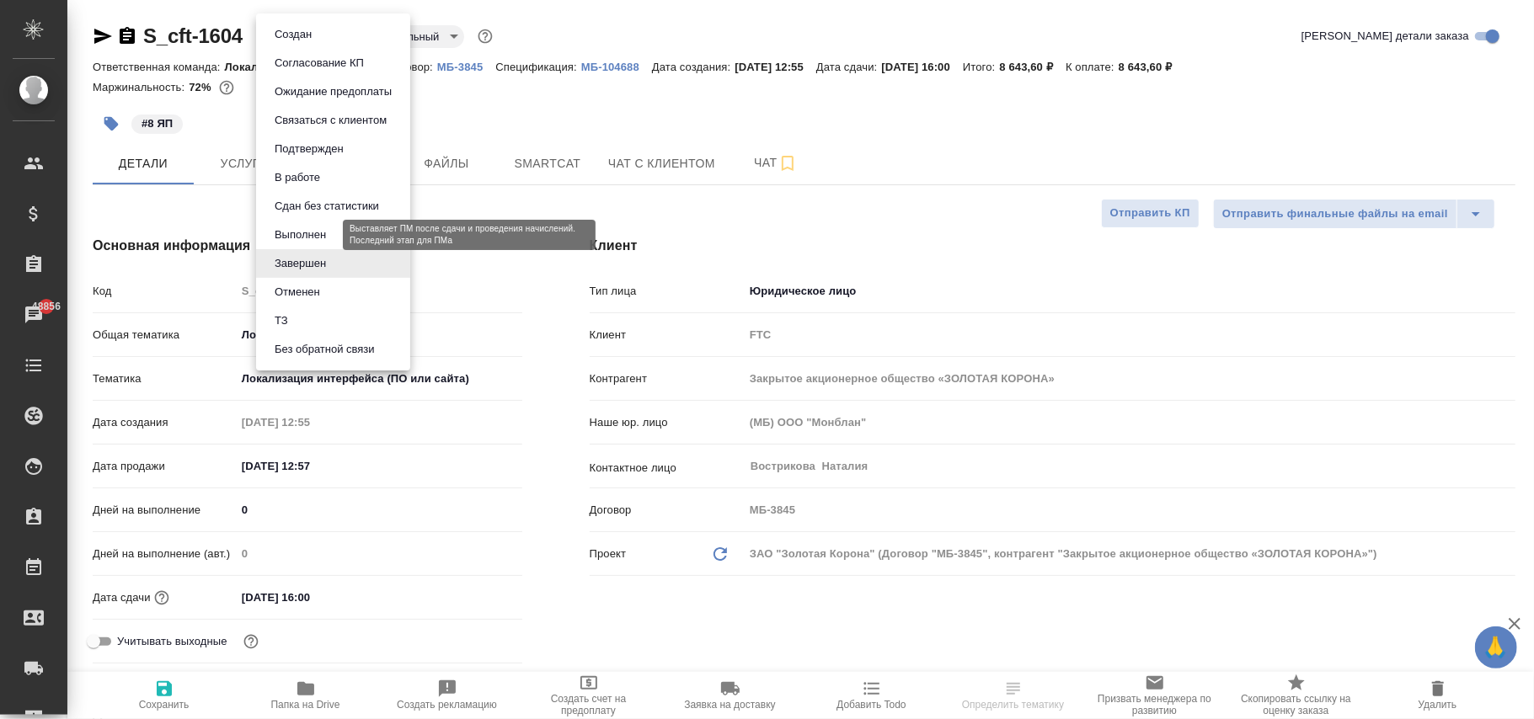
click at [325, 231] on button "Выполнен" at bounding box center [300, 235] width 61 height 19
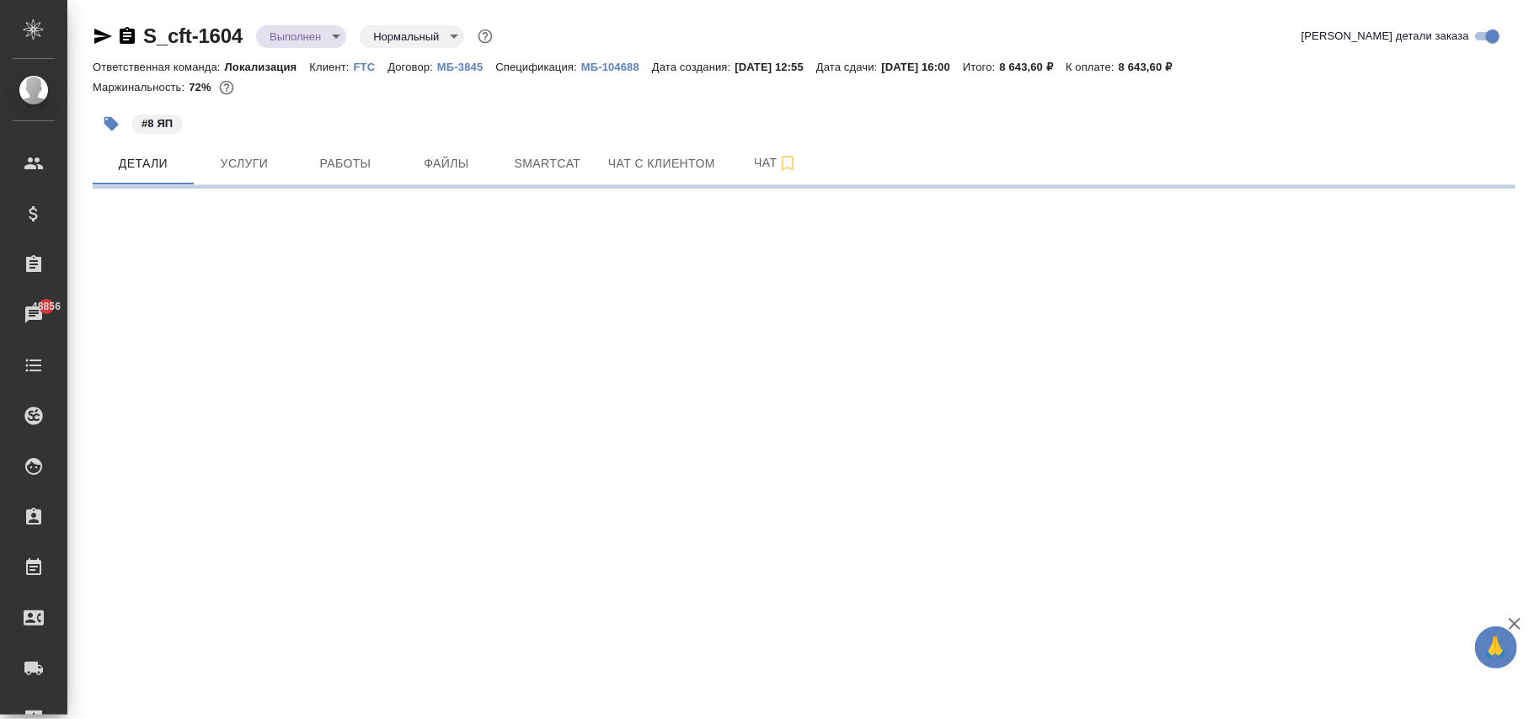
select select "RU"
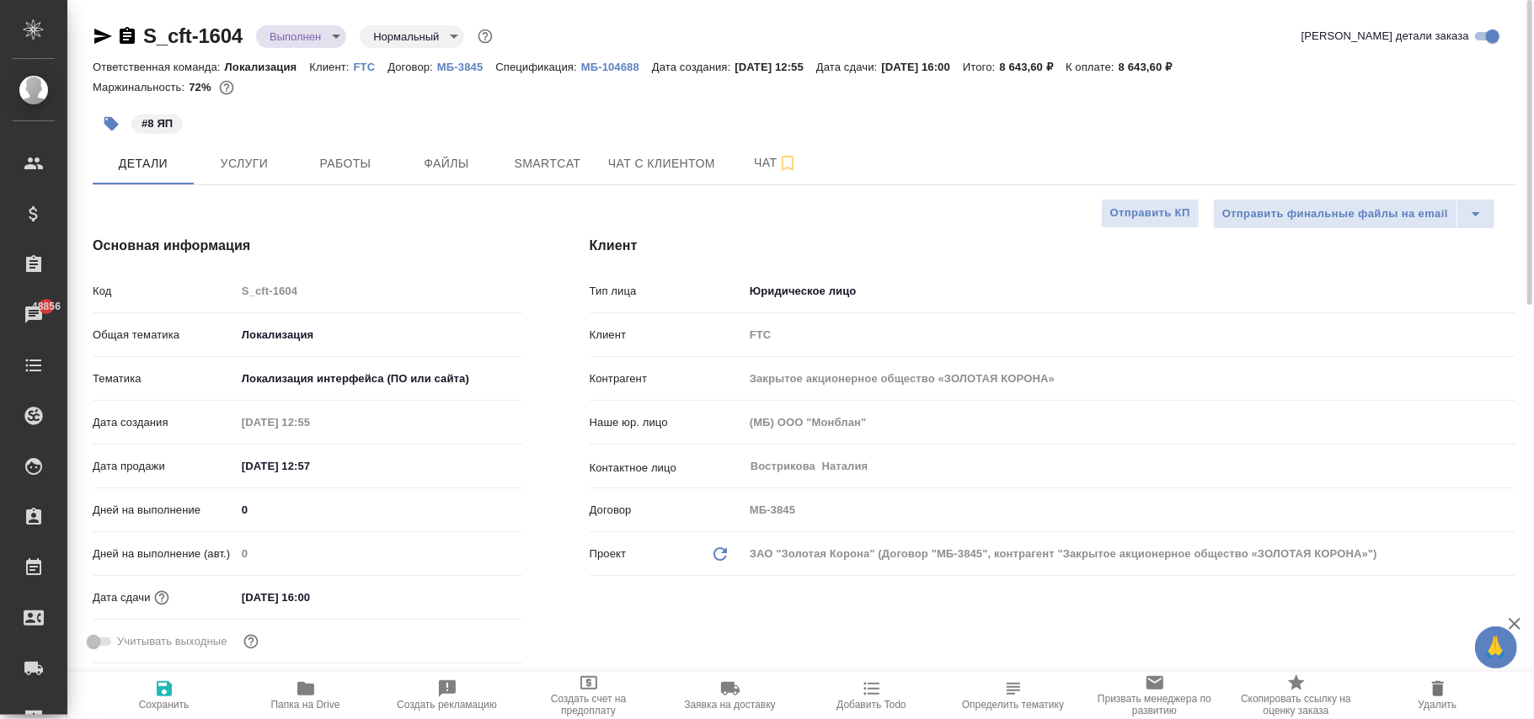
type textarea "x"
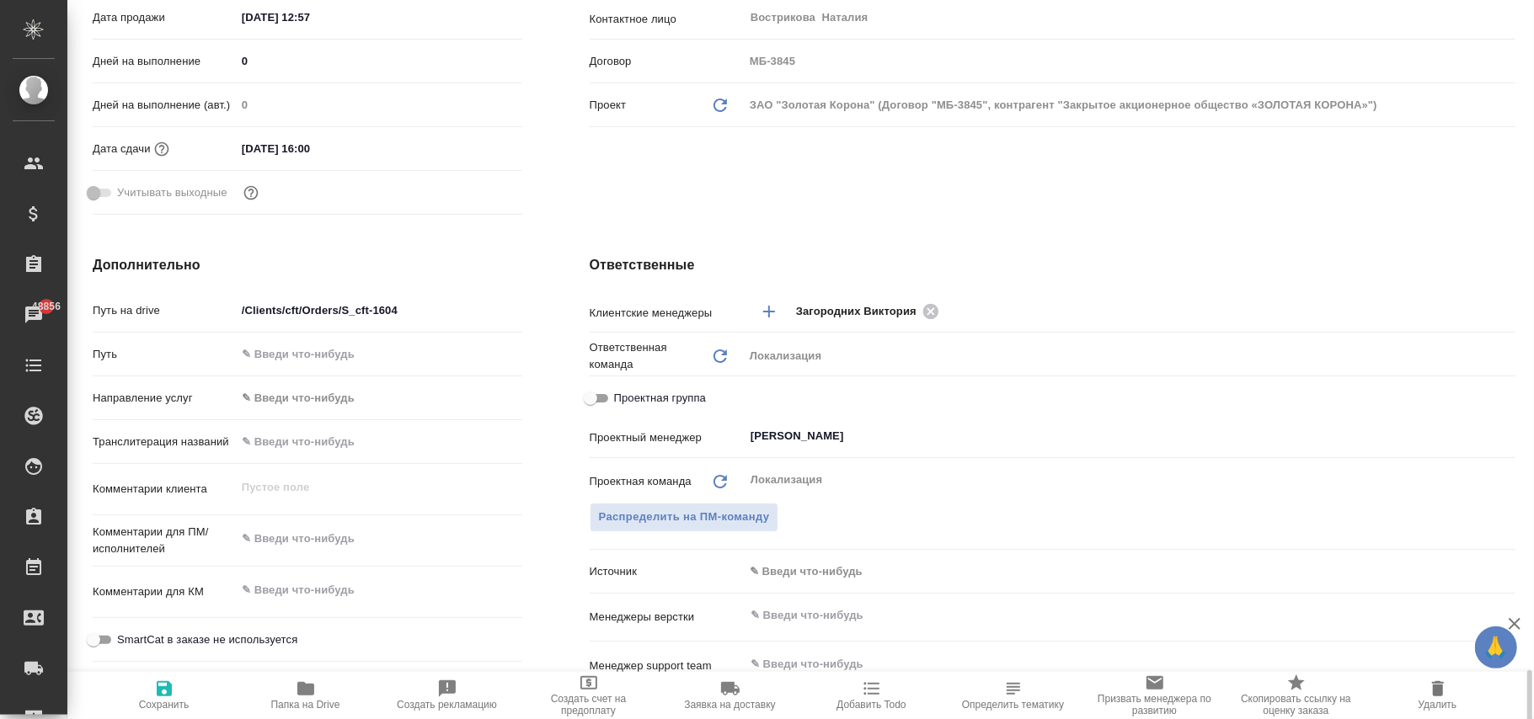
scroll to position [786, 0]
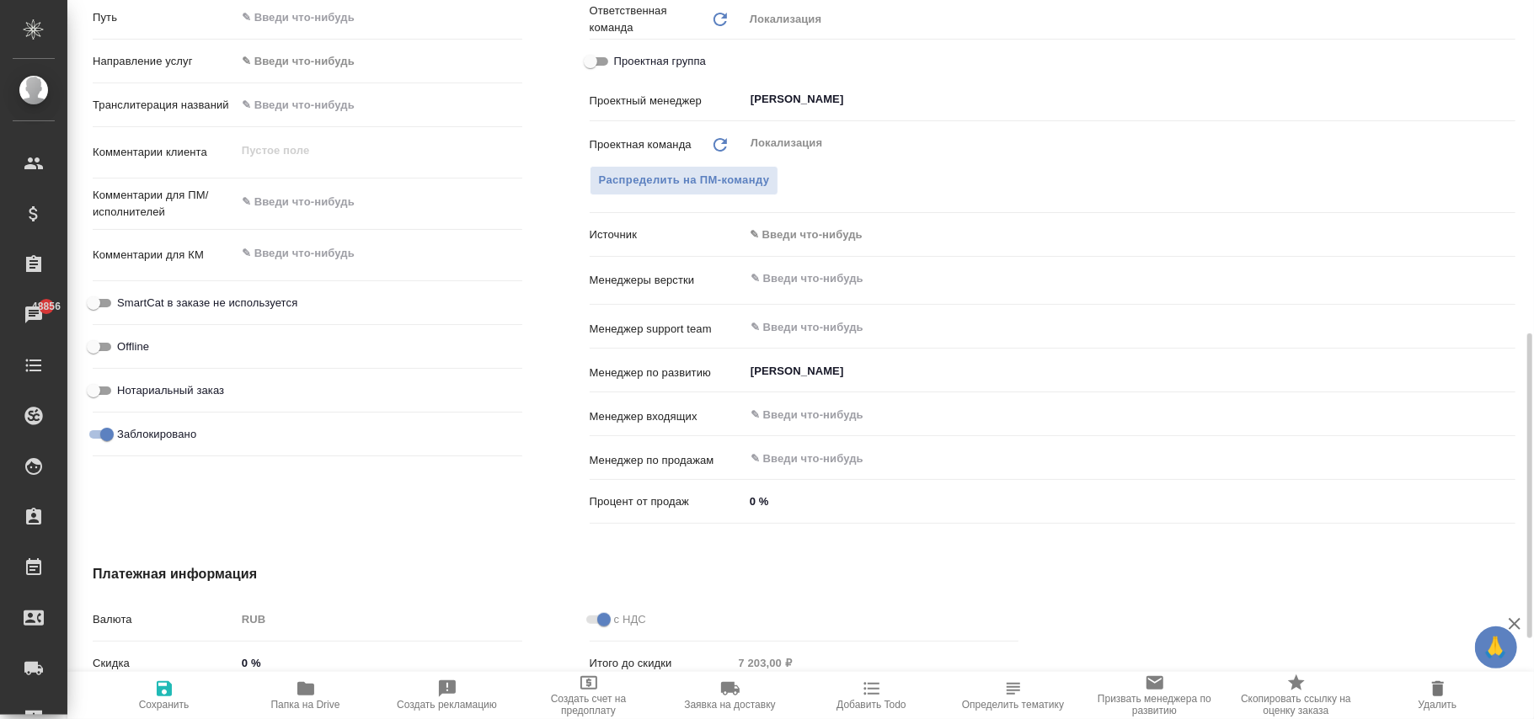
click at [101, 429] on input "Заблокировано" at bounding box center [107, 435] width 61 height 20
checkbox input "false"
type textarea "x"
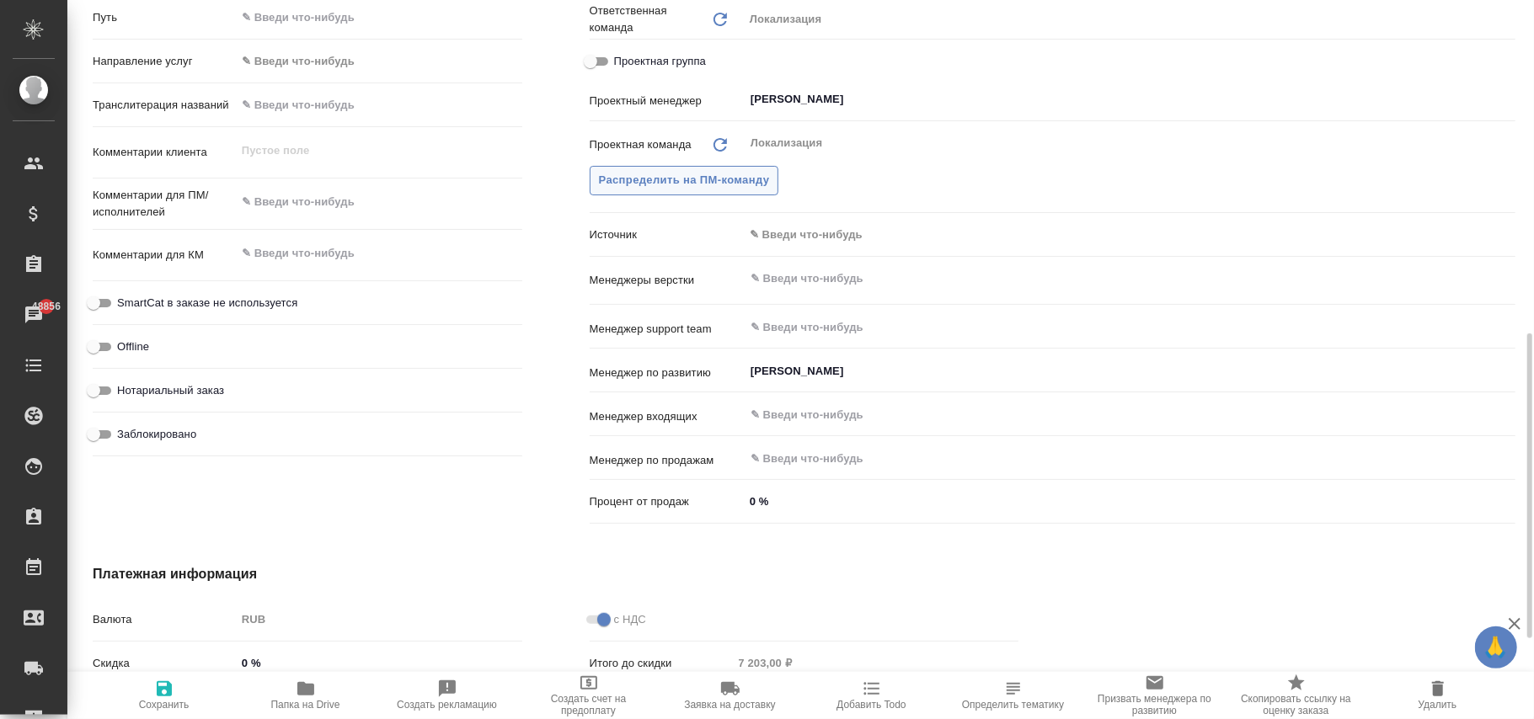
click at [173, 688] on span "Сохранить" at bounding box center [164, 695] width 121 height 32
type textarea "x"
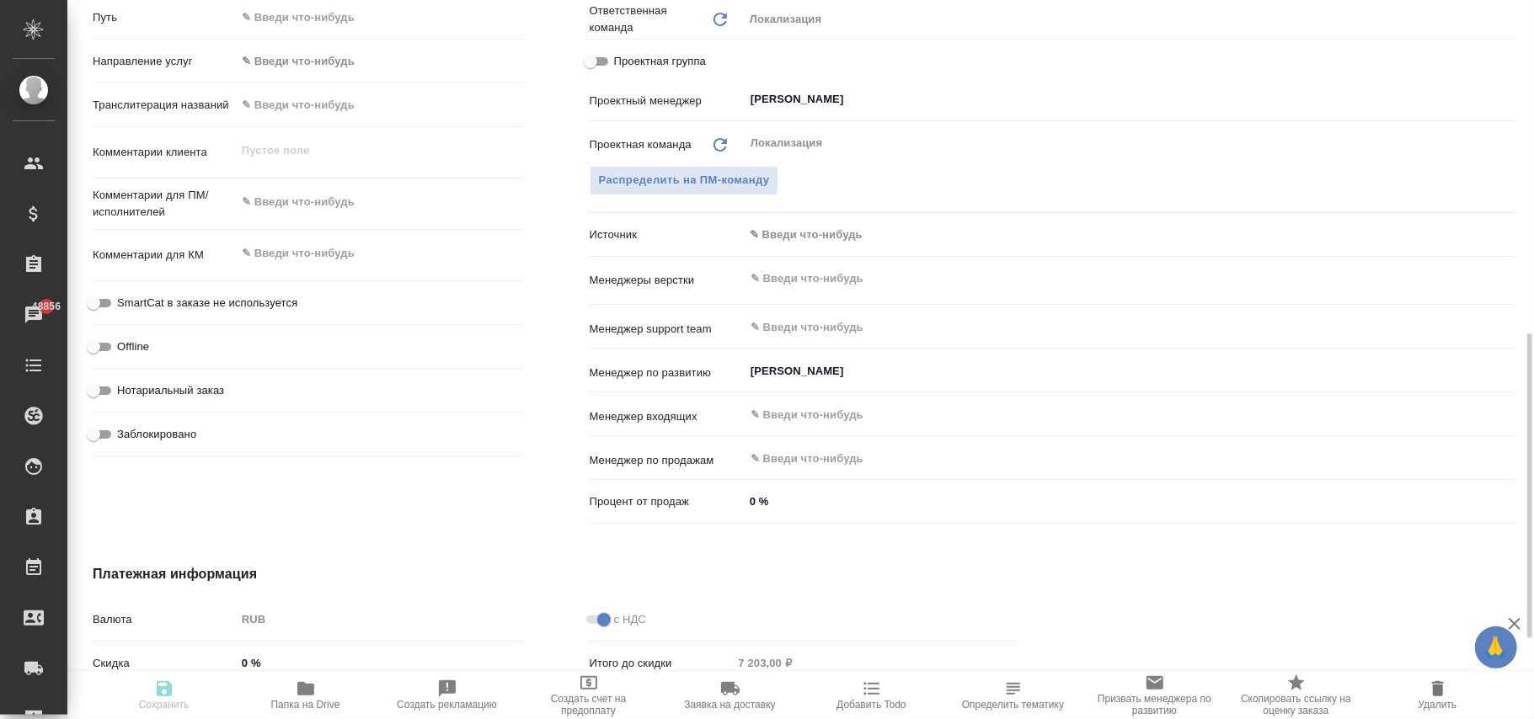
type textarea "x"
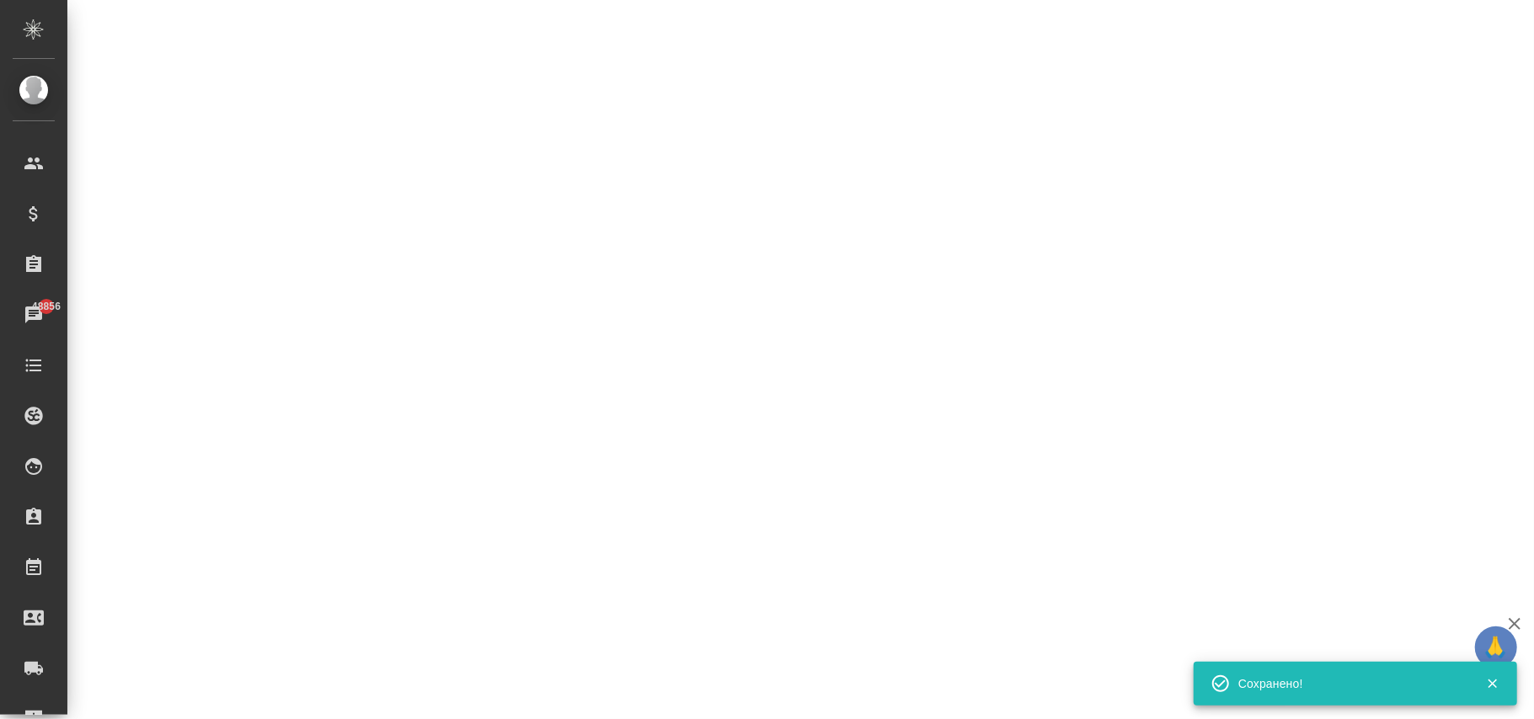
select select "RU"
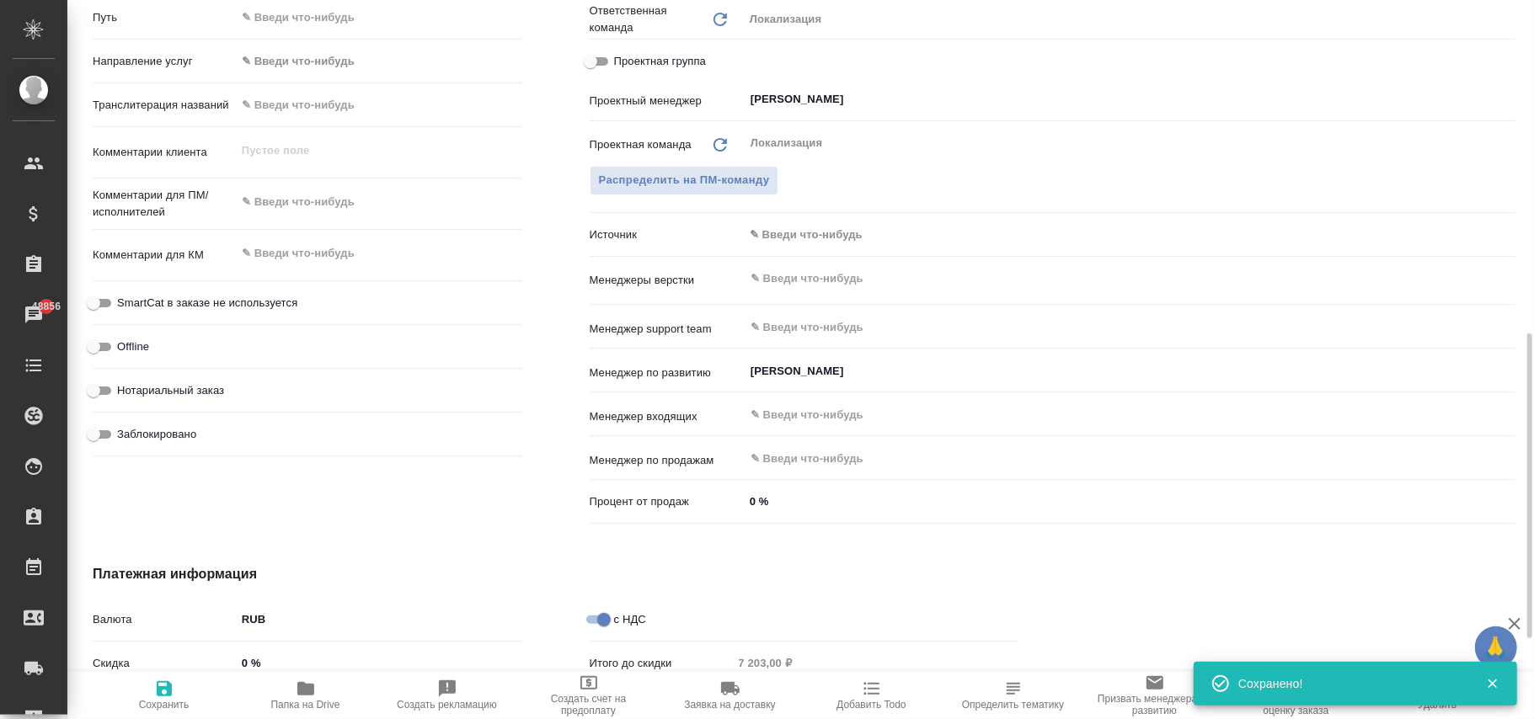
type textarea "x"
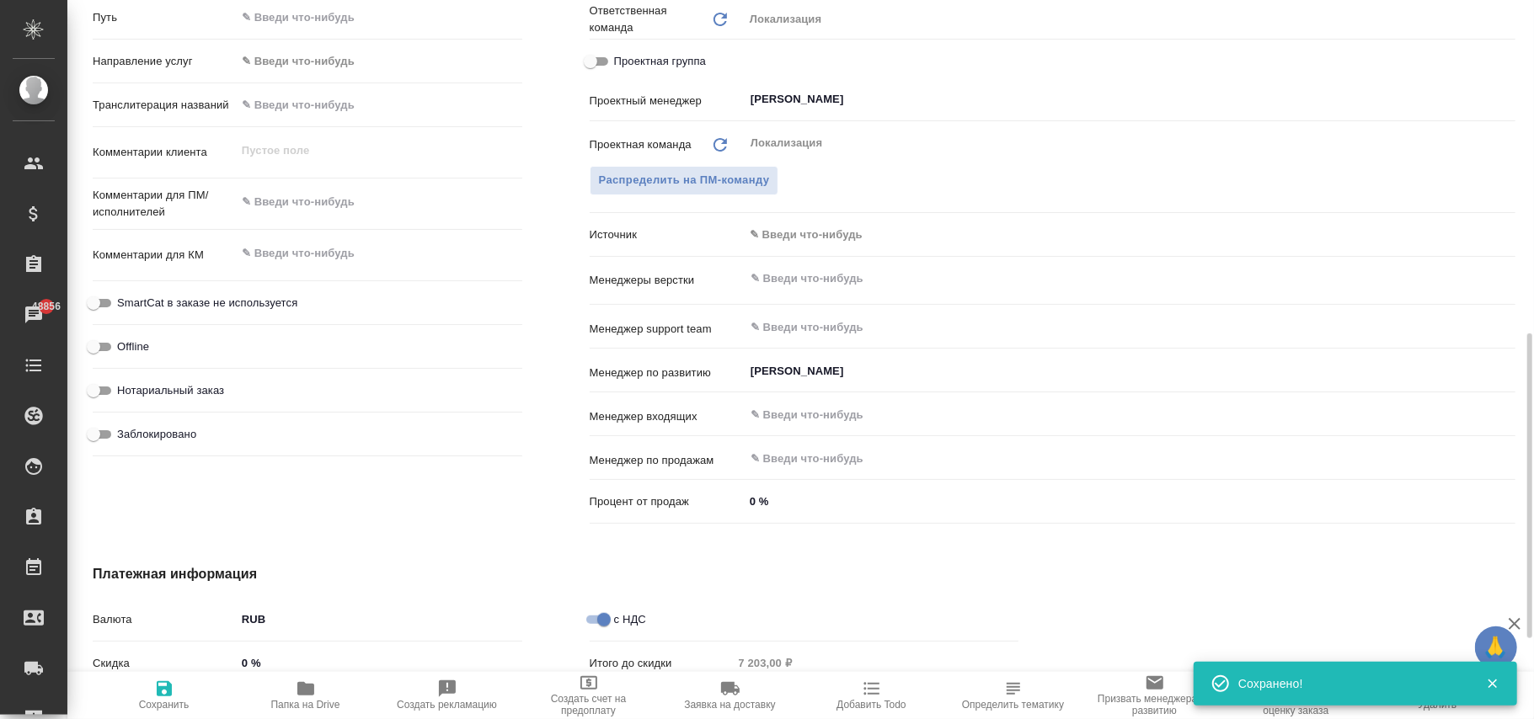
type textarea "x"
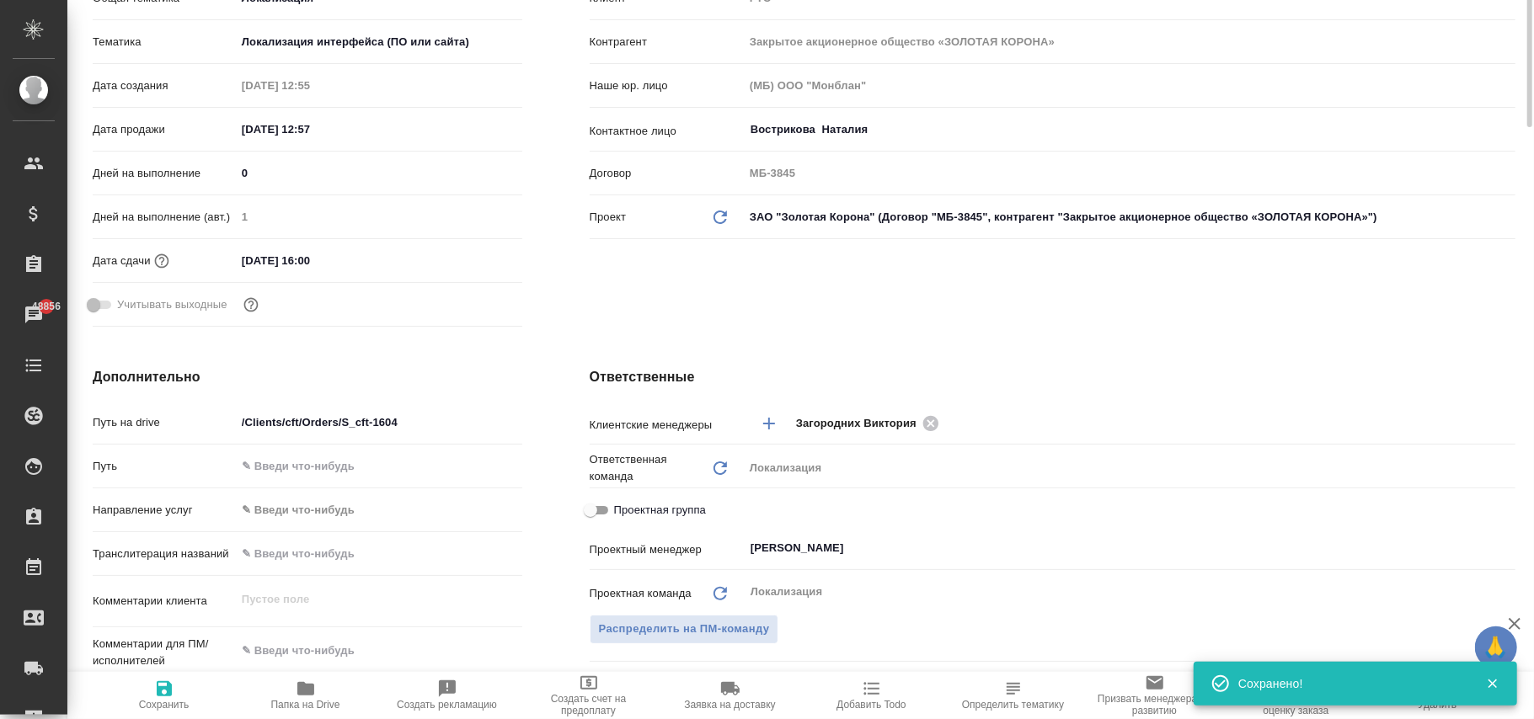
scroll to position [0, 0]
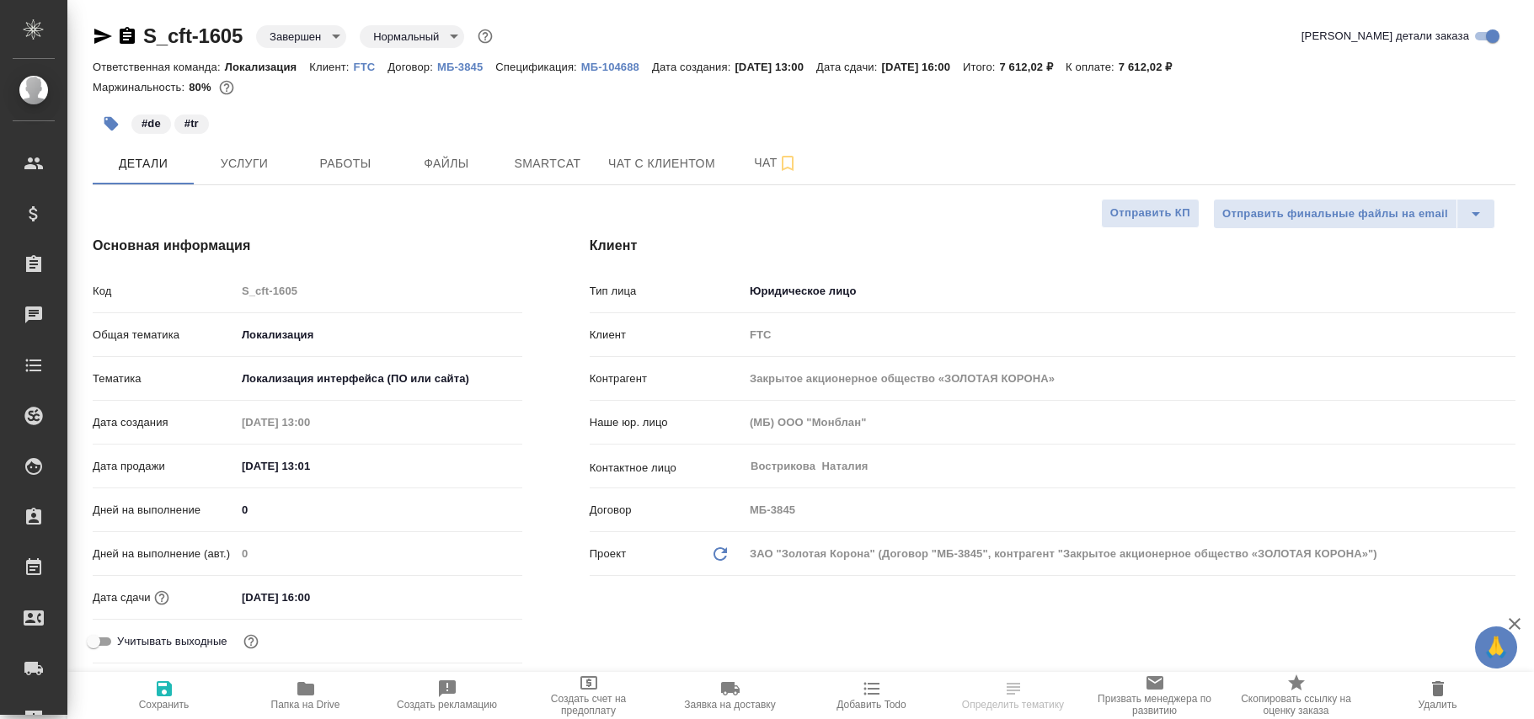
select select "RU"
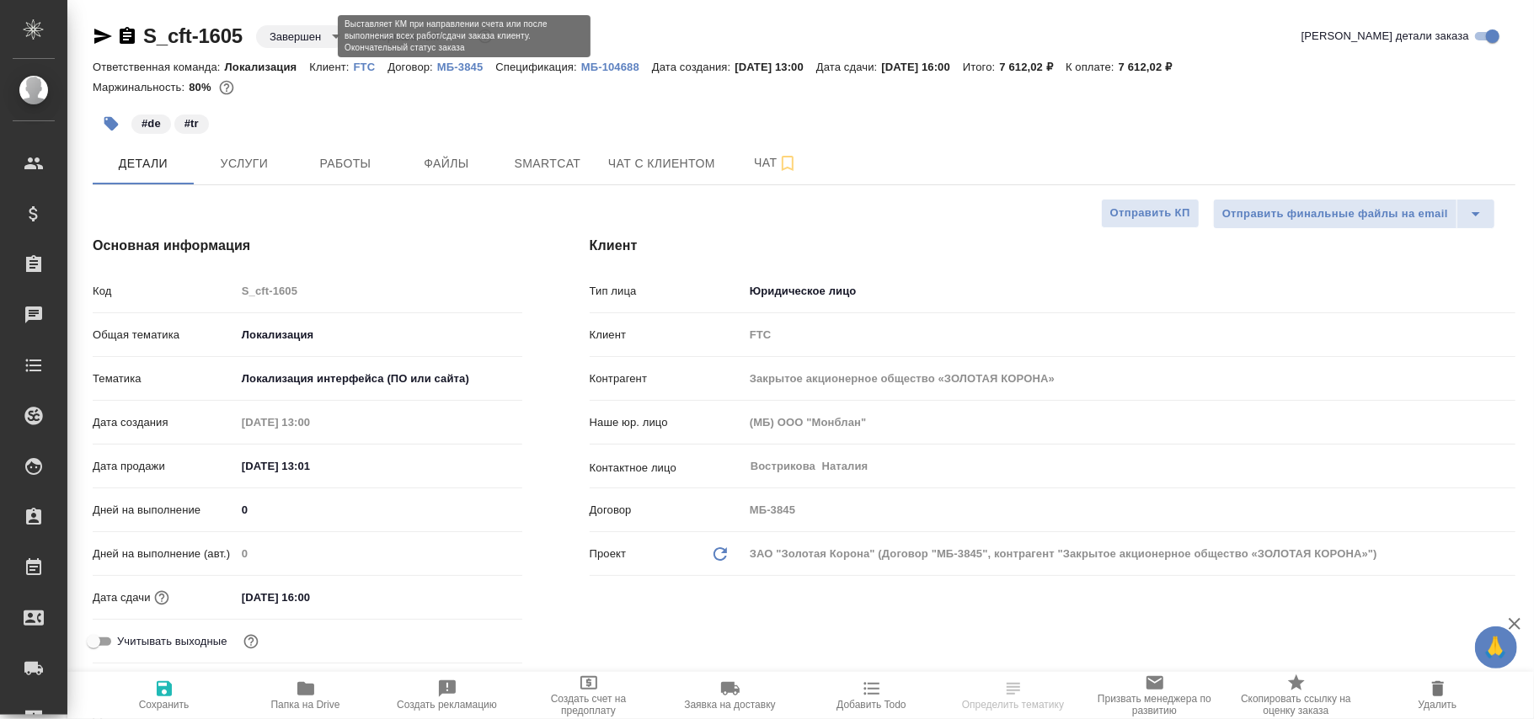
click at [287, 31] on body "🙏 .cls-1 fill:#fff; AWATERA [PERSON_NAME]fokina Клиенты Спецификации Заказы Чат…" at bounding box center [767, 359] width 1534 height 719
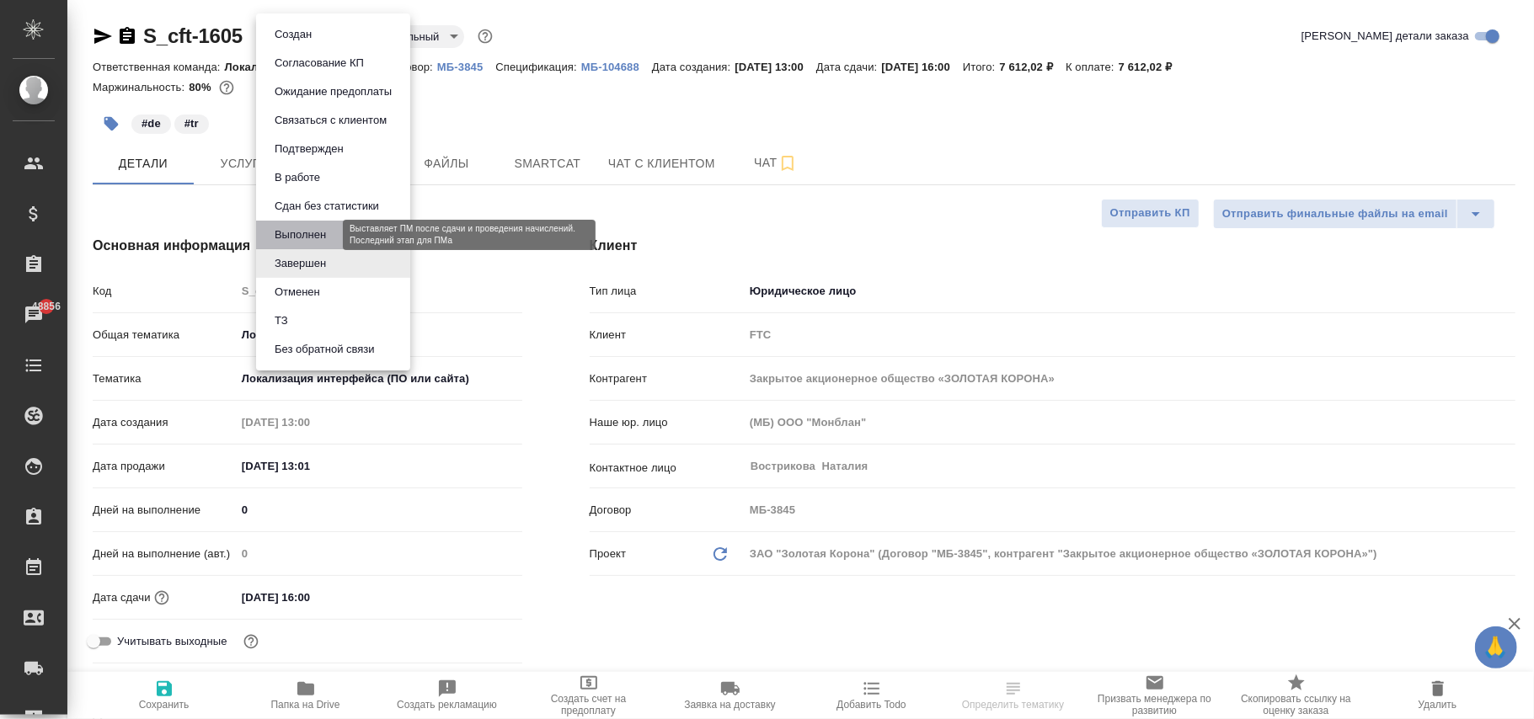
click at [307, 231] on button "Выполнен" at bounding box center [300, 235] width 61 height 19
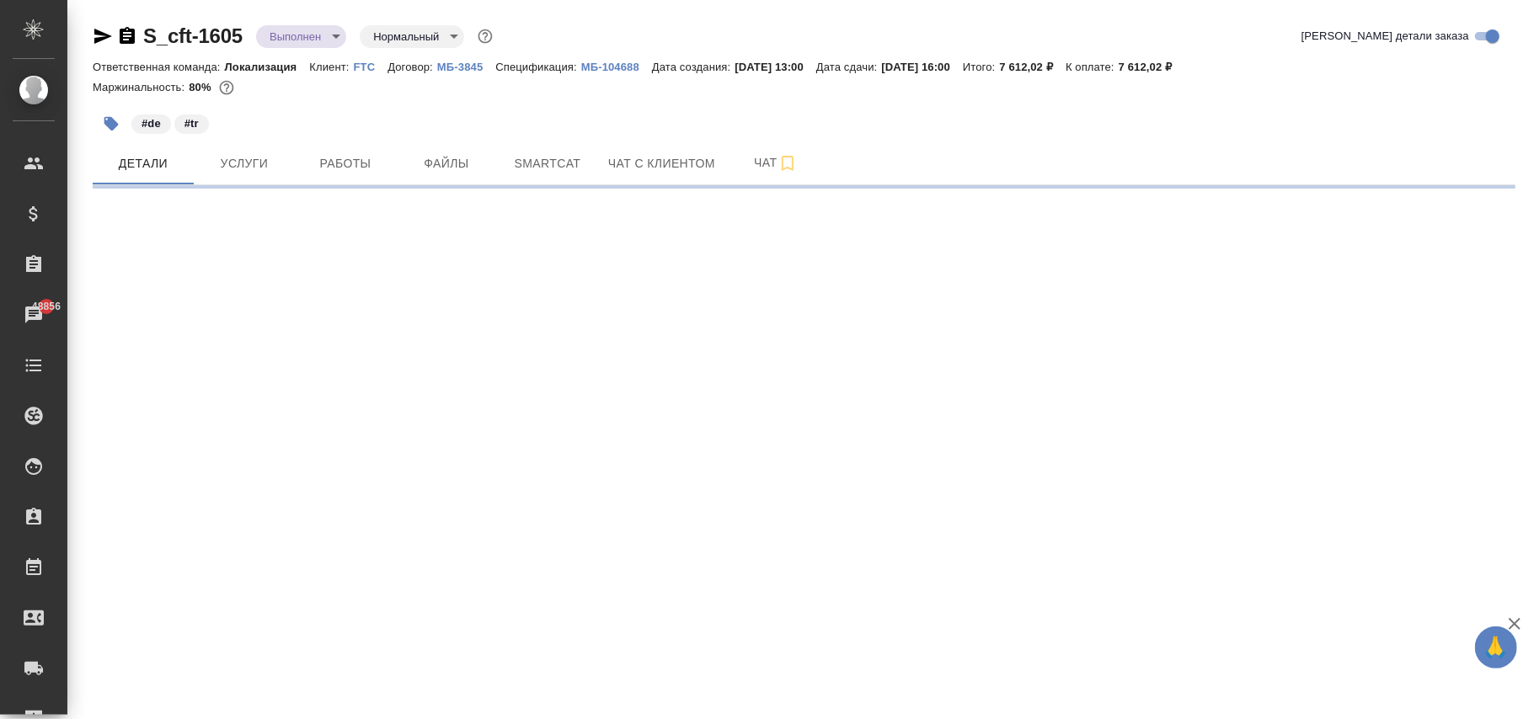
select select "RU"
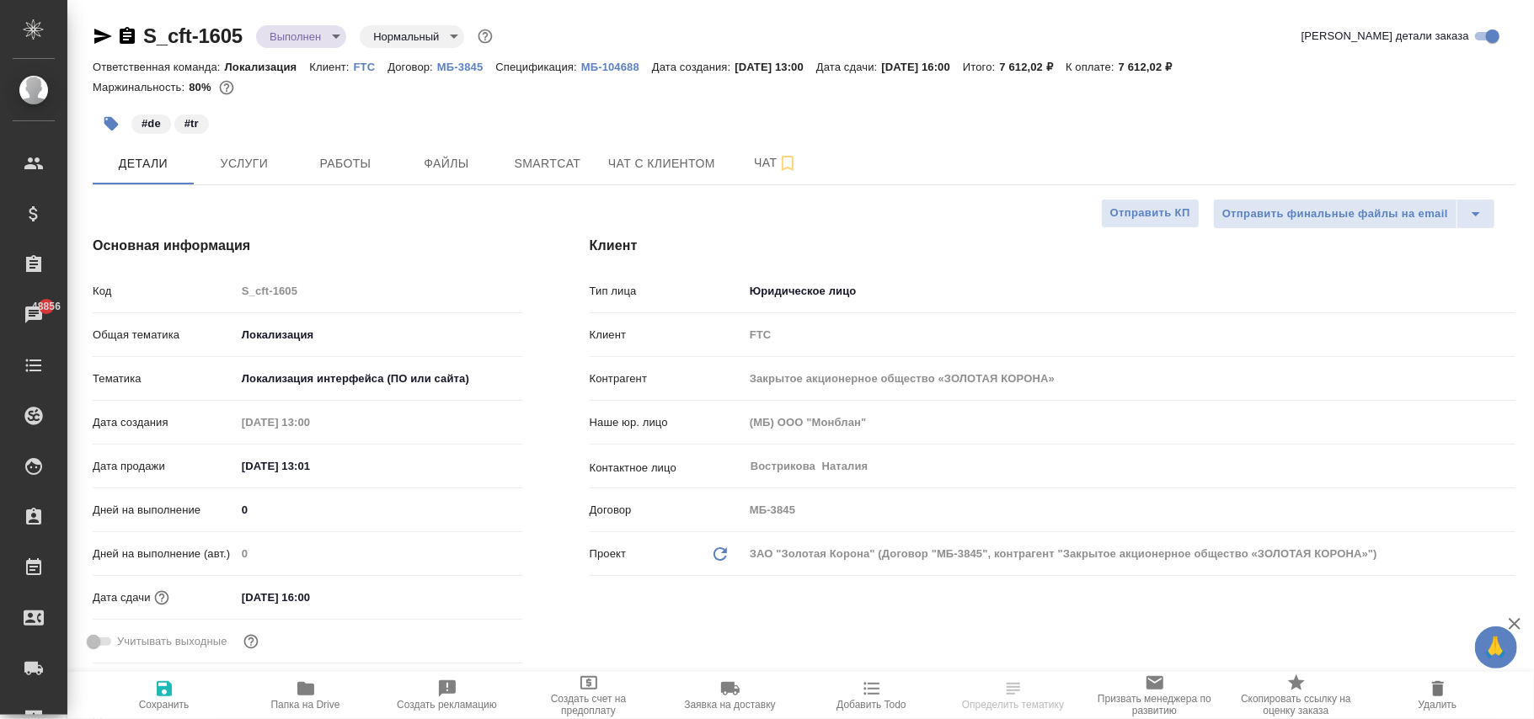
type textarea "x"
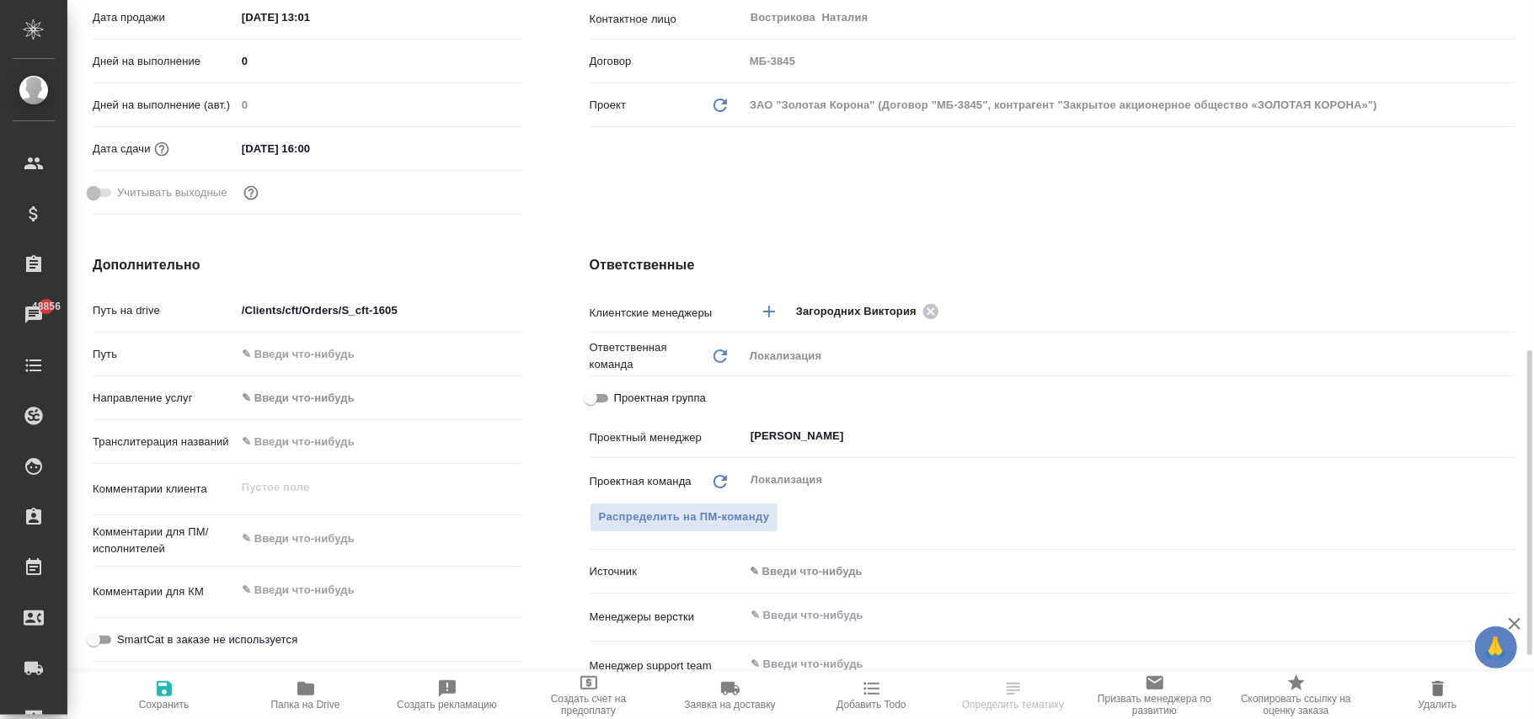
scroll to position [561, 0]
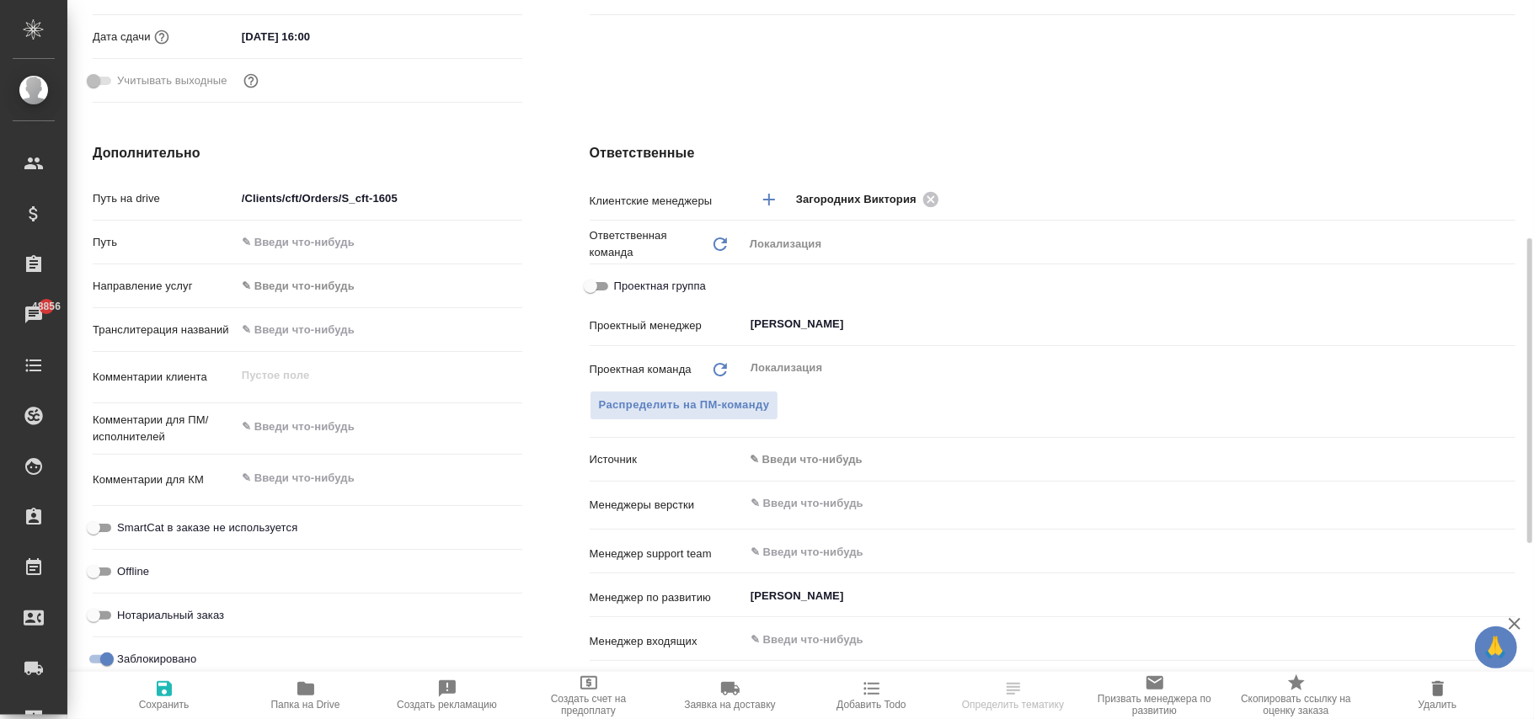
drag, startPoint x: 109, startPoint y: 664, endPoint x: 146, endPoint y: 671, distance: 37.8
click at [109, 662] on input "Заблокировано" at bounding box center [107, 659] width 61 height 20
checkbox input "false"
type textarea "x"
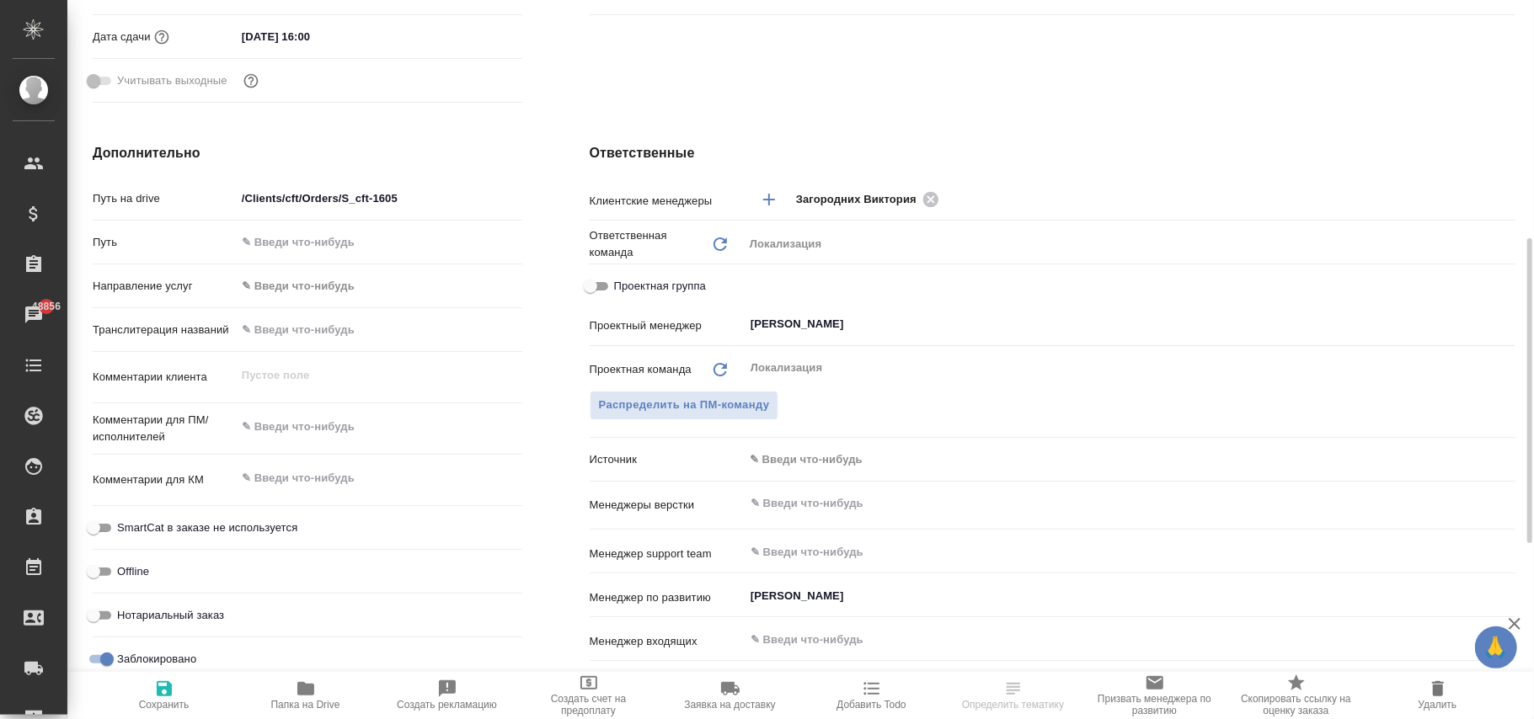
type textarea "x"
drag, startPoint x: 160, startPoint y: 691, endPoint x: 678, endPoint y: 22, distance: 846.0
click at [163, 692] on icon "button" at bounding box center [164, 689] width 20 height 20
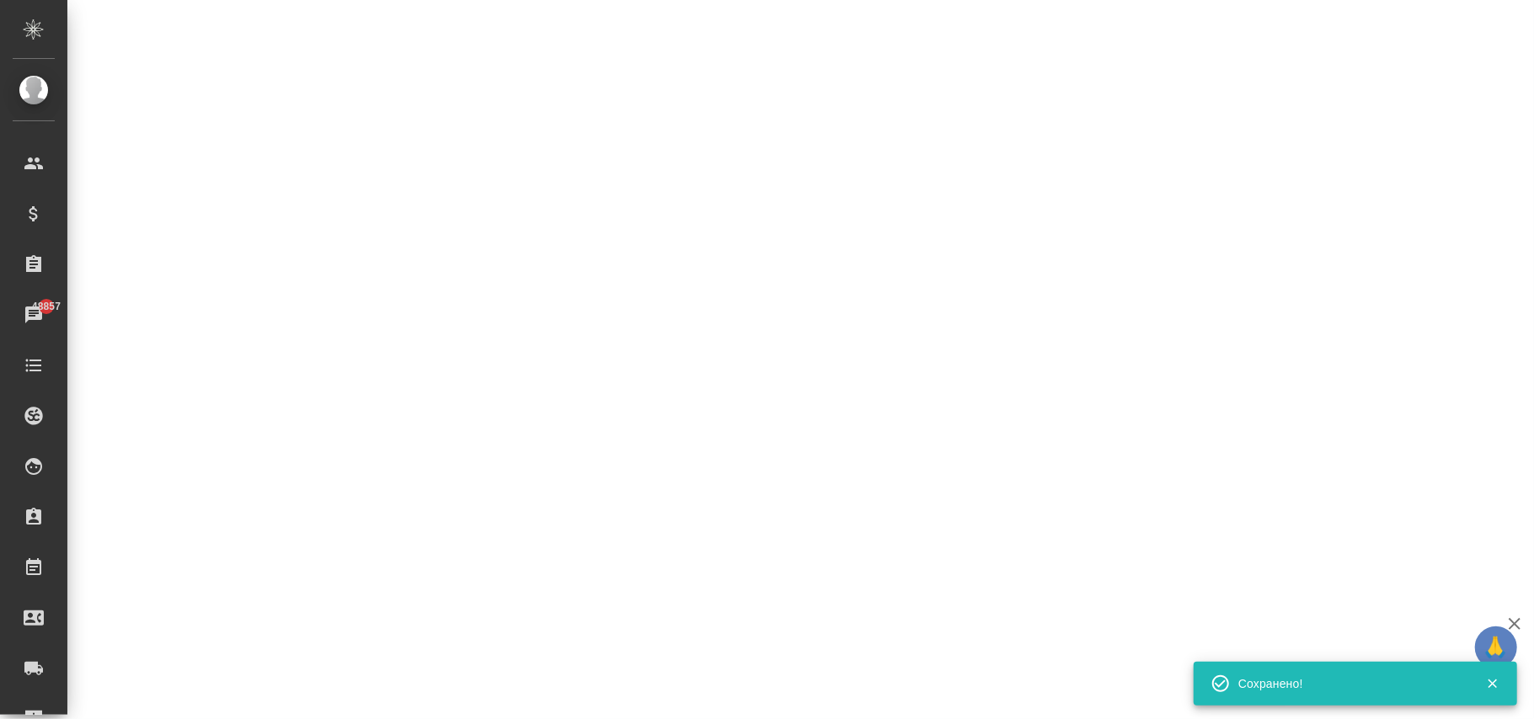
select select "RU"
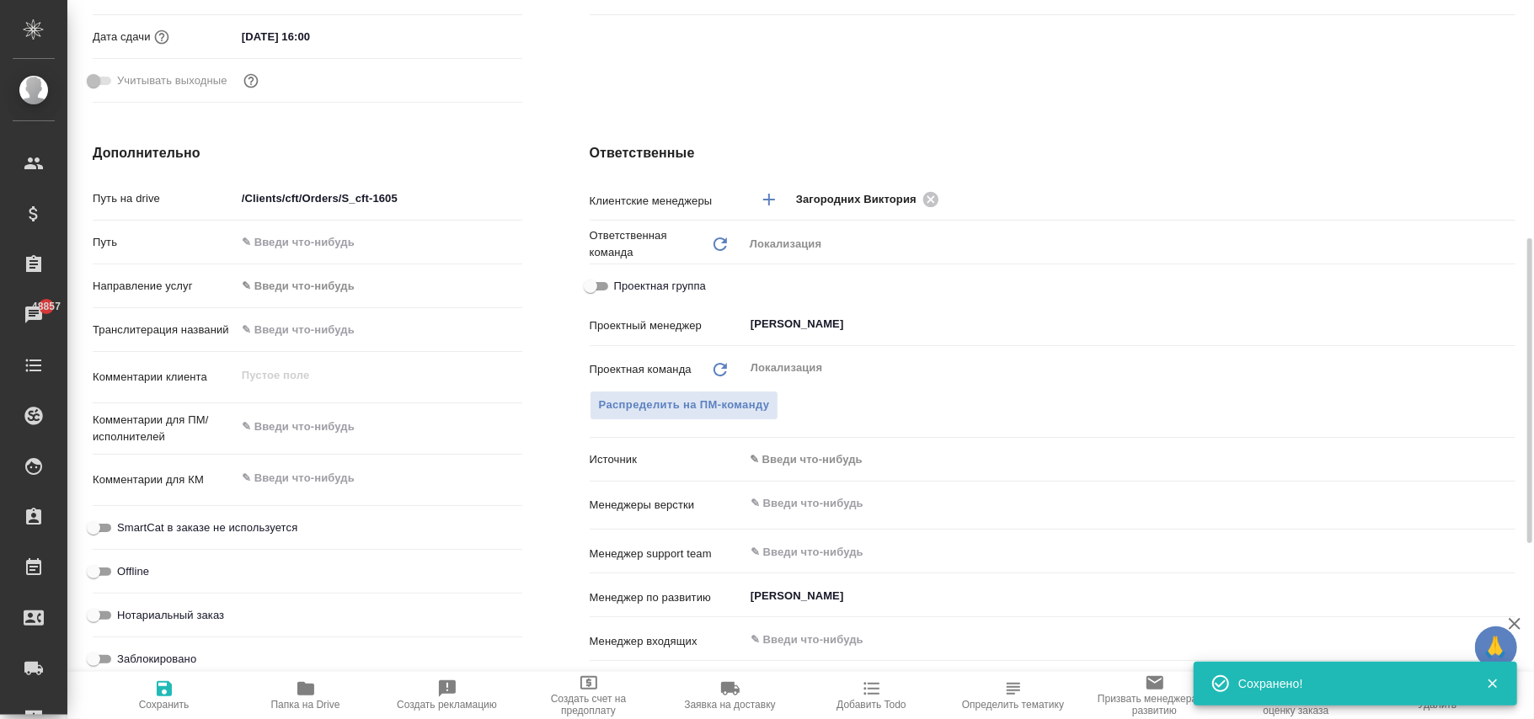
type textarea "x"
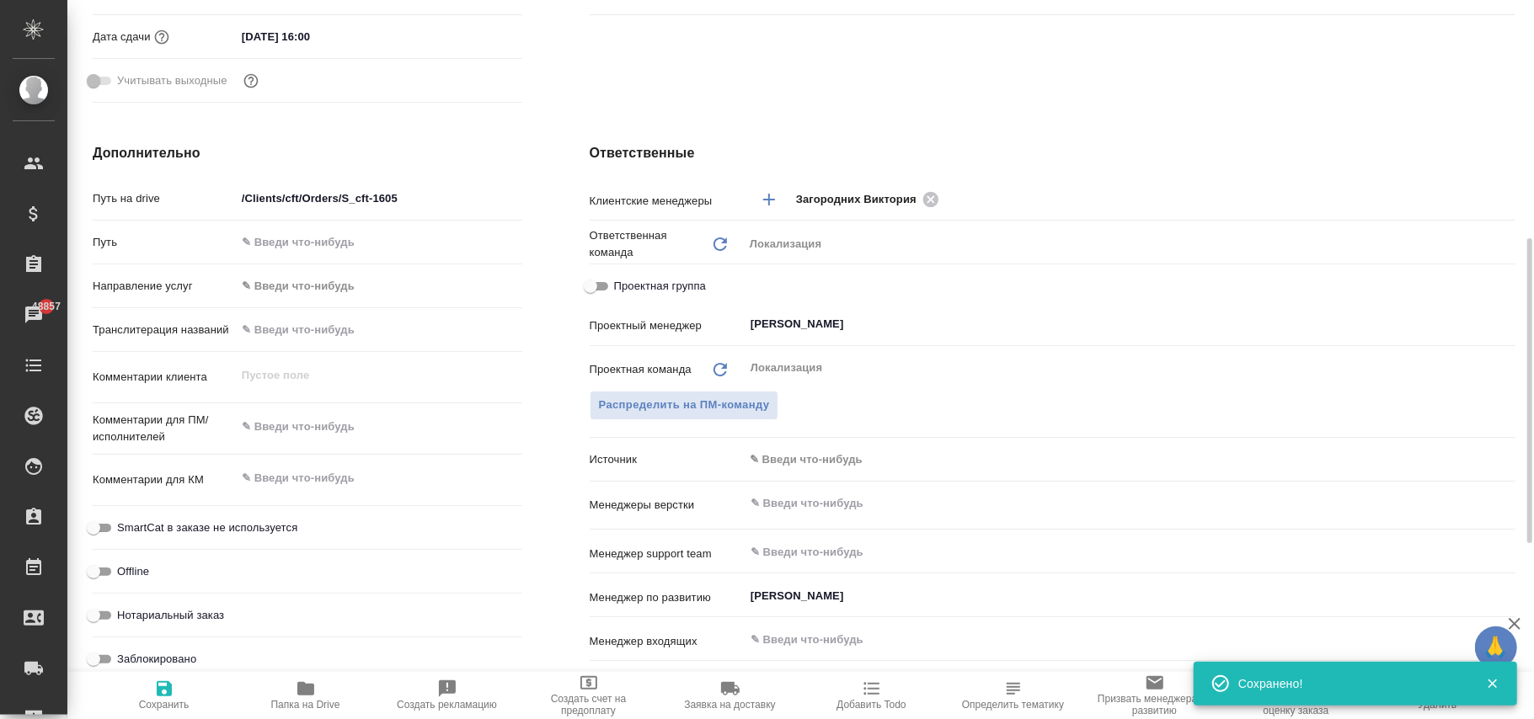
type textarea "x"
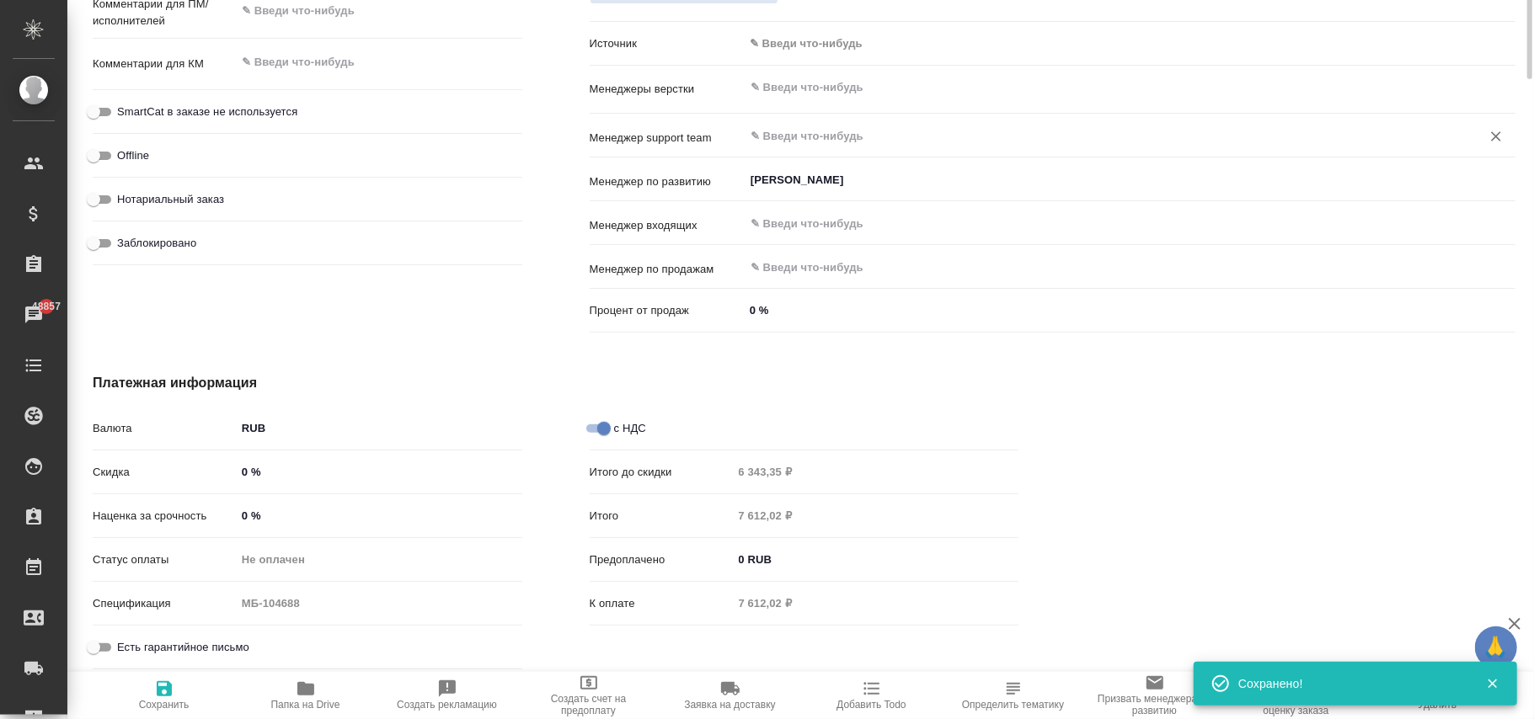
scroll to position [0, 0]
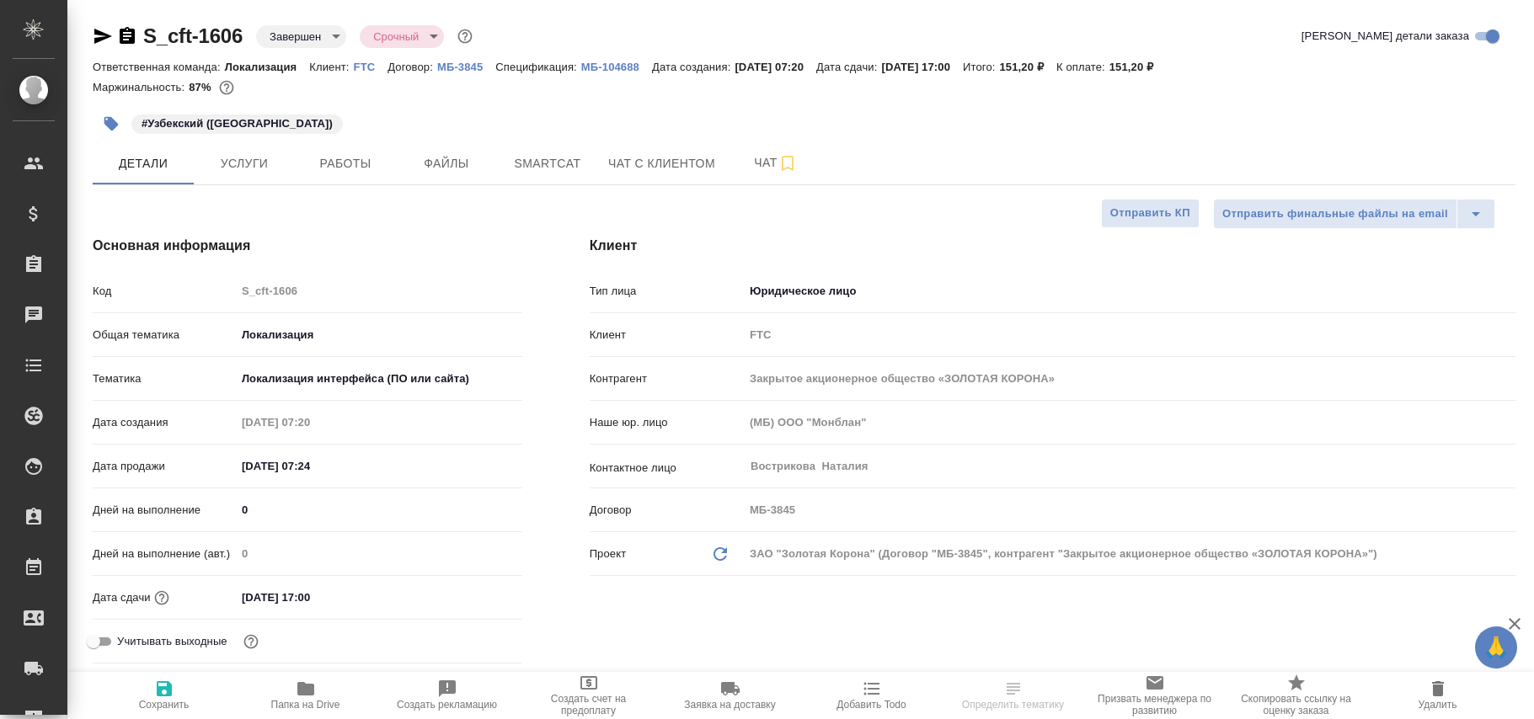
select select "RU"
click at [296, 40] on body "🙏 .cls-1 fill:#fff; AWATERA [PERSON_NAME]fokina Клиенты Спецификации Заказы Чат…" at bounding box center [767, 359] width 1534 height 719
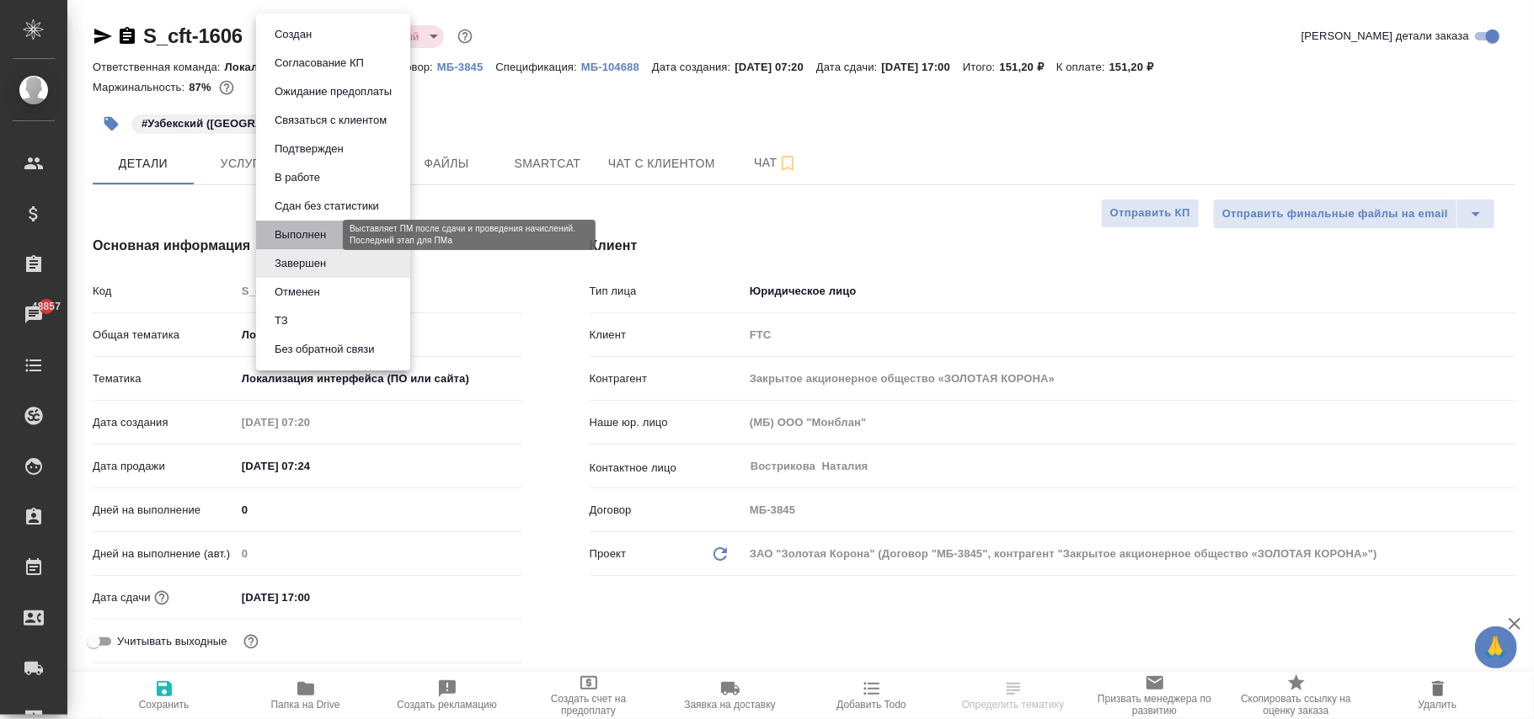
drag, startPoint x: 298, startPoint y: 236, endPoint x: 234, endPoint y: 350, distance: 131.2
click at [298, 234] on button "Выполнен" at bounding box center [300, 235] width 61 height 19
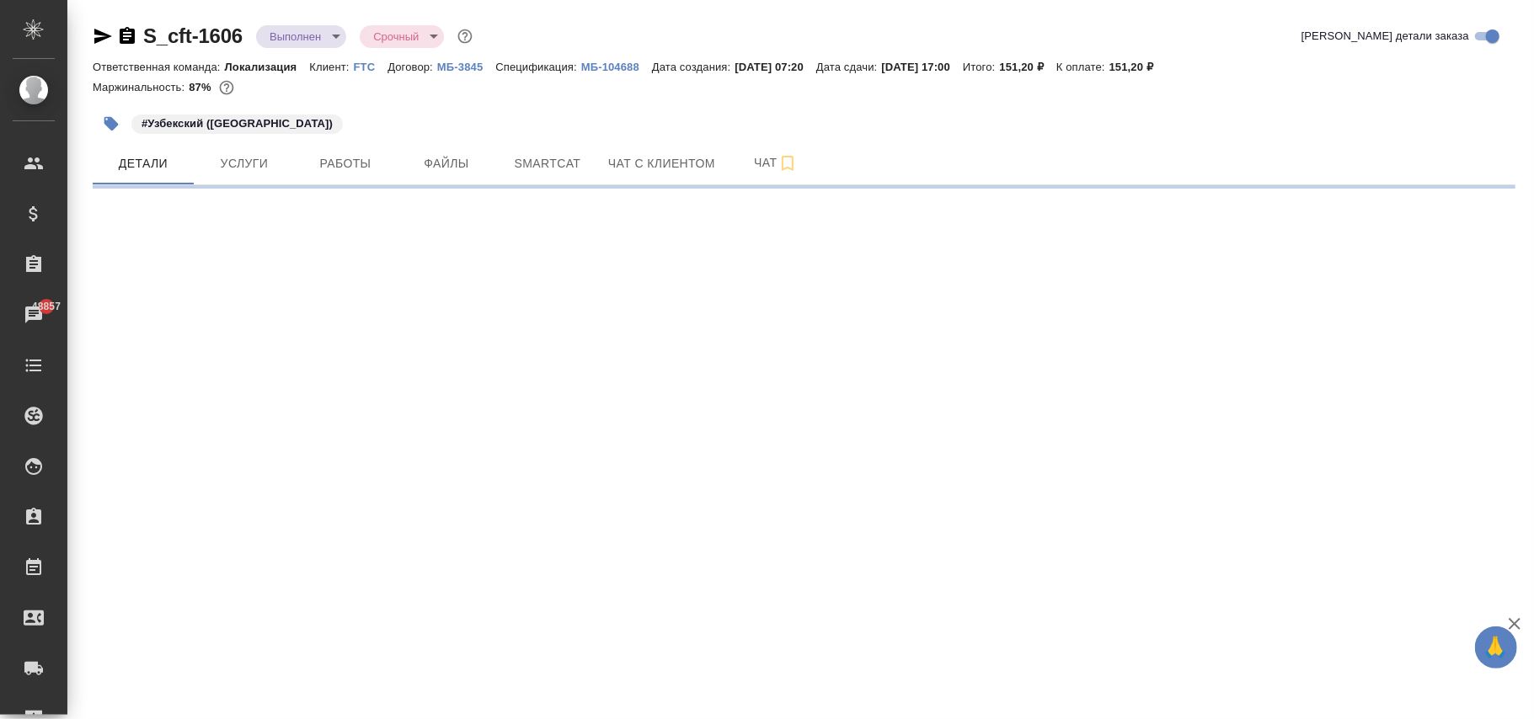
select select "RU"
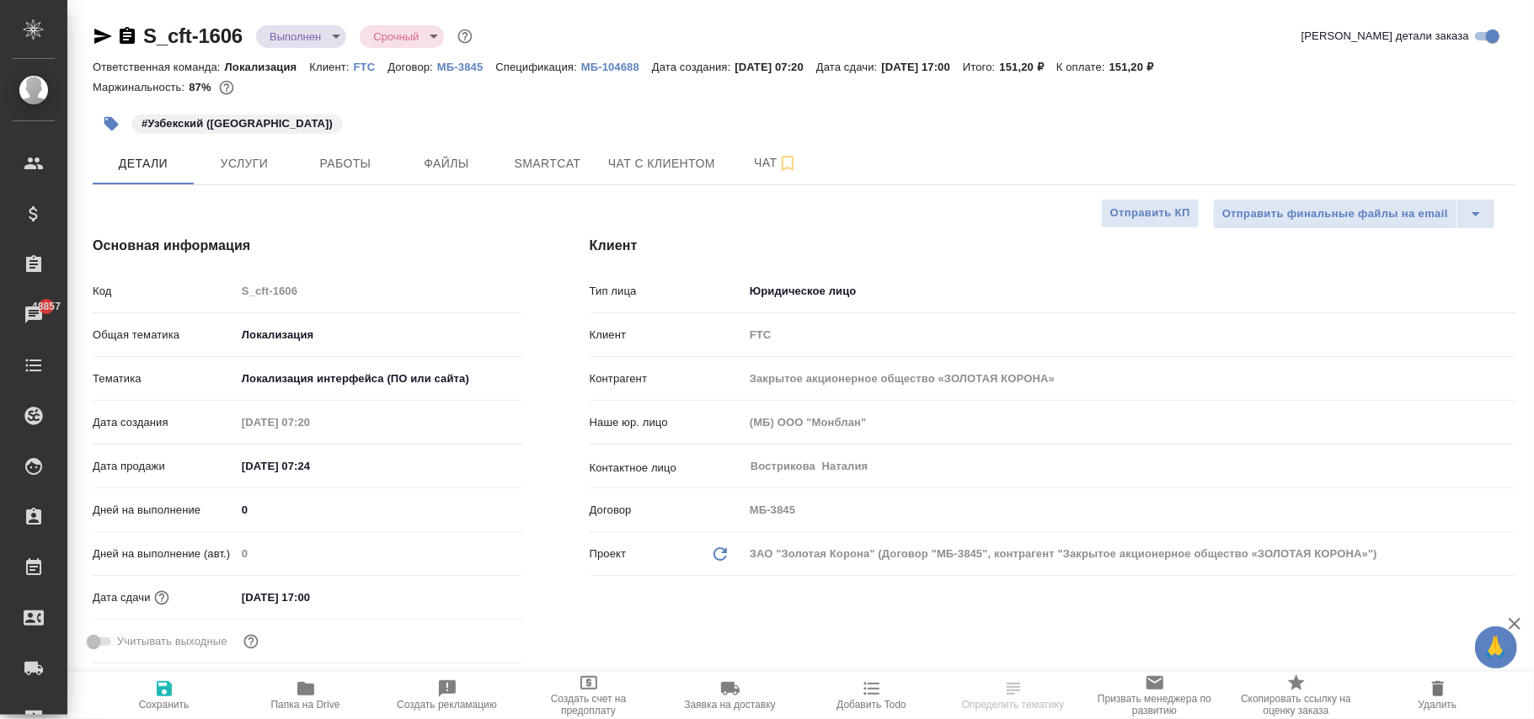
type textarea "x"
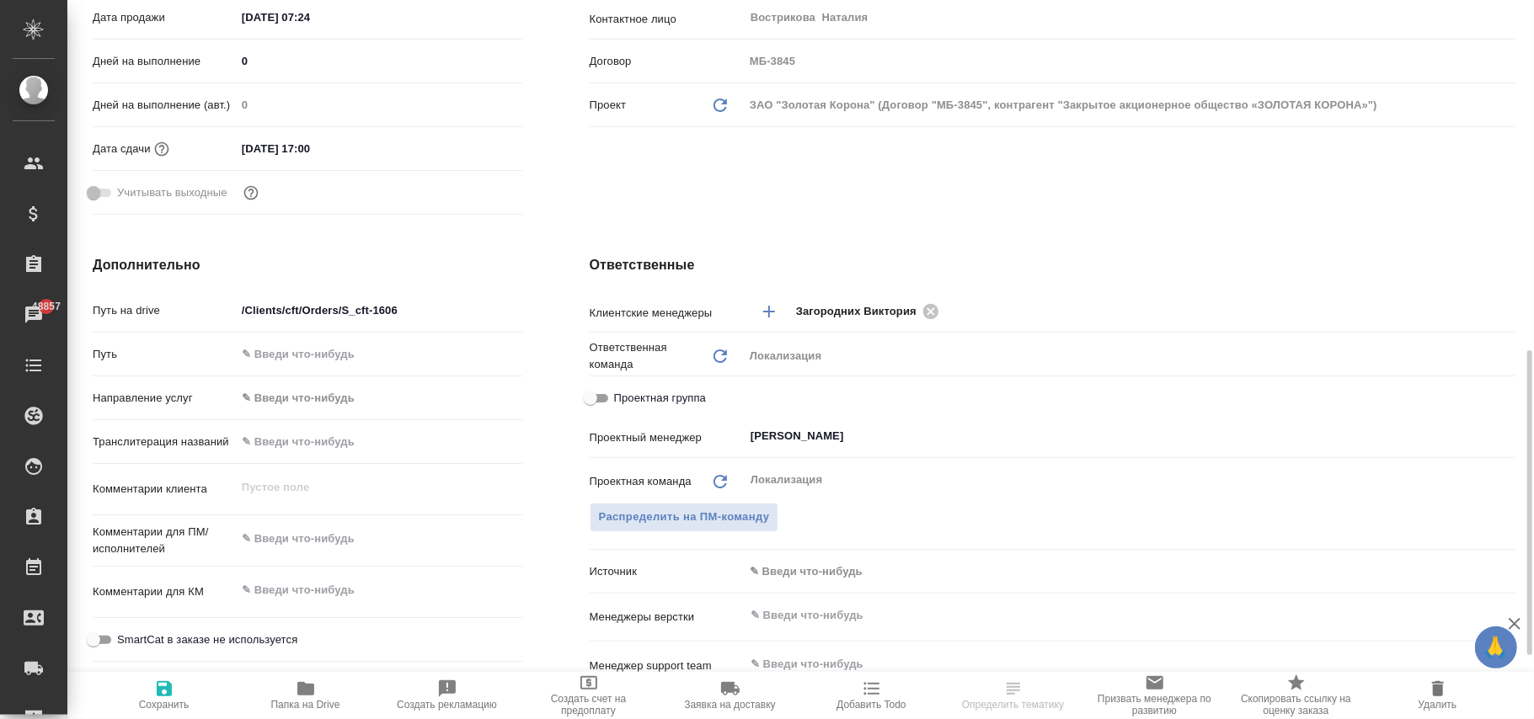
scroll to position [674, 0]
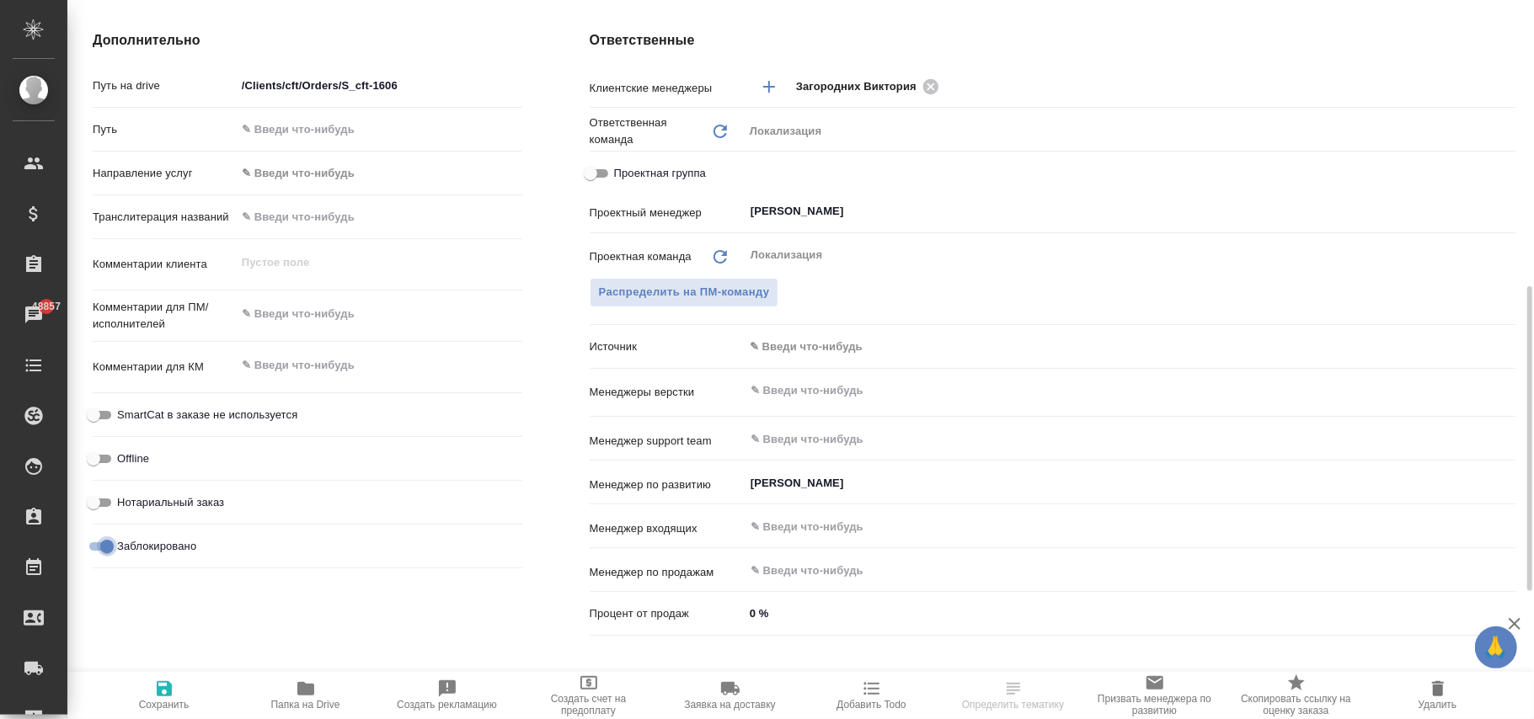
drag, startPoint x: 115, startPoint y: 554, endPoint x: 110, endPoint y: 573, distance: 19.4
click at [112, 546] on input "Заблокировано" at bounding box center [107, 547] width 61 height 20
checkbox input "false"
type textarea "x"
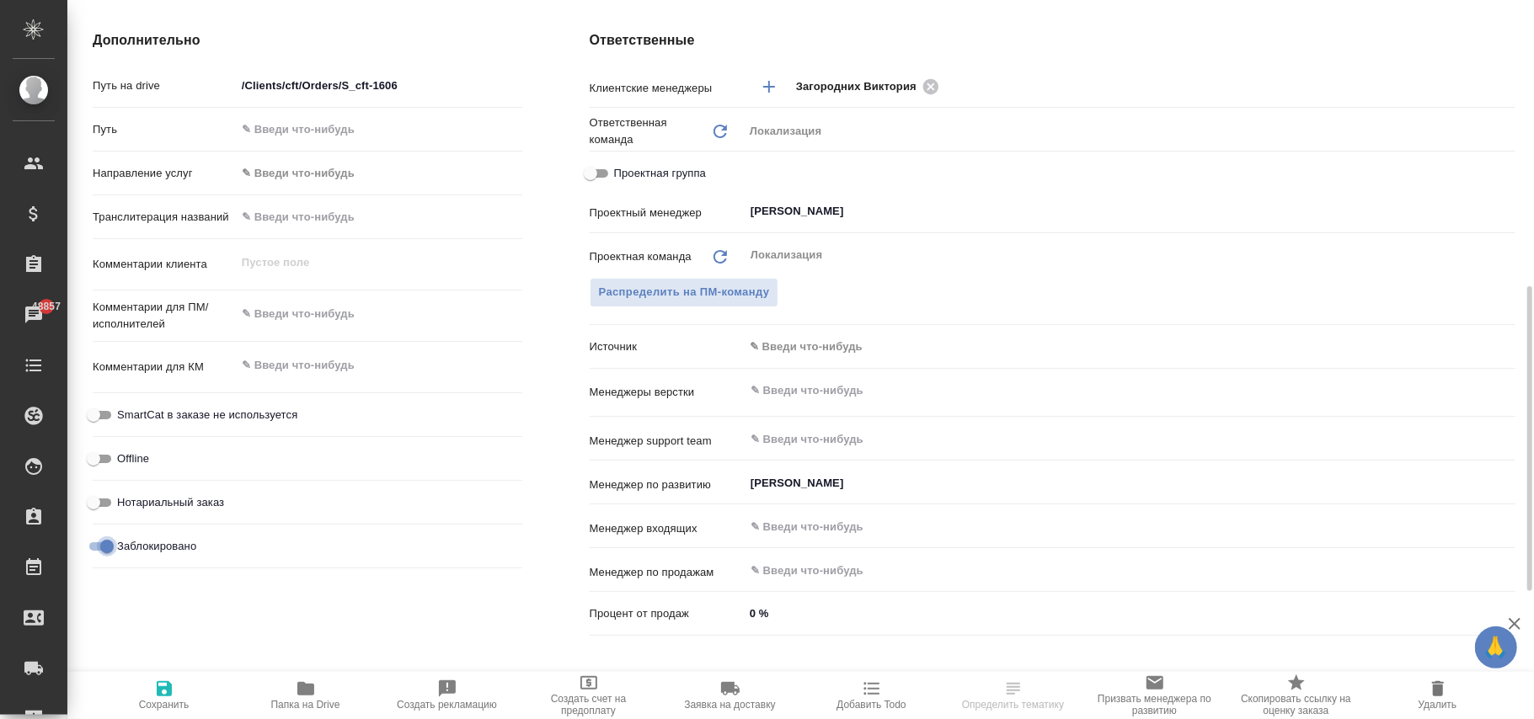
type textarea "x"
click at [172, 699] on span "Сохранить" at bounding box center [164, 705] width 51 height 12
type textarea "x"
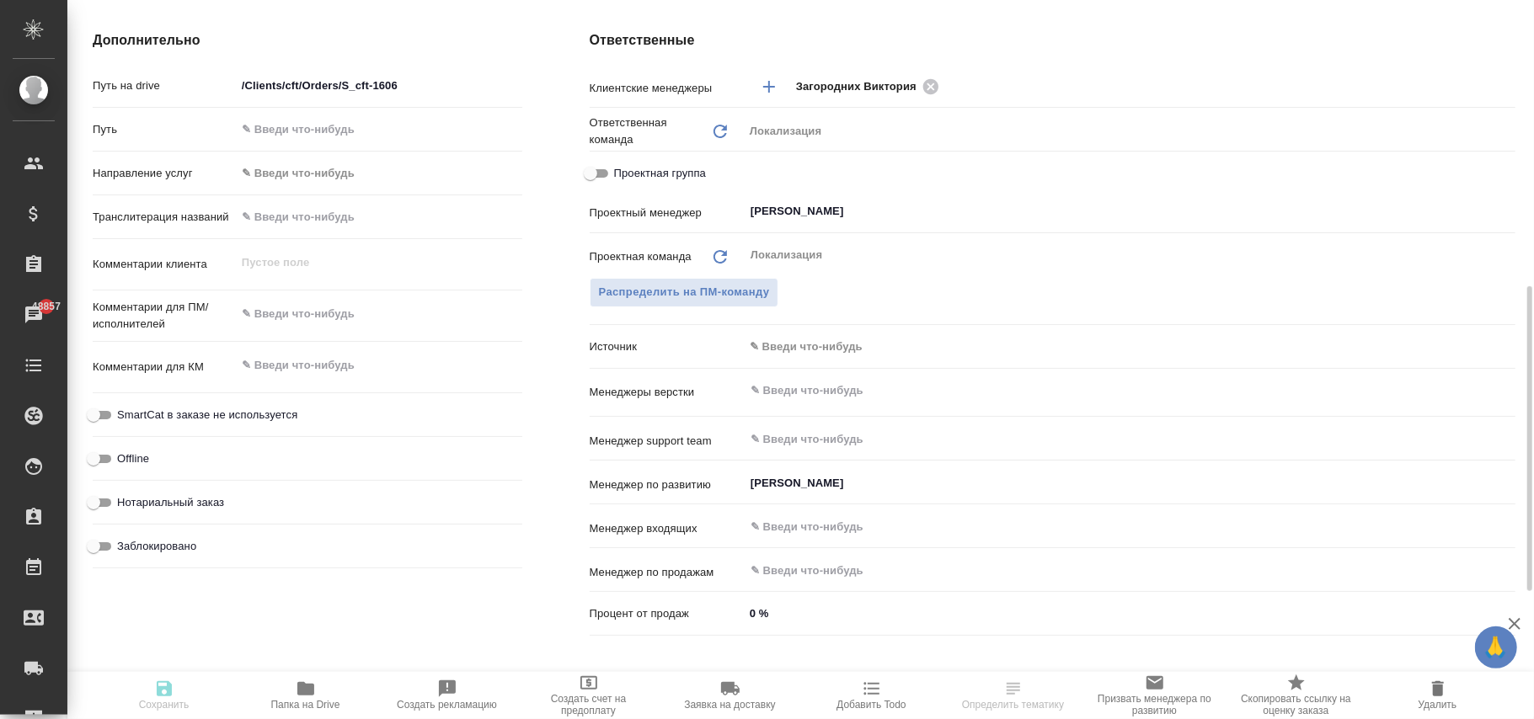
type textarea "x"
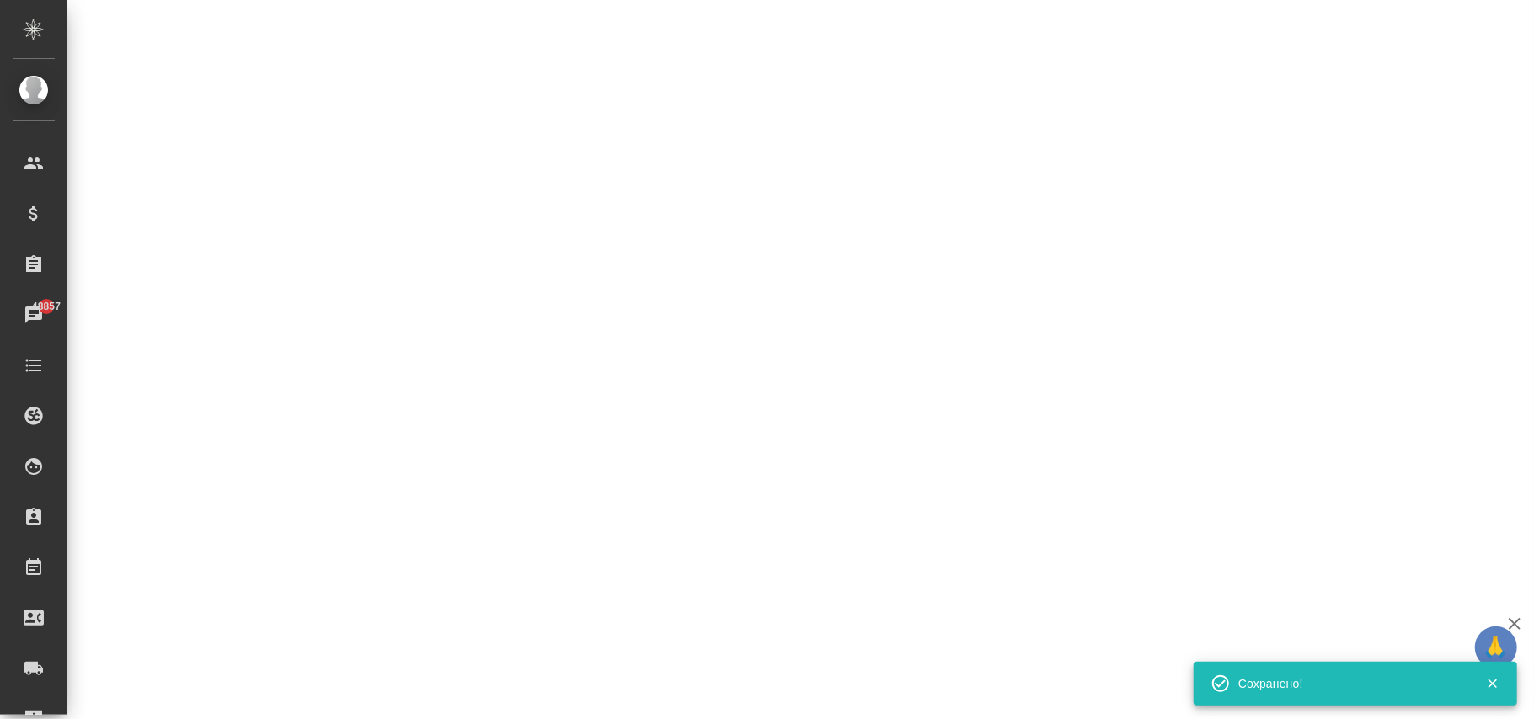
select select "RU"
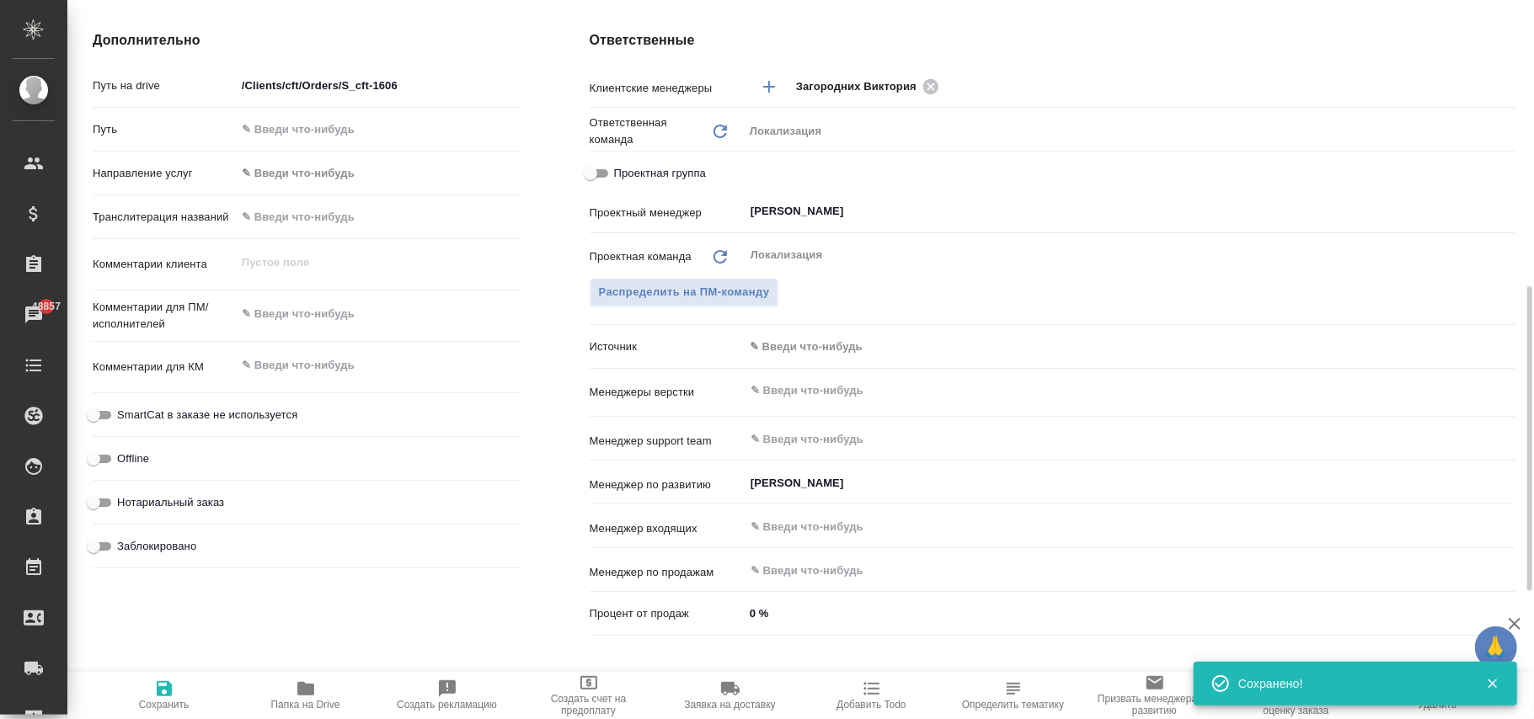
type textarea "x"
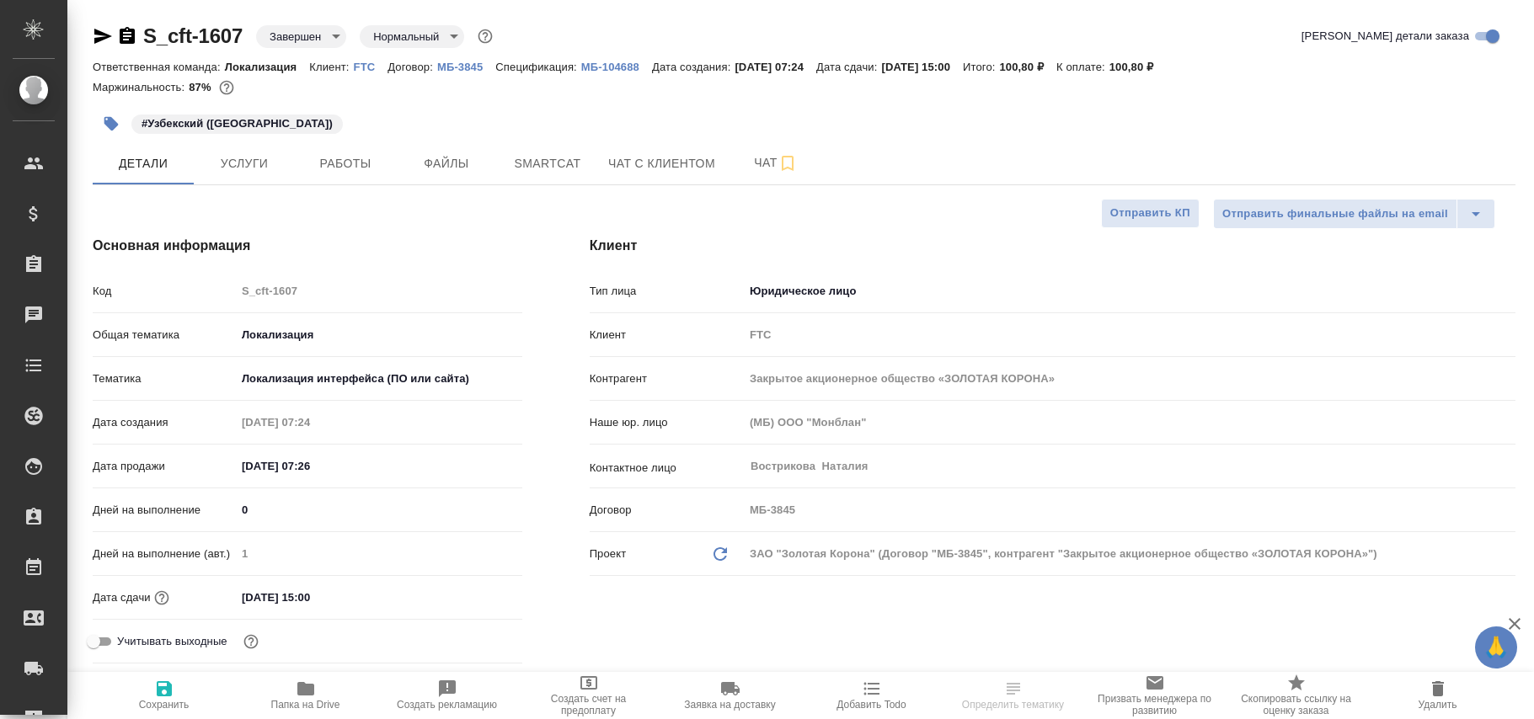
select select "RU"
click at [307, 35] on body "🙏 .cls-1 fill:#fff; AWATERA [PERSON_NAME]fokina Клиенты Спецификации Заказы Чат…" at bounding box center [767, 359] width 1534 height 719
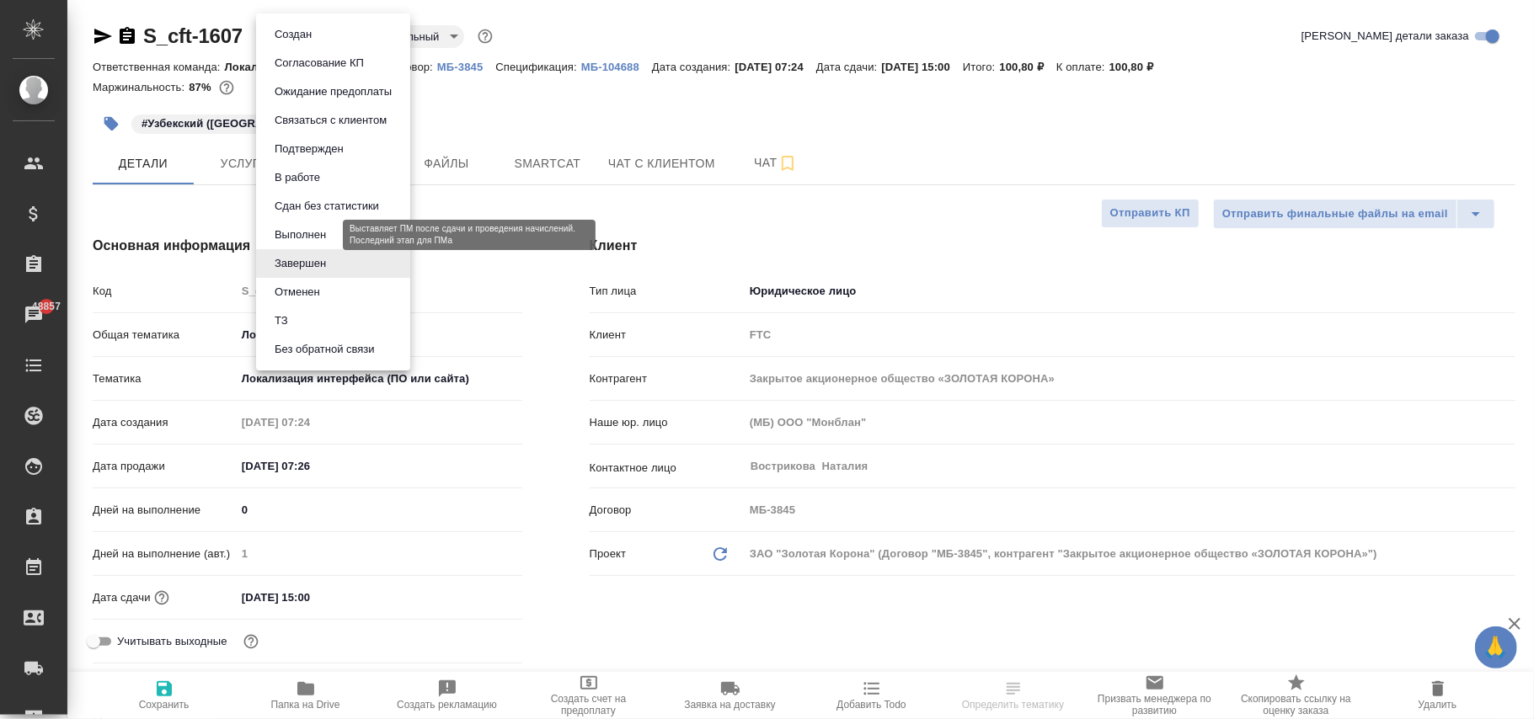
click at [291, 234] on button "Выполнен" at bounding box center [300, 235] width 61 height 19
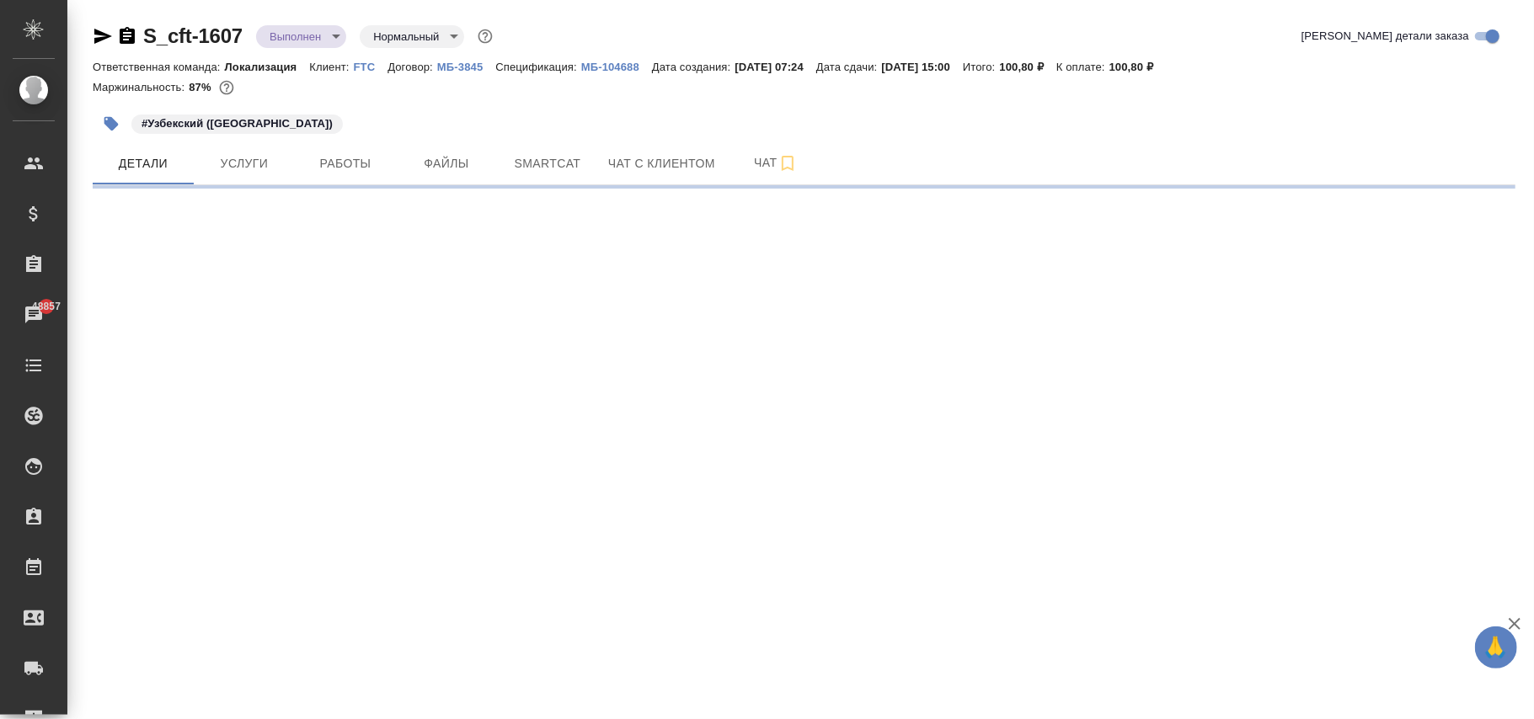
select select "RU"
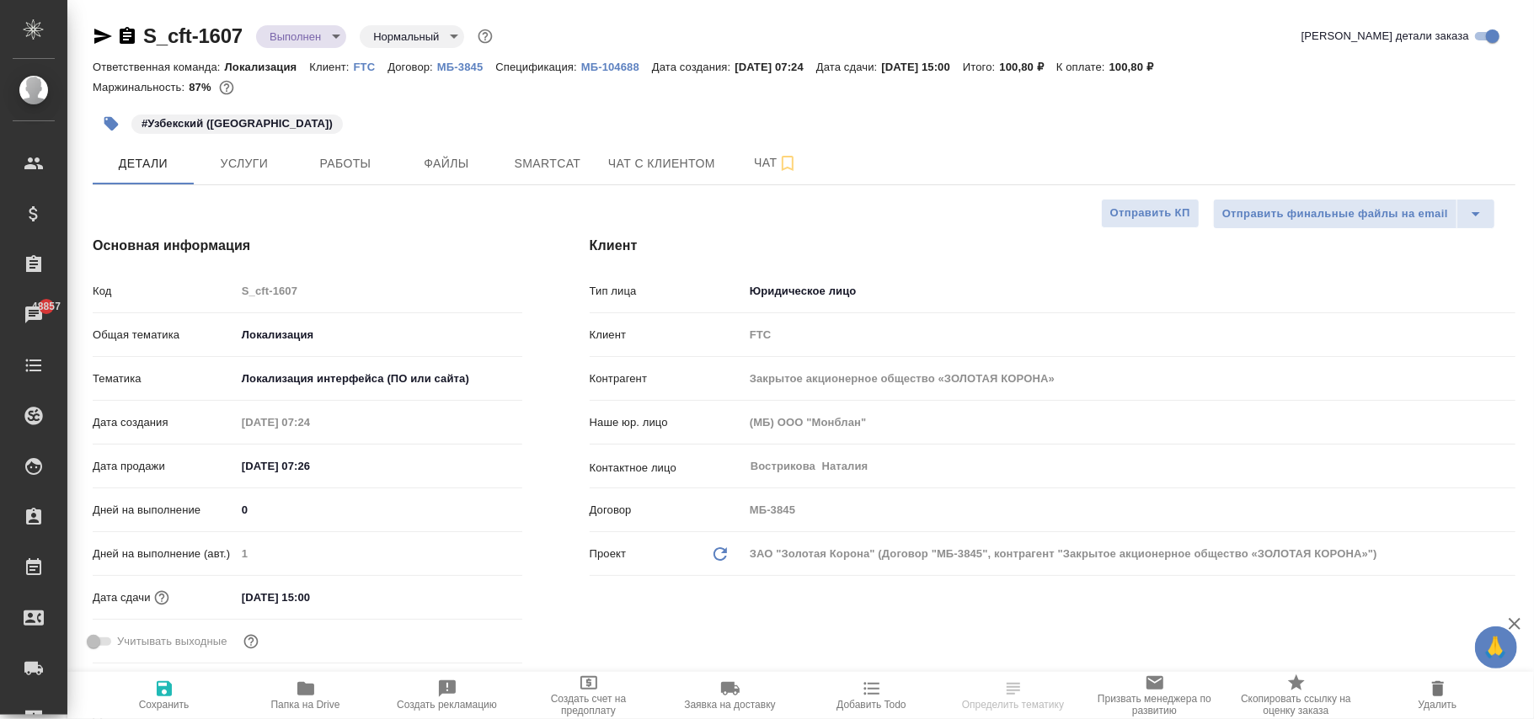
type textarea "x"
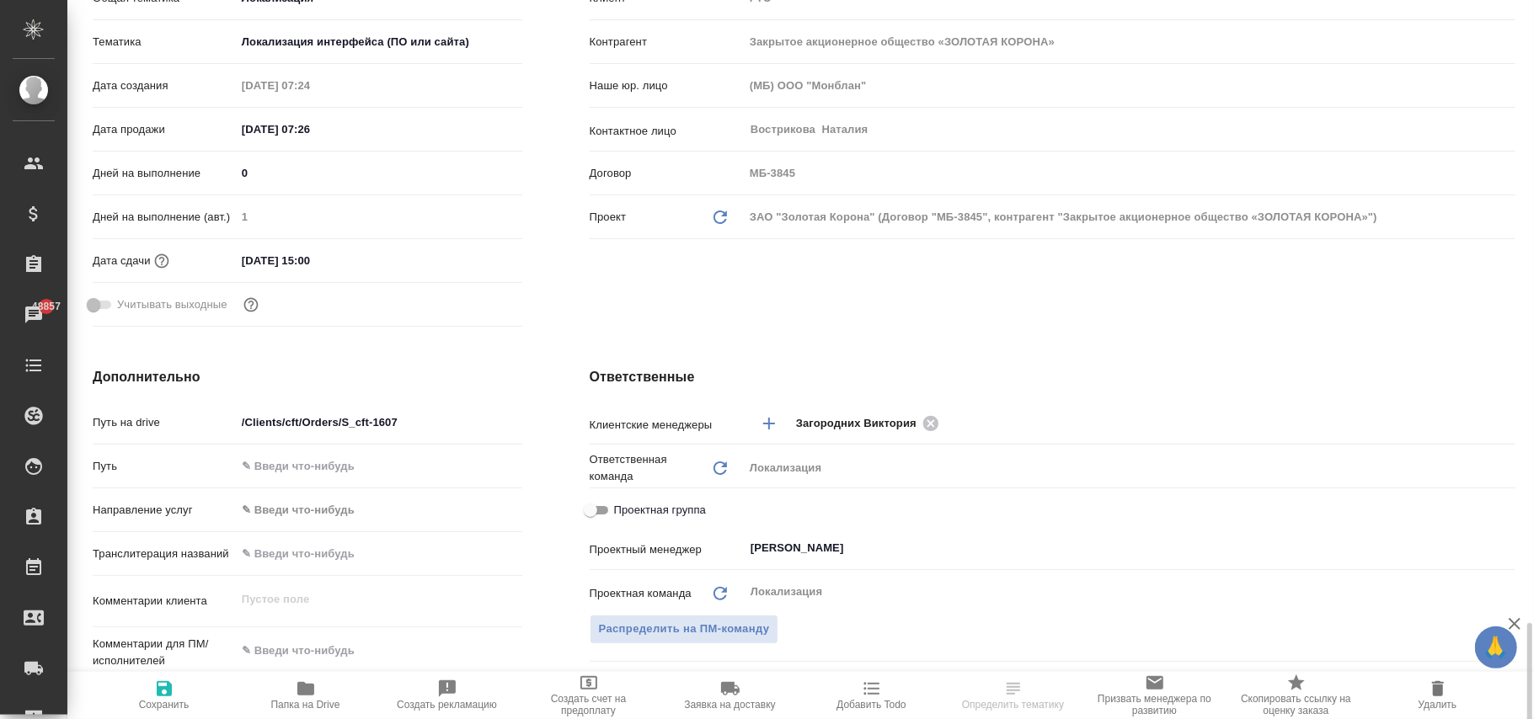
scroll to position [674, 0]
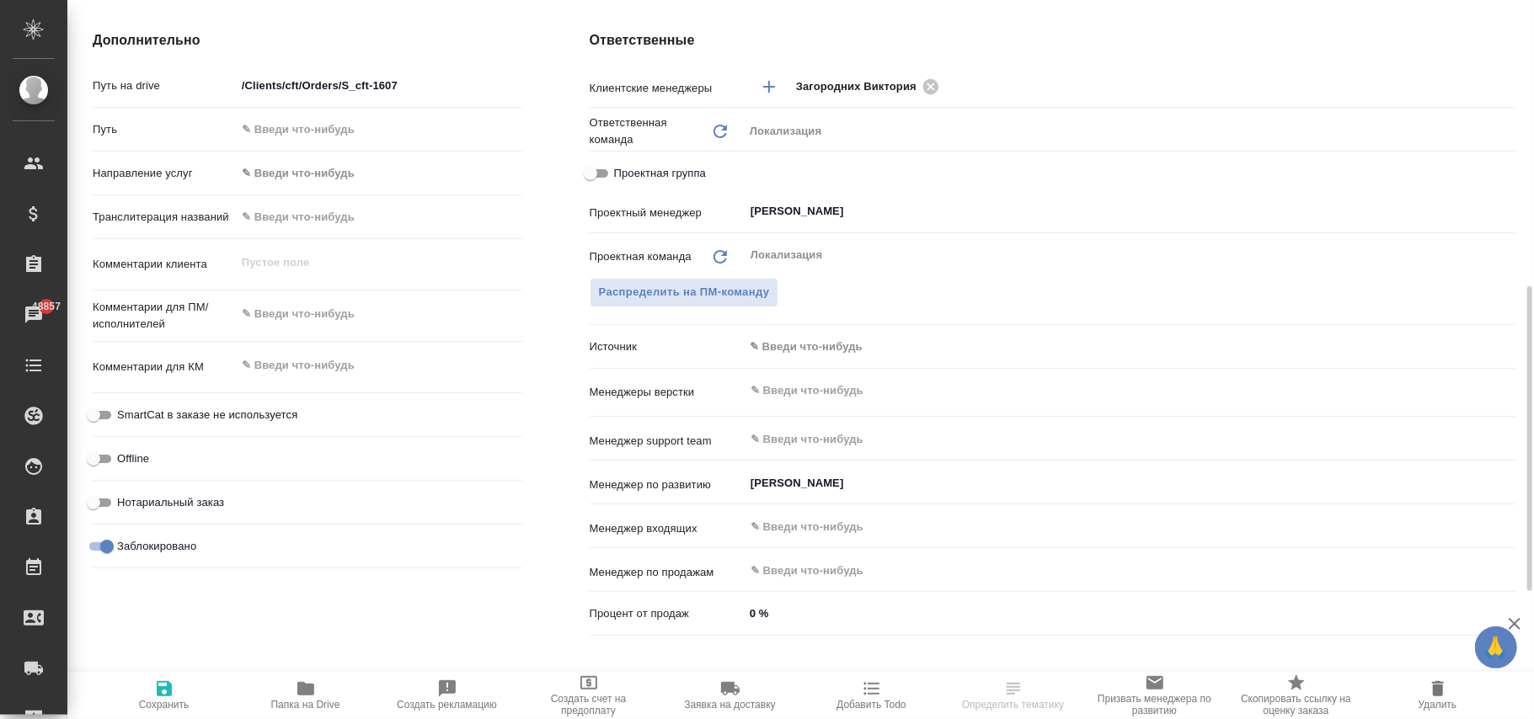
click at [102, 551] on input "Заблокировано" at bounding box center [107, 547] width 61 height 20
checkbox input "false"
type textarea "x"
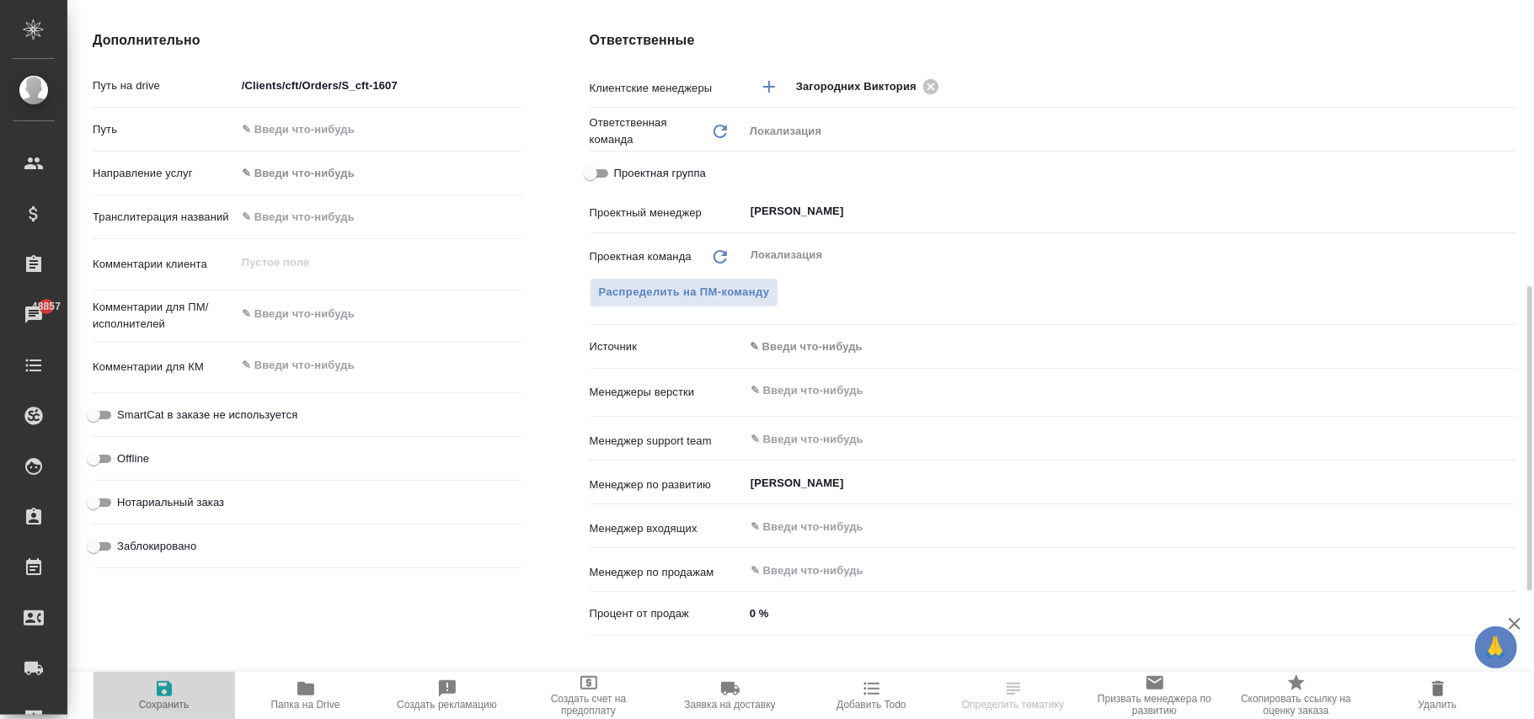
drag, startPoint x: 174, startPoint y: 692, endPoint x: 642, endPoint y: 147, distance: 718.6
click at [174, 691] on span "Сохранить" at bounding box center [164, 695] width 121 height 32
type textarea "x"
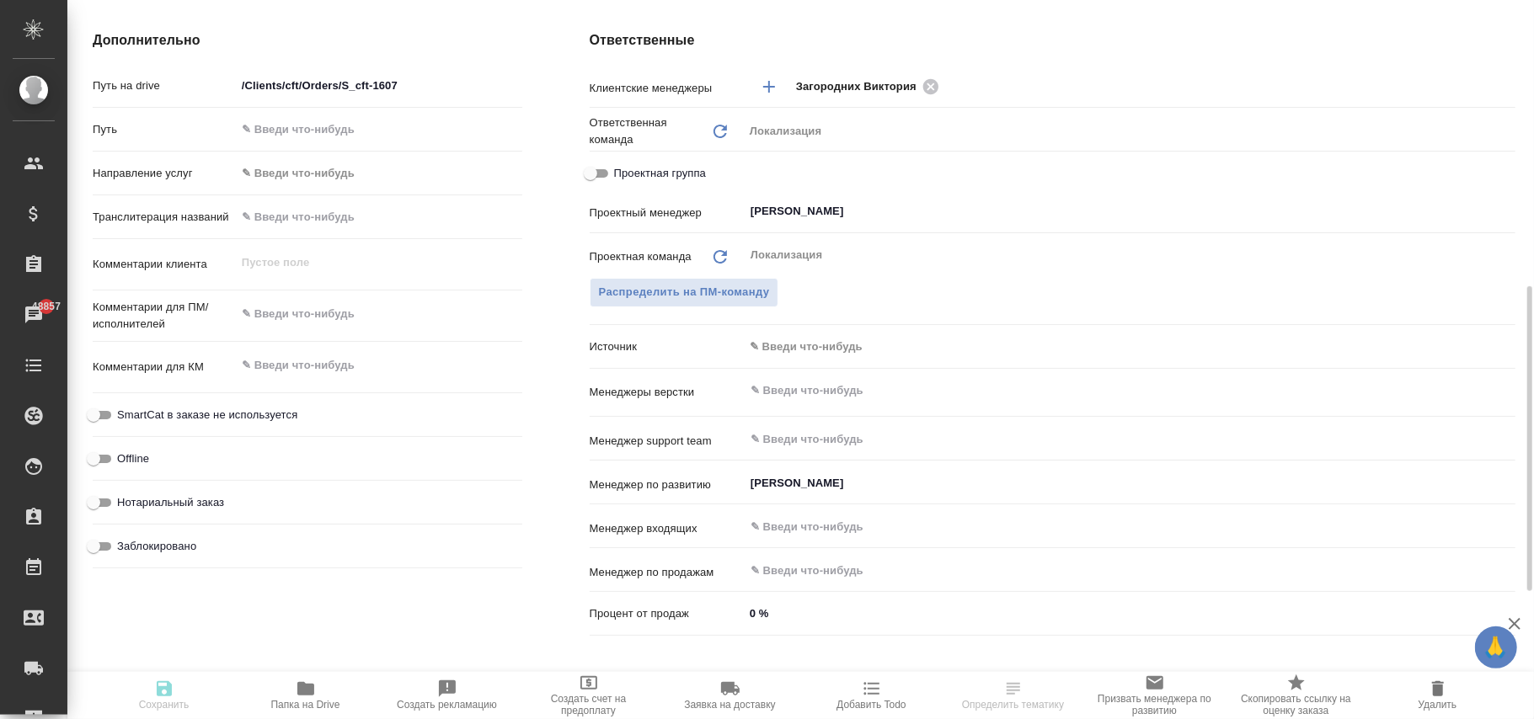
type textarea "x"
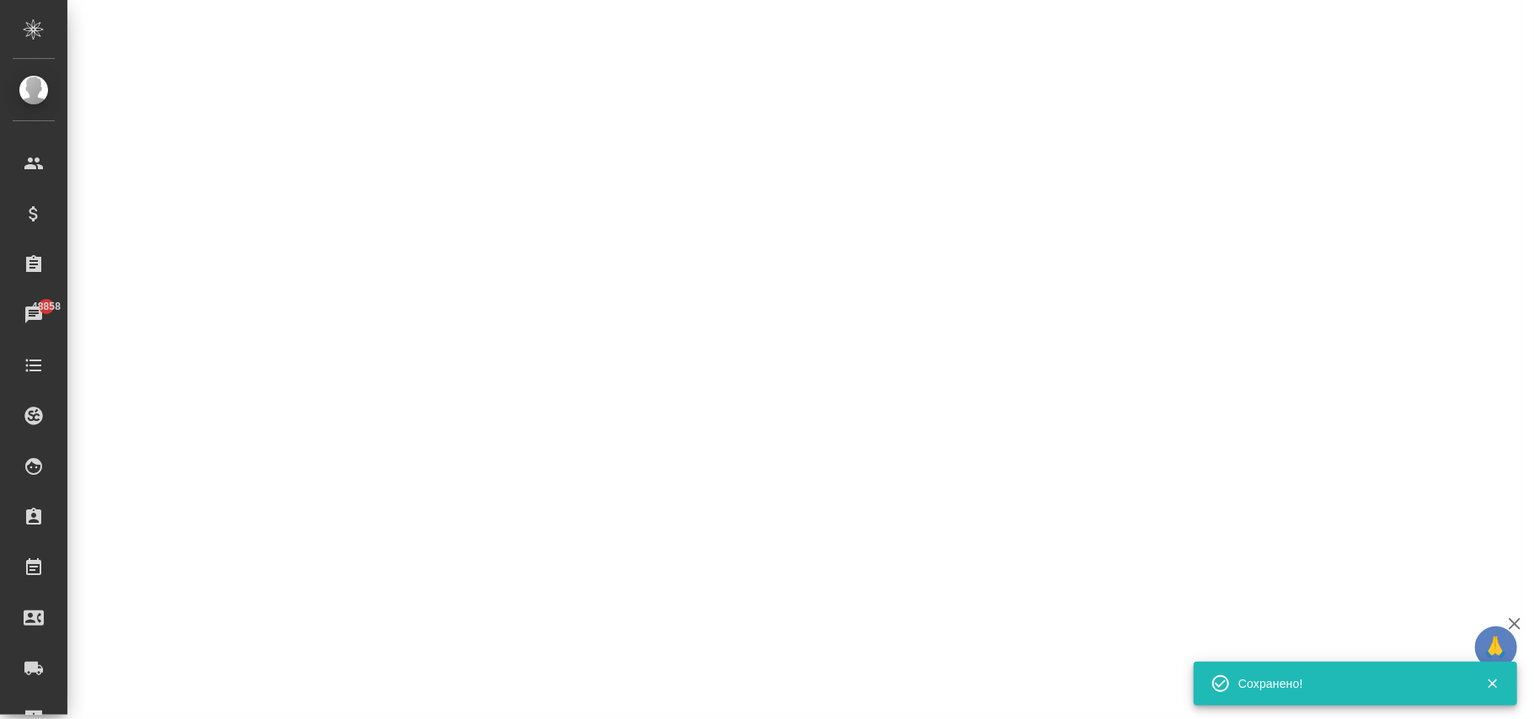
select select "RU"
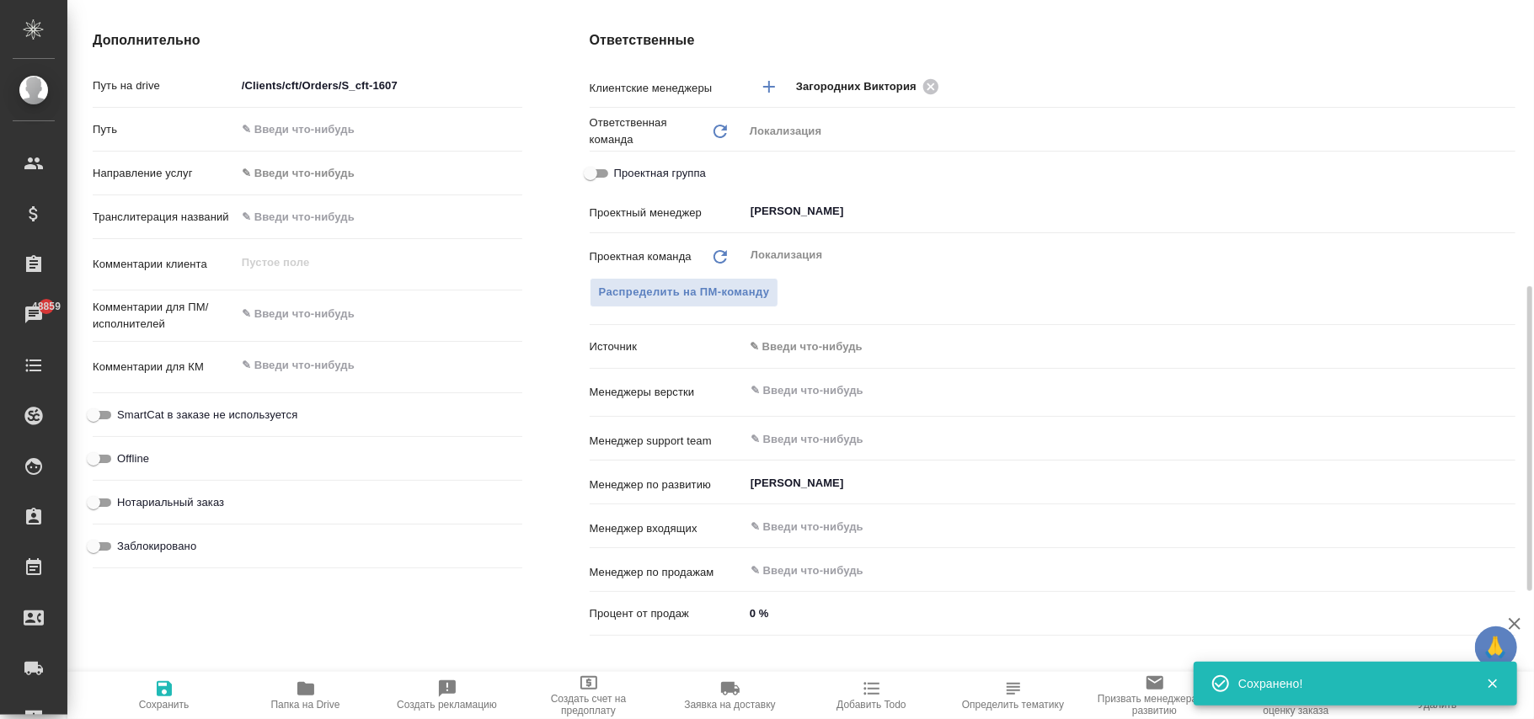
type textarea "x"
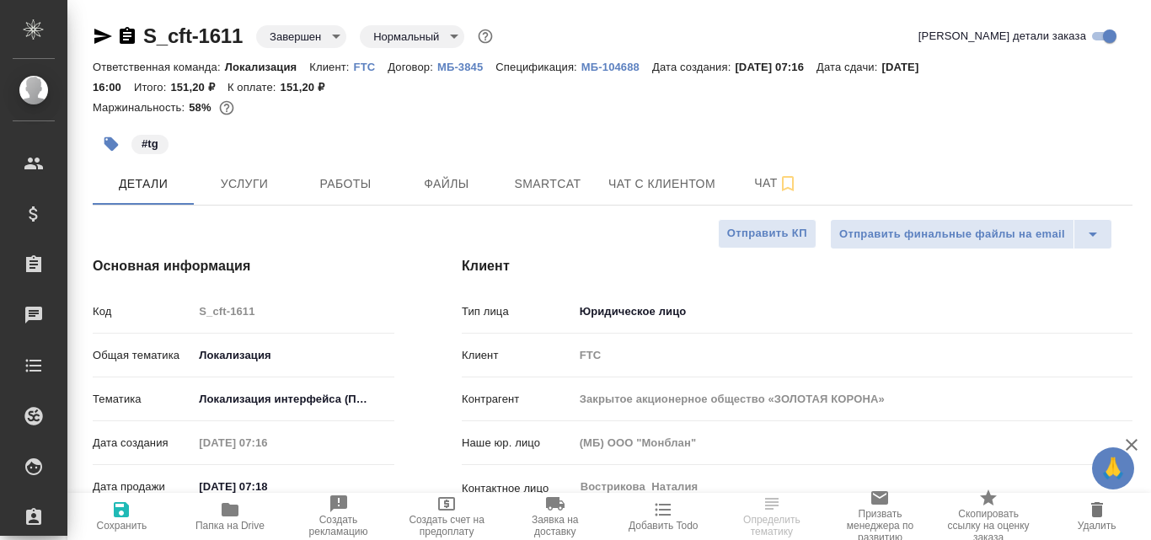
select select "RU"
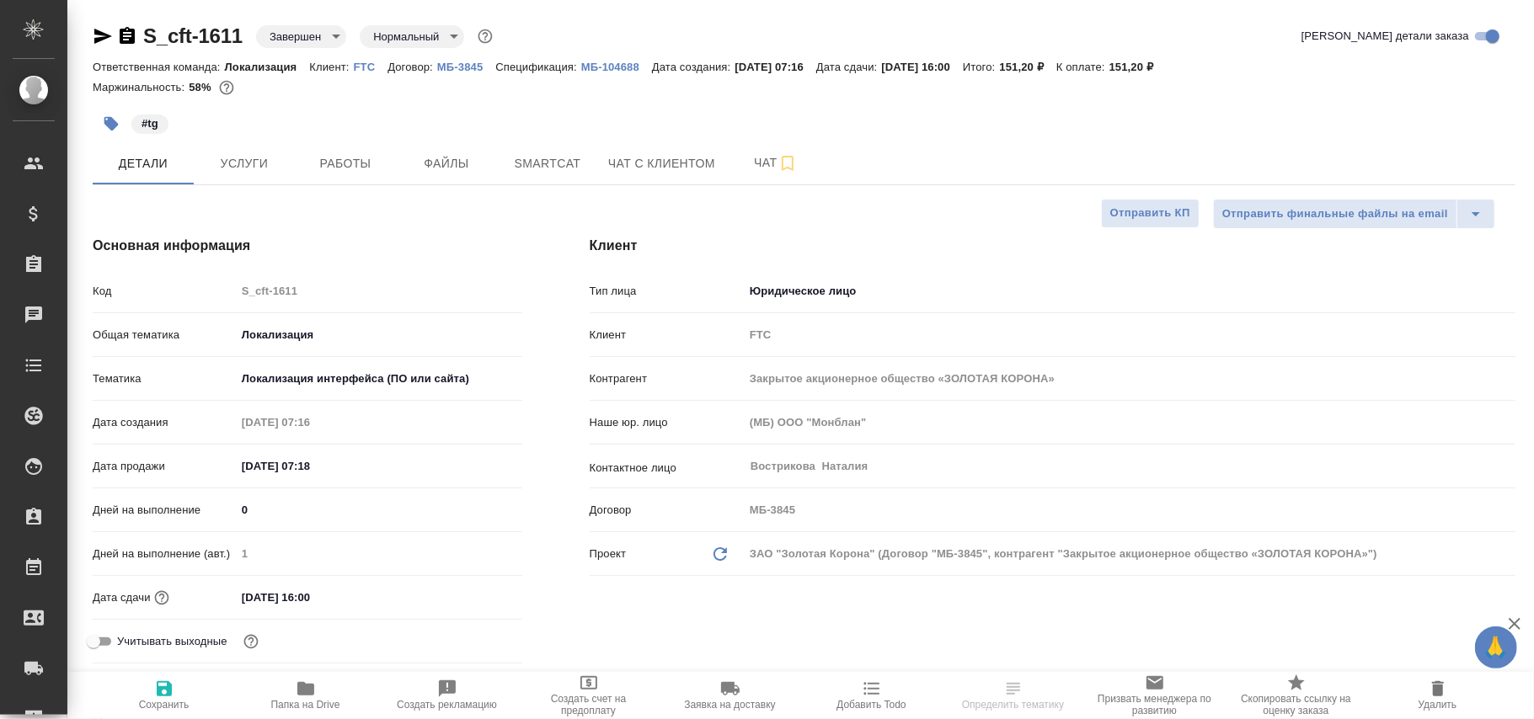
click at [310, 28] on body "🙏 .cls-1 fill:#fff; AWATERA [PERSON_NAME]fokina Клиенты Спецификации Заказы Чат…" at bounding box center [767, 359] width 1534 height 719
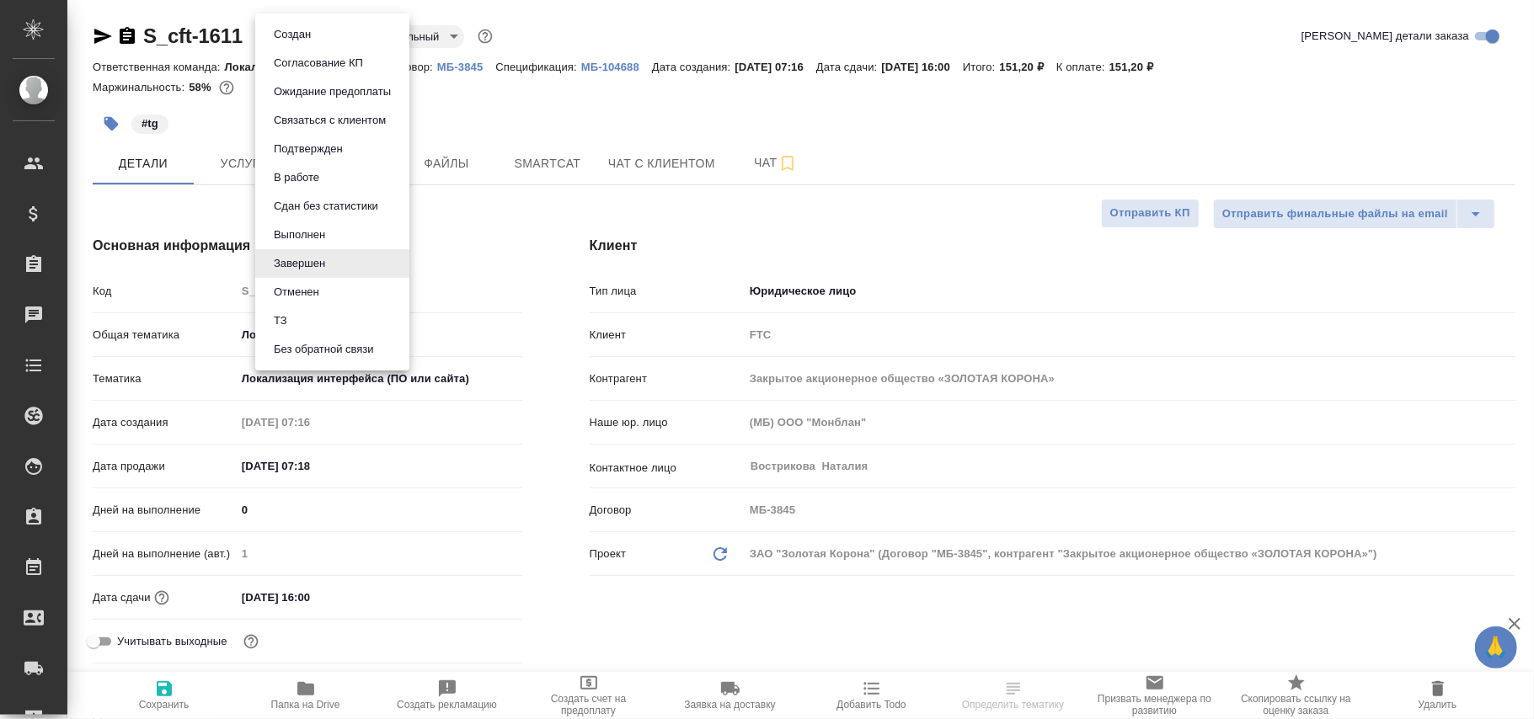
click at [310, 31] on button "Создан" at bounding box center [292, 34] width 47 height 19
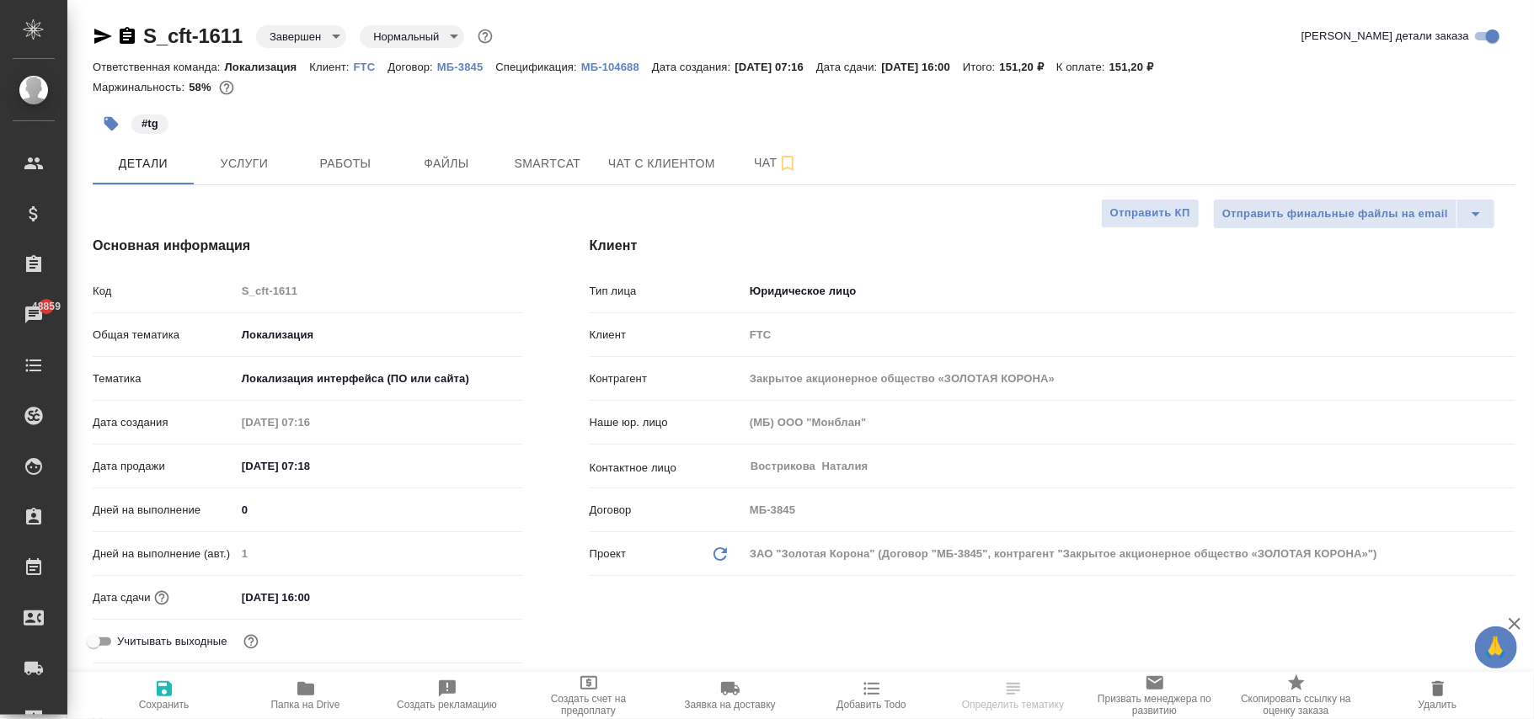
click at [310, 31] on li "Создан" at bounding box center [312, 35] width 115 height 16
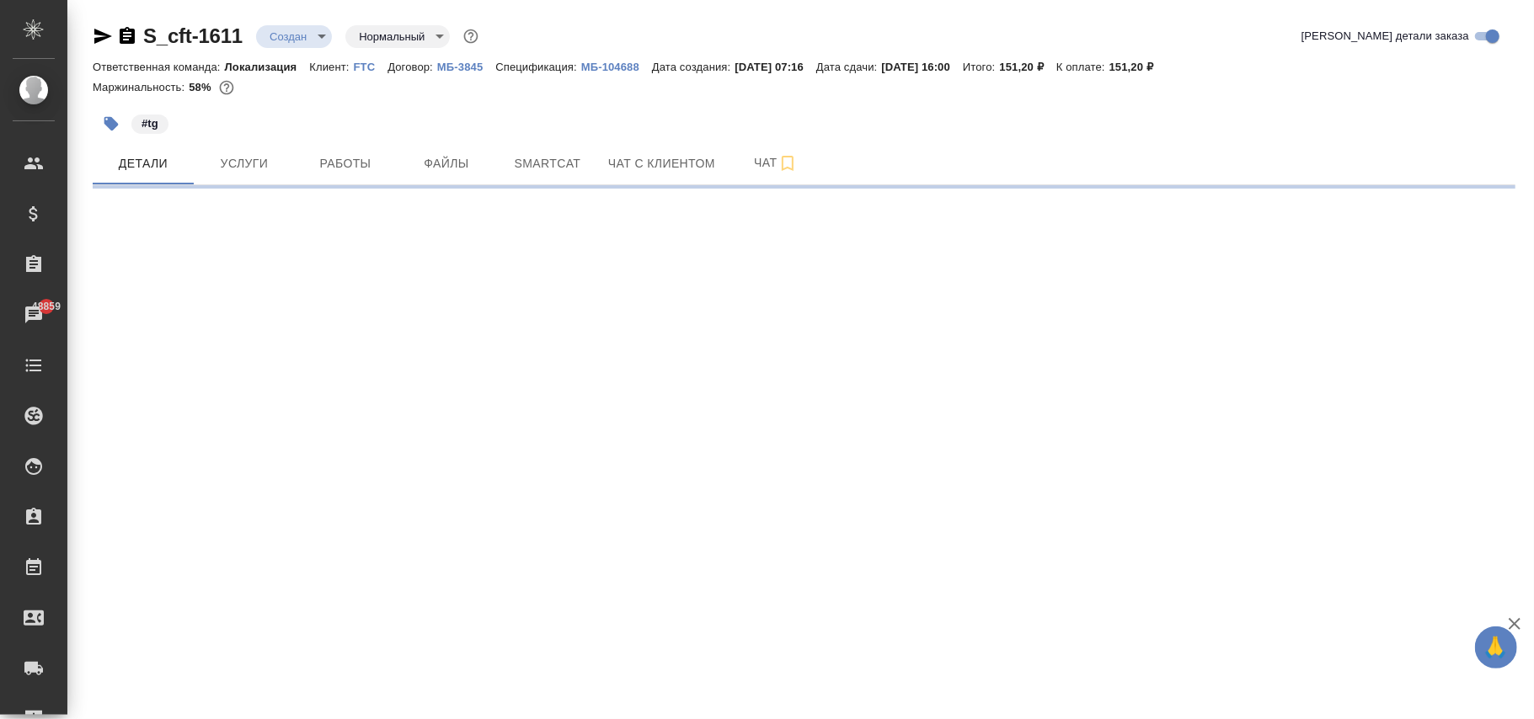
click at [293, 38] on body "🙏 .cls-1 fill:#fff; AWATERA [PERSON_NAME]fokina Клиенты Спецификации Заказы 488…" at bounding box center [767, 359] width 1534 height 719
select select "RU"
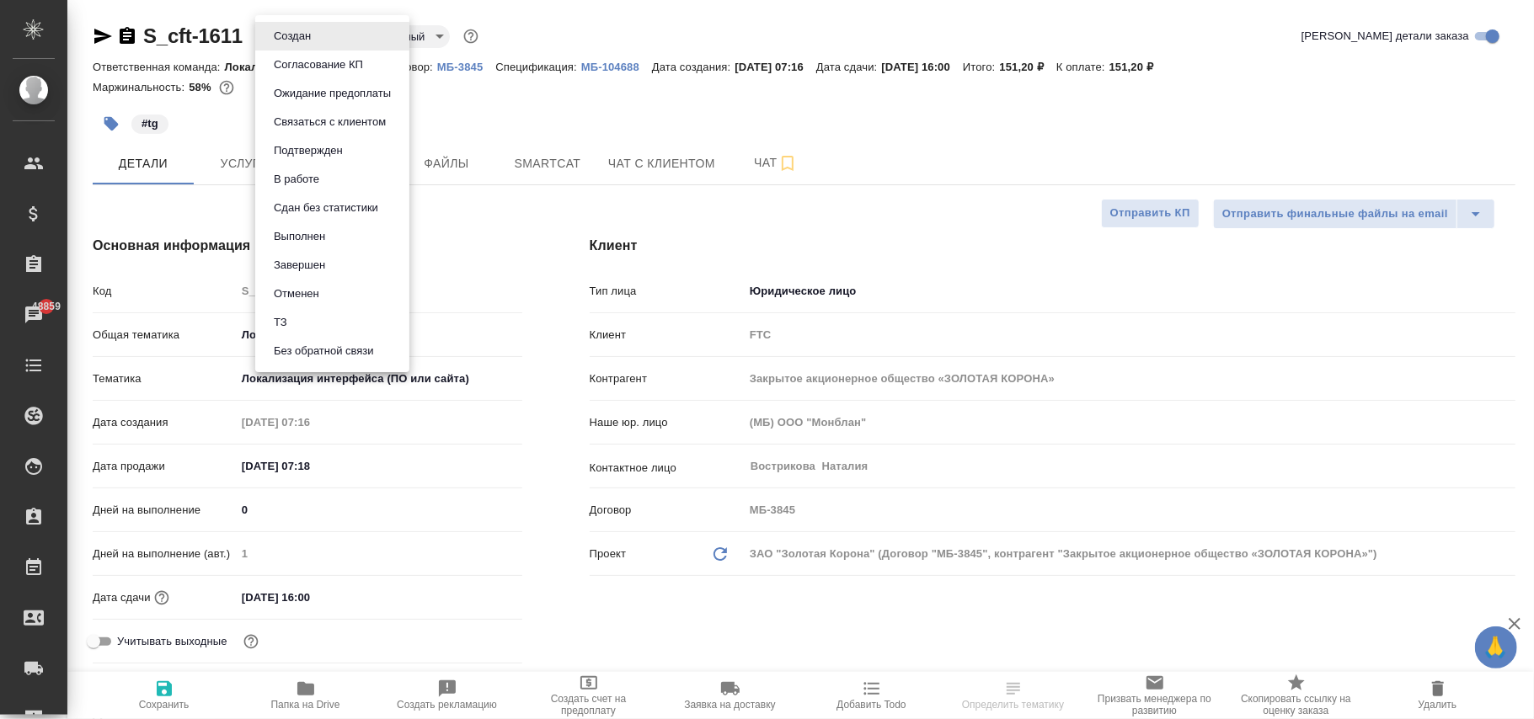
type textarea "x"
click at [298, 238] on button "Выполнен" at bounding box center [299, 236] width 61 height 19
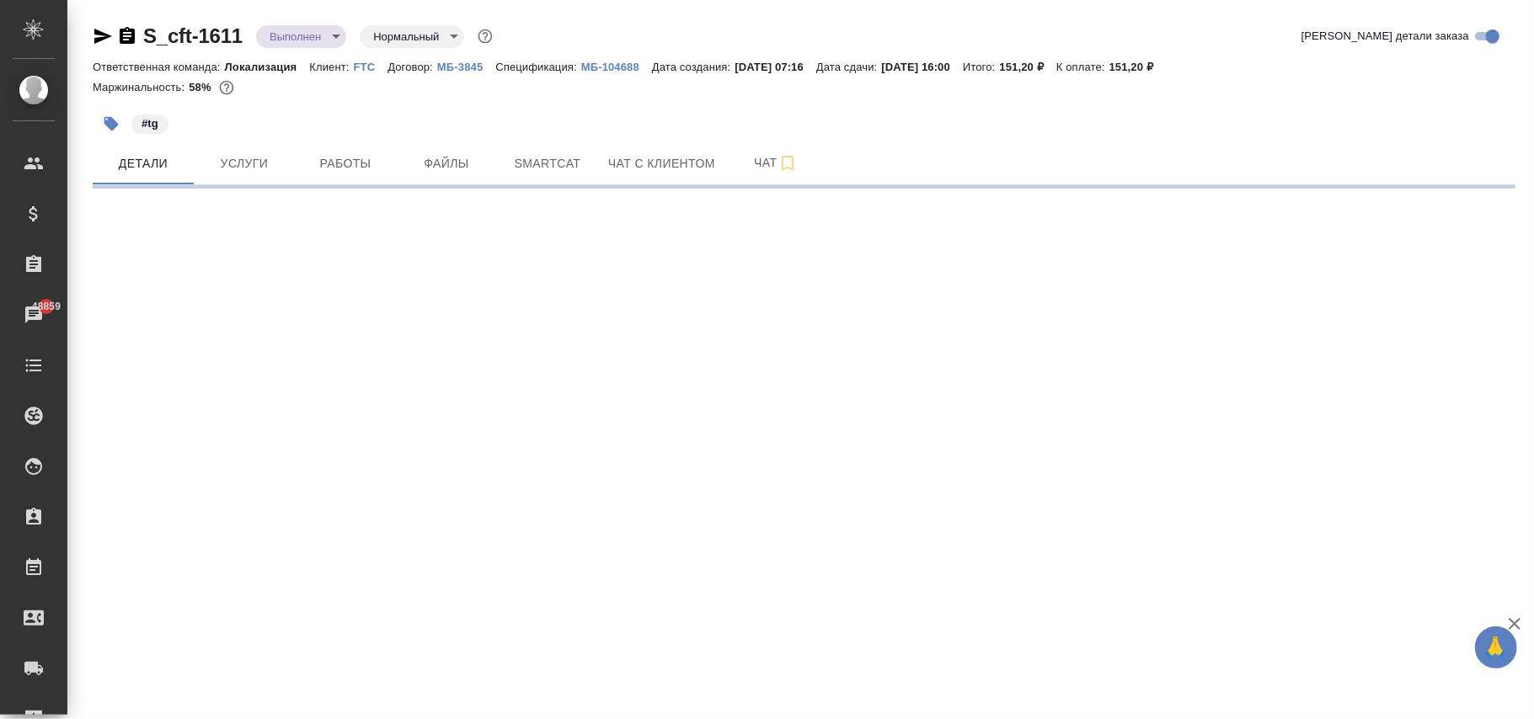
select select "RU"
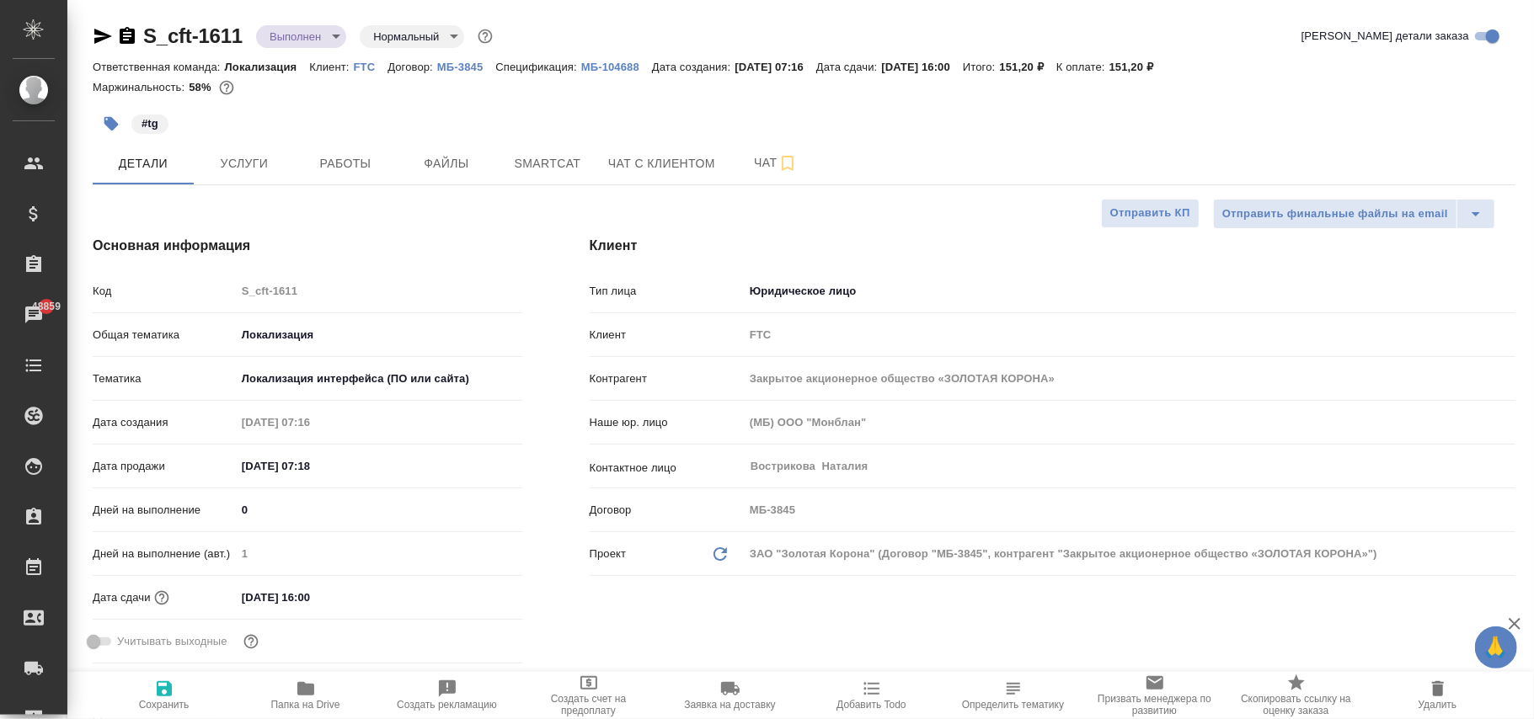
type textarea "x"
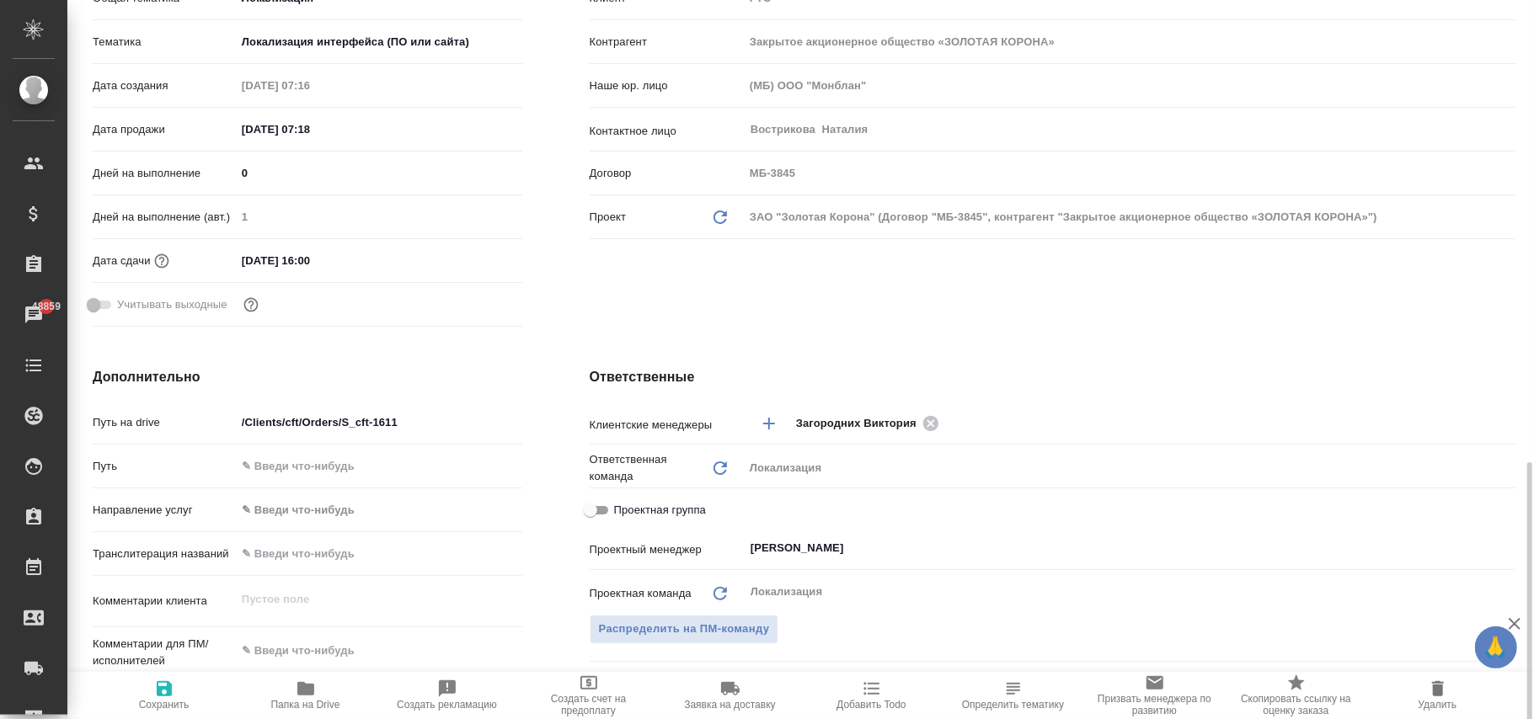
scroll to position [674, 0]
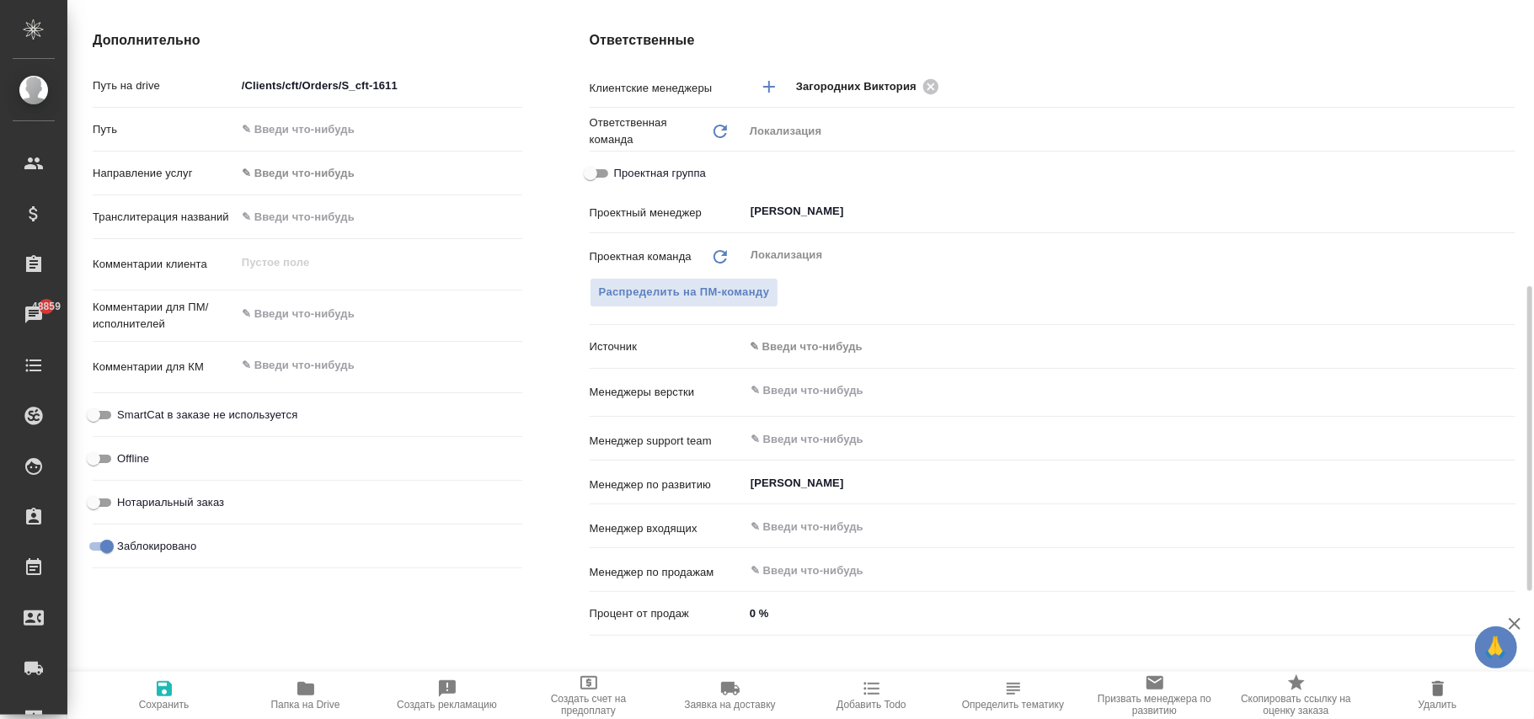
click at [112, 539] on input "Заблокировано" at bounding box center [107, 547] width 61 height 20
checkbox input "false"
type textarea "x"
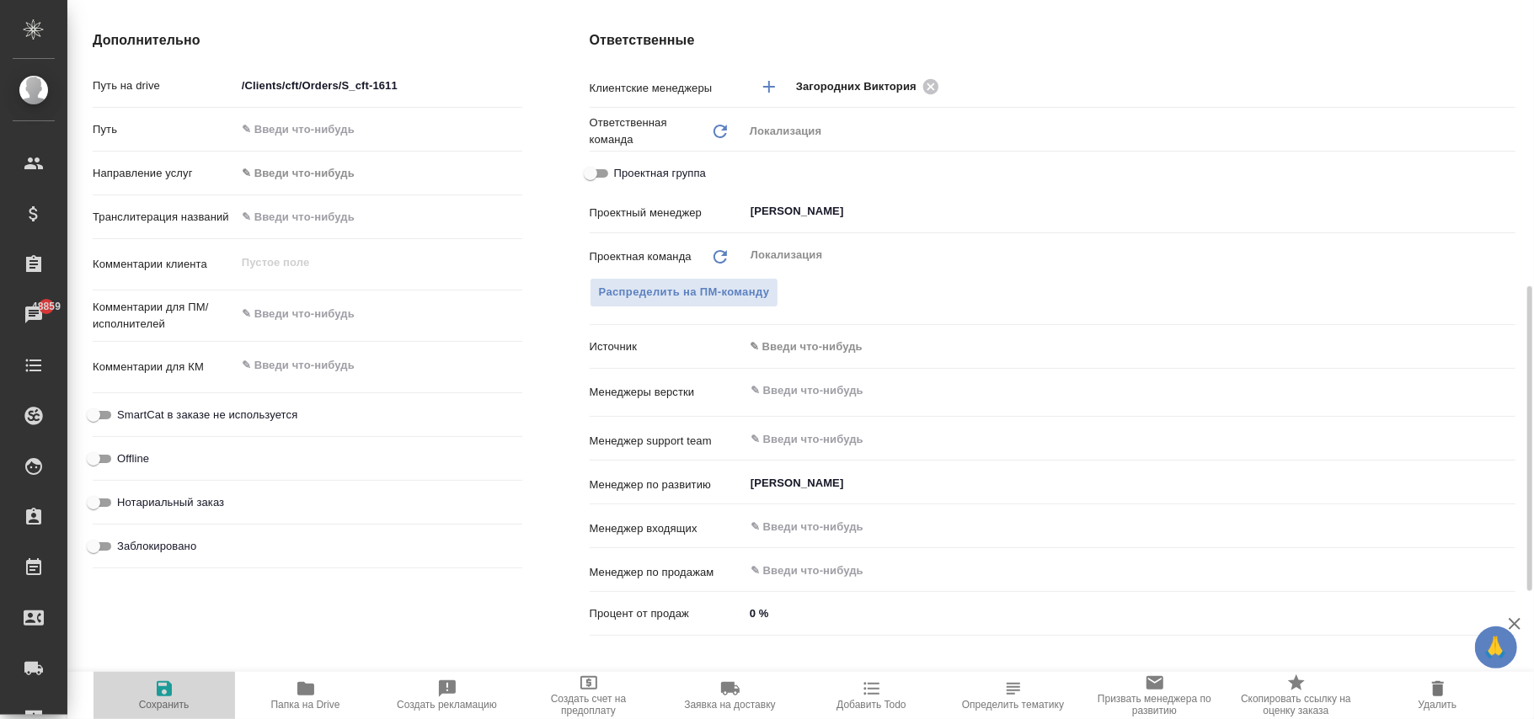
click at [160, 539] on icon "button" at bounding box center [164, 688] width 15 height 15
type textarea "x"
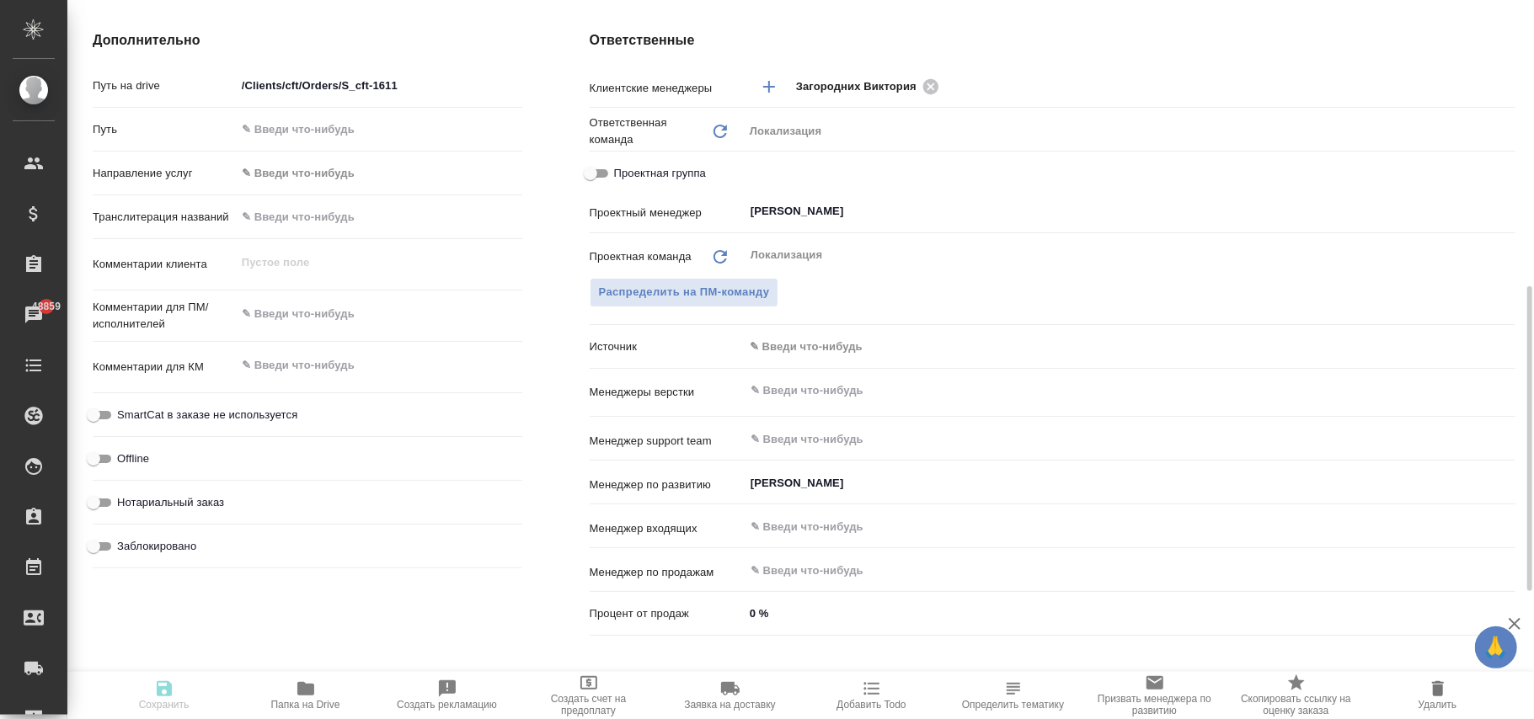
type textarea "x"
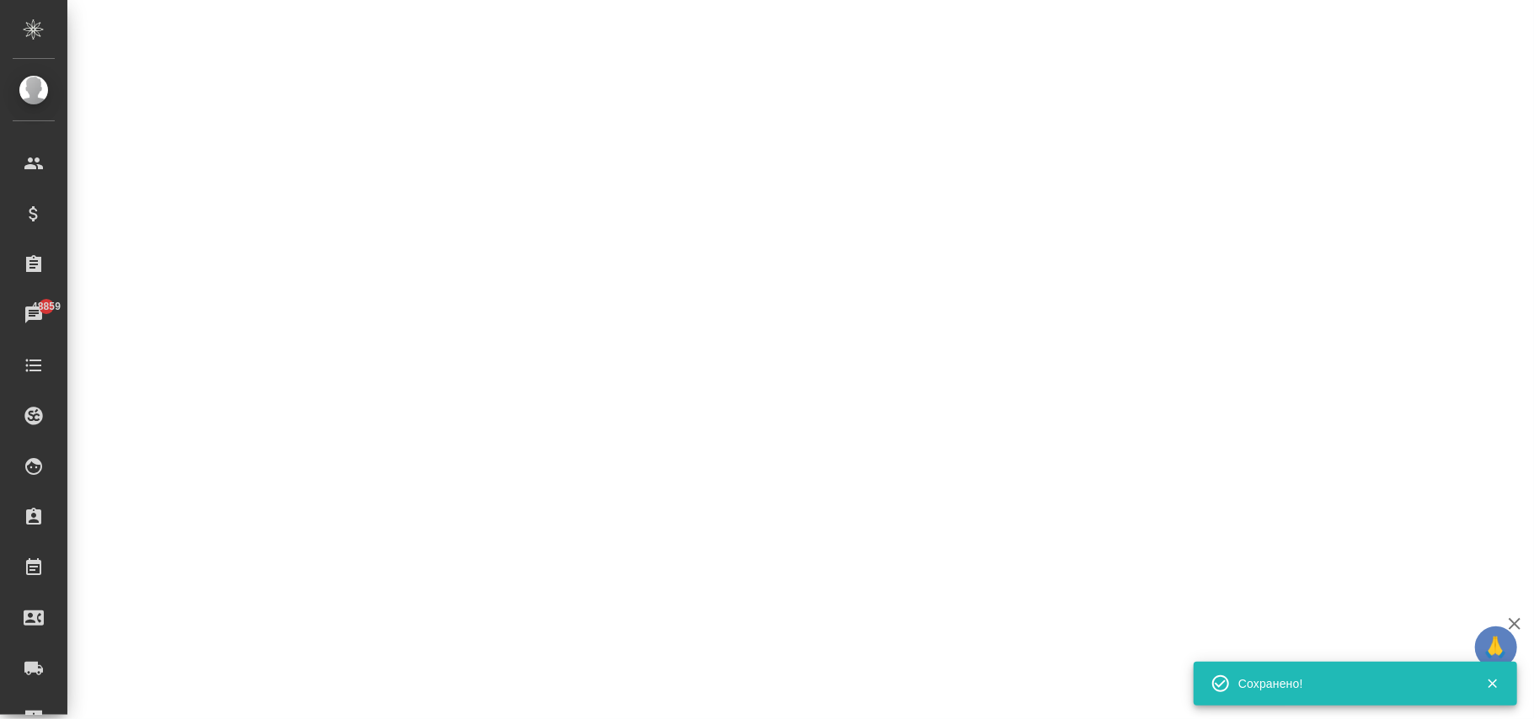
select select "RU"
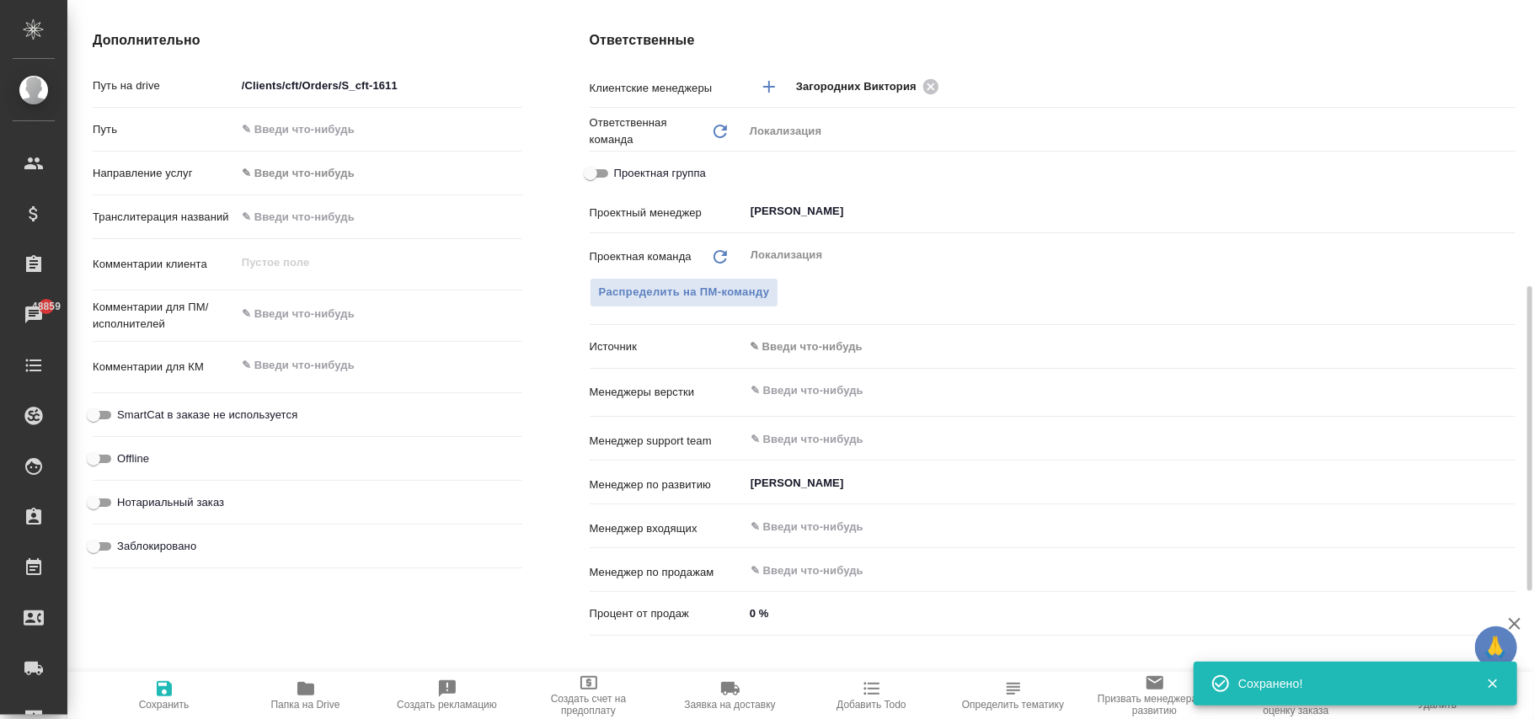
type textarea "x"
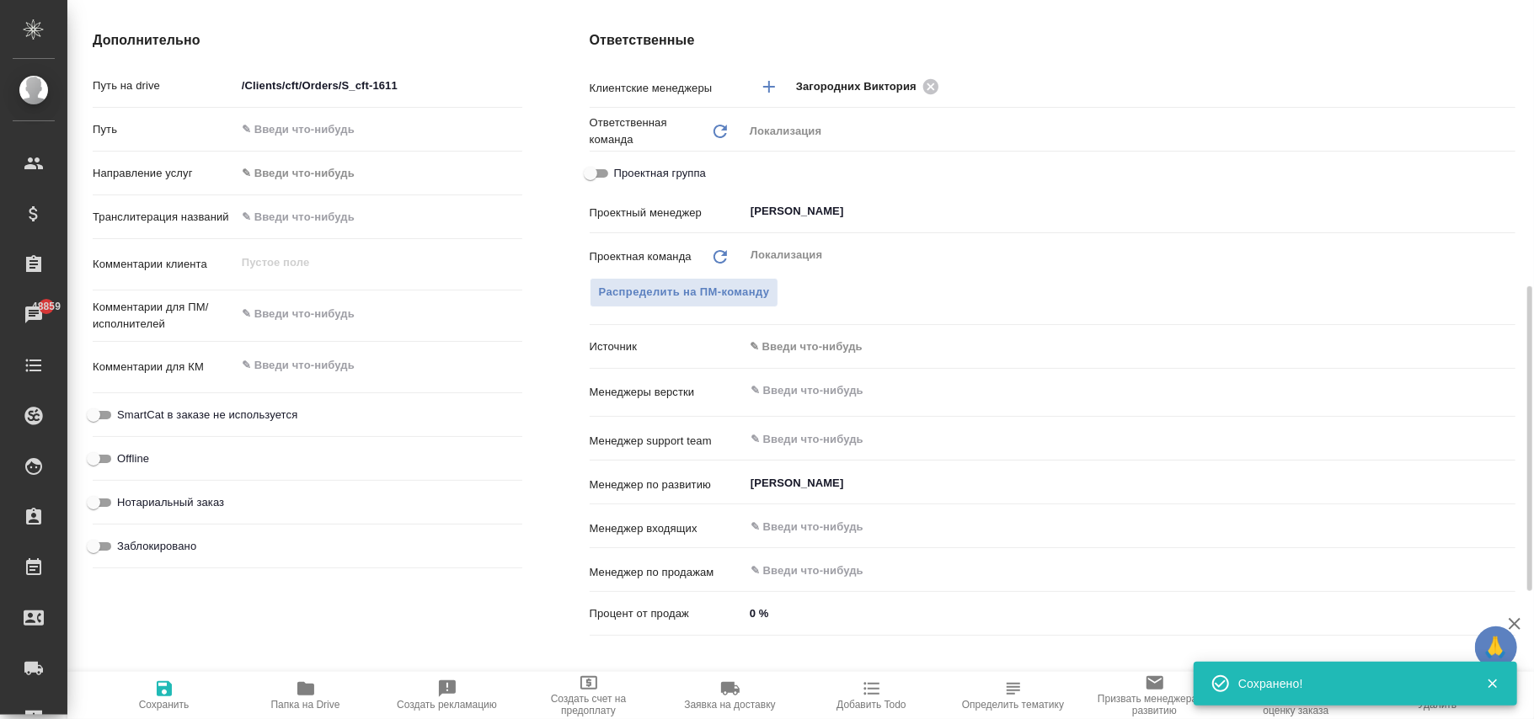
type textarea "x"
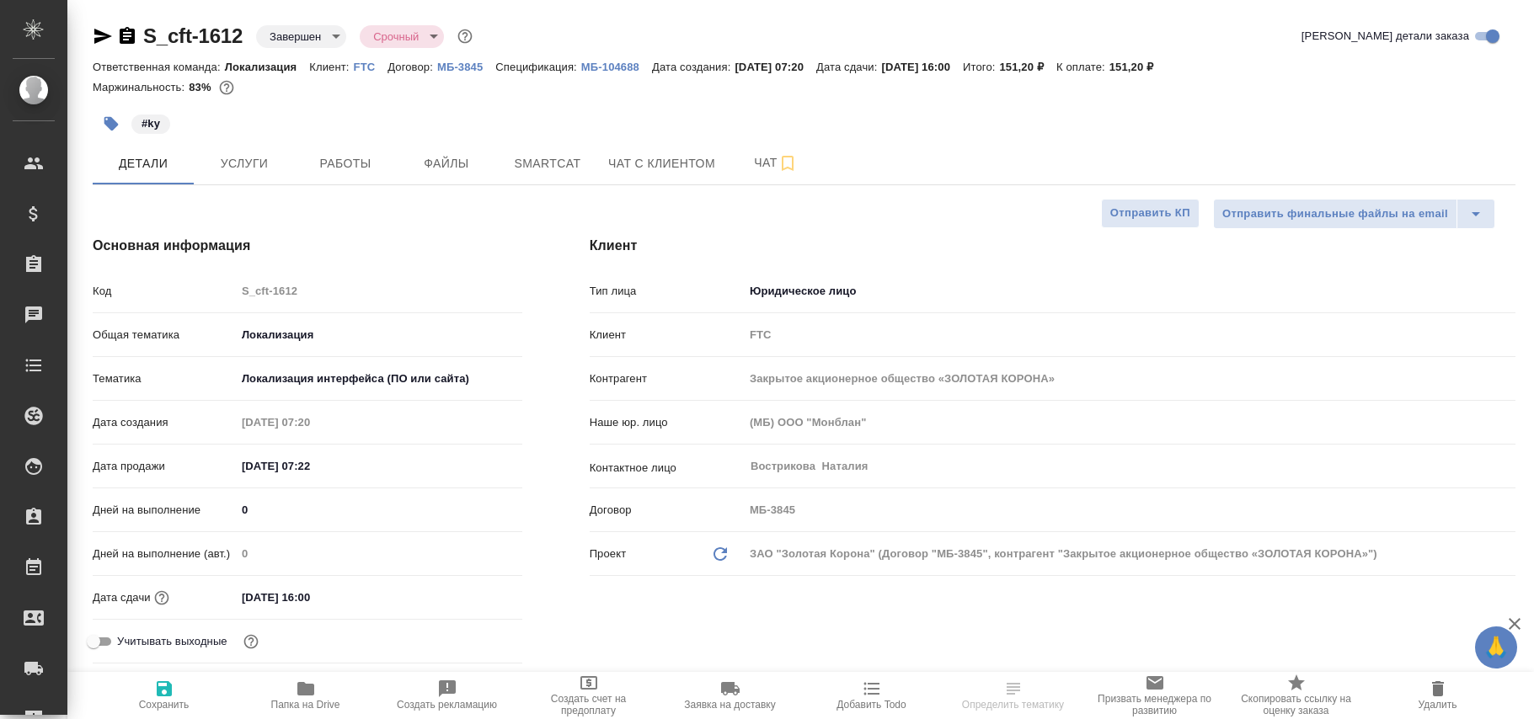
select select "RU"
click at [300, 31] on body "🙏 .cls-1 fill:#fff; AWATERA Фокина Наталья n.fokina Клиенты Спецификации Заказы…" at bounding box center [767, 359] width 1534 height 719
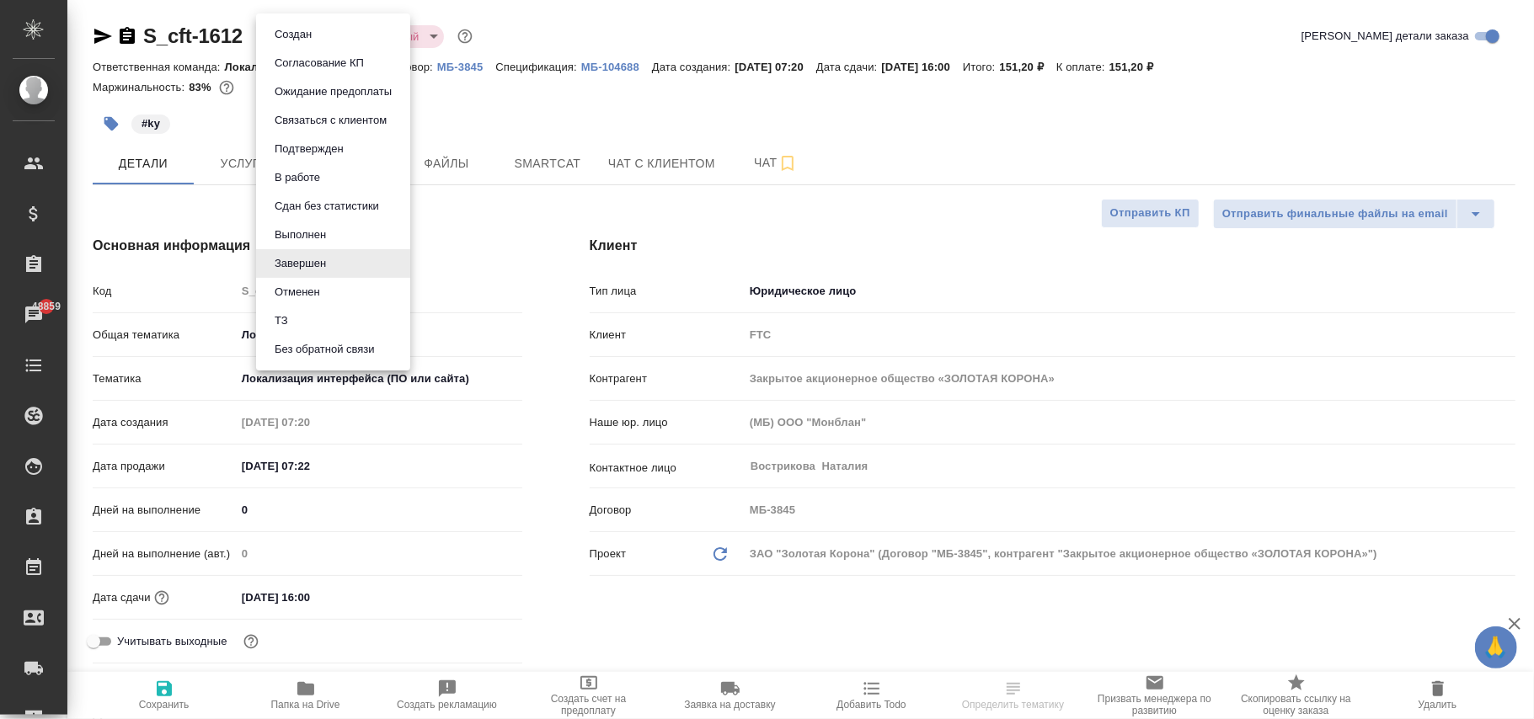
click at [307, 238] on button "Выполнен" at bounding box center [300, 235] width 61 height 19
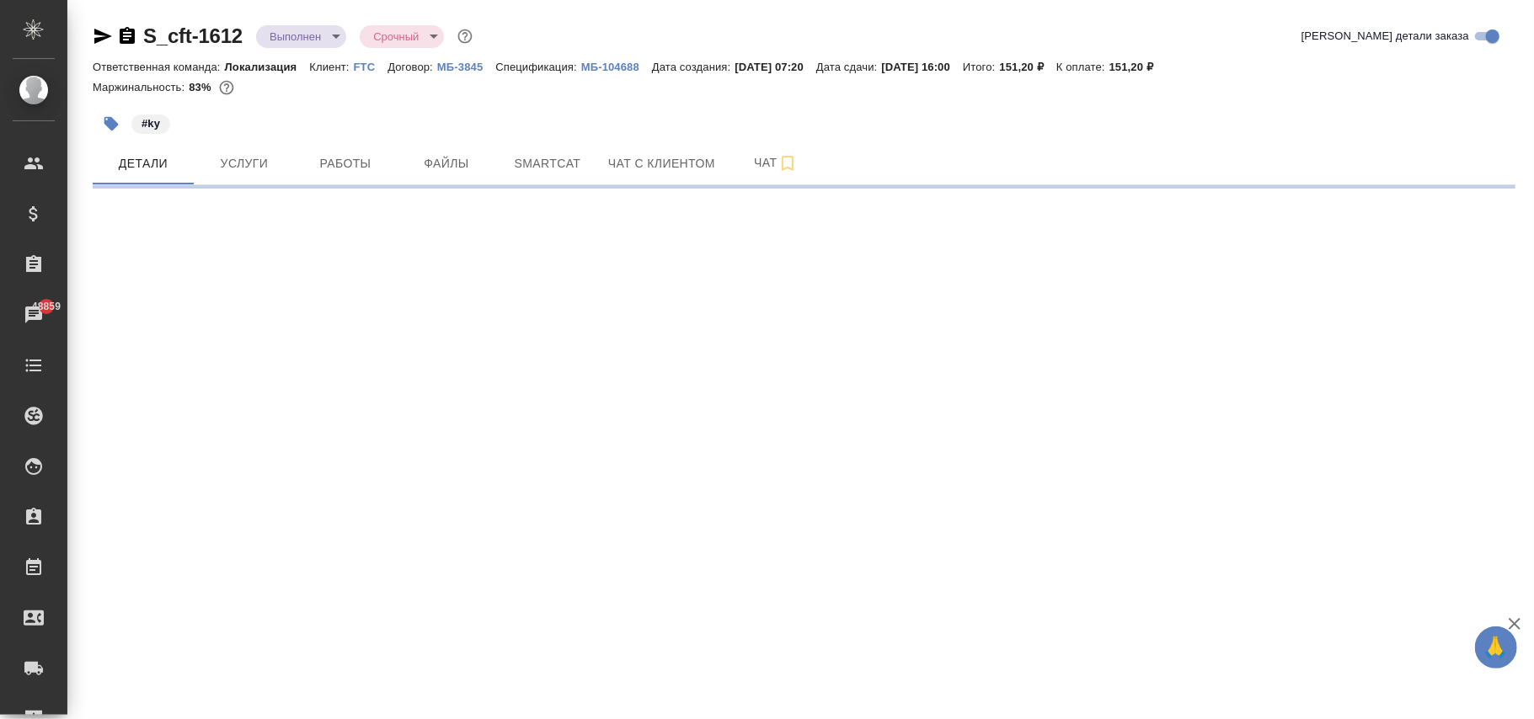
select select "RU"
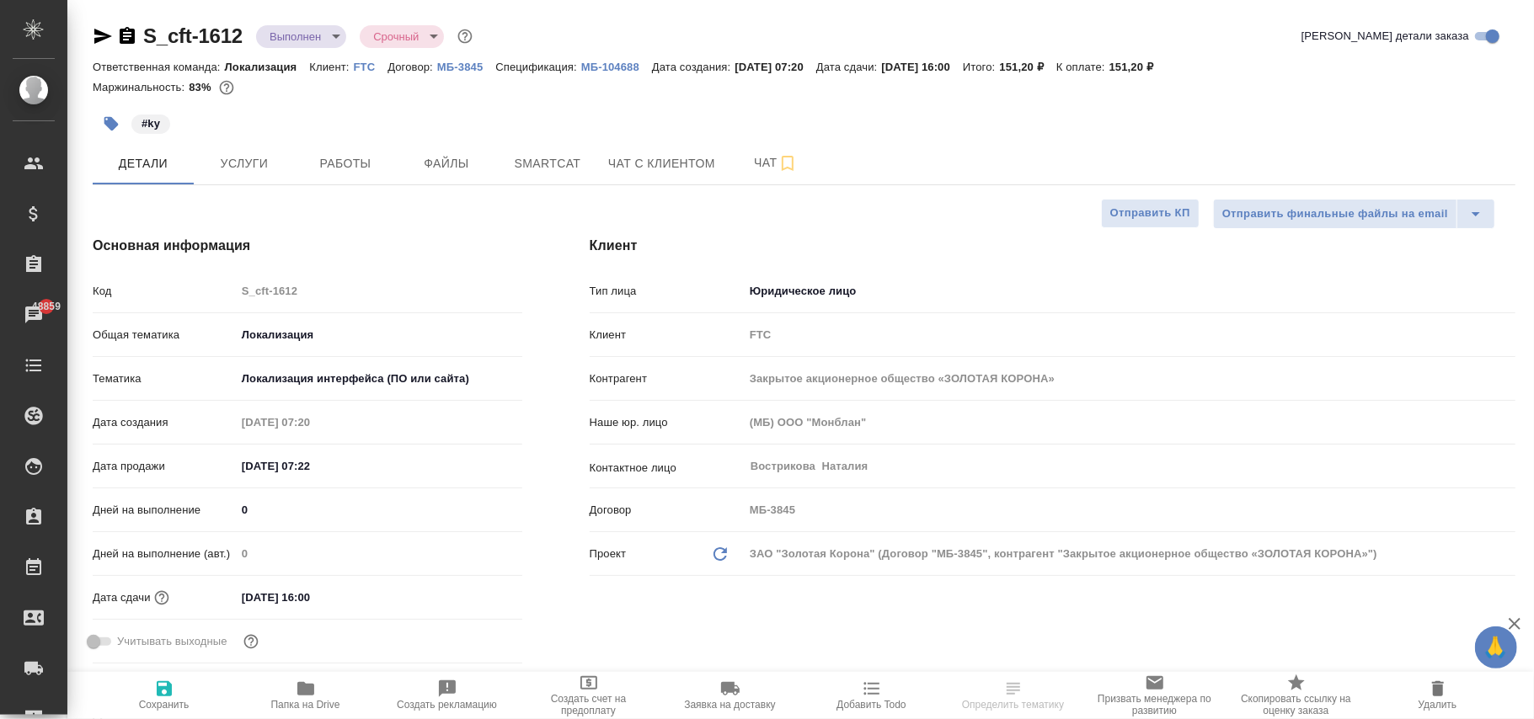
type textarea "x"
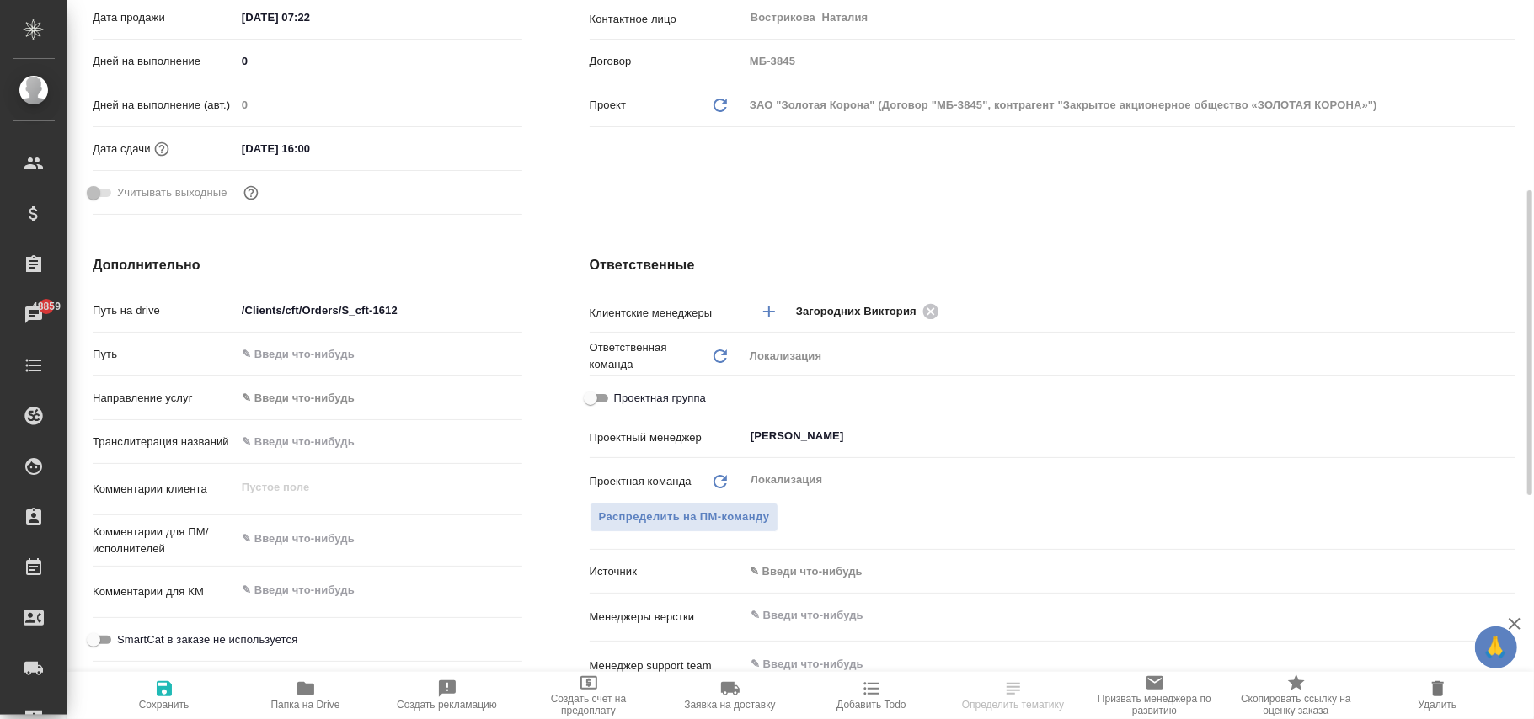
scroll to position [786, 0]
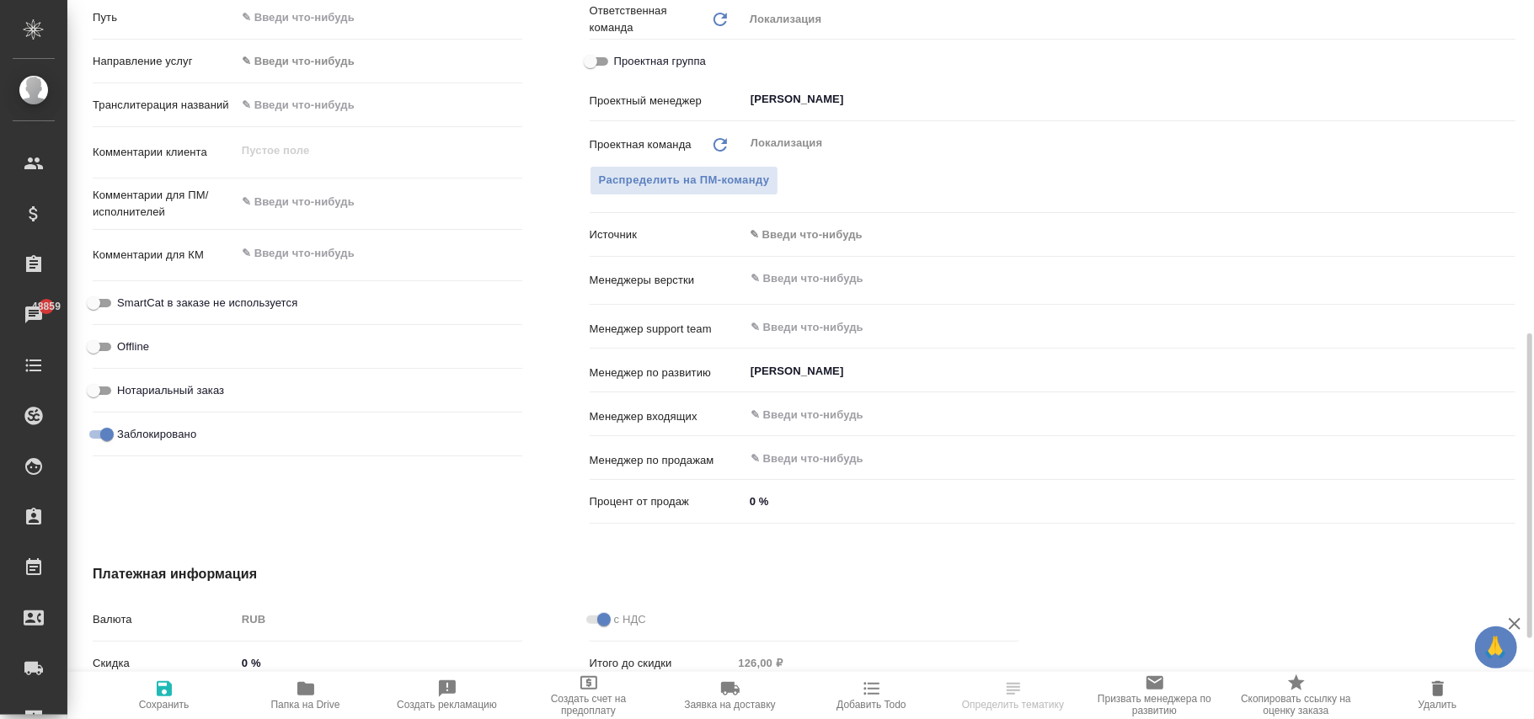
click at [93, 430] on input "Заблокировано" at bounding box center [107, 435] width 61 height 20
checkbox input "false"
type textarea "x"
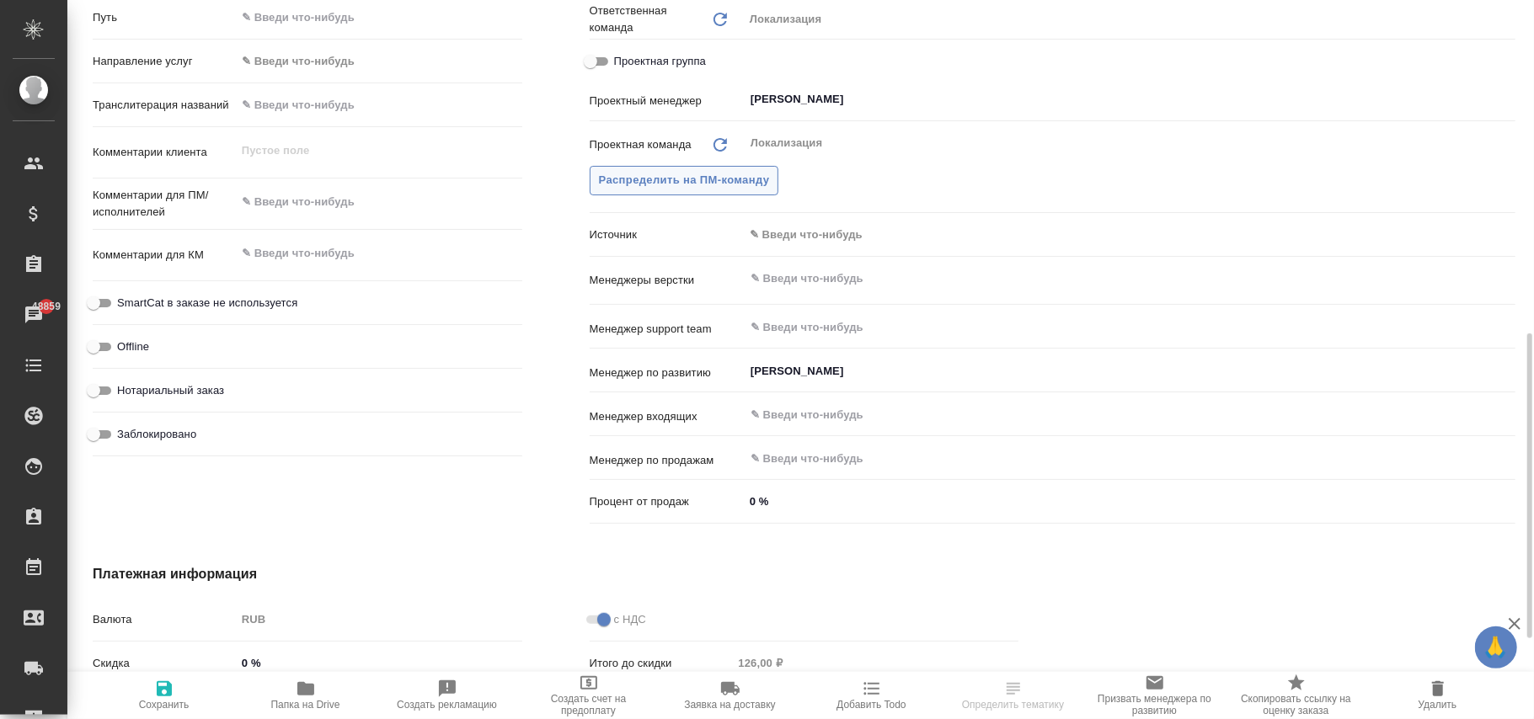
drag, startPoint x: 159, startPoint y: 687, endPoint x: 692, endPoint y: 168, distance: 743.4
click at [163, 687] on icon "button" at bounding box center [164, 689] width 20 height 20
type textarea "x"
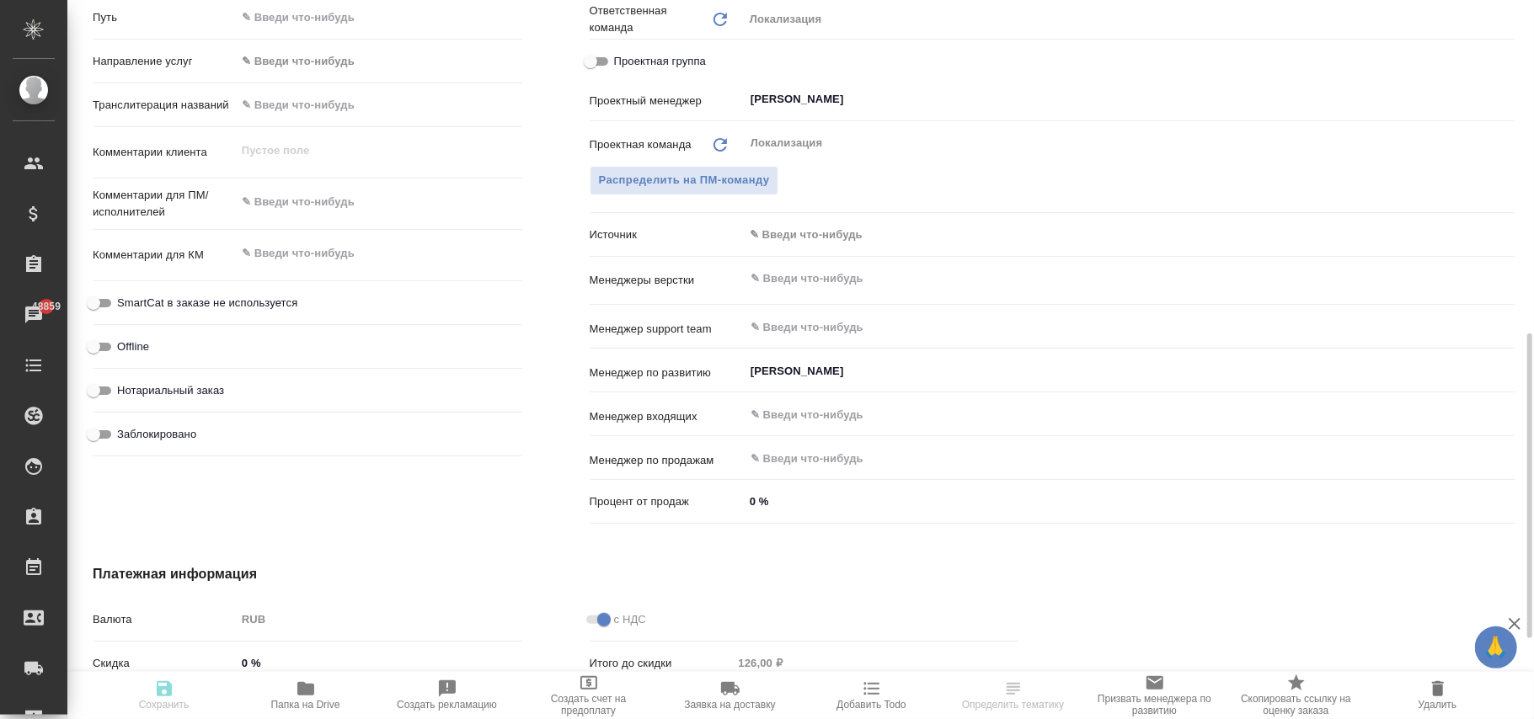
type textarea "x"
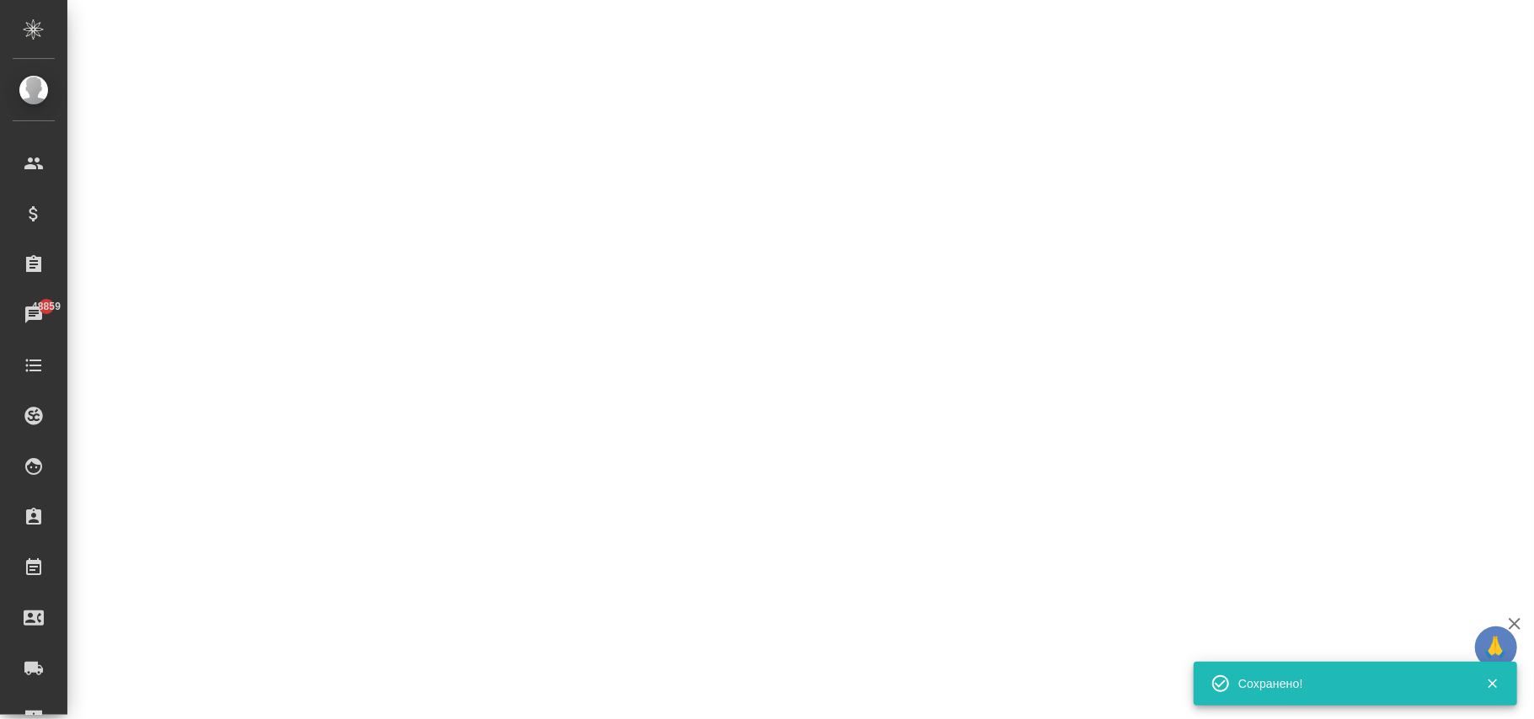
select select "RU"
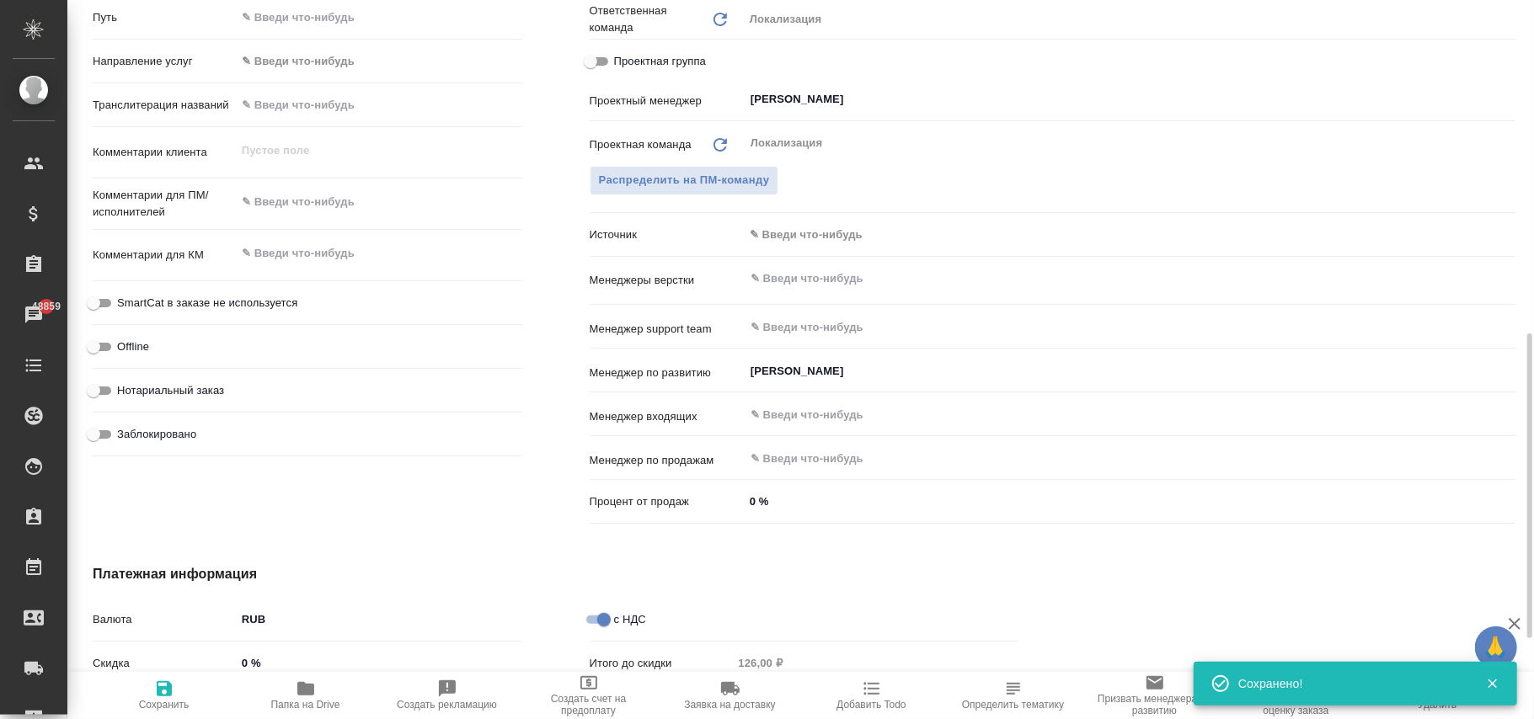
type textarea "x"
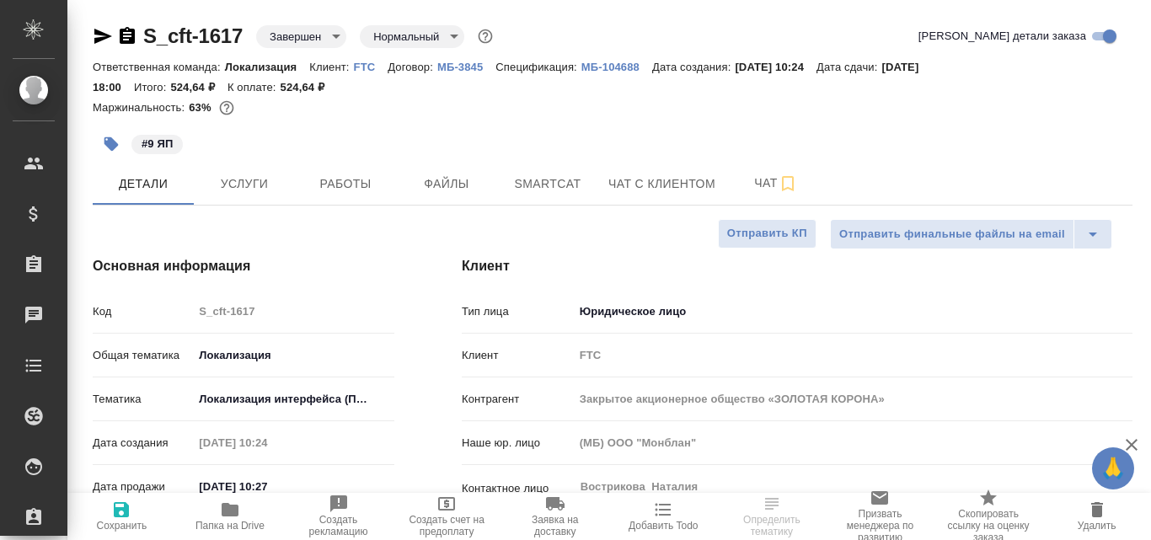
select select "RU"
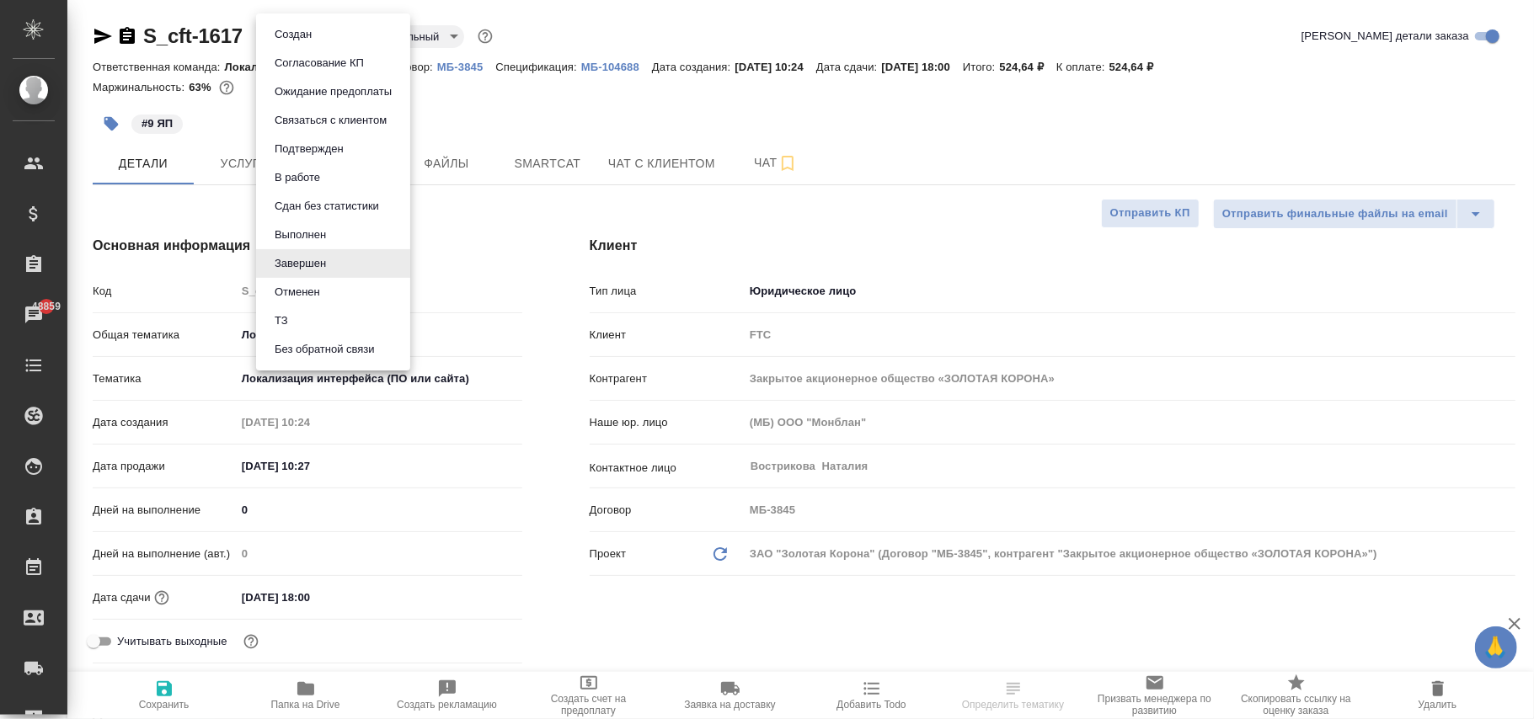
click at [327, 35] on body "🙏 .cls-1 fill:#fff; AWATERA Фокина Наталья n.fokina Клиенты Спецификации Заказы…" at bounding box center [767, 359] width 1534 height 719
click at [307, 237] on button "Выполнен" at bounding box center [300, 235] width 61 height 19
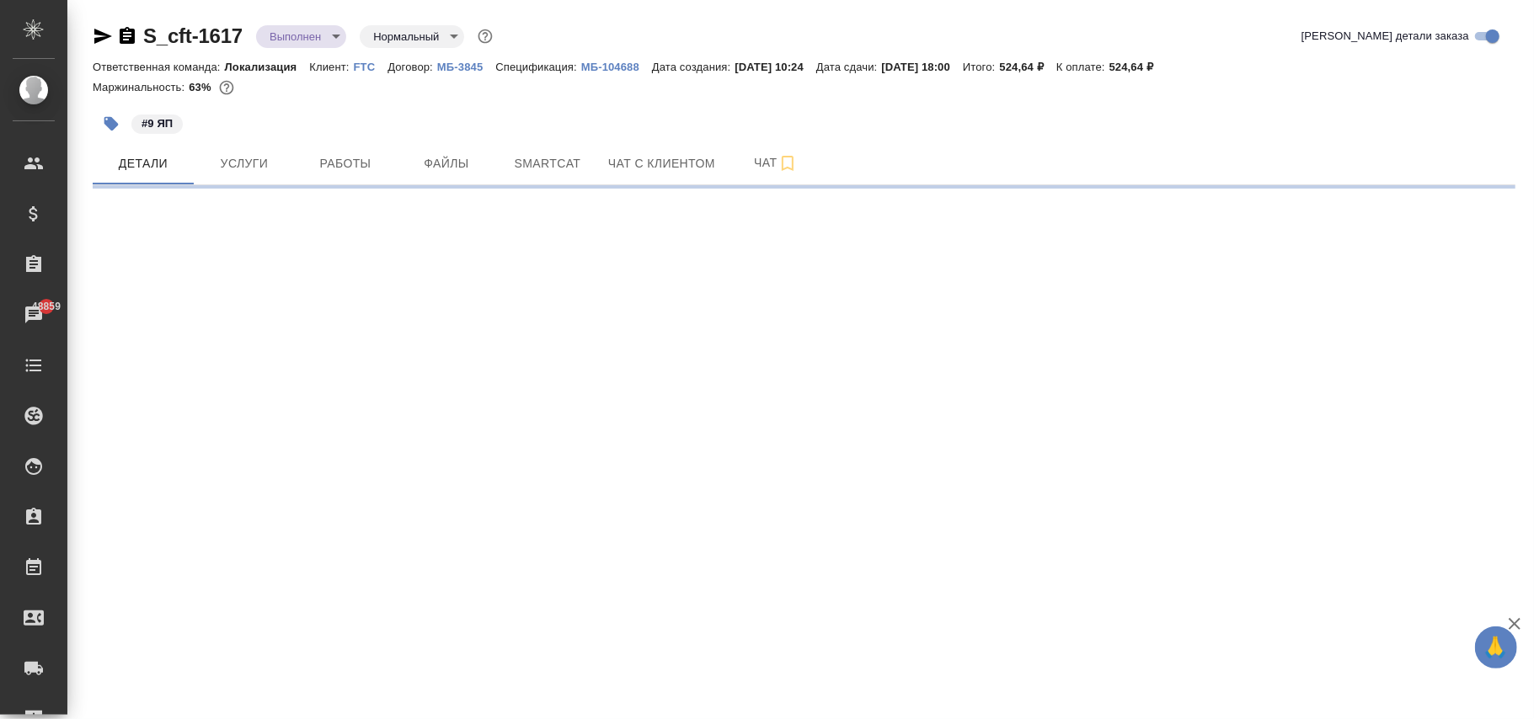
select select "RU"
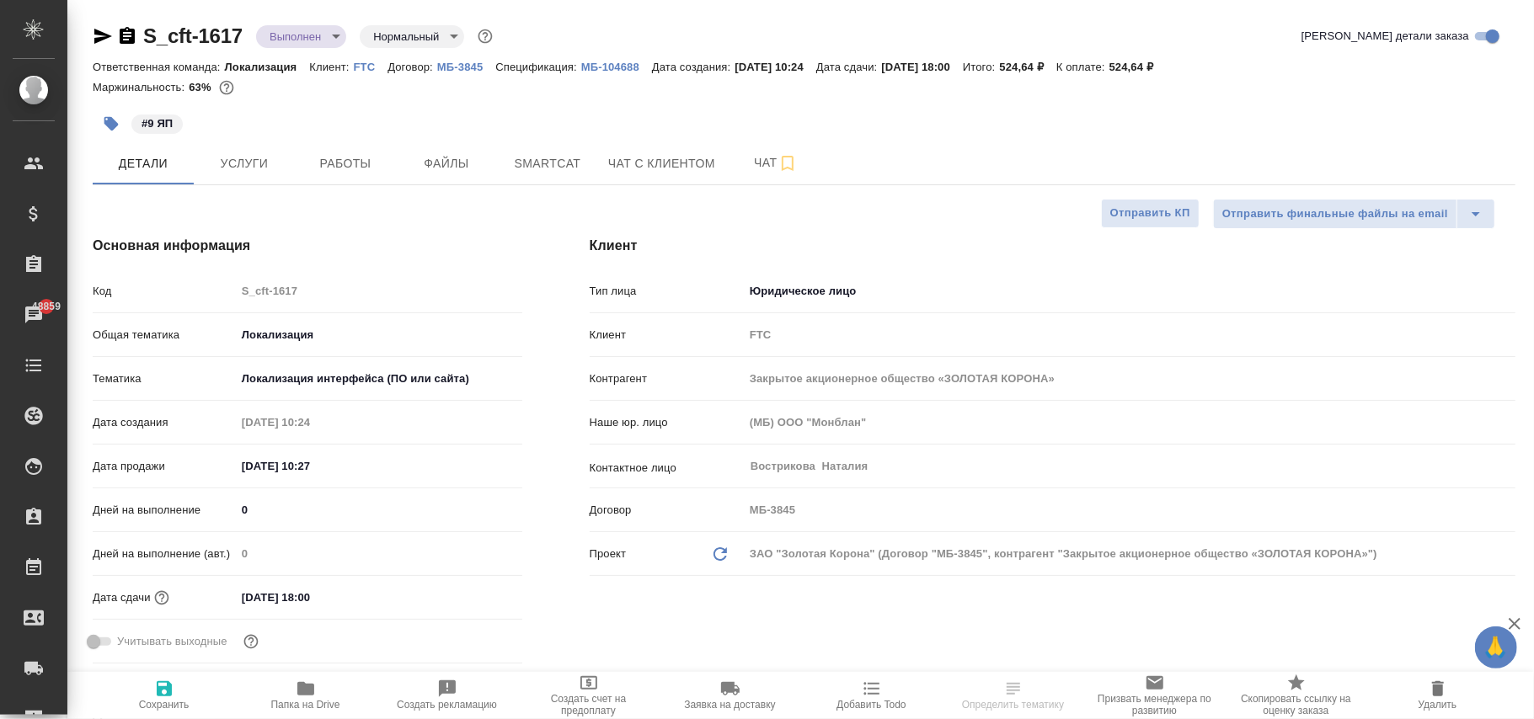
type textarea "x"
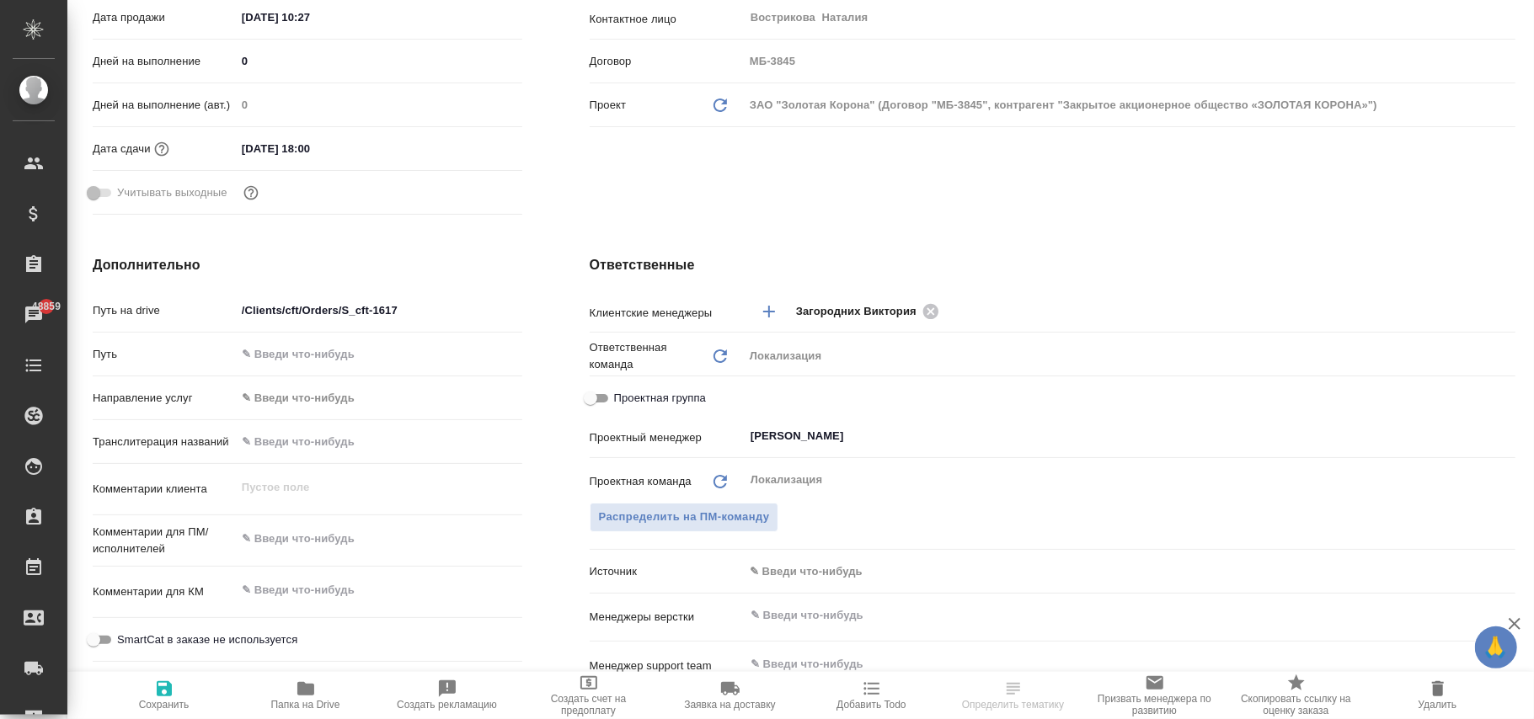
scroll to position [898, 0]
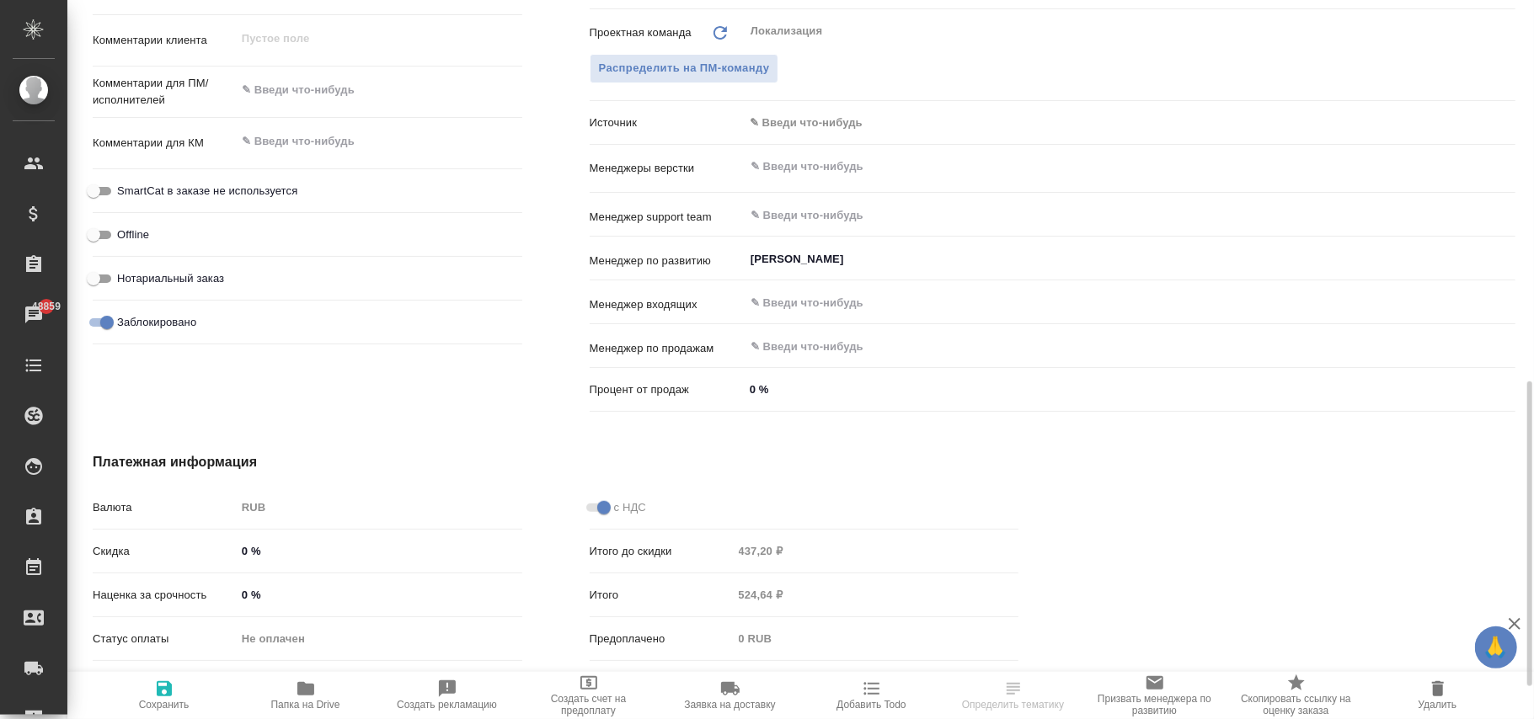
click at [102, 325] on div ".cls-1 fill:#fff; AWATERA Фокина Наталья n.fokina Клиенты Спецификации Заказы 4…" at bounding box center [767, 359] width 1534 height 719
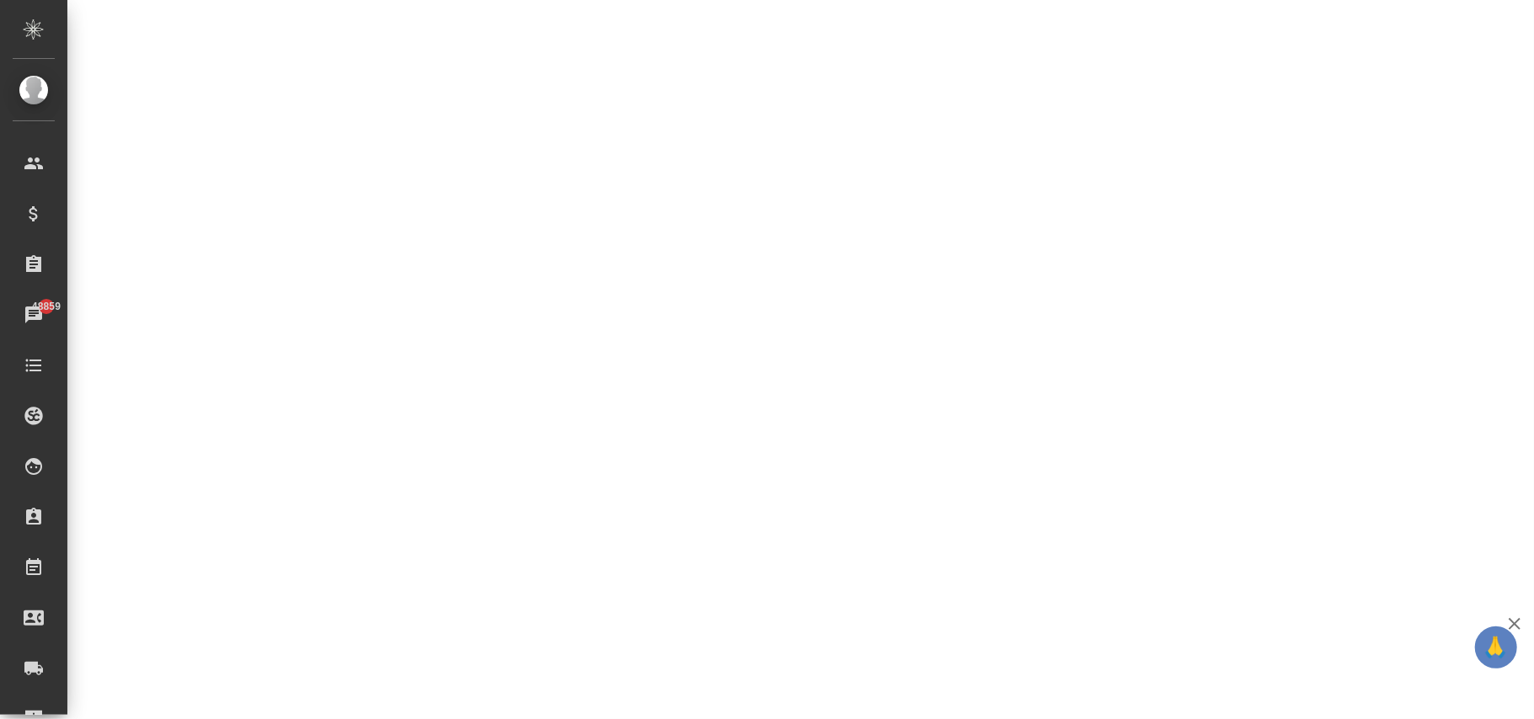
select select "RU"
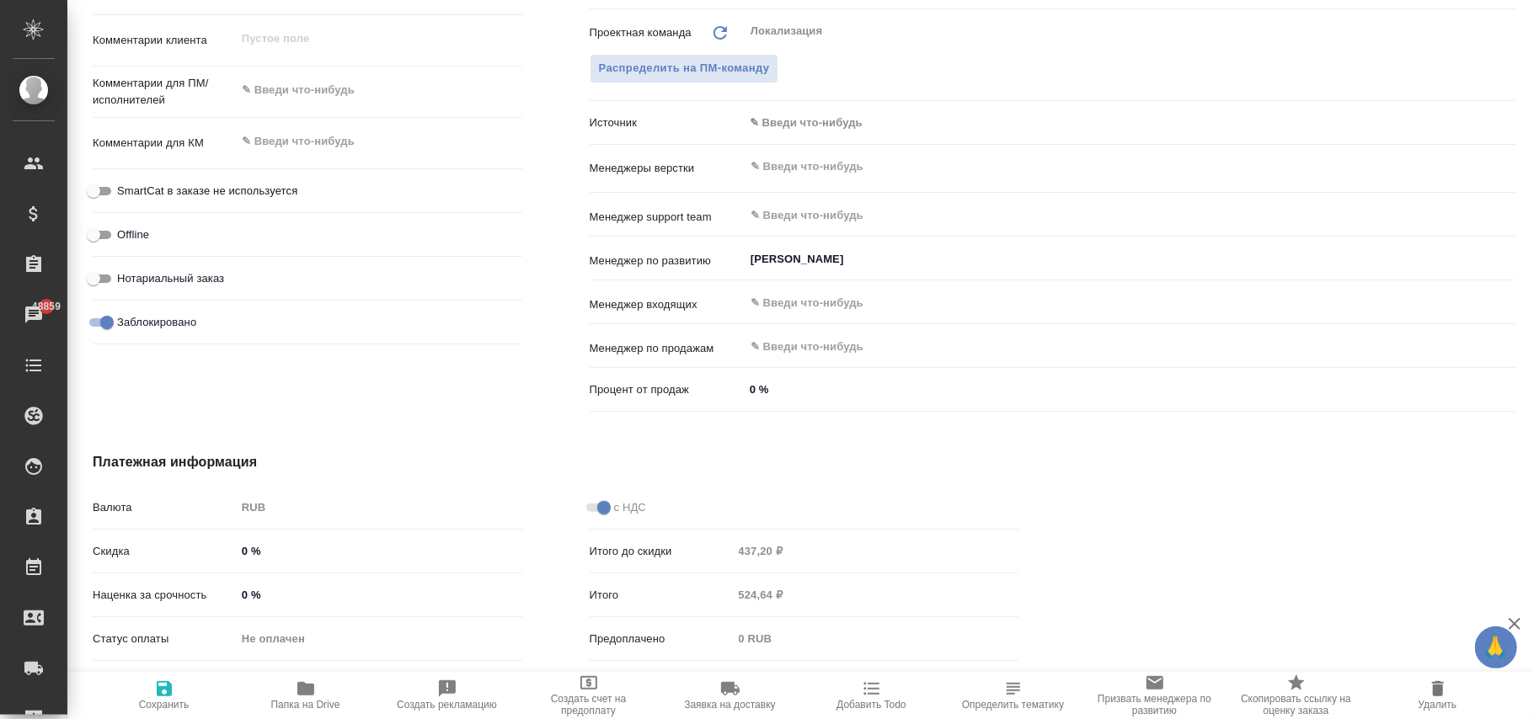
type textarea "x"
click at [109, 324] on input "Заблокировано" at bounding box center [107, 322] width 61 height 20
checkbox input "false"
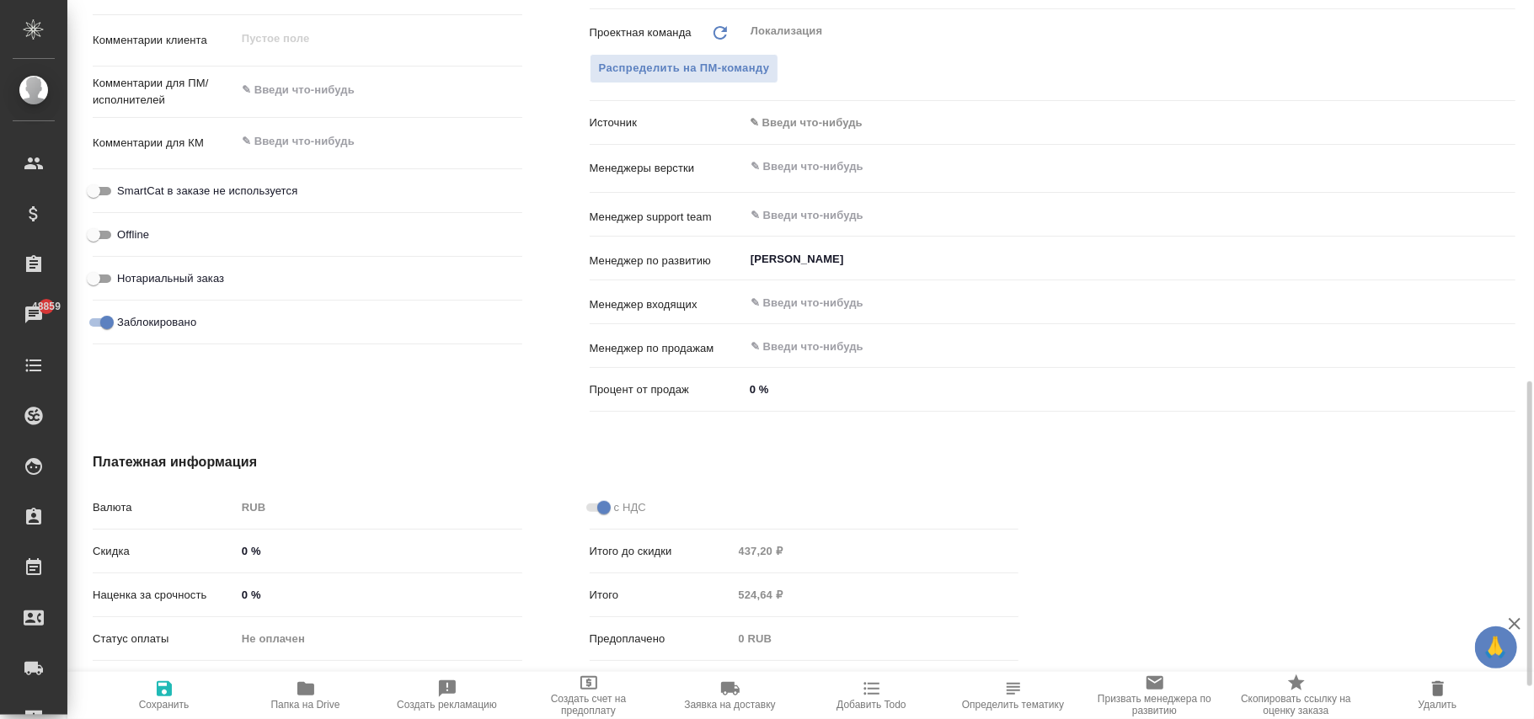
type textarea "x"
click at [168, 539] on span "Сохранить" at bounding box center [164, 705] width 51 height 12
type textarea "x"
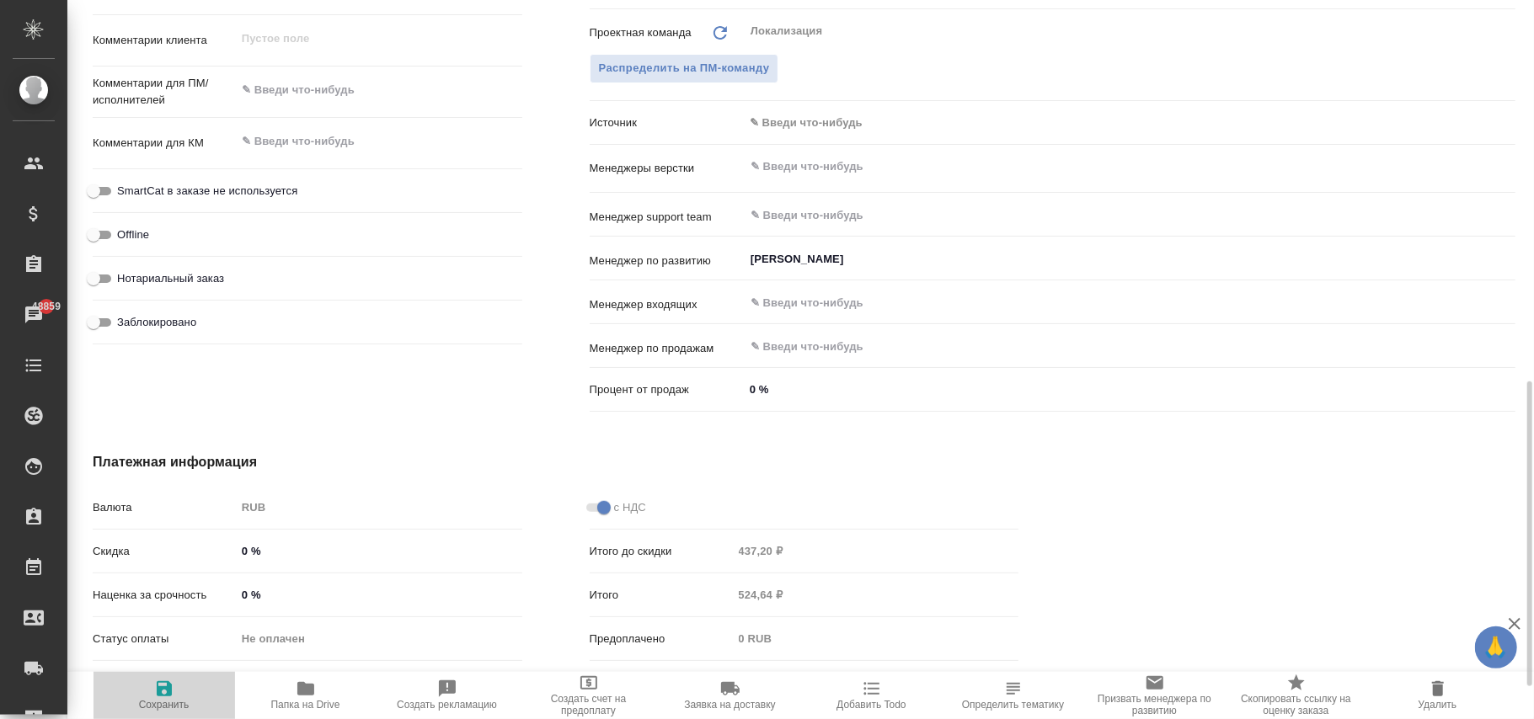
type textarea "x"
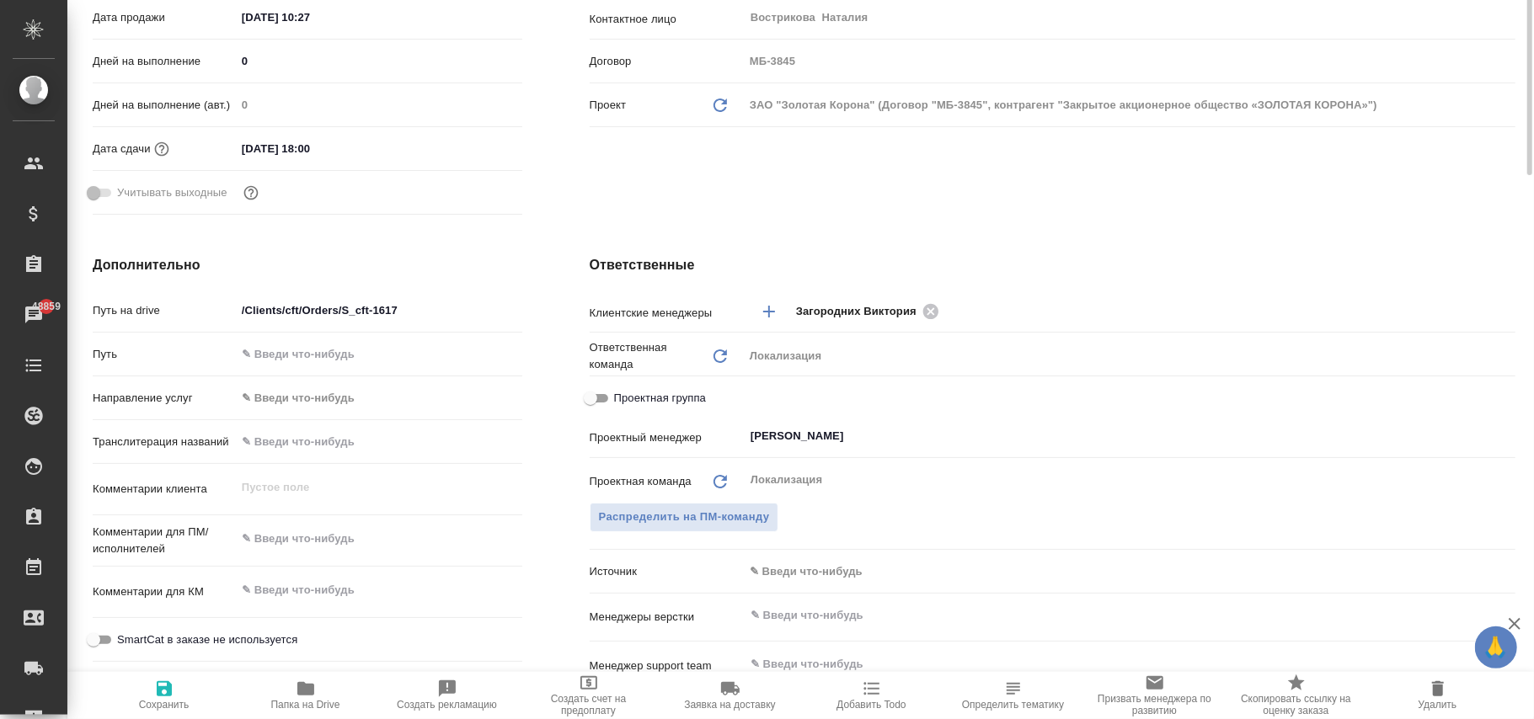
scroll to position [112, 0]
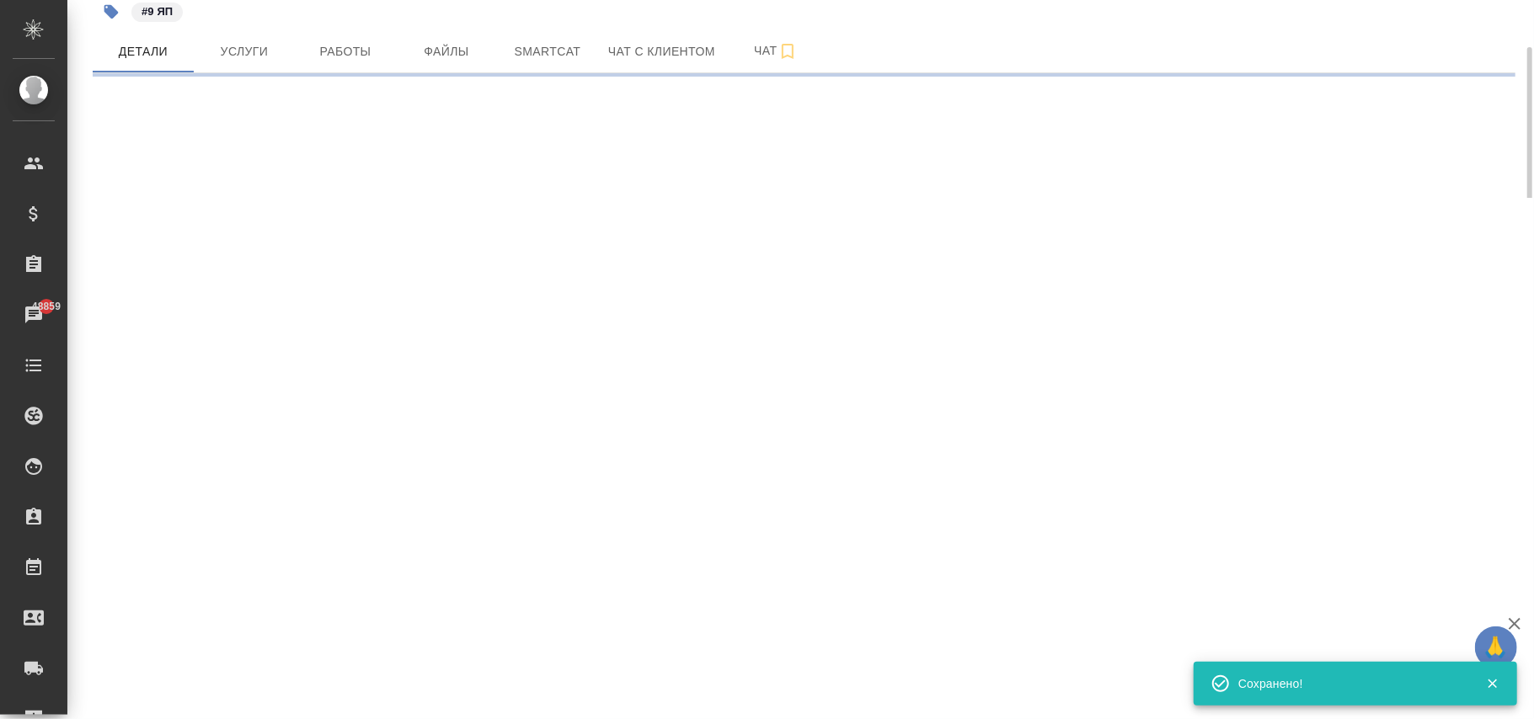
select select "RU"
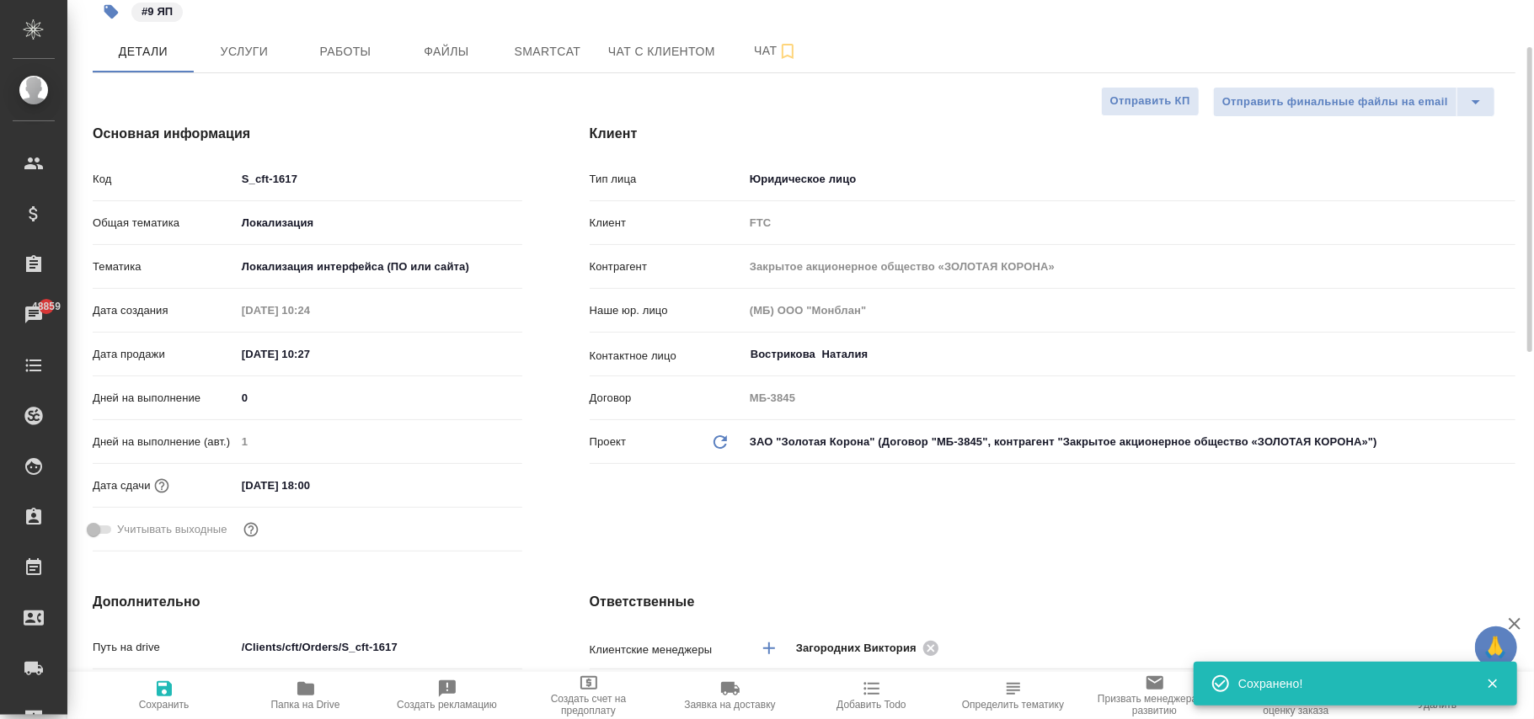
type textarea "x"
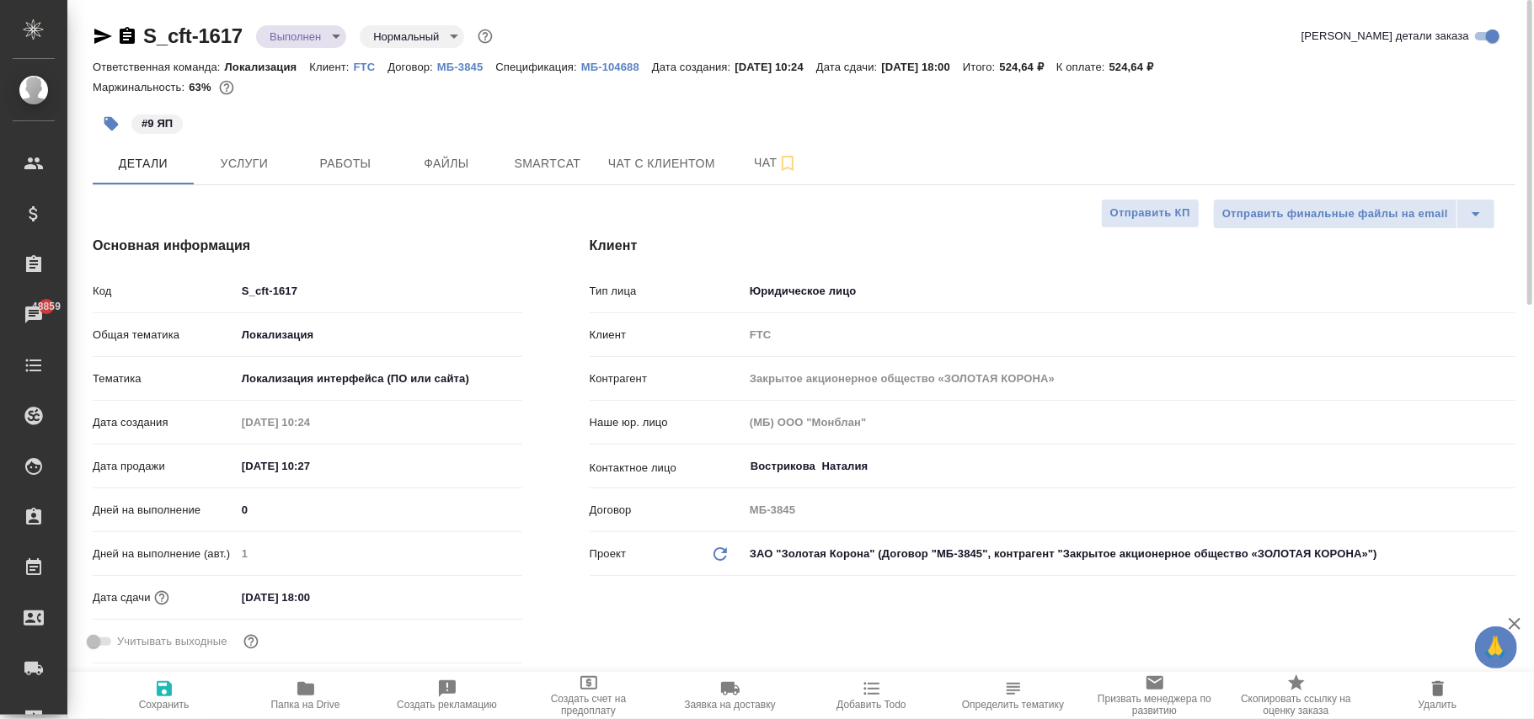
type textarea "x"
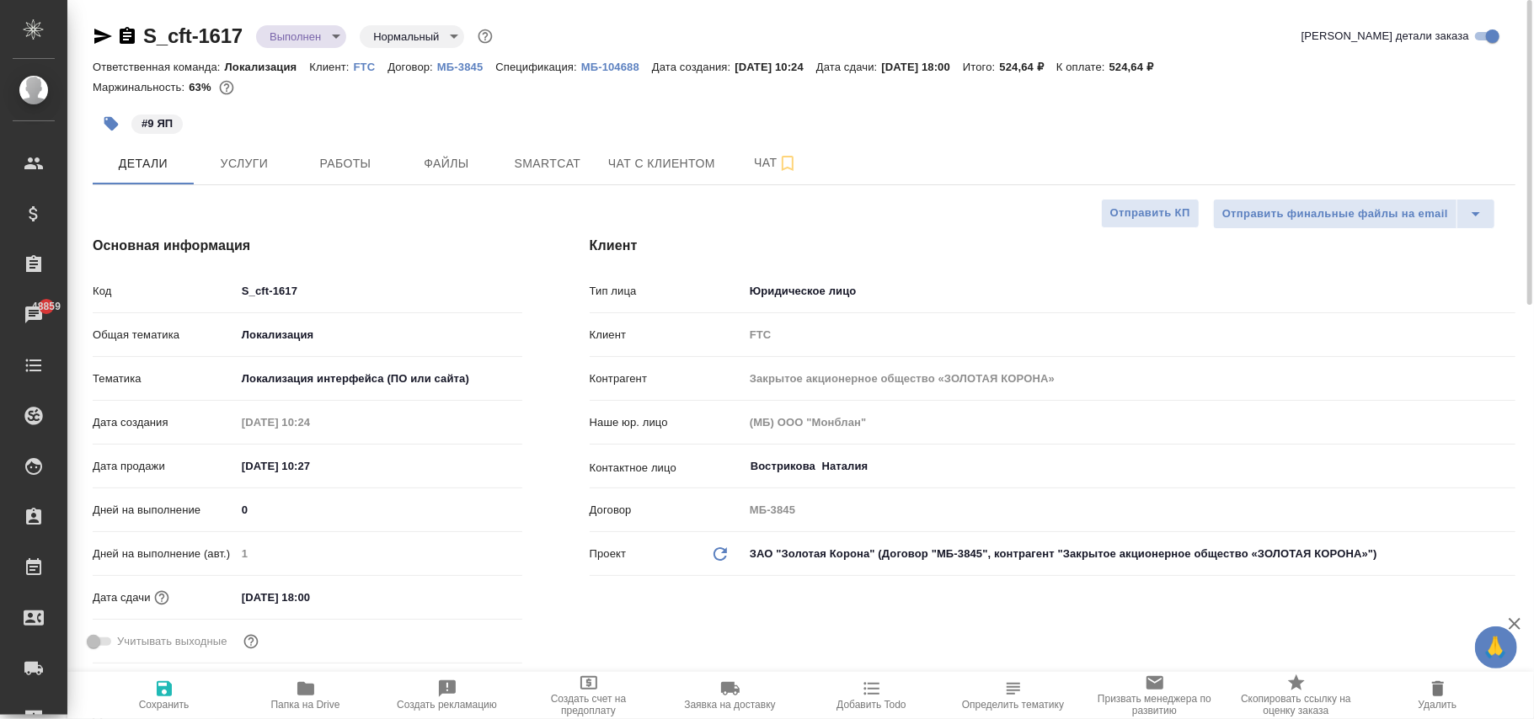
type textarea "x"
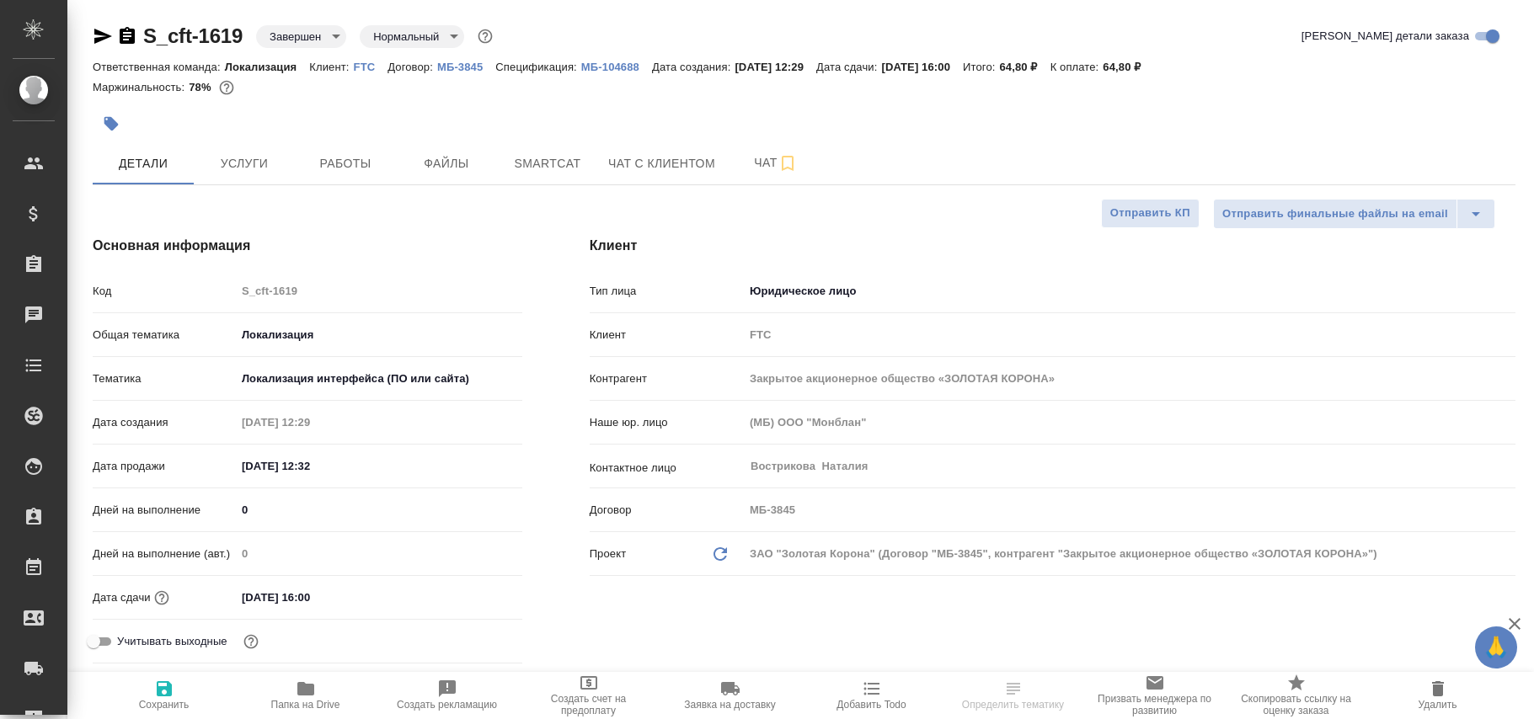
select select "RU"
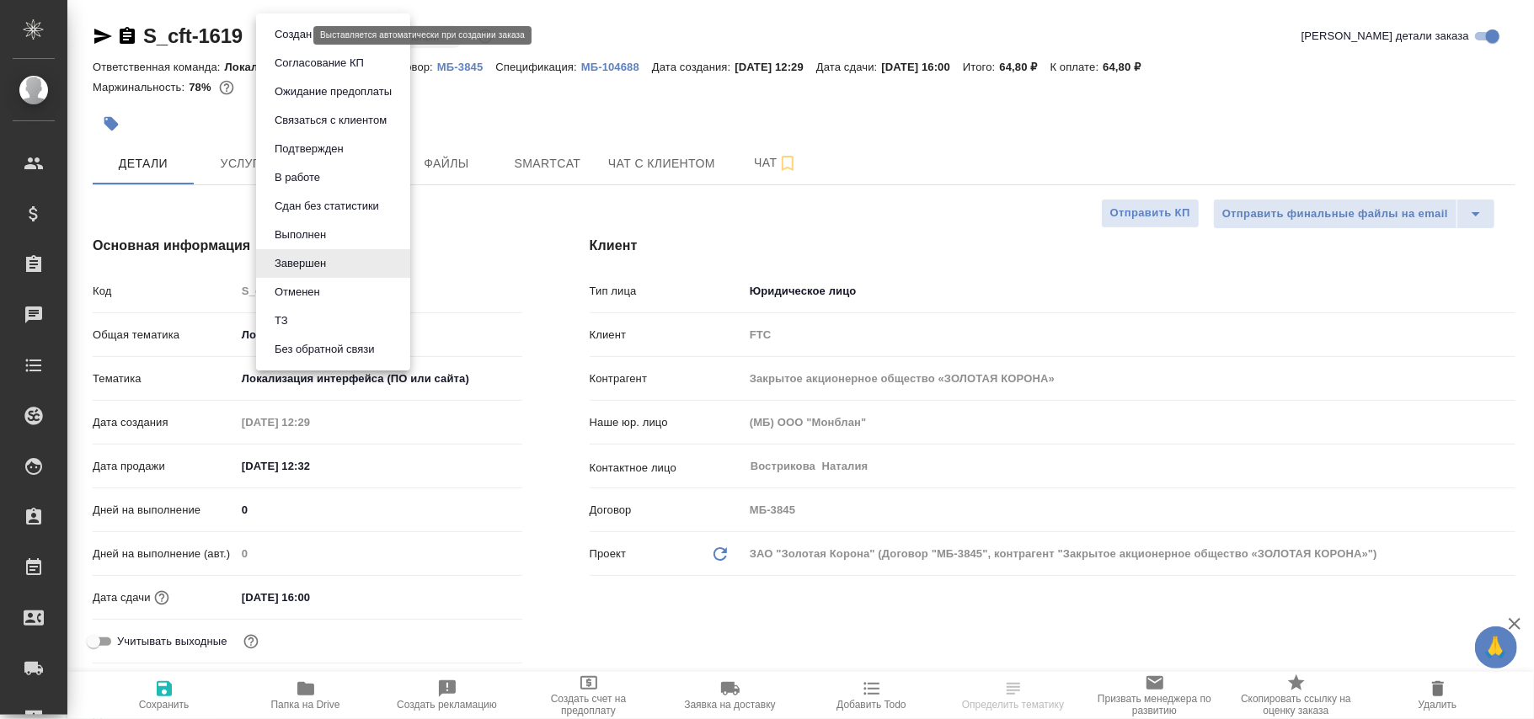
click at [301, 35] on body "🙏 .cls-1 fill:#fff; AWATERA Фокина Наталья n.fokina Клиенты Спецификации Заказы…" at bounding box center [767, 359] width 1534 height 719
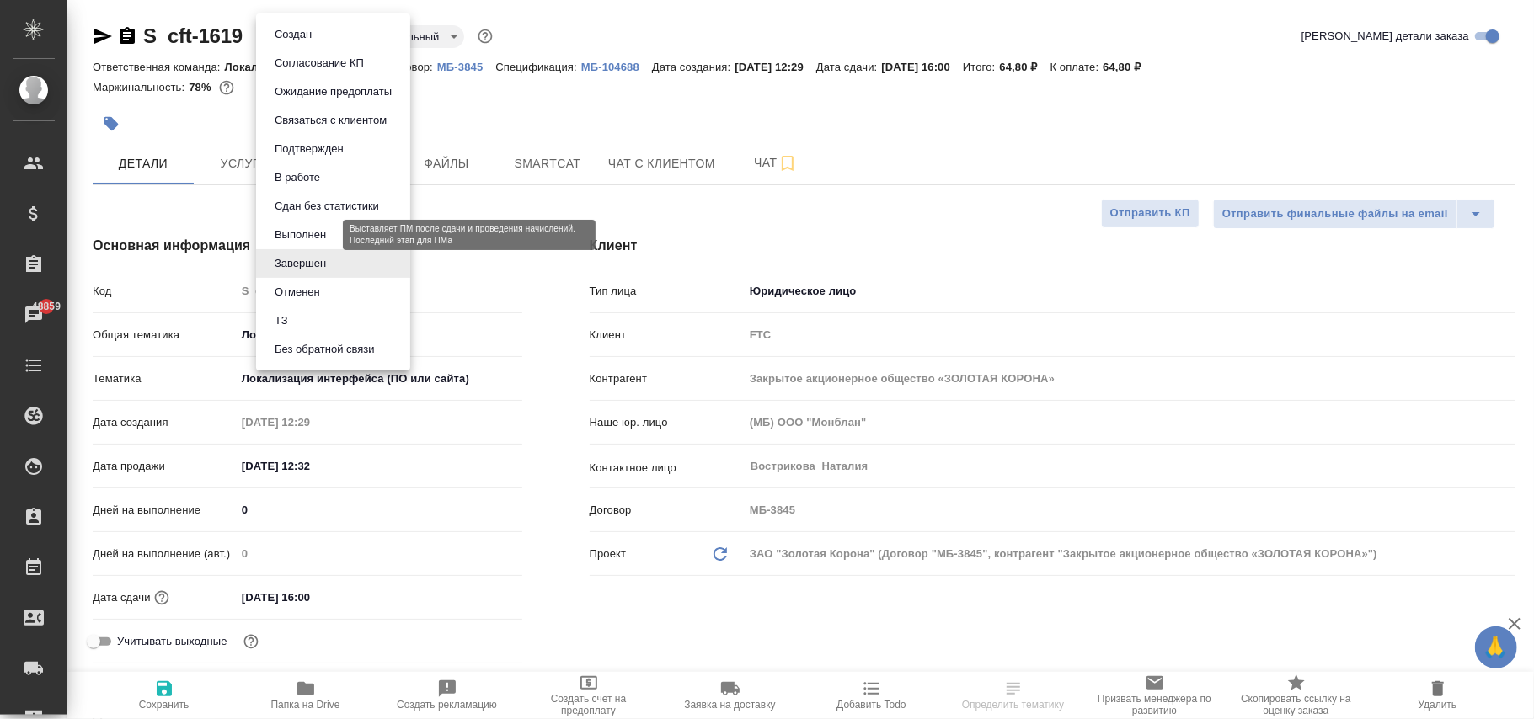
drag, startPoint x: 317, startPoint y: 227, endPoint x: 345, endPoint y: 227, distance: 28.7
click at [318, 227] on button "Выполнен" at bounding box center [300, 235] width 61 height 19
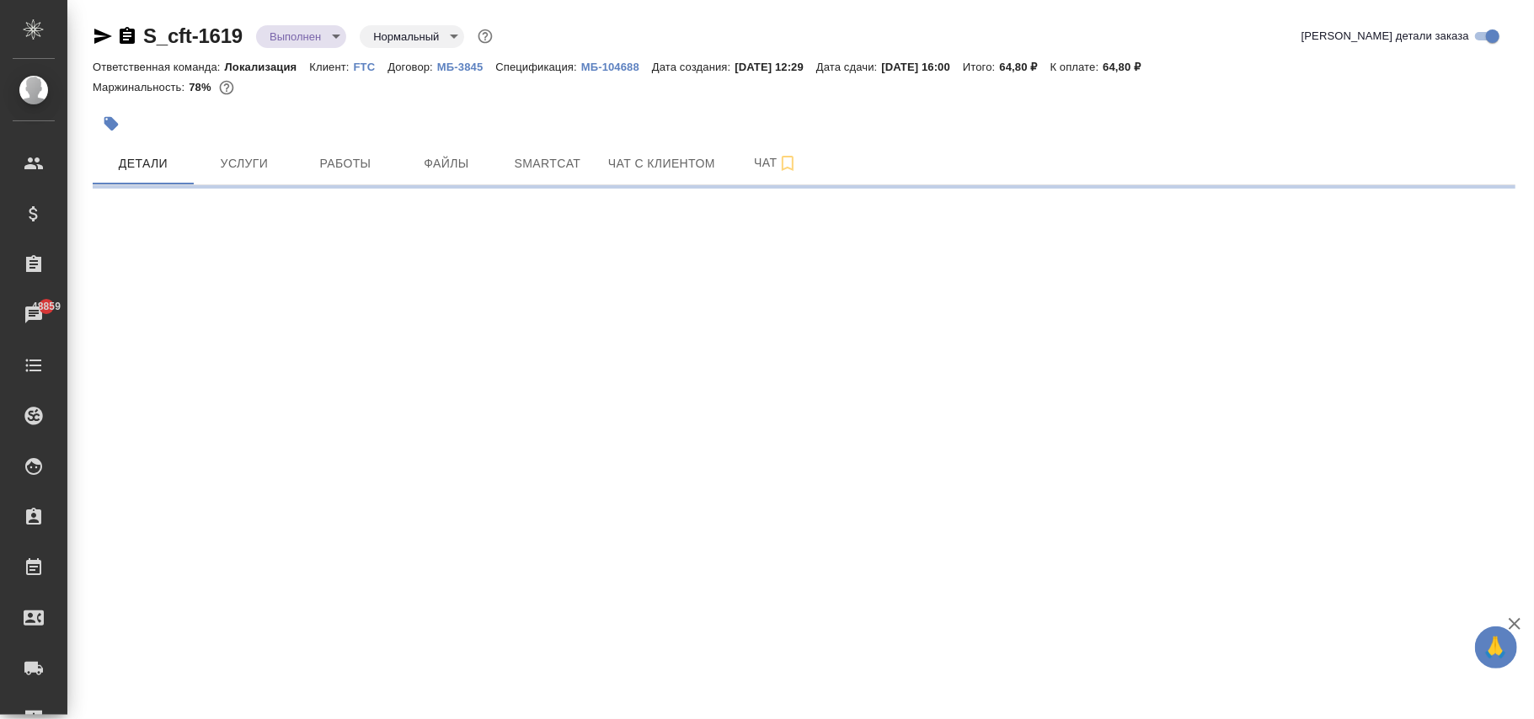
select select "RU"
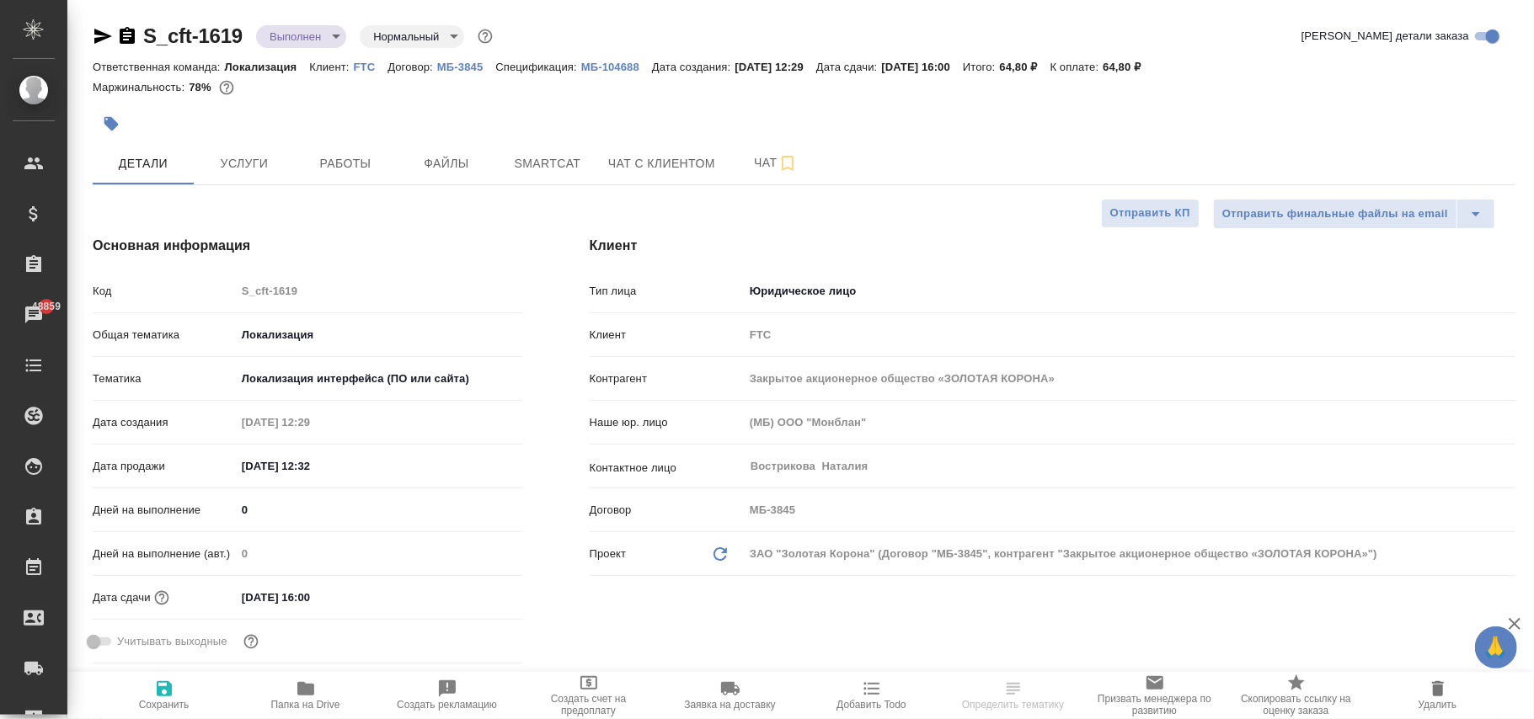
type textarea "x"
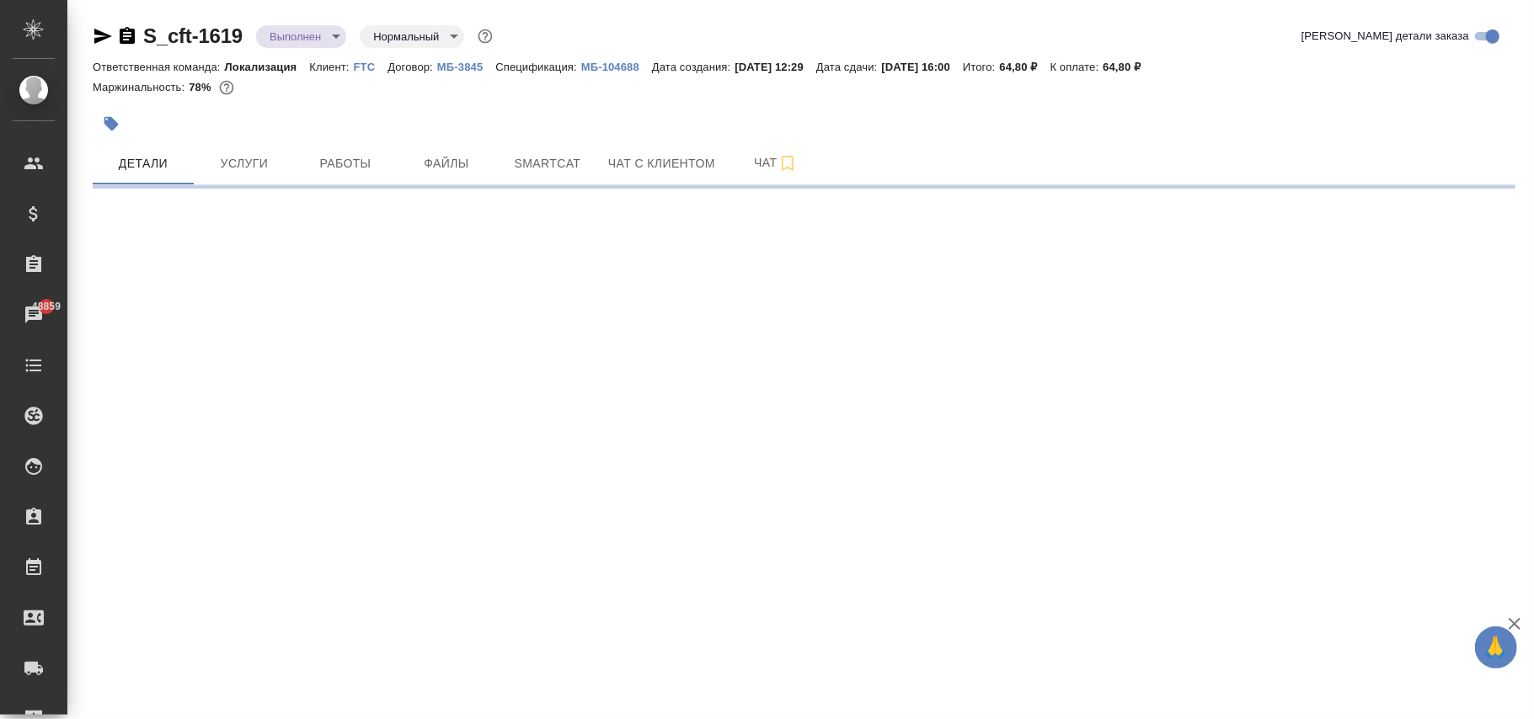
select select "RU"
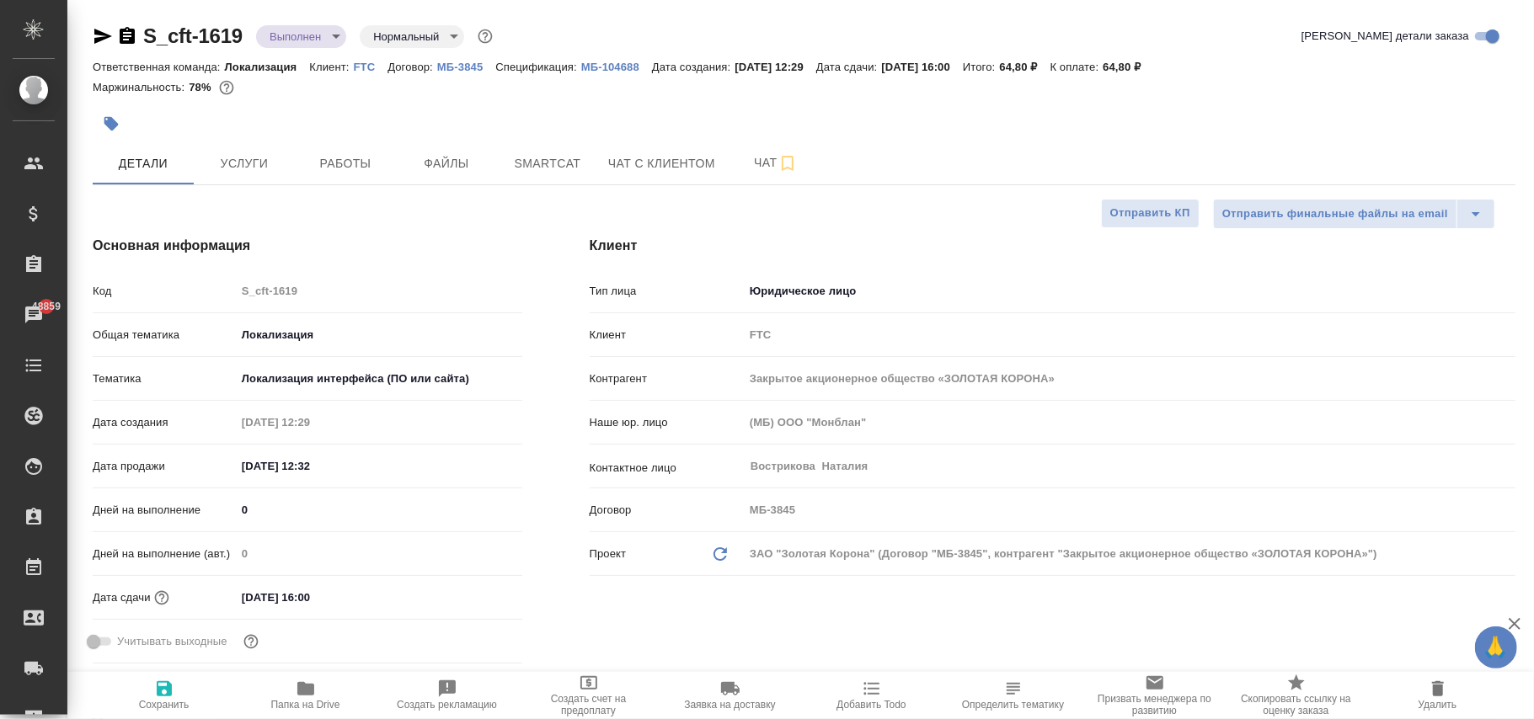
type textarea "x"
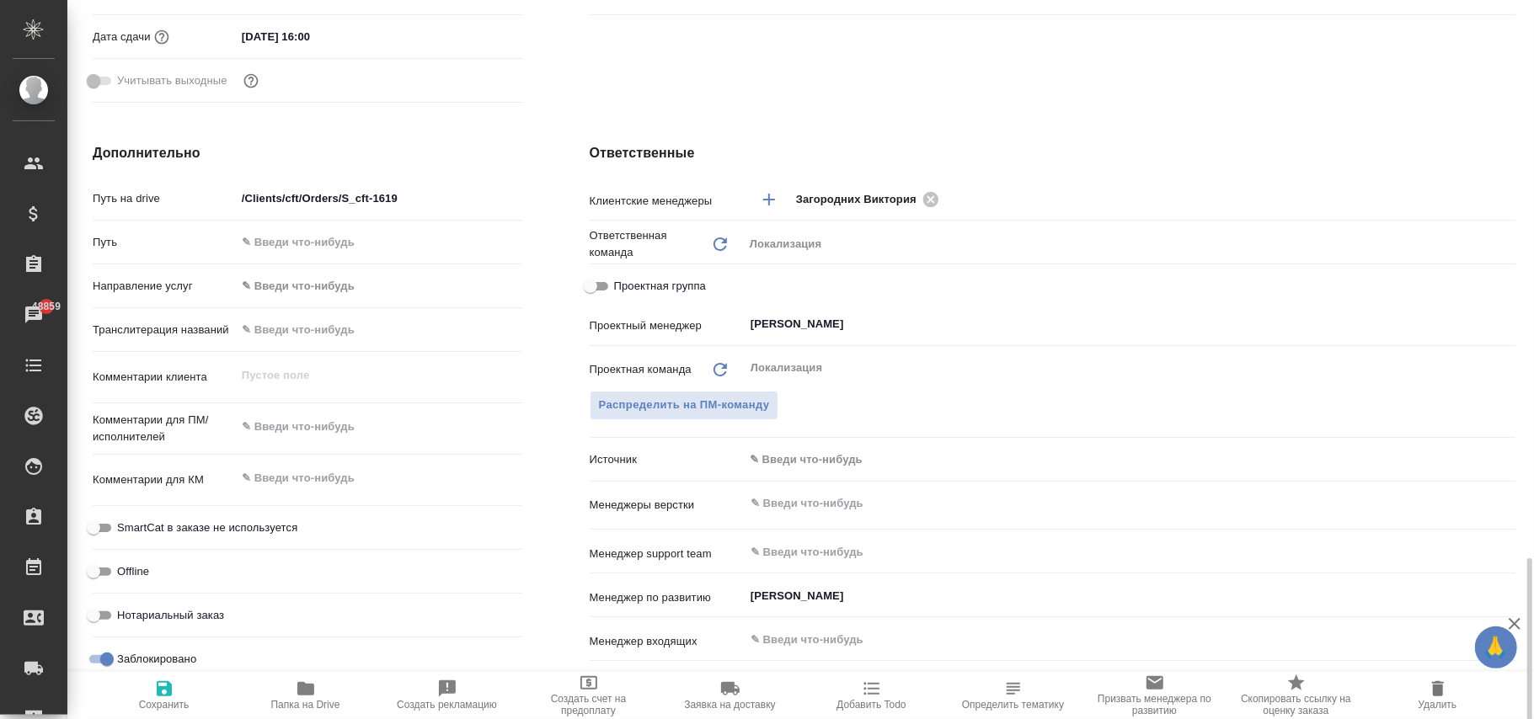
scroll to position [786, 0]
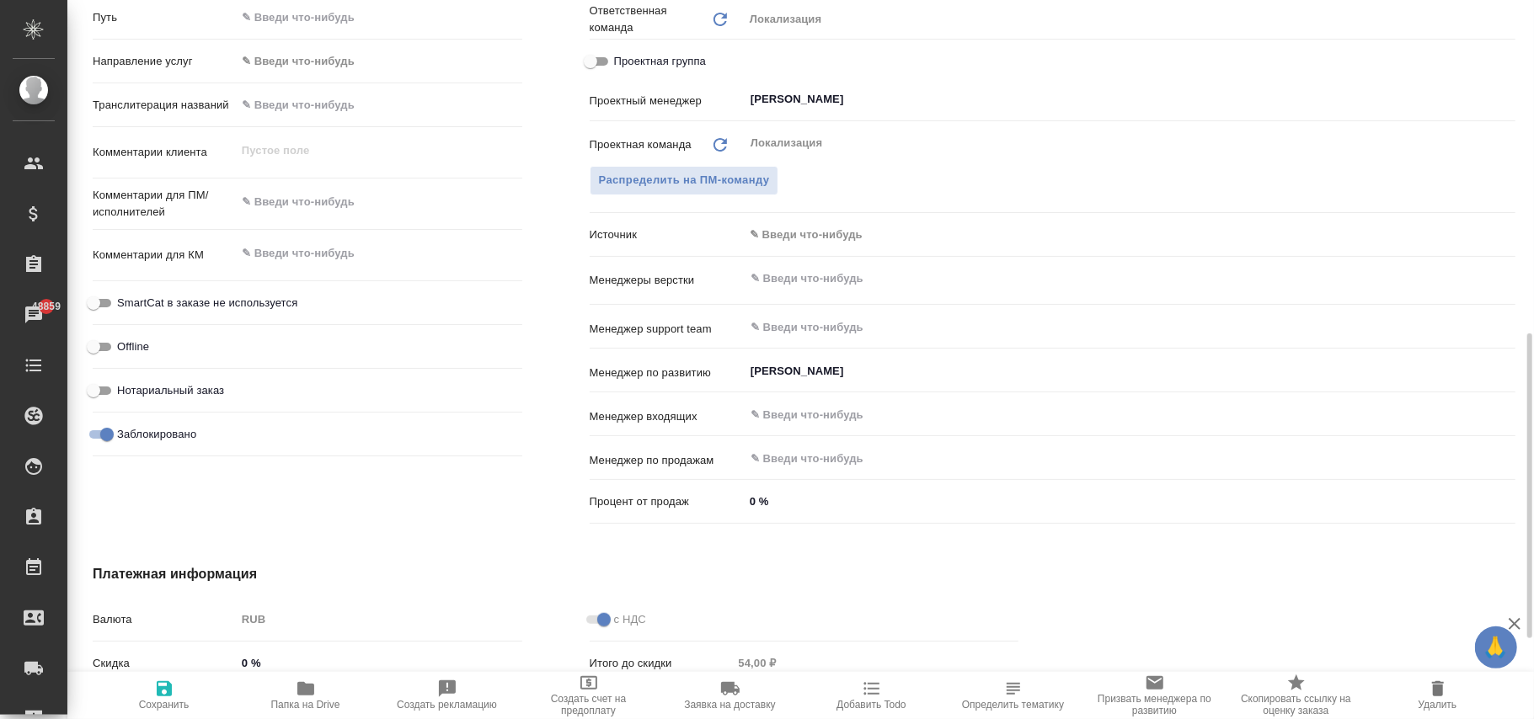
click at [99, 426] on input "Заблокировано" at bounding box center [107, 435] width 61 height 20
checkbox input "false"
type textarea "x"
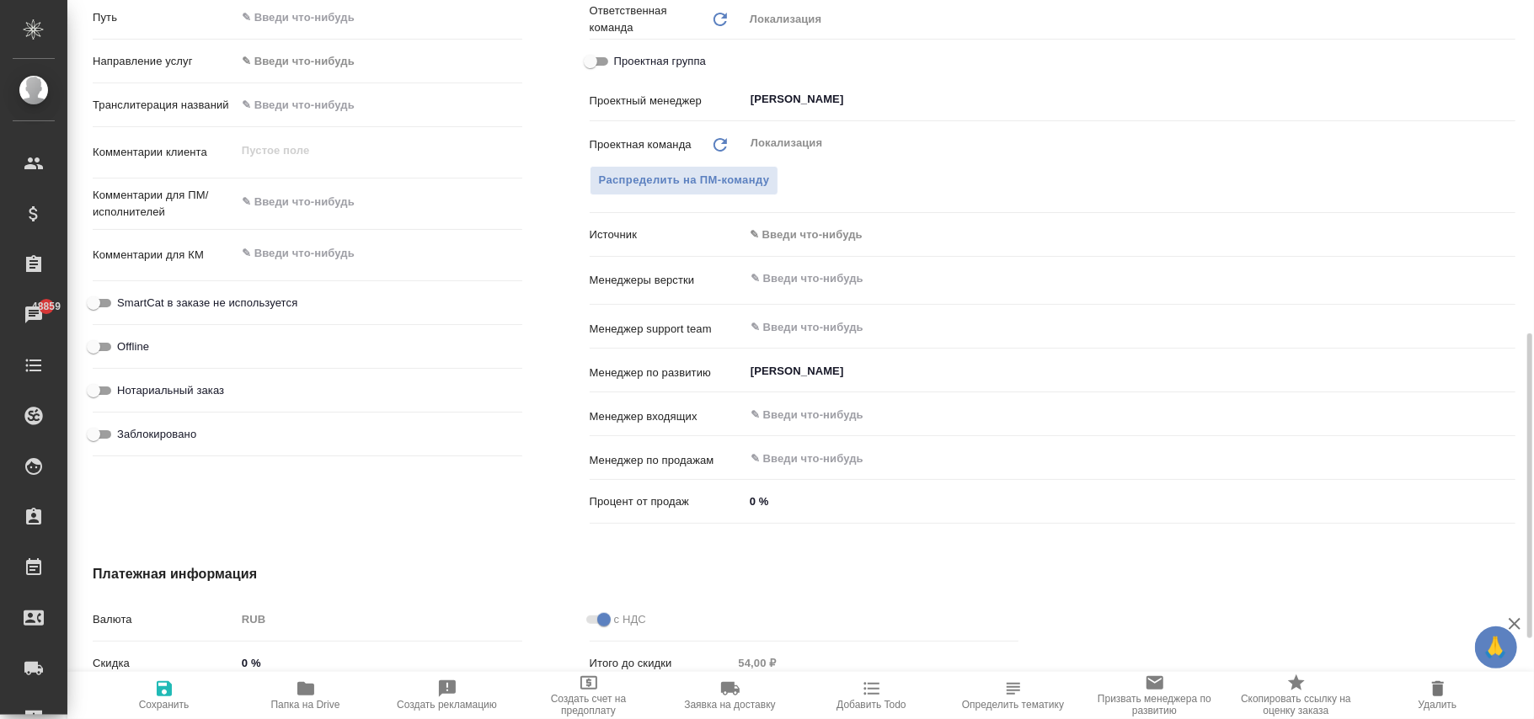
click at [156, 692] on icon "button" at bounding box center [164, 689] width 20 height 20
type textarea "x"
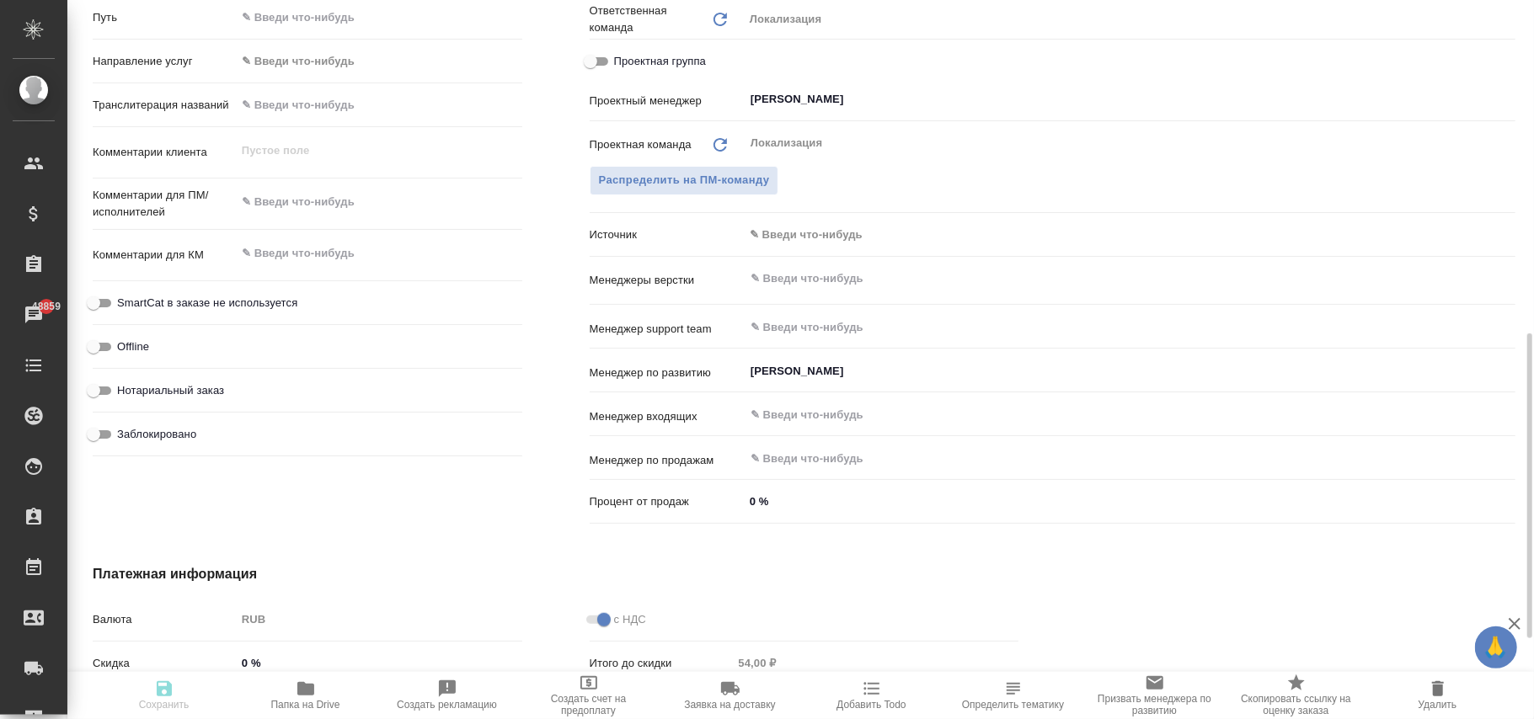
type textarea "x"
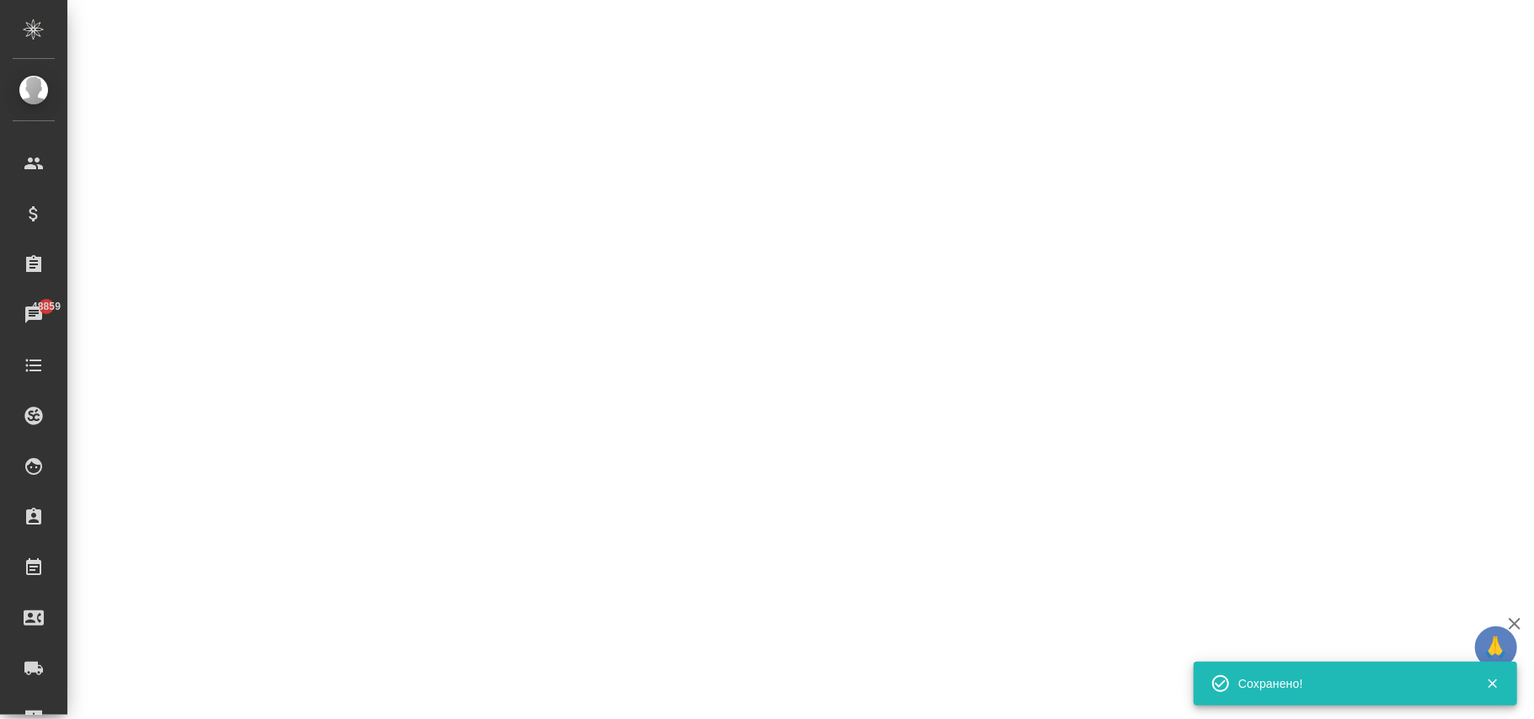
select select "RU"
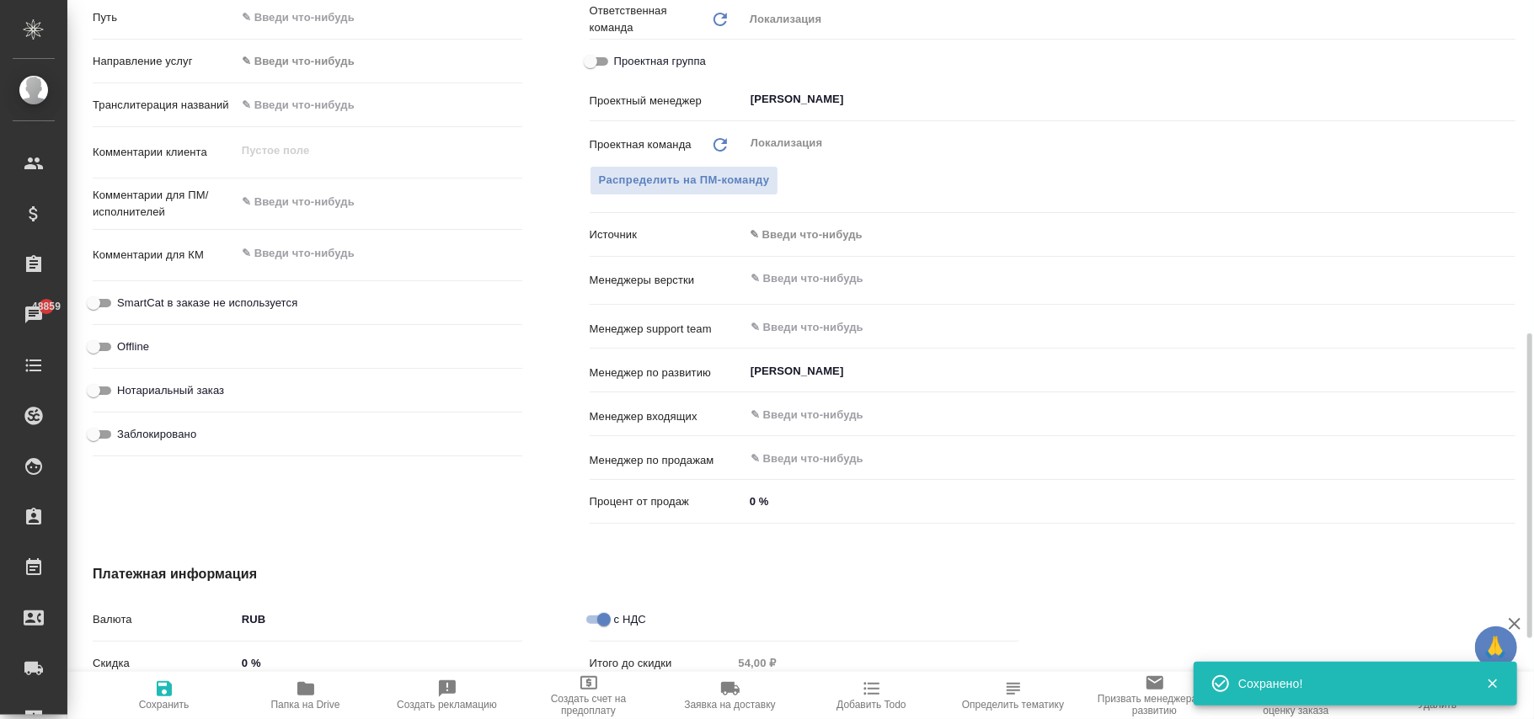
type textarea "x"
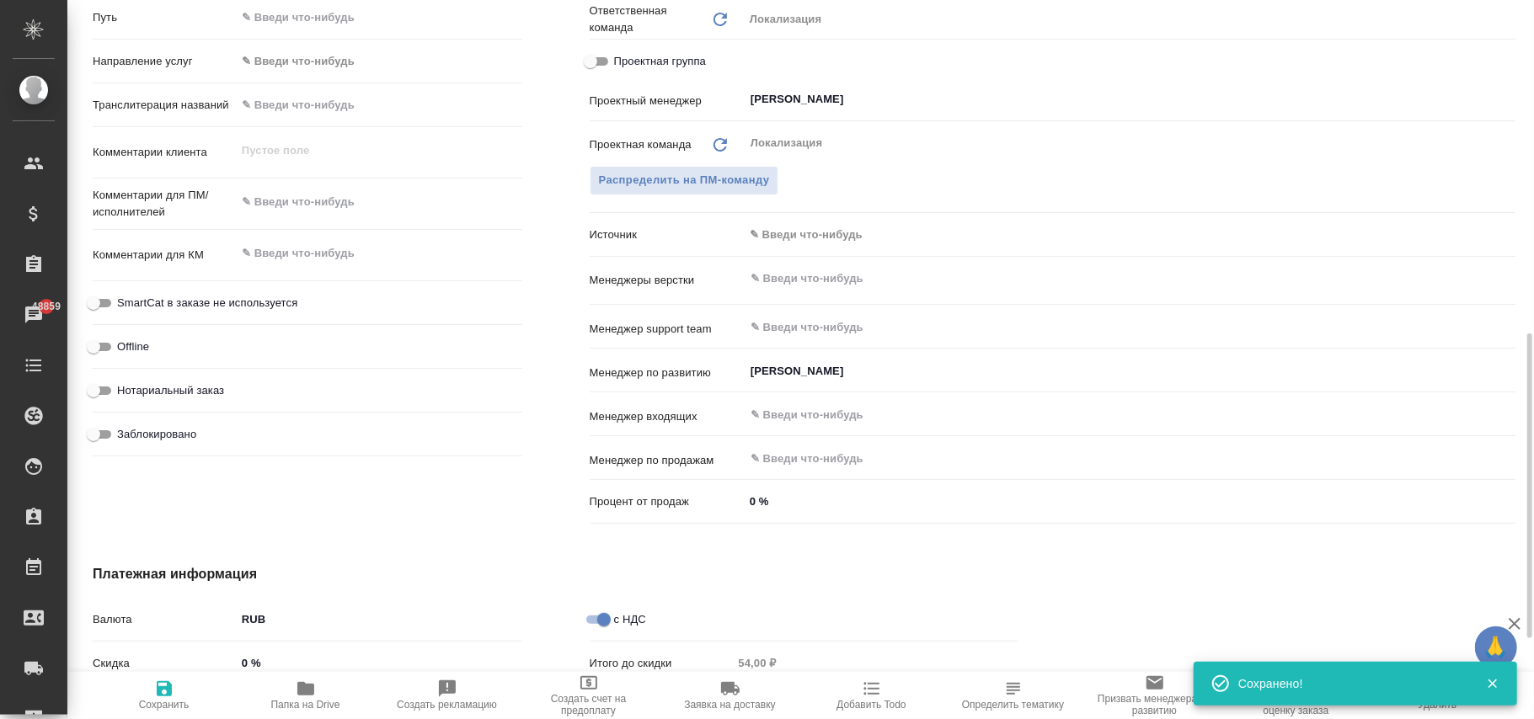
type textarea "x"
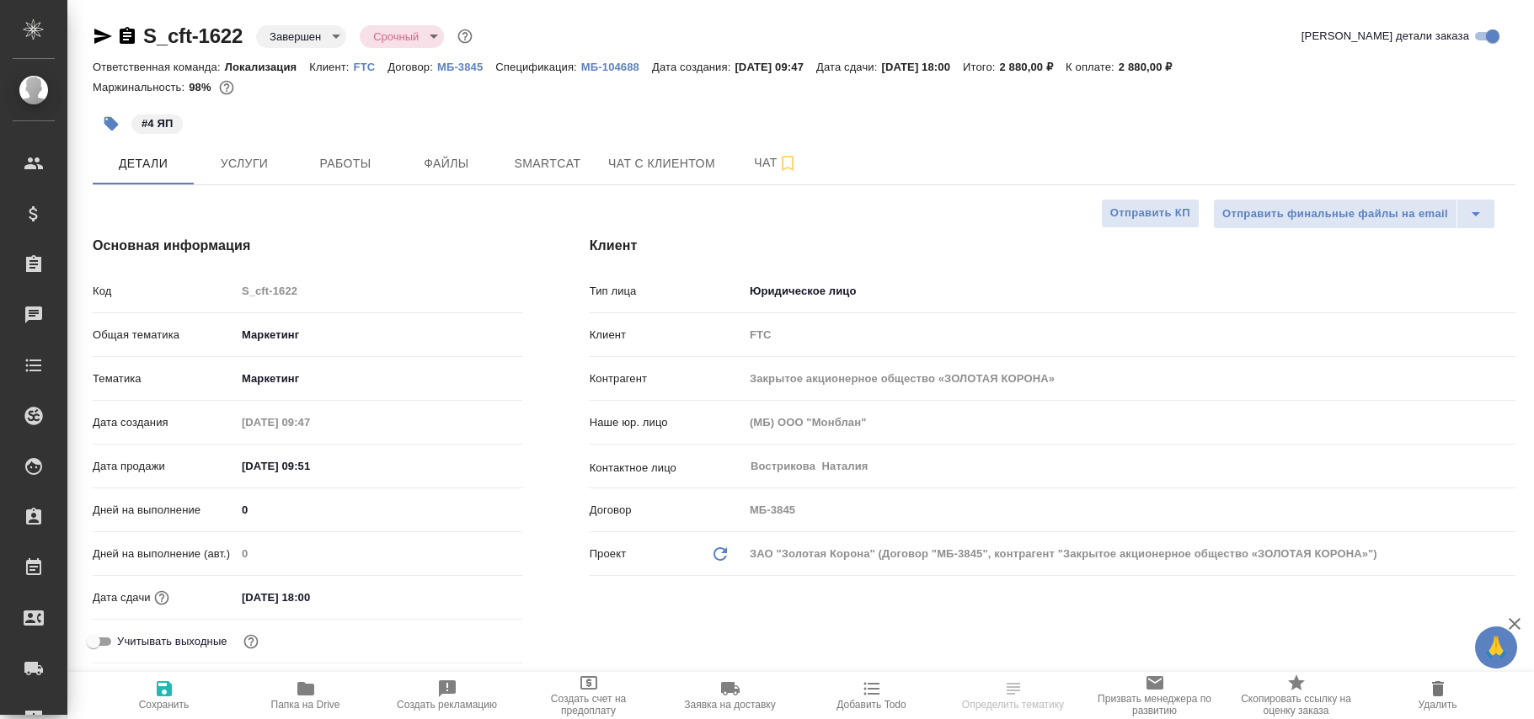
select select "RU"
click at [286, 34] on body "🙏 .cls-1 fill:#fff; AWATERA [PERSON_NAME]fokina Клиенты Спецификации Заказы 488…" at bounding box center [767, 359] width 1534 height 719
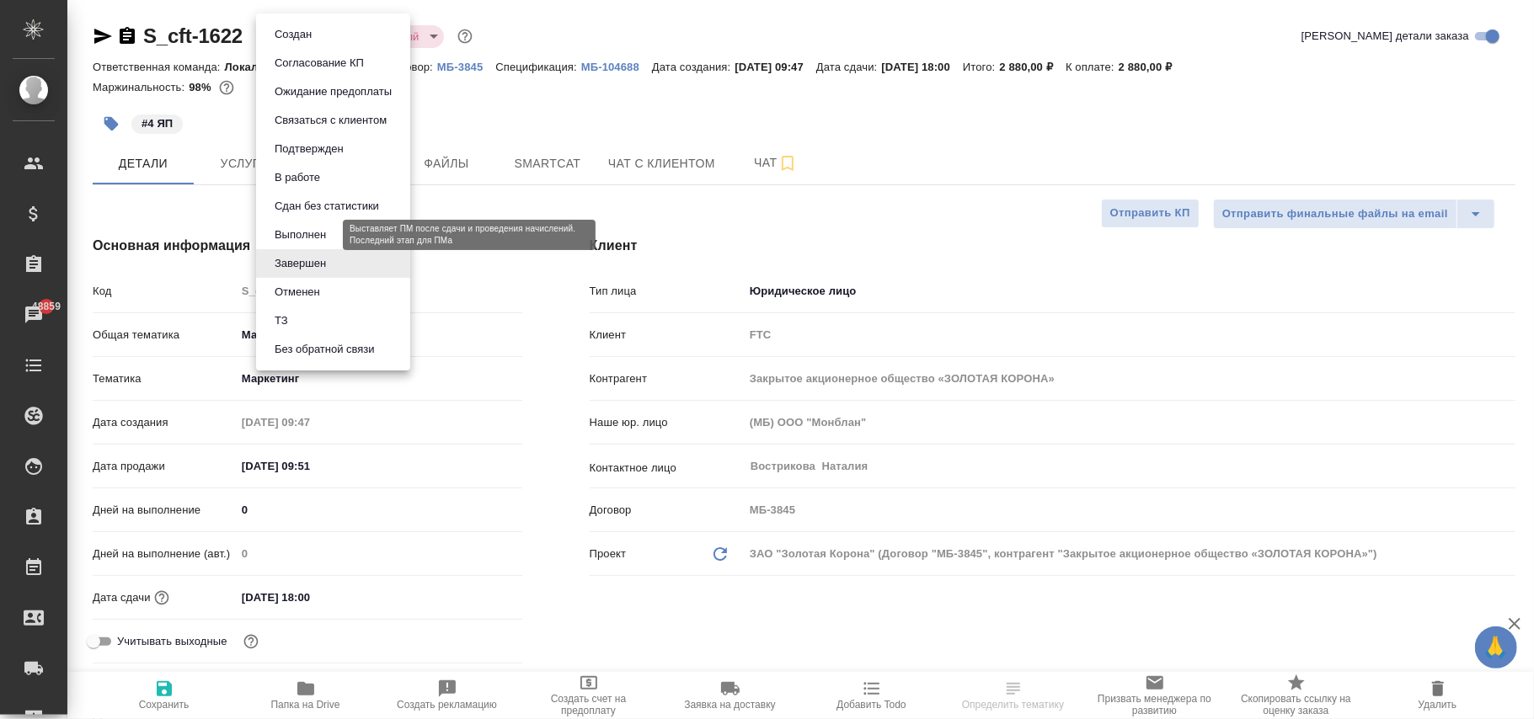
click at [290, 233] on button "Выполнен" at bounding box center [300, 235] width 61 height 19
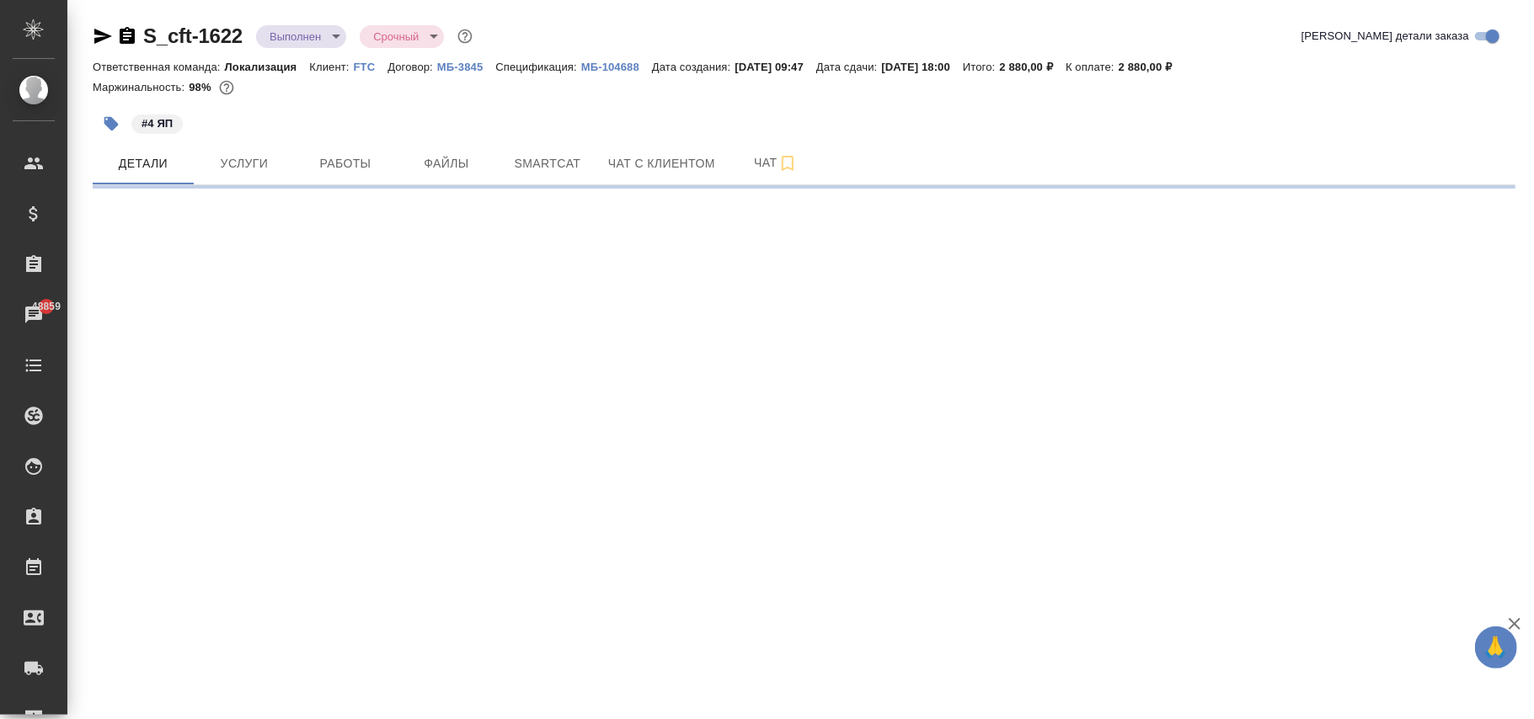
select select "RU"
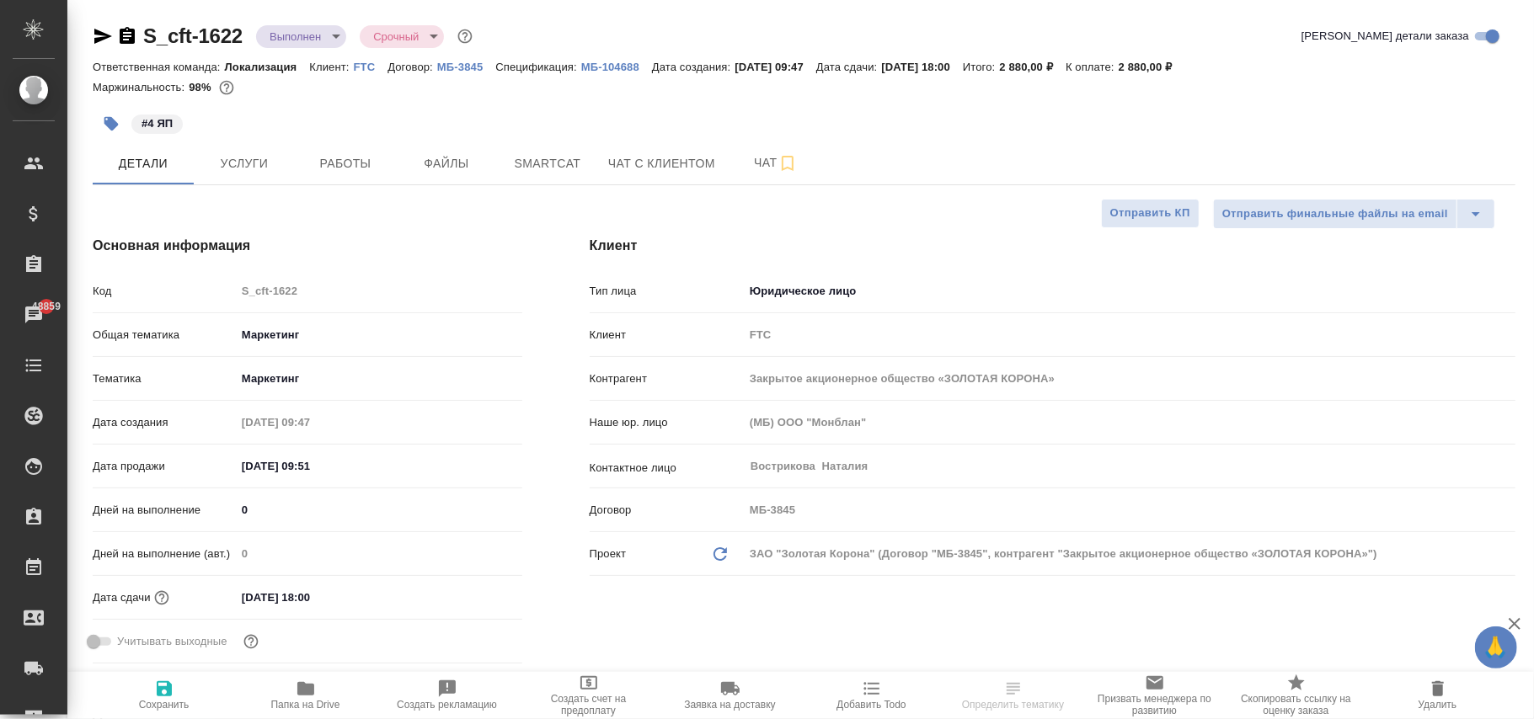
type textarea "x"
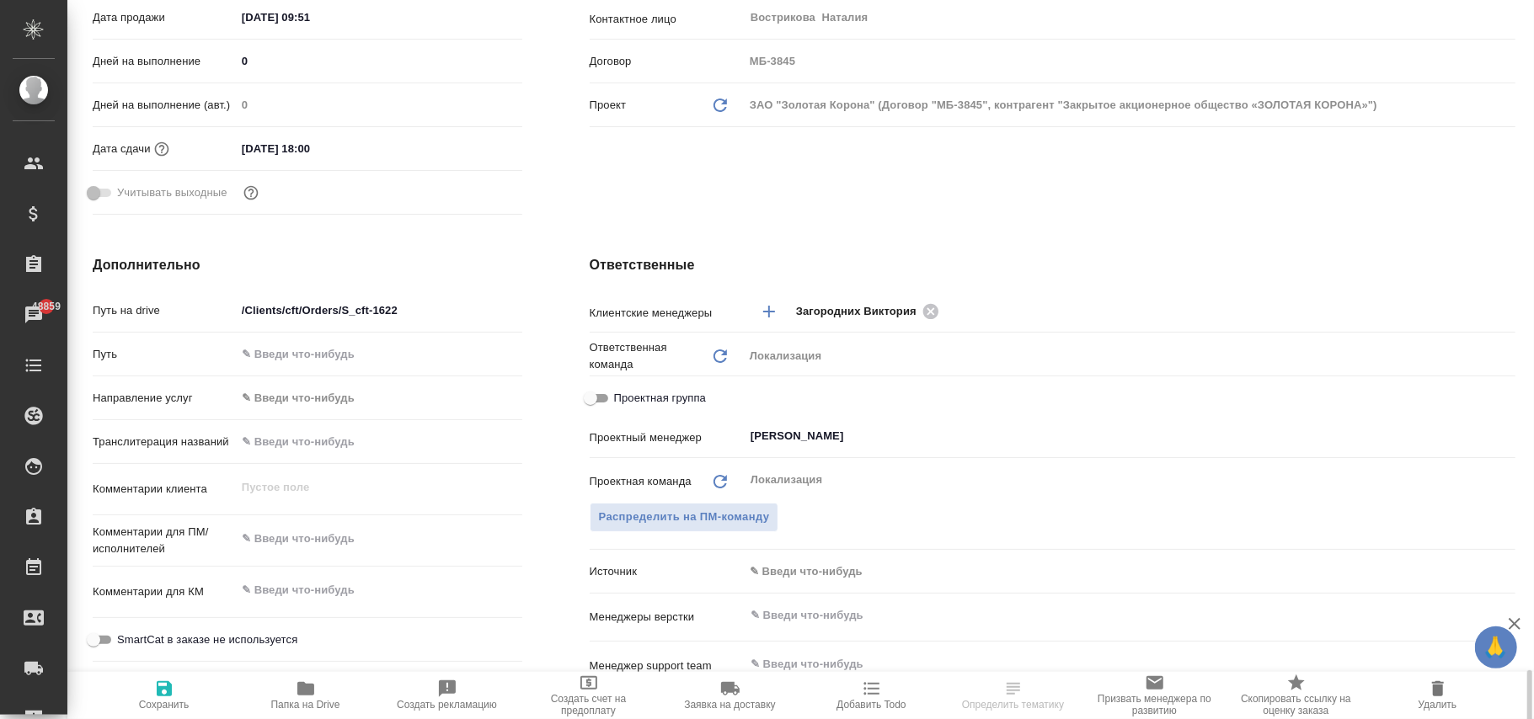
scroll to position [786, 0]
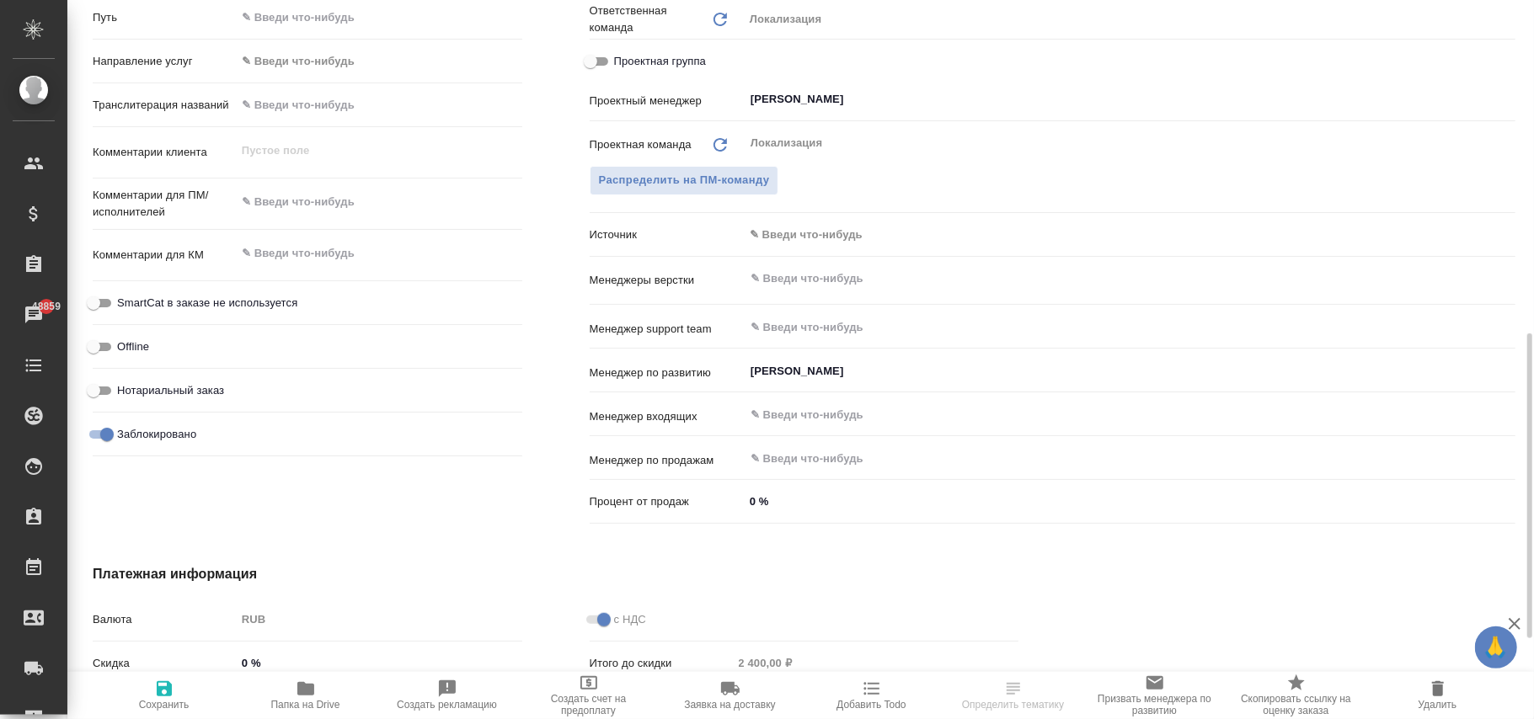
click at [99, 431] on div ".cls-1 fill:#fff; AWATERA [PERSON_NAME]fokina Клиенты Спецификации Заказы 48859…" at bounding box center [767, 359] width 1534 height 719
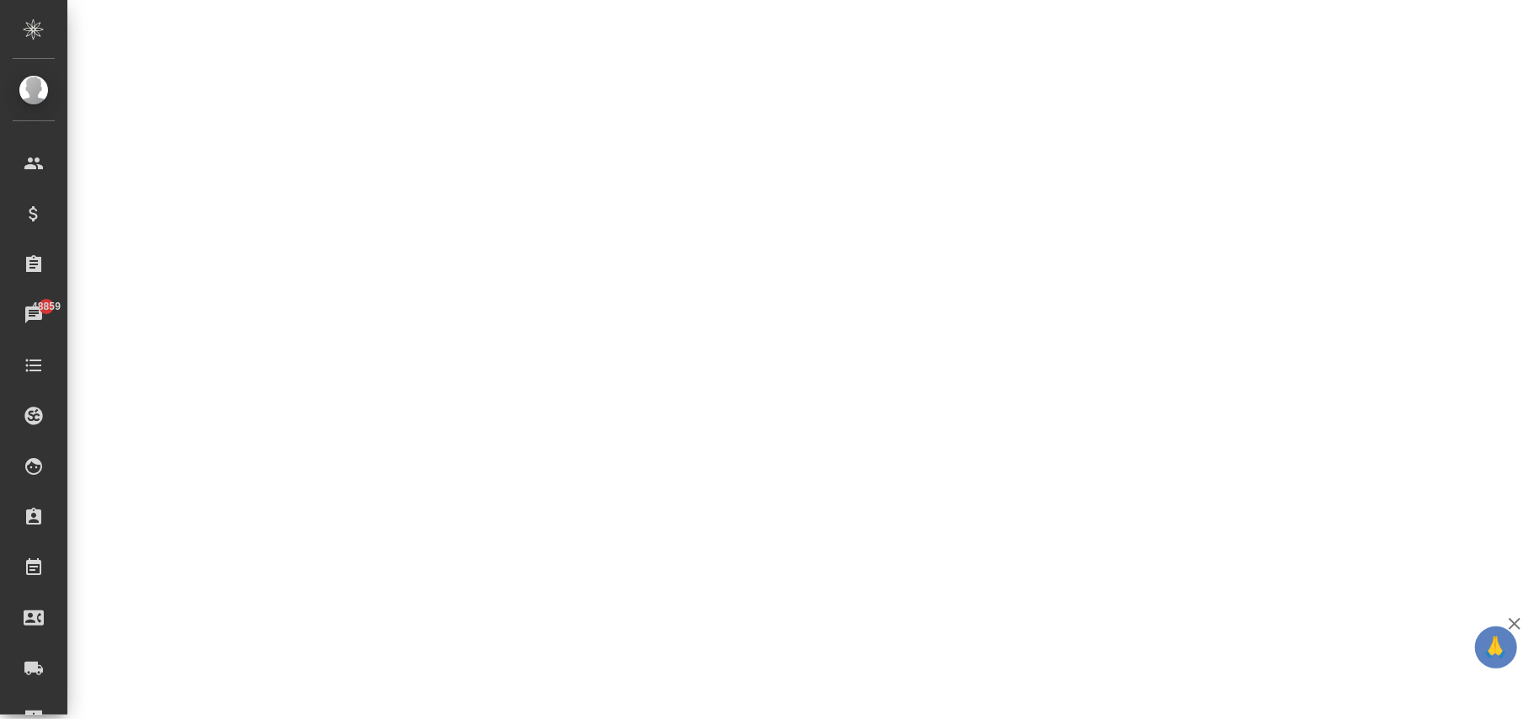
select select "RU"
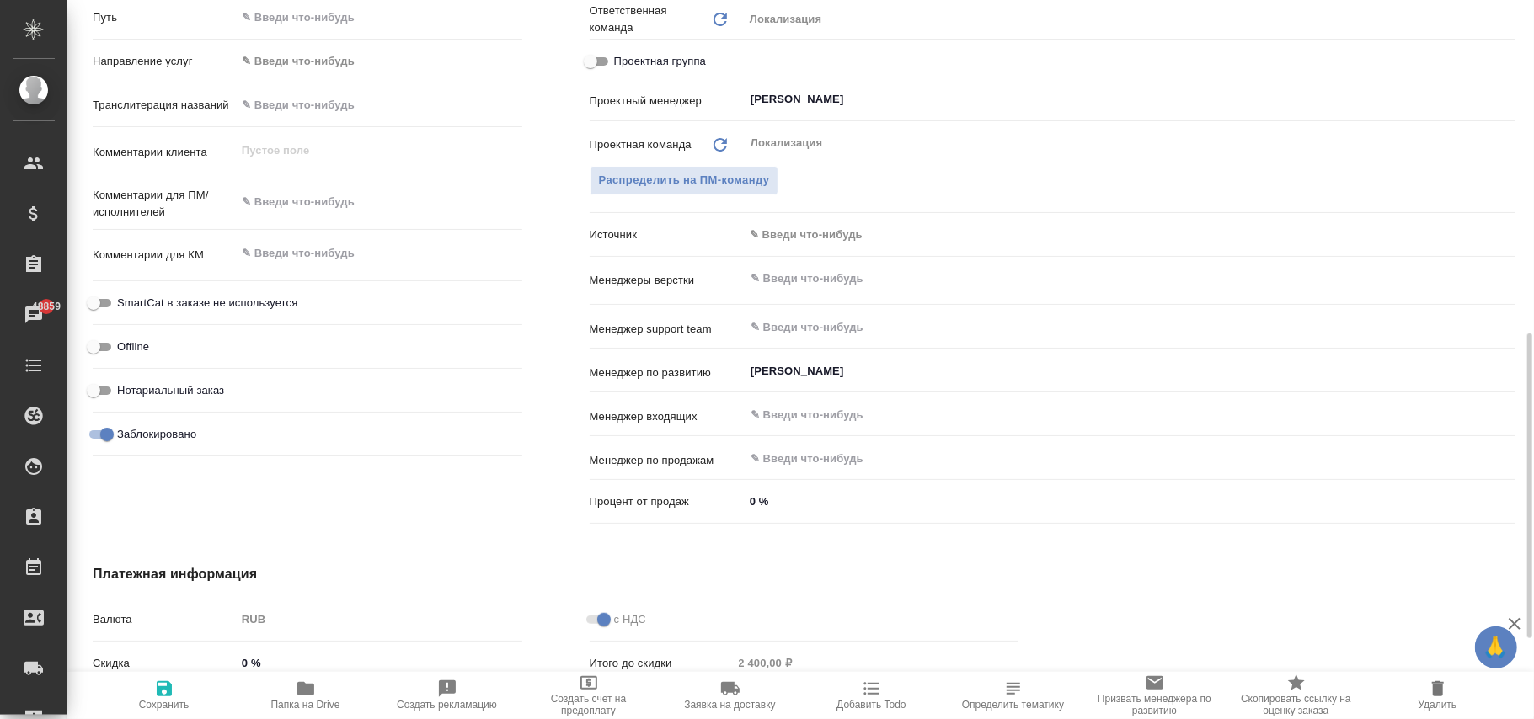
type textarea "x"
click at [99, 431] on input "Заблокировано" at bounding box center [107, 435] width 61 height 20
checkbox input "false"
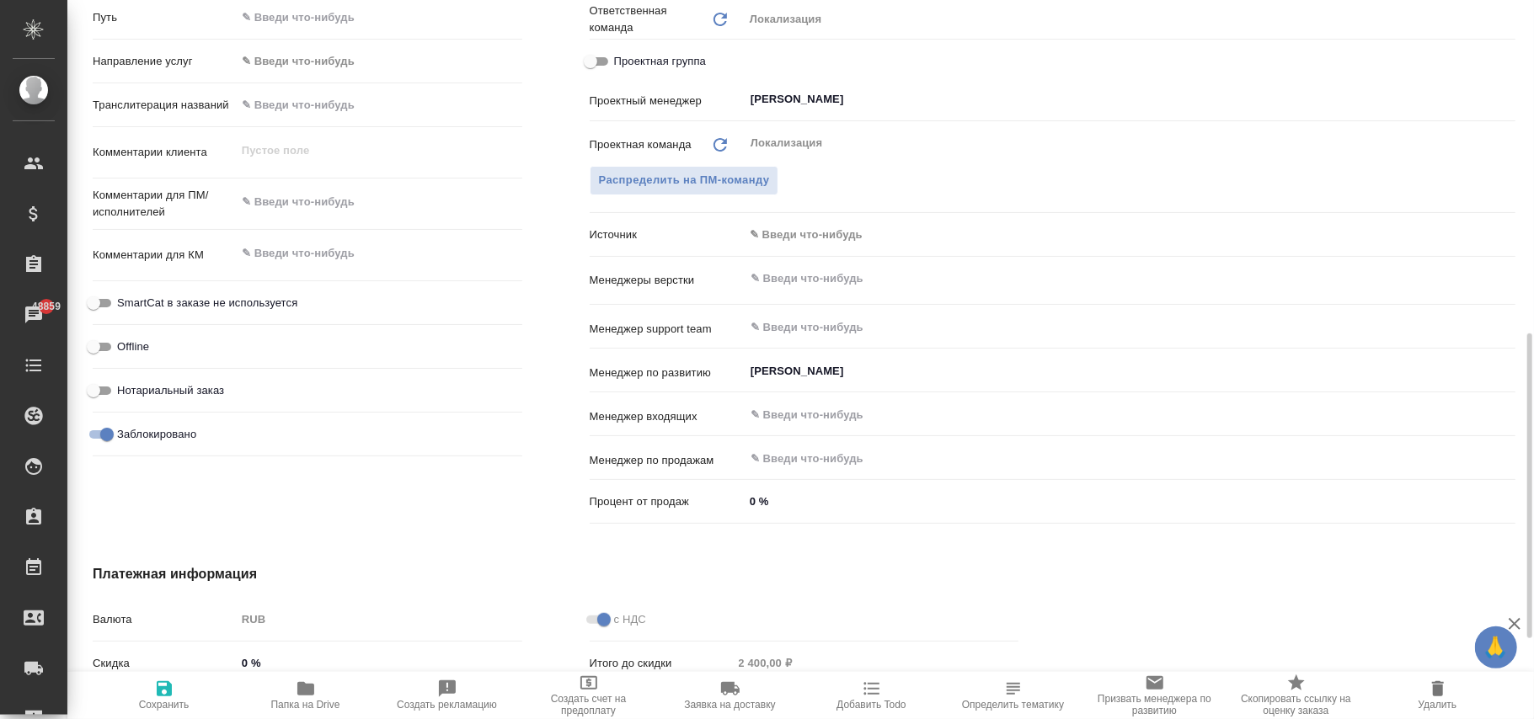
type textarea "x"
click at [174, 699] on span "Сохранить" at bounding box center [164, 705] width 51 height 12
type textarea "x"
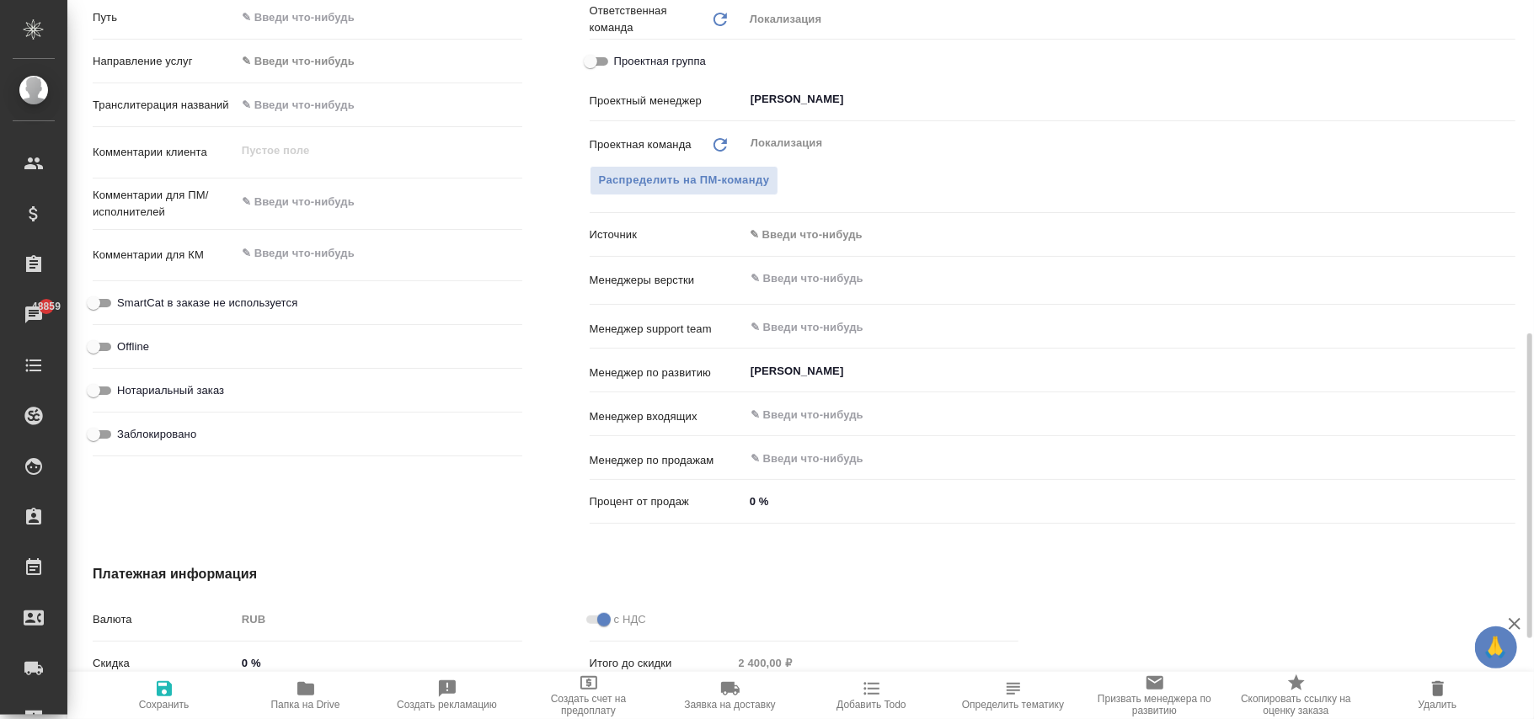
type textarea "x"
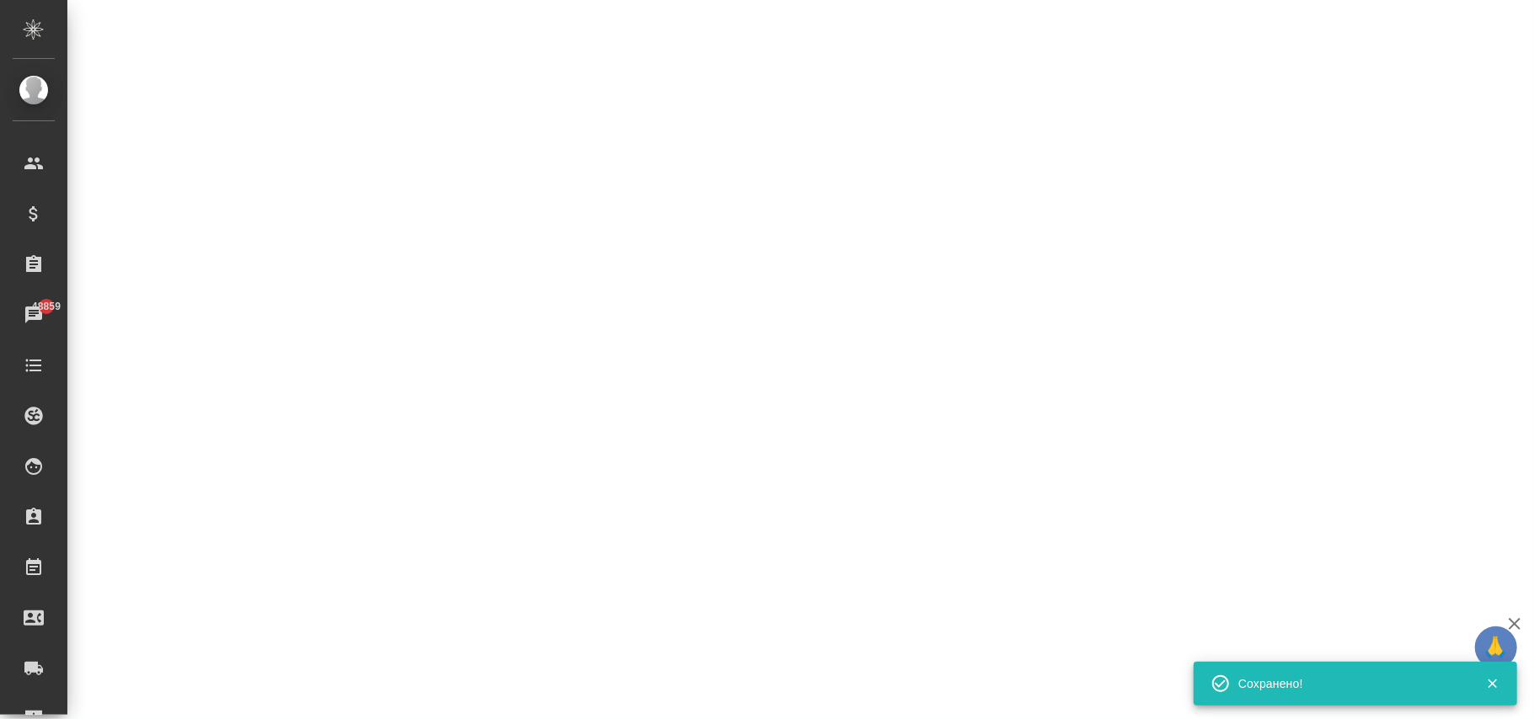
select select "RU"
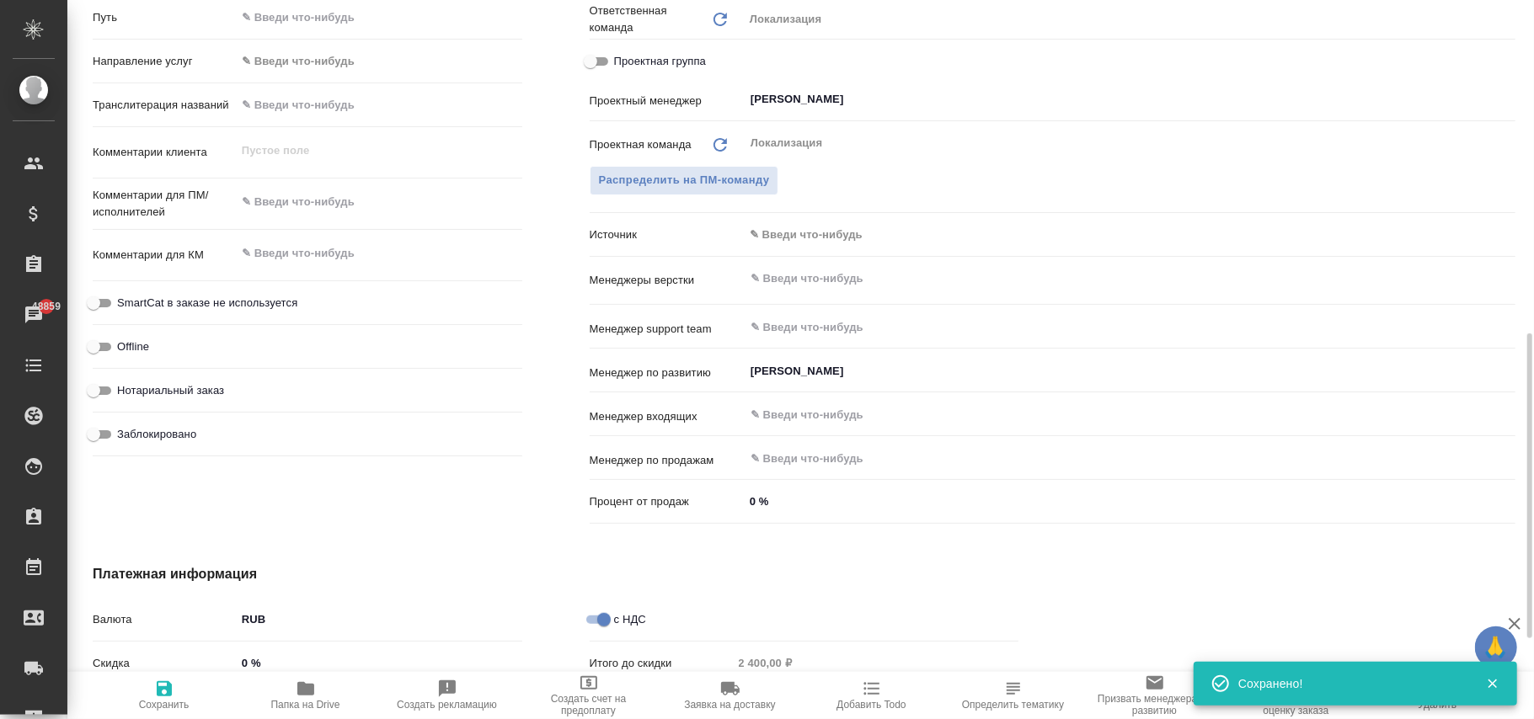
type textarea "x"
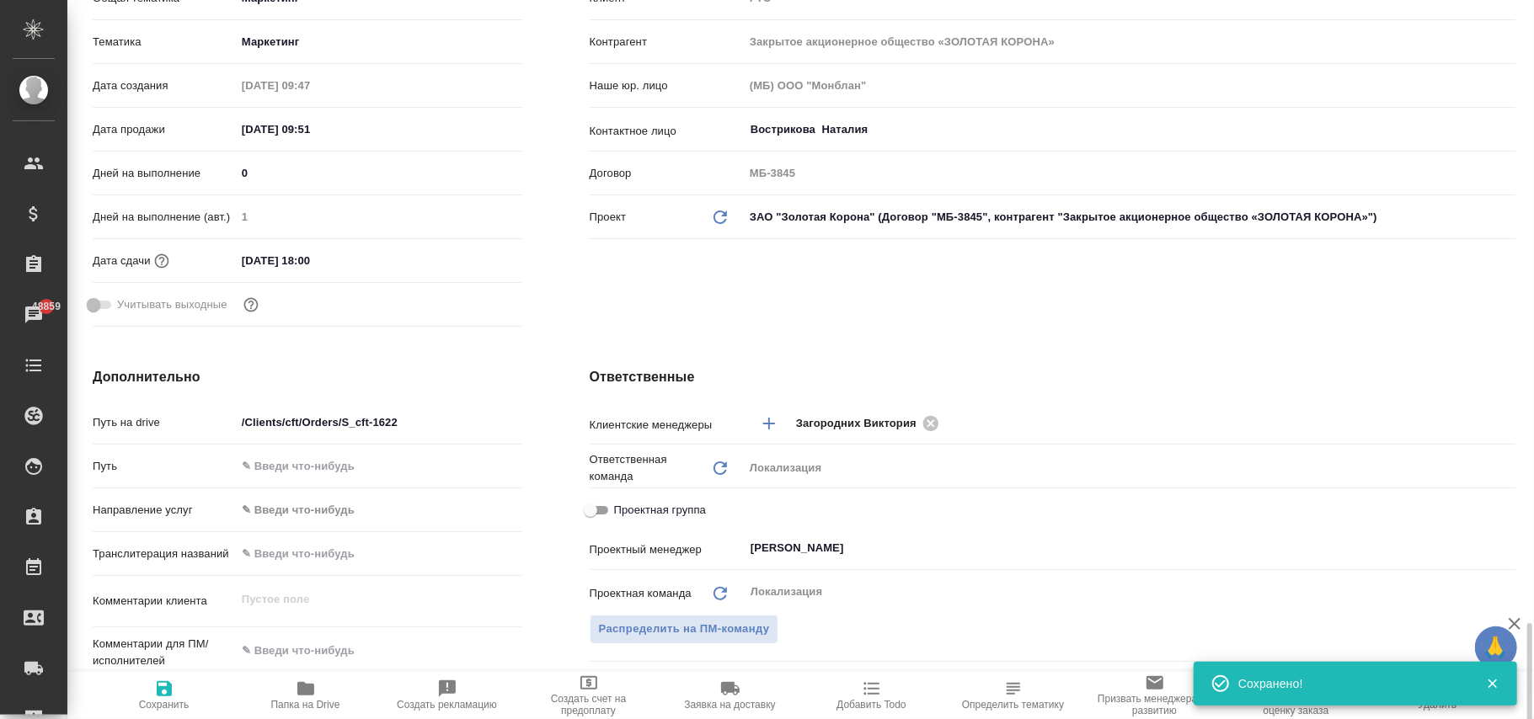
scroll to position [0, 0]
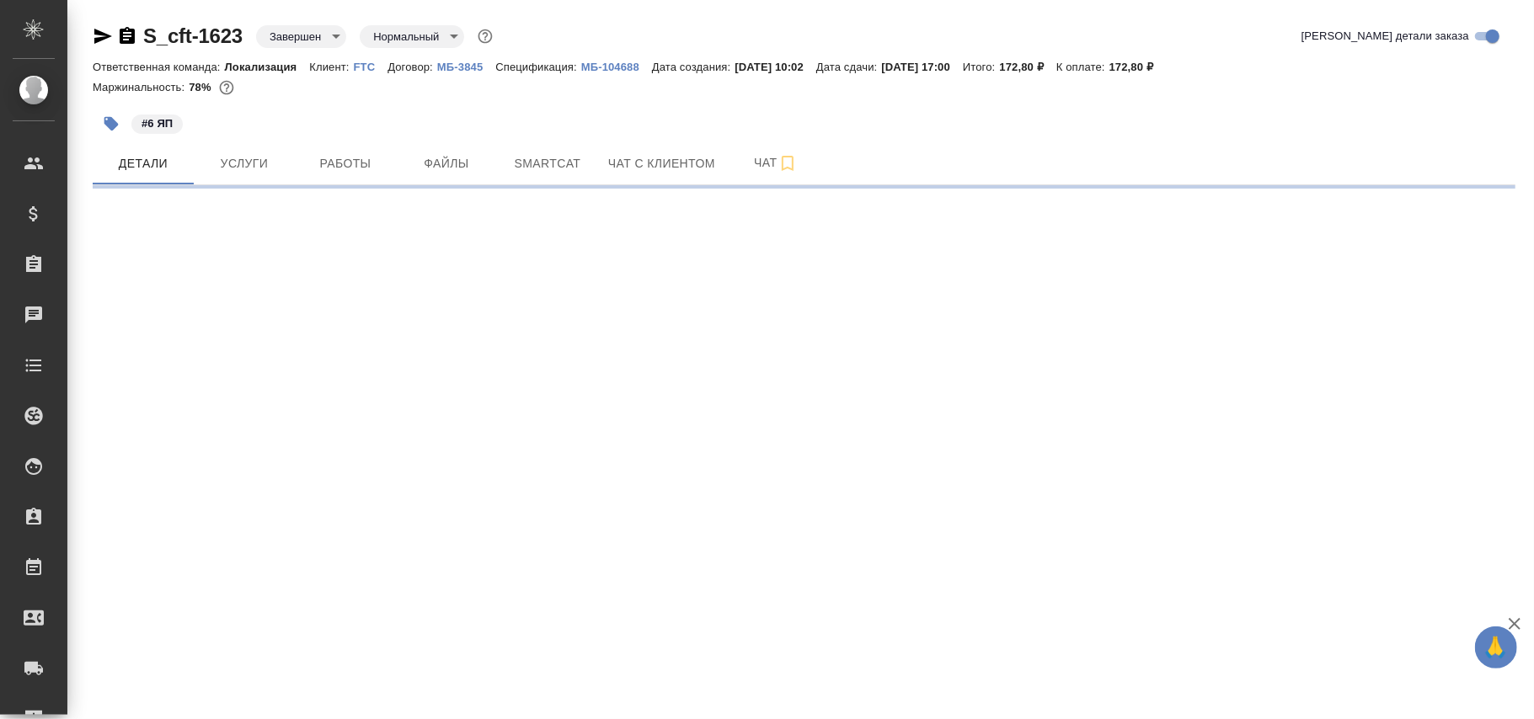
select select "RU"
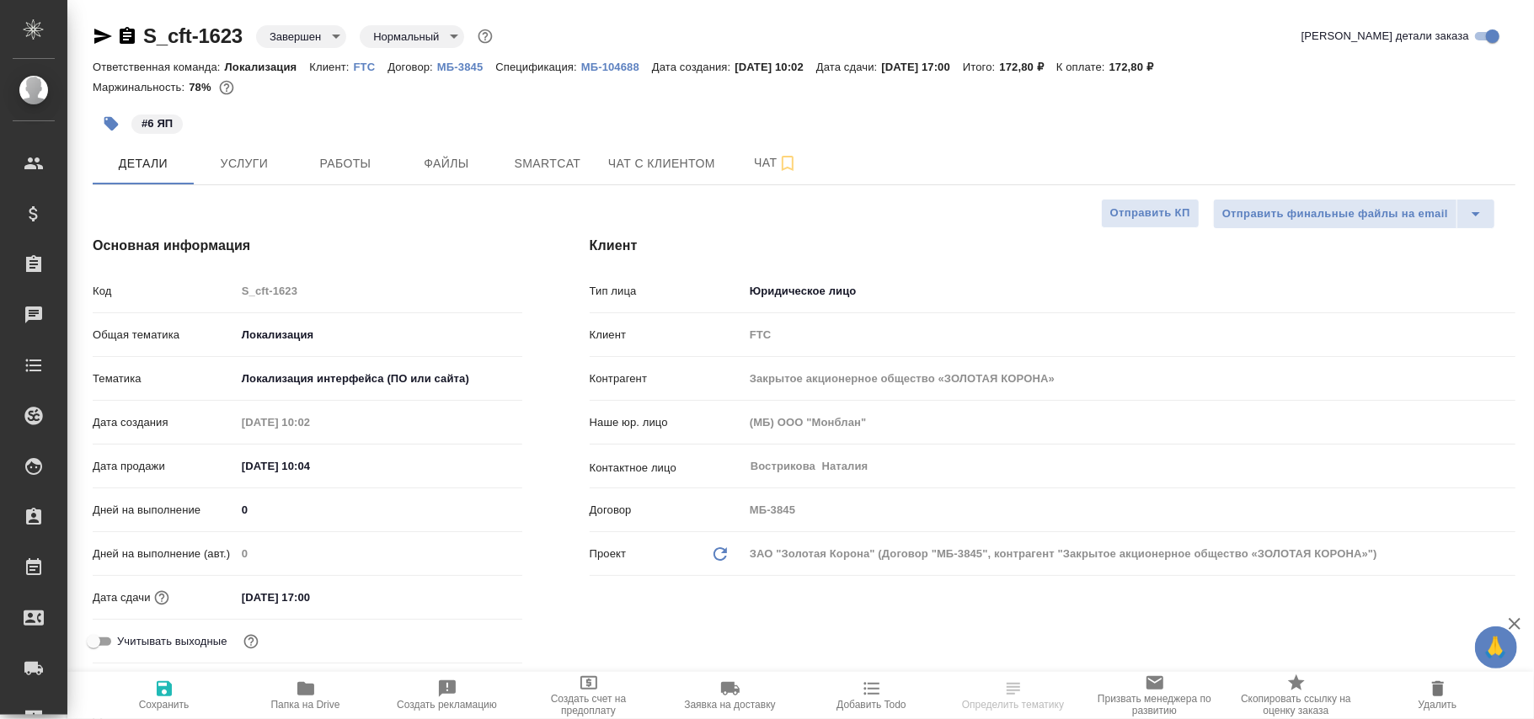
type textarea "x"
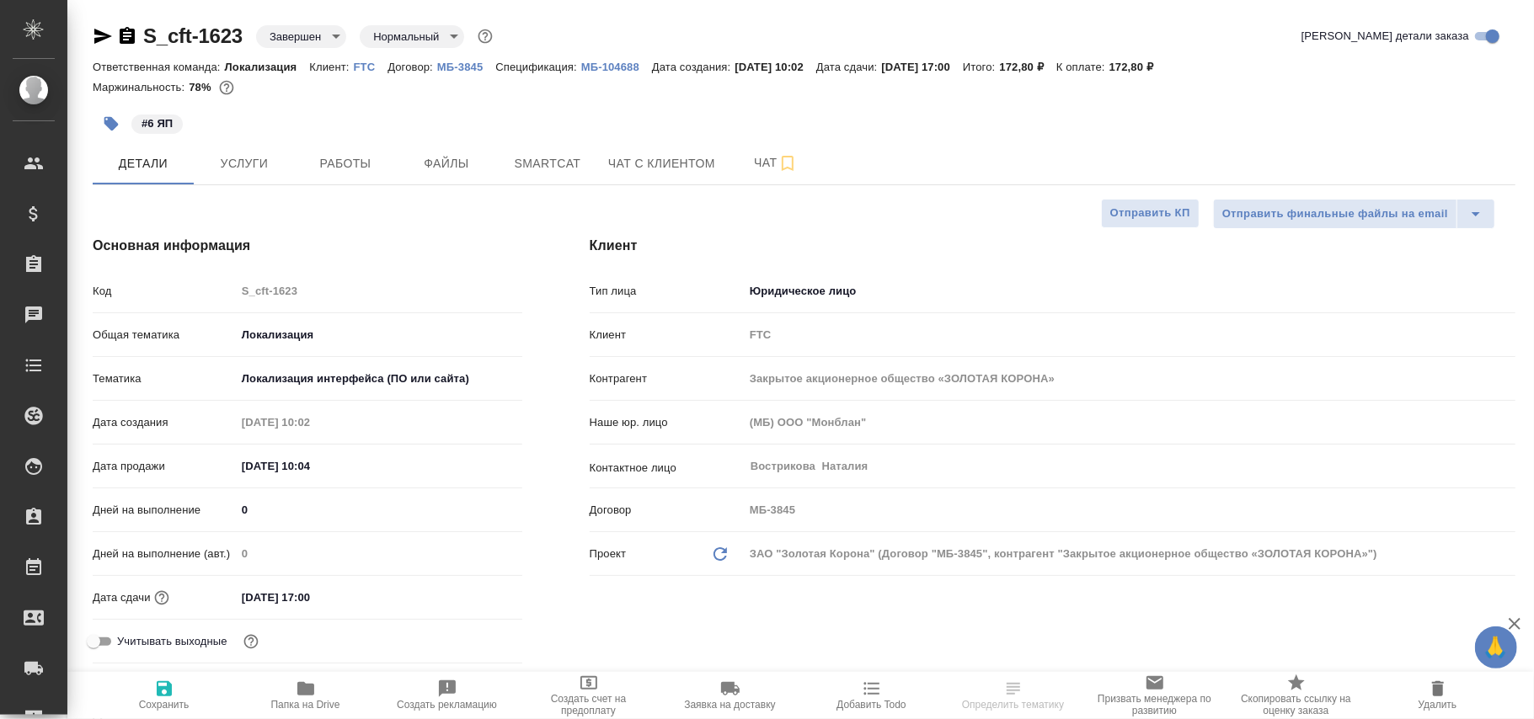
type textarea "x"
click at [303, 41] on body "🙏 .cls-1 fill:#fff; AWATERA [PERSON_NAME]fokina Клиенты Спецификации Заказы 488…" at bounding box center [767, 359] width 1534 height 719
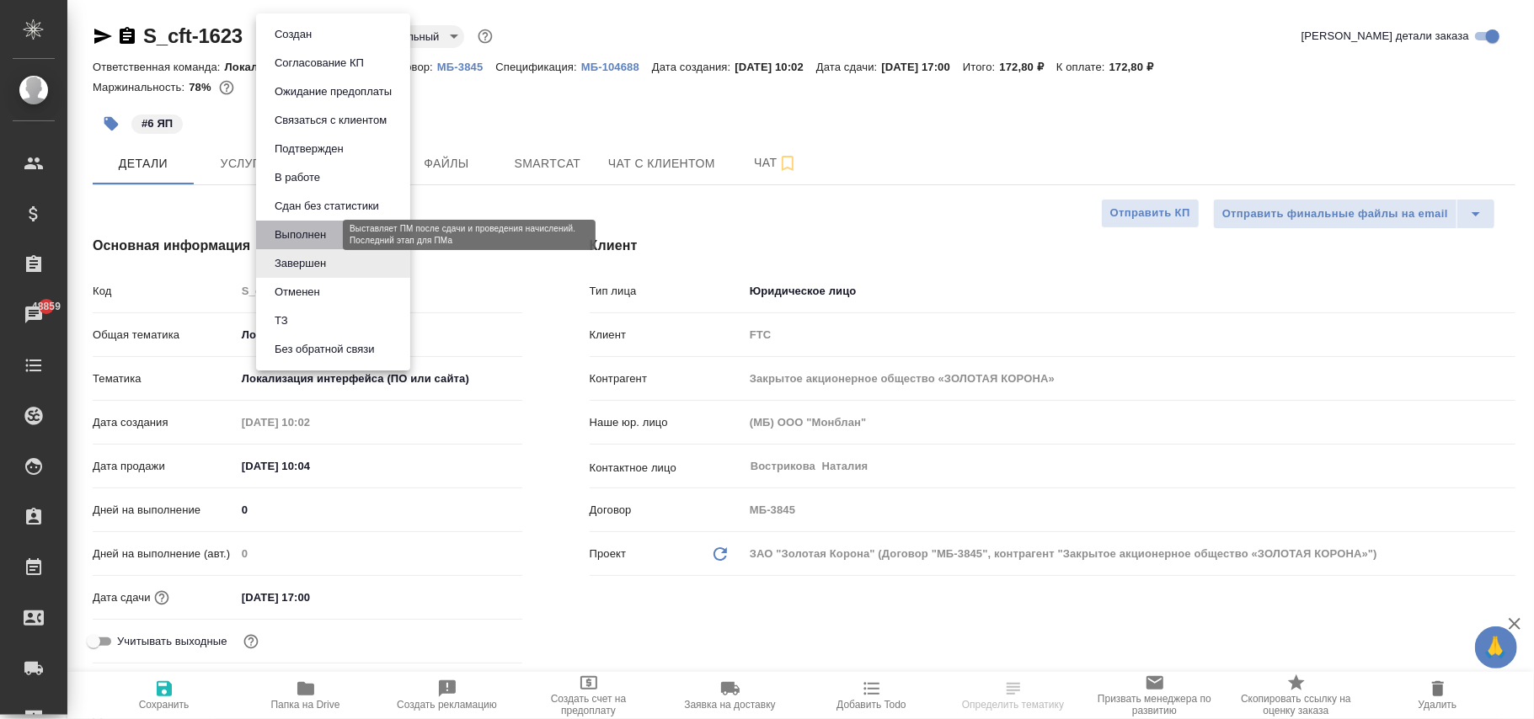
click at [301, 232] on button "Выполнен" at bounding box center [300, 235] width 61 height 19
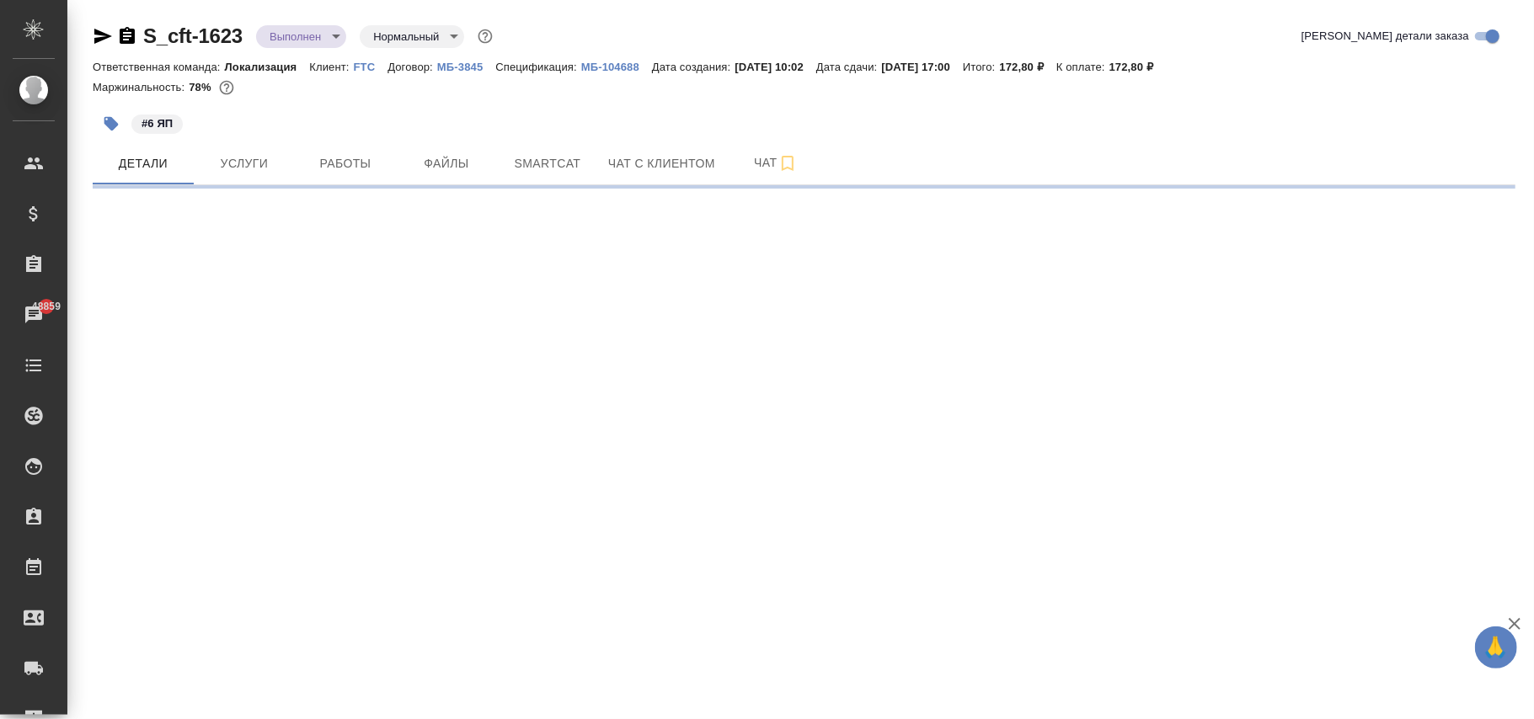
select select "RU"
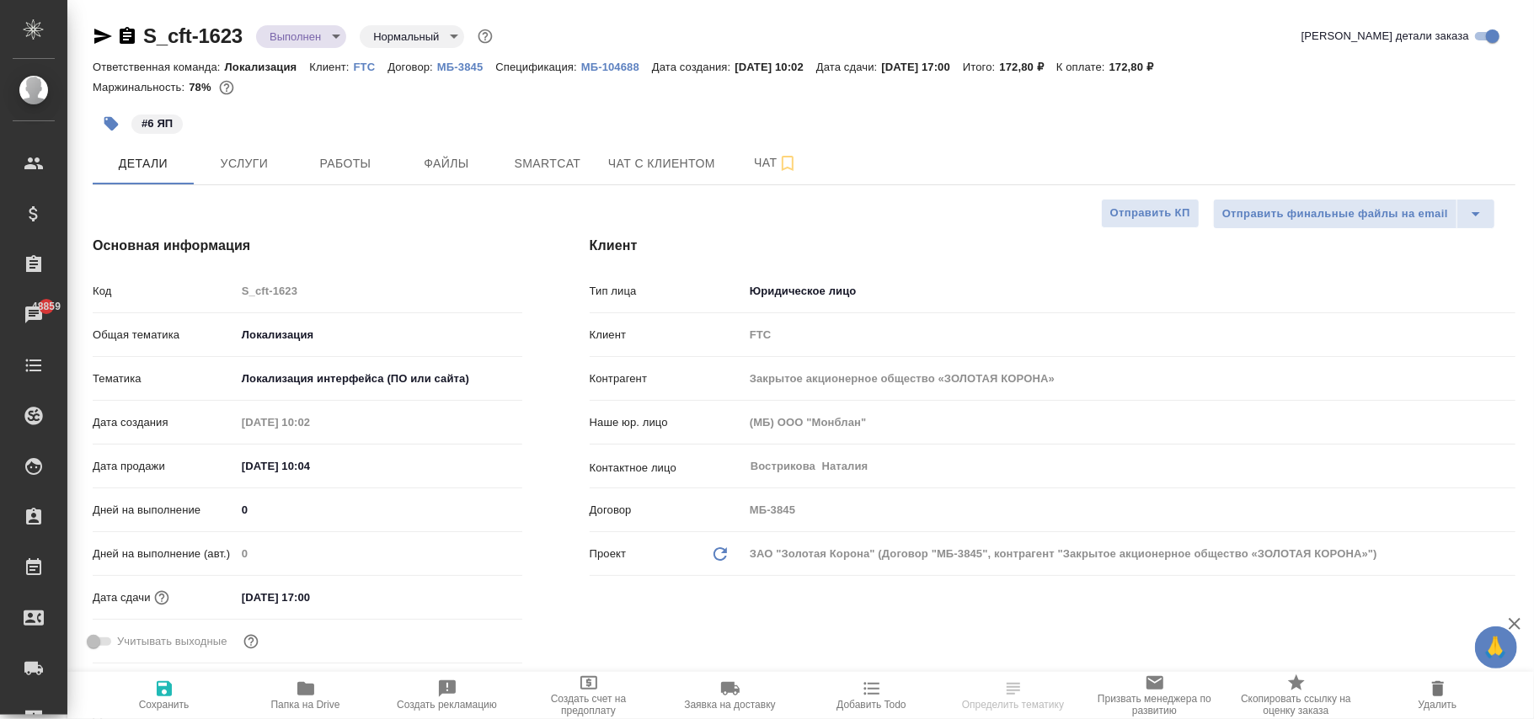
type textarea "x"
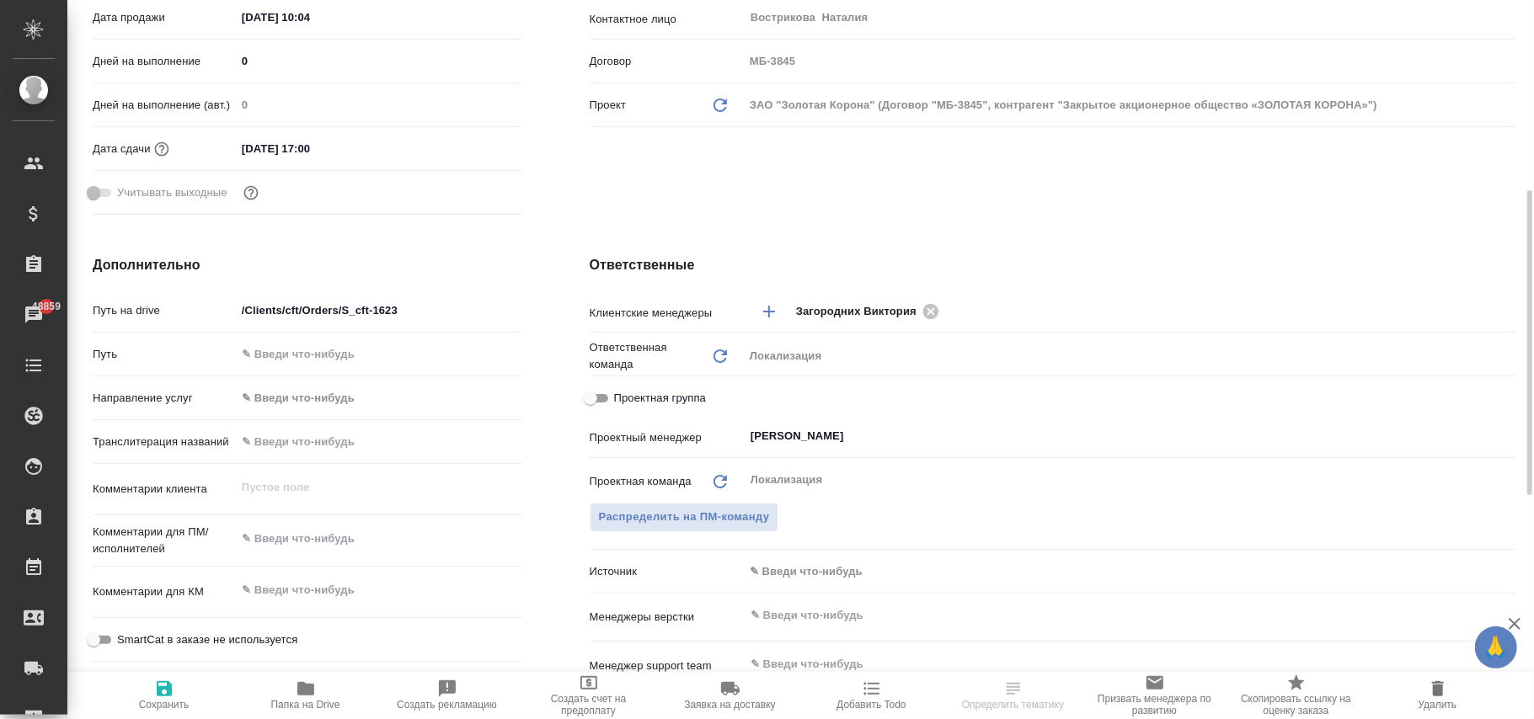
scroll to position [674, 0]
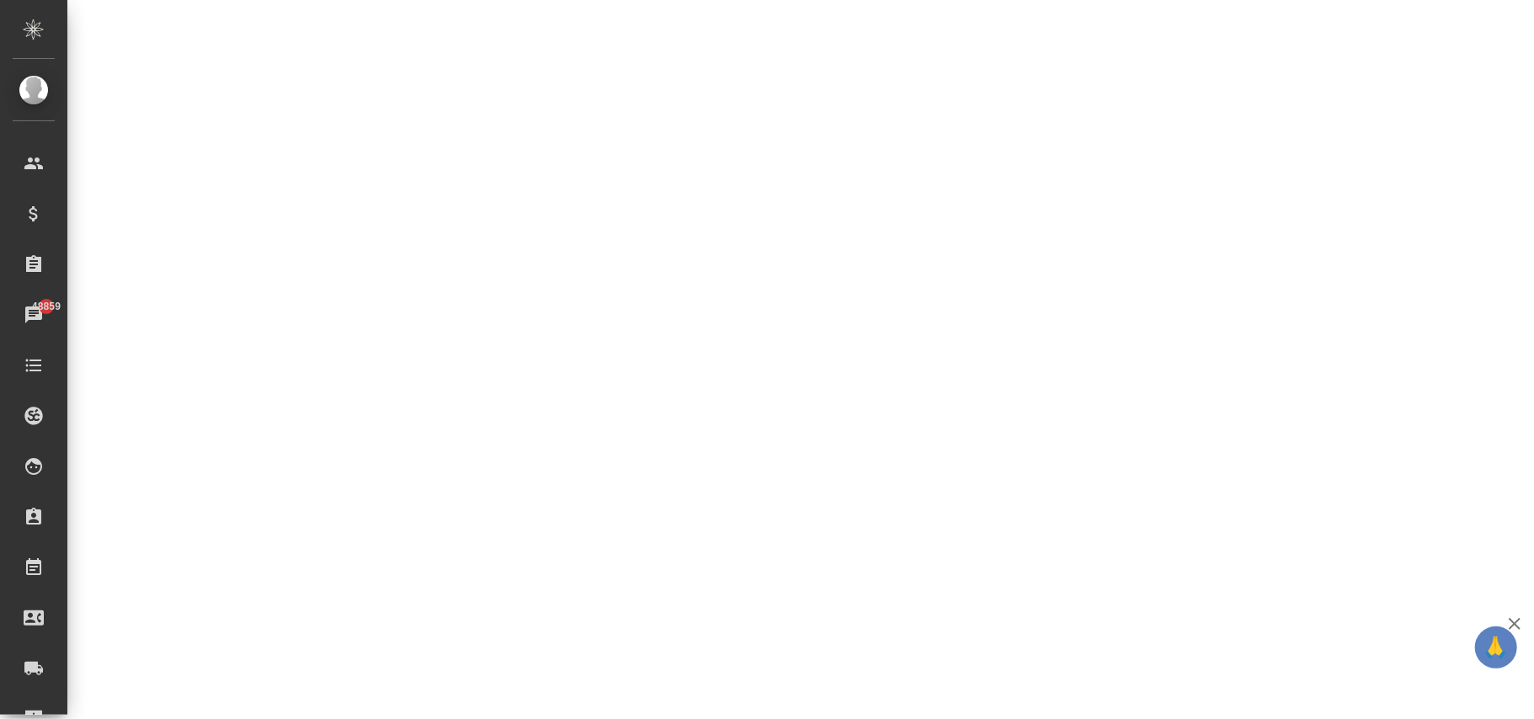
select select "RU"
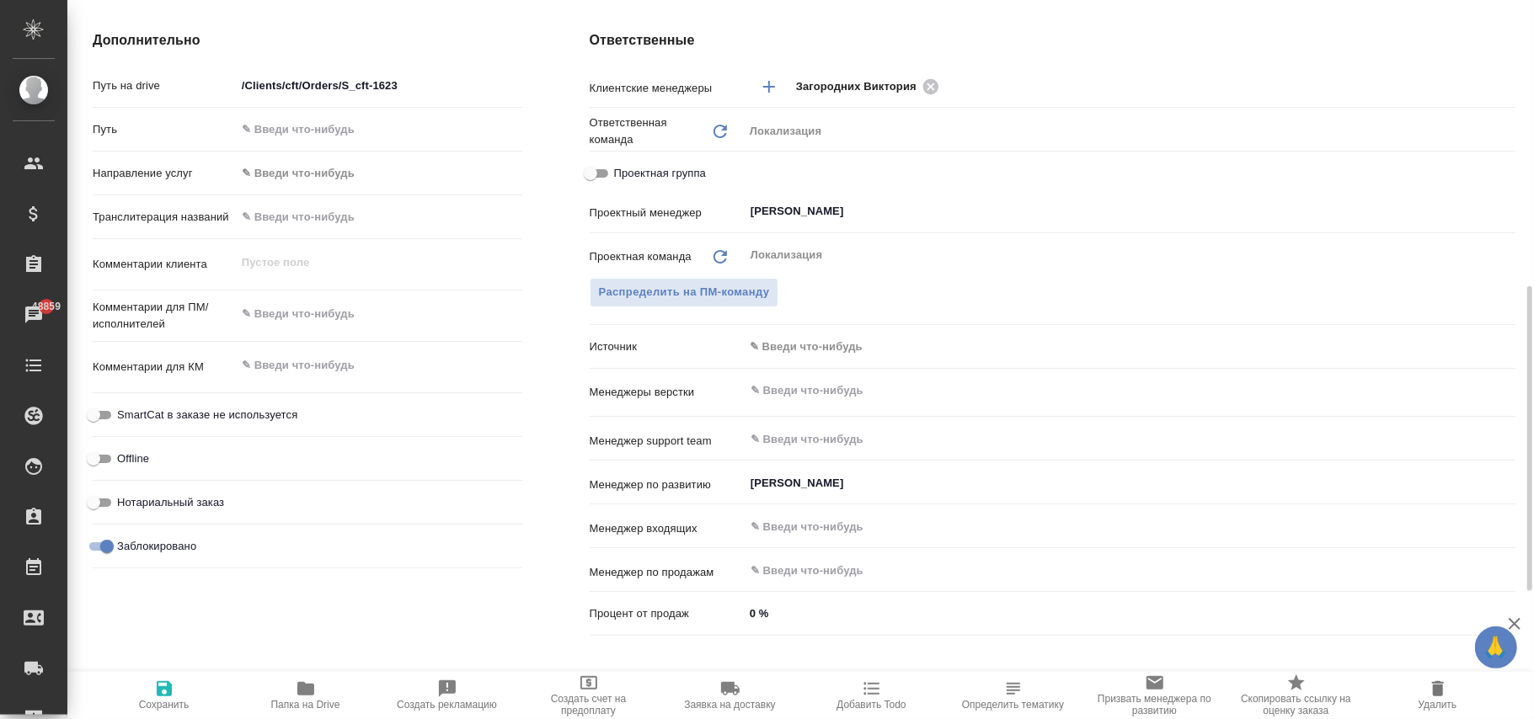
type textarea "x"
drag, startPoint x: 88, startPoint y: 534, endPoint x: 147, endPoint y: 617, distance: 101.4
click at [88, 546] on div "Дополнительно Путь на drive /Clients/cft/Orders/S_cft-1623 Путь Направление усл…" at bounding box center [307, 337] width 497 height 680
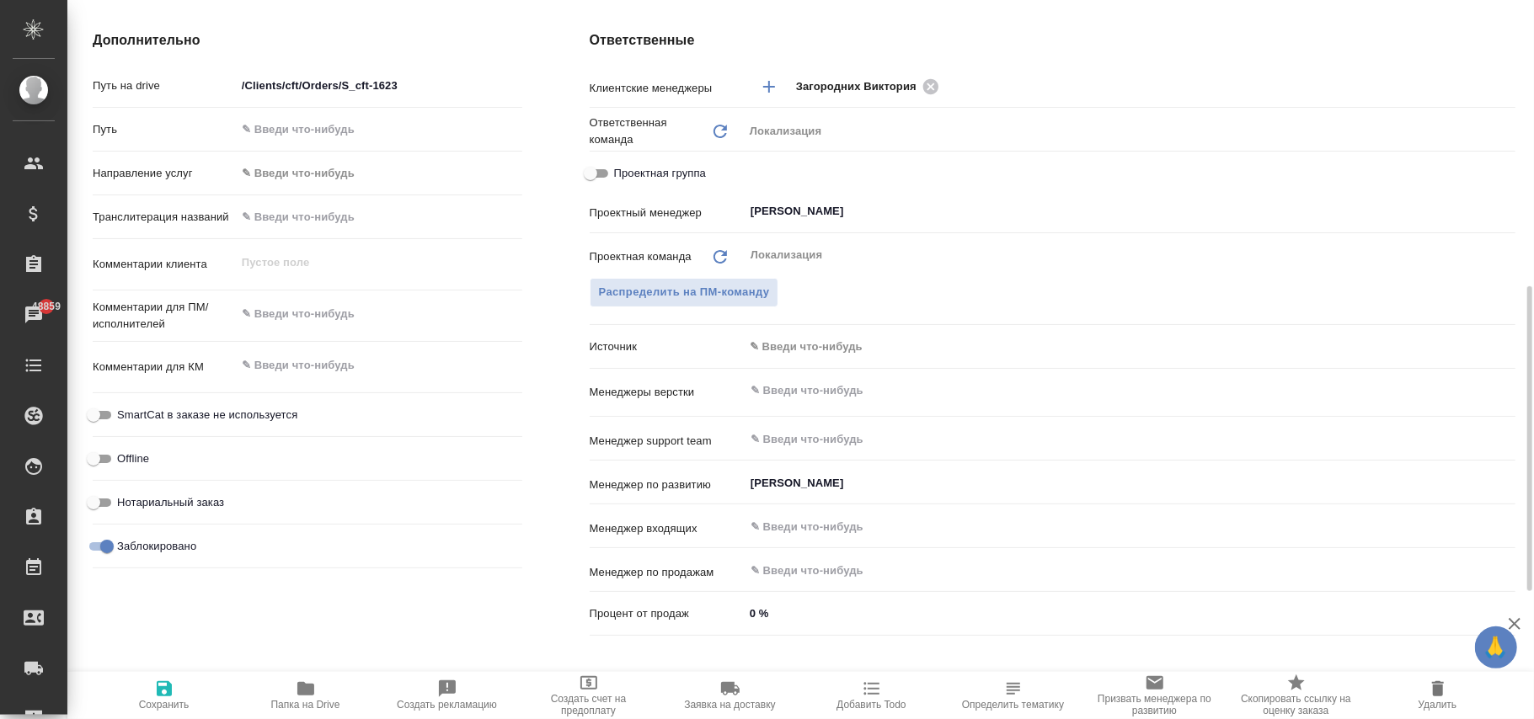
drag, startPoint x: 101, startPoint y: 550, endPoint x: 99, endPoint y: 571, distance: 21.1
click at [99, 549] on input "Заблокировано" at bounding box center [107, 547] width 61 height 20
checkbox input "false"
type textarea "x"
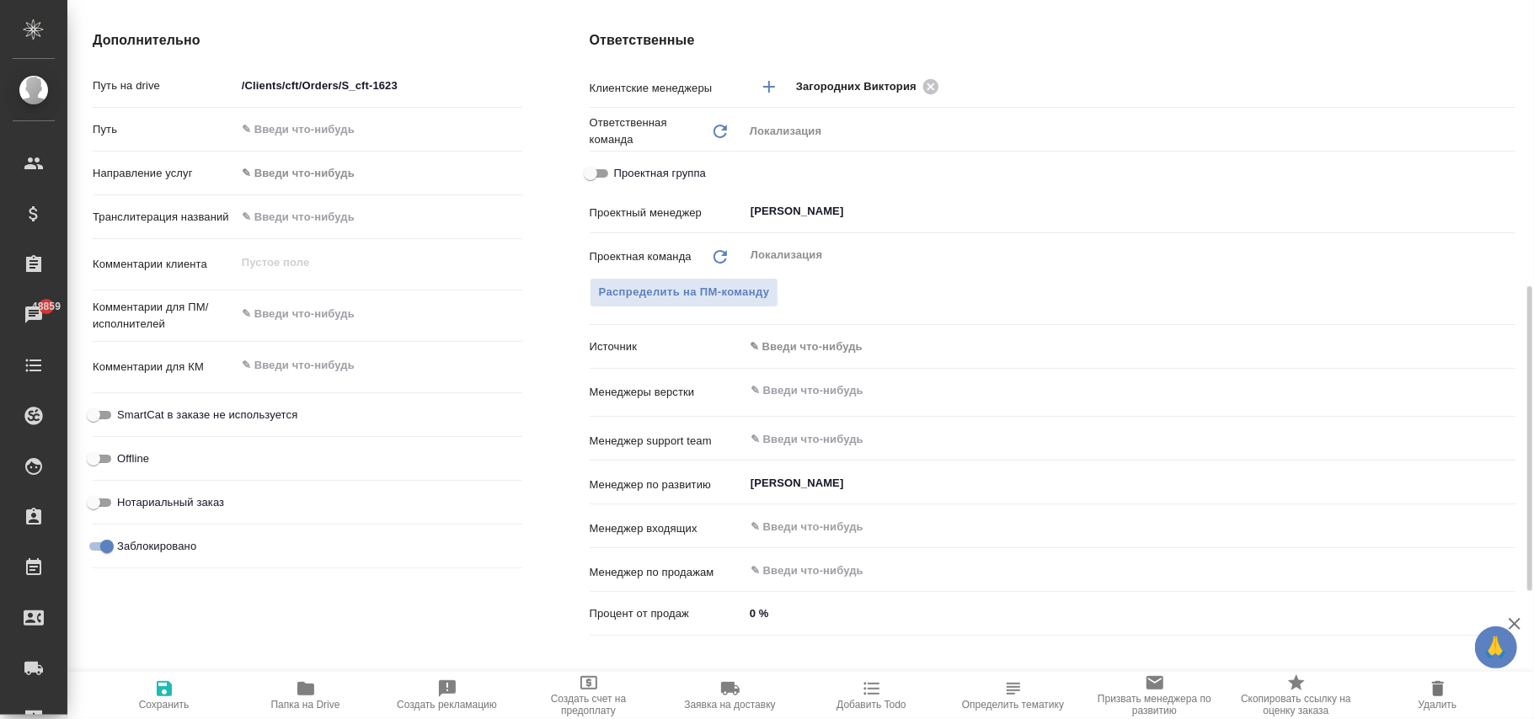
type textarea "x"
drag, startPoint x: 167, startPoint y: 695, endPoint x: 675, endPoint y: 1, distance: 860.1
click at [167, 696] on icon "button" at bounding box center [164, 688] width 15 height 15
type textarea "x"
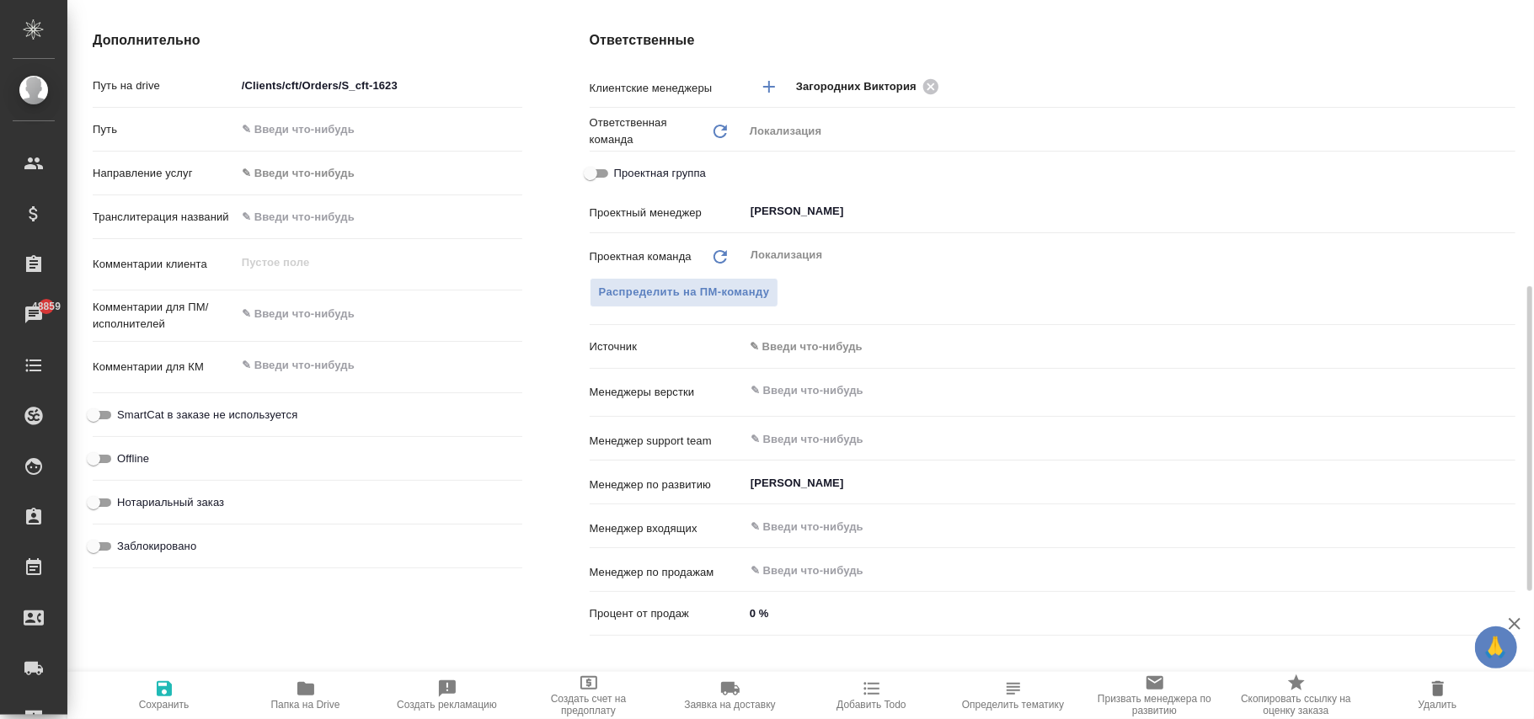
type textarea "x"
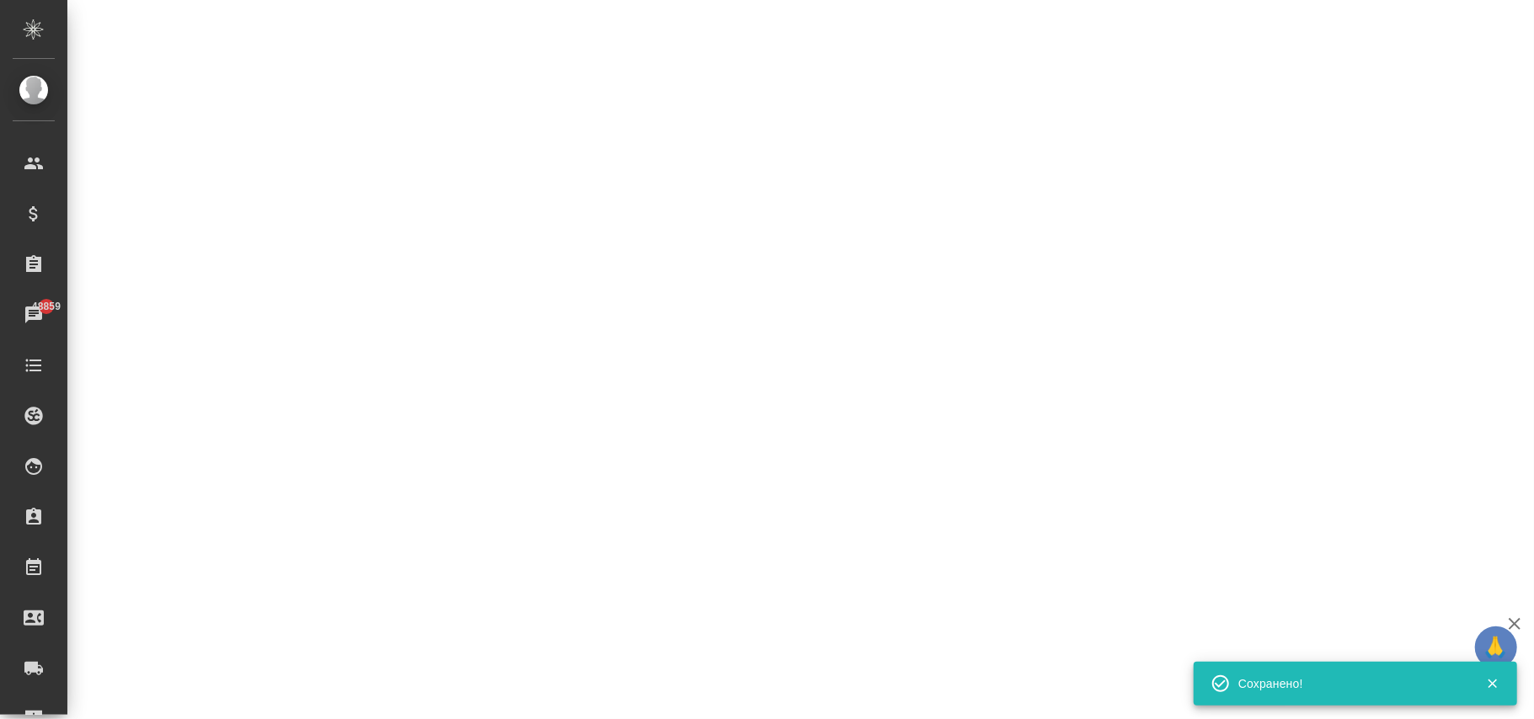
select select "RU"
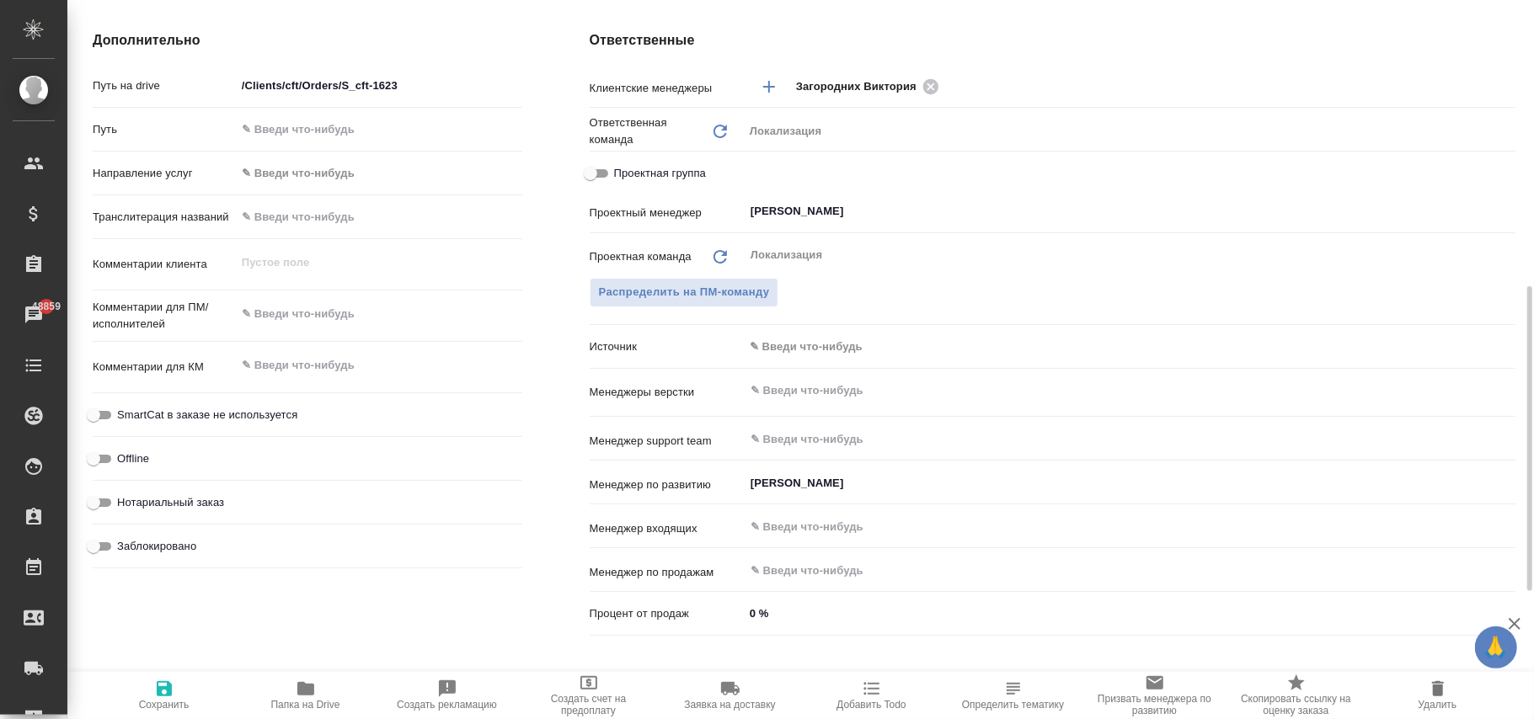
type textarea "x"
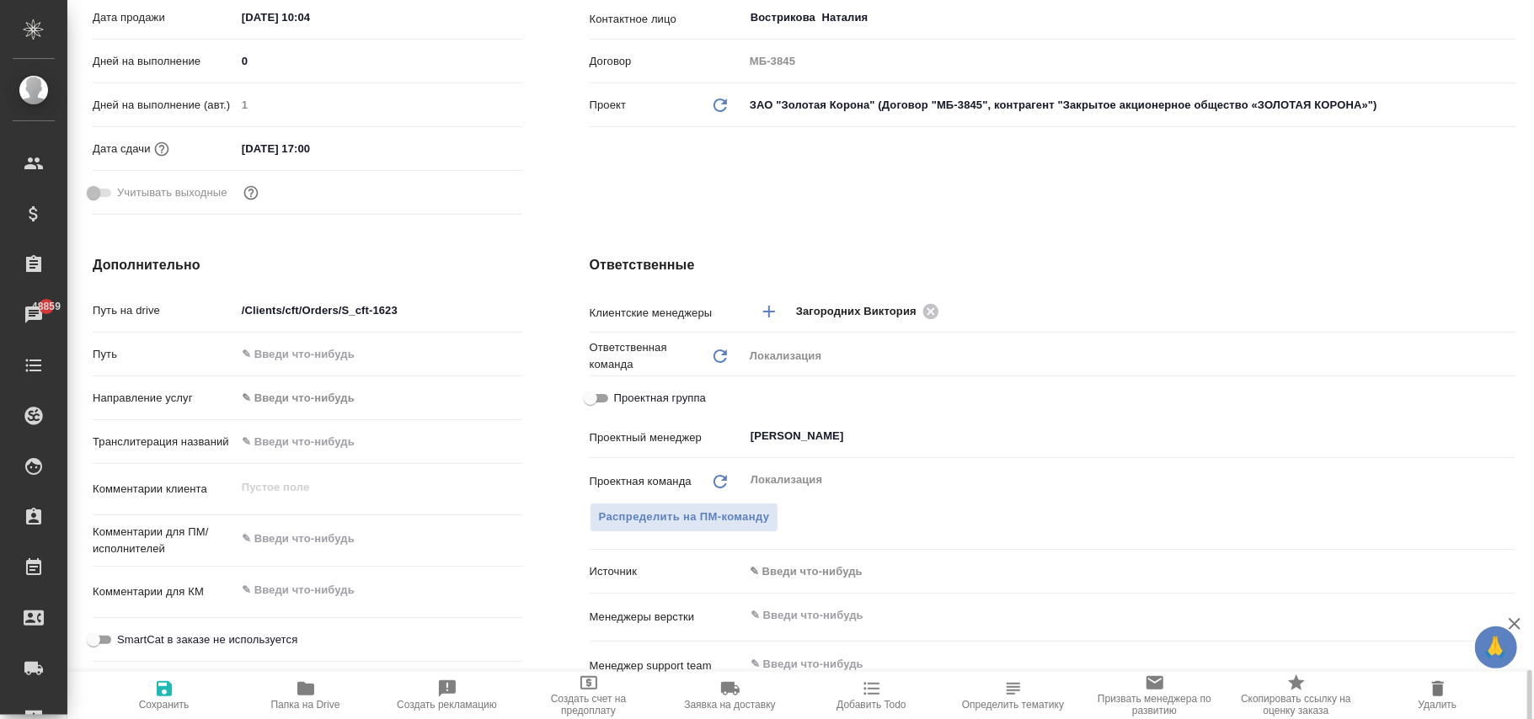
scroll to position [786, 0]
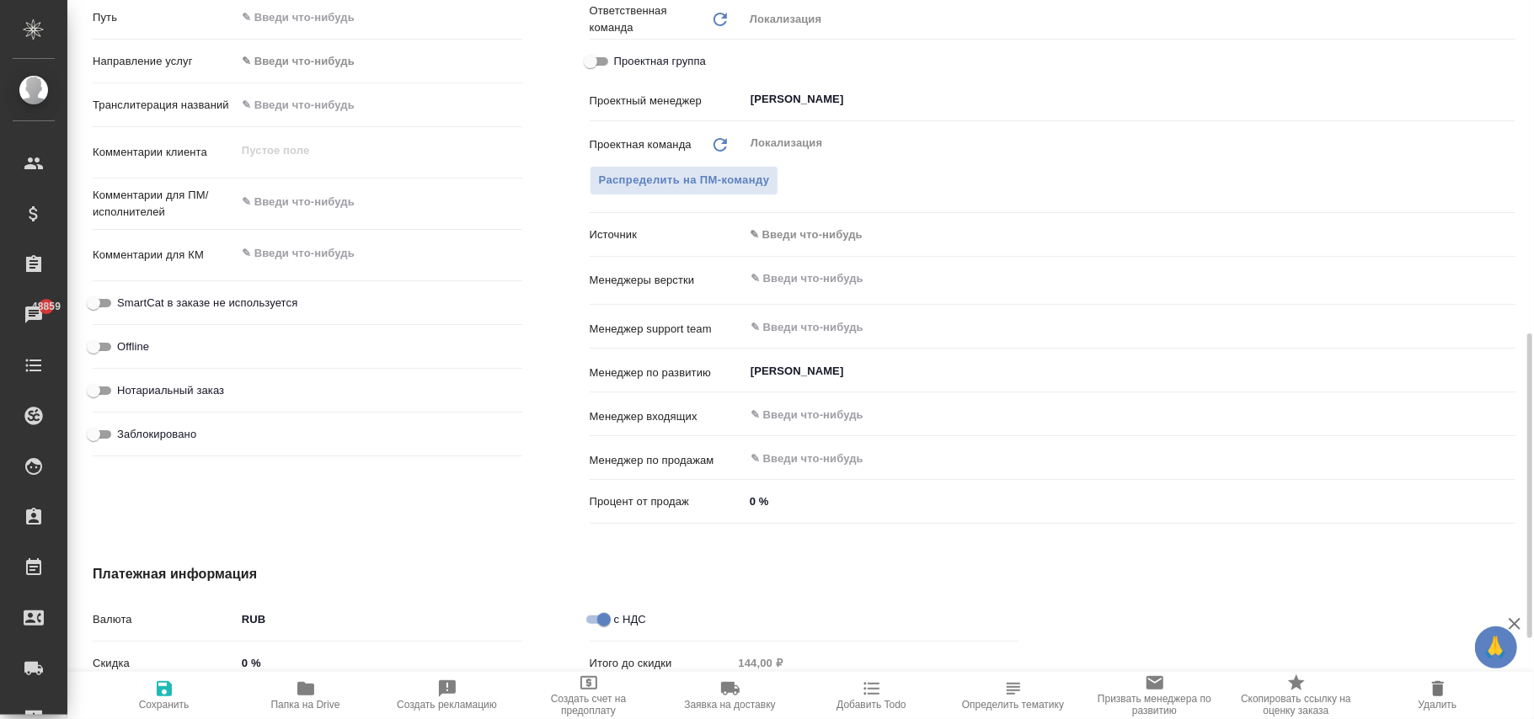
type textarea "x"
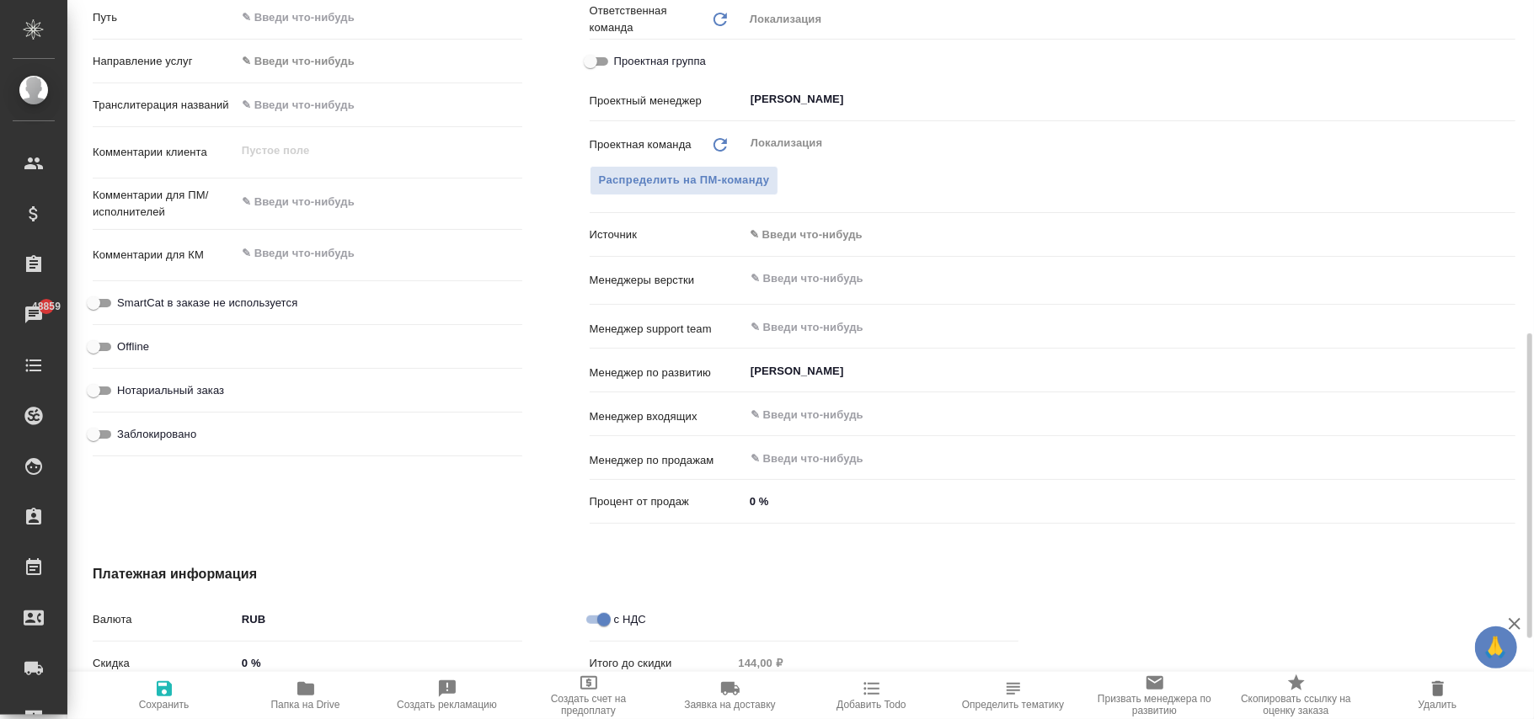
type textarea "x"
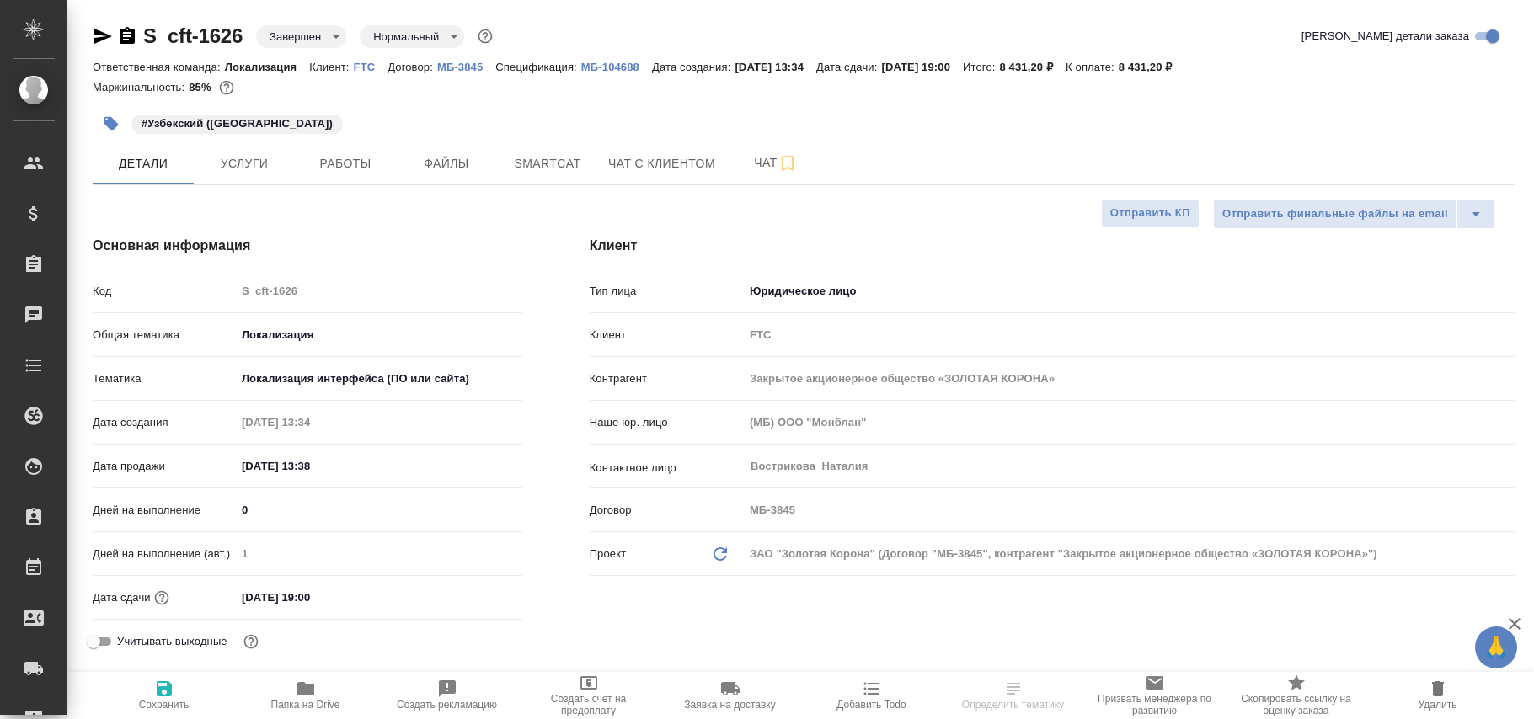
select select "RU"
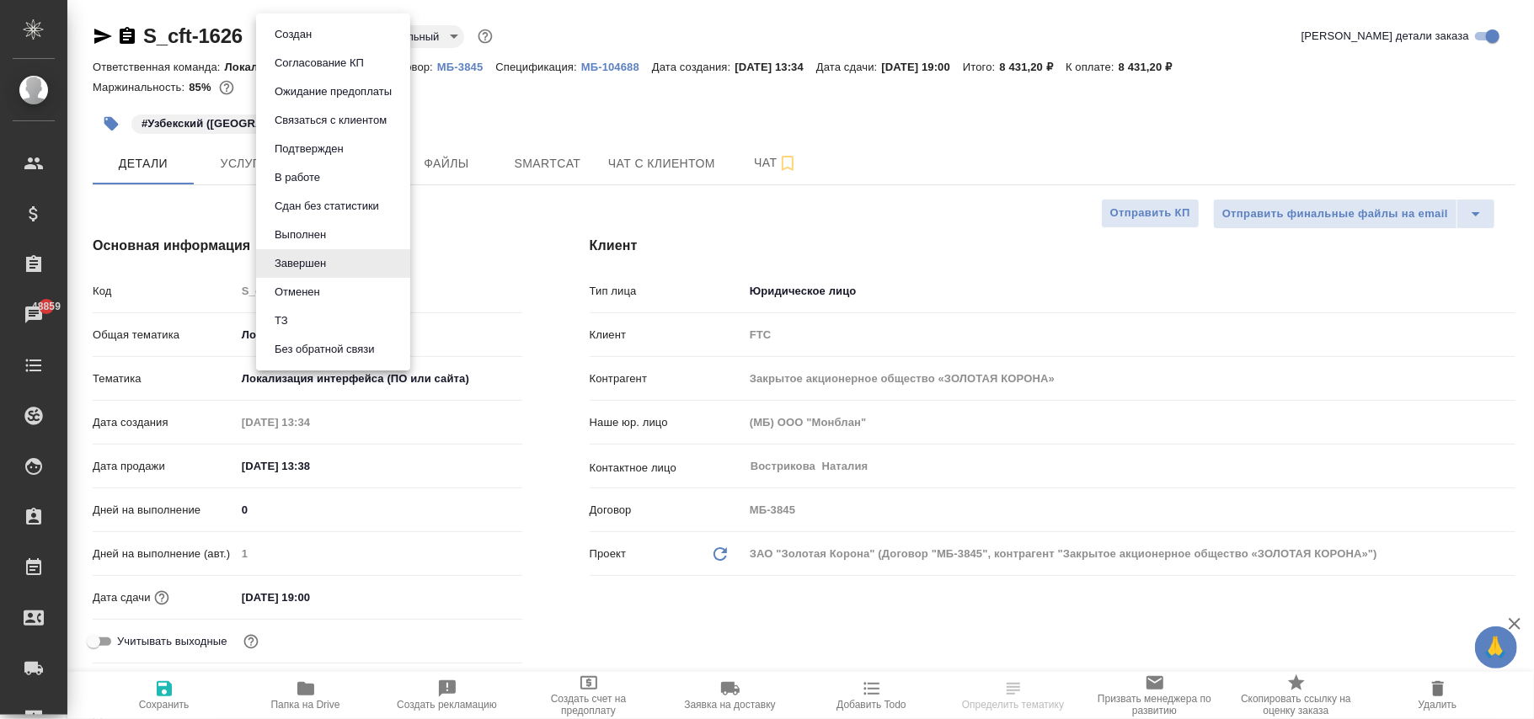
click at [298, 42] on body "🙏 .cls-1 fill:#fff; AWATERA Фокина Наталья n.fokina Клиенты Спецификации Заказы…" at bounding box center [767, 359] width 1534 height 719
click at [305, 238] on button "Выполнен" at bounding box center [300, 235] width 61 height 19
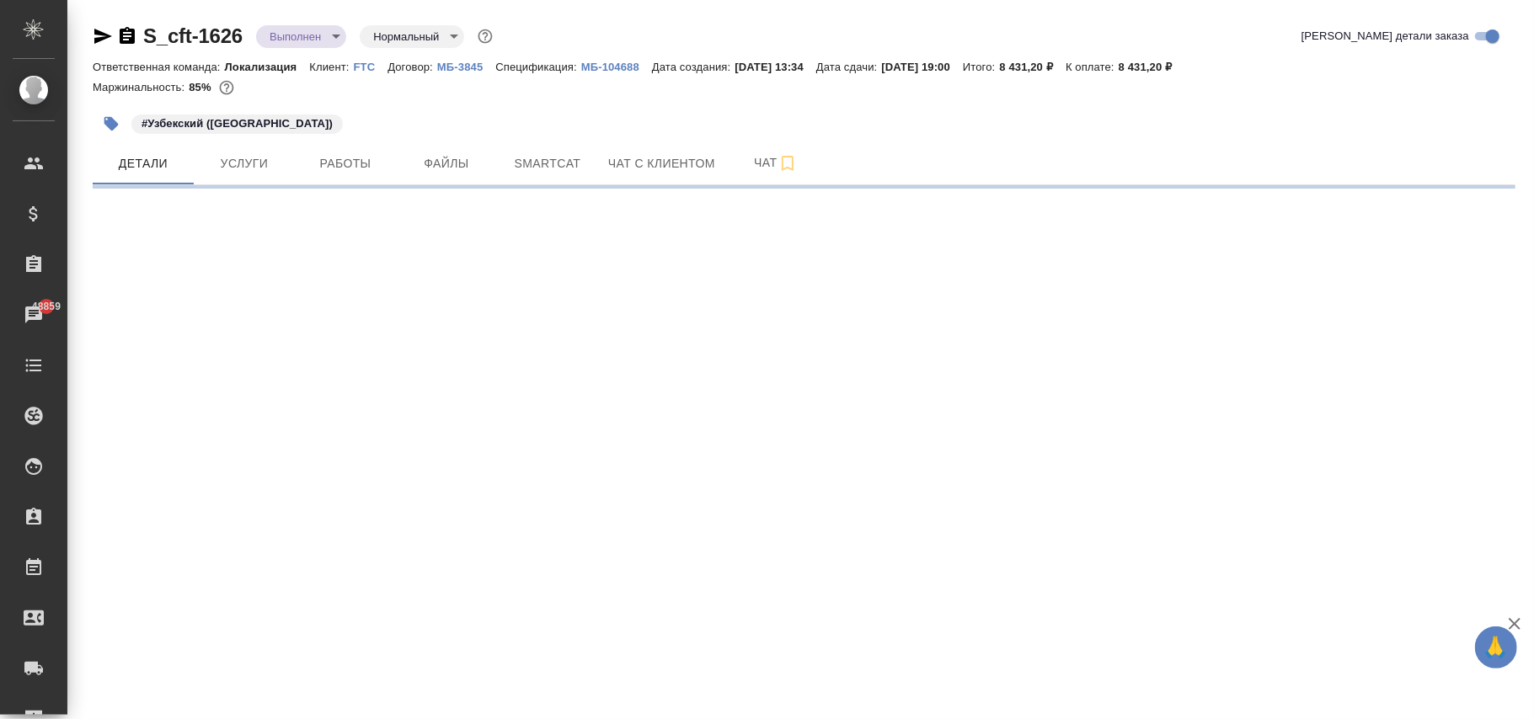
select select "RU"
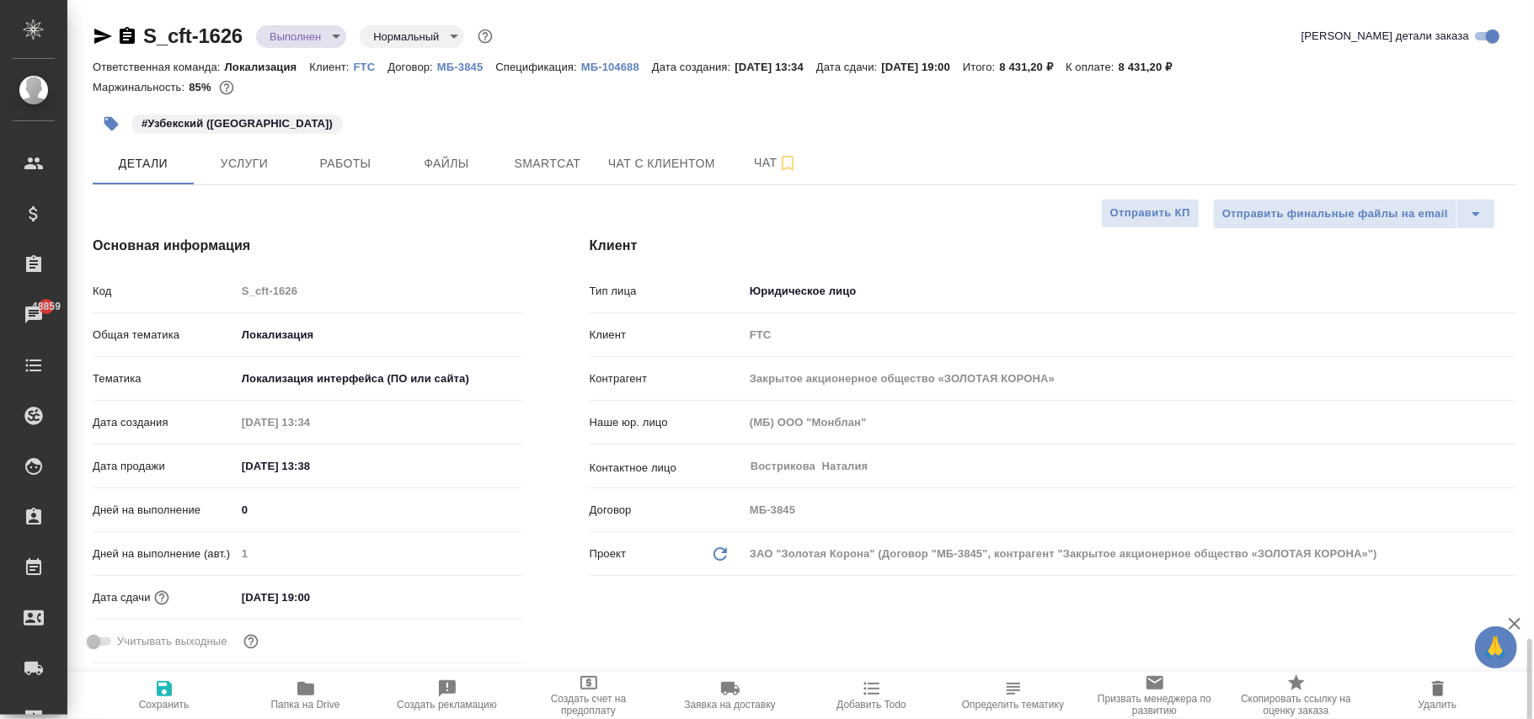
type textarea "x"
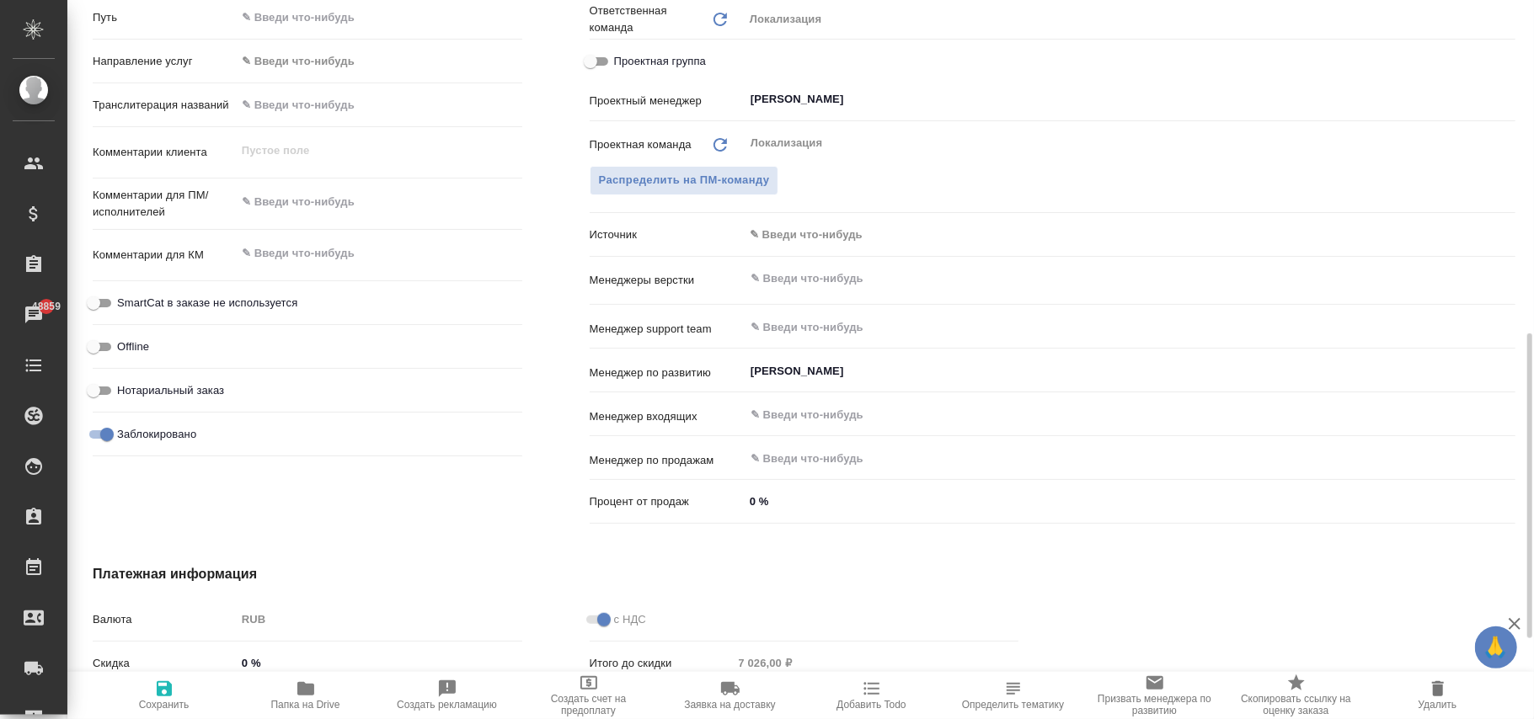
click at [104, 430] on input "Заблокировано" at bounding box center [107, 435] width 61 height 20
checkbox input "false"
type textarea "x"
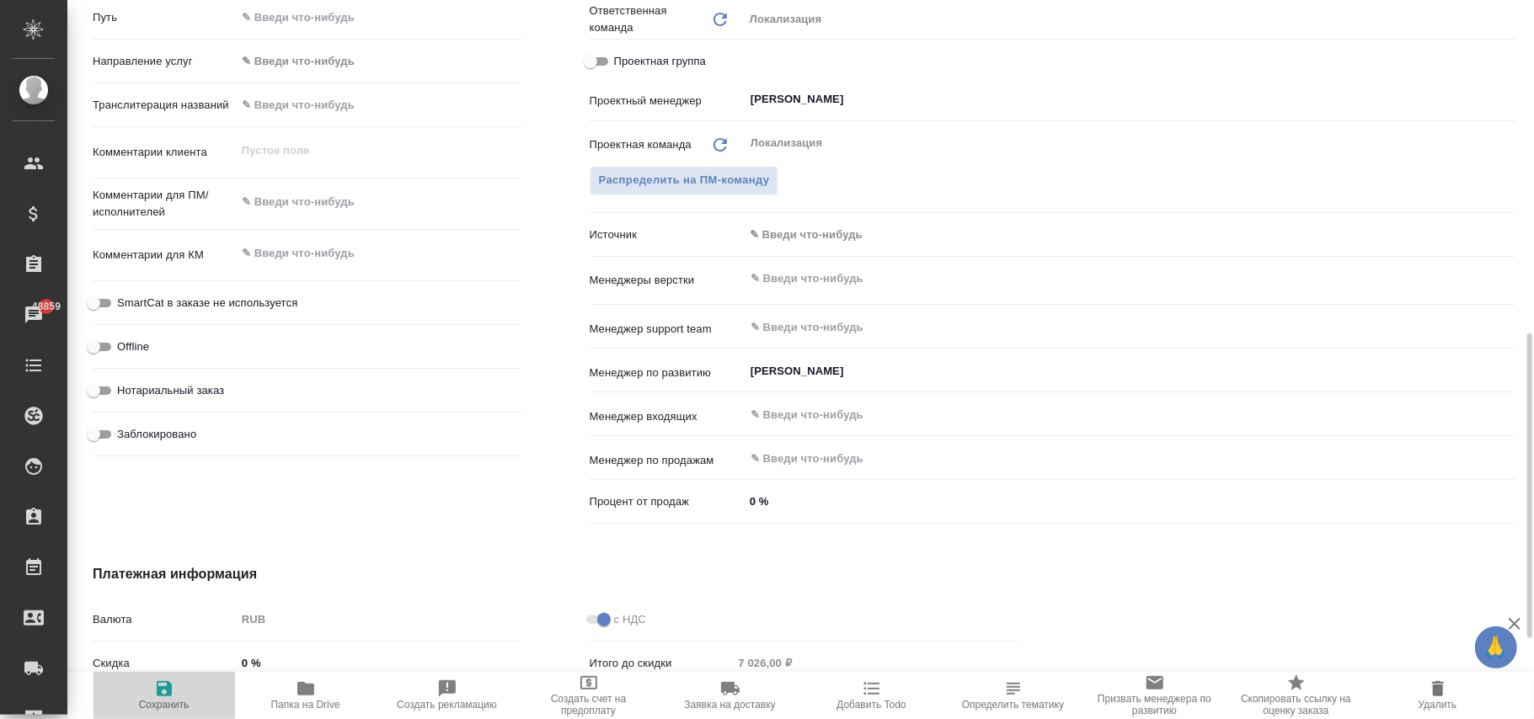
drag, startPoint x: 160, startPoint y: 686, endPoint x: 594, endPoint y: 4, distance: 807.8
click at [163, 686] on icon "button" at bounding box center [164, 689] width 20 height 20
type textarea "x"
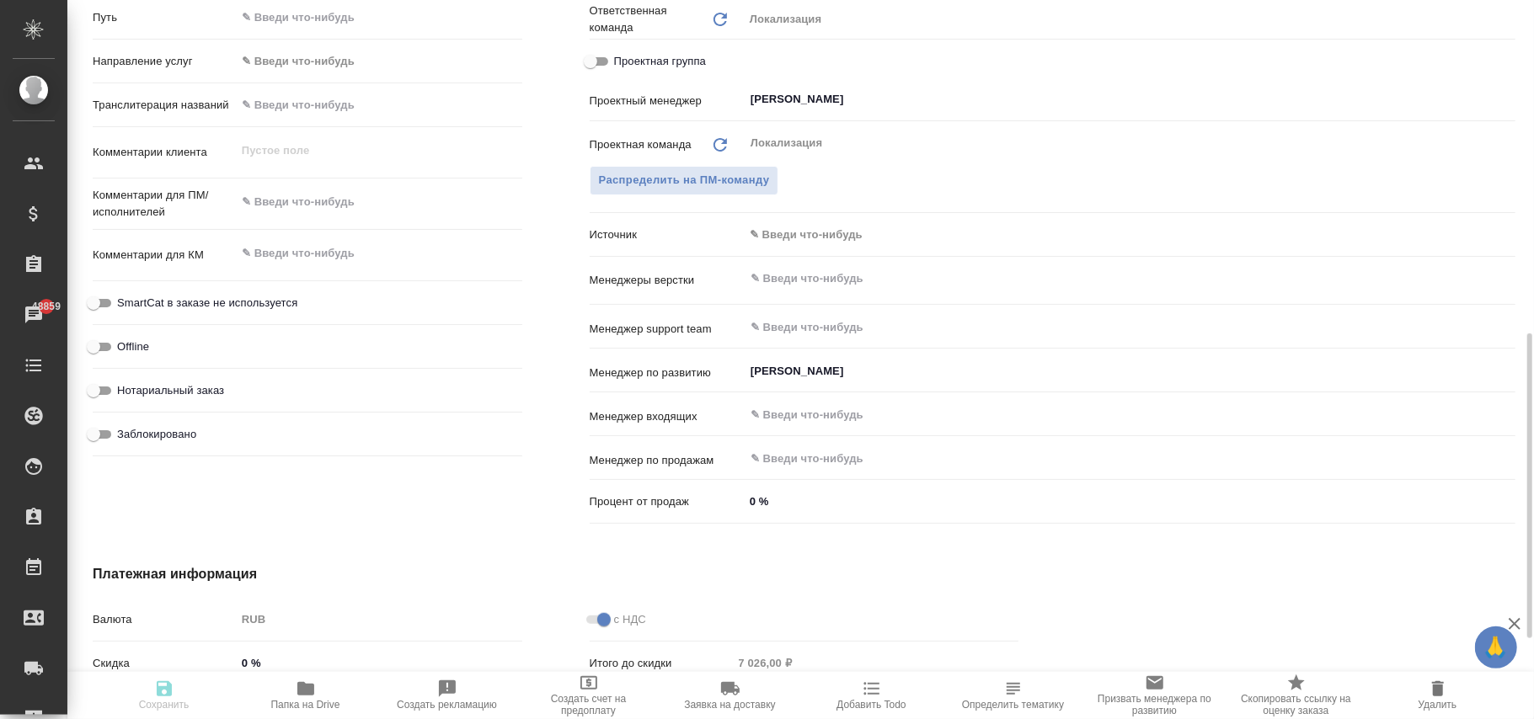
type textarea "x"
select select "RU"
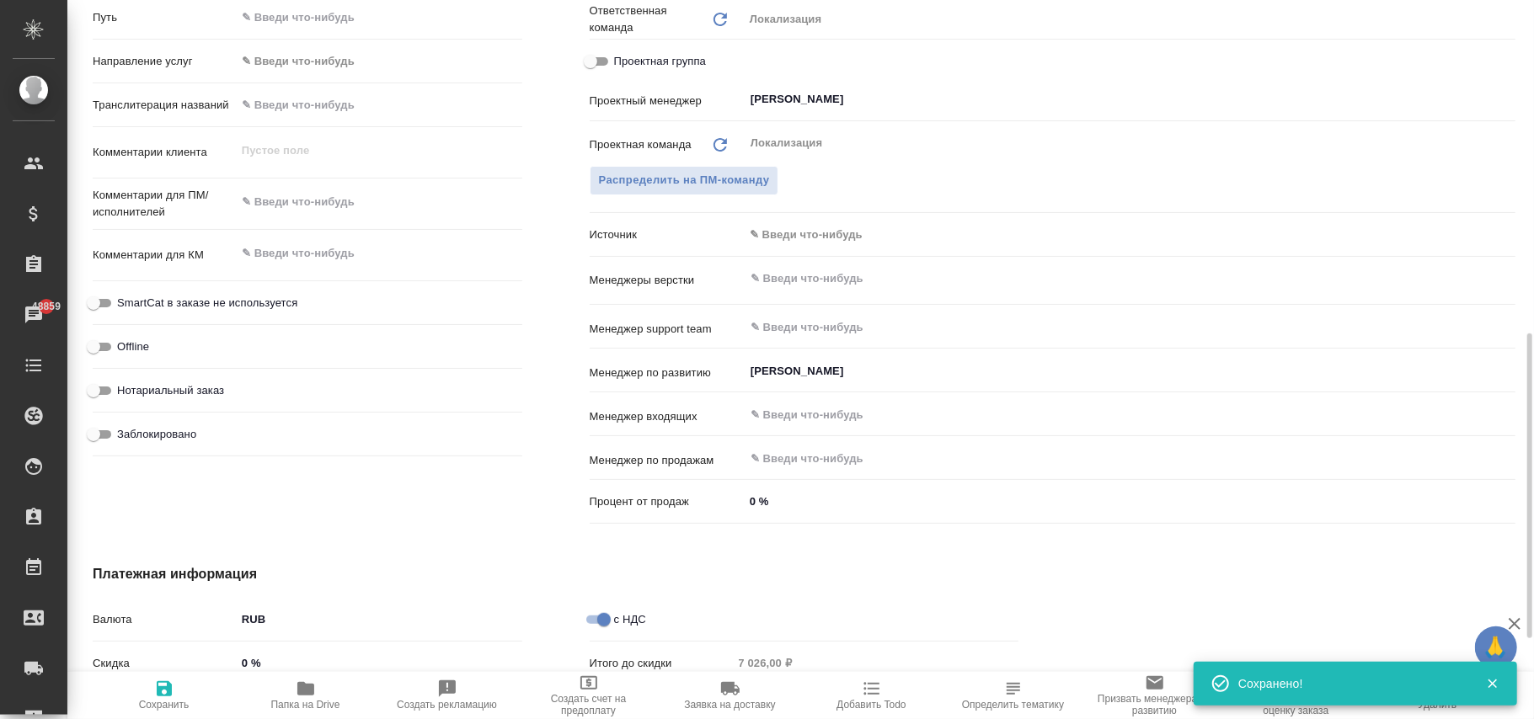
type textarea "x"
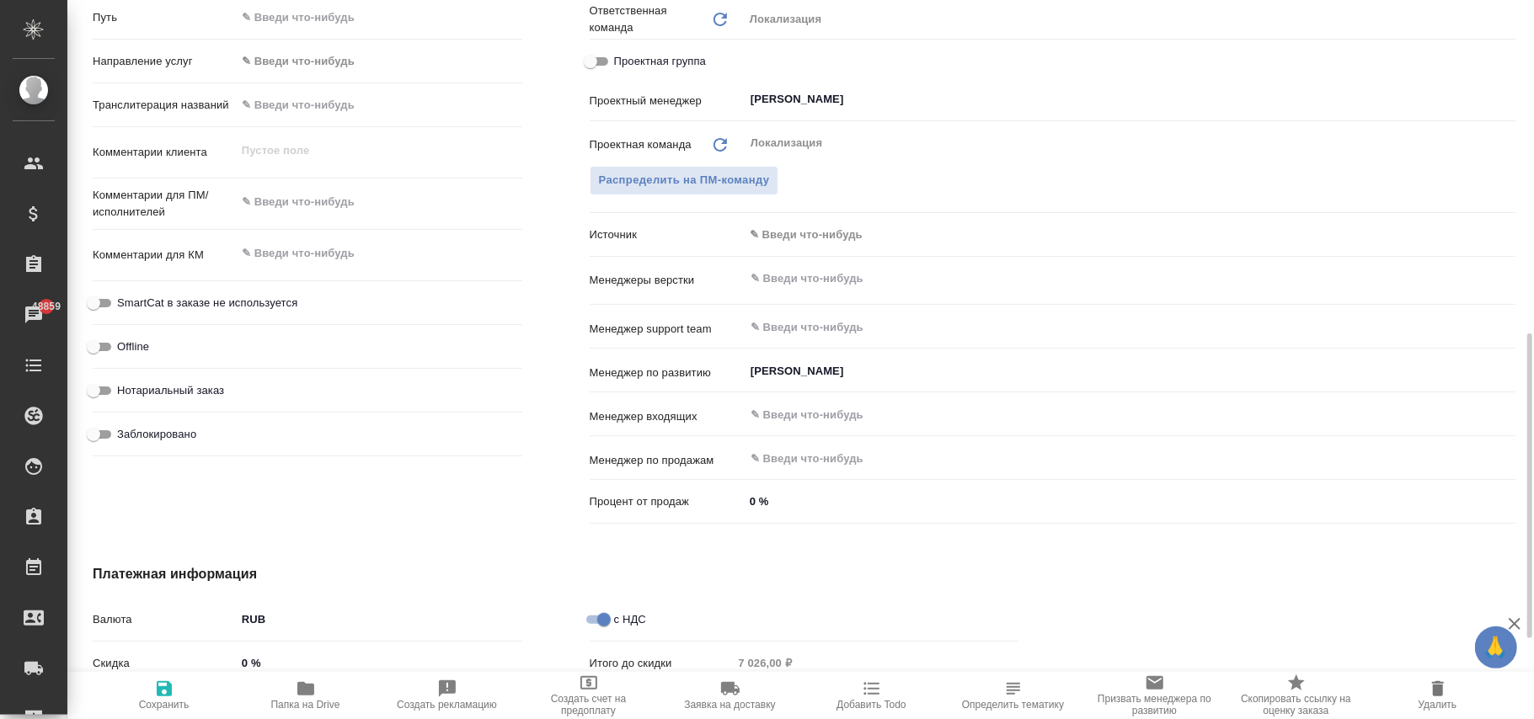
type textarea "x"
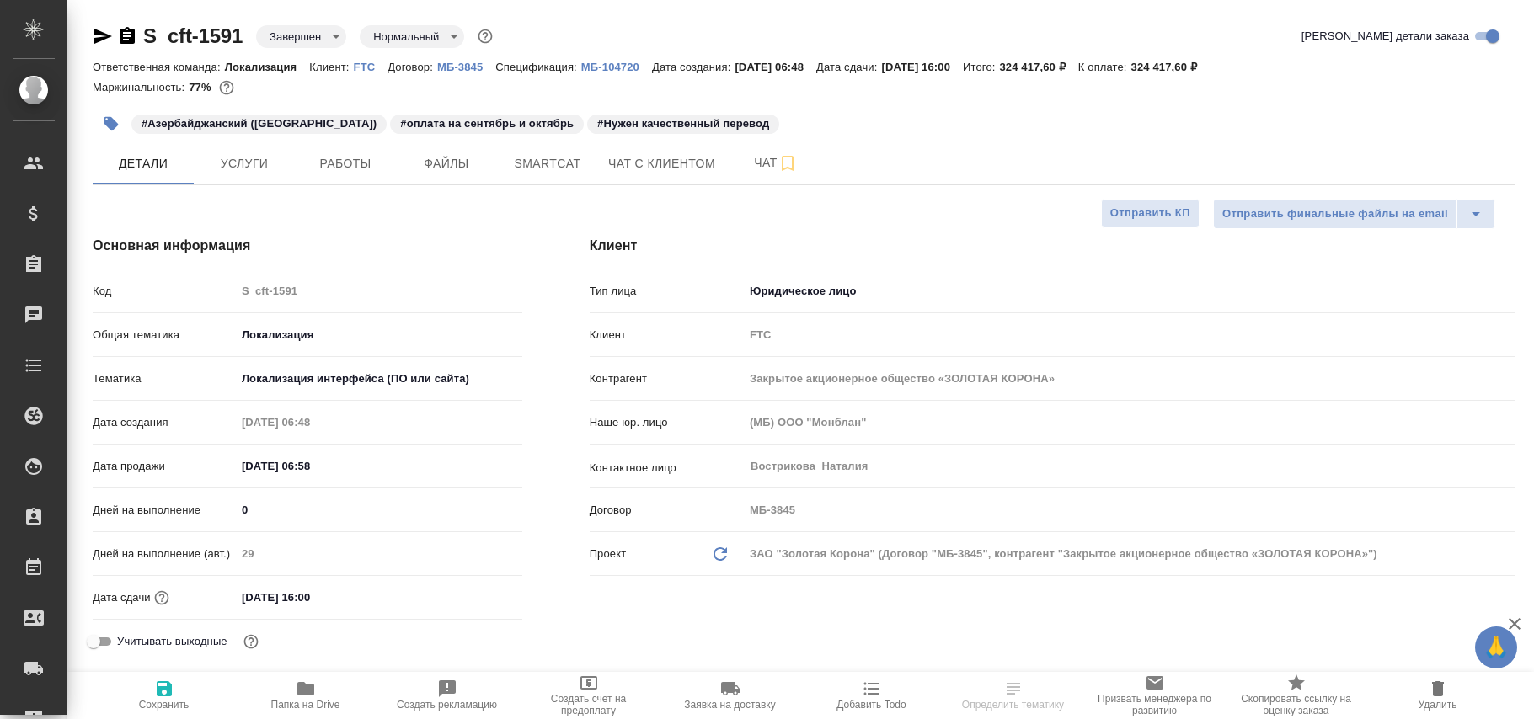
select select "RU"
click at [317, 30] on body "🙏 .cls-1 fill:#fff; AWATERA [PERSON_NAME]fokina Клиенты Спецификации Заказы Чат…" at bounding box center [767, 359] width 1534 height 719
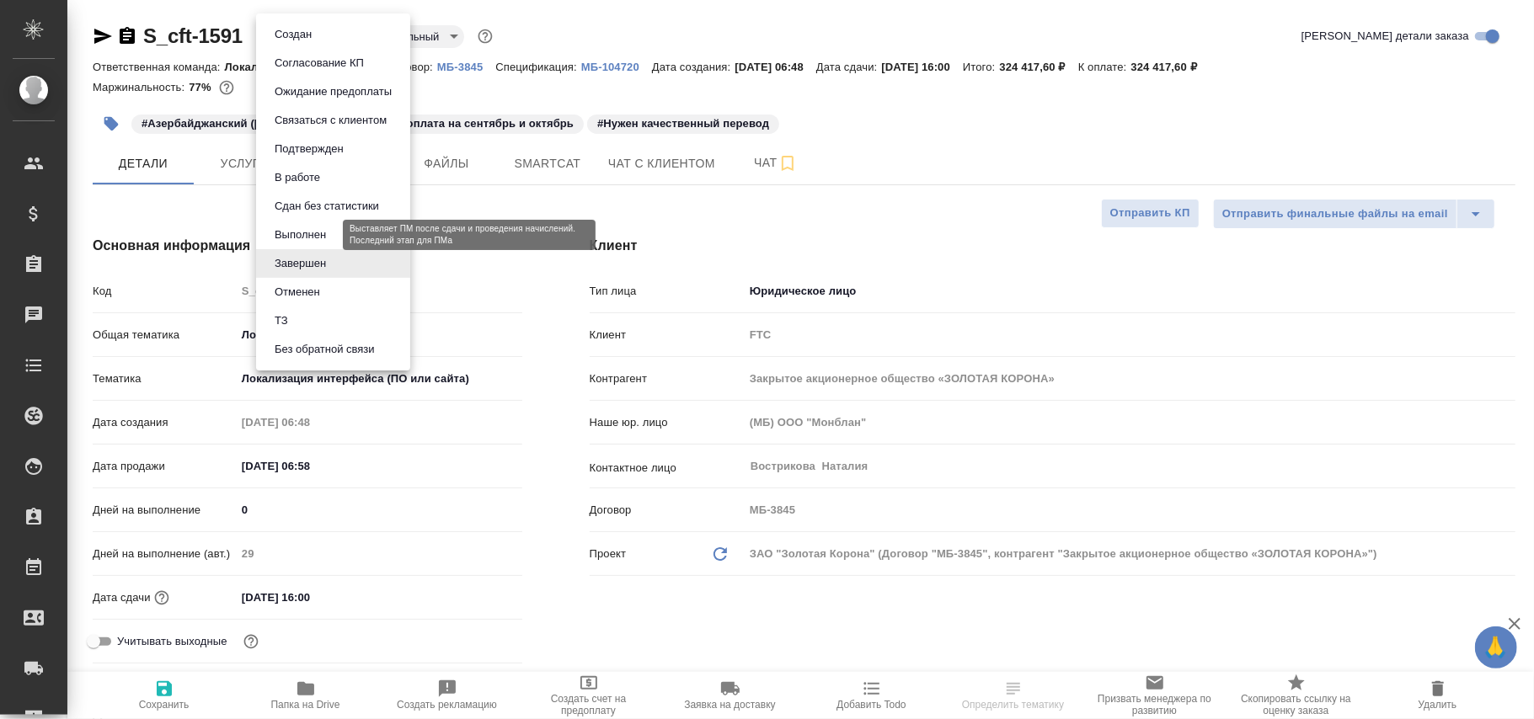
click at [297, 236] on button "Выполнен" at bounding box center [300, 235] width 61 height 19
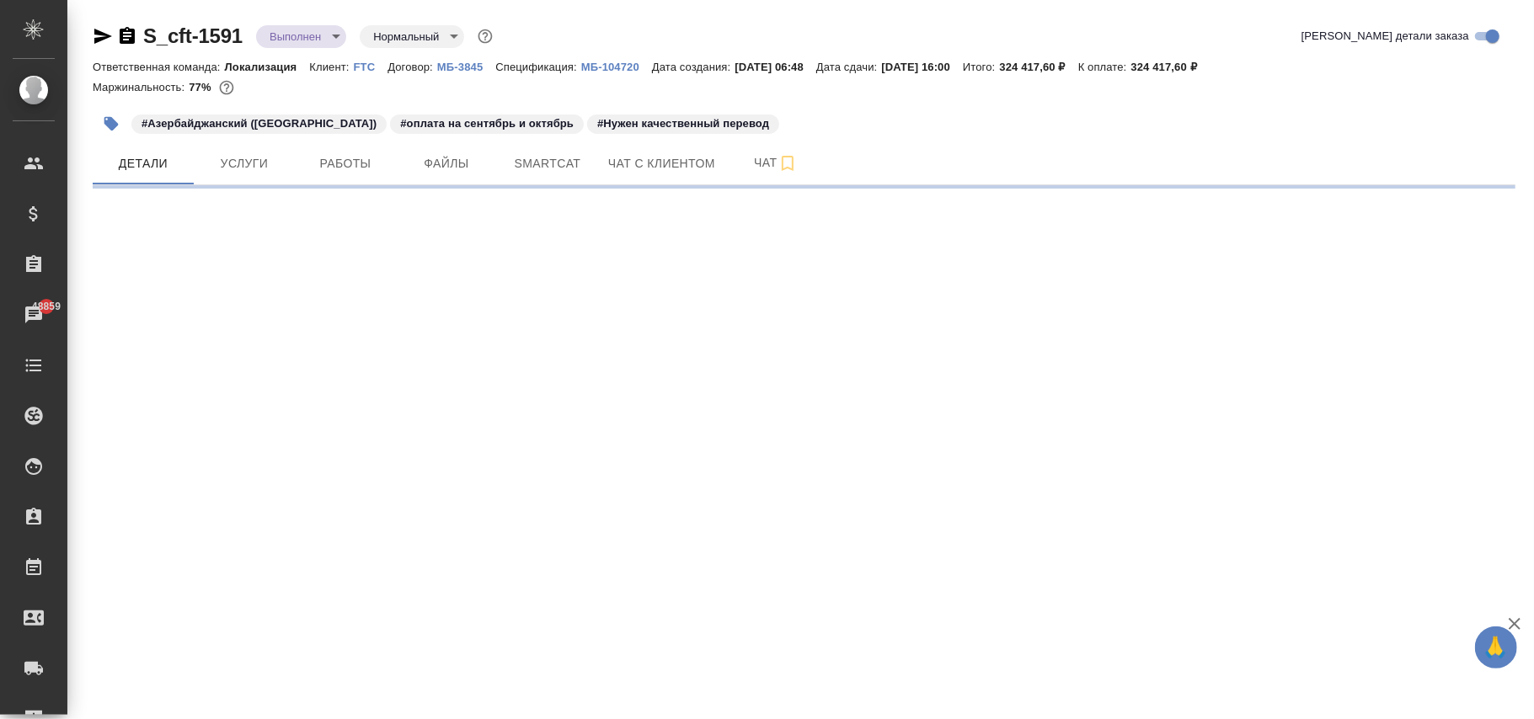
select select "RU"
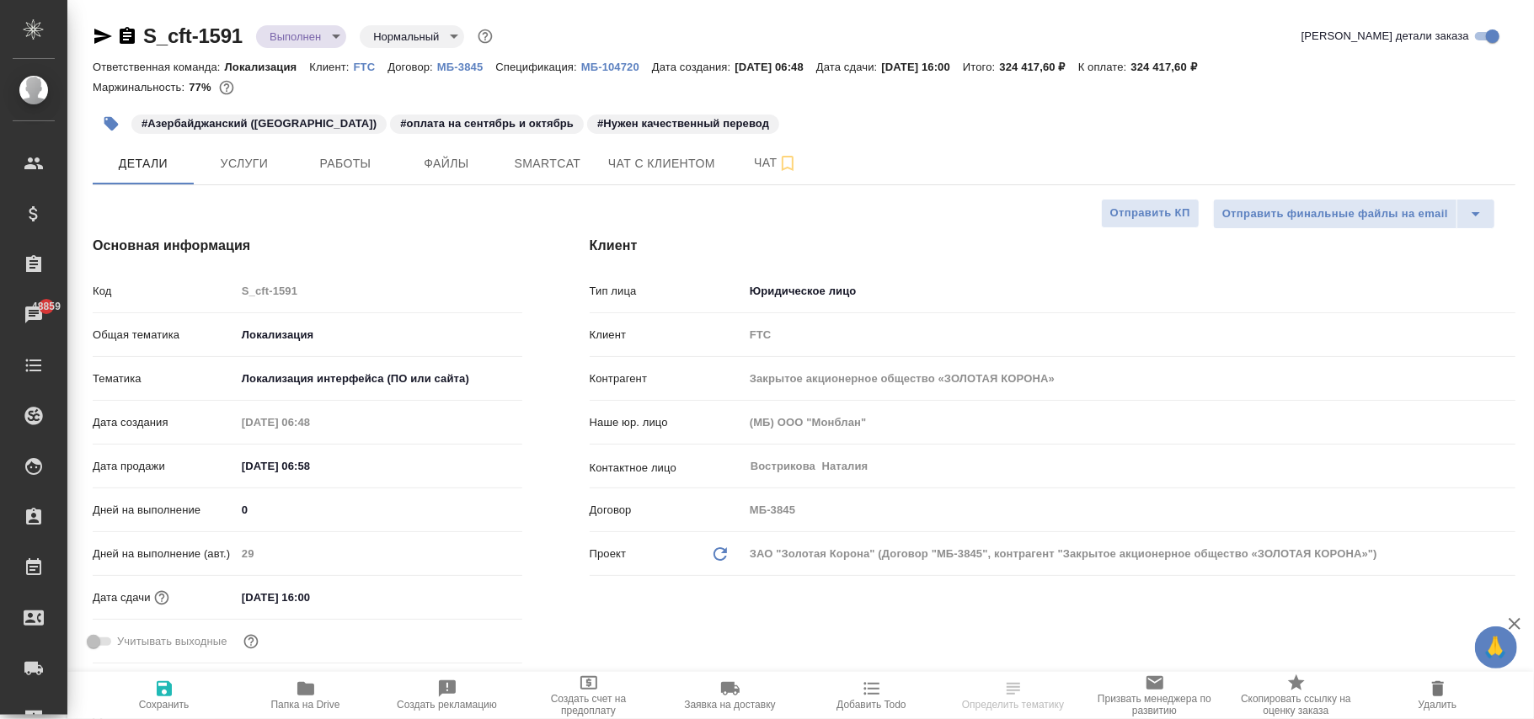
type textarea "x"
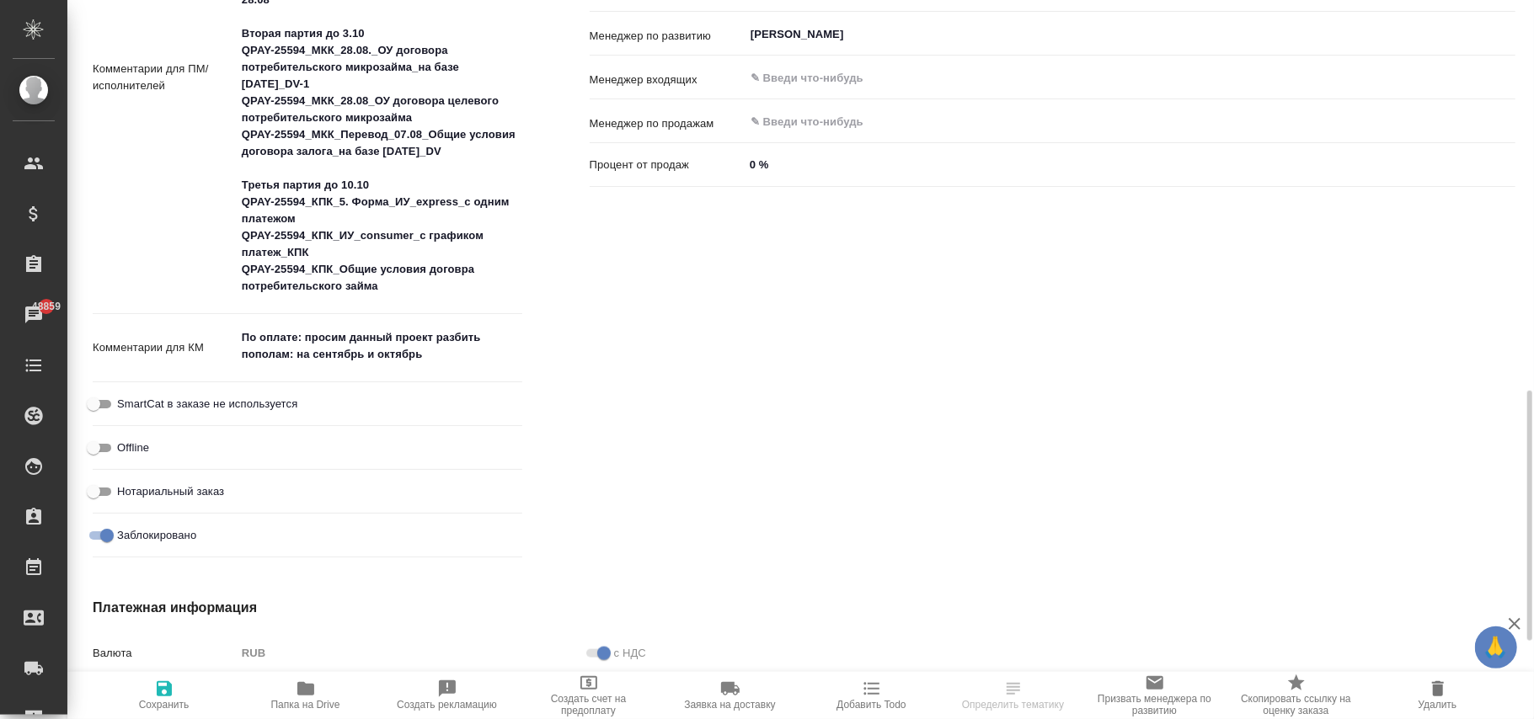
scroll to position [1348, 0]
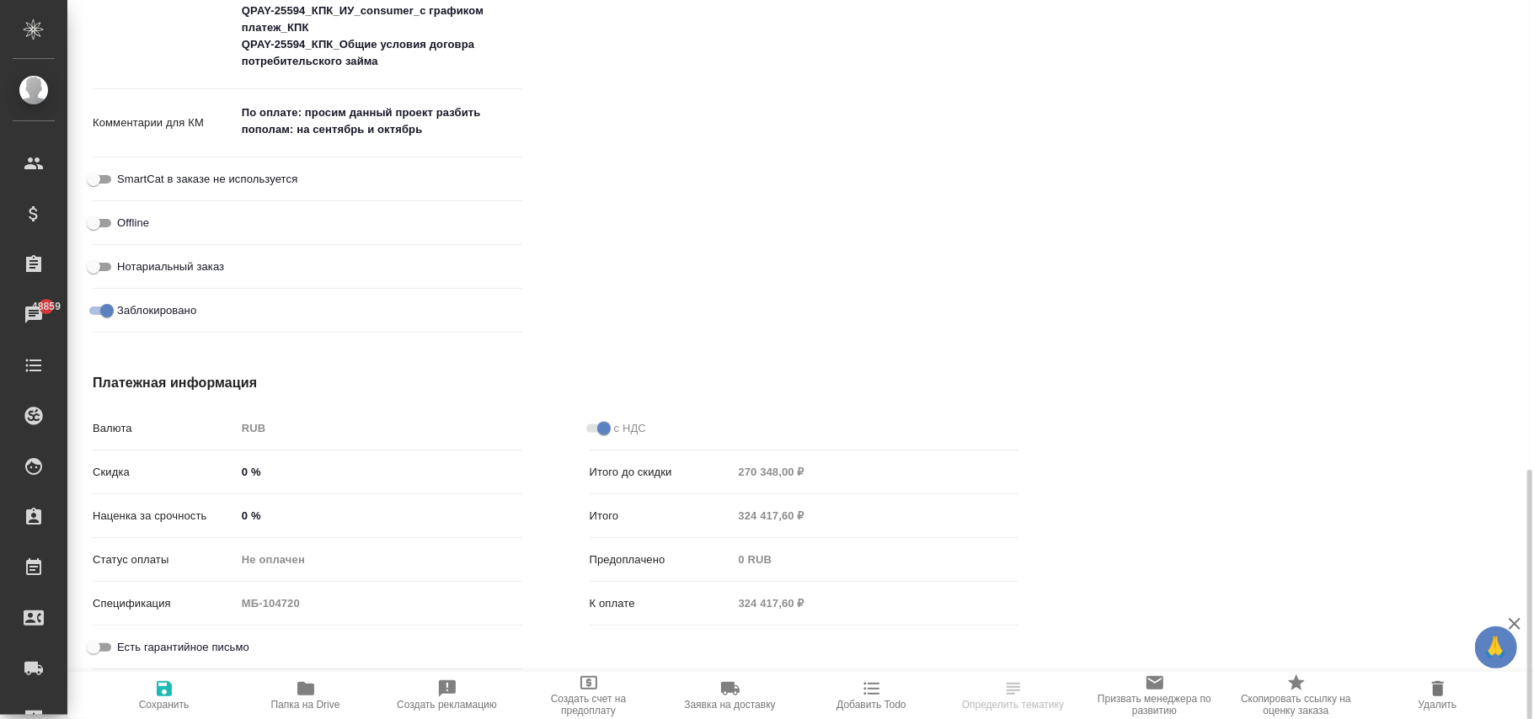
click at [111, 308] on input "Заблокировано" at bounding box center [107, 311] width 61 height 20
checkbox input "false"
type textarea "x"
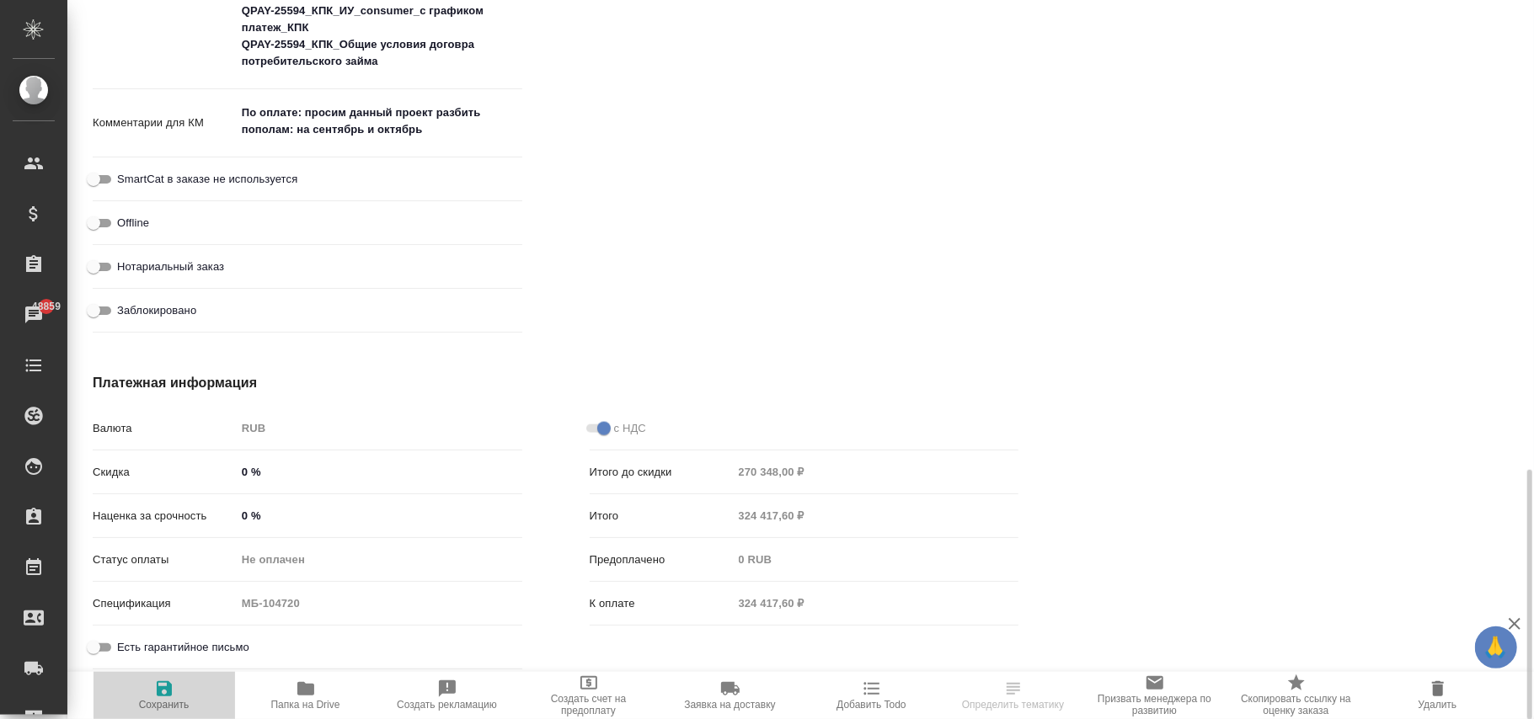
click at [176, 692] on span "Сохранить" at bounding box center [164, 695] width 121 height 32
type textarea "x"
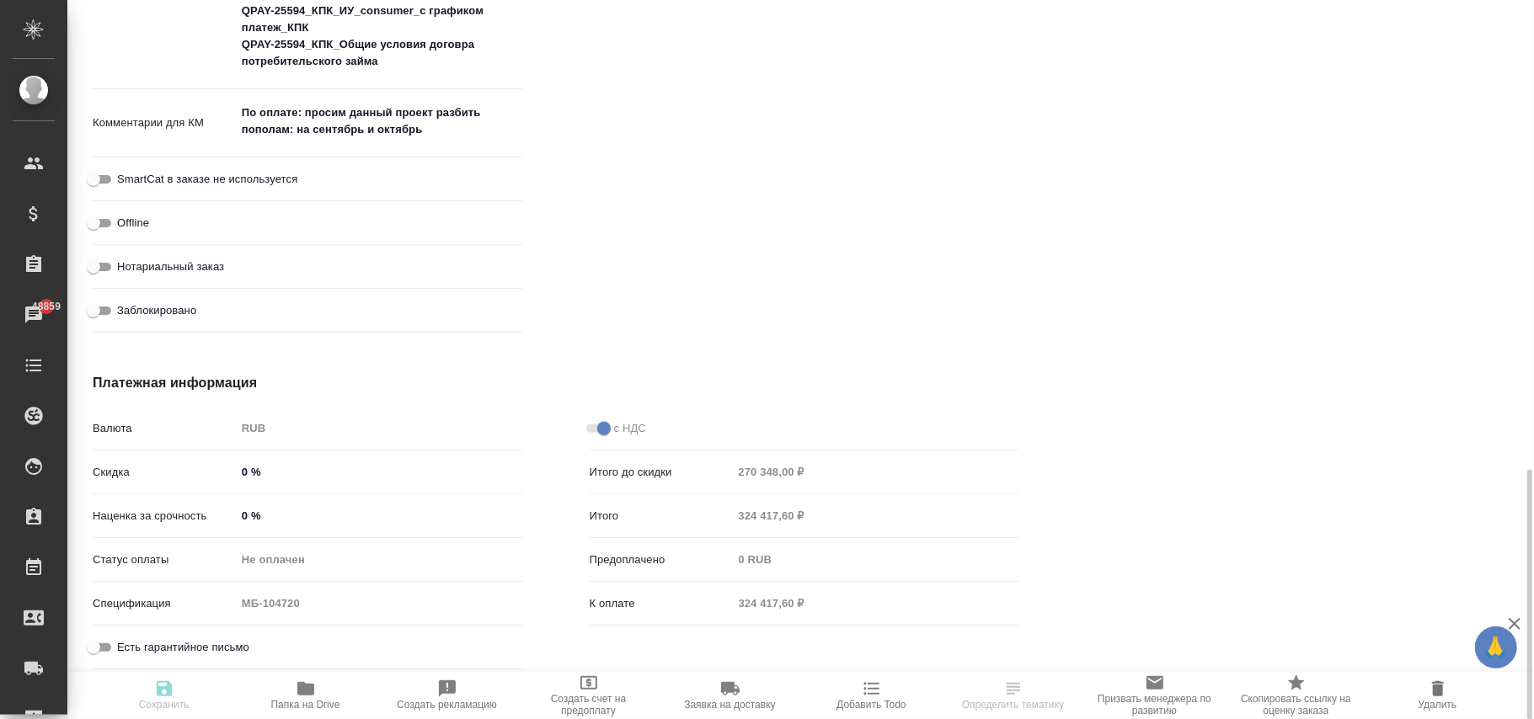
type textarea "x"
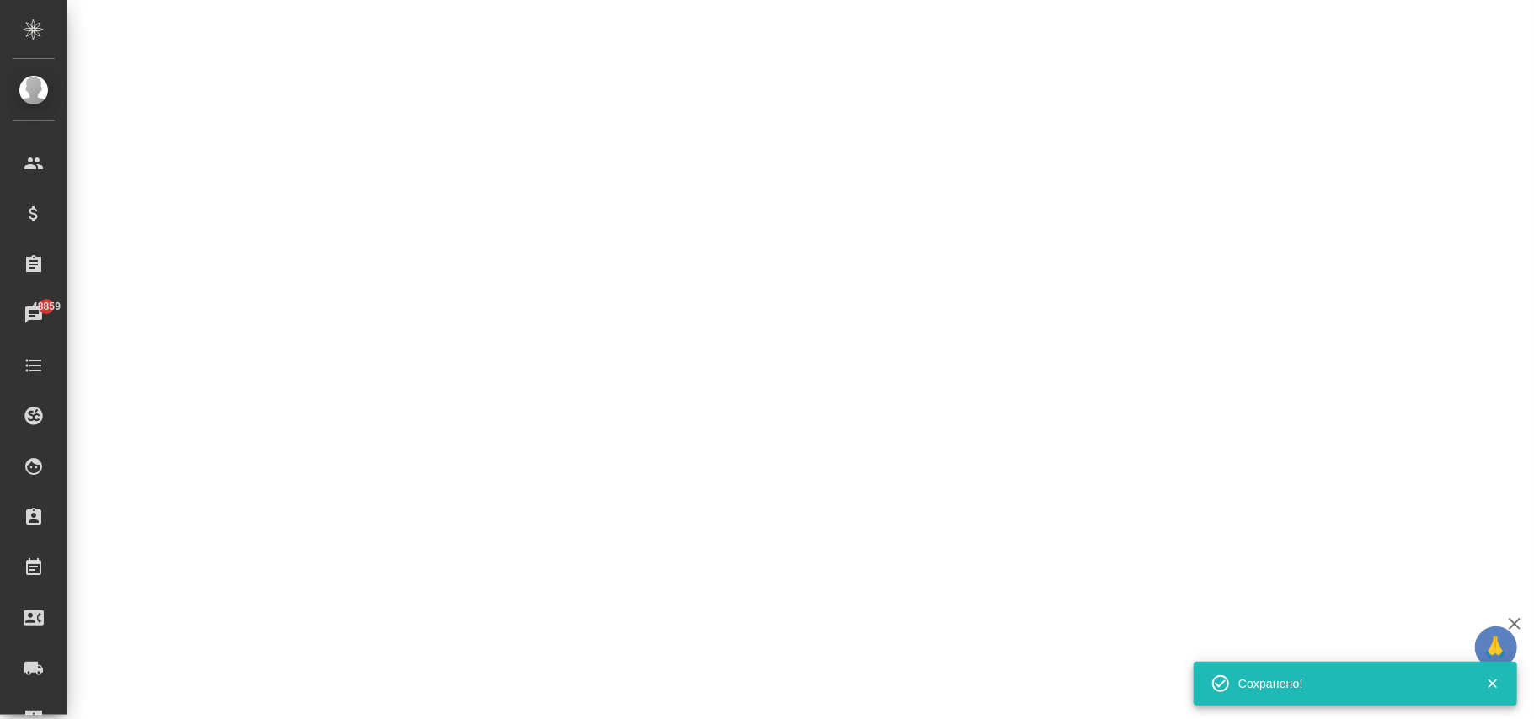
select select "RU"
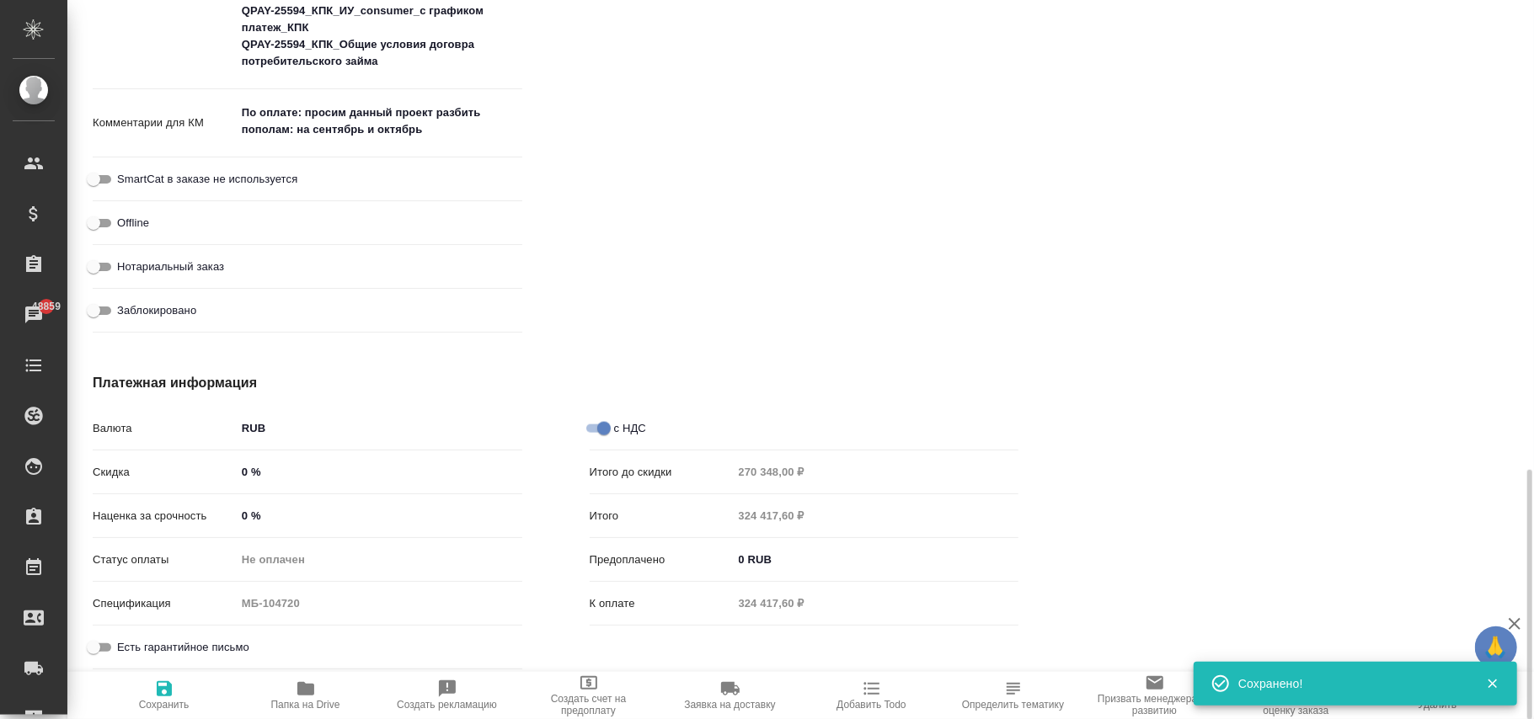
type textarea "x"
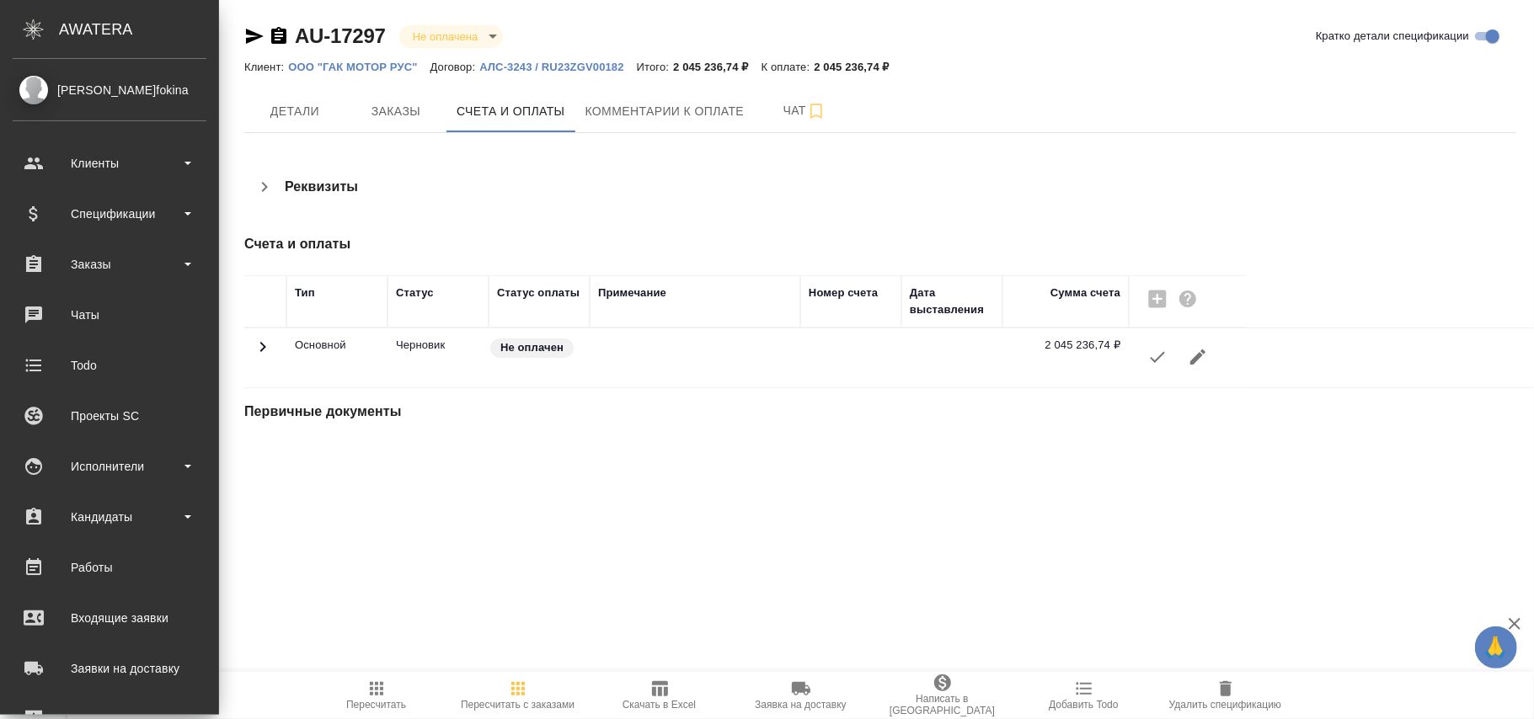
scroll to position [251, 0]
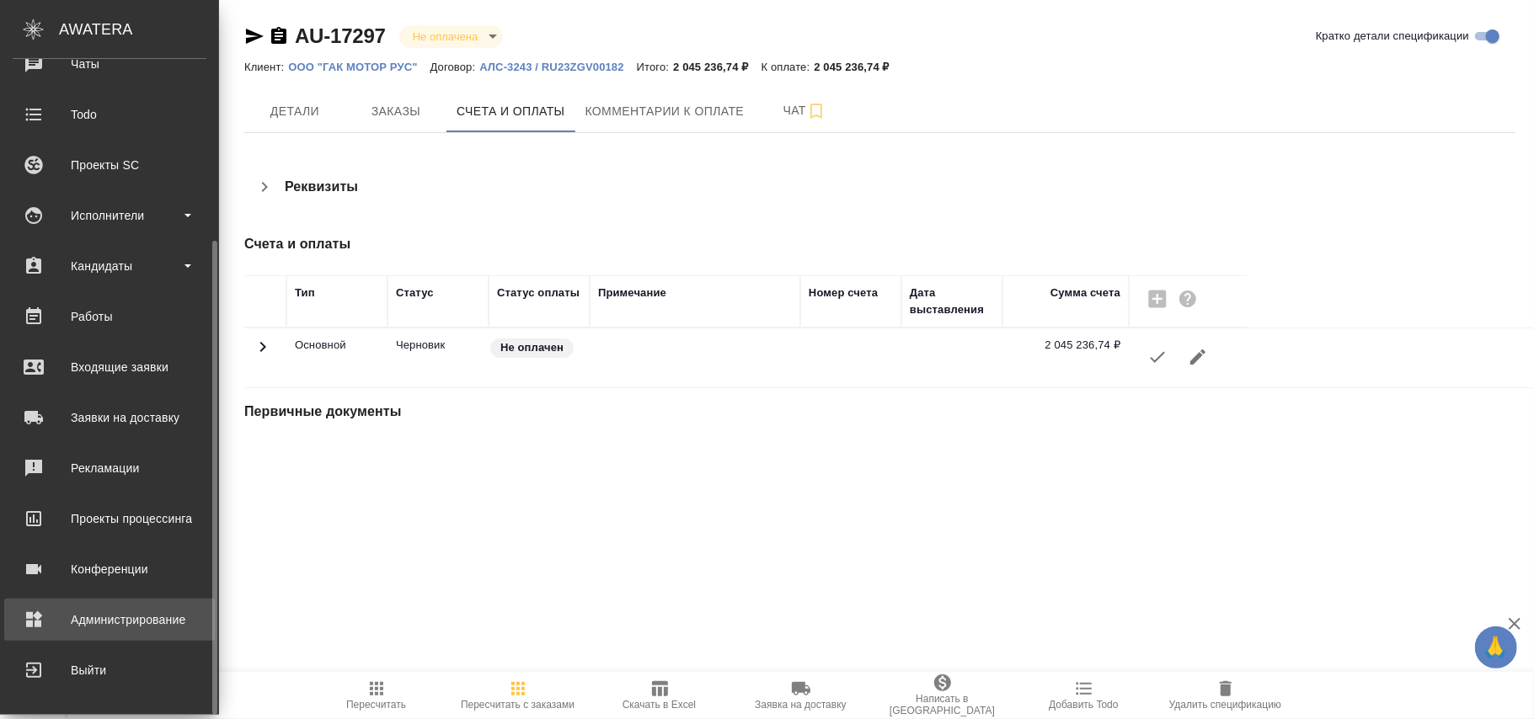
click at [147, 611] on div "Администрирование" at bounding box center [110, 619] width 194 height 25
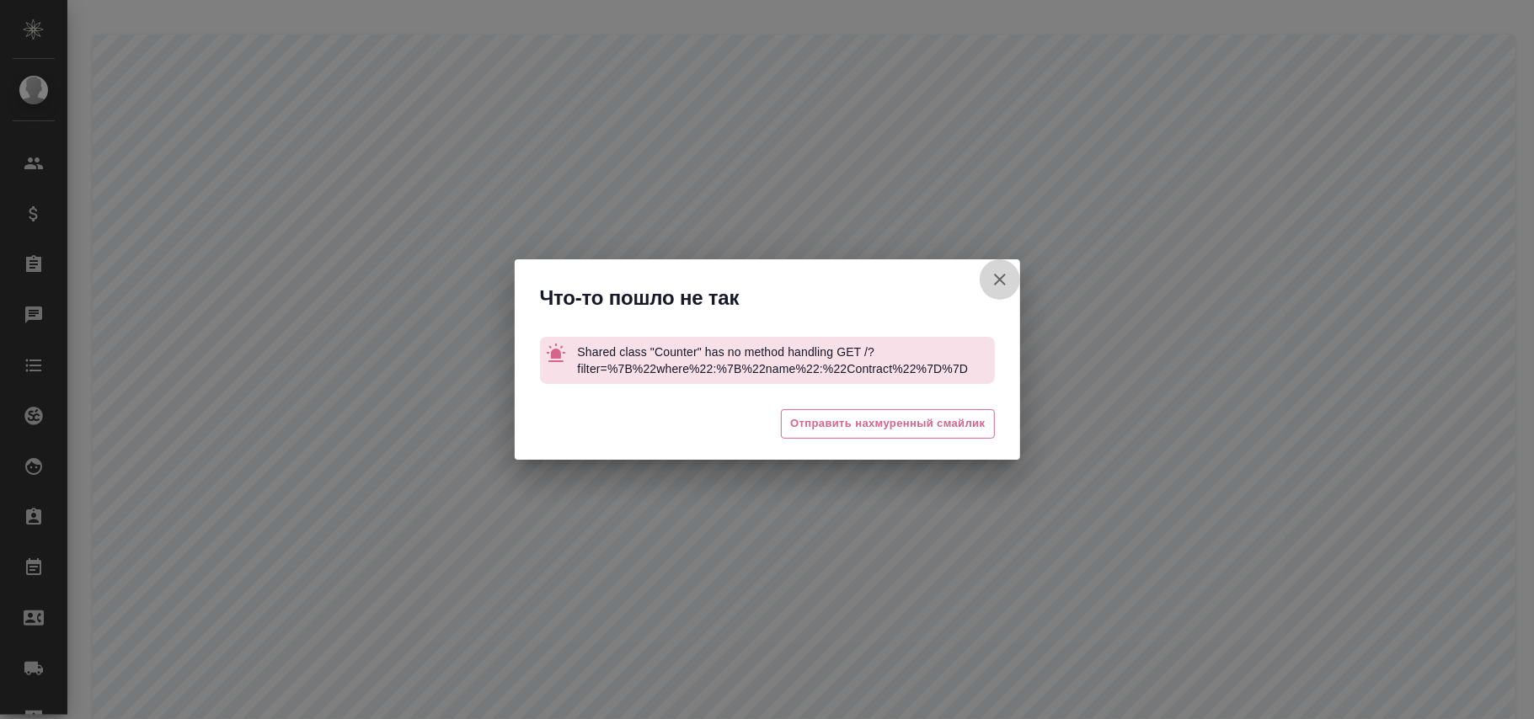
click at [1002, 281] on icon "button" at bounding box center [1000, 280] width 12 height 12
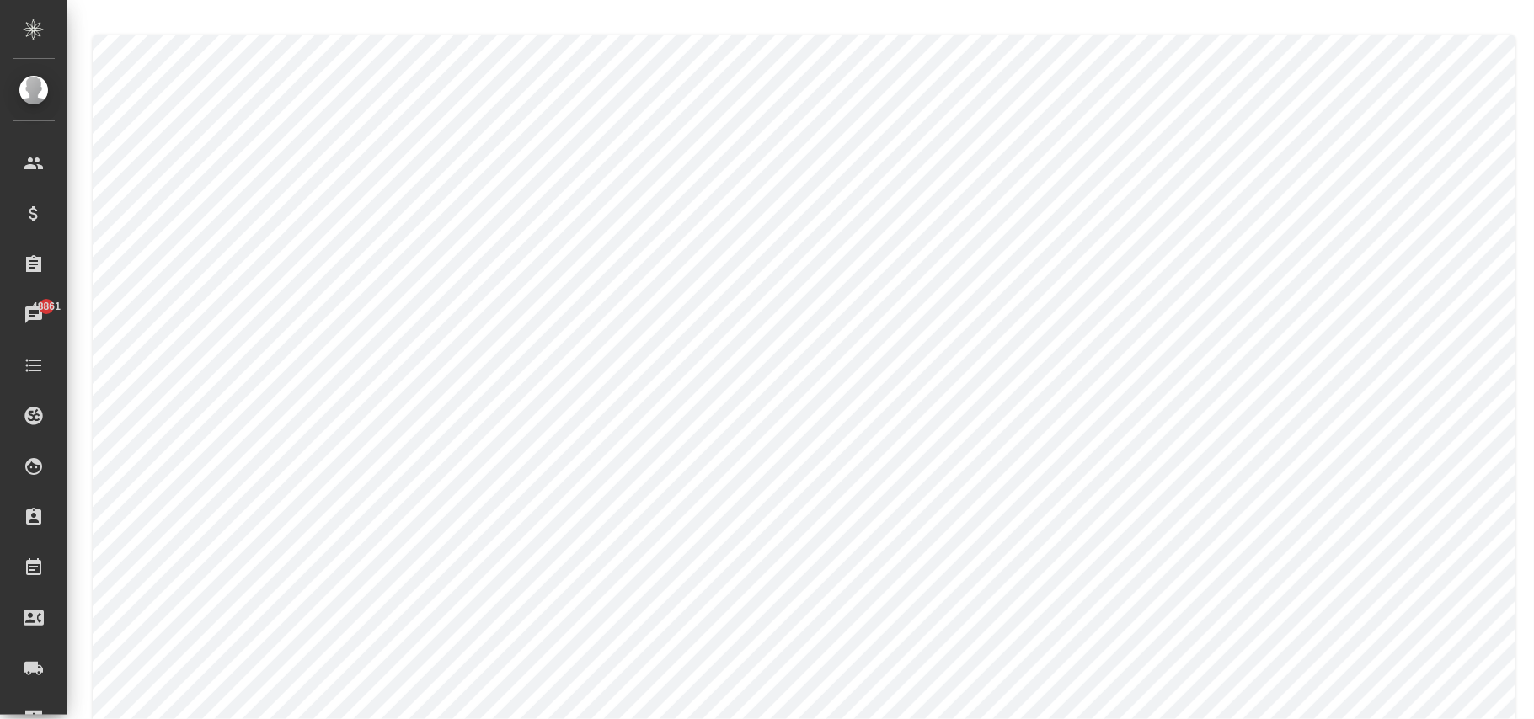
type input "13"
type input "AU"
type input "20"
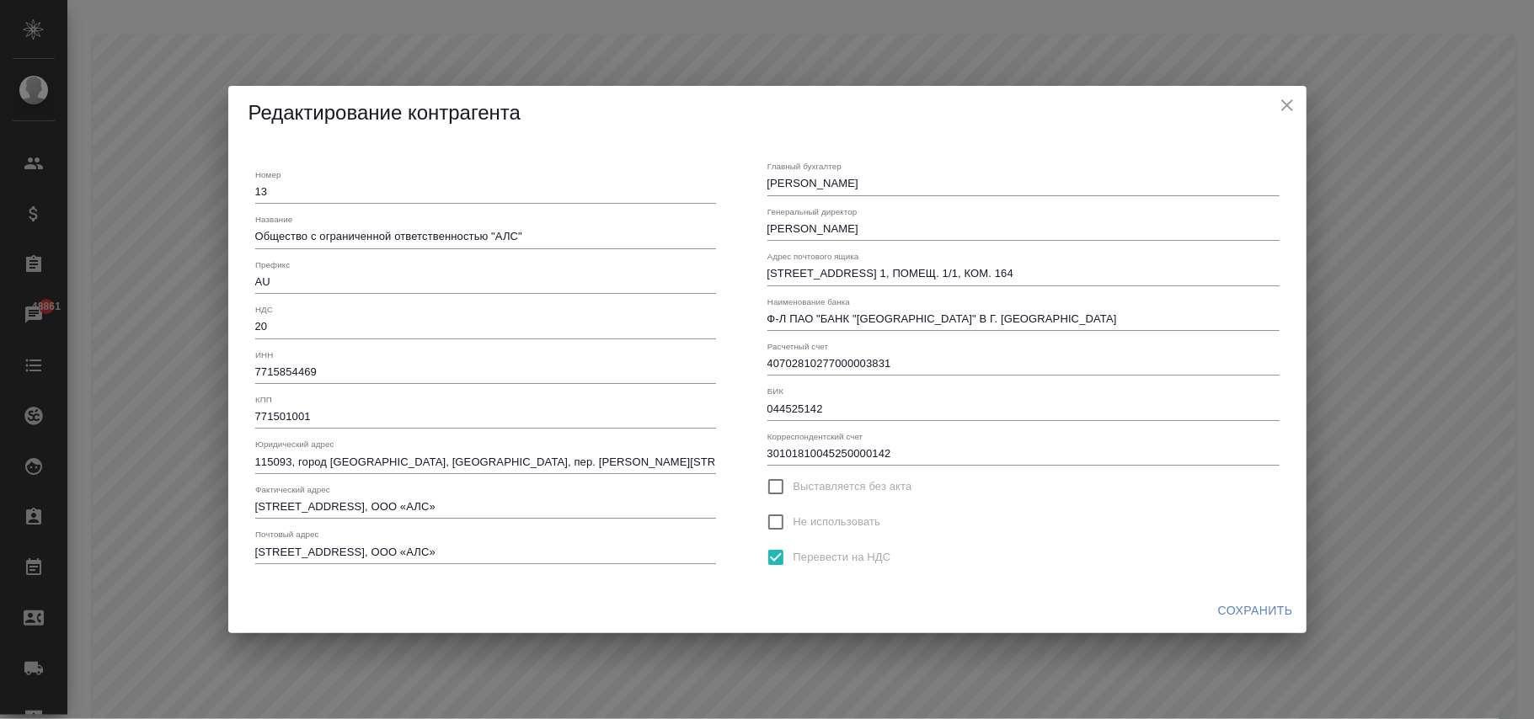
click at [789, 556] on input "Перевести на НДС" at bounding box center [775, 557] width 35 height 35
click at [1251, 614] on span "Сохранить" at bounding box center [1255, 611] width 75 height 21
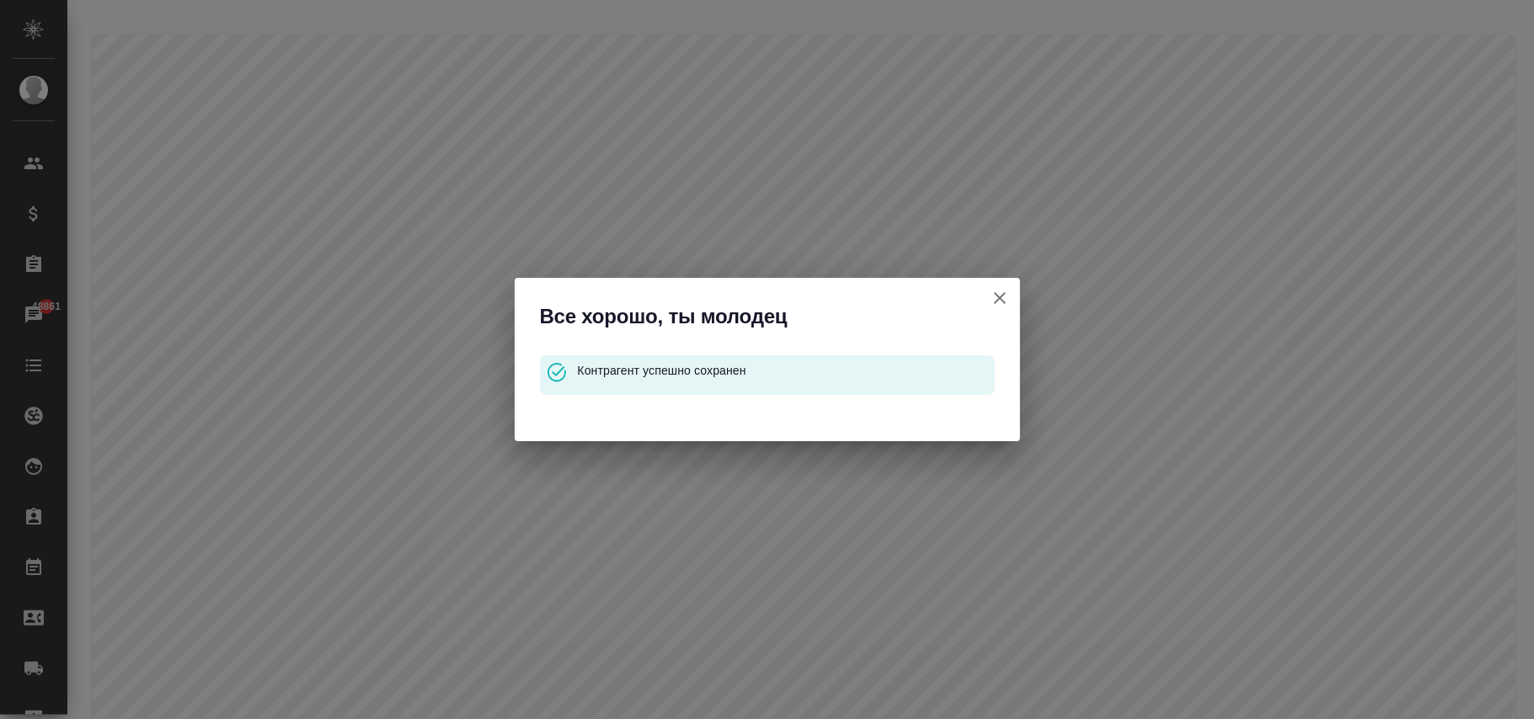
click at [995, 294] on icon "button" at bounding box center [1000, 298] width 12 height 12
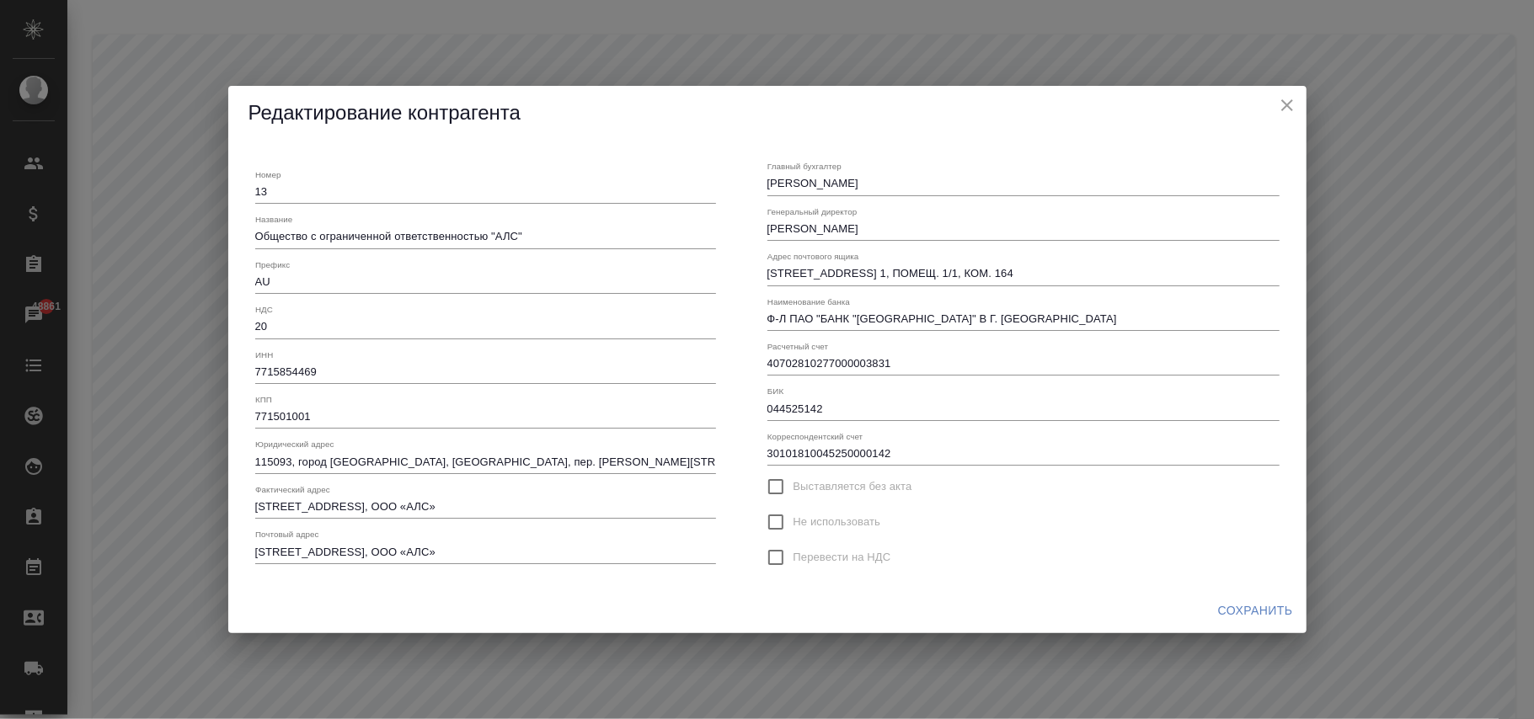
click at [853, 549] on span "Перевести на НДС" at bounding box center [842, 557] width 98 height 17
click at [793, 549] on input "Перевести на НДС" at bounding box center [775, 557] width 35 height 35
checkbox input "true"
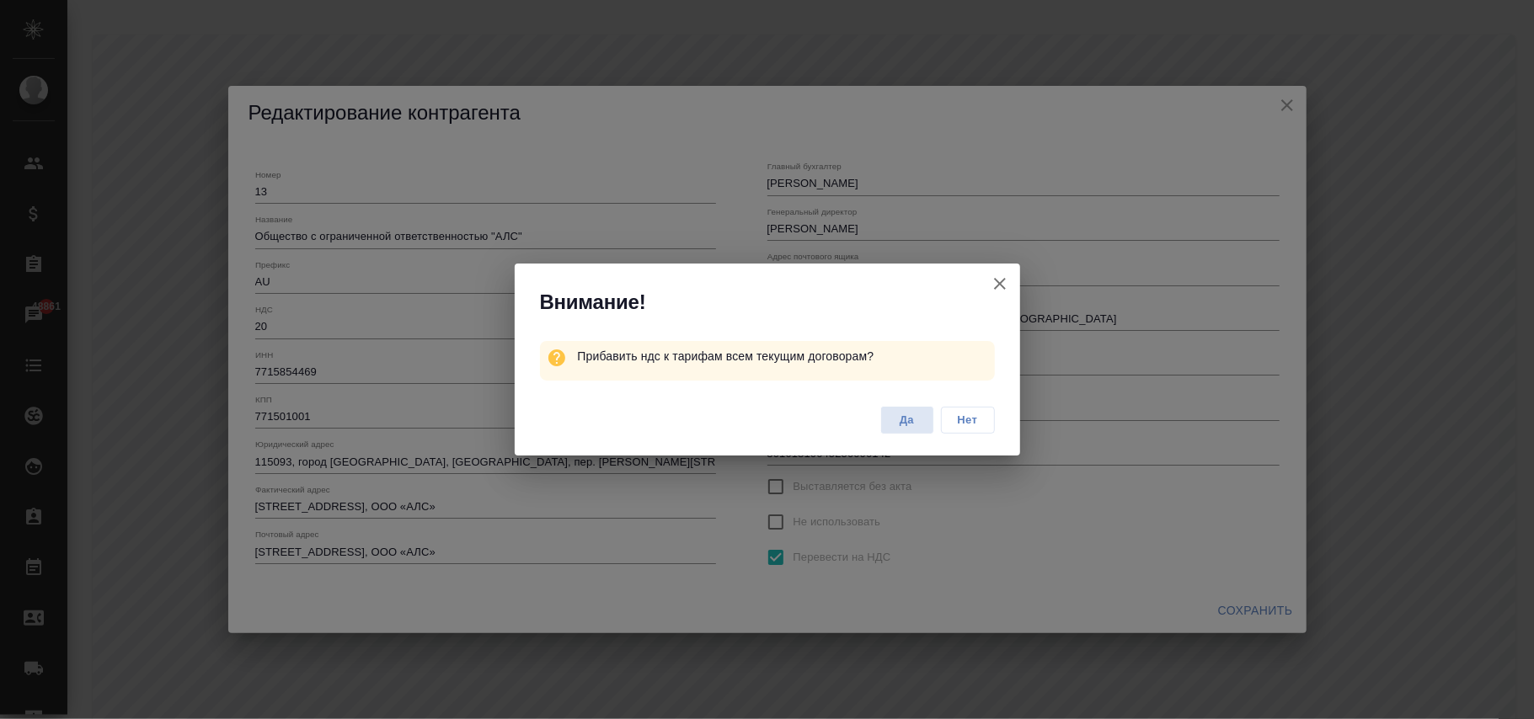
click at [981, 425] on span "Нет" at bounding box center [967, 420] width 35 height 17
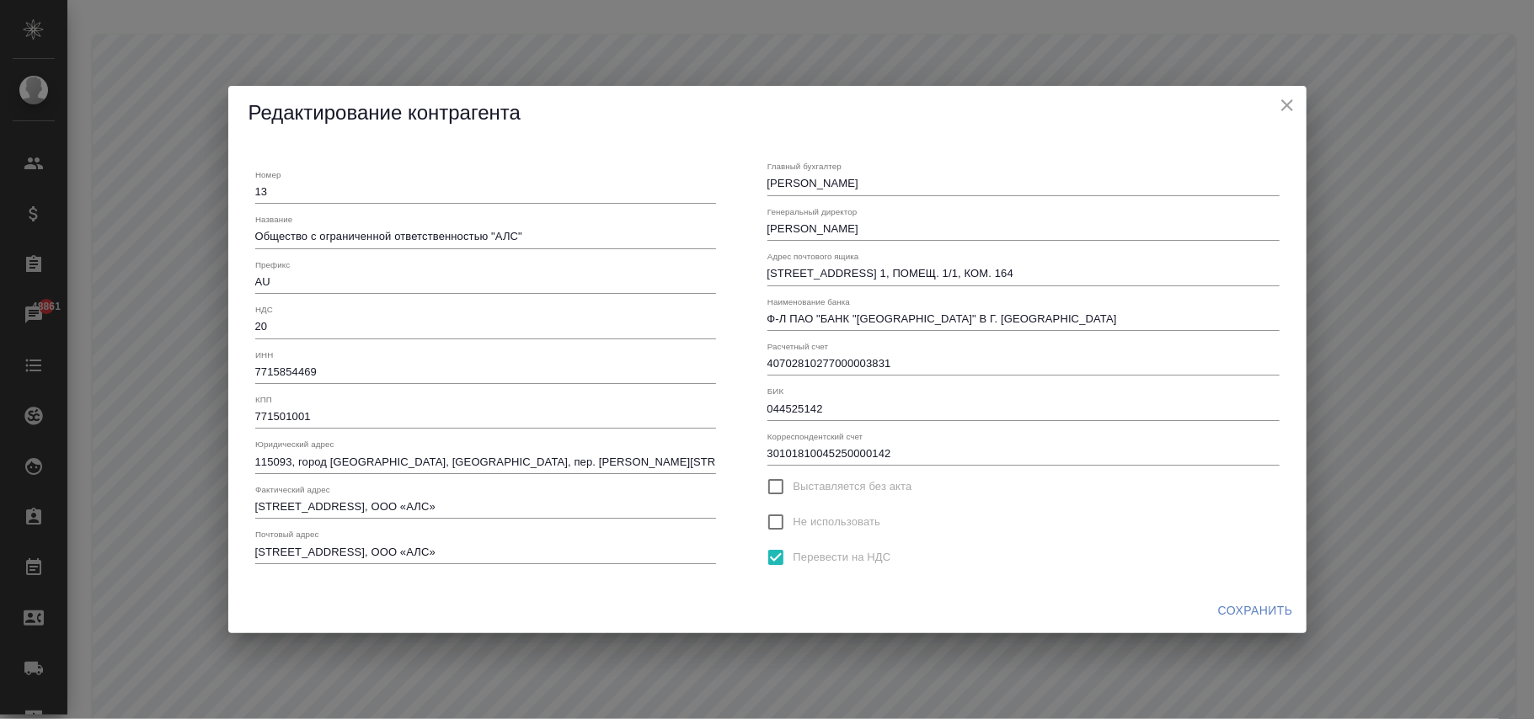
click at [1253, 605] on span "Сохранить" at bounding box center [1255, 611] width 75 height 21
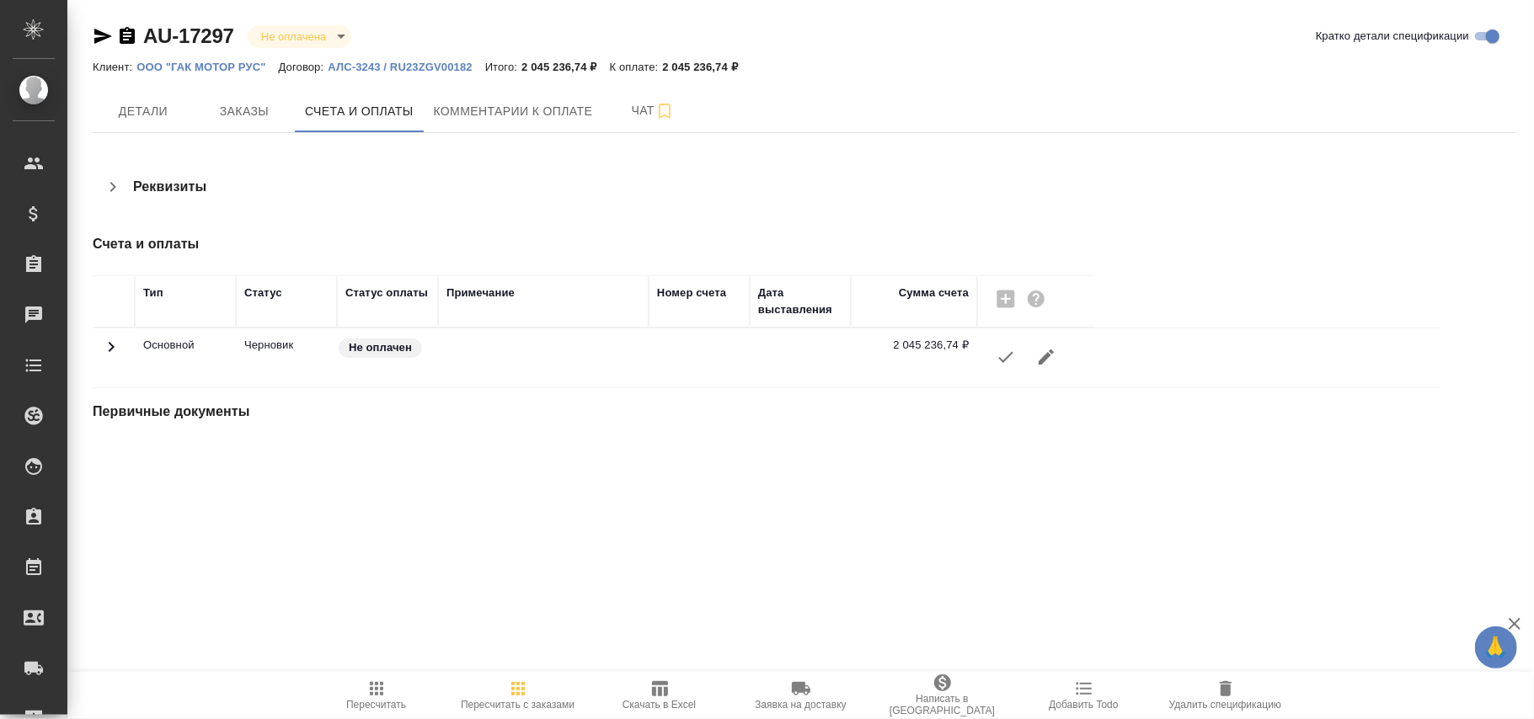
click at [1006, 354] on icon "button" at bounding box center [1006, 357] width 20 height 20
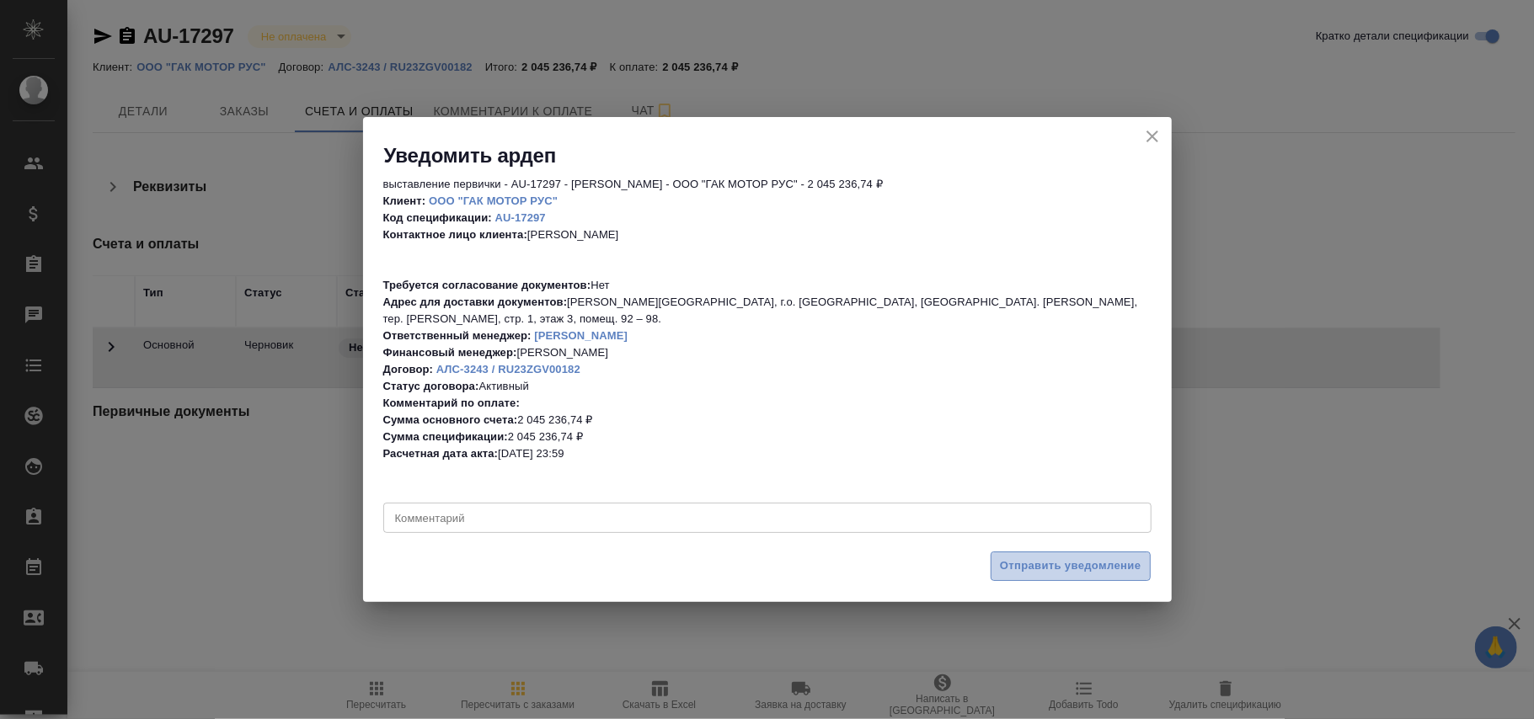
click at [1062, 557] on span "Отправить уведомление" at bounding box center [1071, 566] width 142 height 19
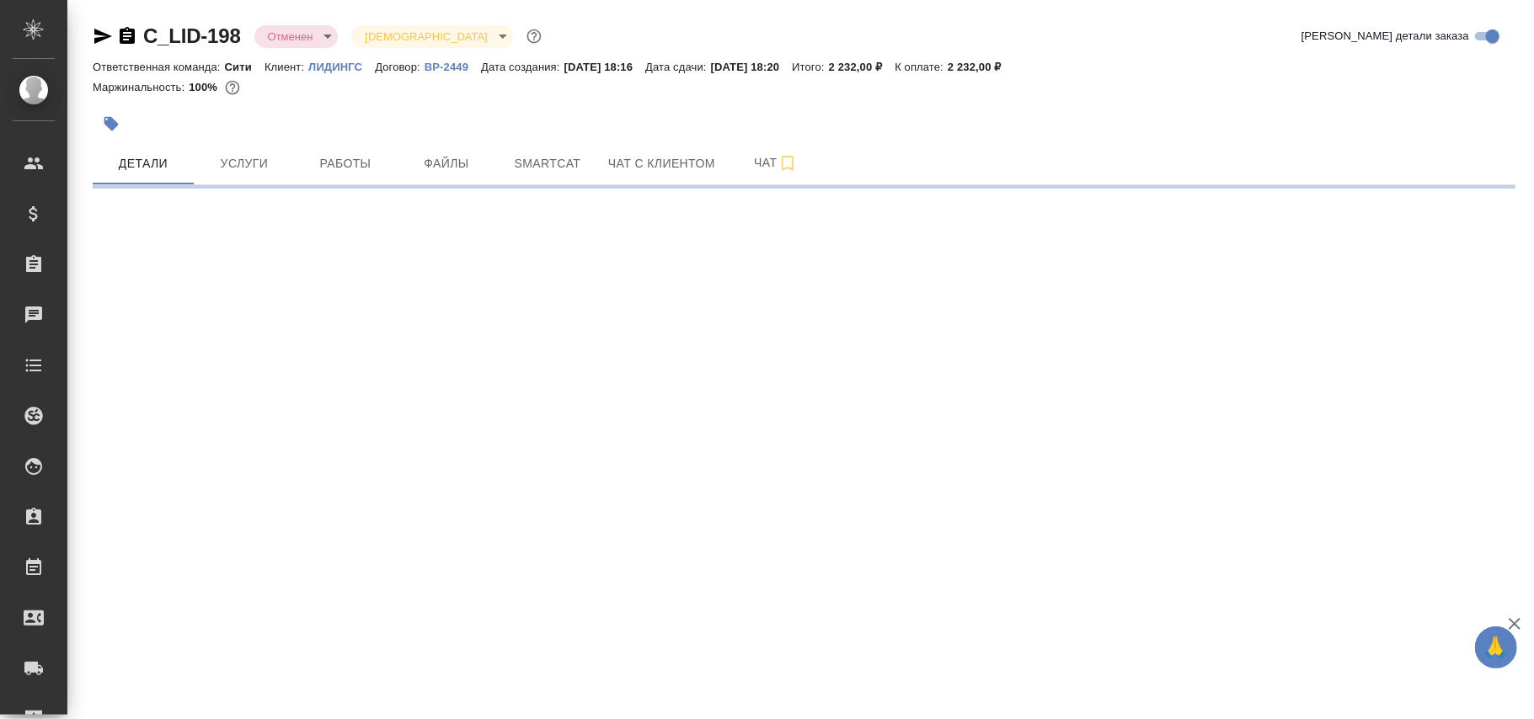
select select "RU"
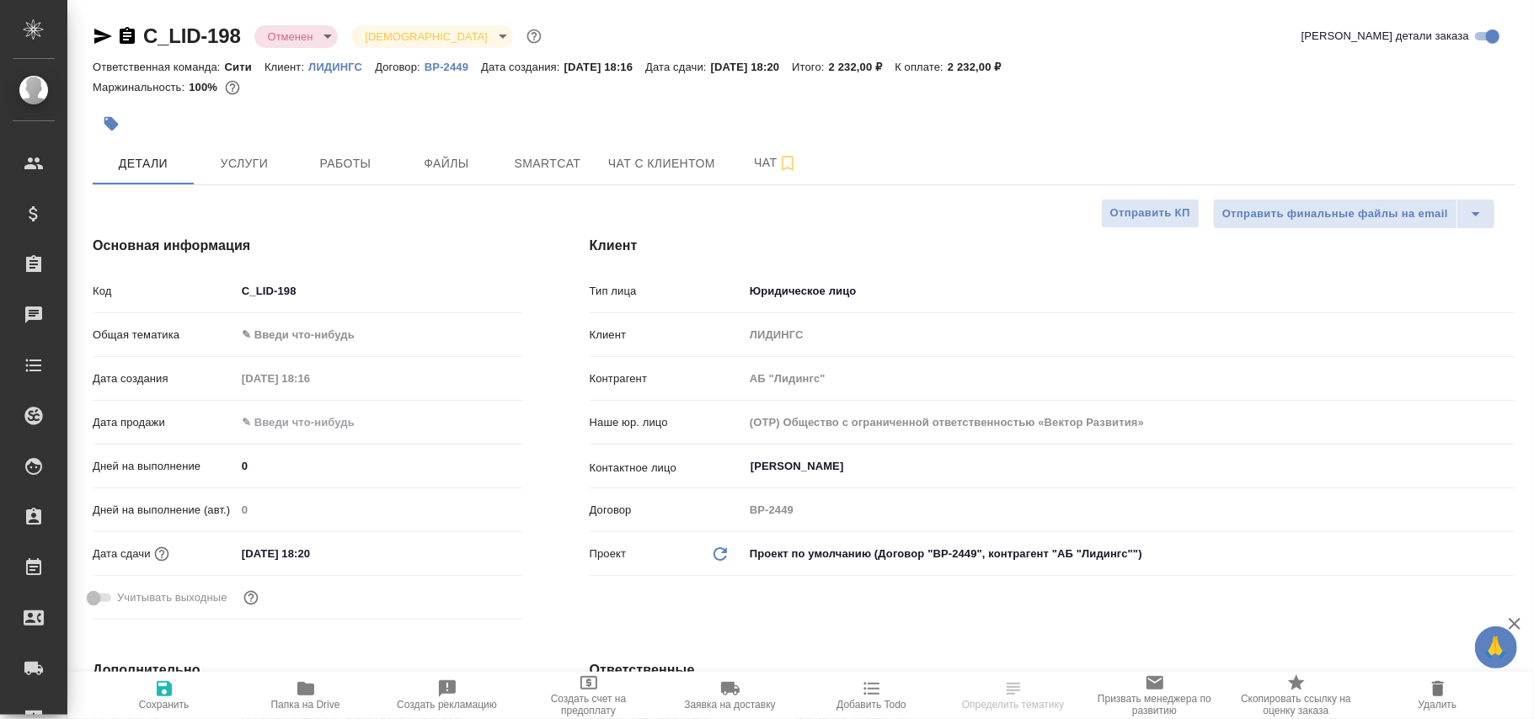
type textarea "x"
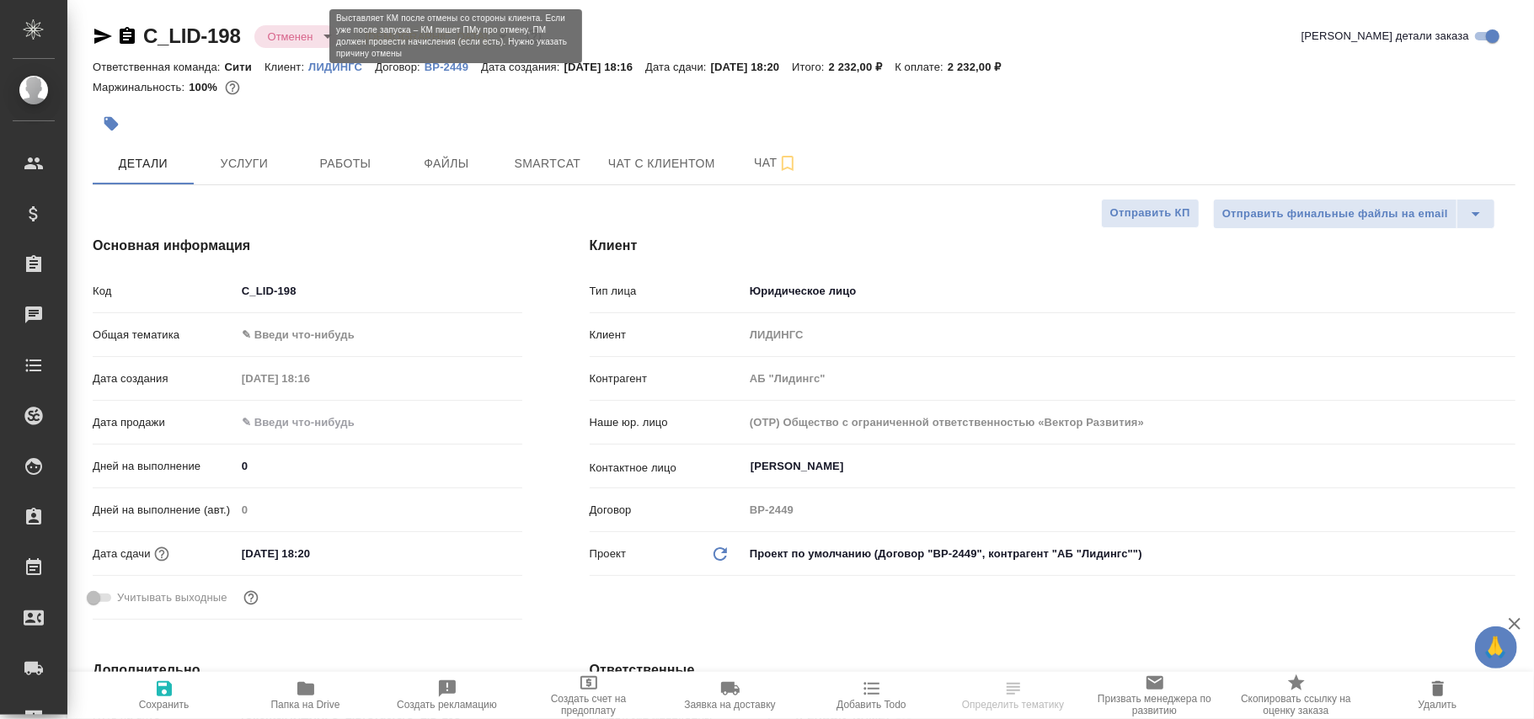
click at [311, 39] on body "🙏 .cls-1 fill:#fff; AWATERA [PERSON_NAME][PERSON_NAME] Спецификации Заказы Чаты…" at bounding box center [767, 359] width 1534 height 719
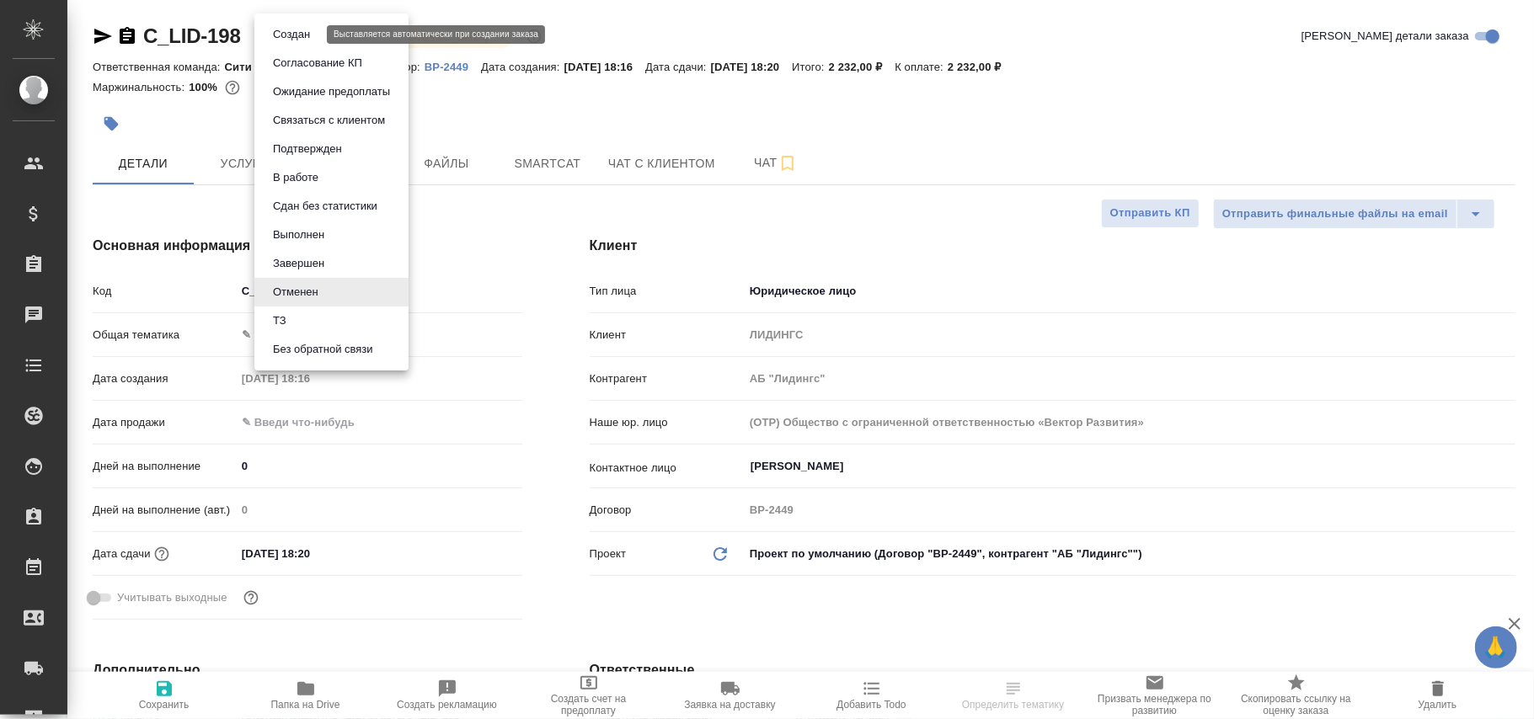
click at [301, 34] on button "Создан" at bounding box center [291, 34] width 47 height 19
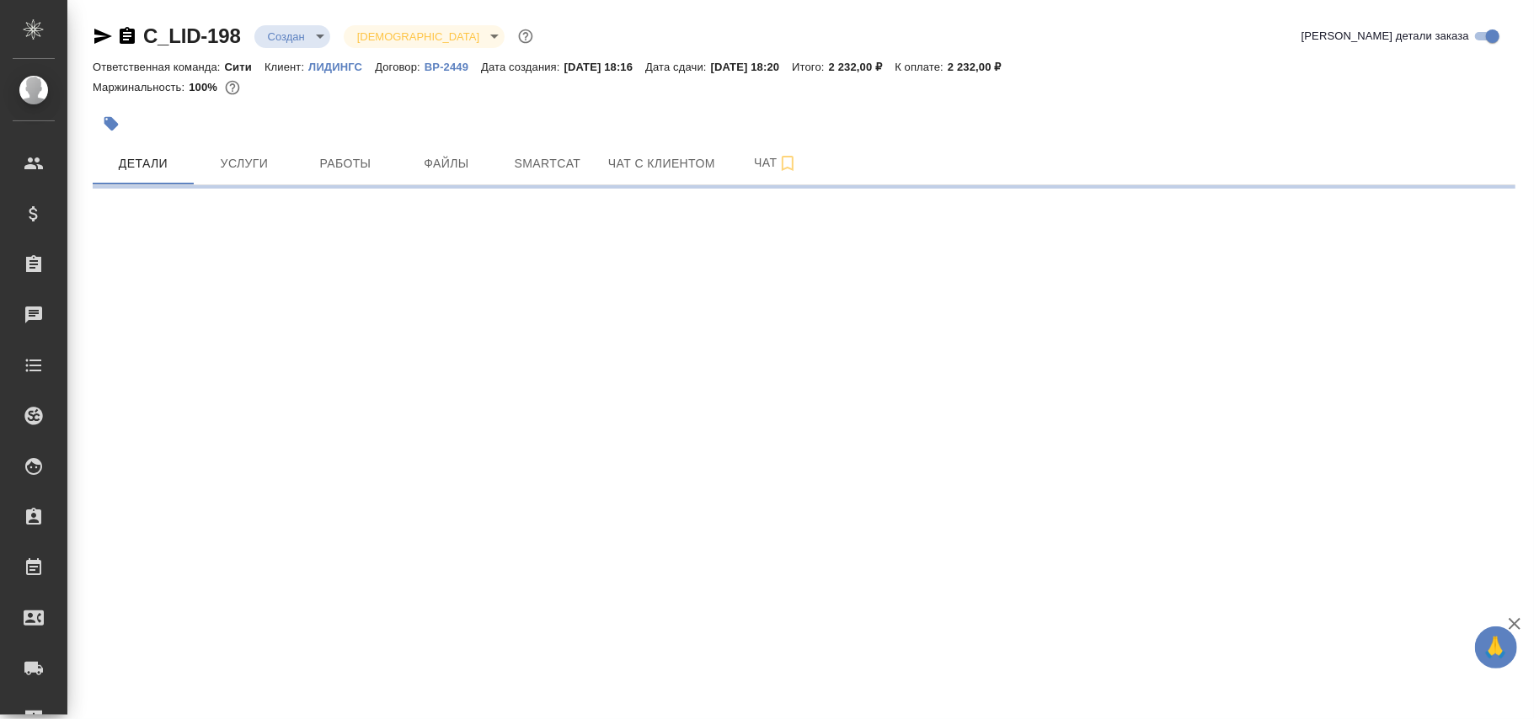
select select "RU"
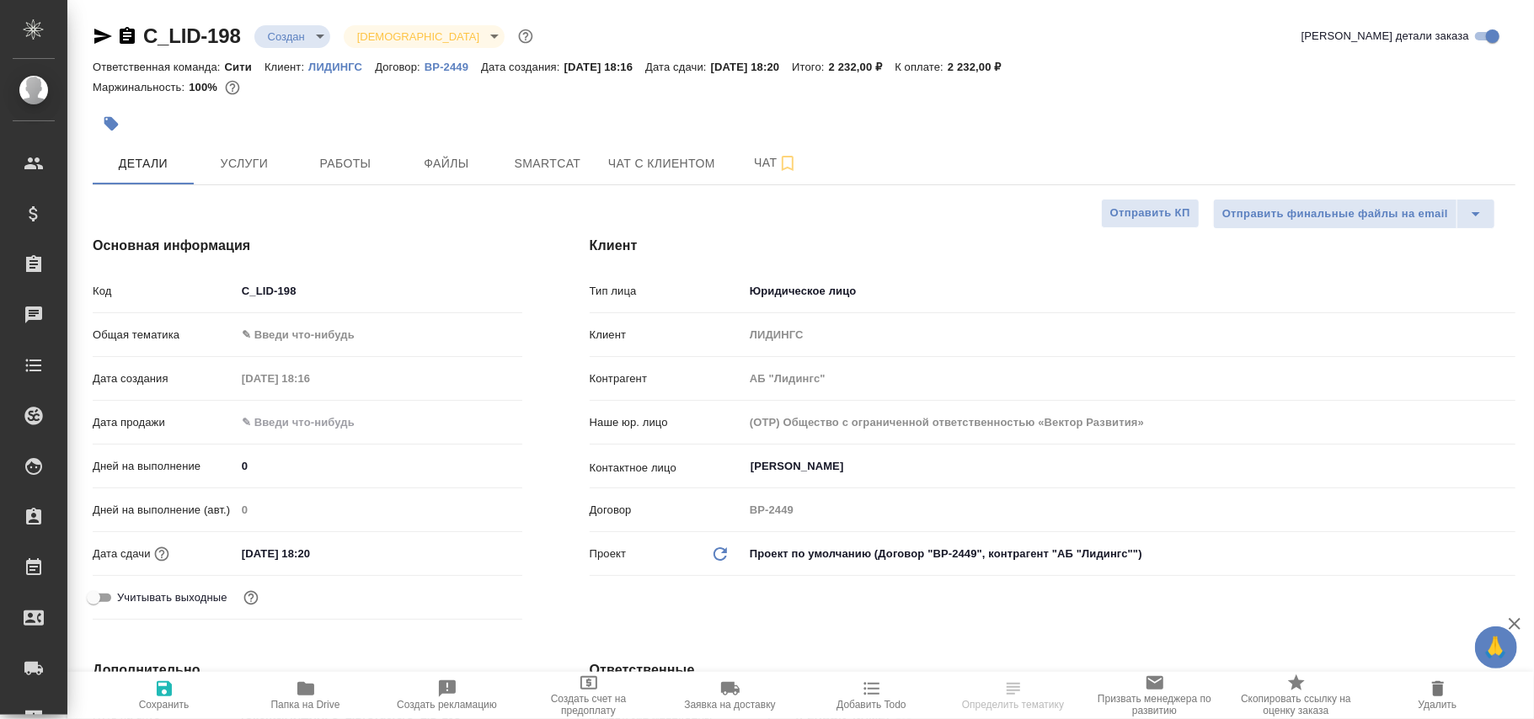
type textarea "x"
click at [163, 694] on icon "button" at bounding box center [164, 689] width 20 height 20
type textarea "x"
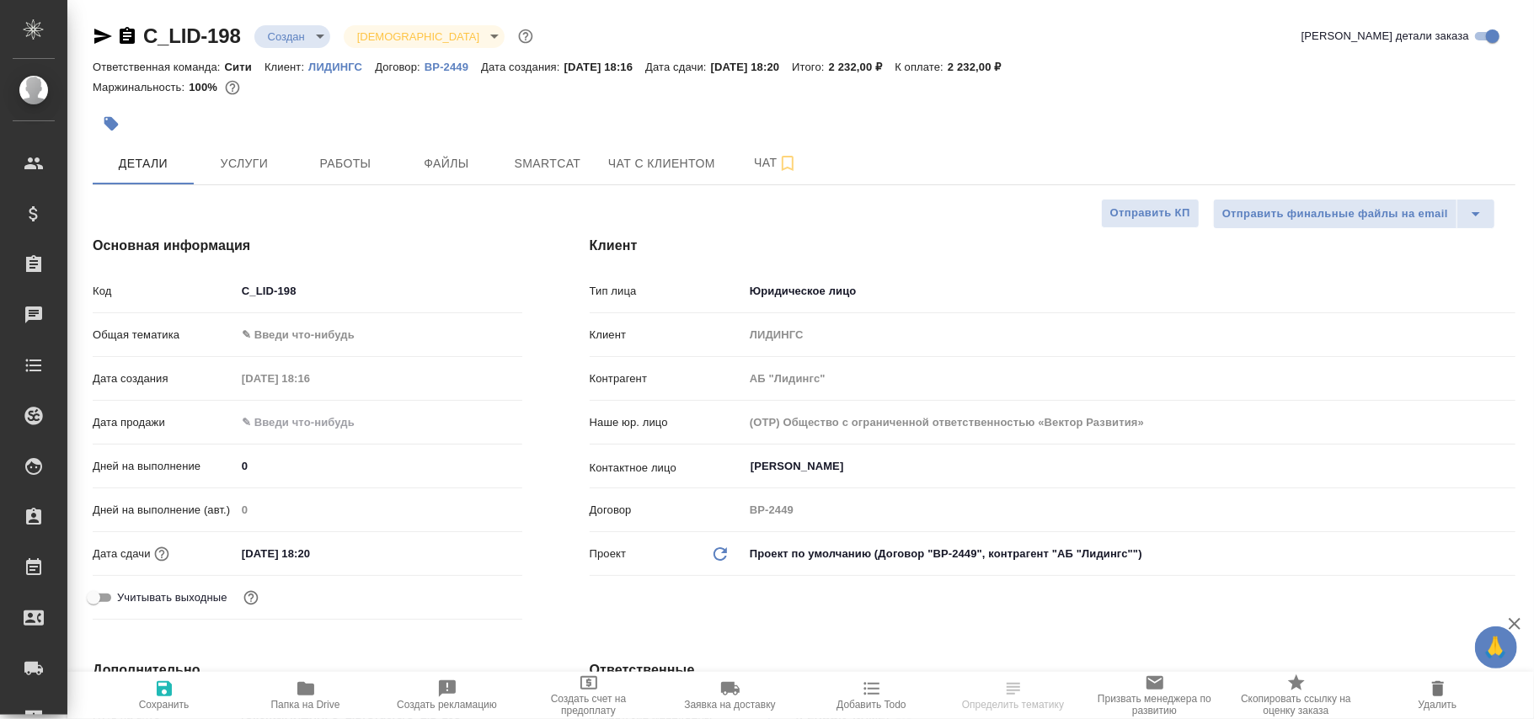
type textarea "x"
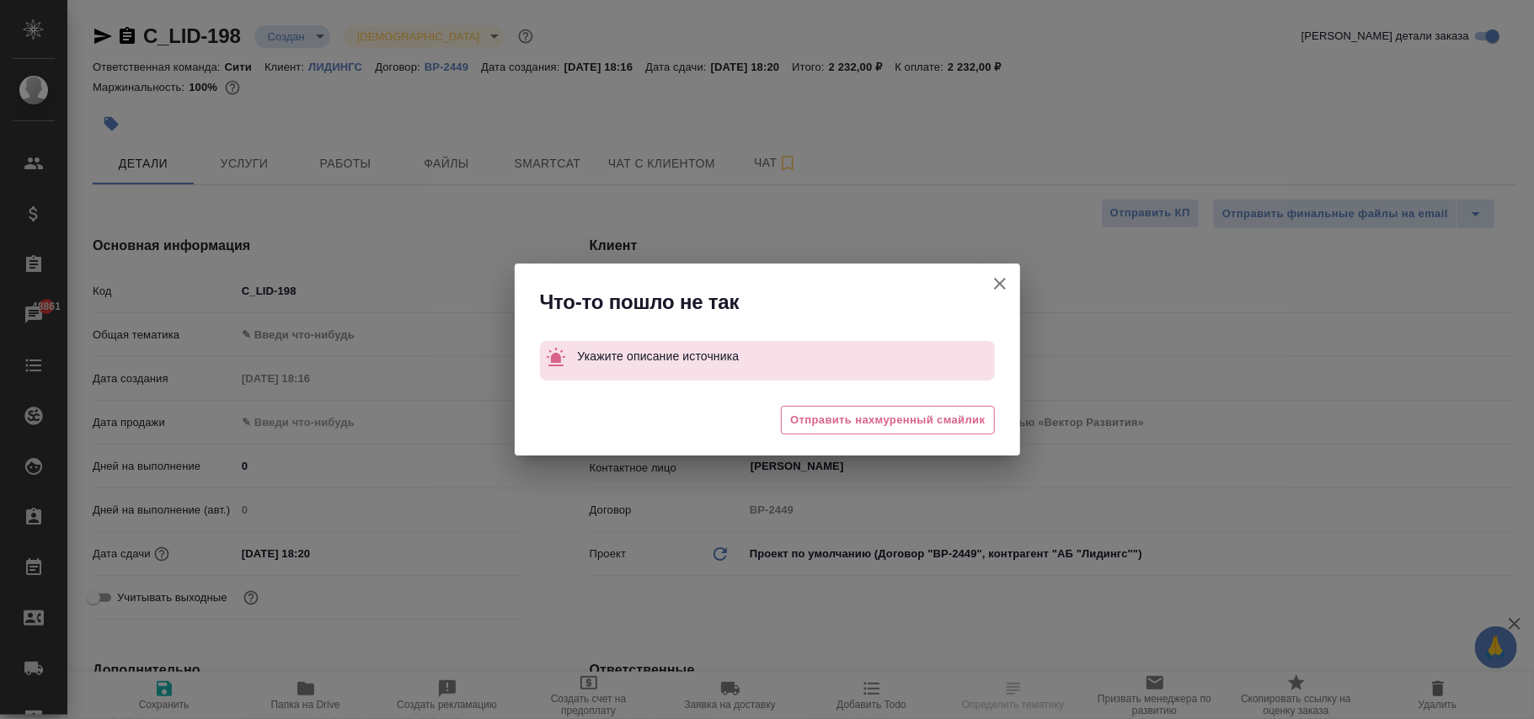
click at [999, 280] on icon "button" at bounding box center [1000, 284] width 20 height 20
type textarea "x"
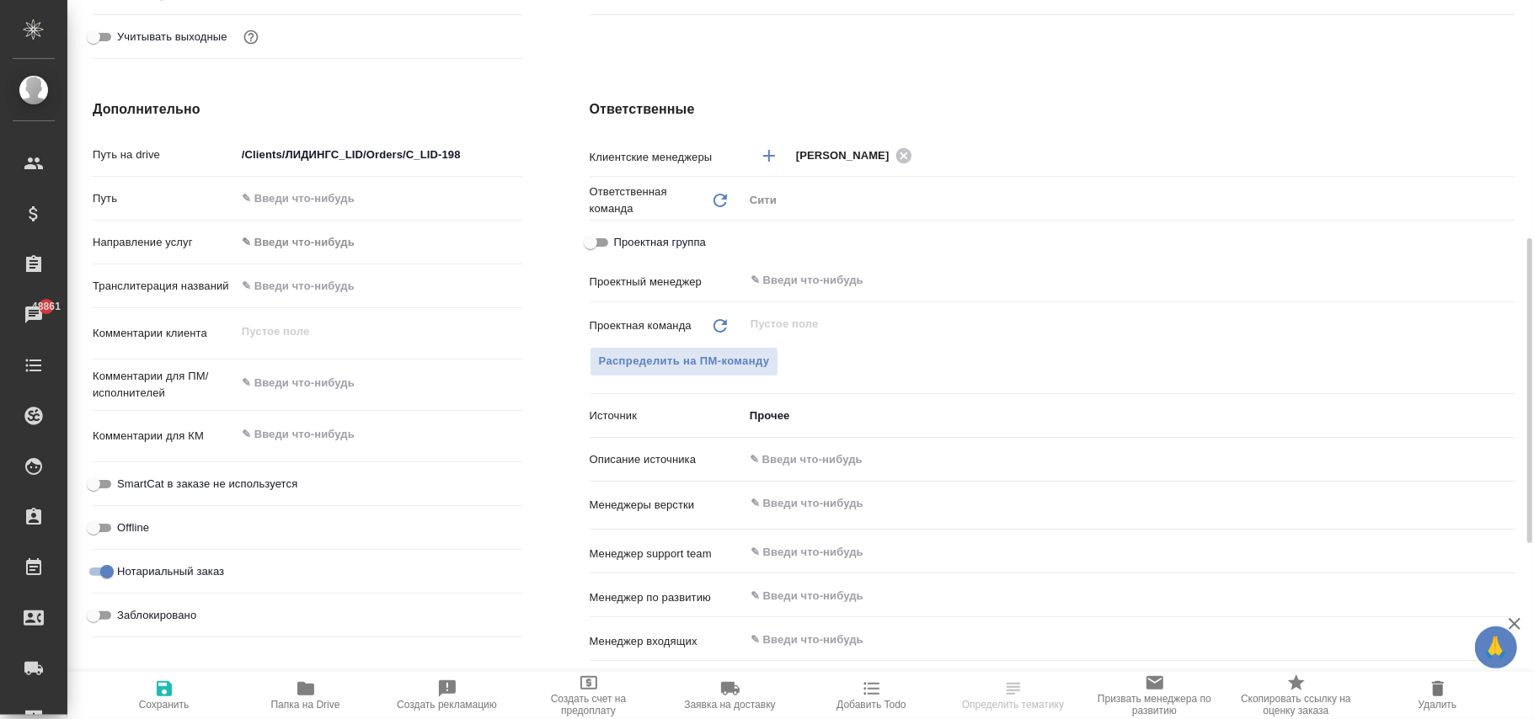
scroll to position [786, 0]
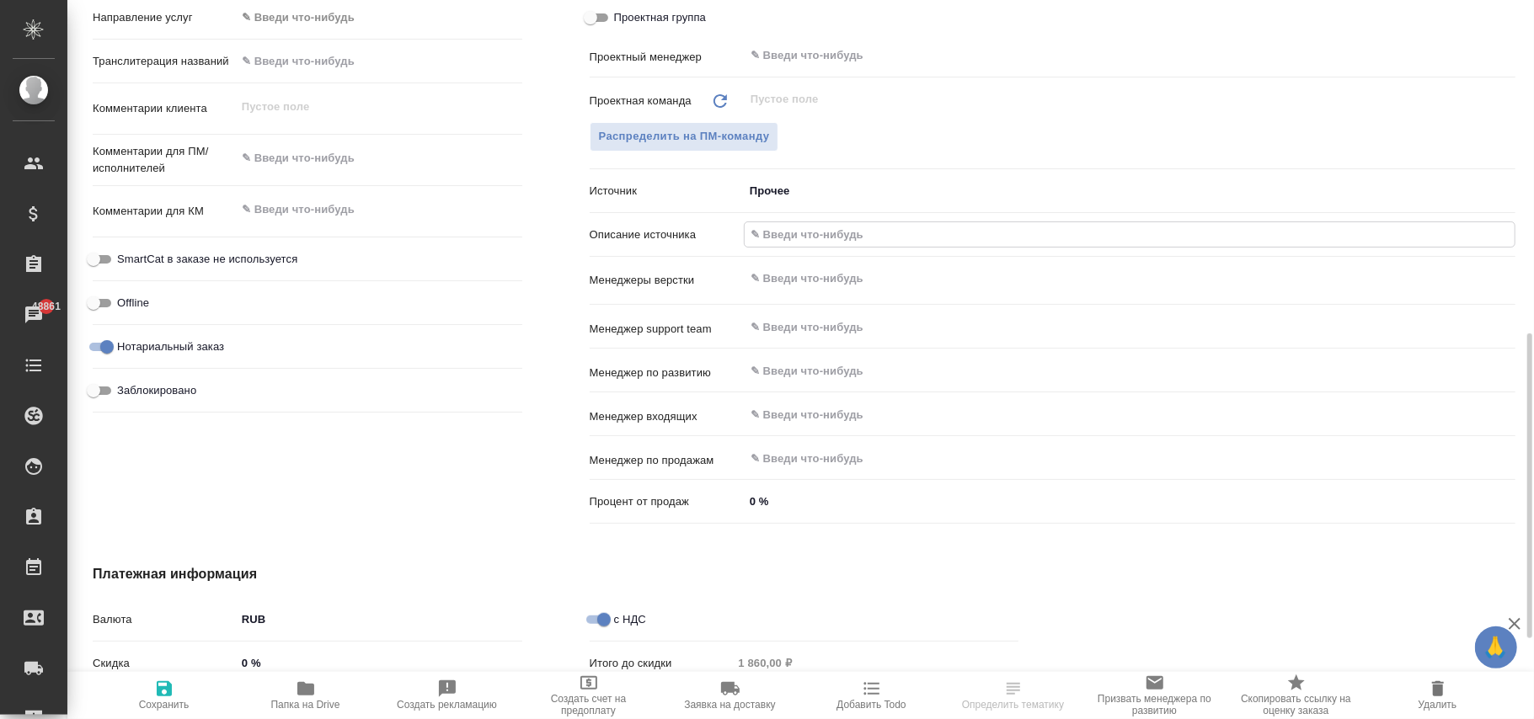
click at [815, 240] on input "text" at bounding box center [1130, 234] width 770 height 24
type input "прочее"
type textarea "x"
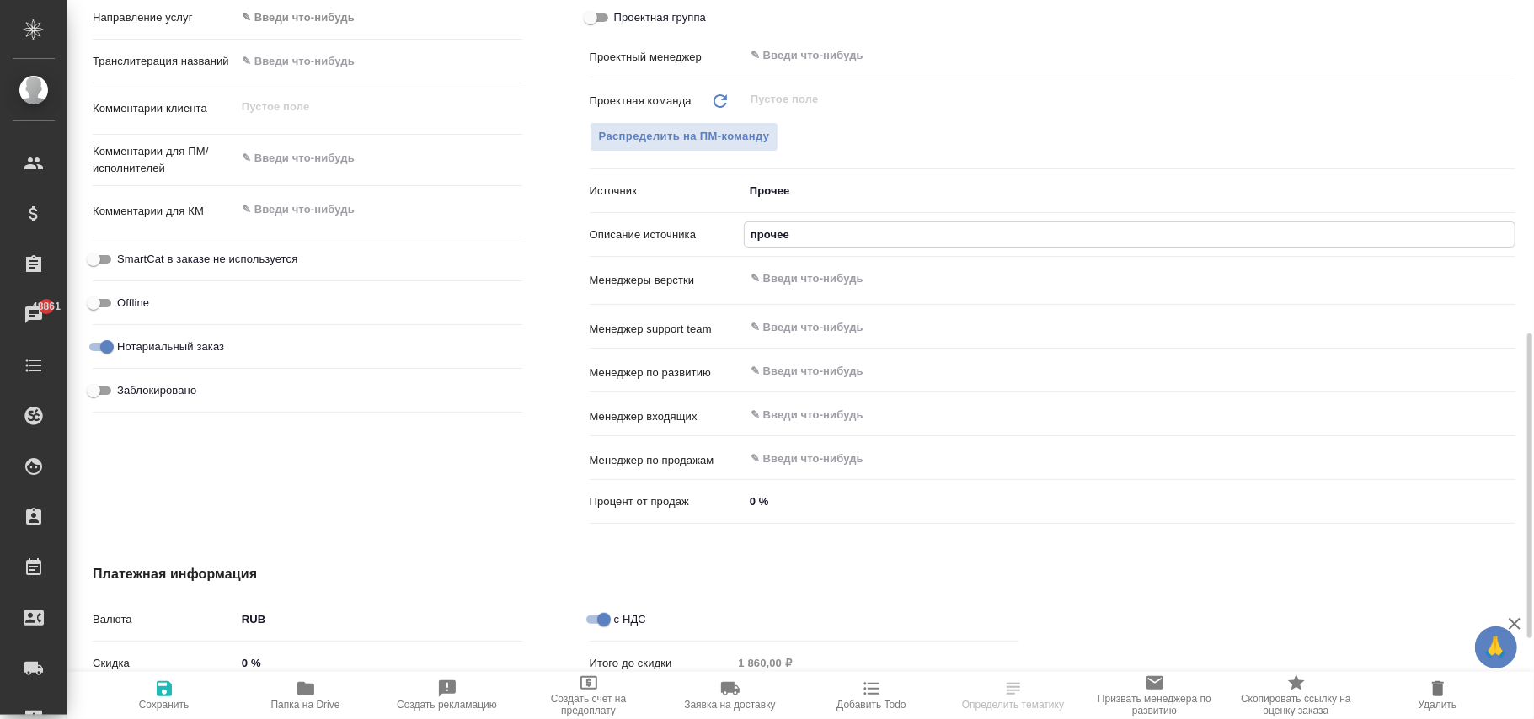
click at [163, 686] on icon "button" at bounding box center [164, 689] width 20 height 20
type textarea "x"
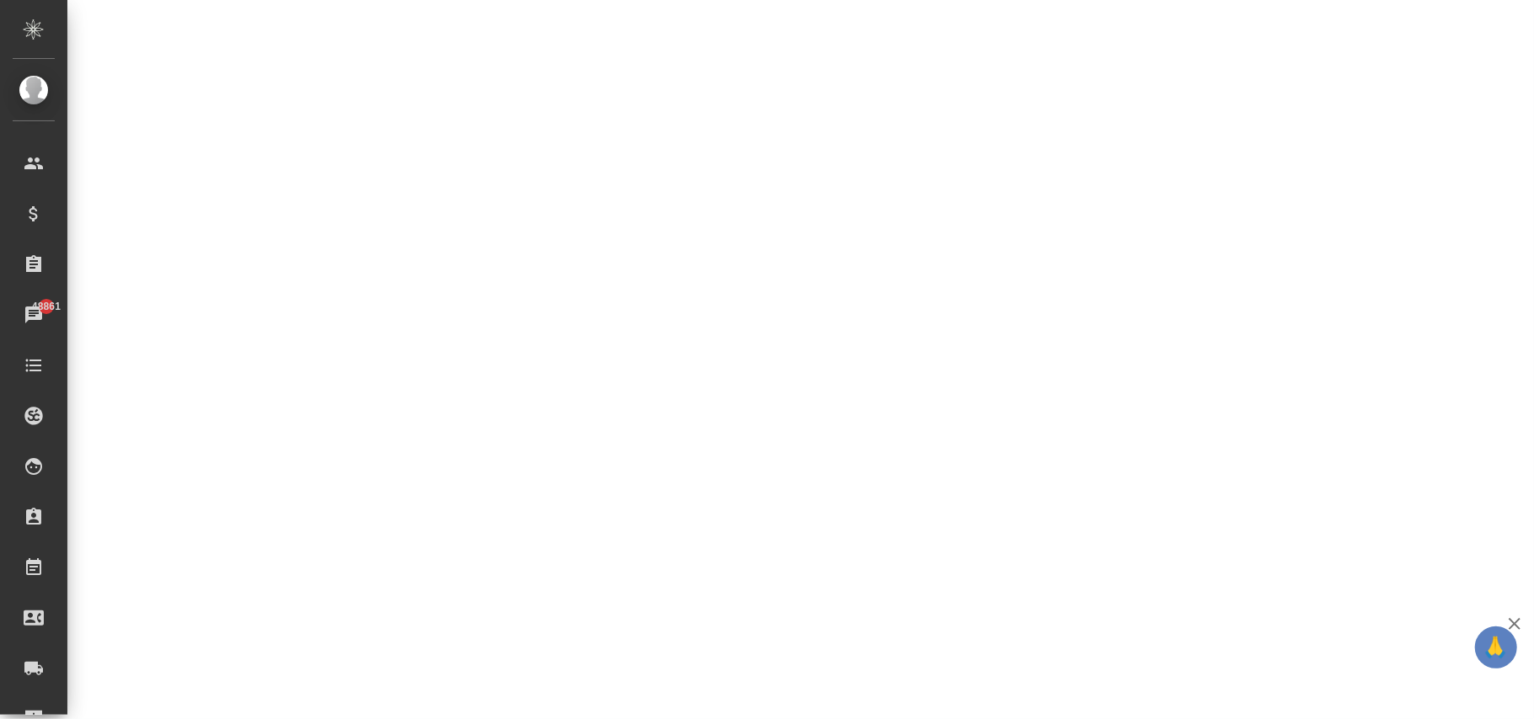
select select "RU"
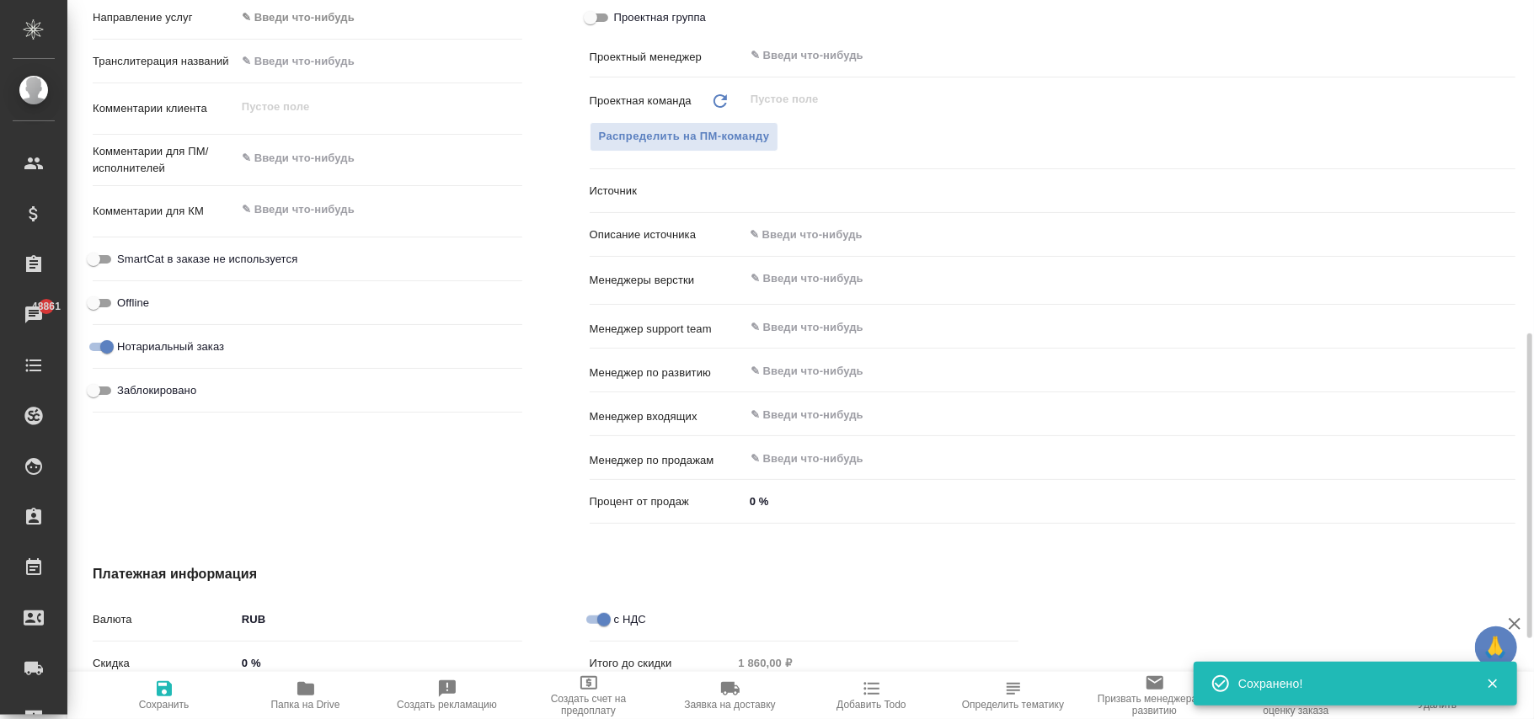
type textarea "x"
type input "прочее"
